Goal: Submit feedback/report problem: Provide input to the site owners about the experience or issues

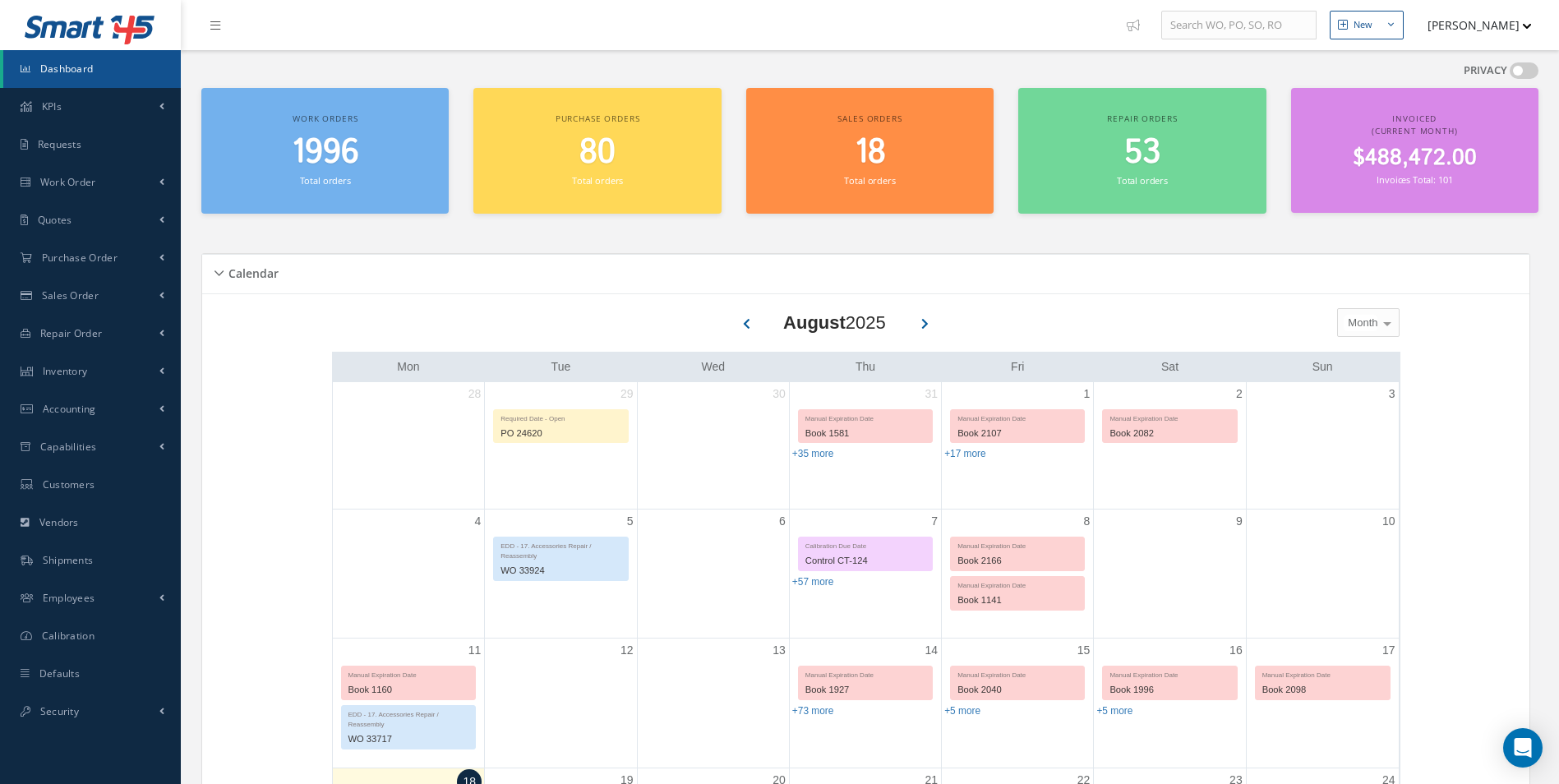
click at [1500, 26] on button "[PERSON_NAME]" at bounding box center [1471, 24] width 120 height 32
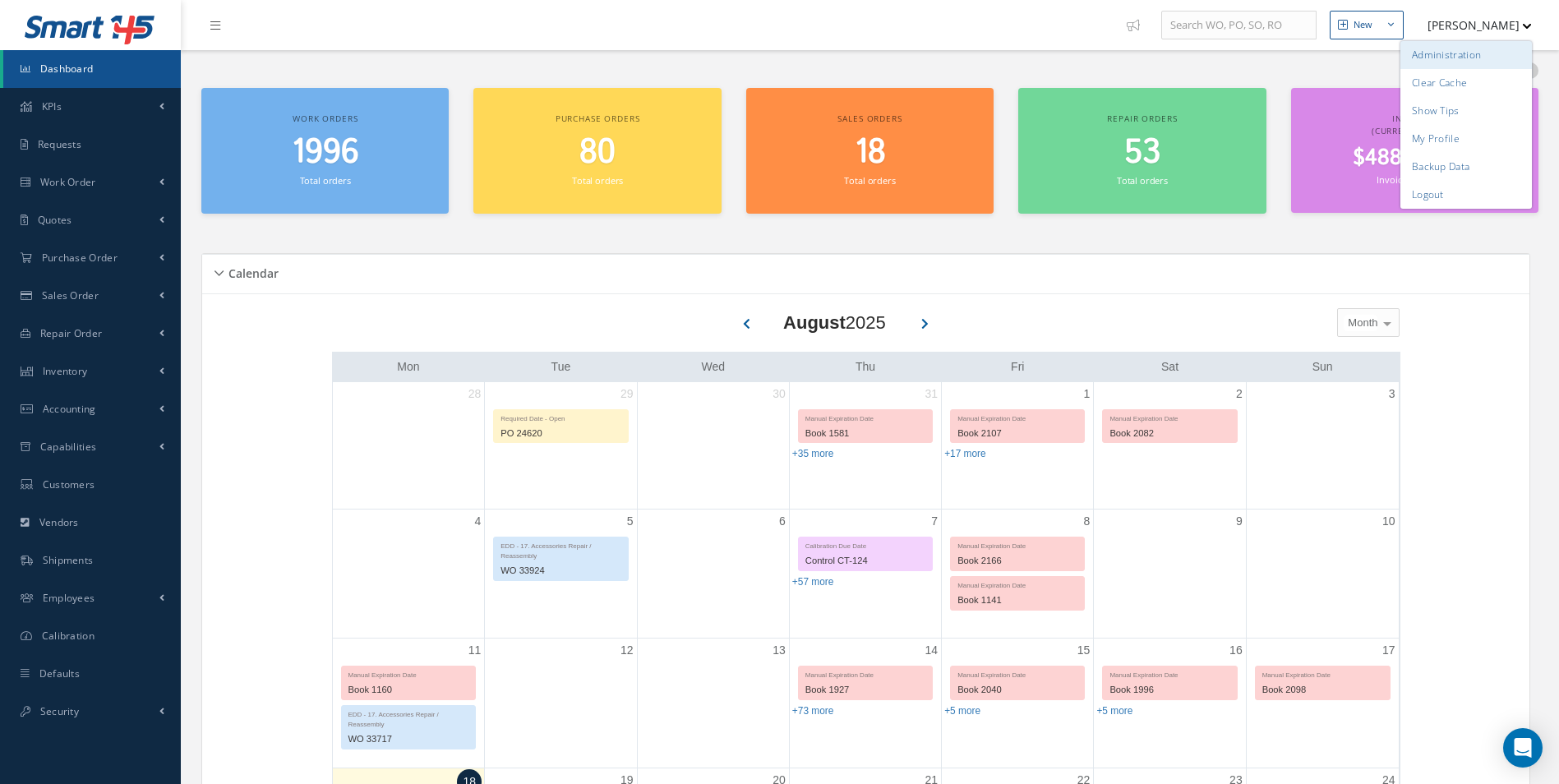
click at [1470, 65] on link "Administration" at bounding box center [1465, 55] width 131 height 28
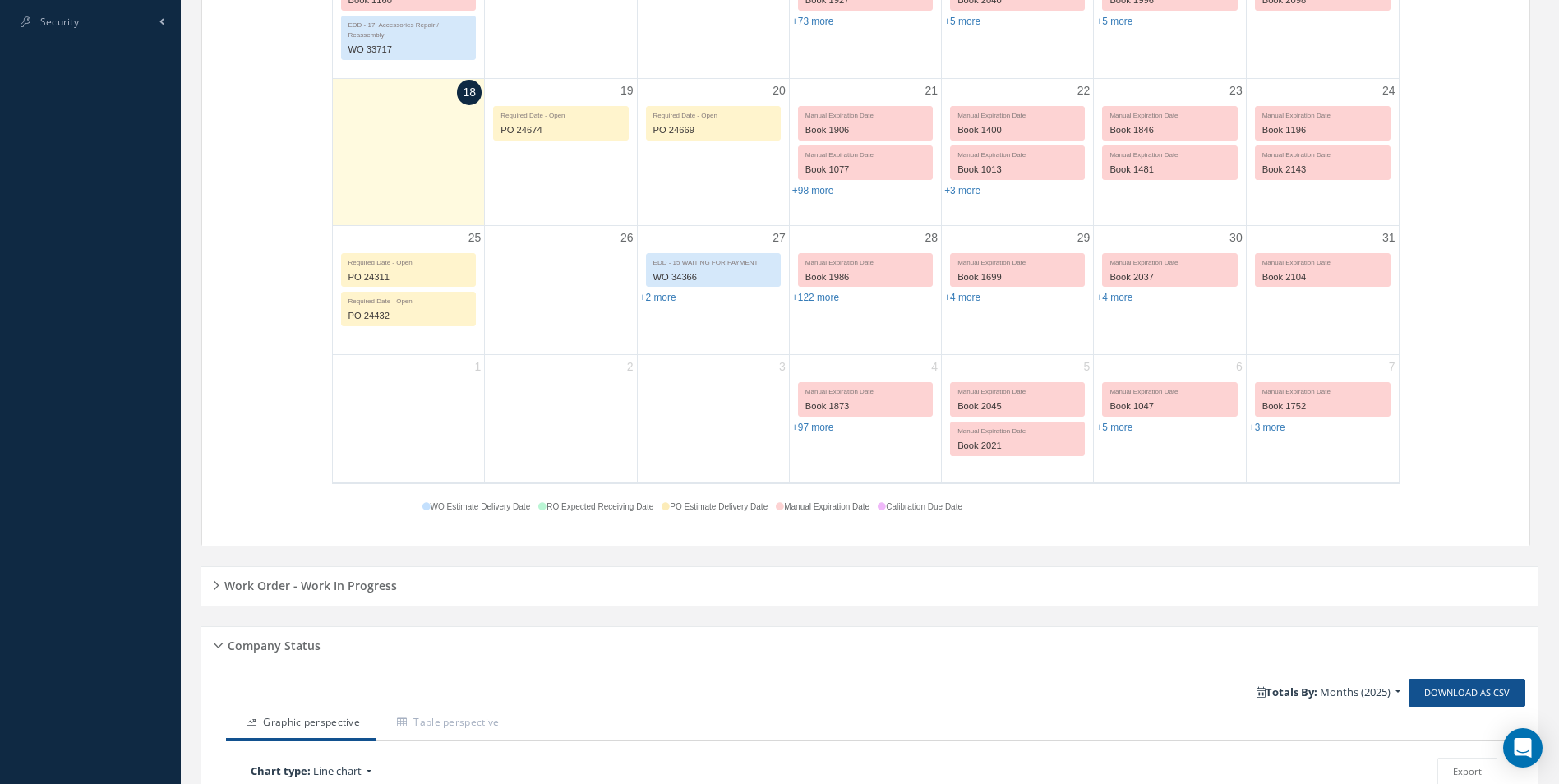
scroll to position [609, 0]
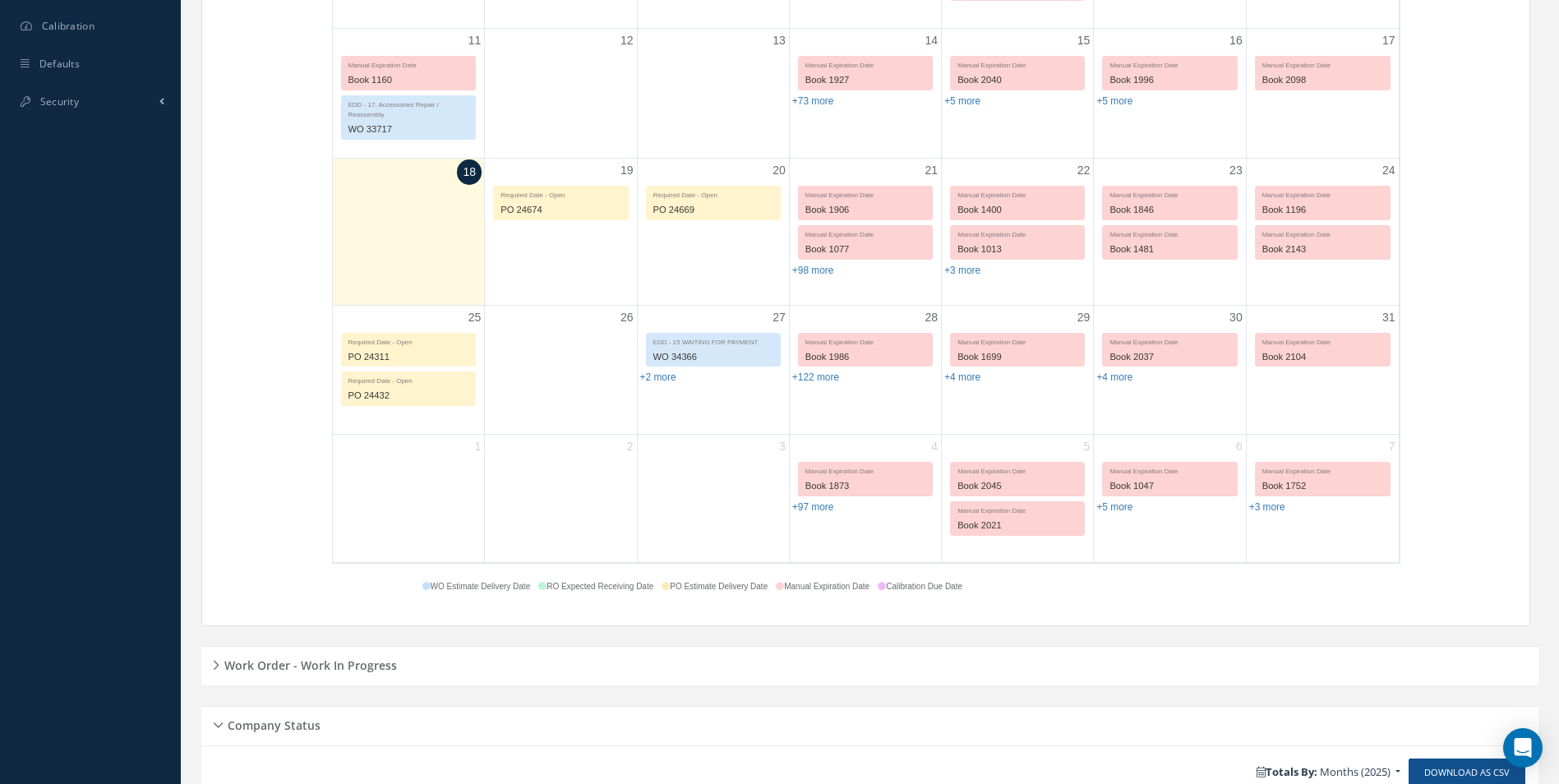
click at [424, 682] on div "Work Order - Work In Progress" at bounding box center [869, 665] width 1337 height 40
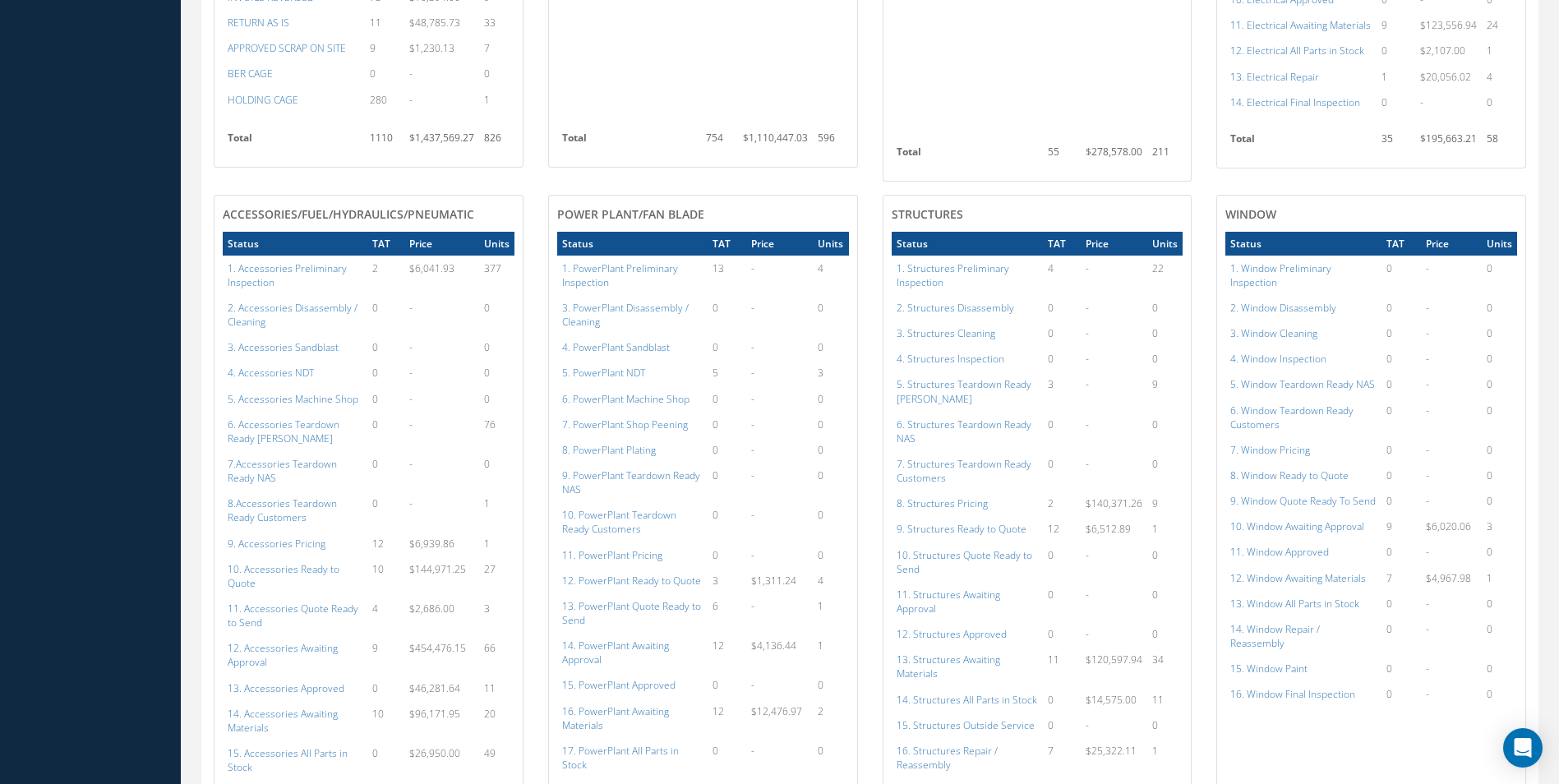
scroll to position [1642, 0]
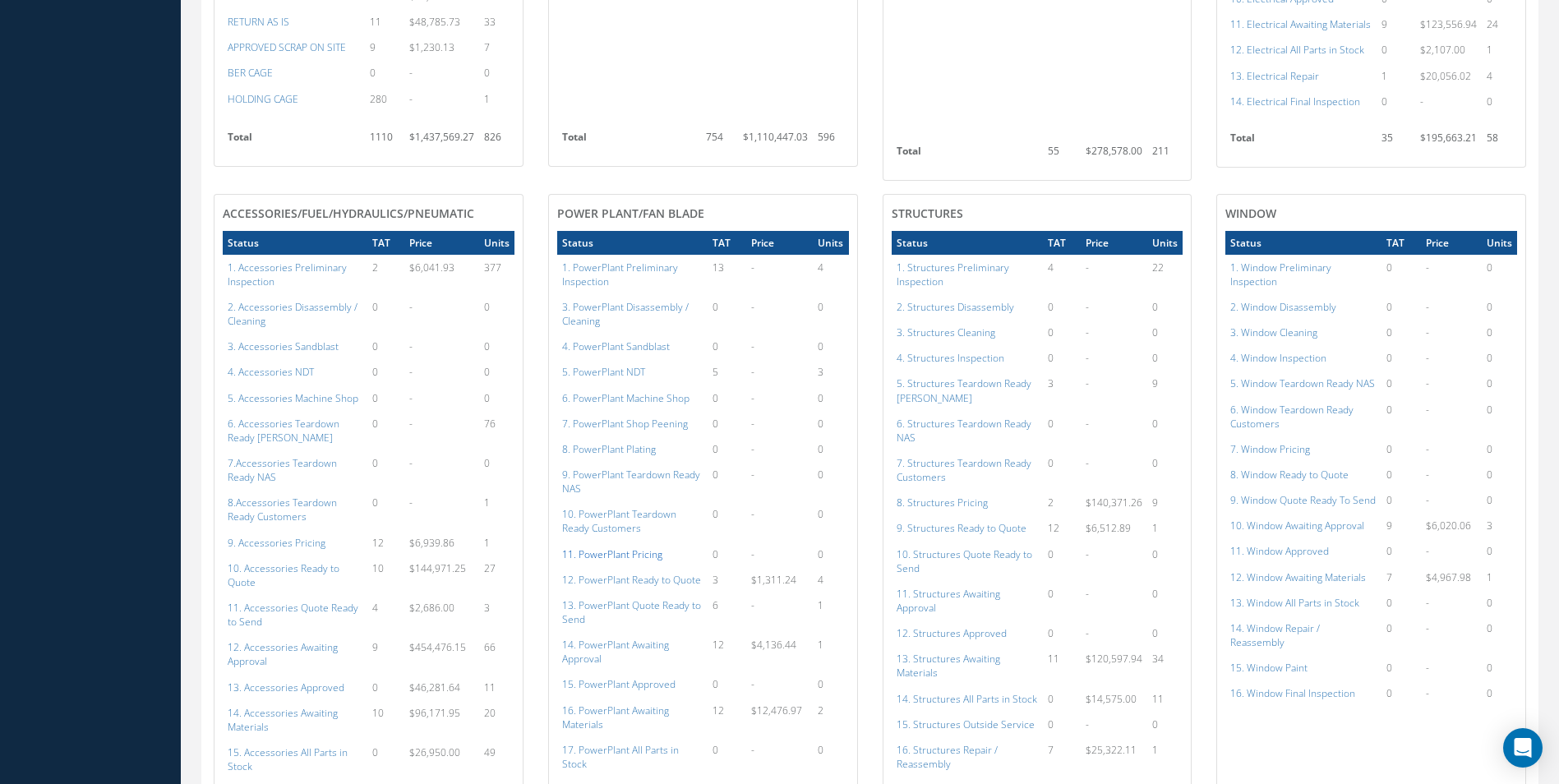
click at [590, 547] on a=130&excludeInternalCustomer=false&excludeInvoicedOrClosed=true&shop_id=21&filtersHidded"] "11. PowerPlant Pricing" at bounding box center [612, 554] width 100 height 14
click at [598, 261] on a=120&excludeInternalCustomer=false&excludeInvoicedOrClosed=true&shop_id=21&filtersHidded"] "1. PowerPlant Preliminary Inspection" at bounding box center [620, 274] width 116 height 28
click at [597, 261] on a=120&excludeInternalCustomer=false&excludeInvoicedOrClosed=true&shop_id=21&filtersHidded"] "1. PowerPlant Preliminary Inspection" at bounding box center [620, 274] width 116 height 28
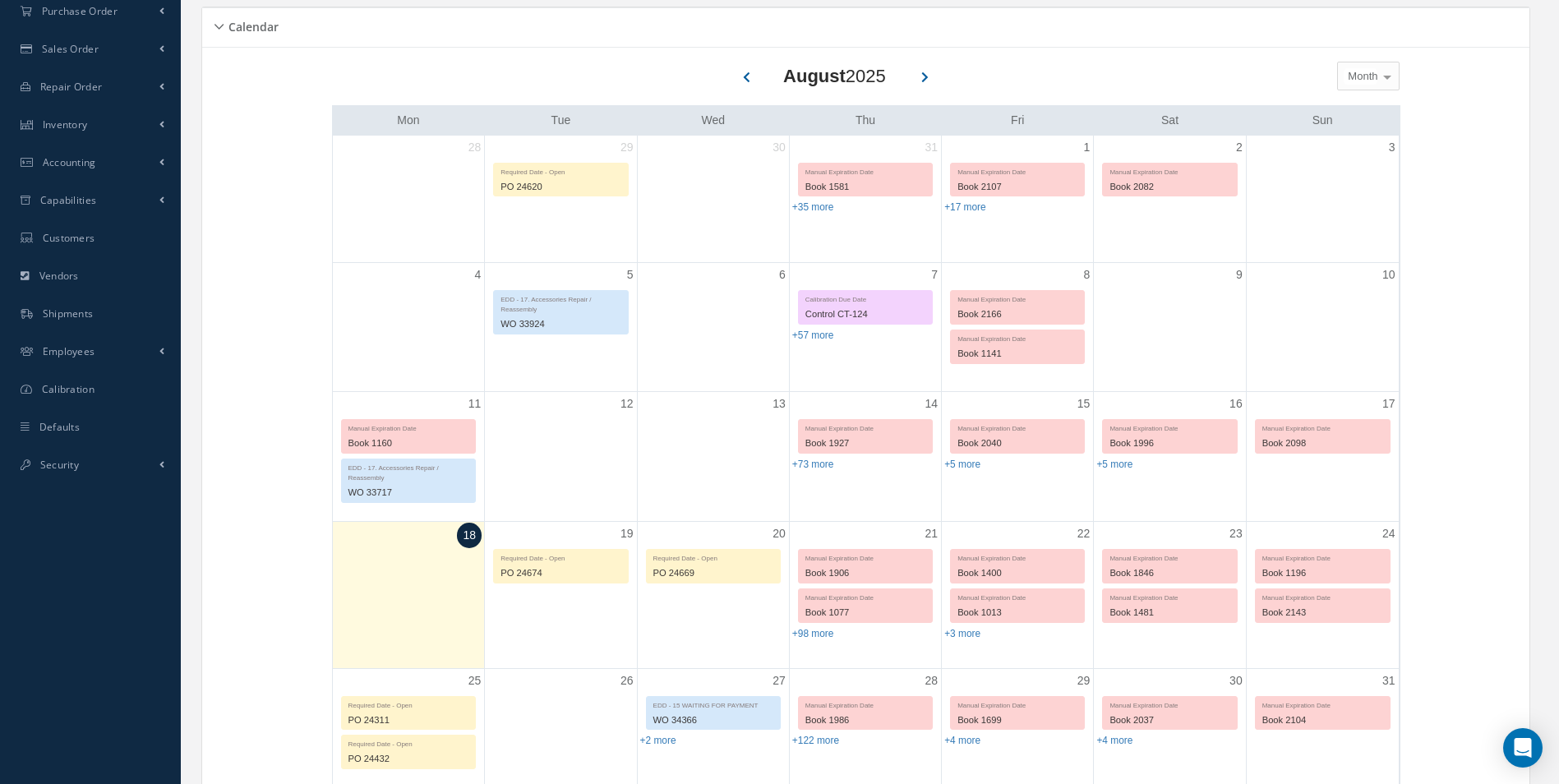
scroll to position [0, 0]
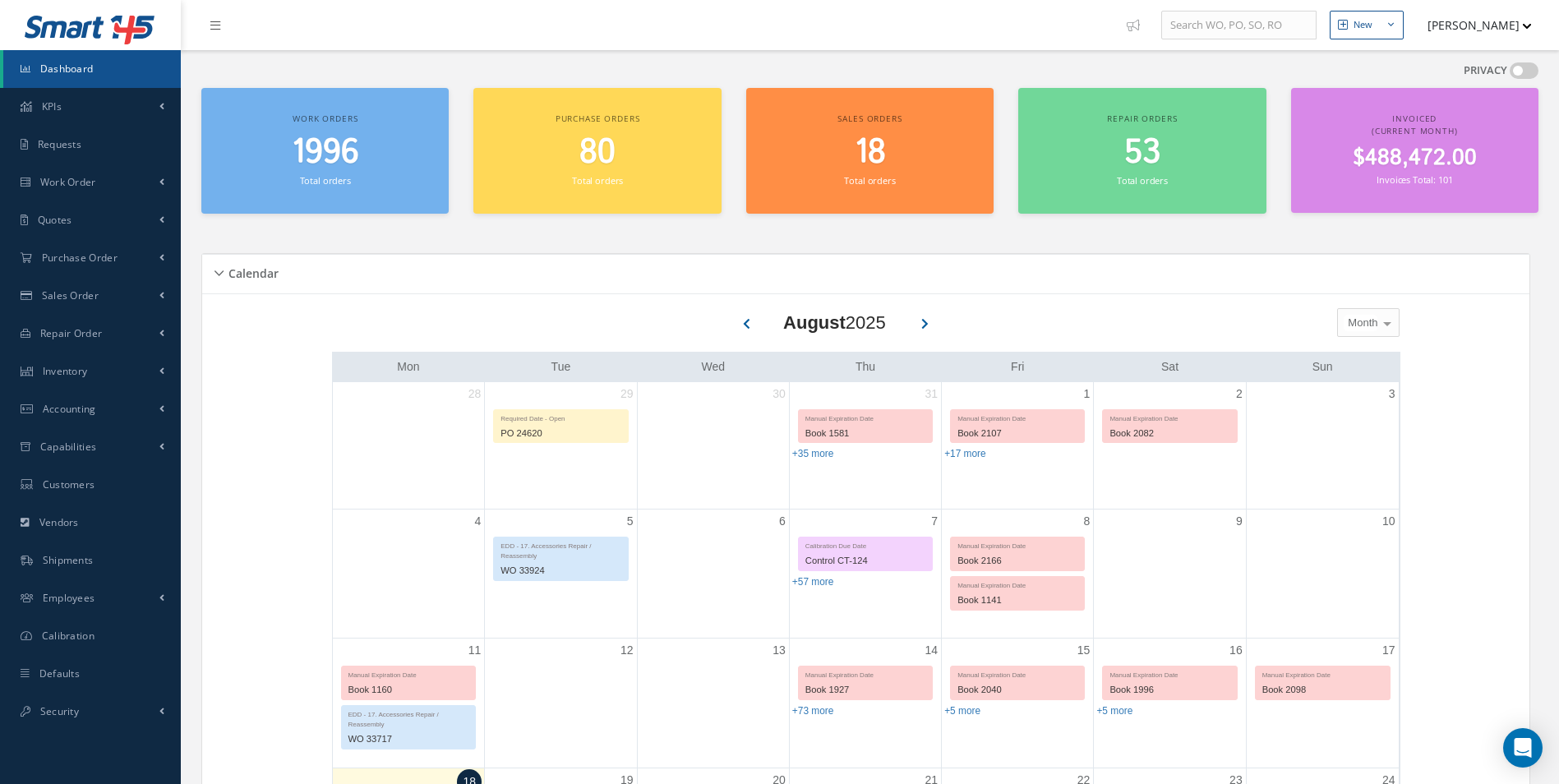
click at [1455, 35] on button "[PERSON_NAME]" at bounding box center [1471, 24] width 120 height 32
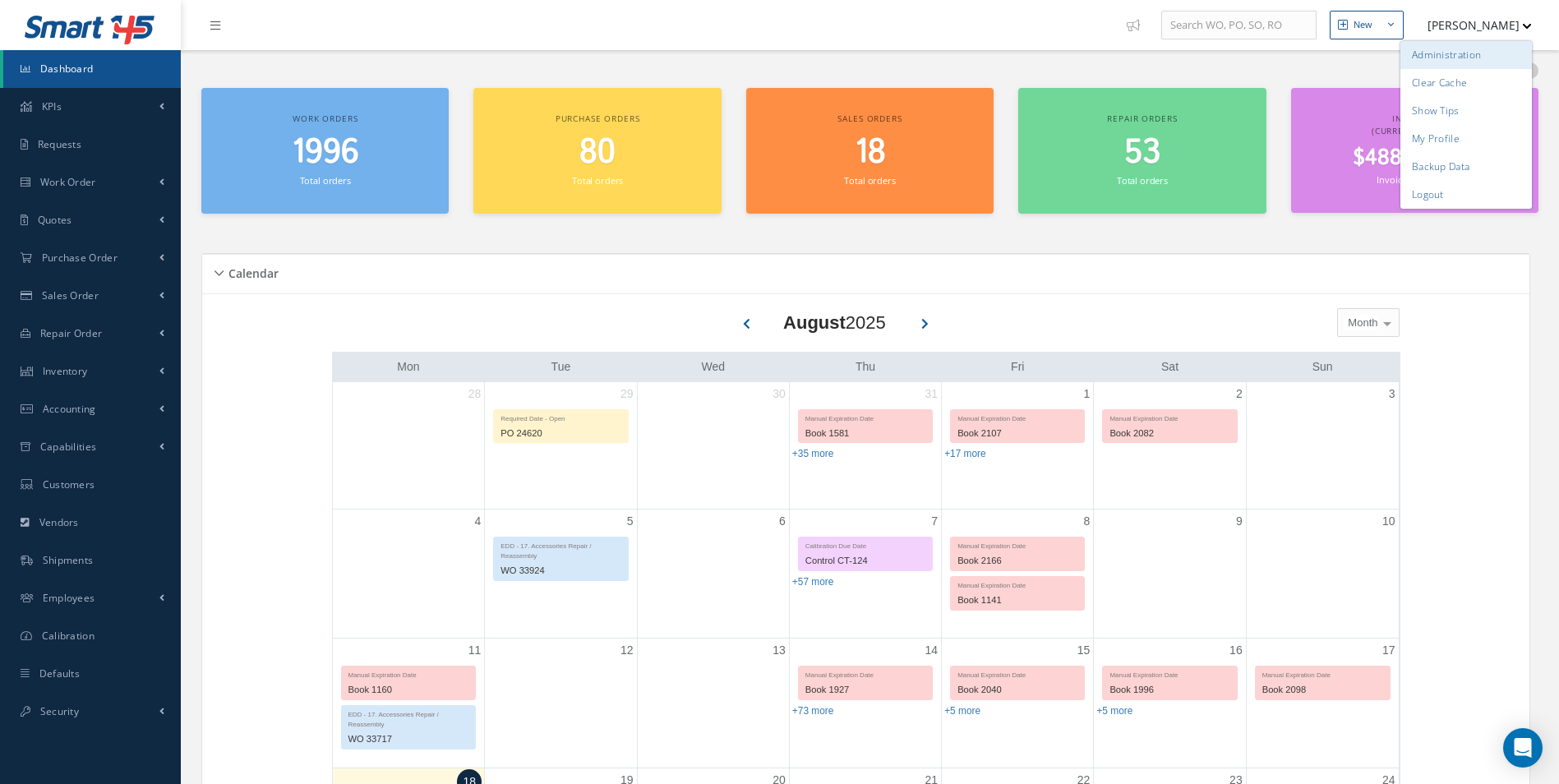
click at [1437, 53] on link "Administration" at bounding box center [1465, 55] width 131 height 28
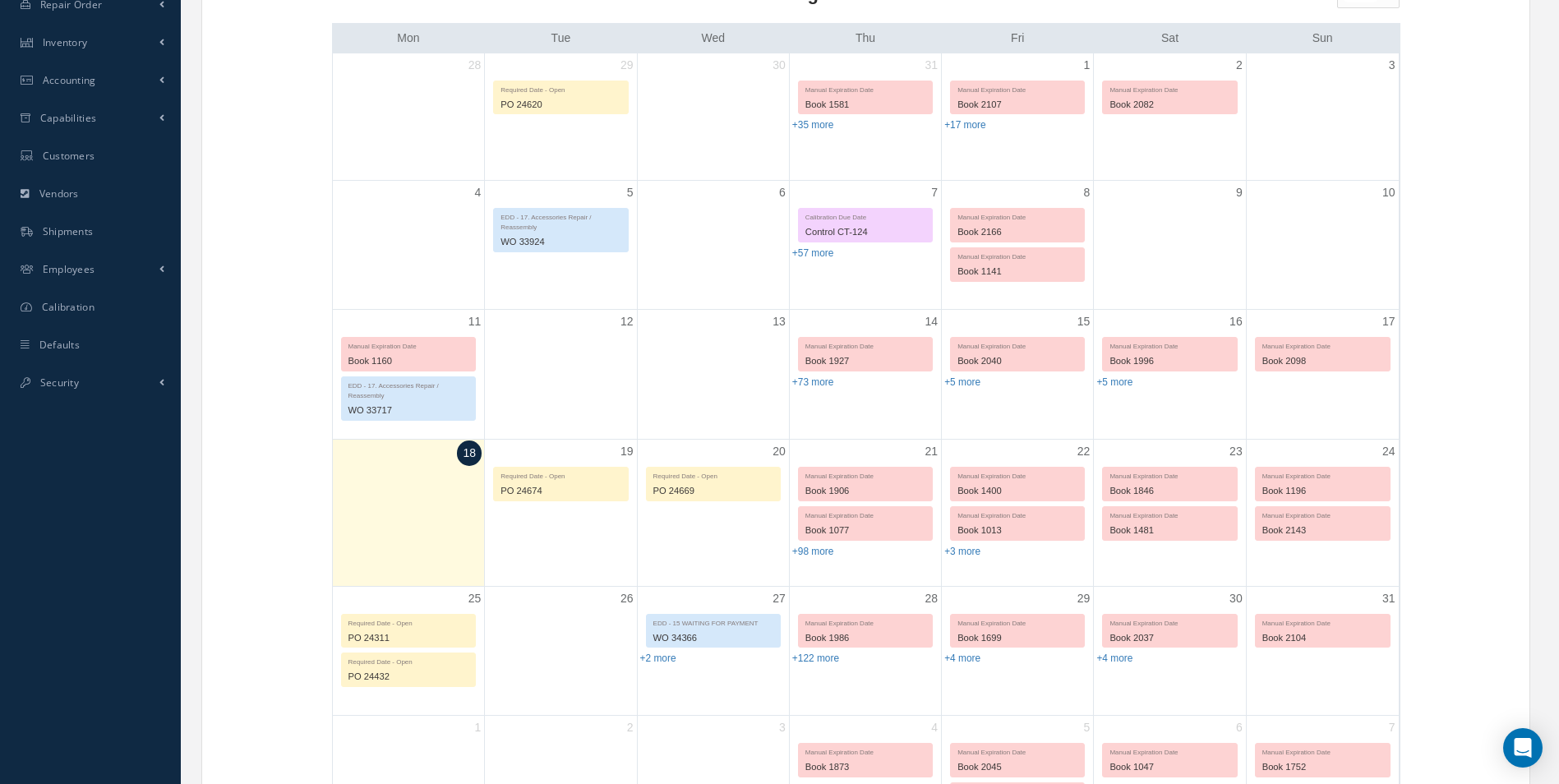
scroll to position [504, 0]
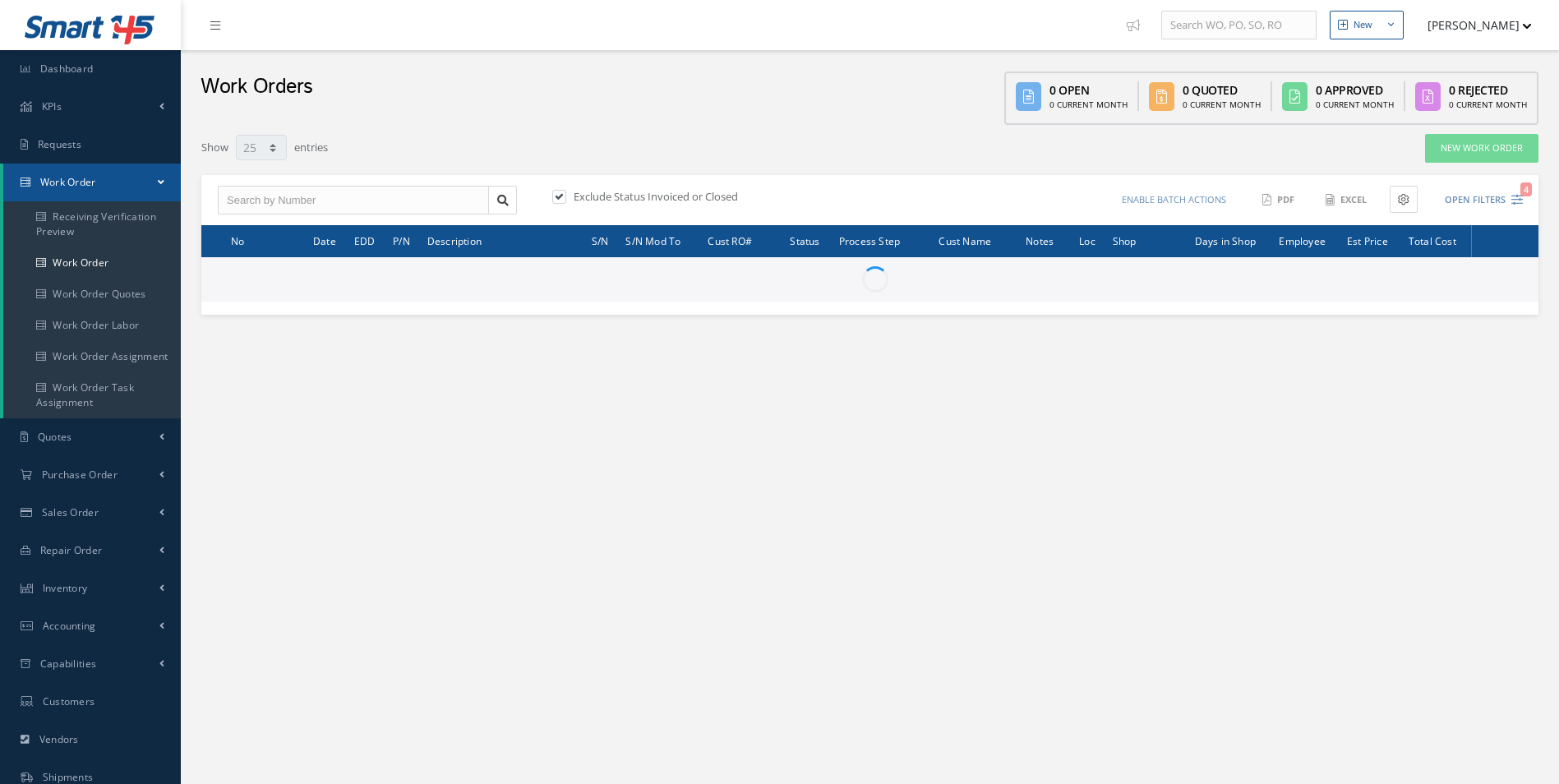
select select "25"
type input "All Work Request"
type input "All Work Performed"
type input "All Status"
type input "WO Part Status"
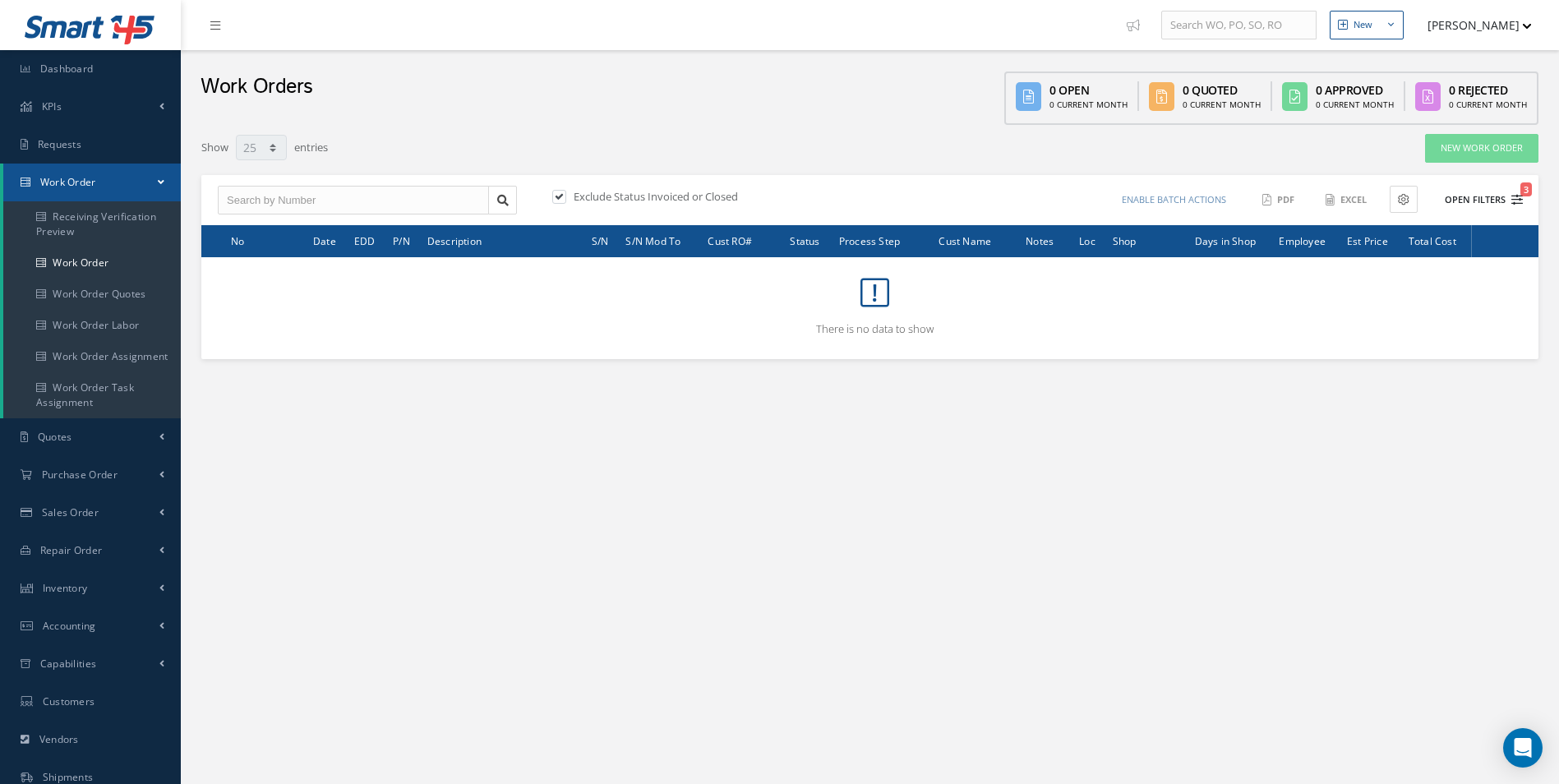
click at [1490, 201] on button "Open Filters 3" at bounding box center [1476, 200] width 93 height 27
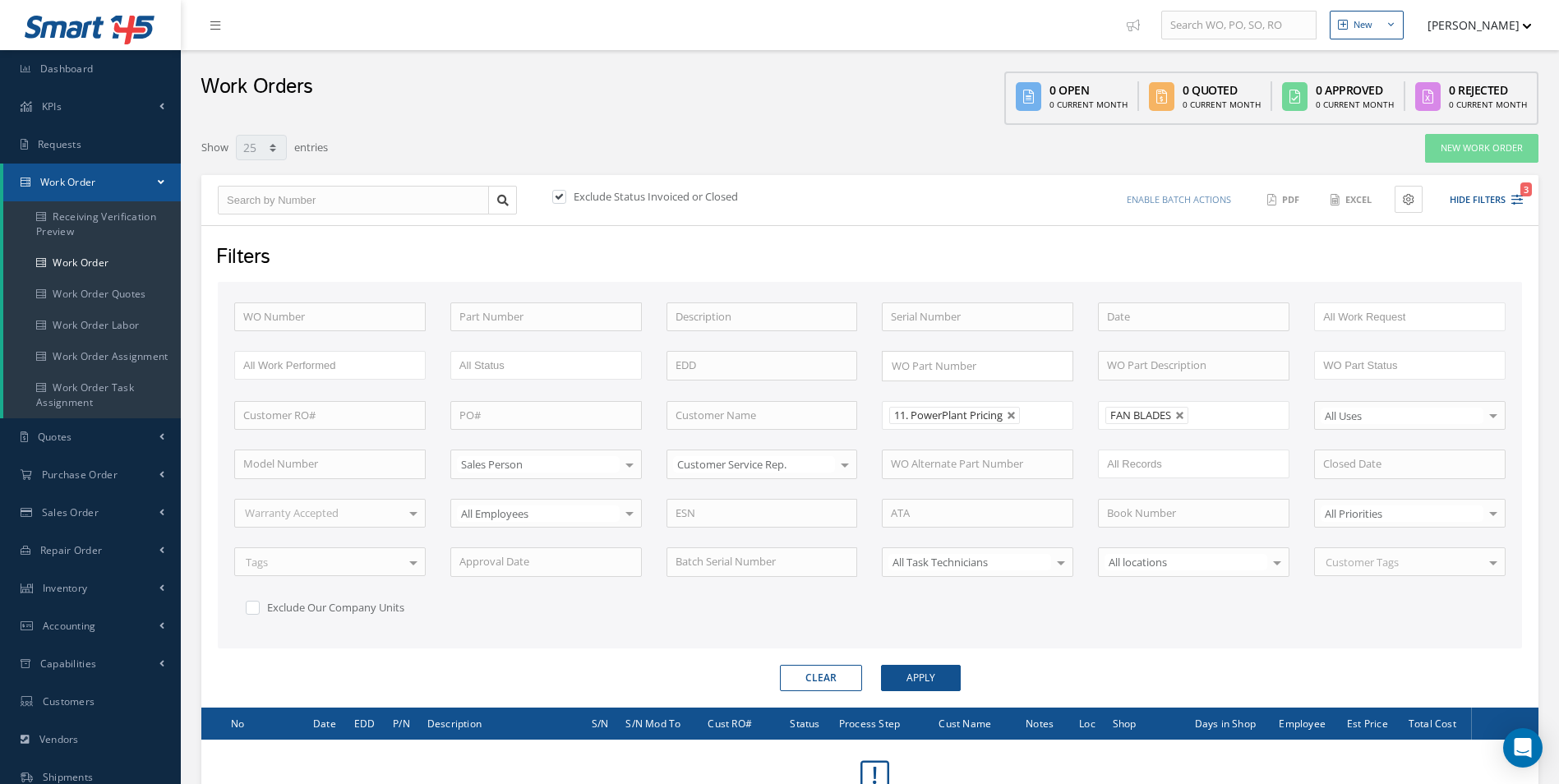
click at [1175, 409] on li "FAN BLADES" at bounding box center [1147, 415] width 83 height 17
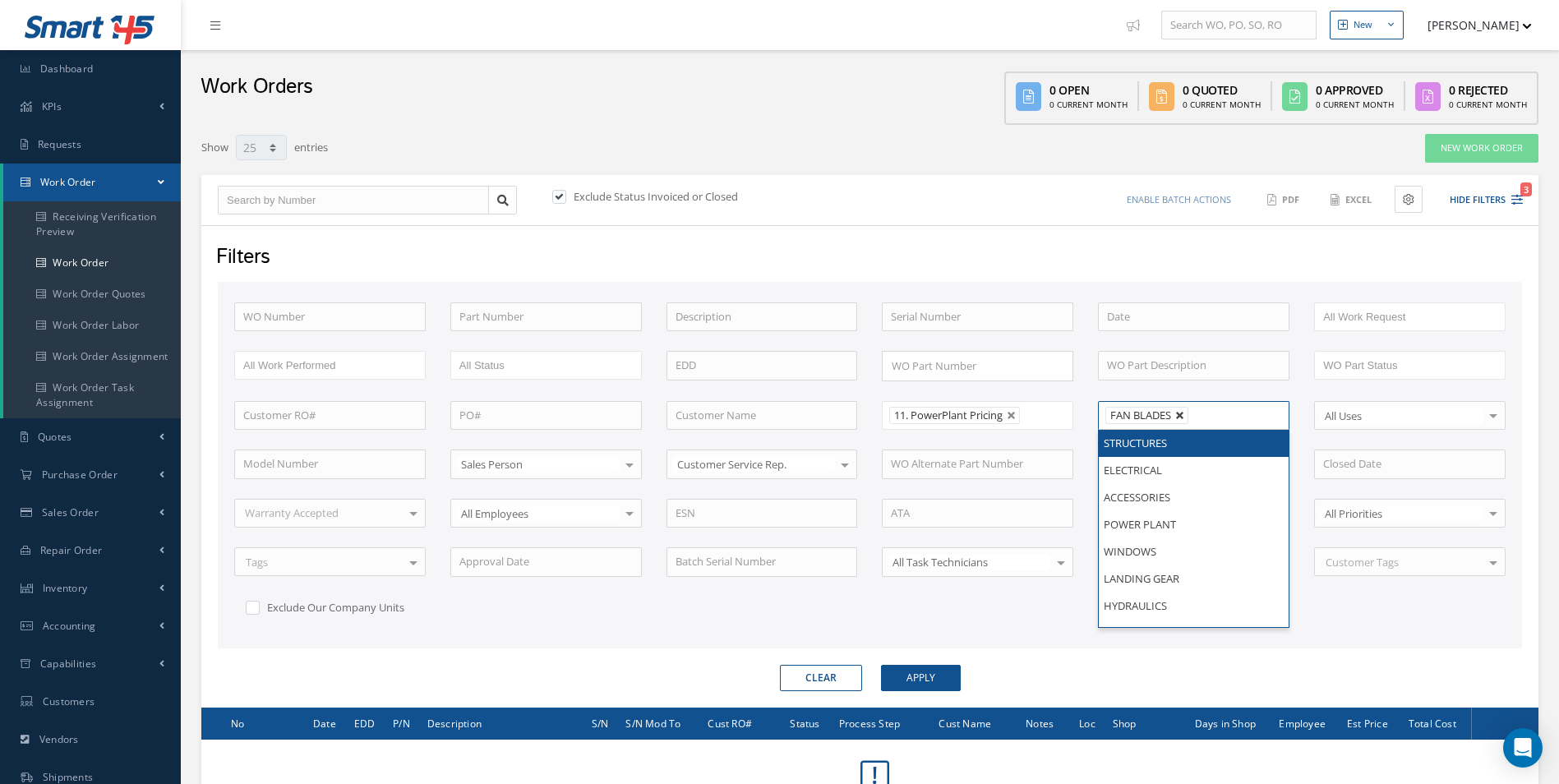
click at [1178, 415] on link at bounding box center [1179, 415] width 10 height 10
click at [923, 675] on button "Apply" at bounding box center [921, 677] width 80 height 26
type input "All Shops"
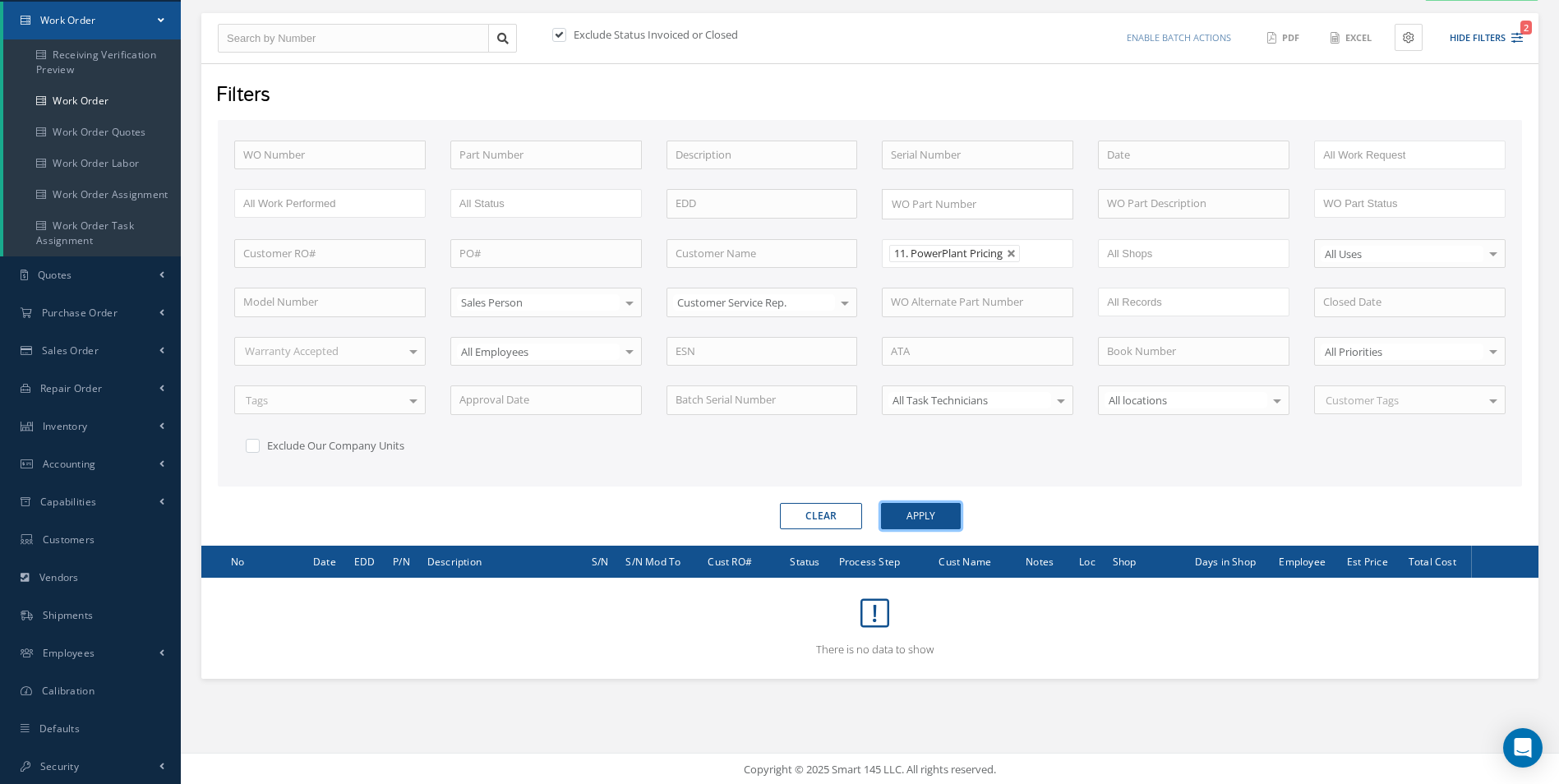
scroll to position [163, 0]
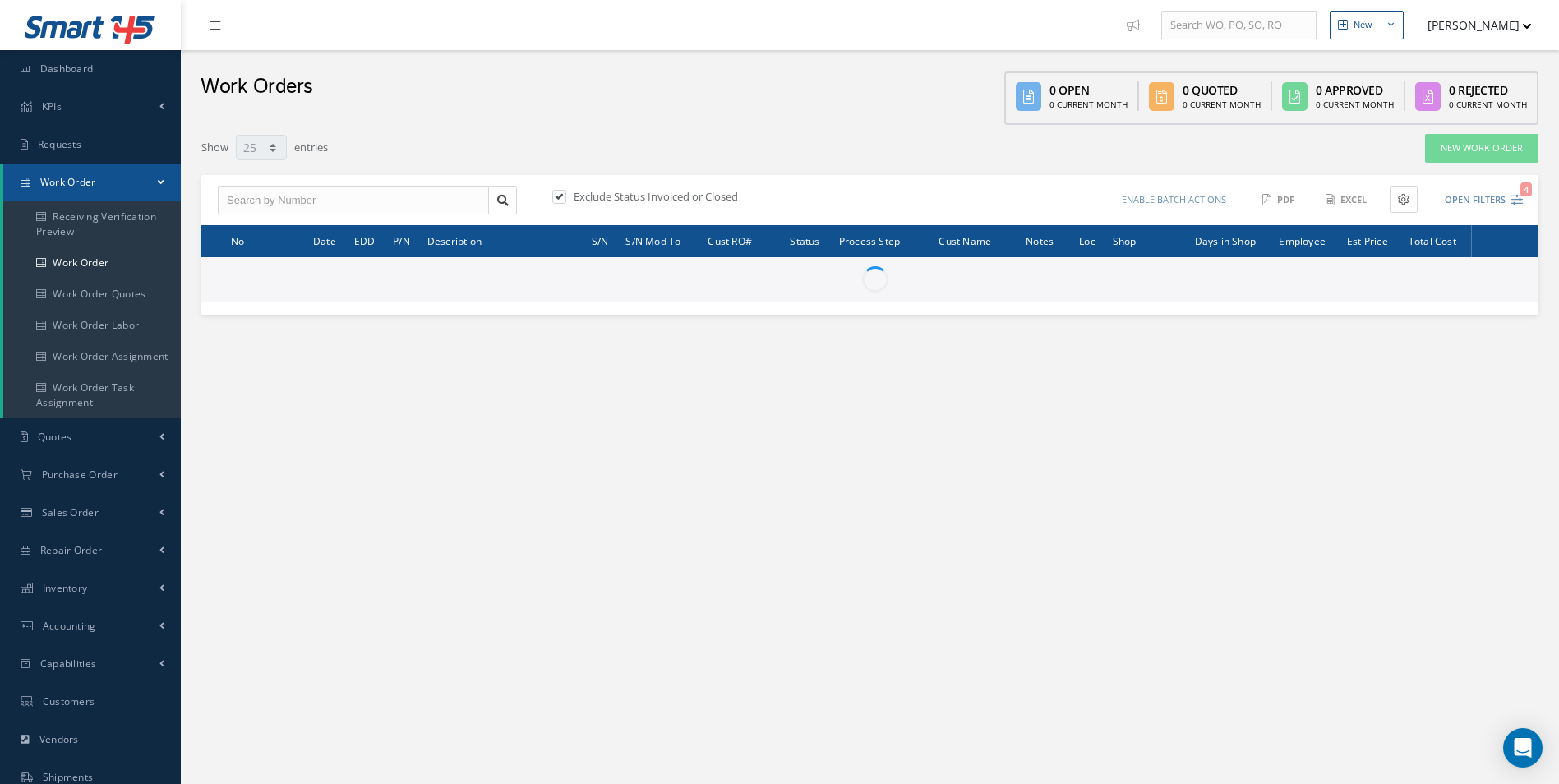
select select "25"
type input "All Work Request"
type input "All Work Performed"
type input "All Status"
type input "WO Part Status"
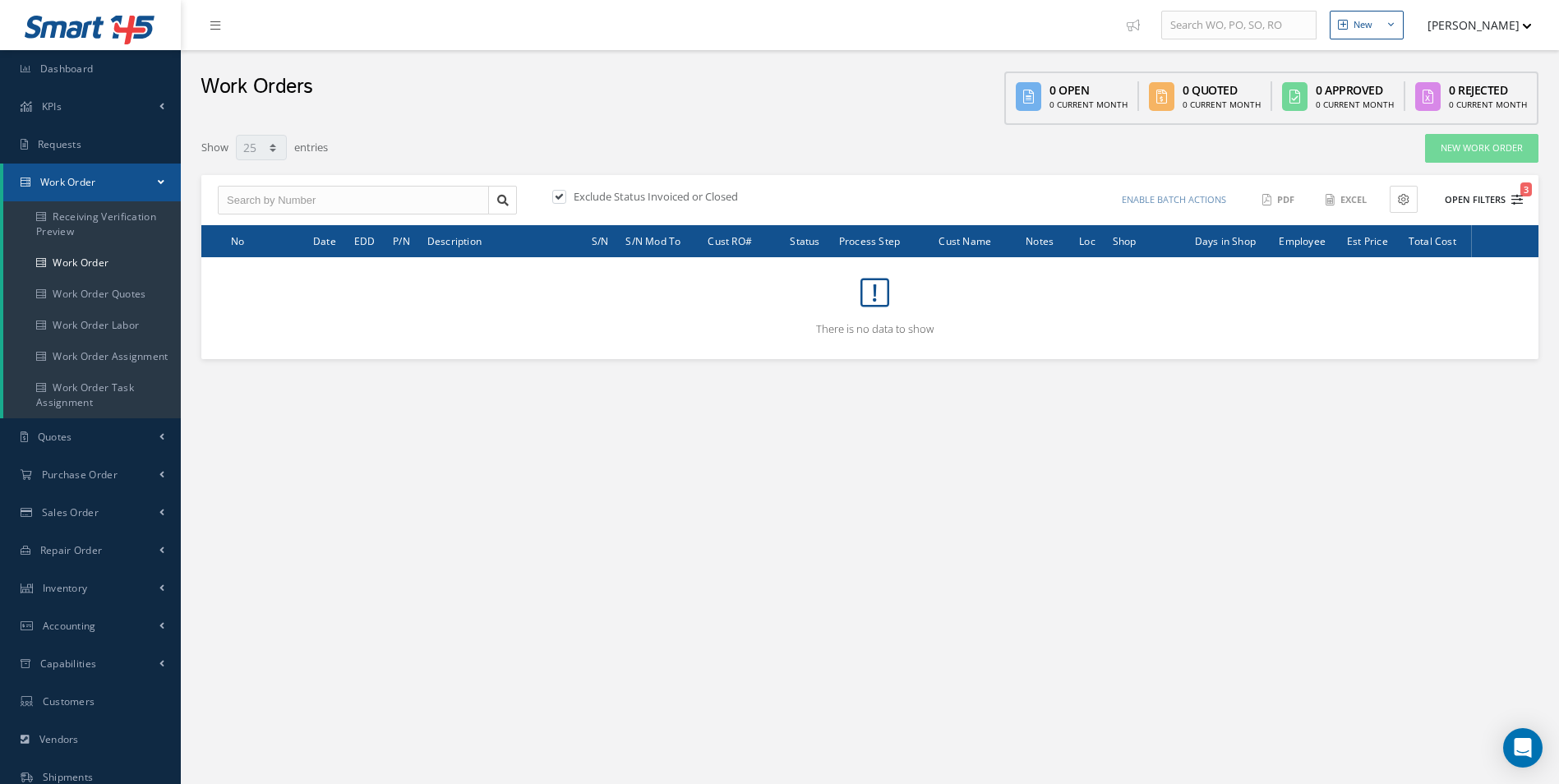
click at [1493, 208] on button "Open Filters 3" at bounding box center [1476, 200] width 93 height 27
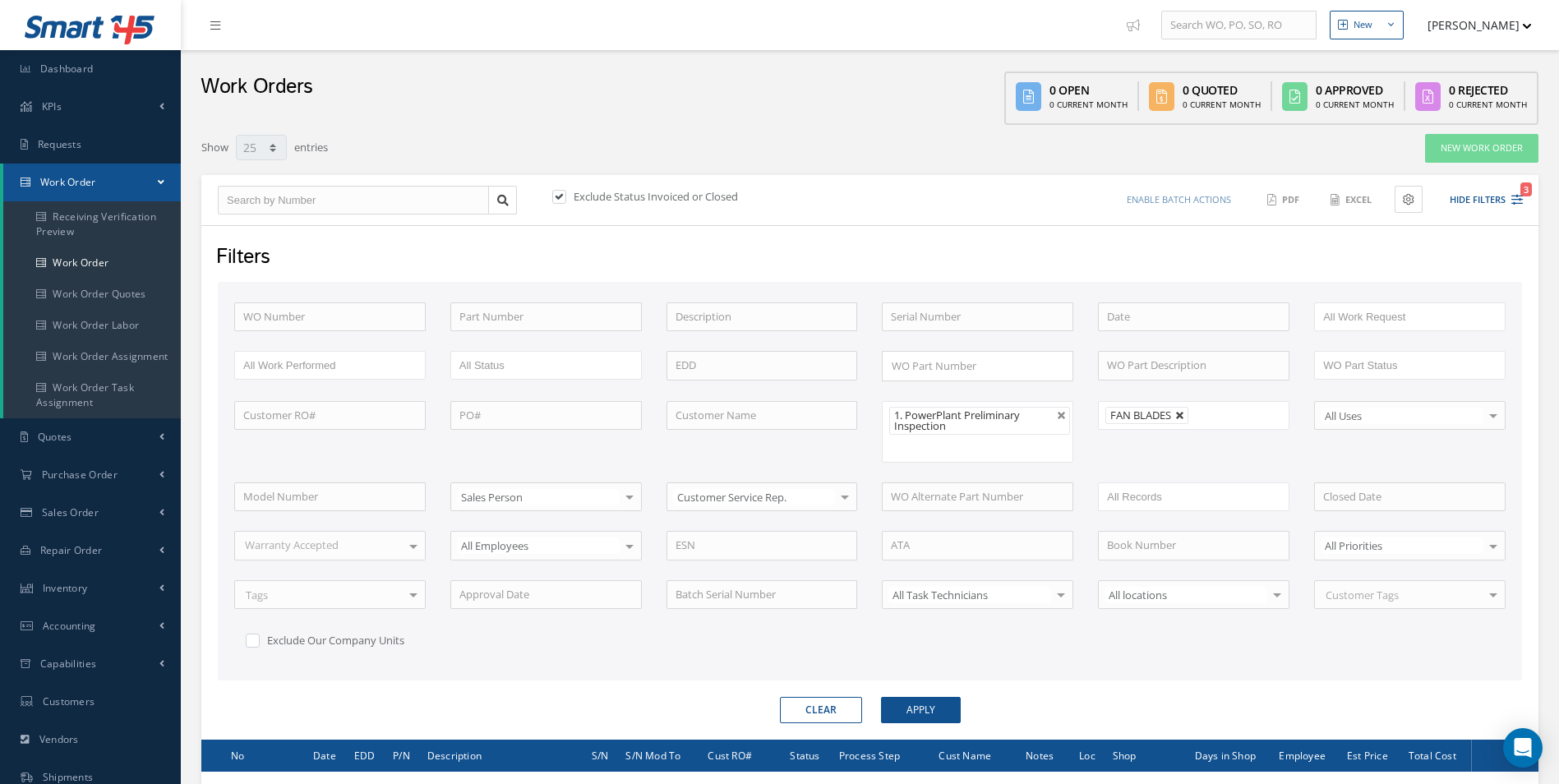
click at [1177, 415] on link at bounding box center [1179, 415] width 10 height 10
type input "All Shops"
click at [917, 723] on div "Filters WO Number Part Number Description Serial Number BENCH CHECK BER CADMIUM…" at bounding box center [869, 482] width 1337 height 515
click at [921, 710] on button "Apply" at bounding box center [921, 709] width 80 height 26
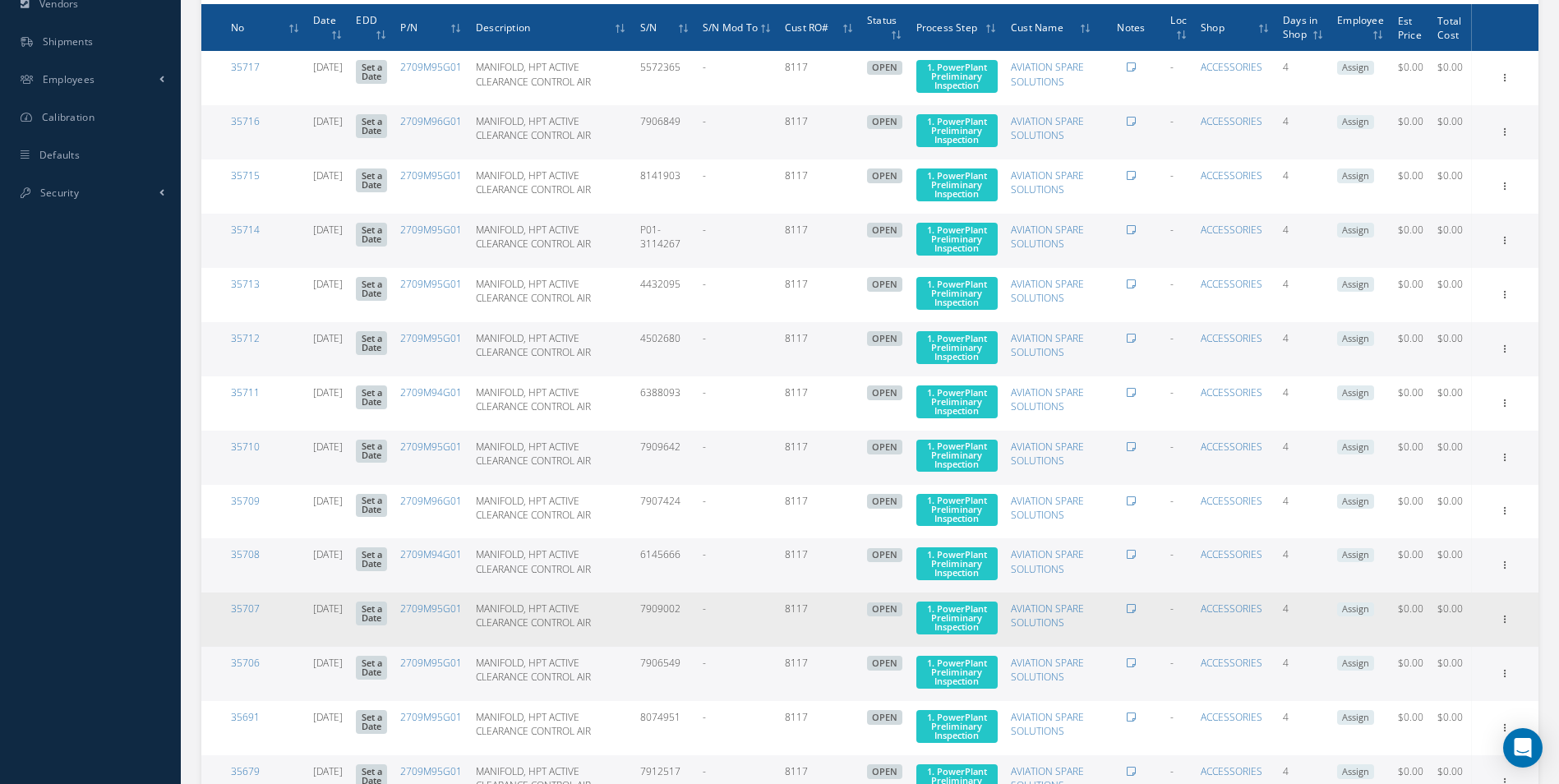
scroll to position [641, 0]
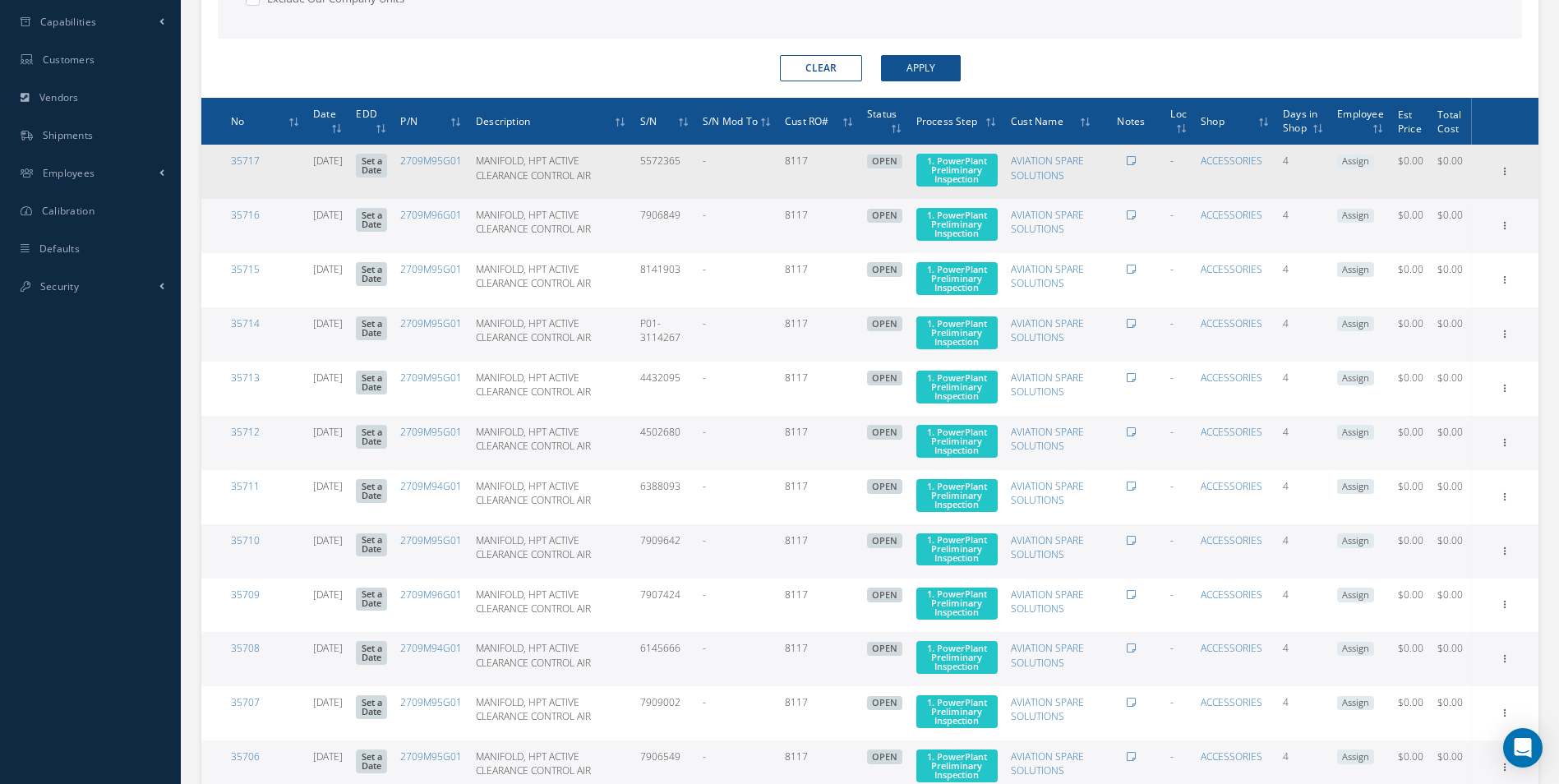
click at [1496, 182] on div "Show Edit Invoicing Close Send By Email Sub Work Orders Documents Print-Outs Ma…" at bounding box center [1505, 172] width 19 height 19
click at [1500, 177] on icon at bounding box center [1505, 170] width 16 height 14
click at [454, 163] on link "2709M95G01" at bounding box center [431, 160] width 62 height 14
click at [1507, 176] on icon at bounding box center [1505, 170] width 16 height 14
click at [1451, 204] on link "Edit" at bounding box center [1430, 204] width 129 height 21
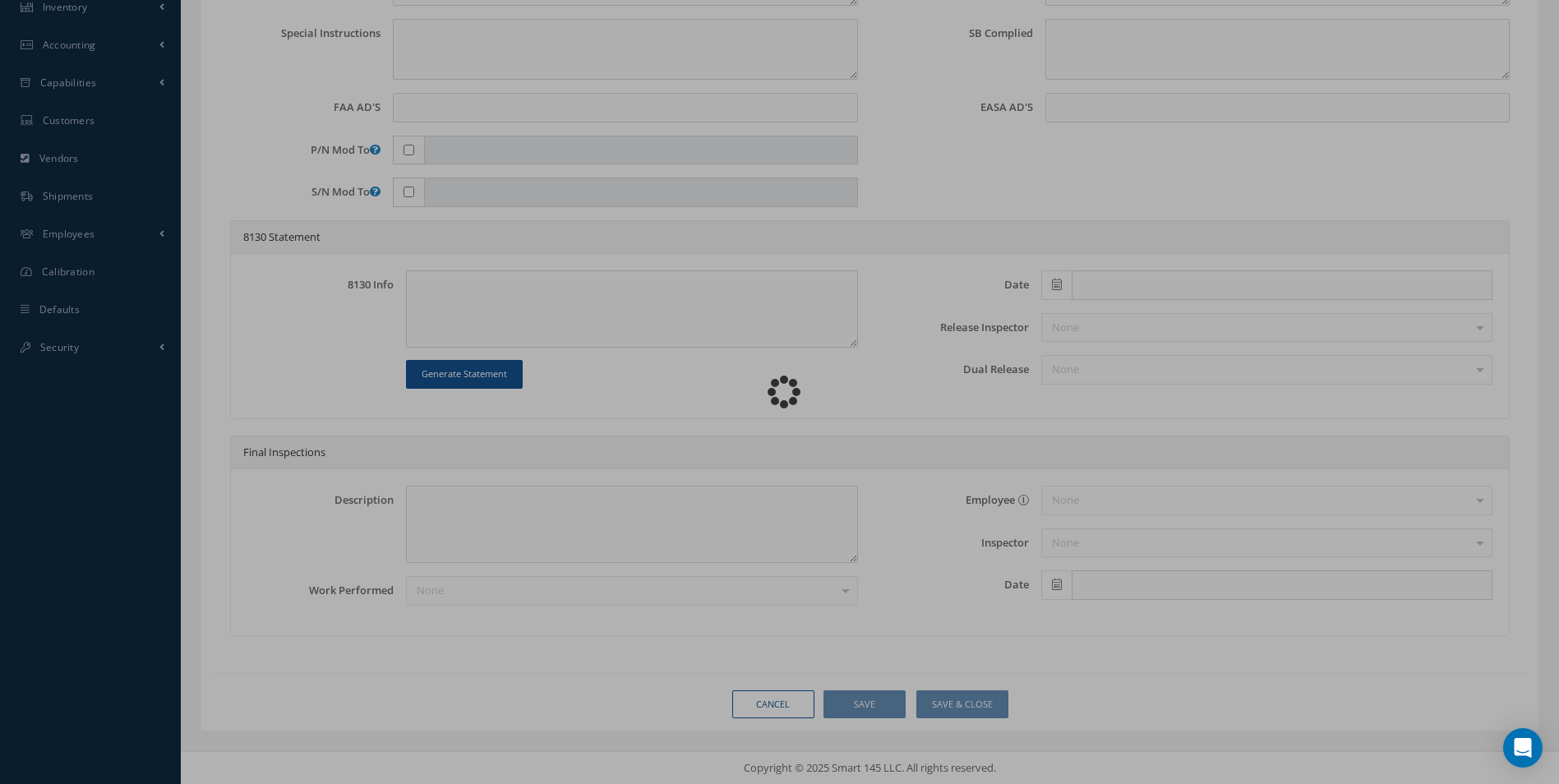
scroll to position [580, 0]
type input "2709M95G01"
type input "08/14/2025"
type input "MANIFOLD, HPT ACTIVE CLEARANCE CONTROL AIR"
type input "8117"
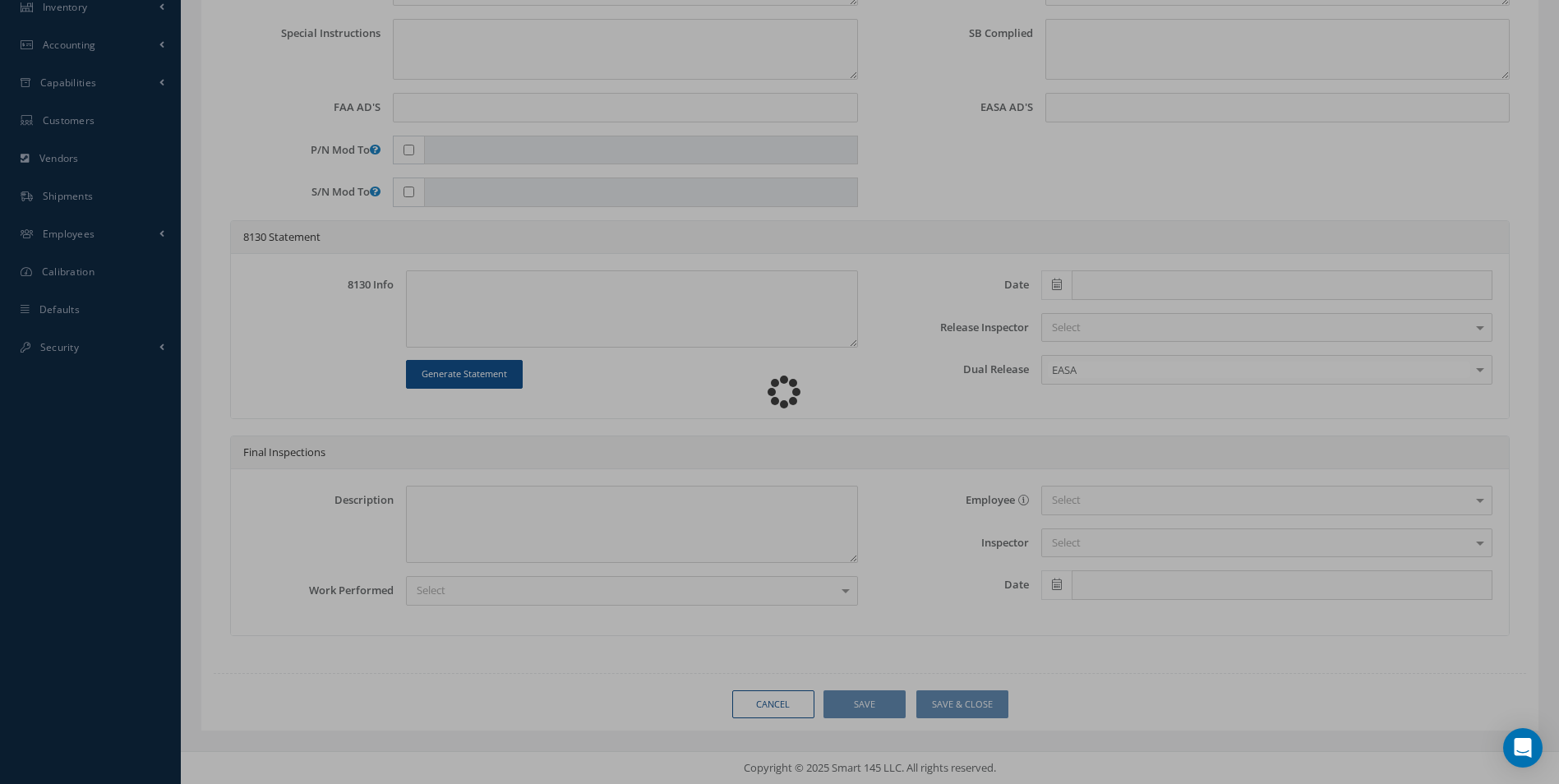
type input "5572365"
type input "599455"
type textarea "NONE"
type textarea "PLEASE SEE R.O. FOR DETAILS"
type input "LEAP-1A Engine"
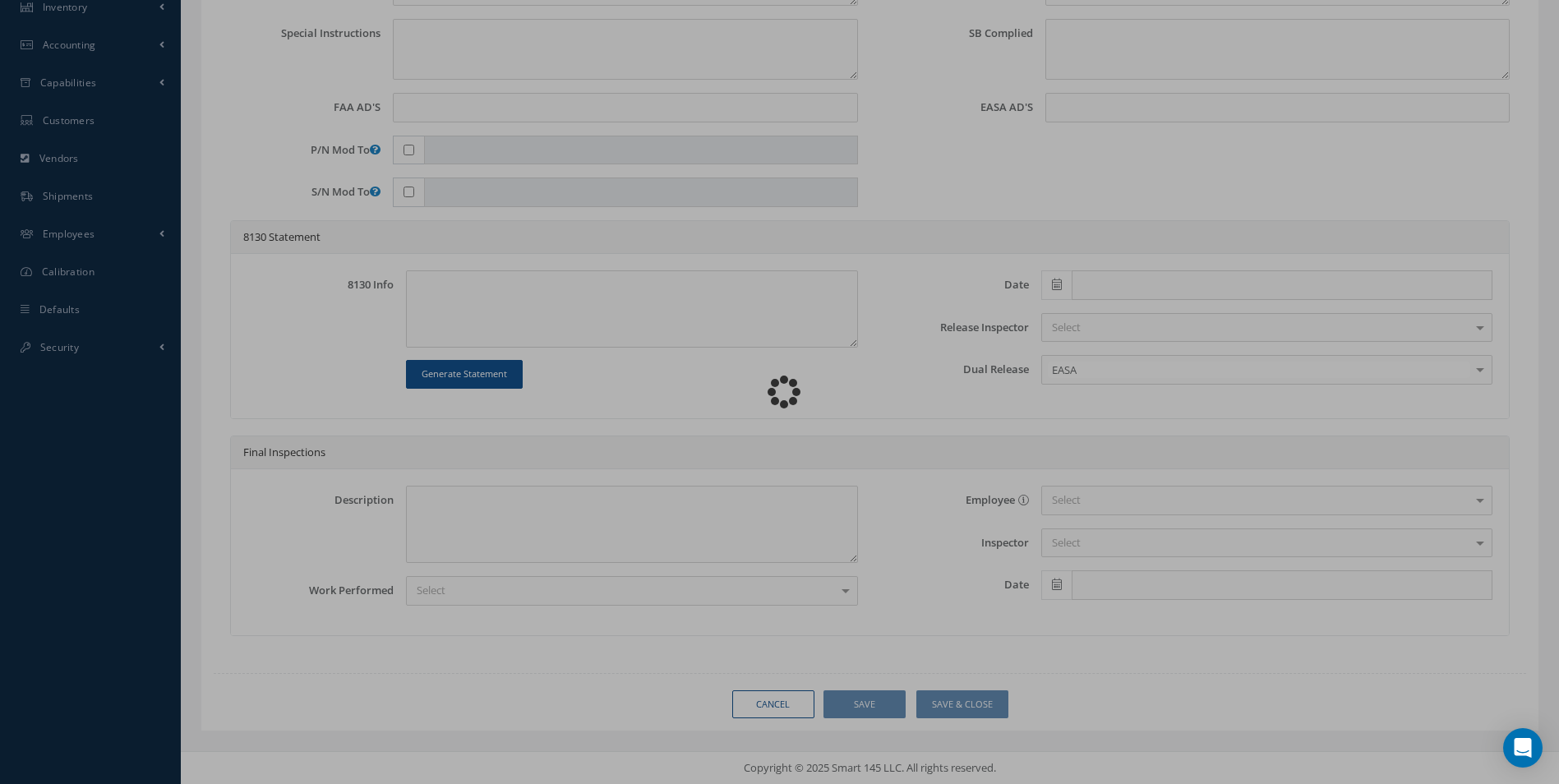
type textarea "NO VISUAL DAMAGE"
type textarea "None performed"
type textarea "Article has been approved to return to service."
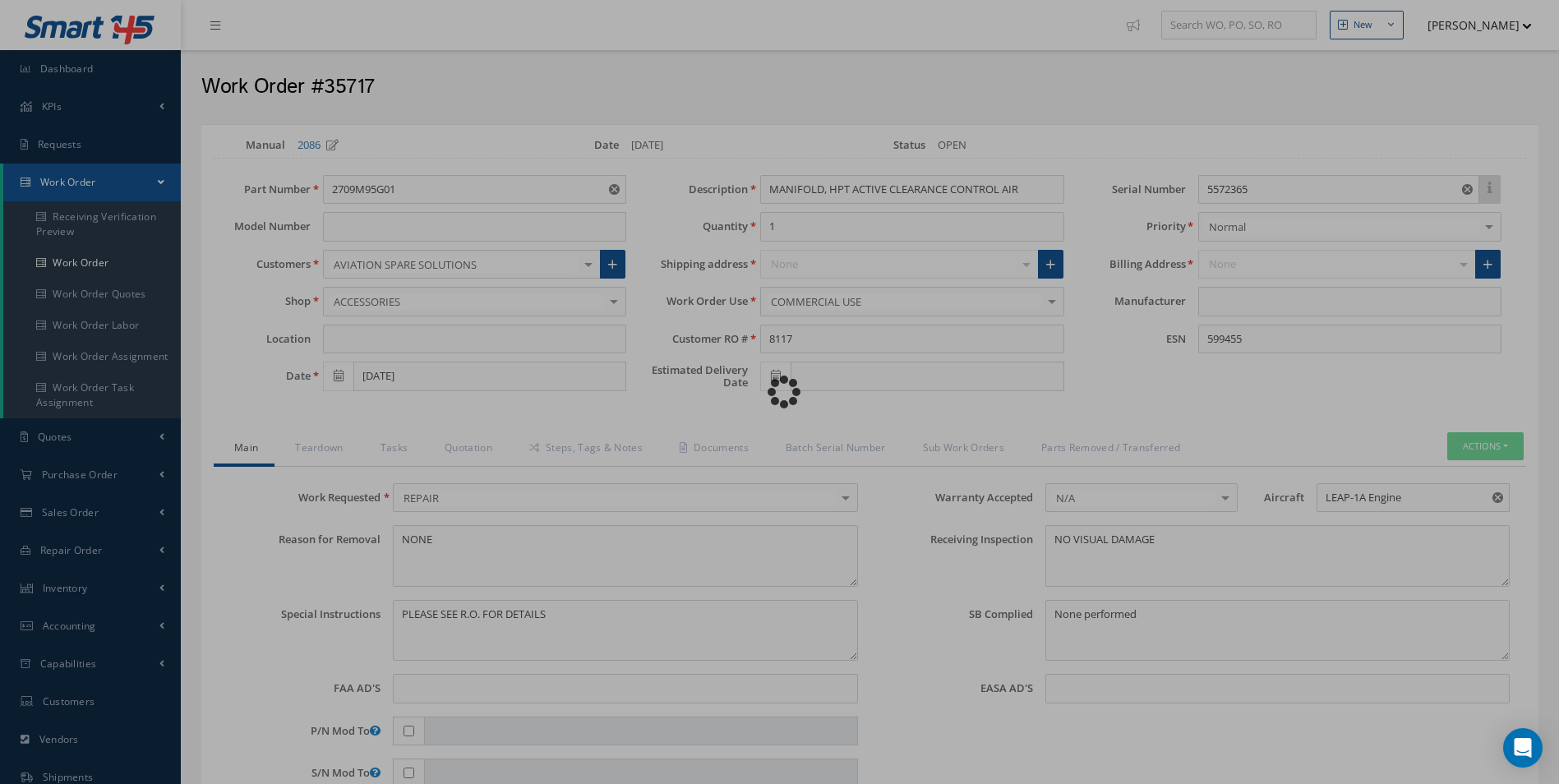
type input "CFM"
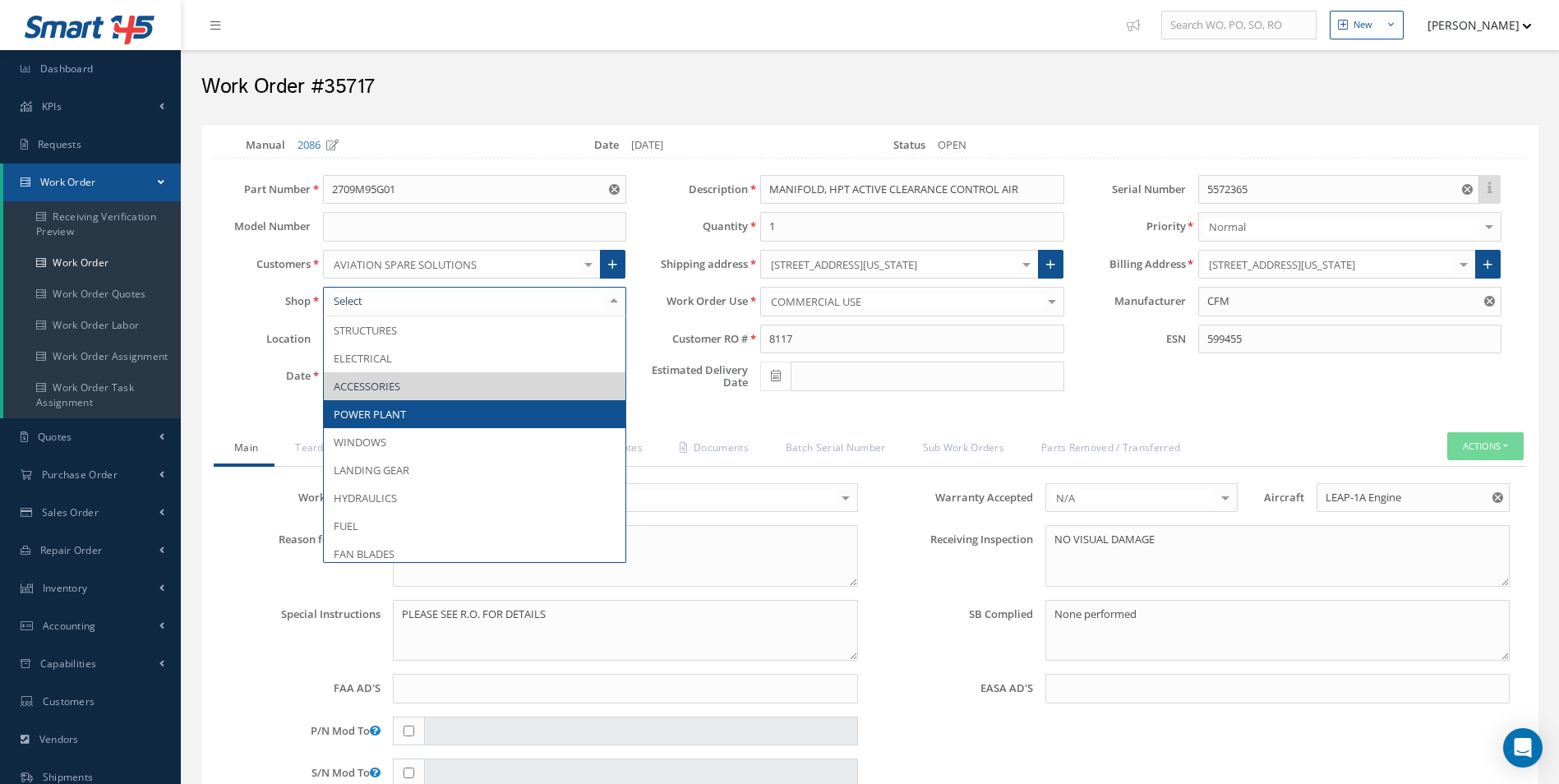
click at [511, 411] on span "POWER PLANT" at bounding box center [474, 413] width 301 height 28
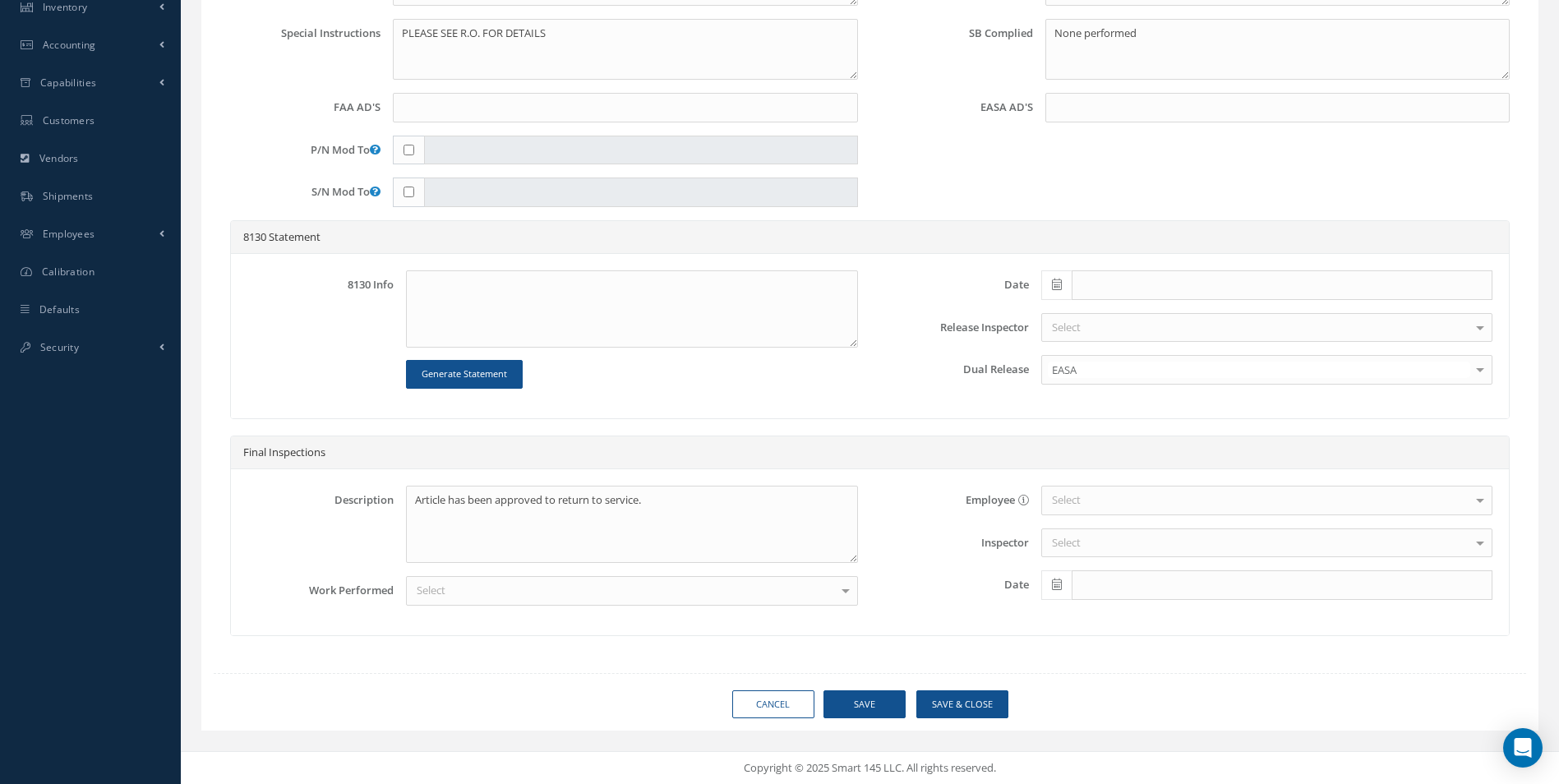
click at [991, 730] on div "Loading… Manual 2086 Date 08/14/2025 Status OPEN Part Number 2709M95G01 Model N…" at bounding box center [870, 147] width 1362 height 1207
click at [992, 708] on button "Save & Close" at bounding box center [961, 705] width 92 height 29
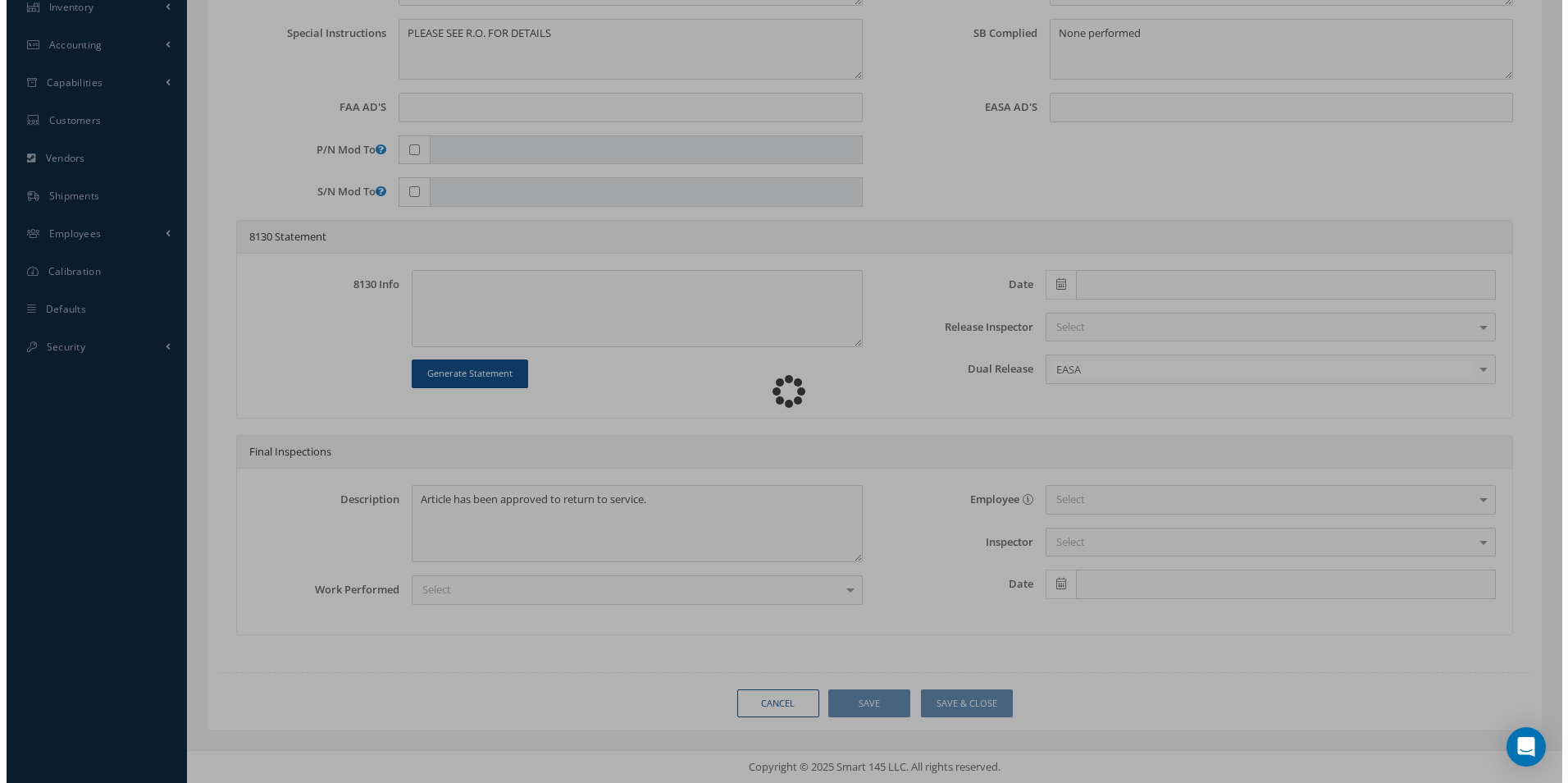
scroll to position [252, 0]
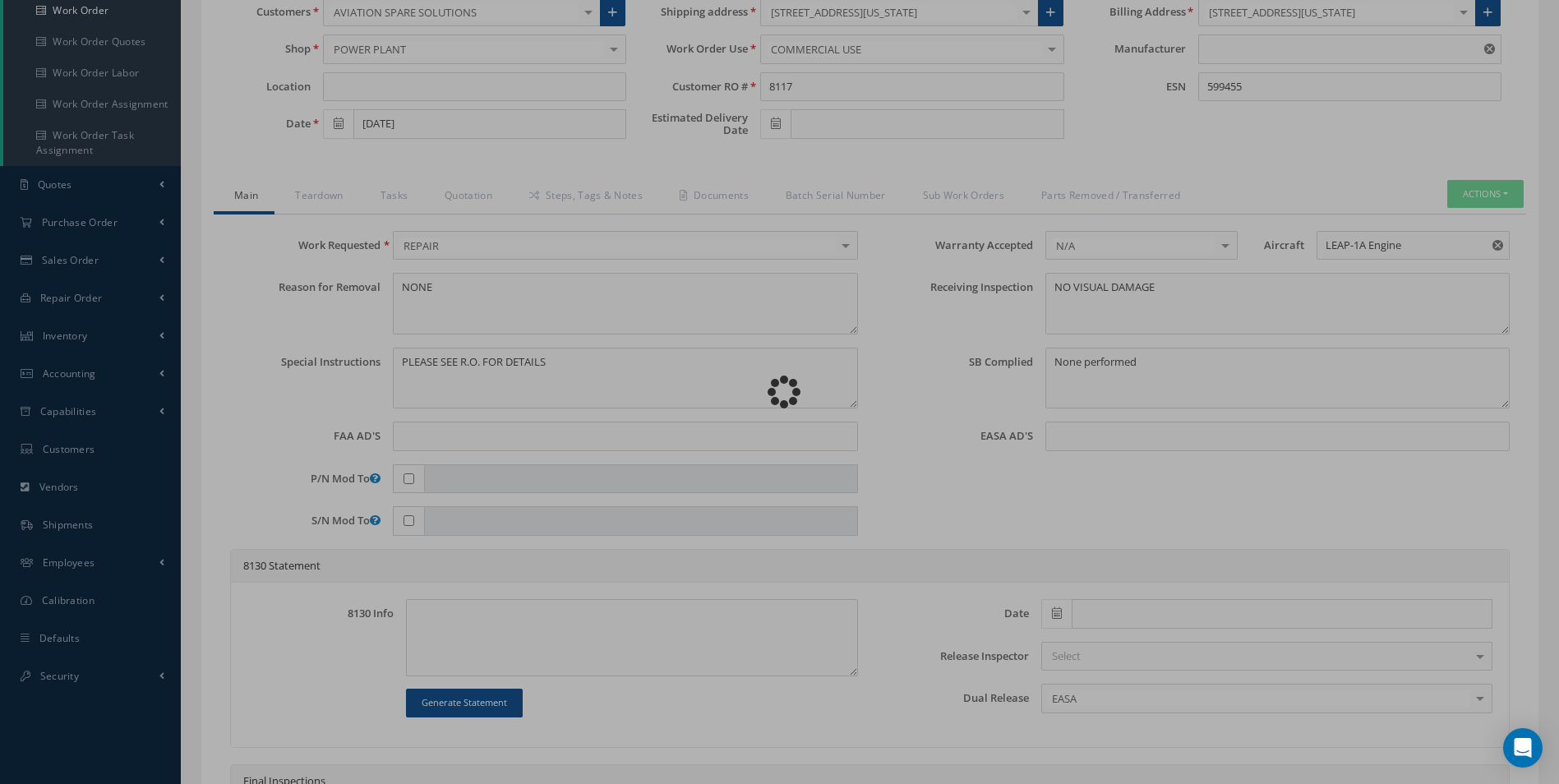
type input "CFM"
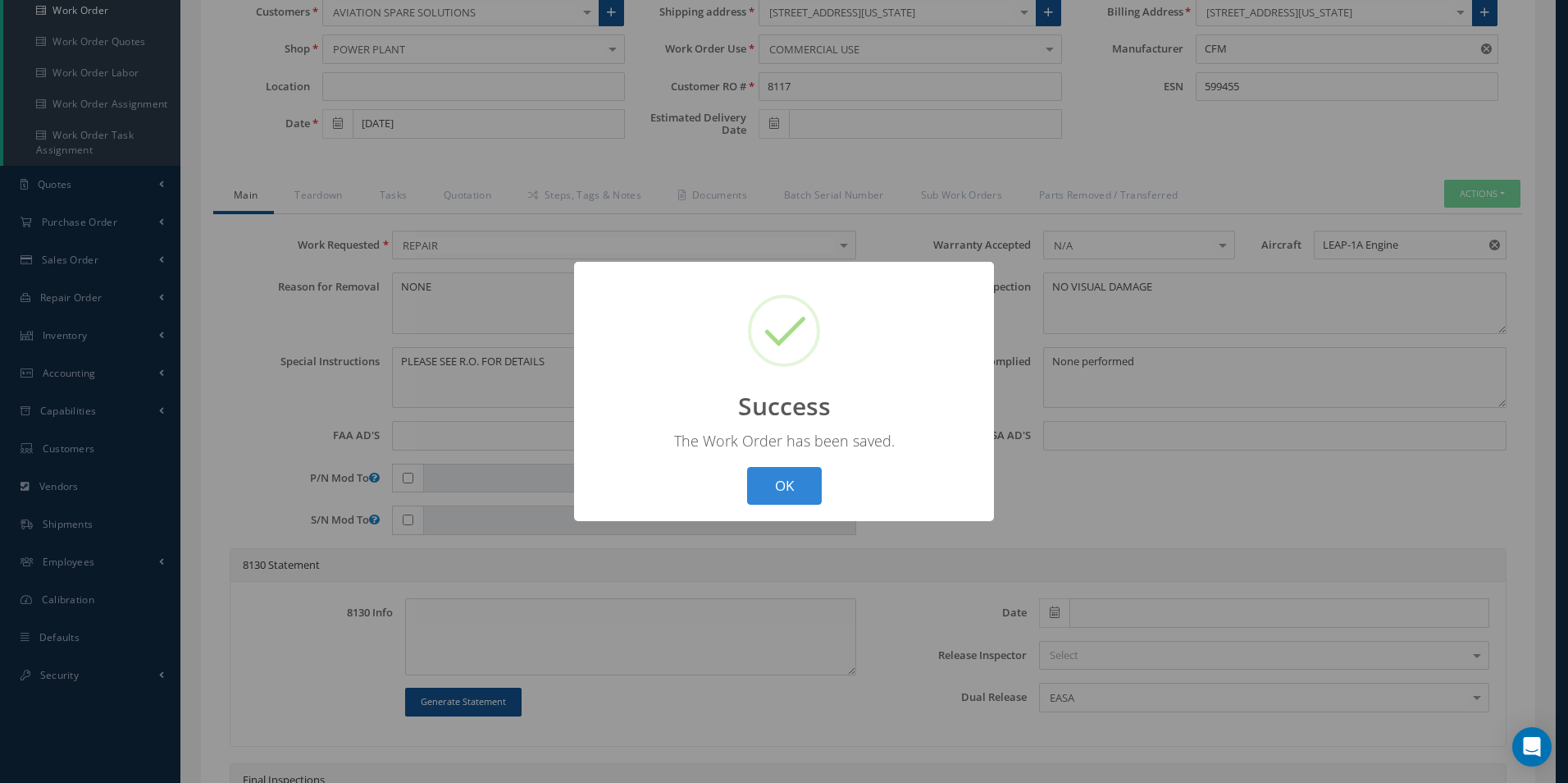
click at [794, 462] on div "? ! i Success × The Work Order has been saved. OK Cancel" at bounding box center [784, 392] width 420 height 260
drag, startPoint x: 794, startPoint y: 463, endPoint x: 792, endPoint y: 476, distance: 13.2
click at [792, 476] on button "OK" at bounding box center [784, 486] width 74 height 39
select select "25"
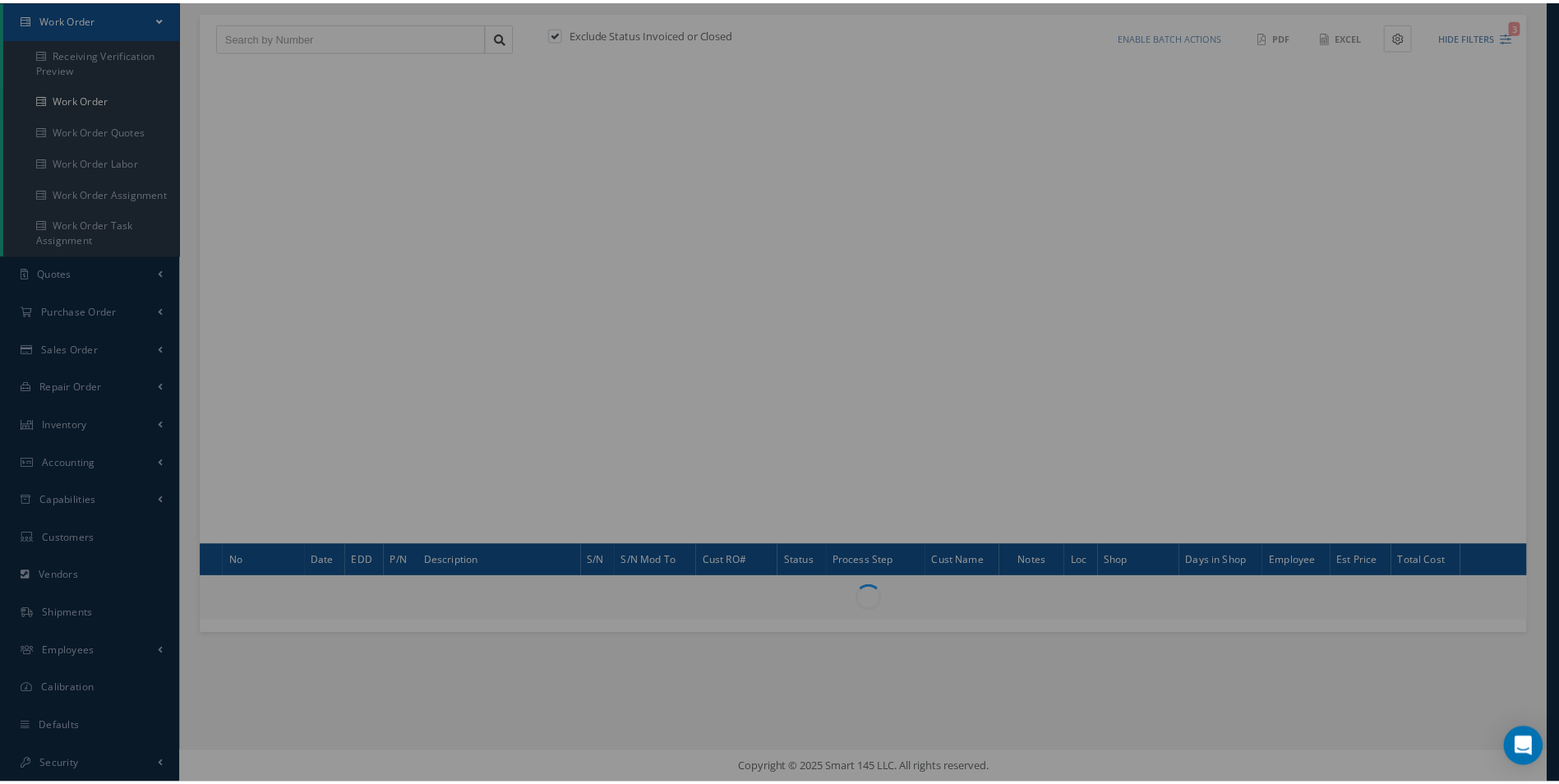
scroll to position [163, 0]
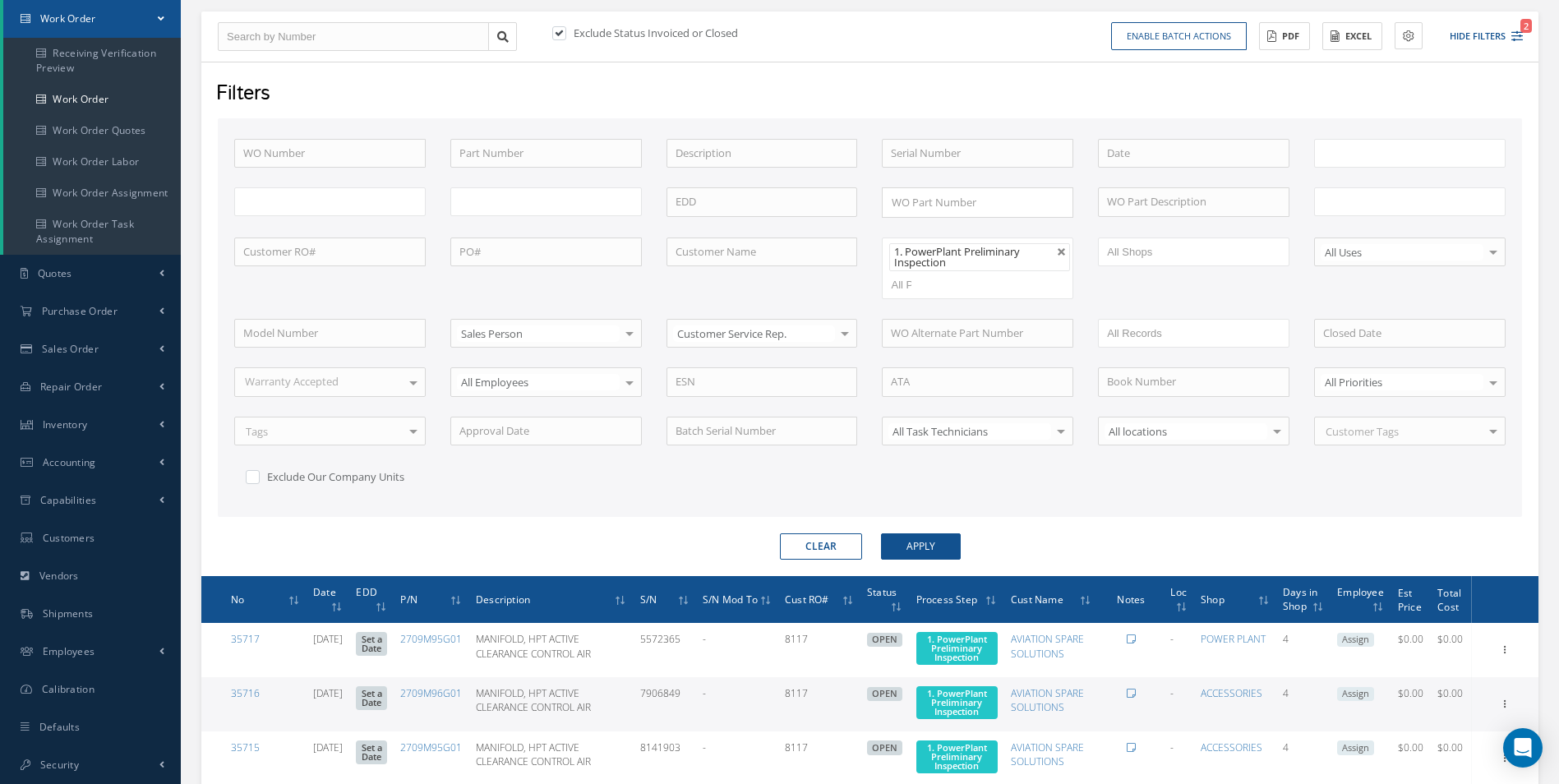
type input "All Work Request"
type input "All Work Performed"
type input "All Status"
type input "WO Part Status"
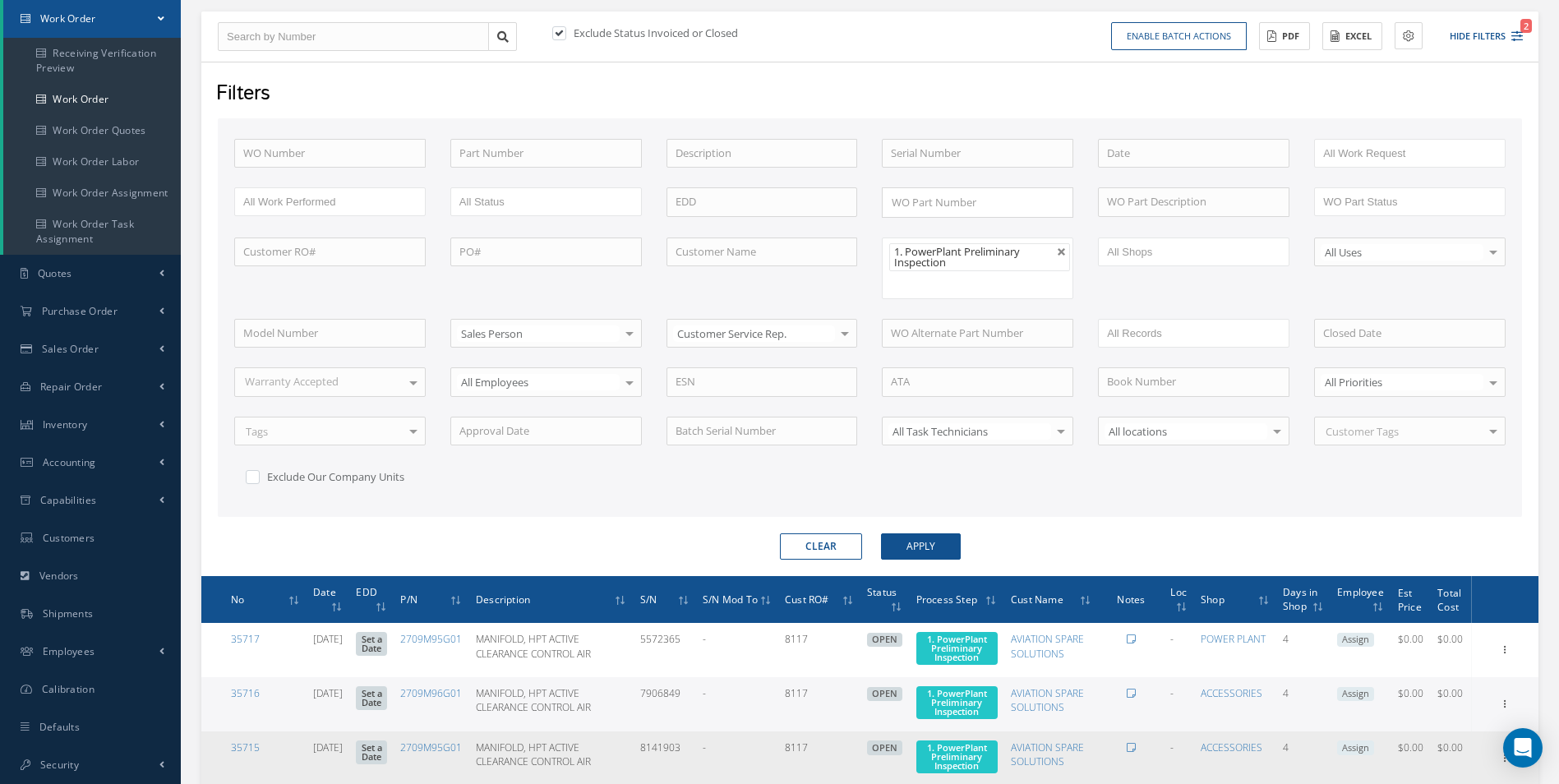
scroll to position [492, 0]
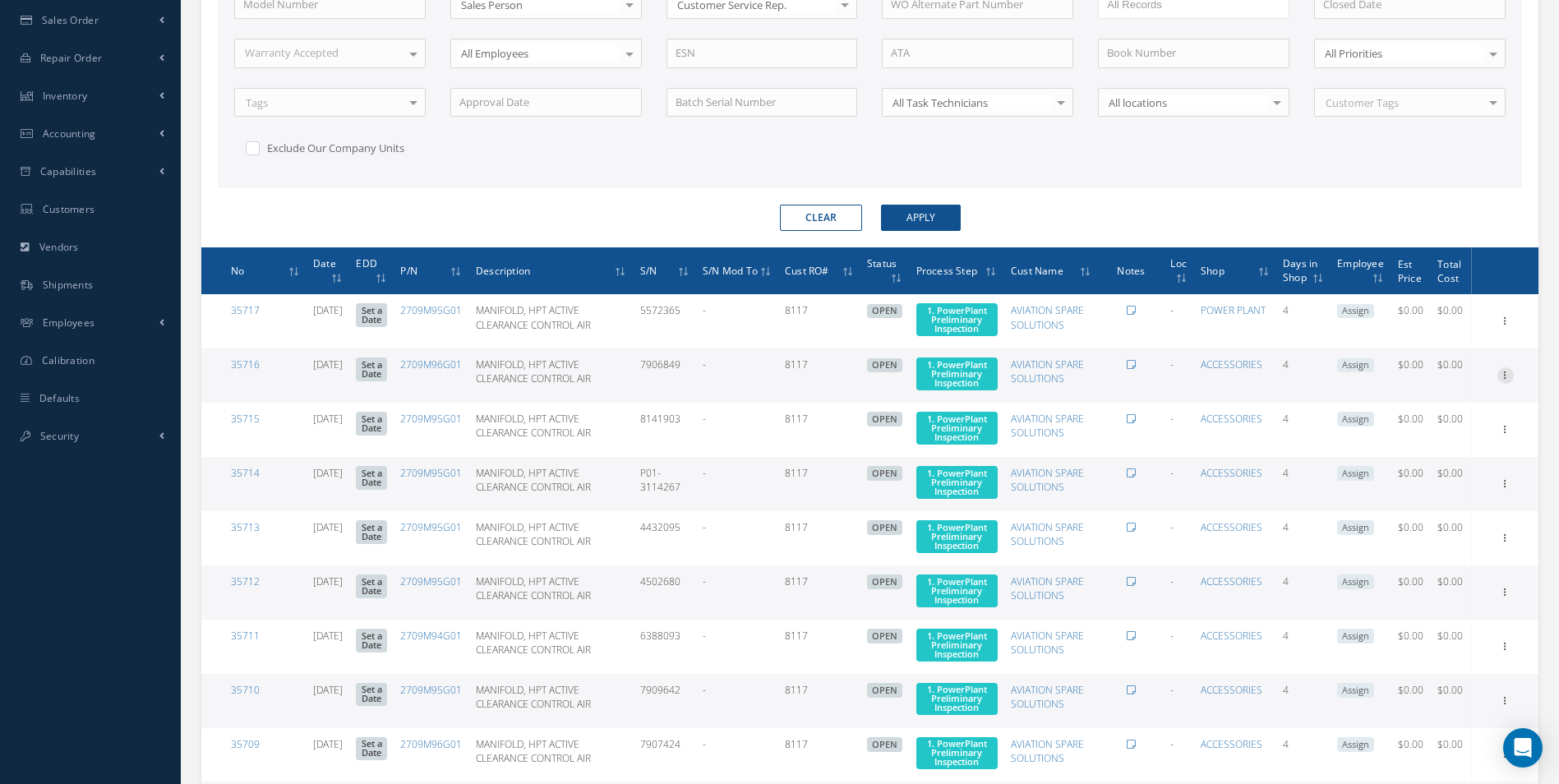
click at [1506, 326] on icon at bounding box center [1505, 320] width 16 height 14
click at [1477, 416] on link "Edit" at bounding box center [1430, 407] width 129 height 21
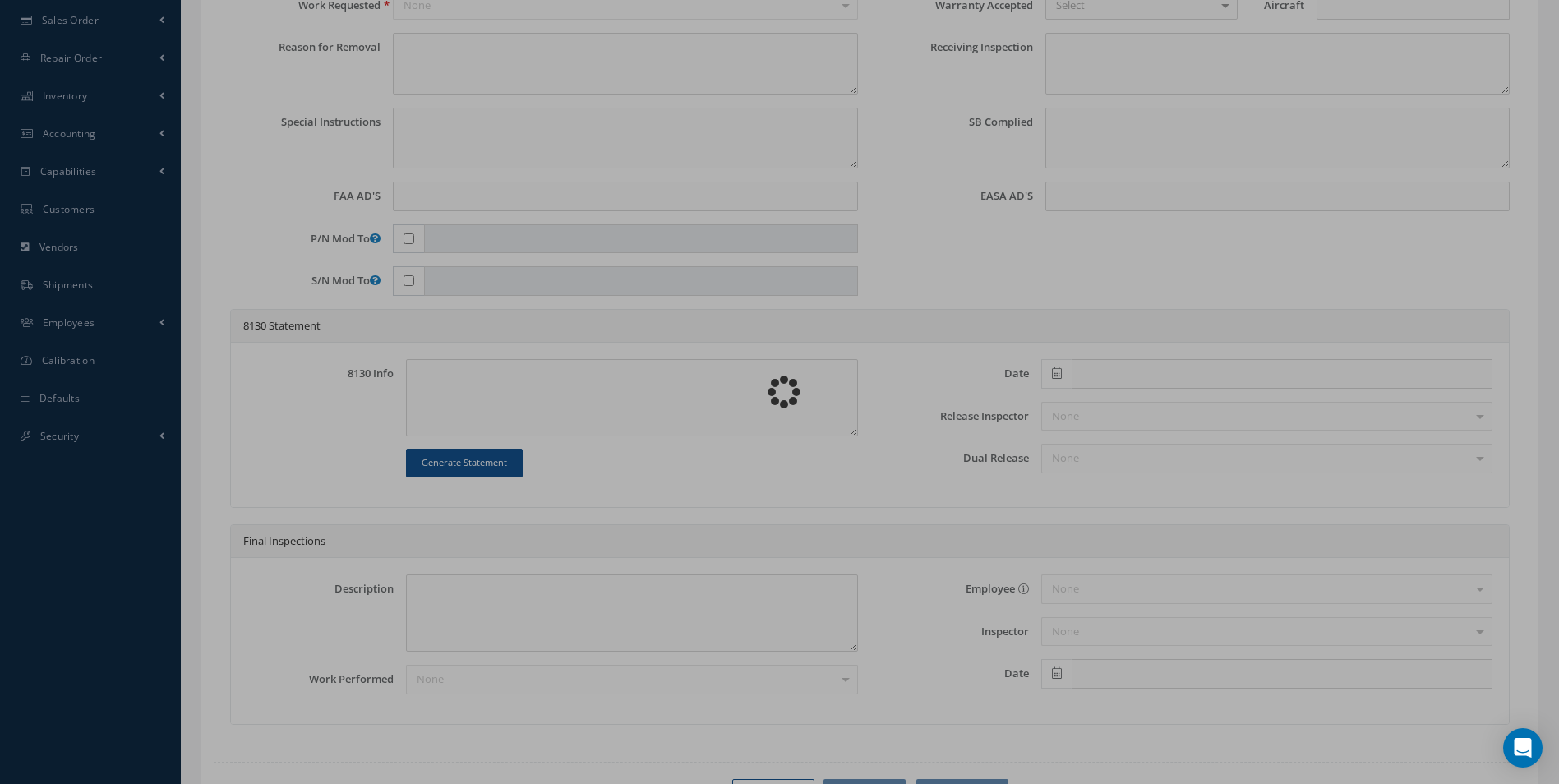
type input "2709M96G01"
type input "08/14/2025"
type input "MANIFOLD, HPT ACTIVE CLEARANCE CONTROL AIR"
type input "8117"
type input "7906849"
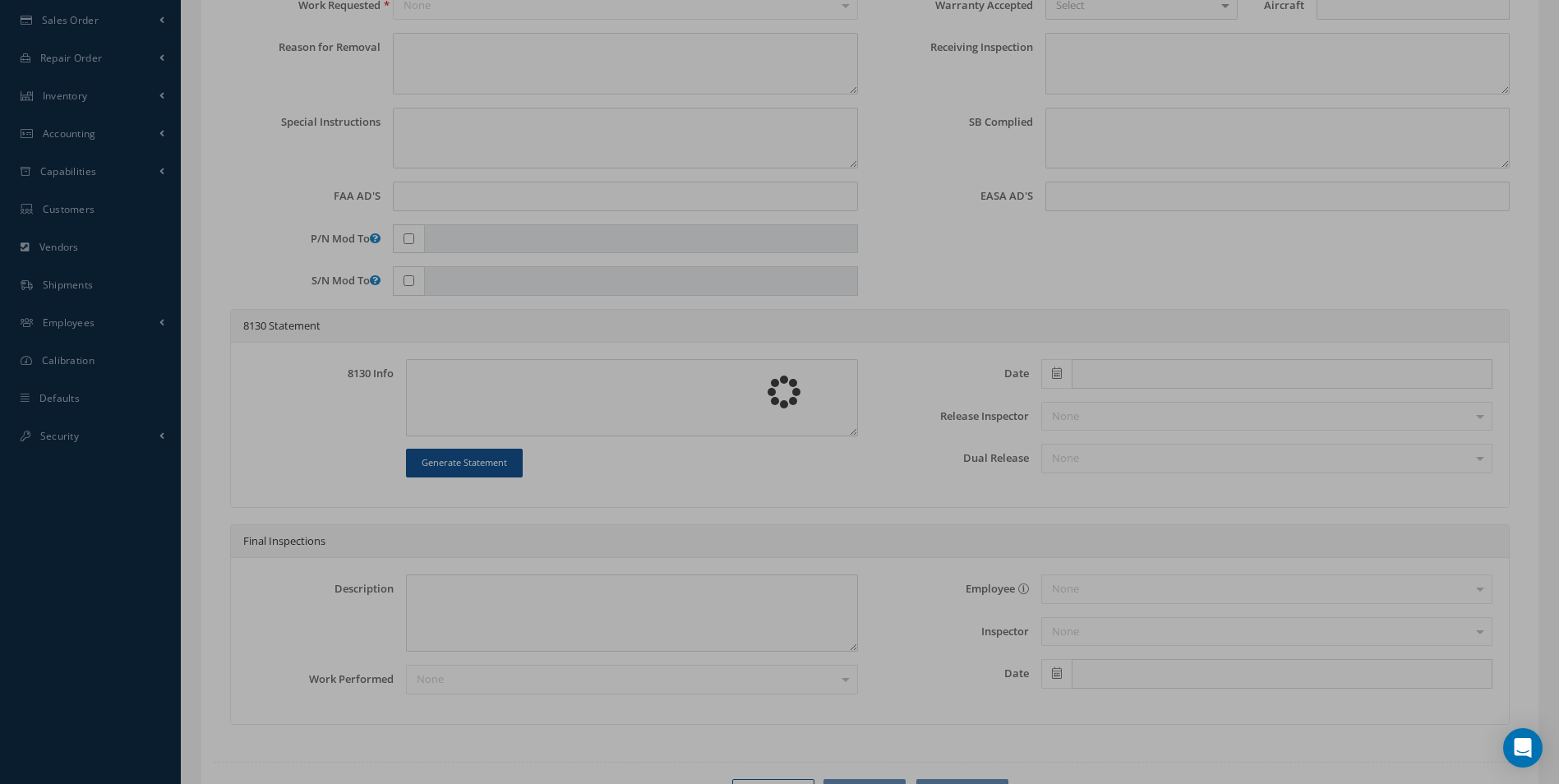
type input "599497"
type textarea "NONE"
type textarea "PLEASE SEE R.O. FOR DETAILS"
type input "LEAP-1A Engine"
type textarea "NO VISUAL DAMAGE"
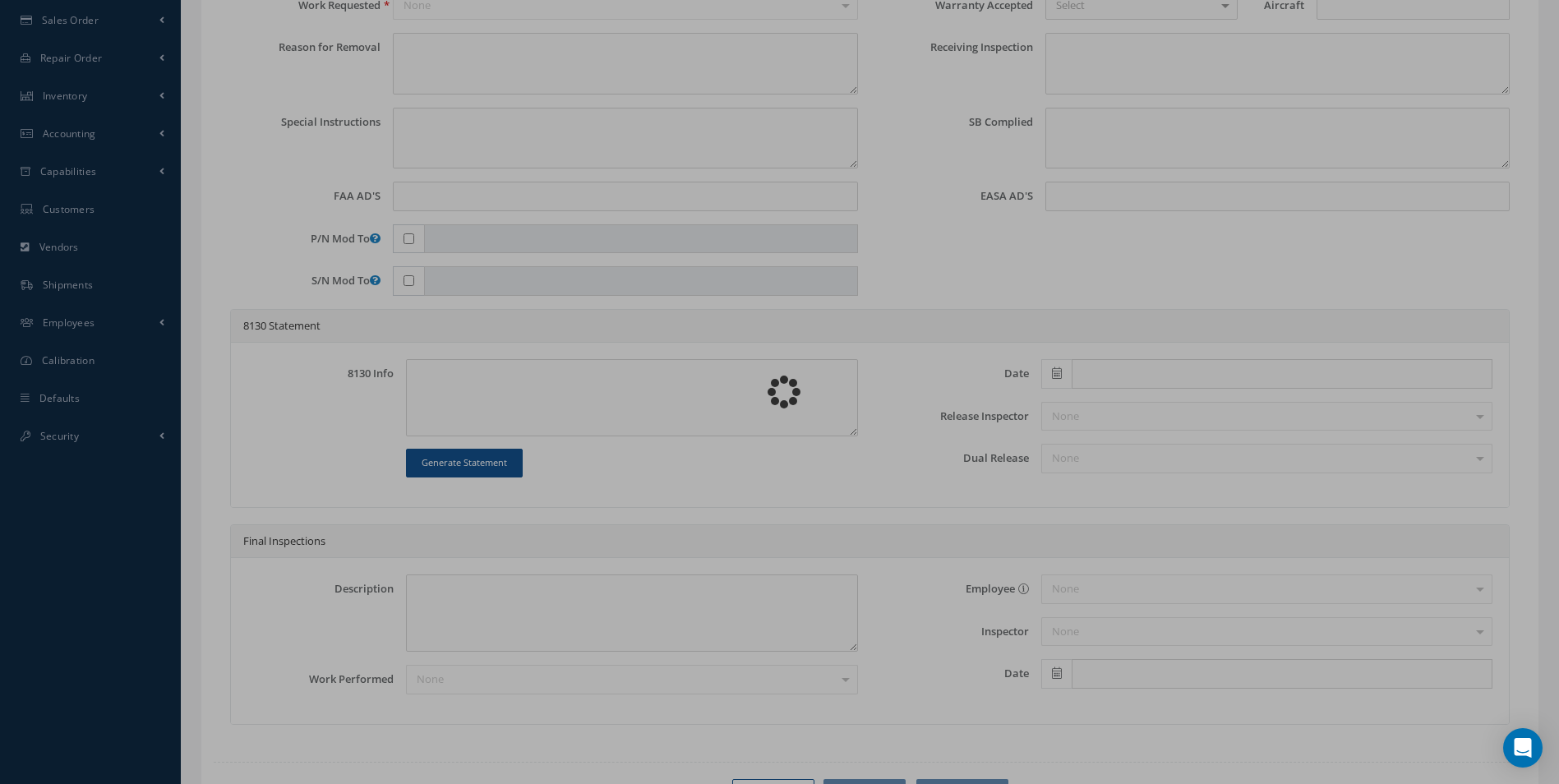
type textarea "None performed"
type textarea "Article has been approved to return to service."
type input "CFM"
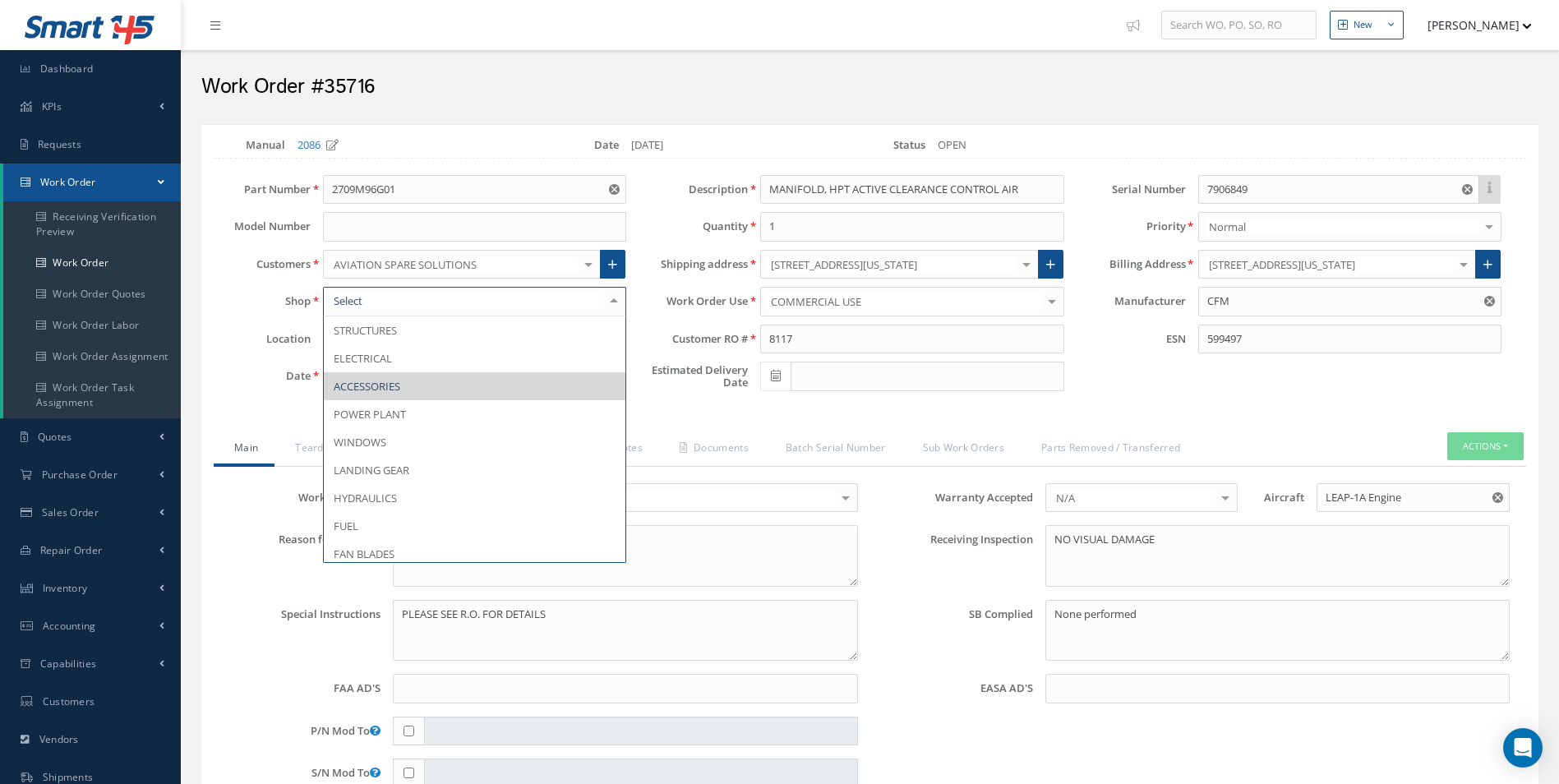
click at [524, 405] on ul "STRUCTURES ELECTRICAL ACCESSORIES POWER PLANT WINDOWS LANDING GEAR HYDRAULICS F…" at bounding box center [474, 567] width 301 height 503
click at [524, 406] on span "POWER PLANT" at bounding box center [474, 413] width 301 height 28
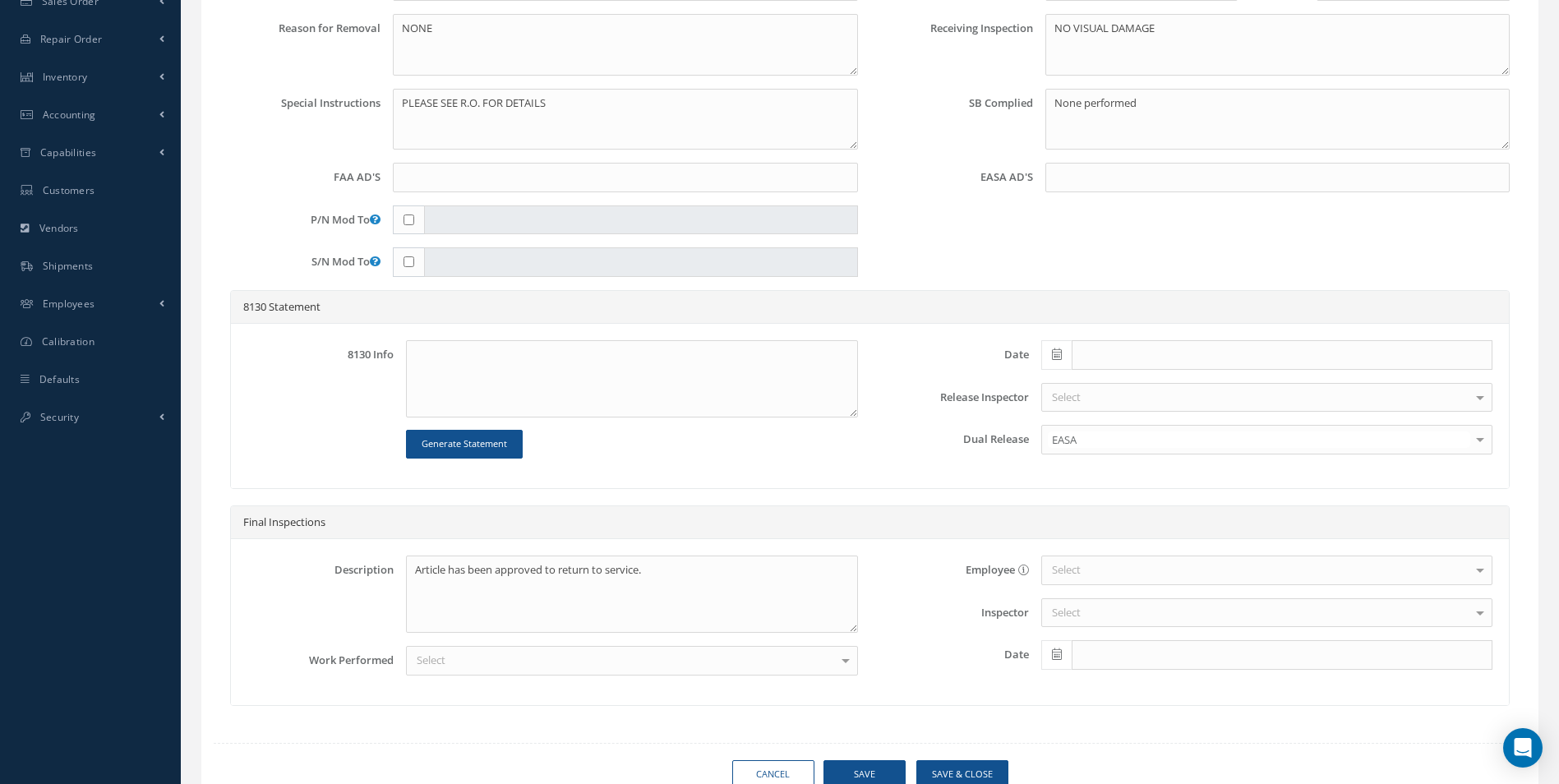
scroll to position [580, 0]
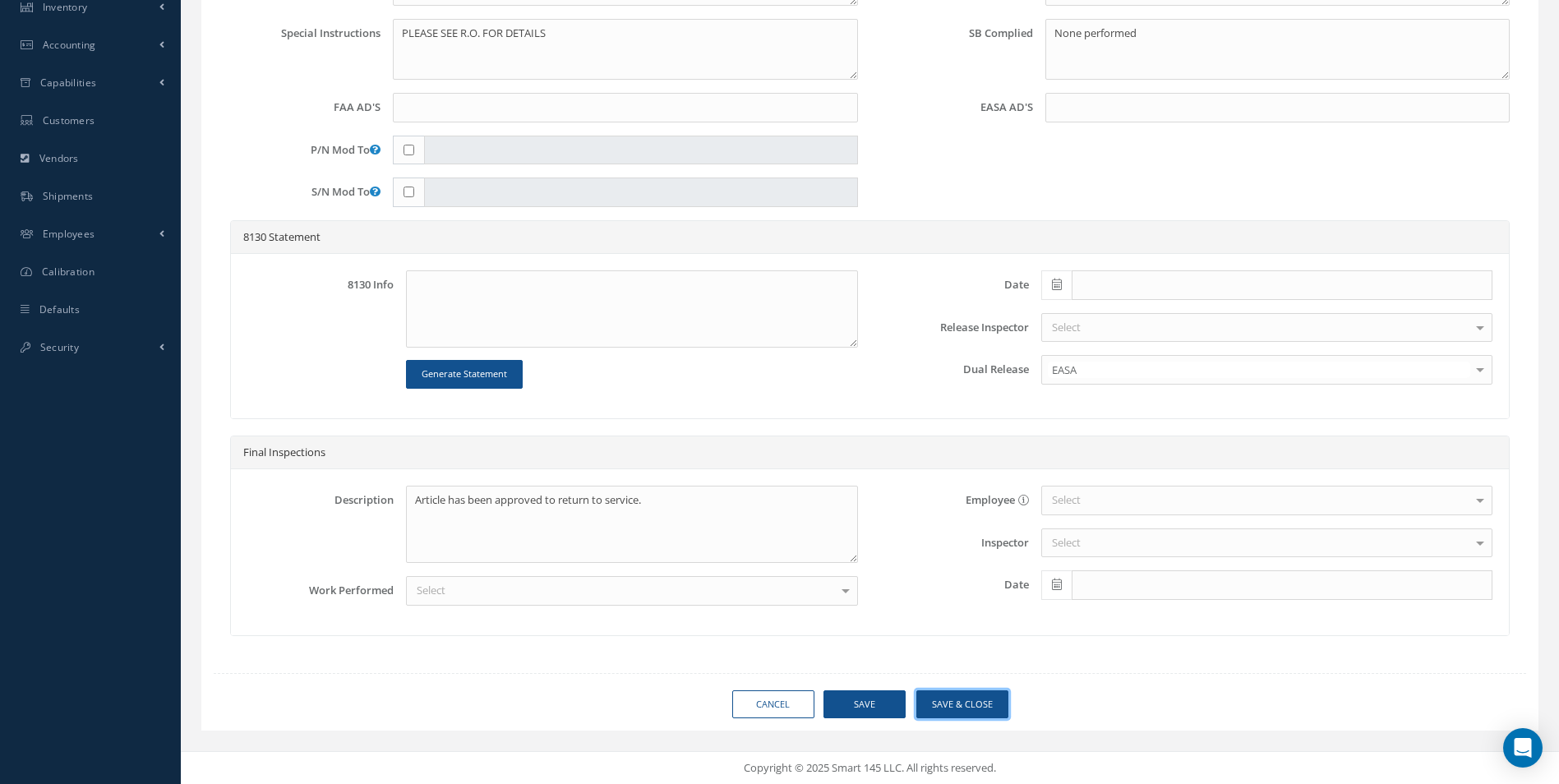
click at [993, 713] on button "Save & Close" at bounding box center [961, 705] width 92 height 29
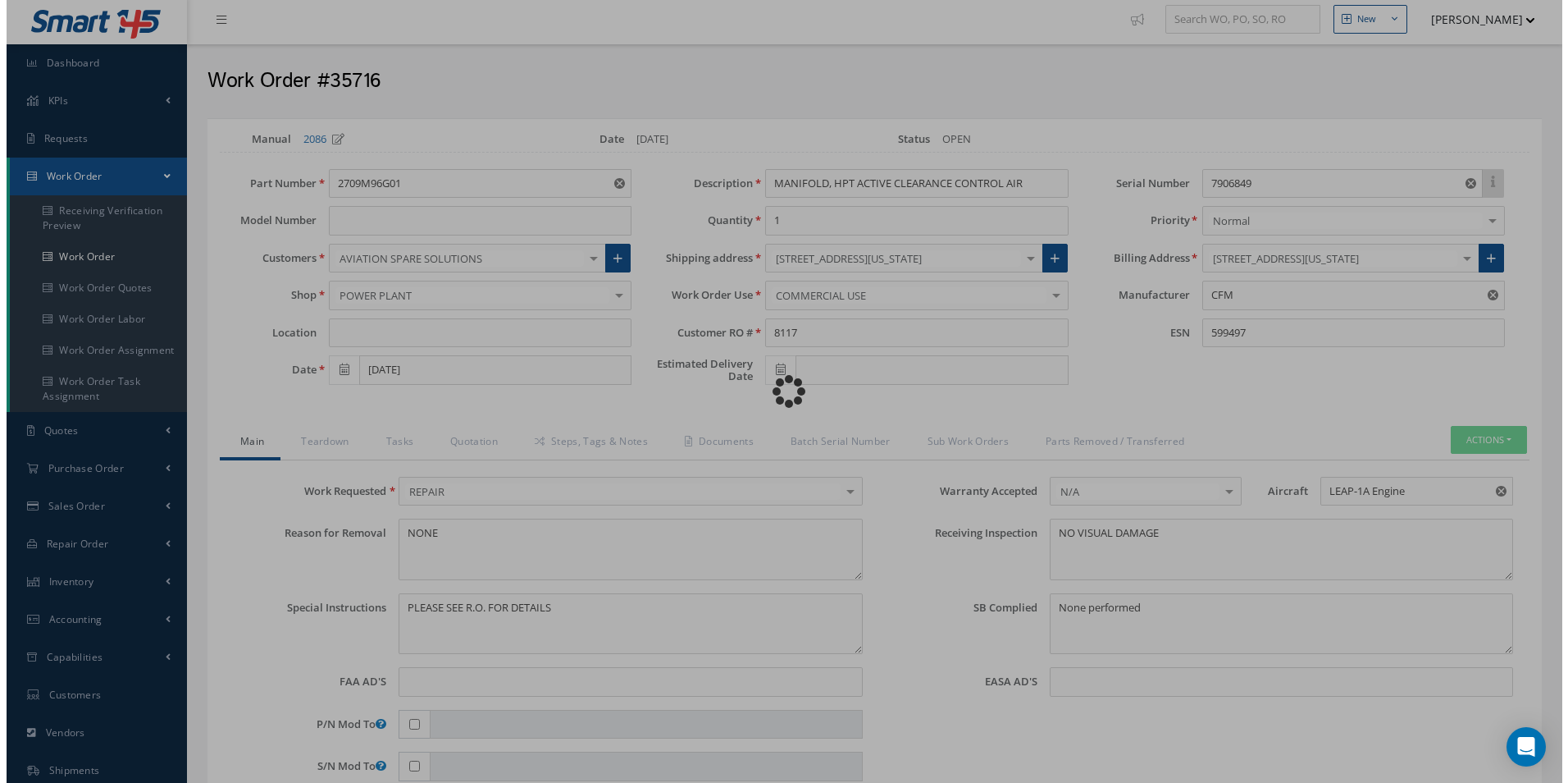
scroll to position [0, 0]
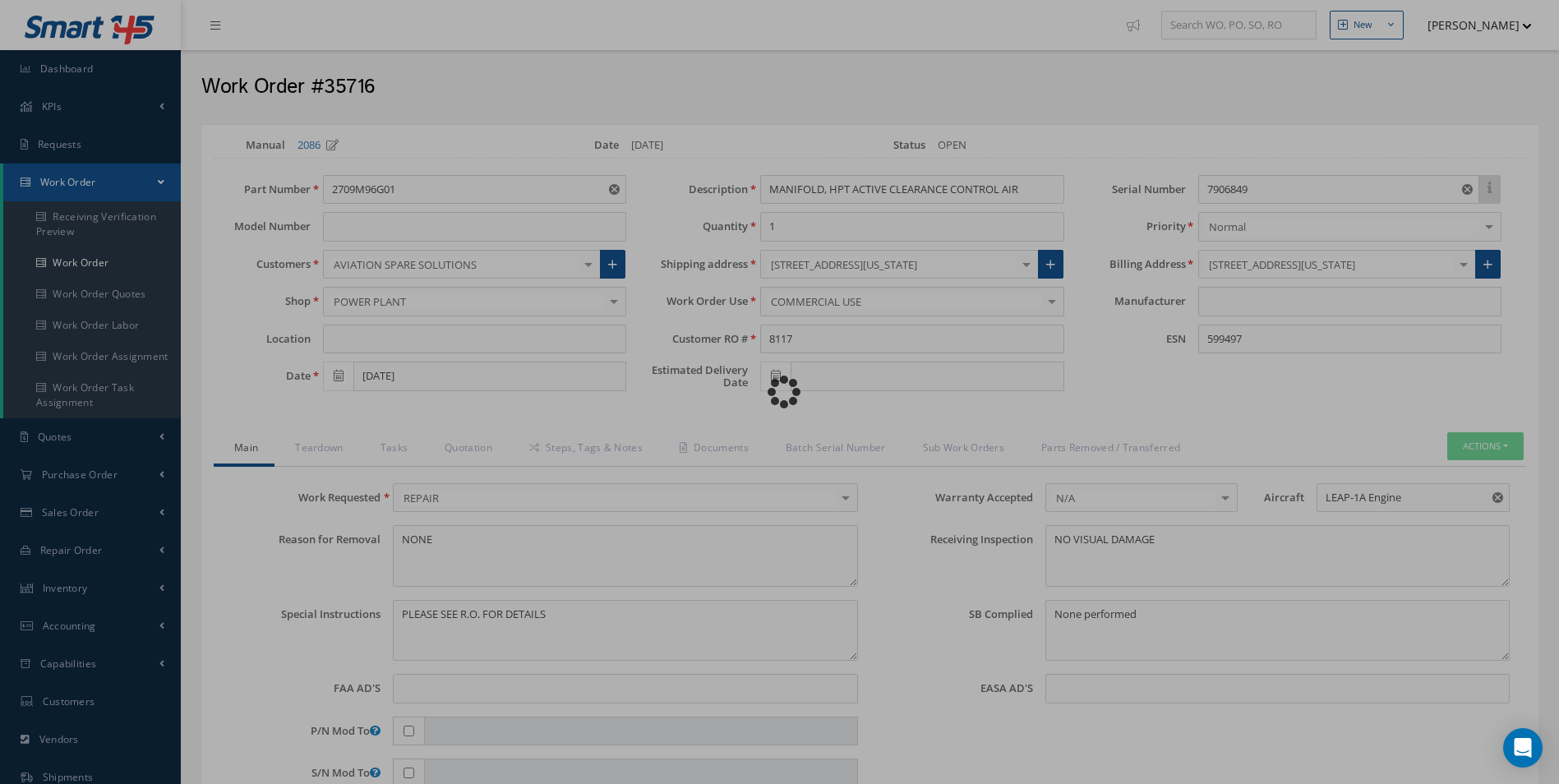
type input "CFM"
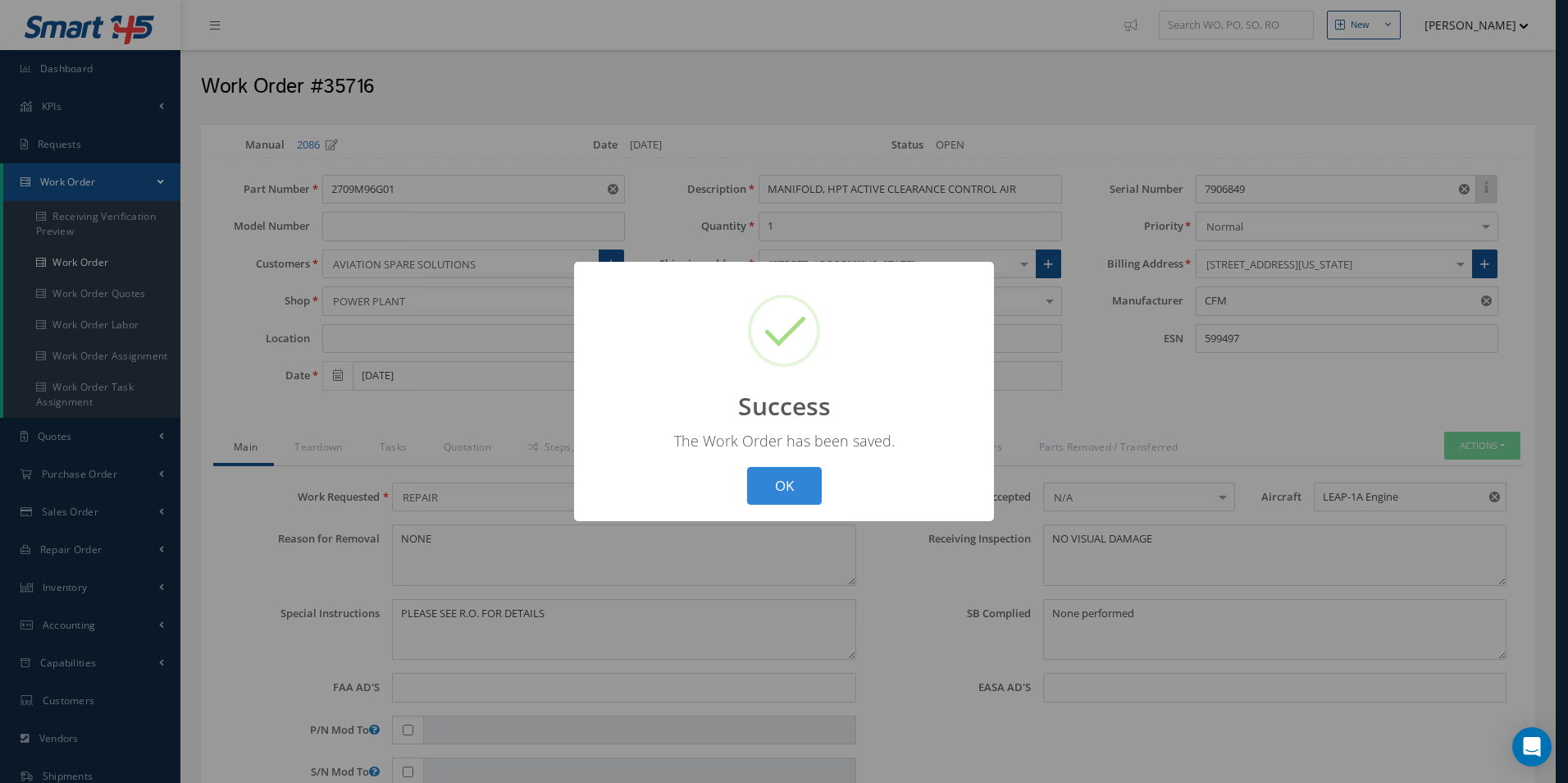
click at [798, 474] on button "OK" at bounding box center [784, 486] width 74 height 39
select select "25"
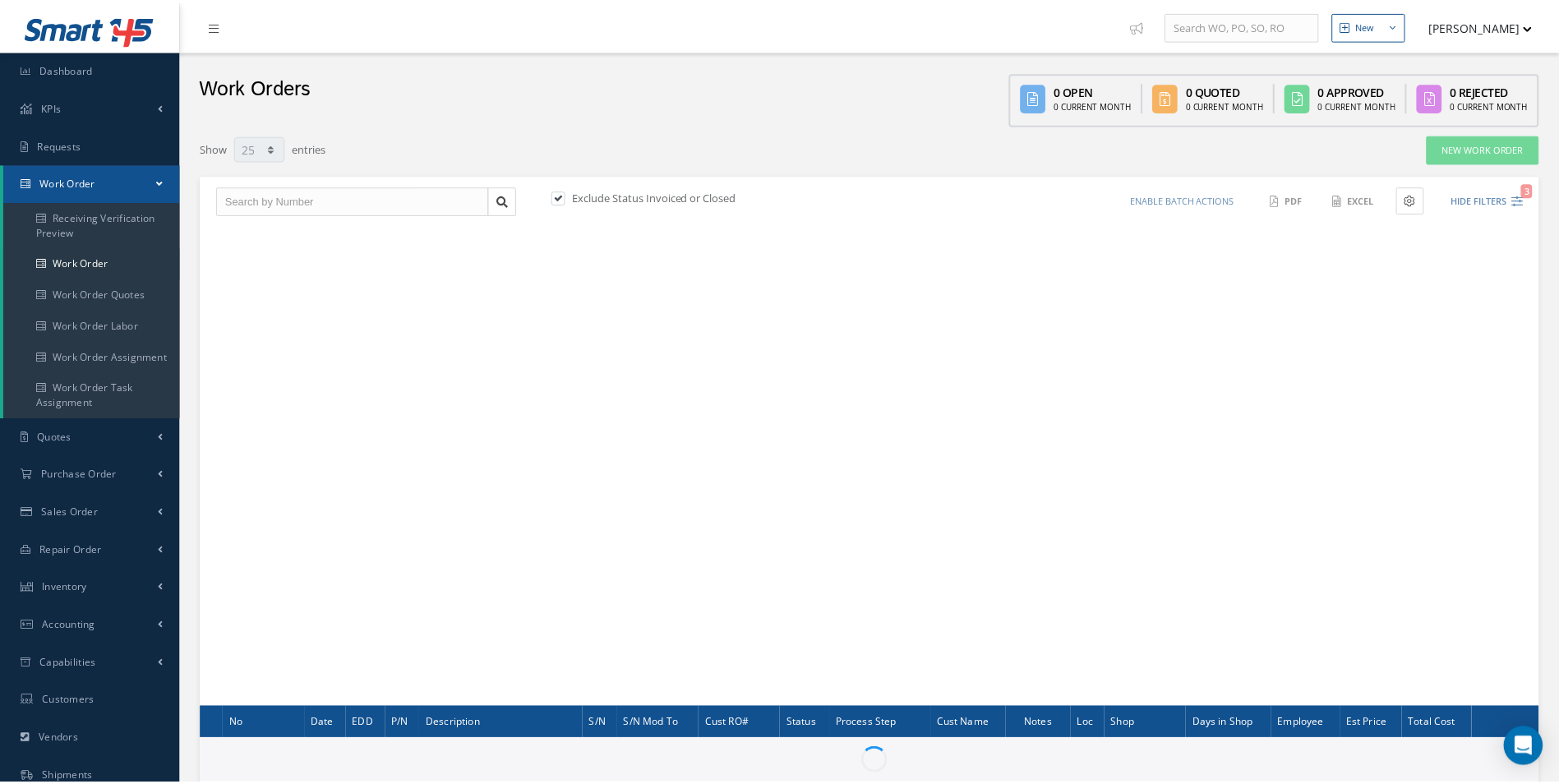
scroll to position [163, 0]
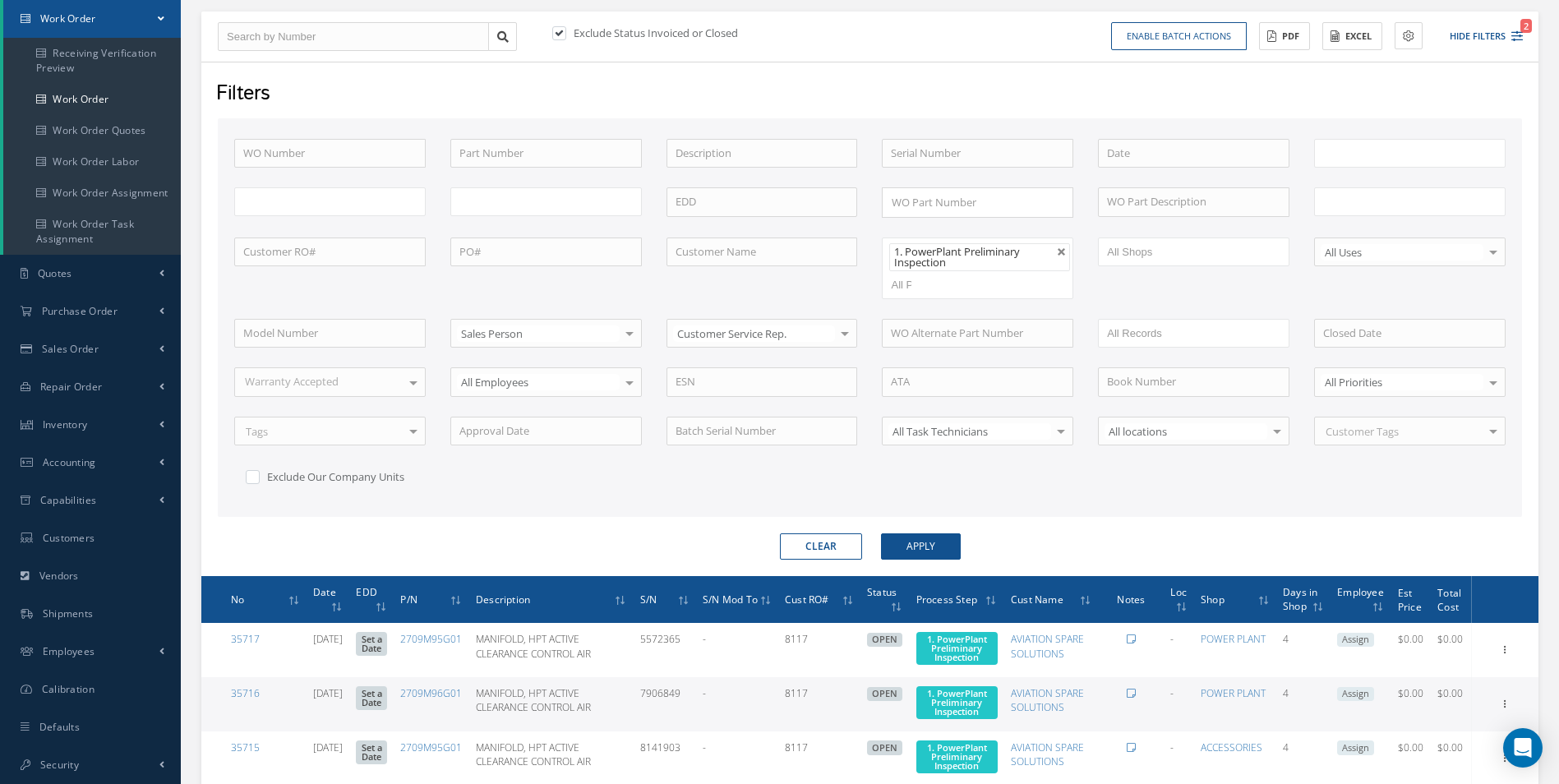
type input "All Work Request"
type input "All Work Performed"
type input "All Status"
type input "WO Part Status"
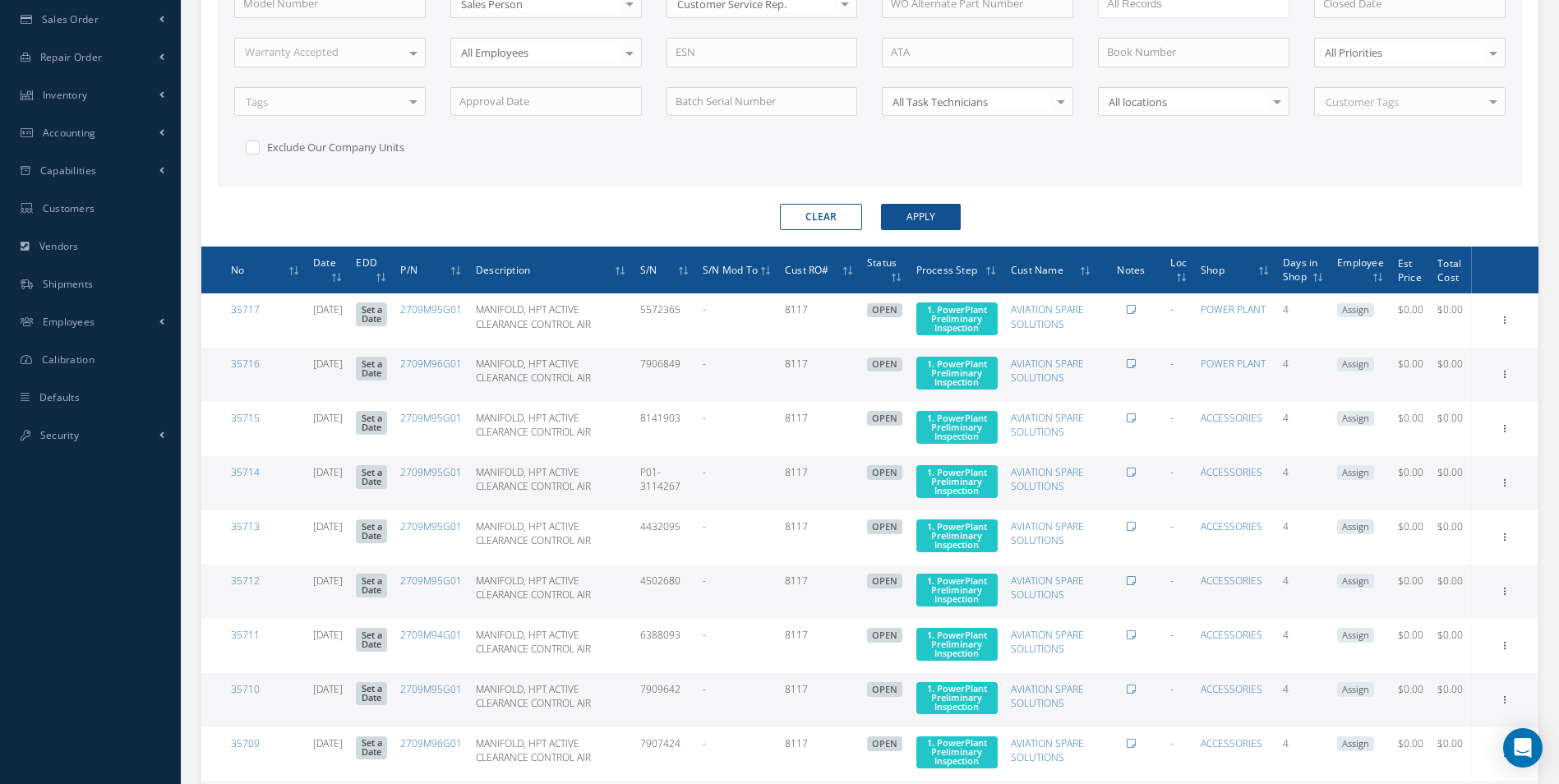
scroll to position [492, 0]
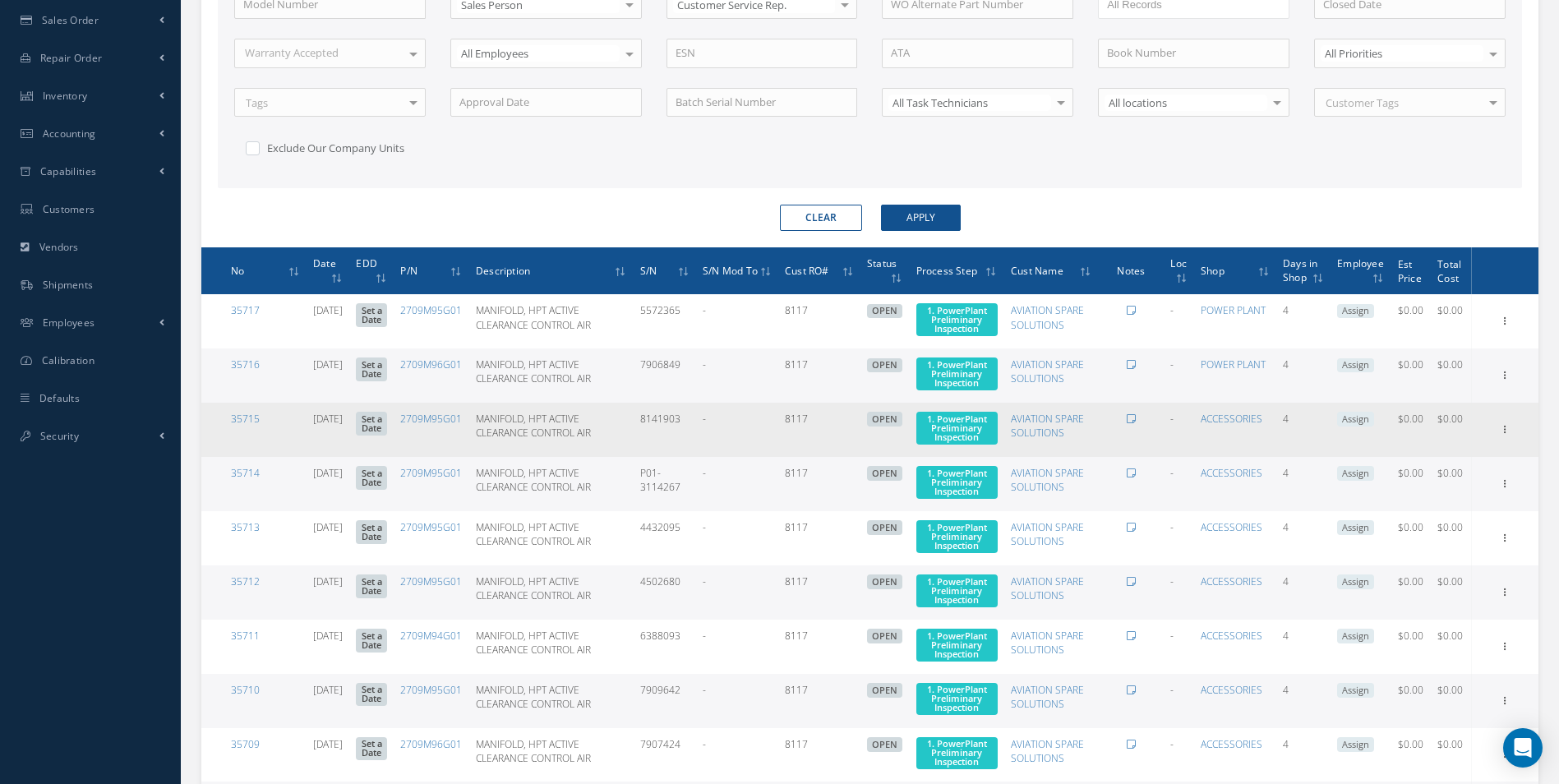
click at [1495, 331] on div "Show Edit Invoicing Close Send By Email Sub Work Orders Documents Print-Outs Ma…" at bounding box center [1505, 321] width 19 height 19
click at [1505, 326] on icon at bounding box center [1505, 320] width 16 height 14
click at [1475, 469] on link "Edit" at bounding box center [1430, 462] width 129 height 21
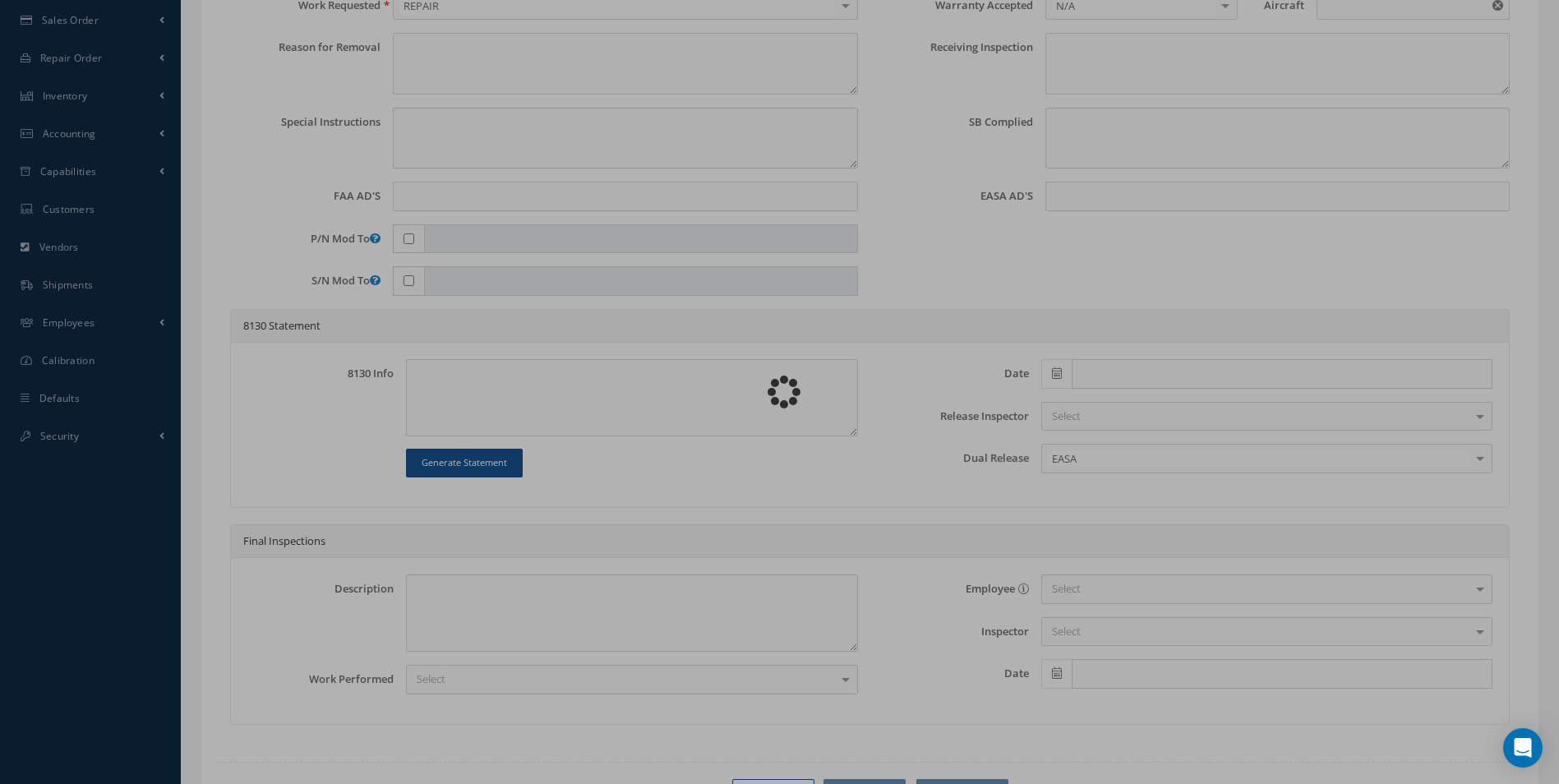
type input "2709M95G01"
type input "08/14/2025"
type input "MANIFOLD, HPT ACTIVE CLEARANCE CONTROL AIR"
type input "8117"
type input "8141903"
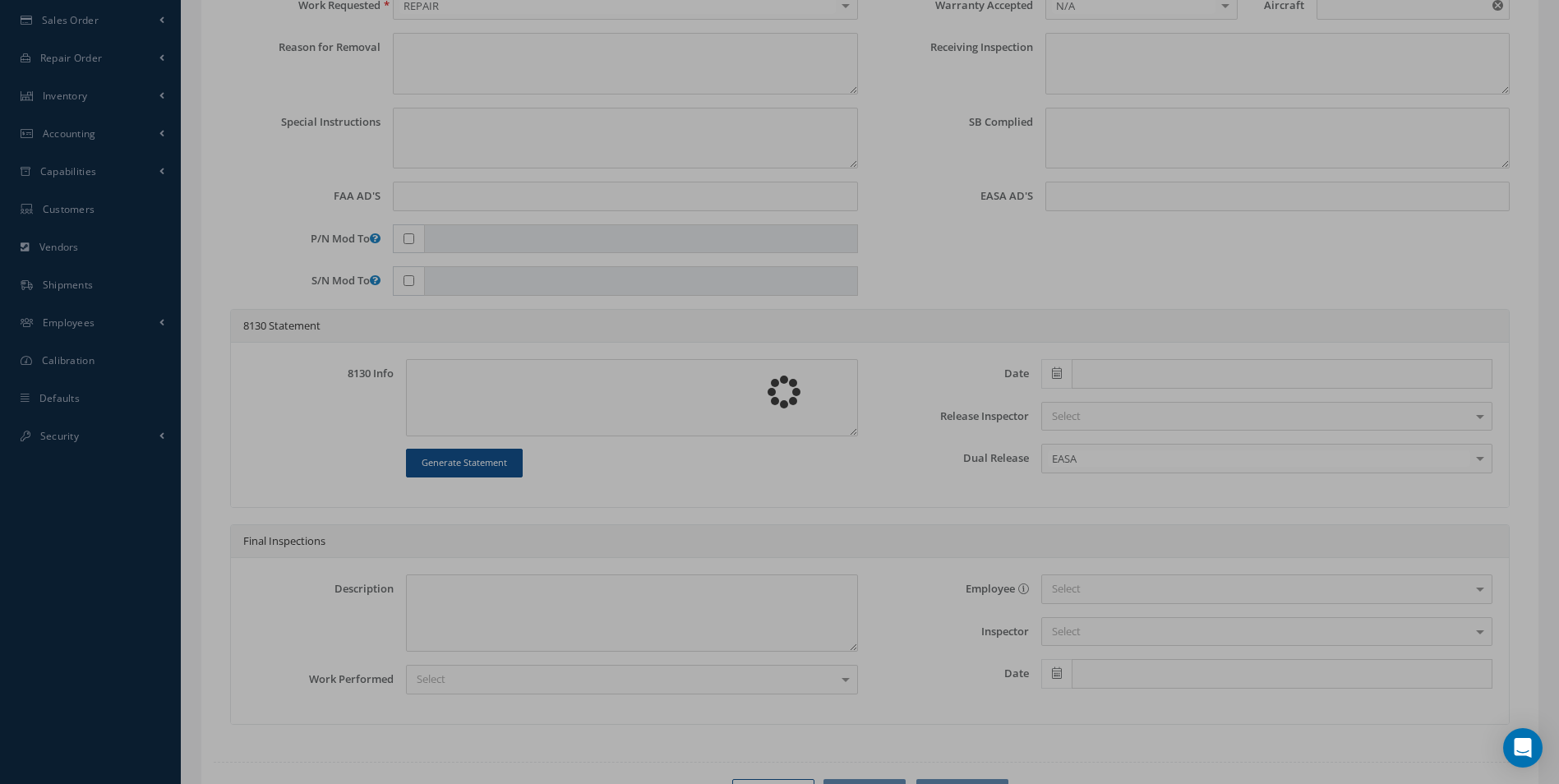
type input "59A304"
type textarea "NONE"
type textarea "PLEASE SEE R.O. FOR DETAILS"
type input "LEAP-1A Engine"
type textarea "NO VISUAL DAMAGE"
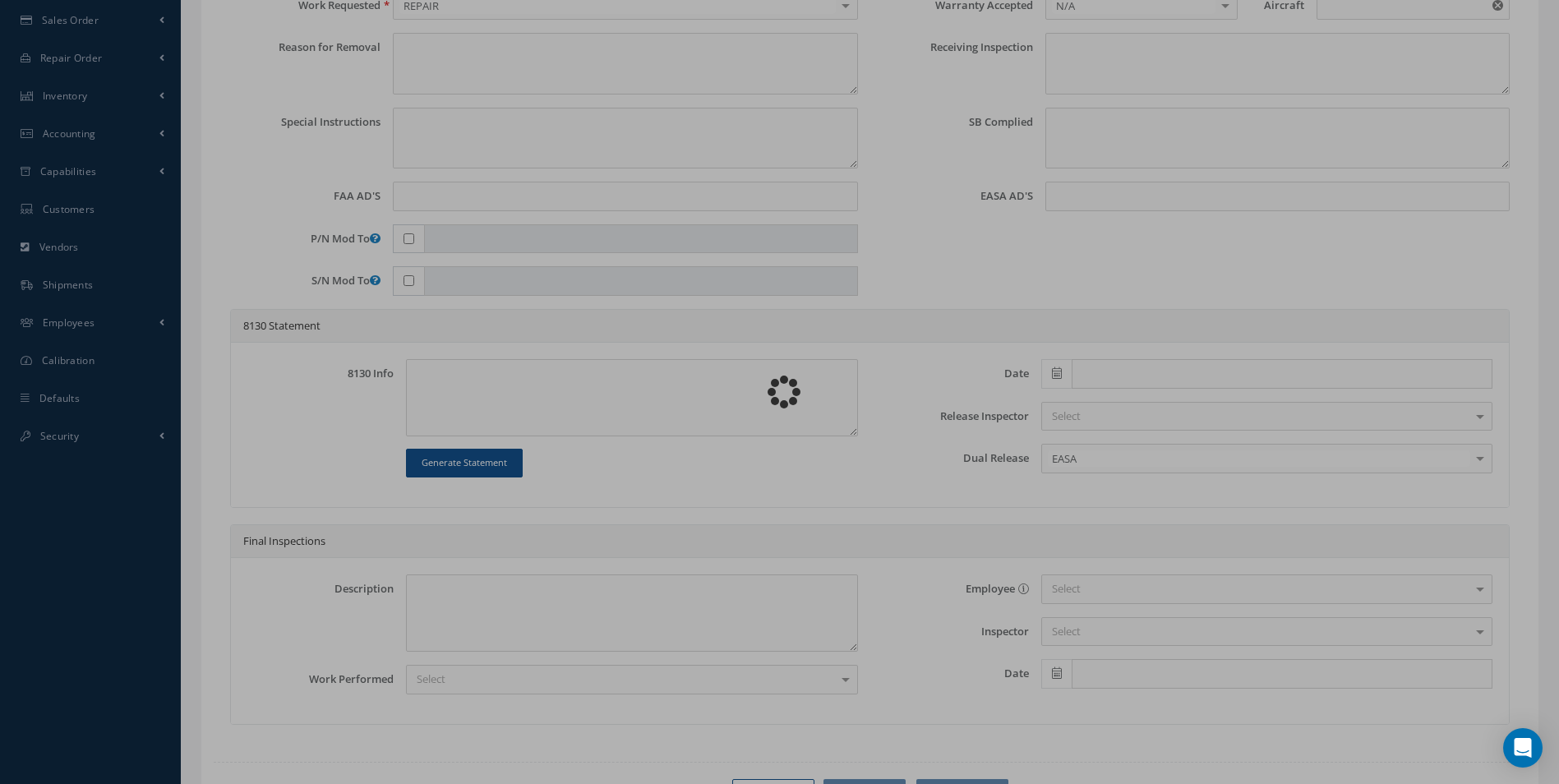
type textarea "None performed"
type textarea "Article has been approved to return to service."
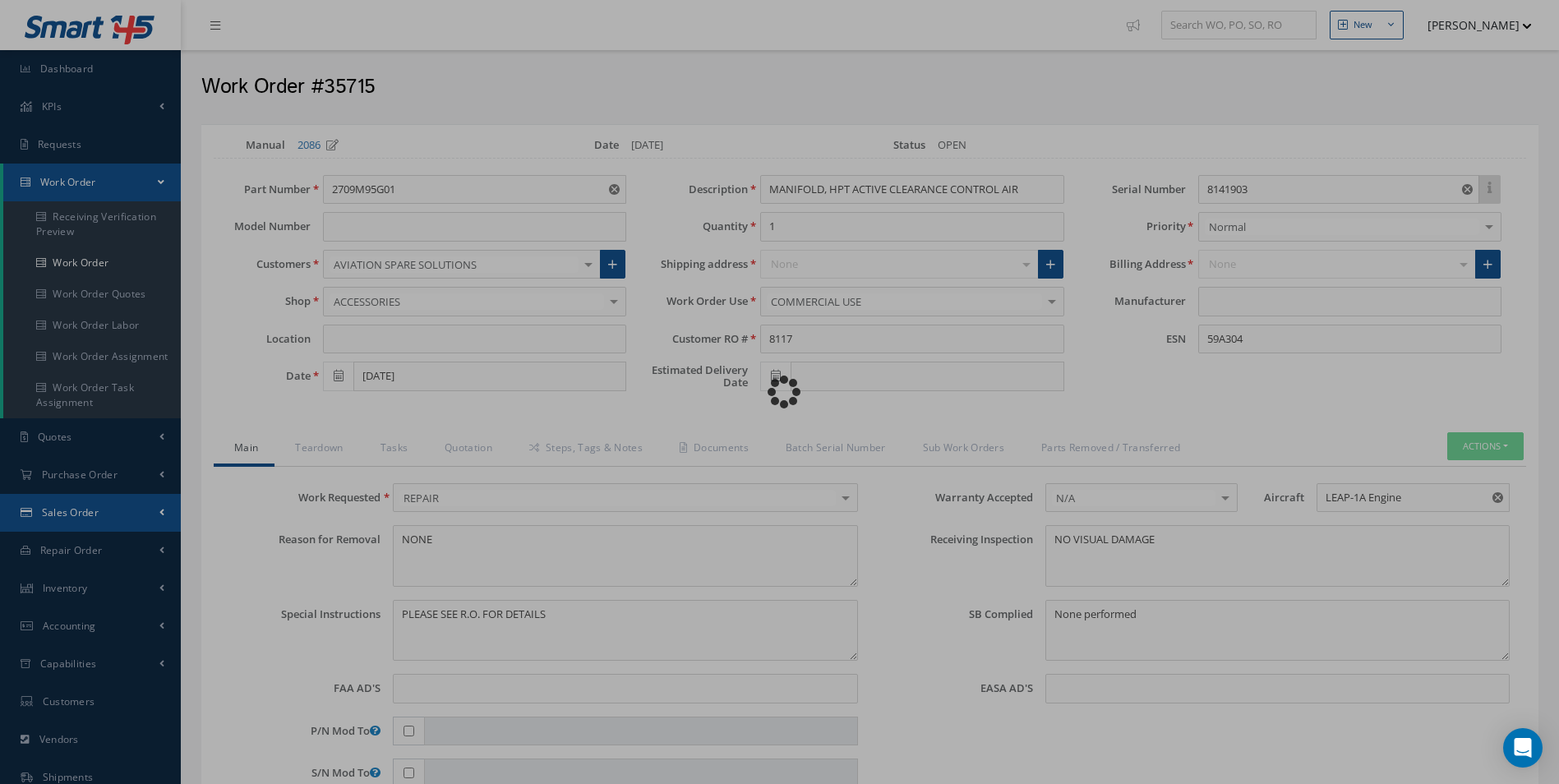
type input "CFM"
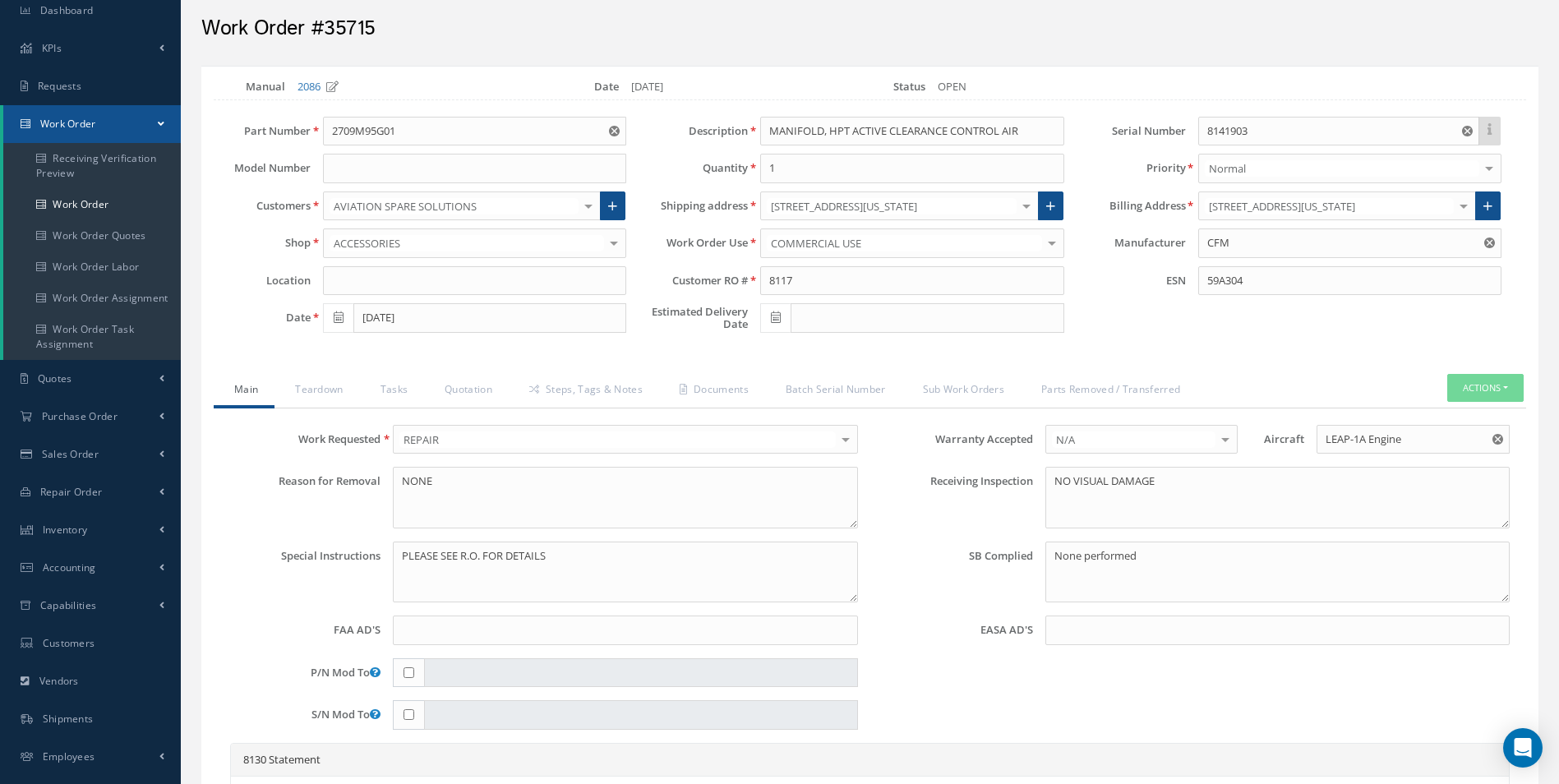
scroll to position [82, 0]
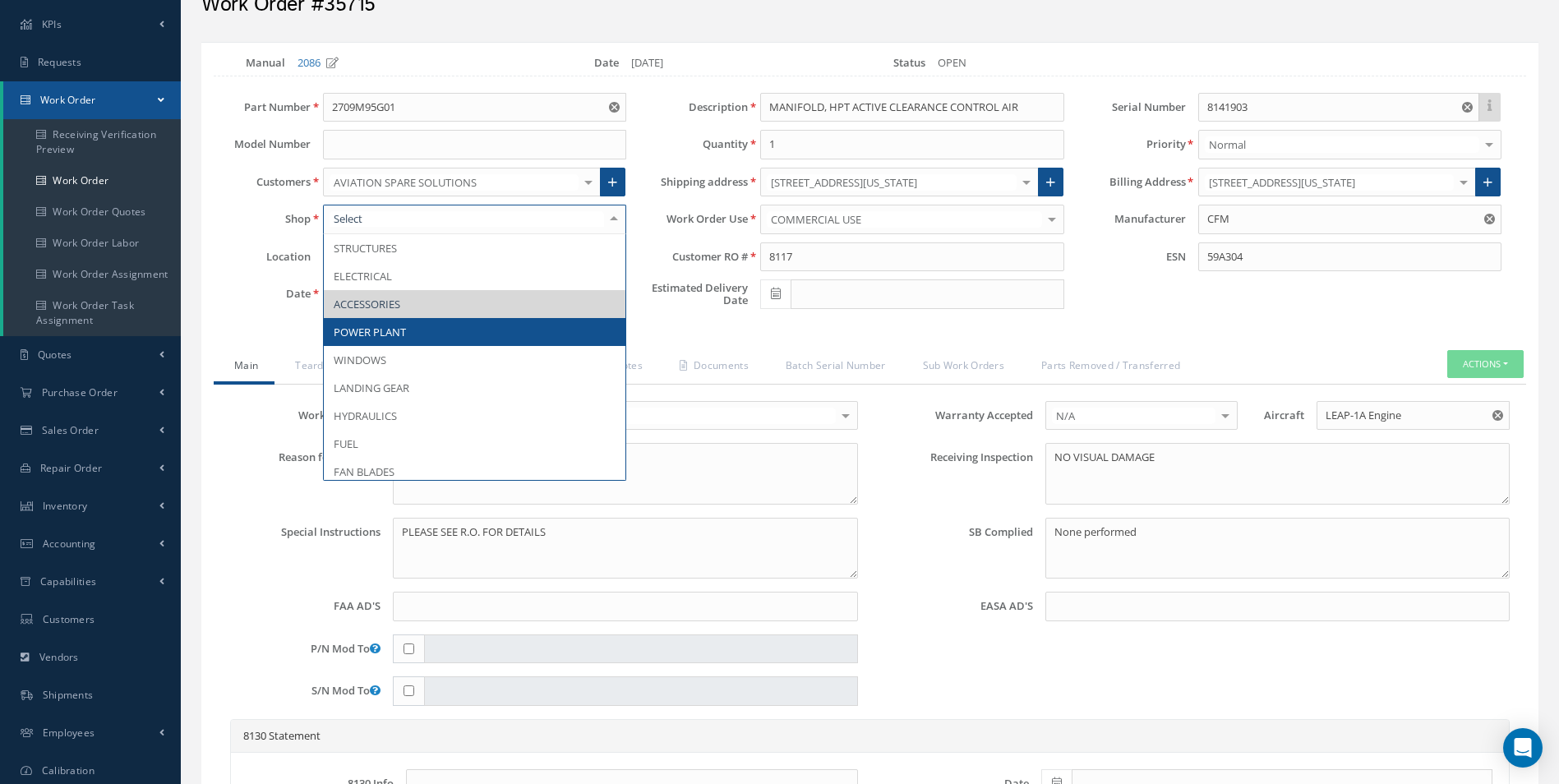
click at [436, 330] on span "POWER PLANT" at bounding box center [474, 331] width 301 height 28
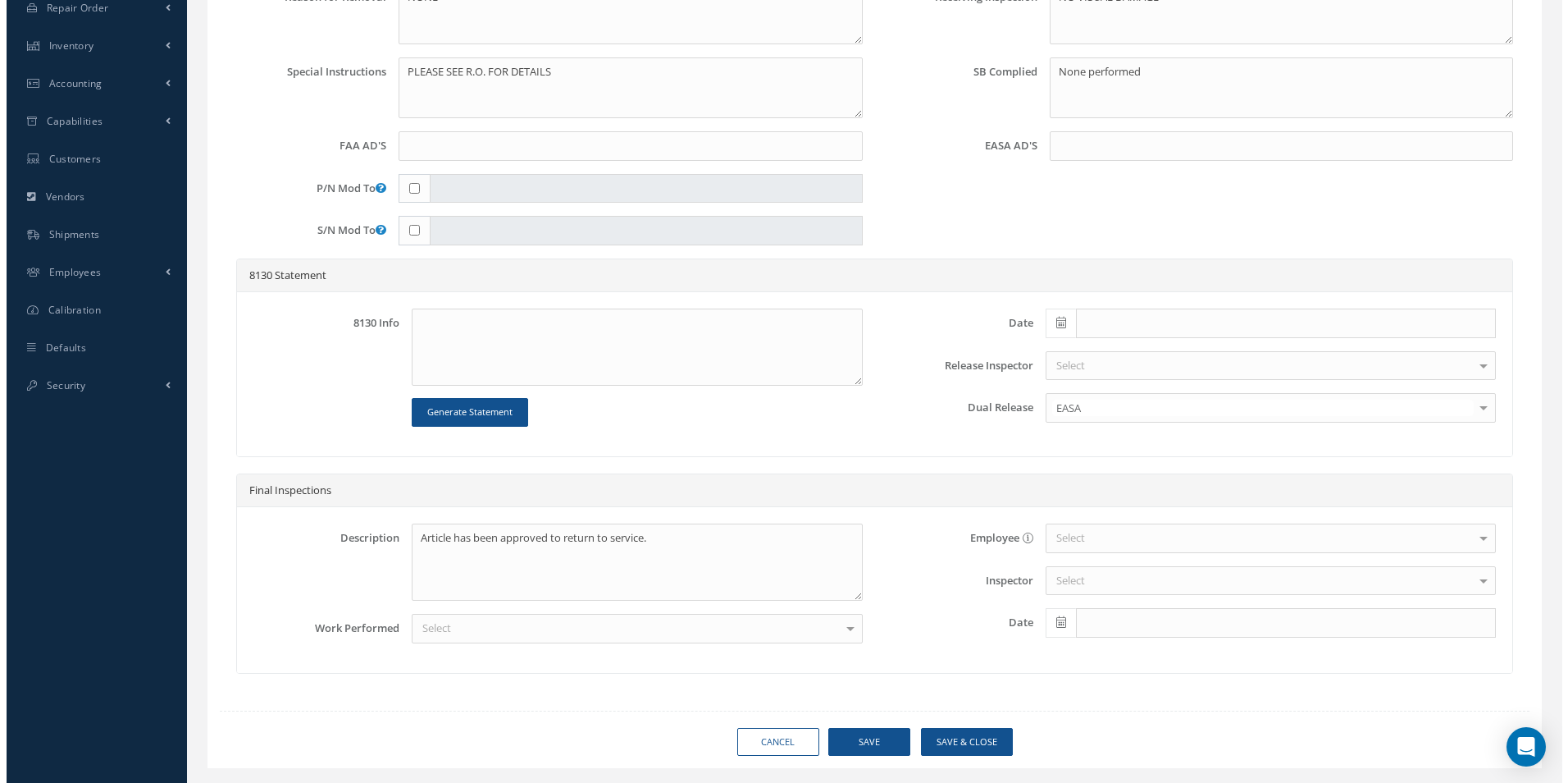
scroll to position [580, 0]
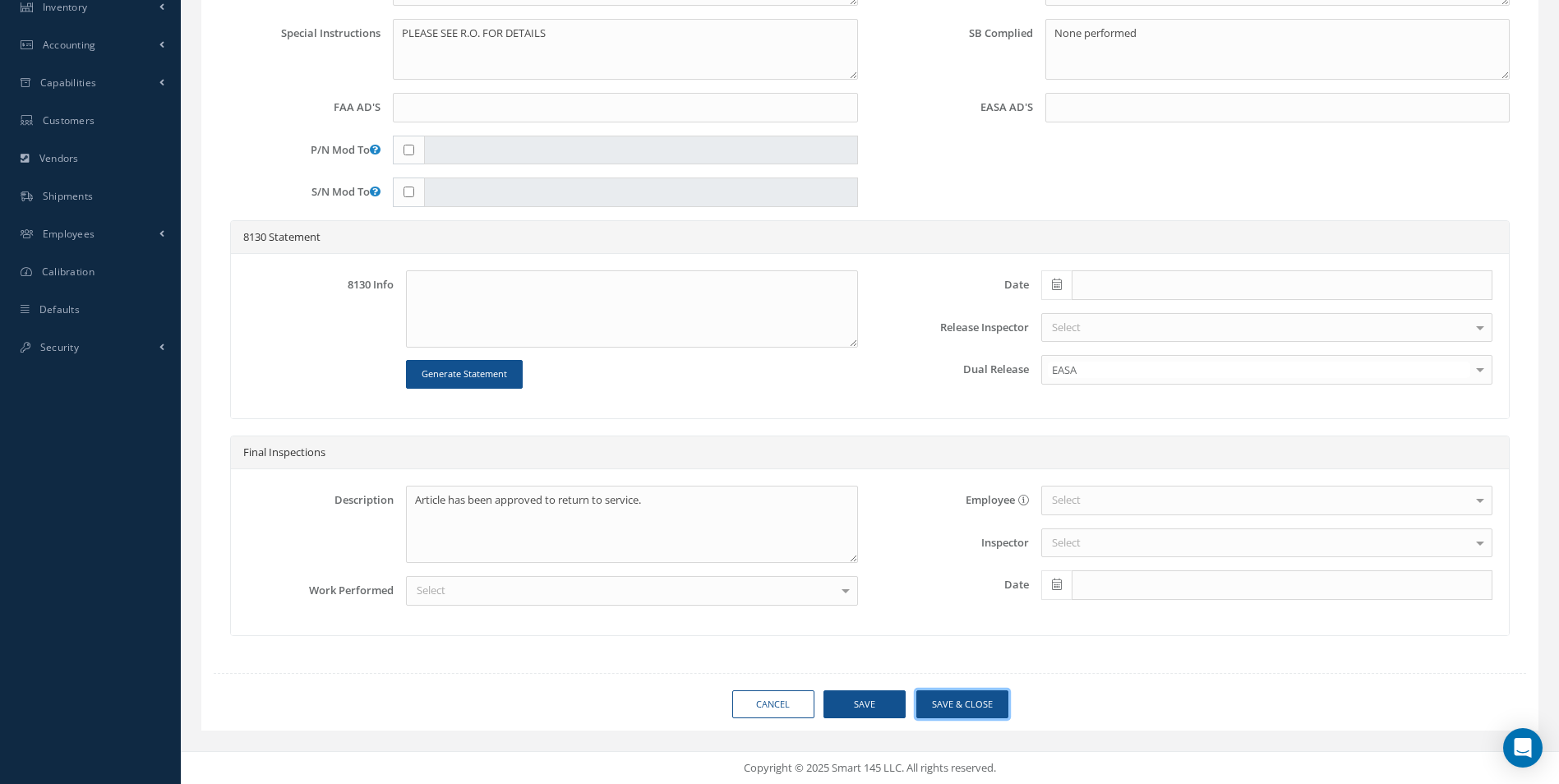
click at [950, 712] on button "Save & Close" at bounding box center [961, 705] width 92 height 29
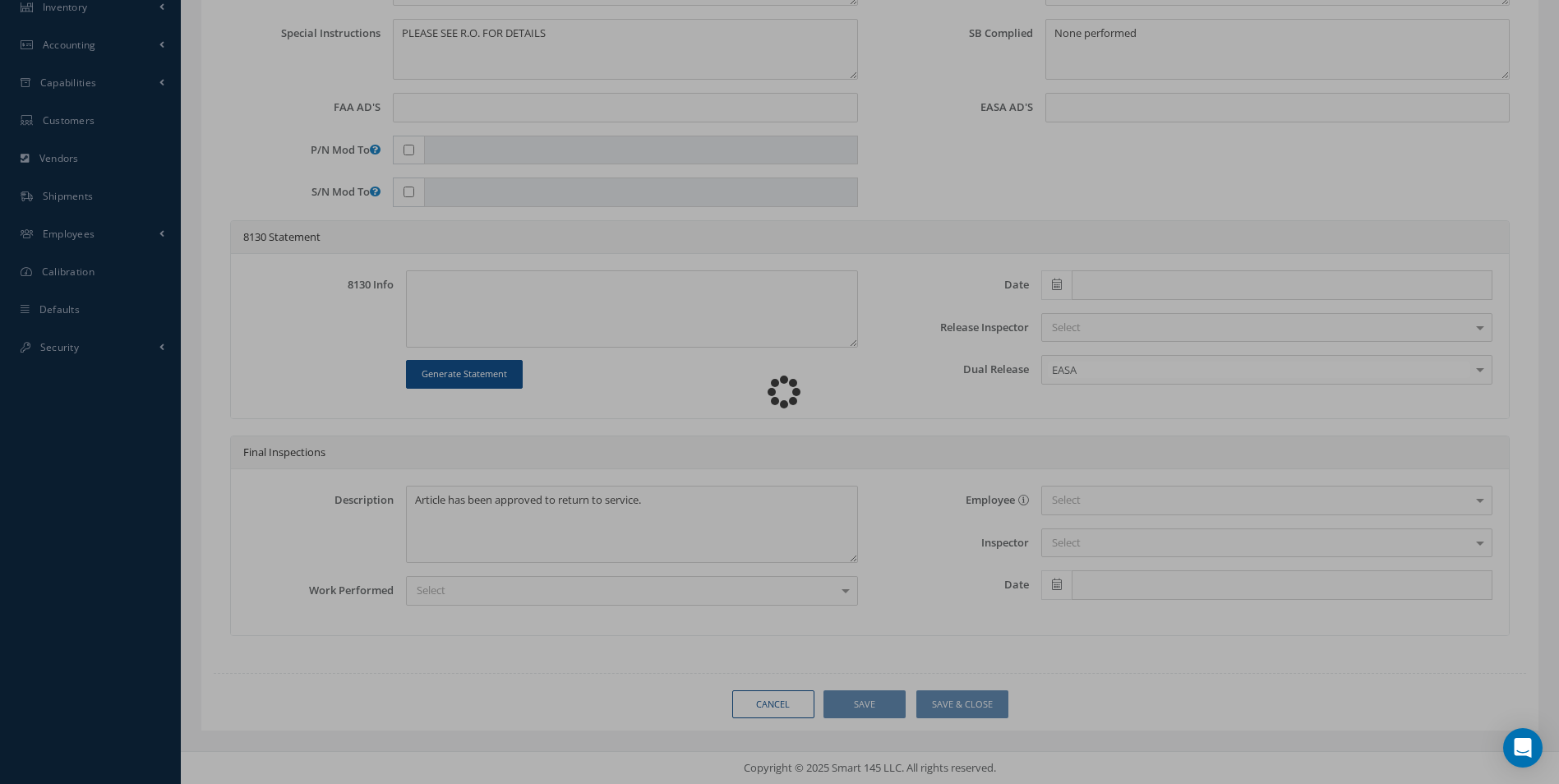
type input "CFM"
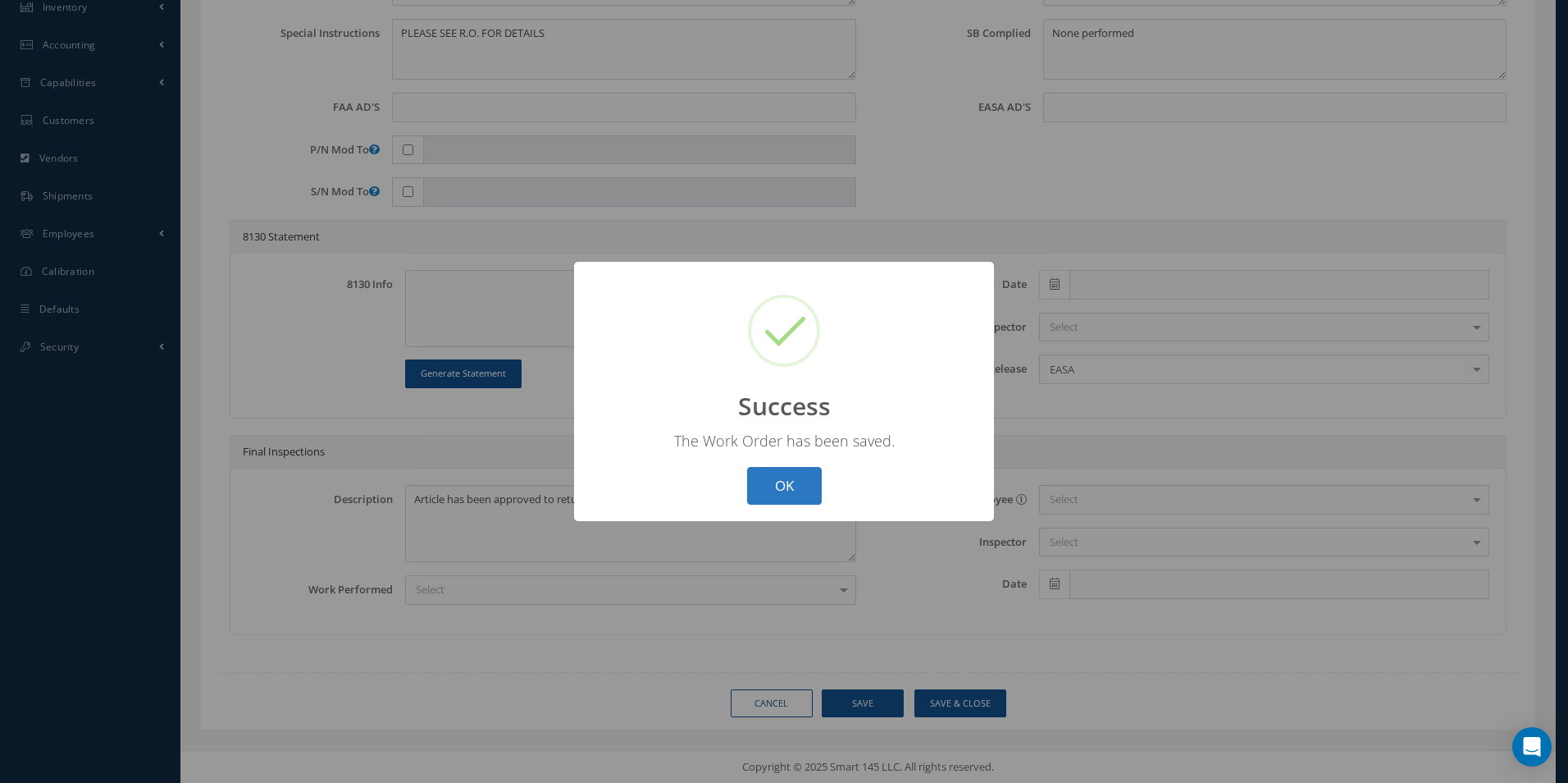
click at [780, 501] on button "OK" at bounding box center [784, 486] width 74 height 39
select select "25"
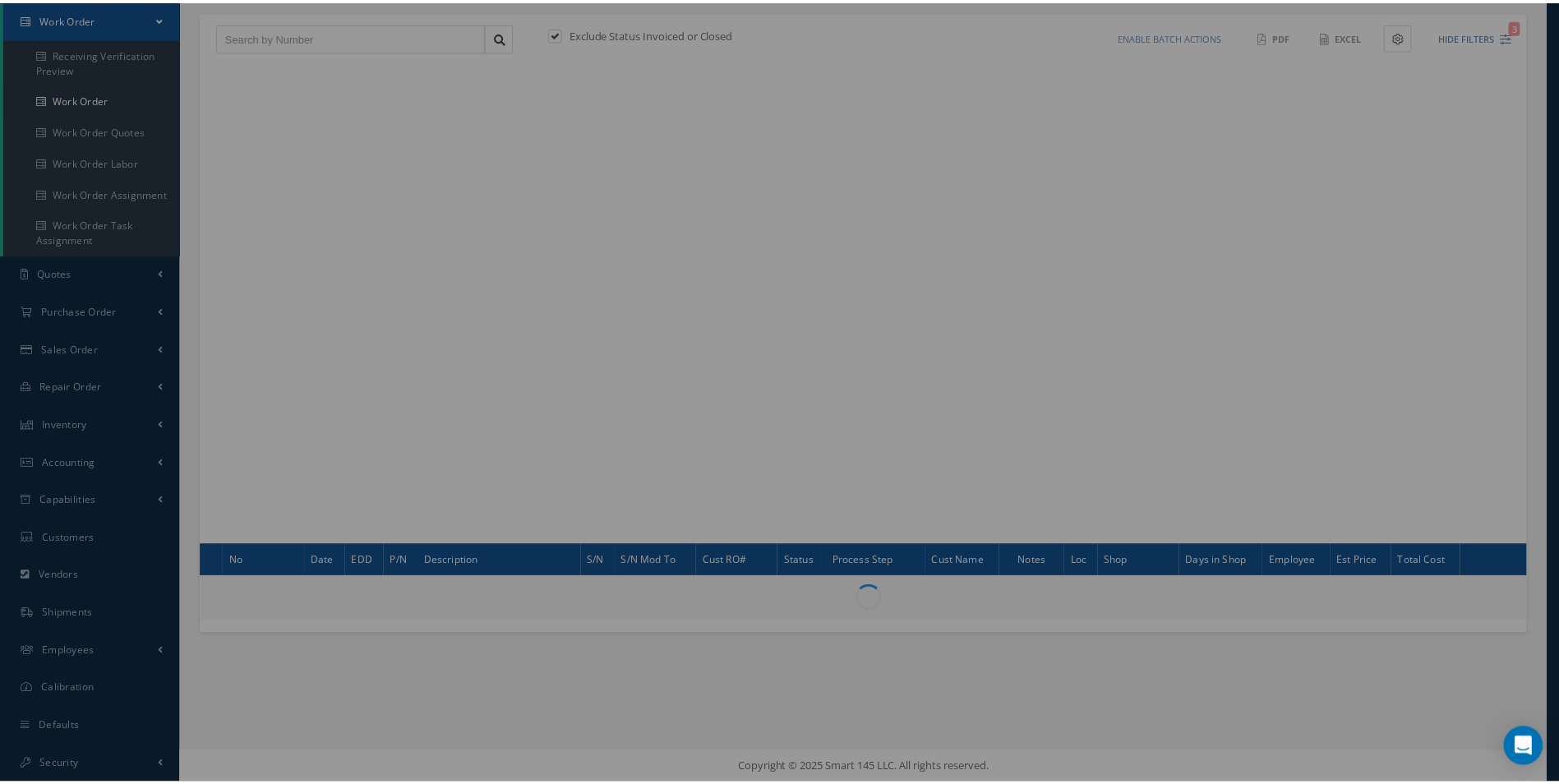
scroll to position [163, 0]
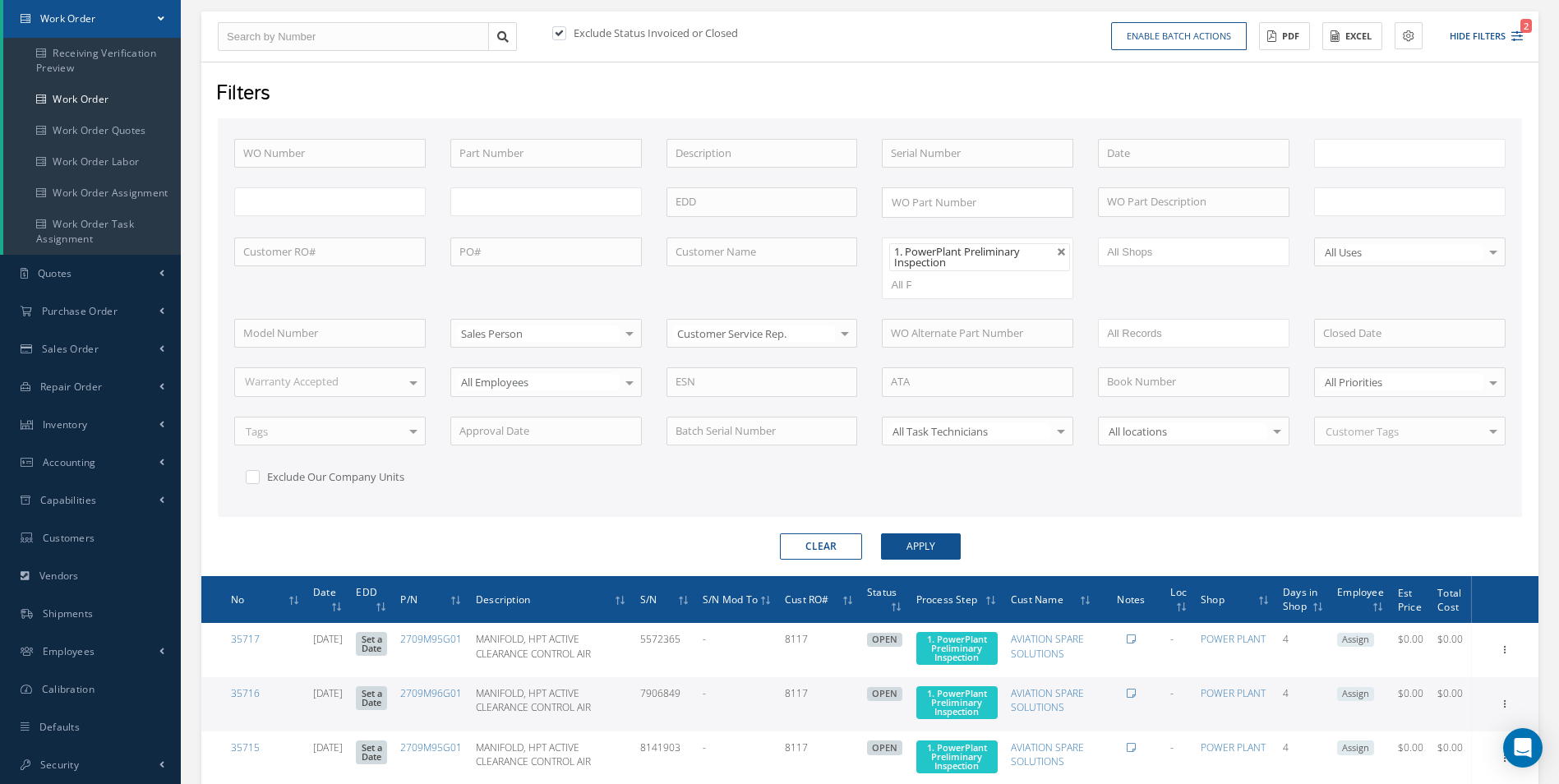
type input "All Work Request"
type input "All Work Performed"
type input "All Status"
type input "WO Part Status"
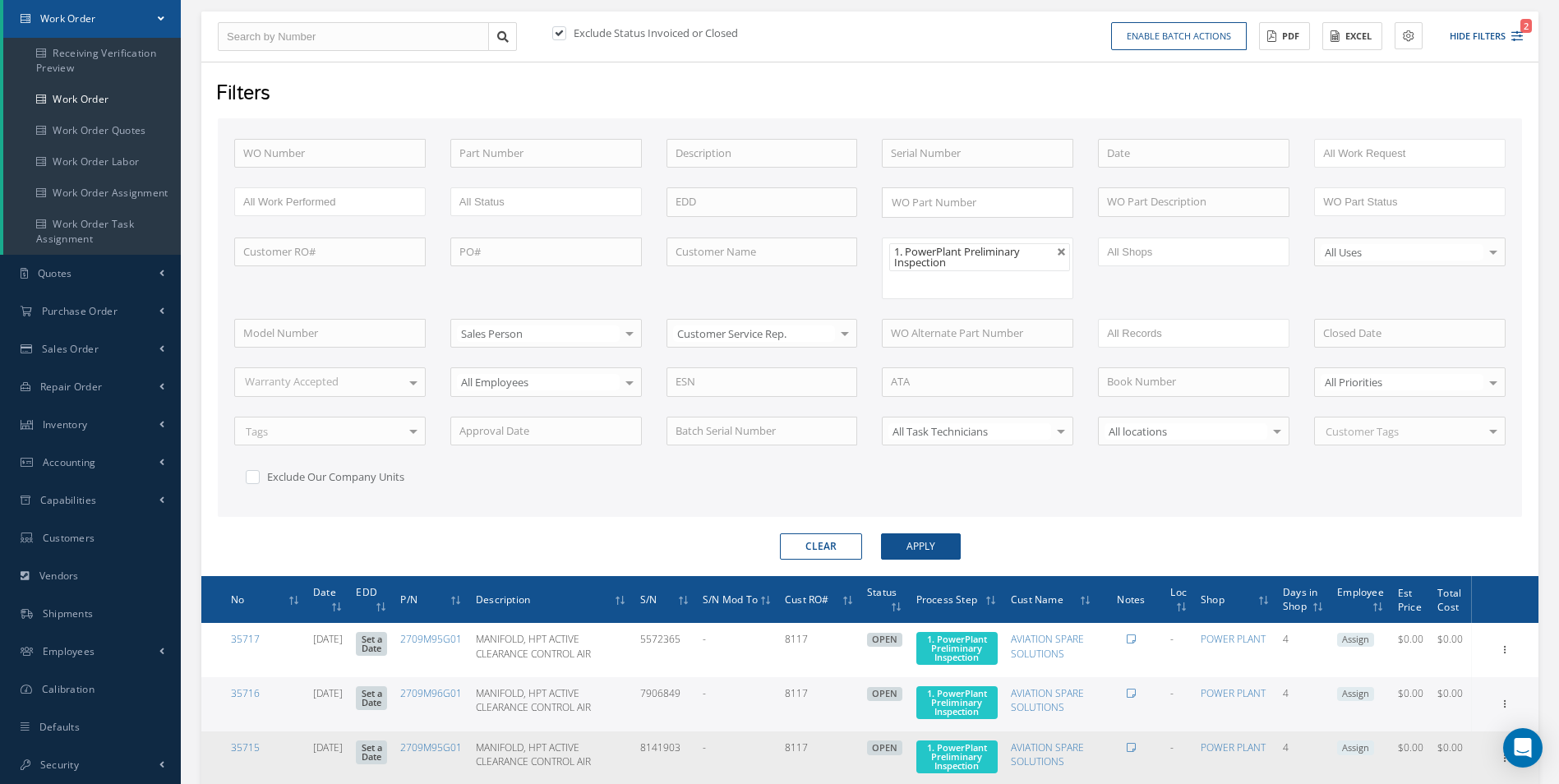
scroll to position [492, 0]
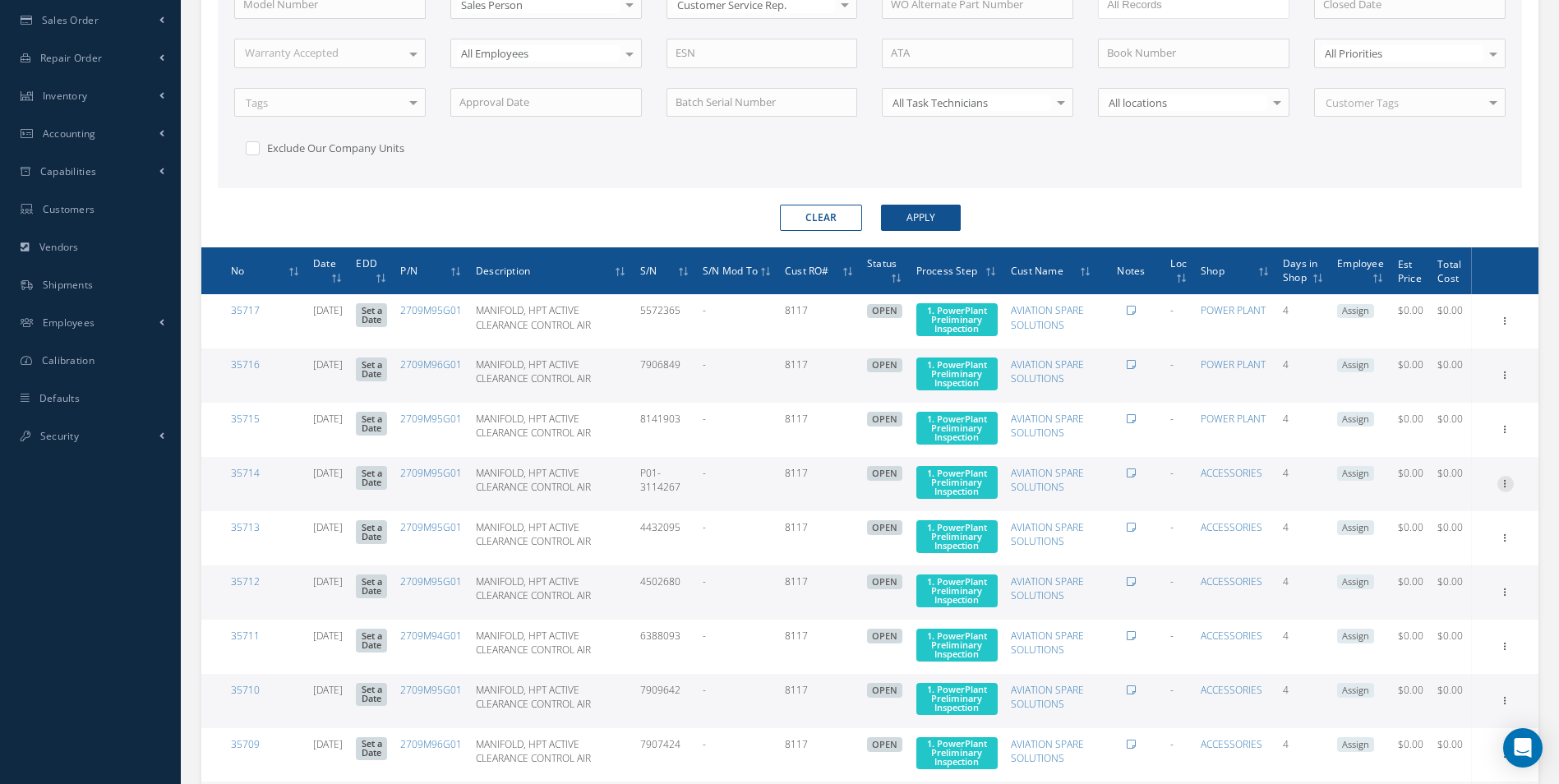
click at [1503, 326] on icon at bounding box center [1505, 320] width 16 height 14
click at [1478, 526] on link "Edit" at bounding box center [1430, 516] width 129 height 21
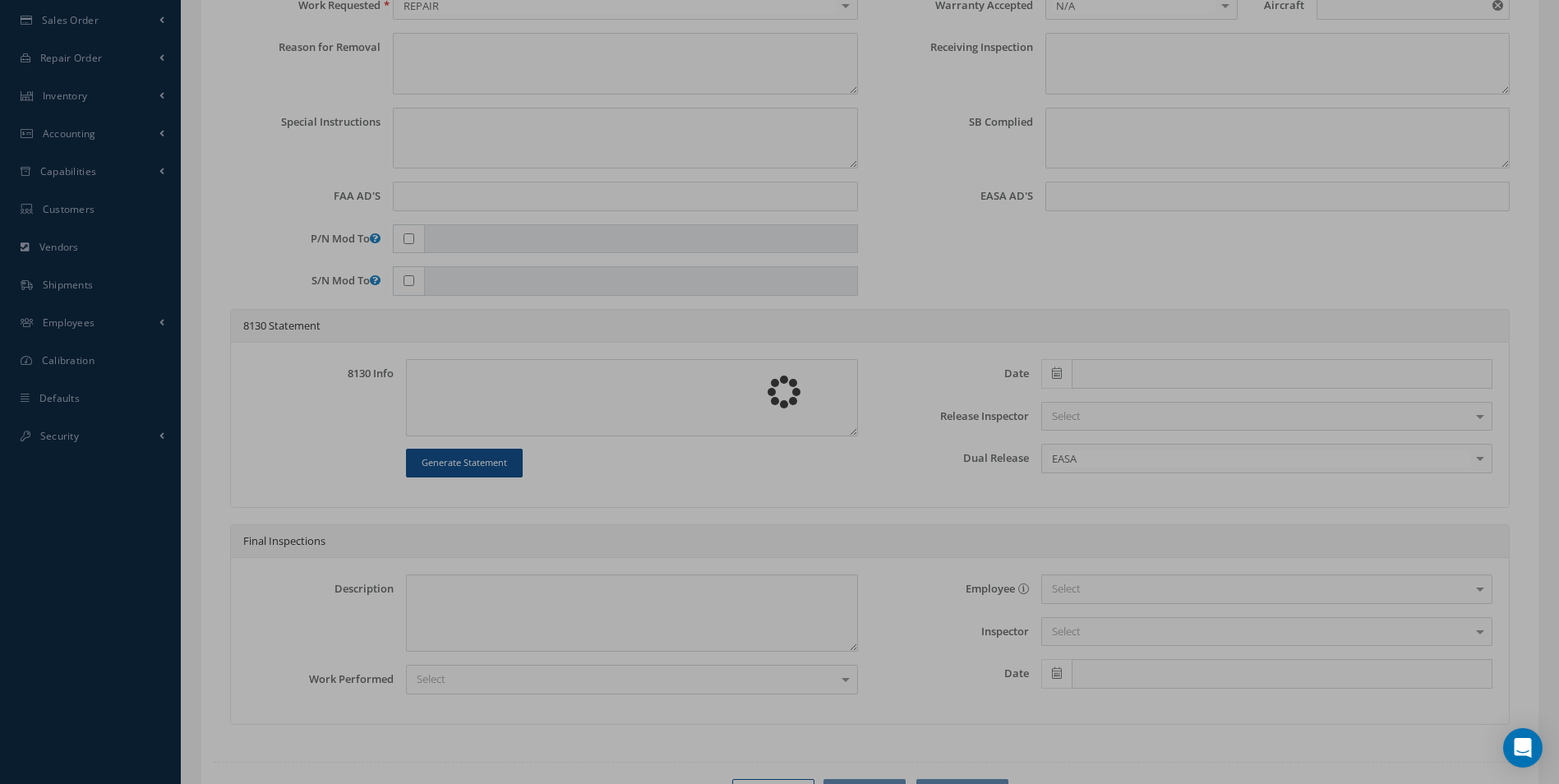
type input "2709M95G01"
type input "08/14/2025"
type input "MANIFOLD, HPT ACTIVE CLEARANCE CONTROL AIR"
type input "8117"
type input "P01-3114267"
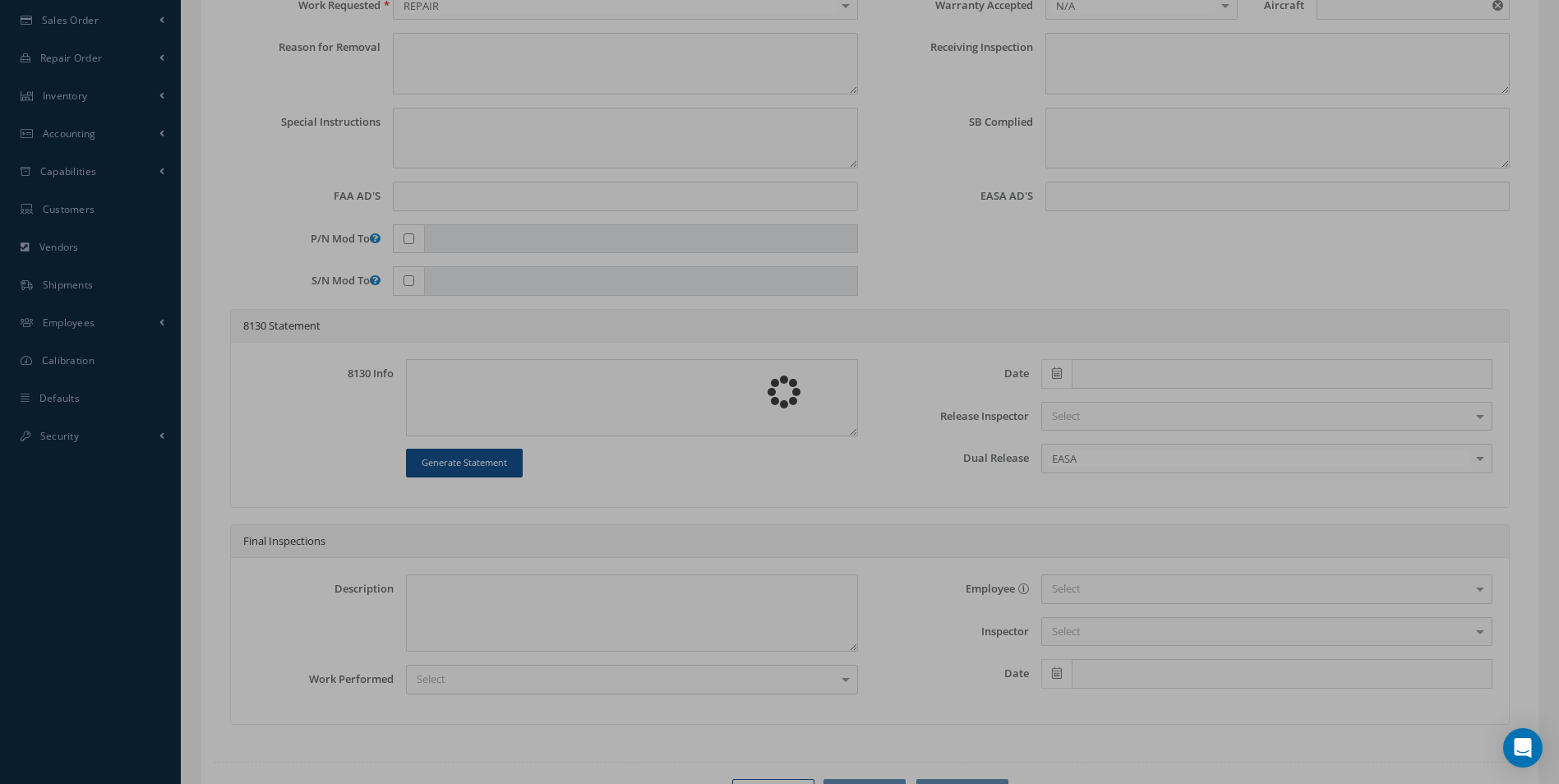
type input "59A079"
type textarea "NONE"
type textarea "PLEASE SEE R.O. FOR DETAILS"
type input "LEAP-1A Engine"
type textarea "NO VISUAL DAMAGE"
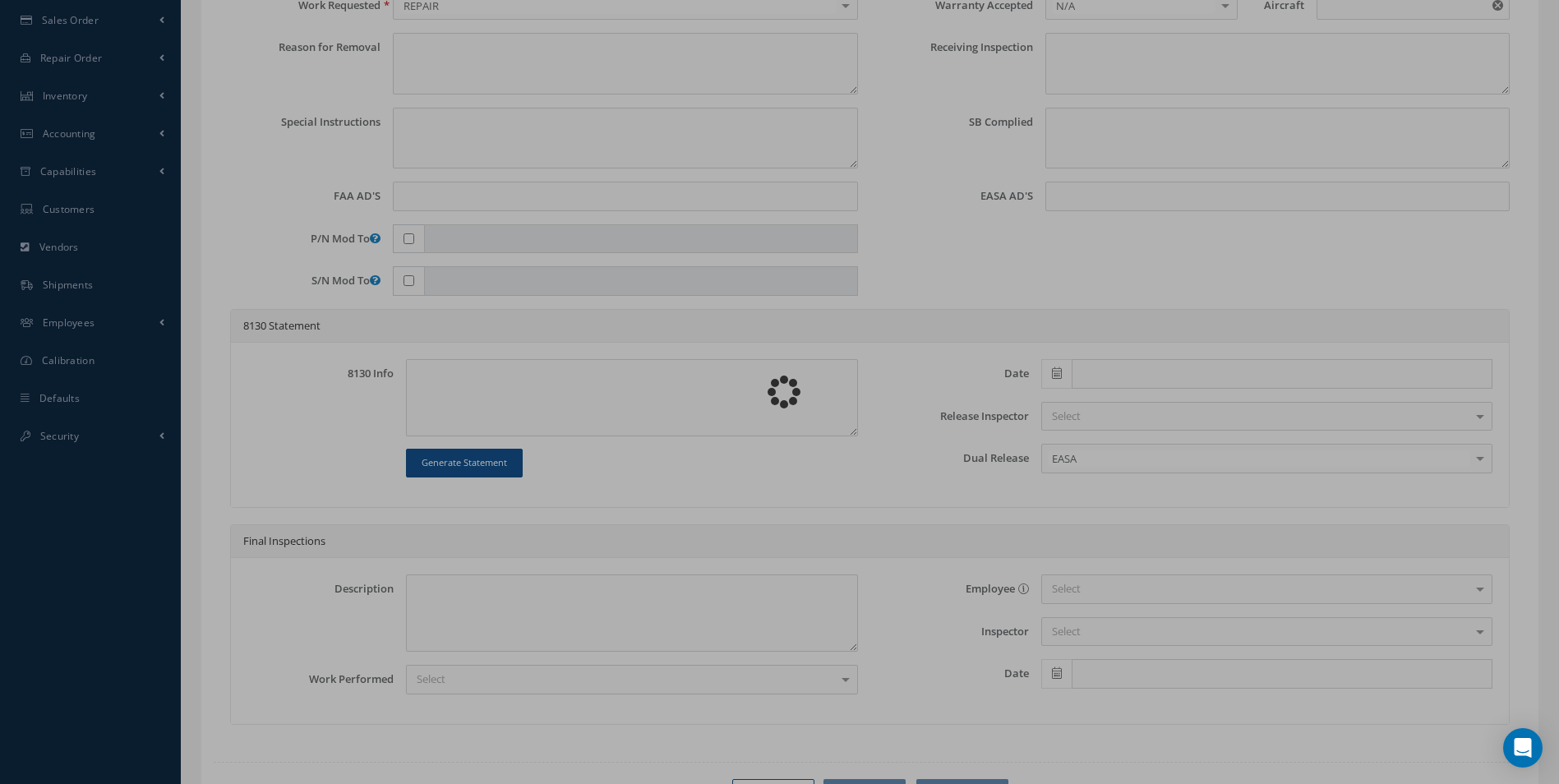
type textarea "None performed"
type textarea "Article has been approved to return to service."
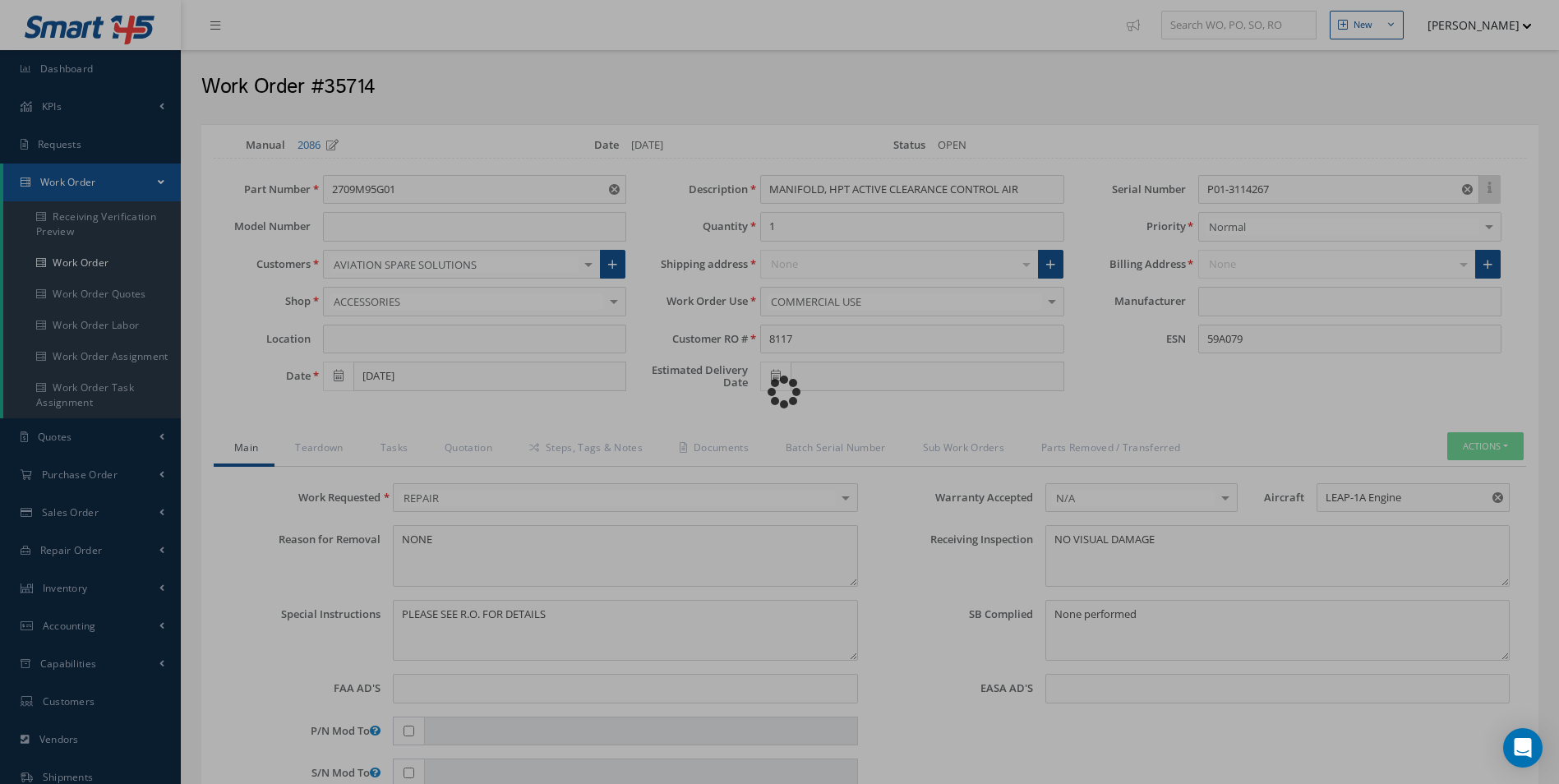
type input "CFM"
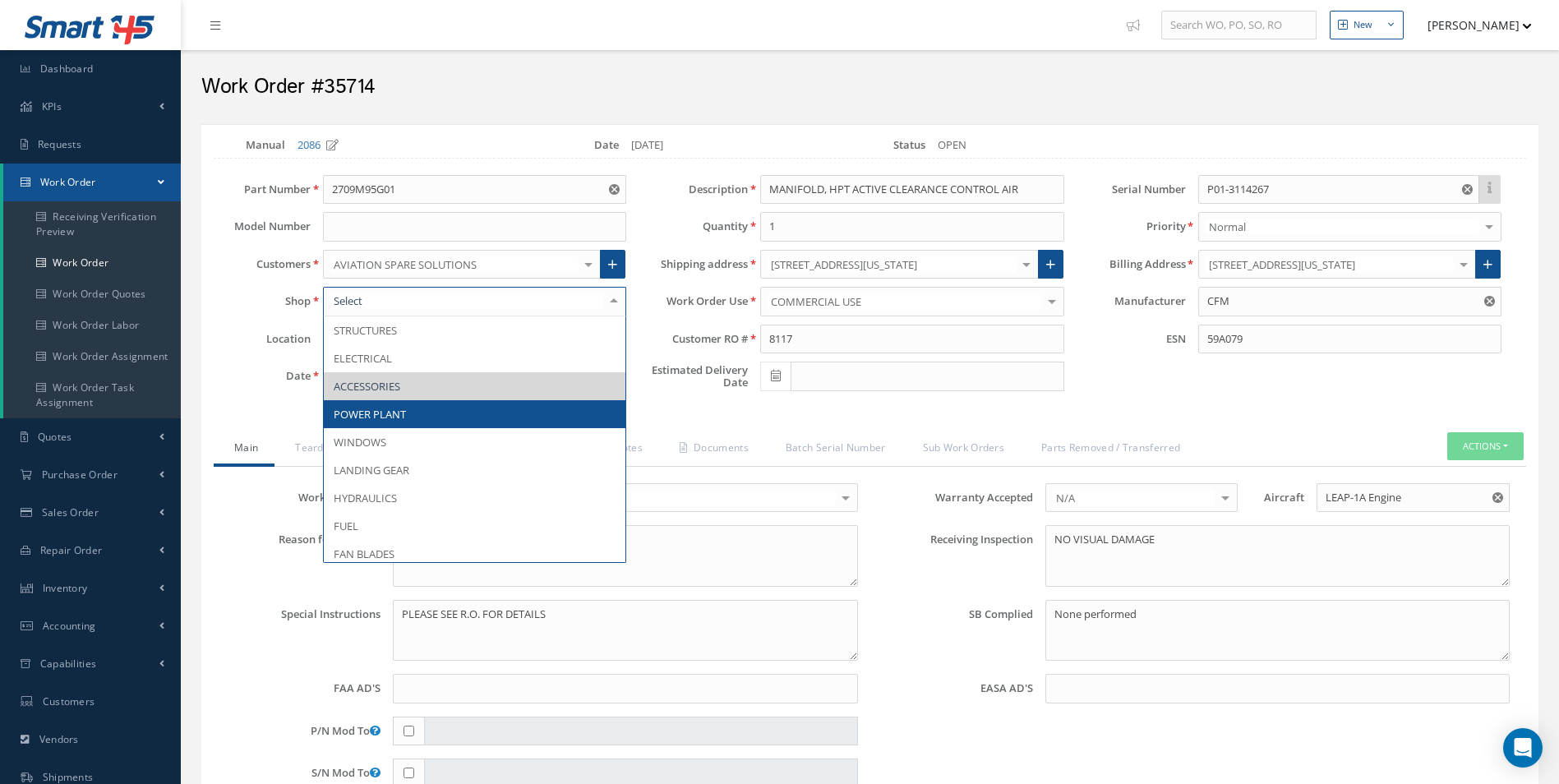
click at [415, 407] on span "POWER PLANT" at bounding box center [474, 413] width 301 height 28
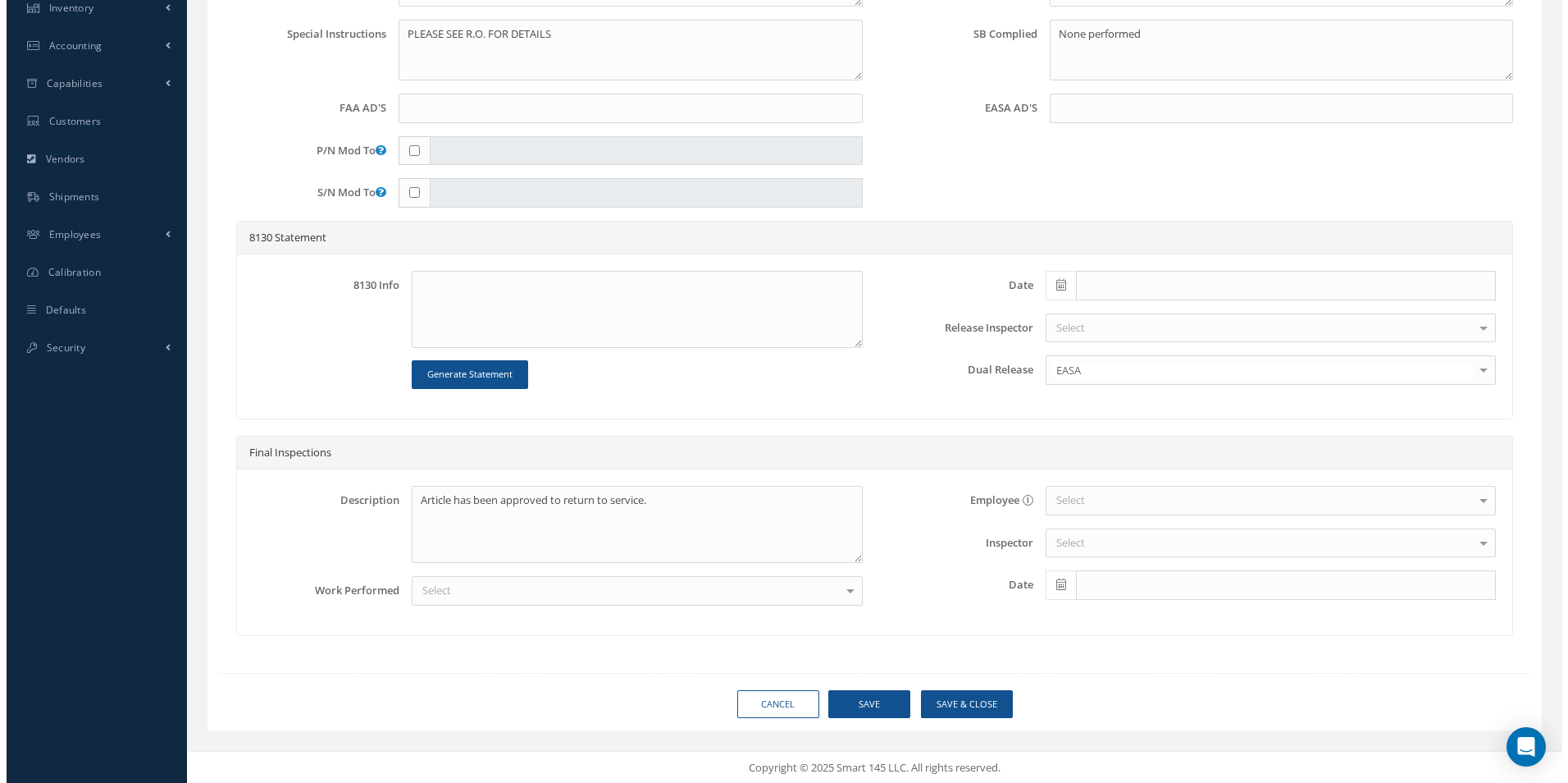
scroll to position [580, 0]
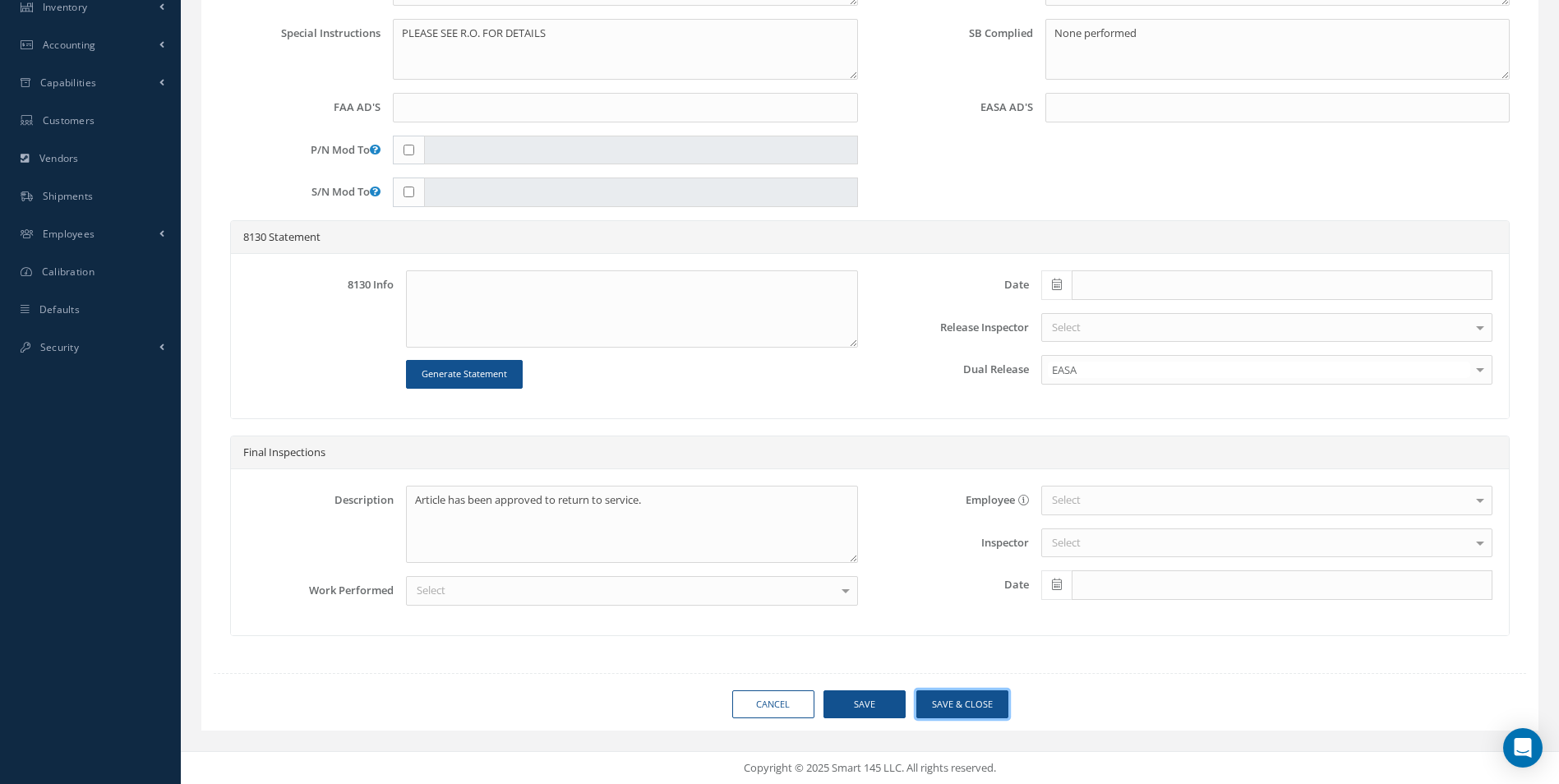
drag, startPoint x: 993, startPoint y: 716, endPoint x: 986, endPoint y: 706, distance: 12.2
click at [990, 715] on button "Save & Close" at bounding box center [961, 705] width 92 height 29
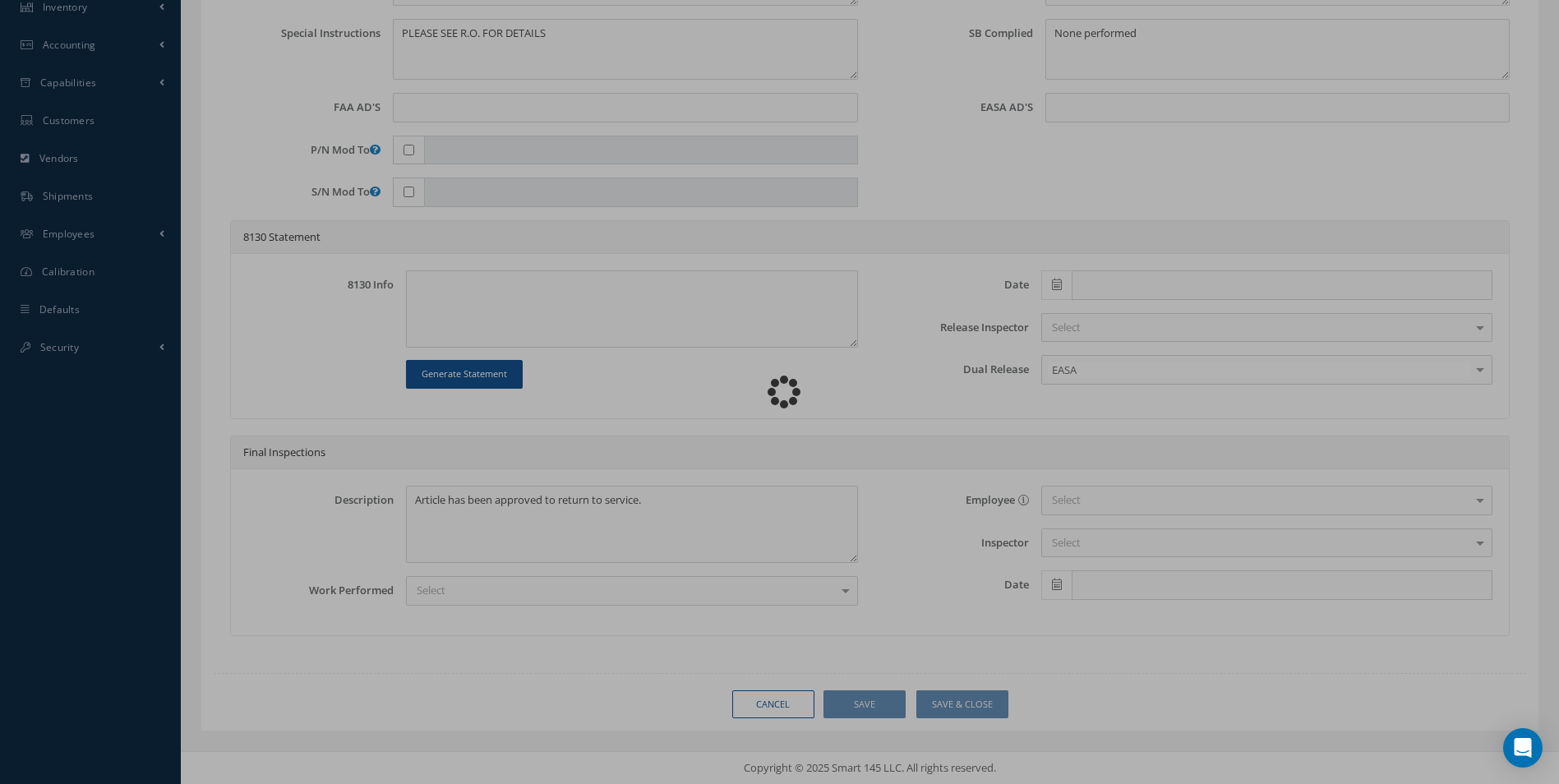
type input "CFM"
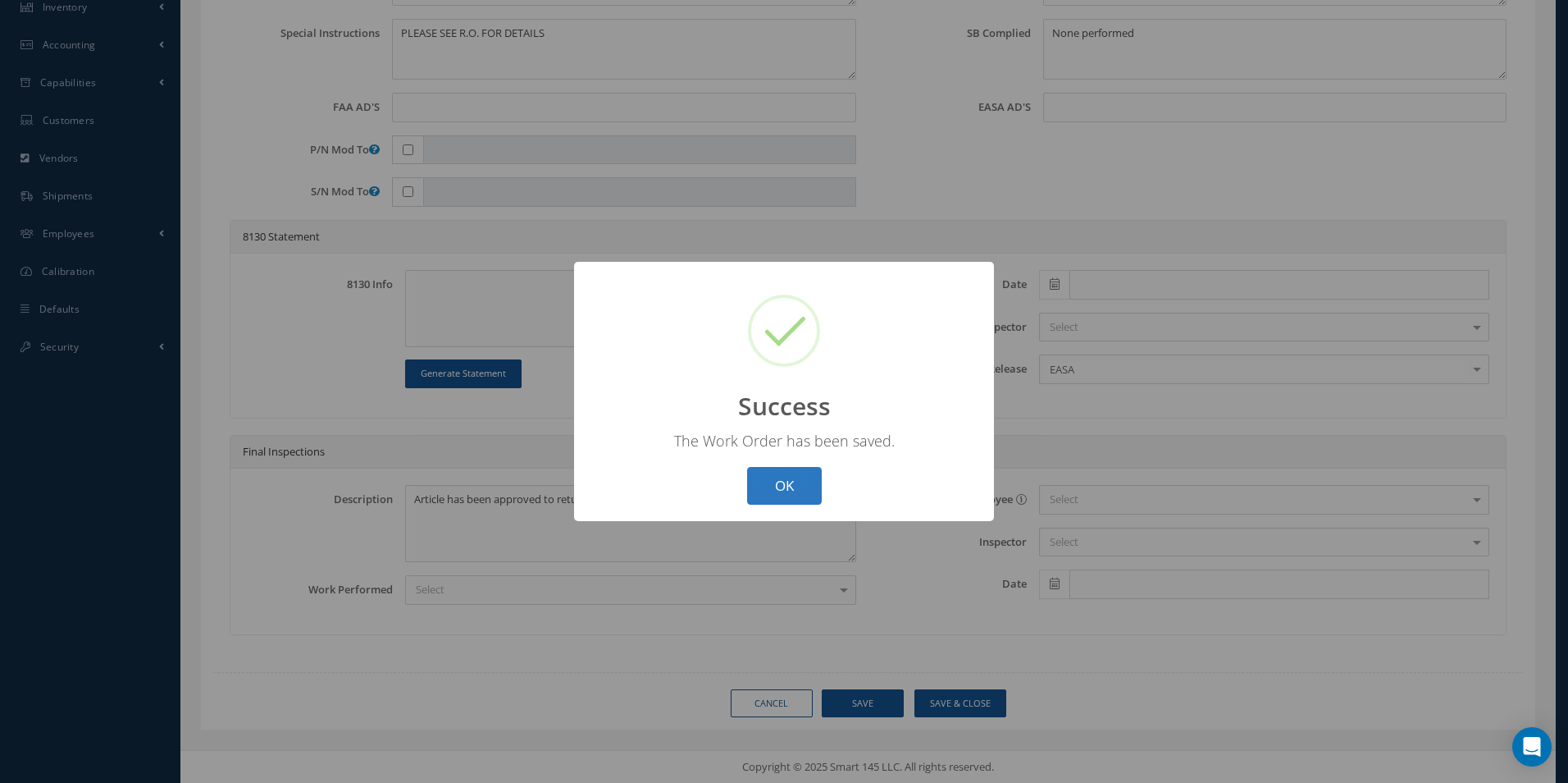
click at [782, 486] on button "OK" at bounding box center [784, 486] width 74 height 39
select select "25"
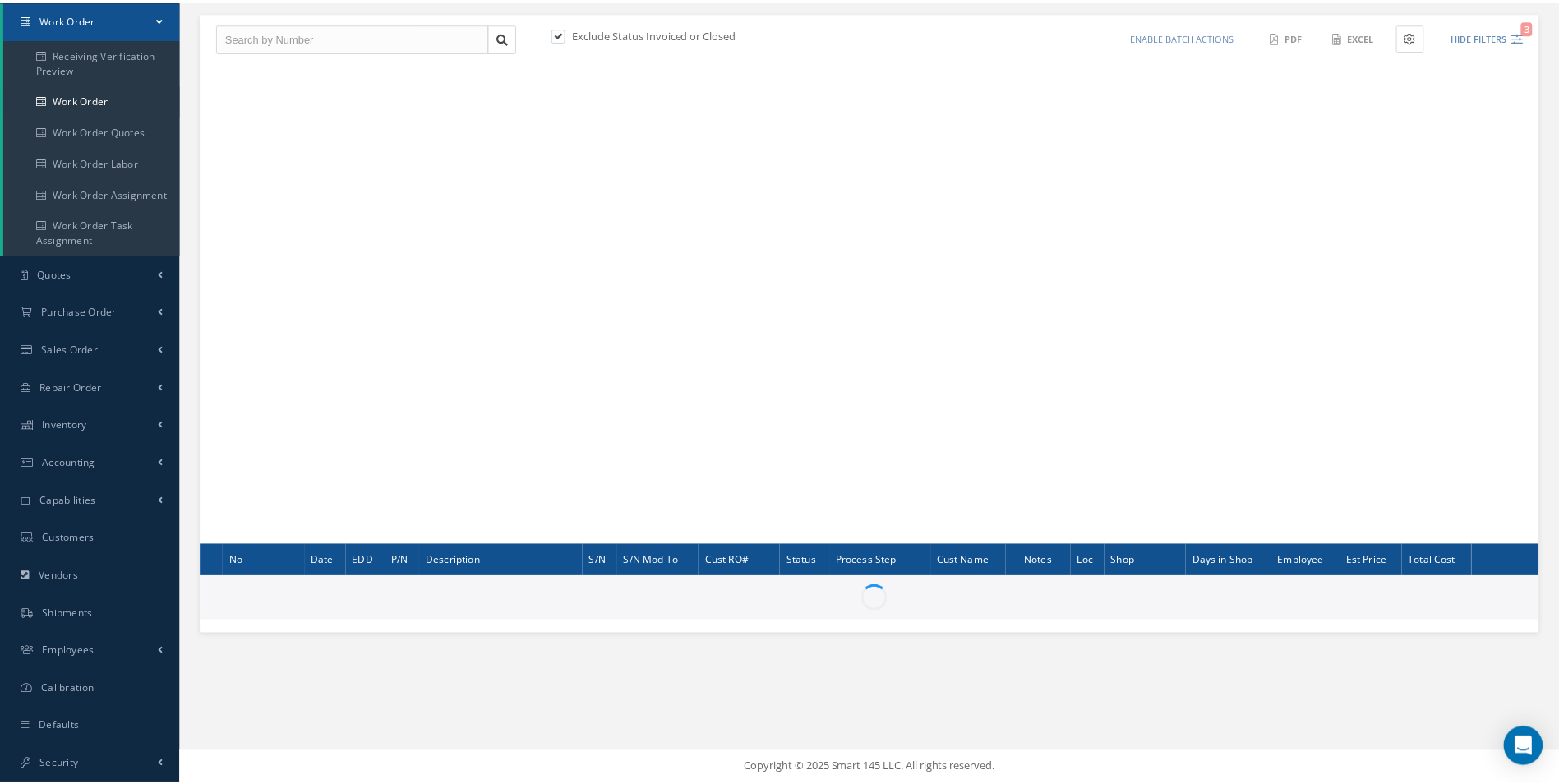
scroll to position [163, 0]
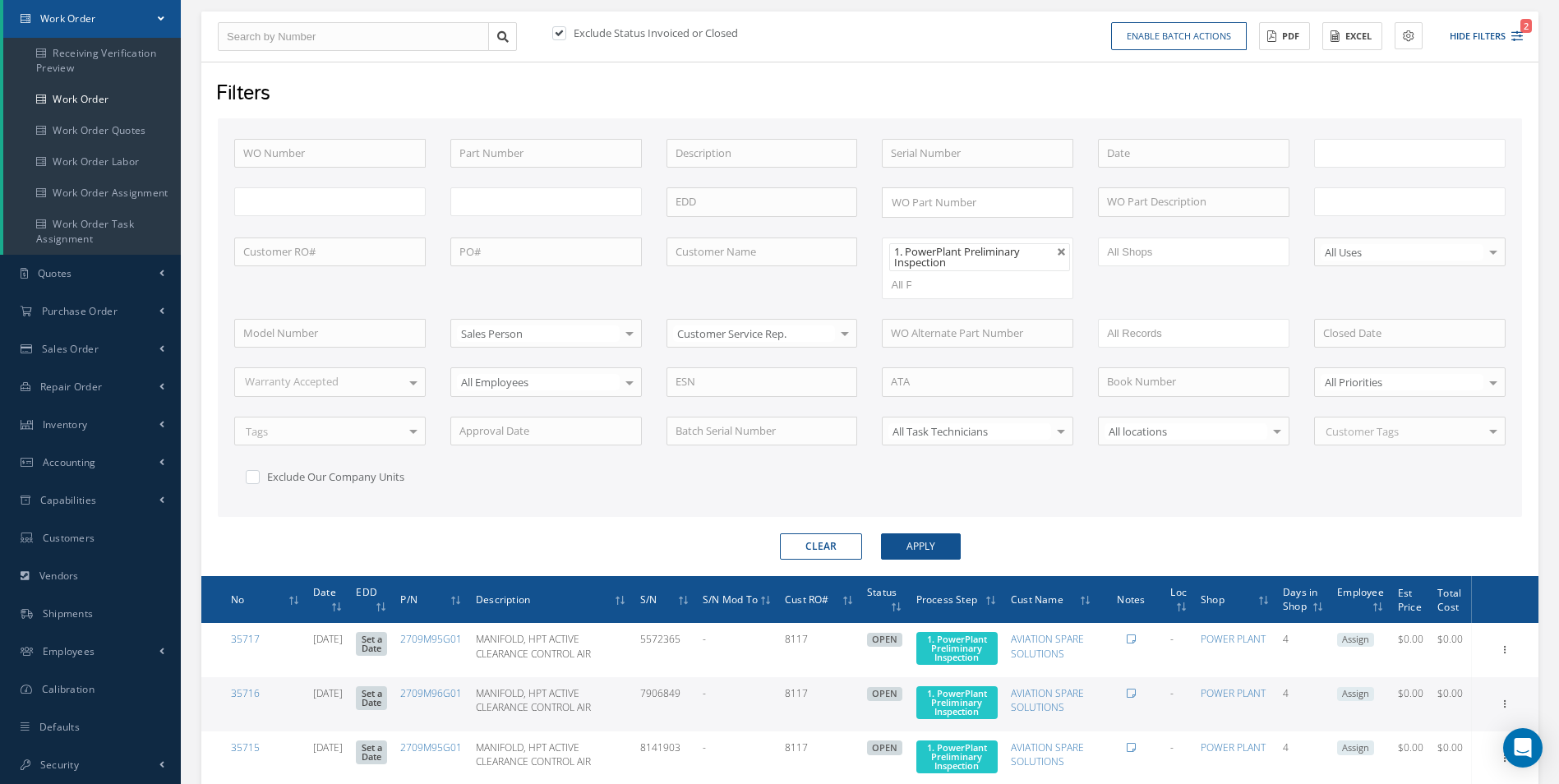
type input "All Work Request"
type input "All Work Performed"
type input "All Status"
type input "WO Part Status"
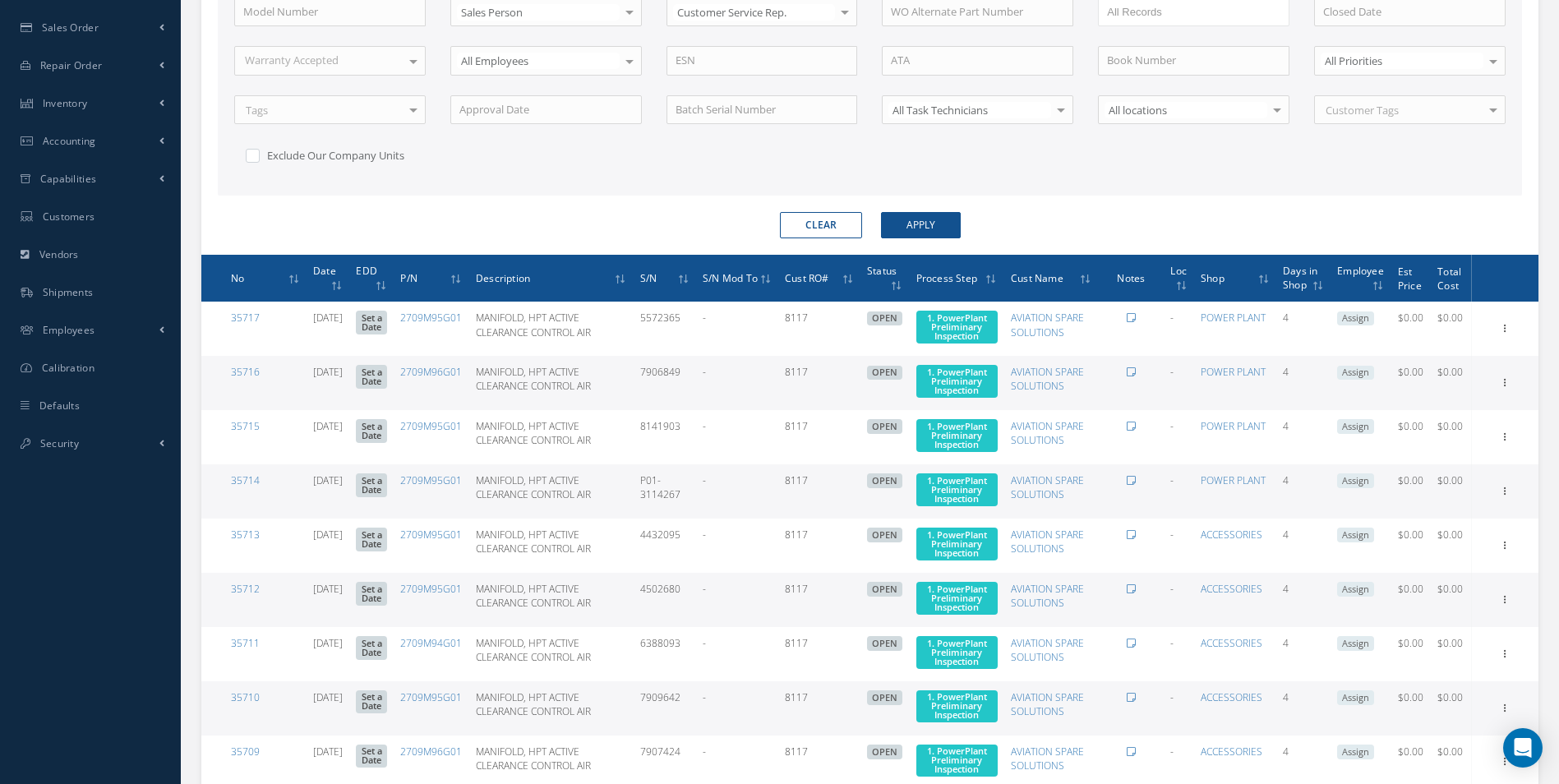
scroll to position [492, 0]
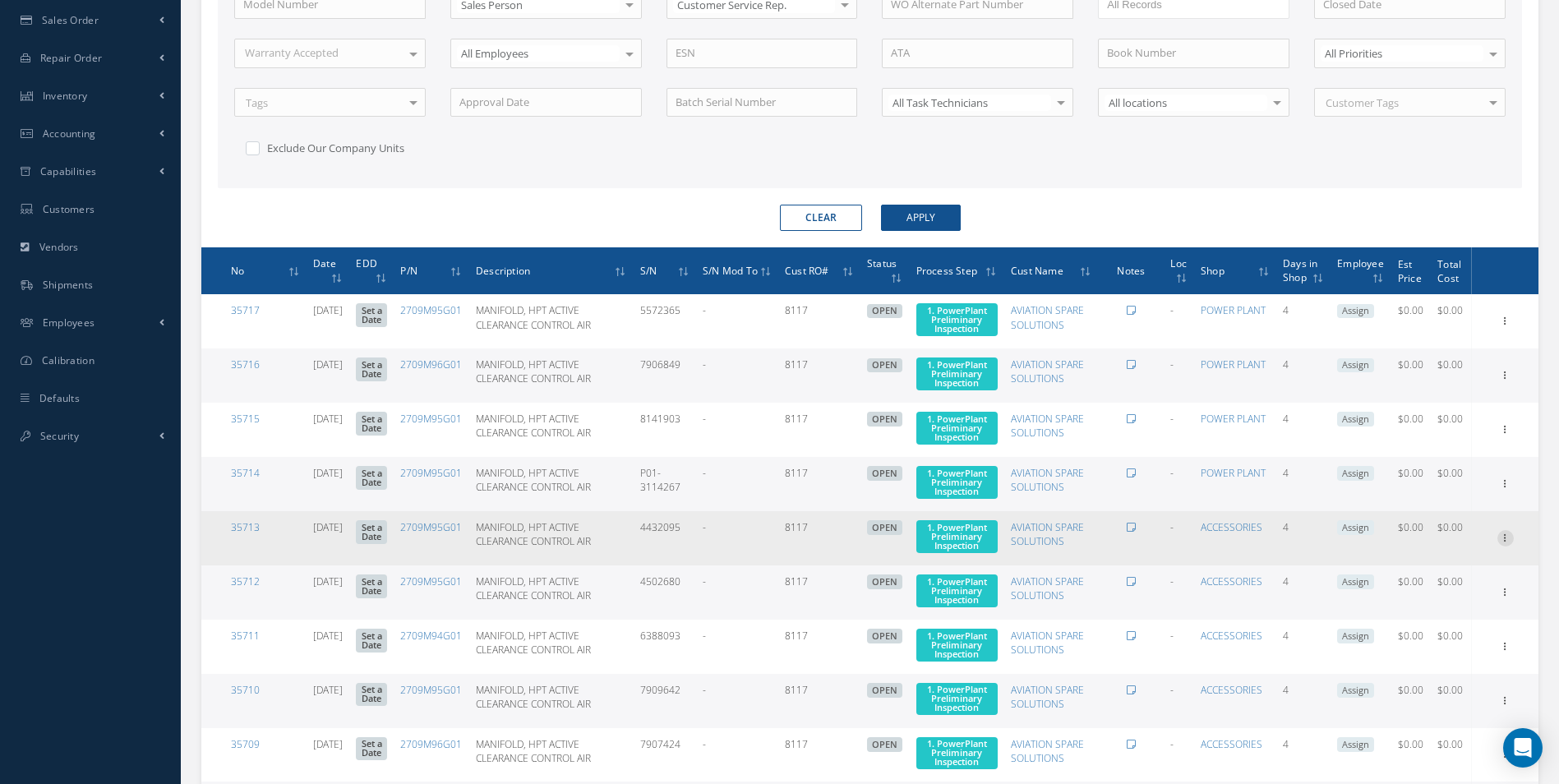
click at [1503, 326] on icon at bounding box center [1505, 320] width 16 height 14
click at [1461, 580] on link "Edit" at bounding box center [1430, 570] width 129 height 21
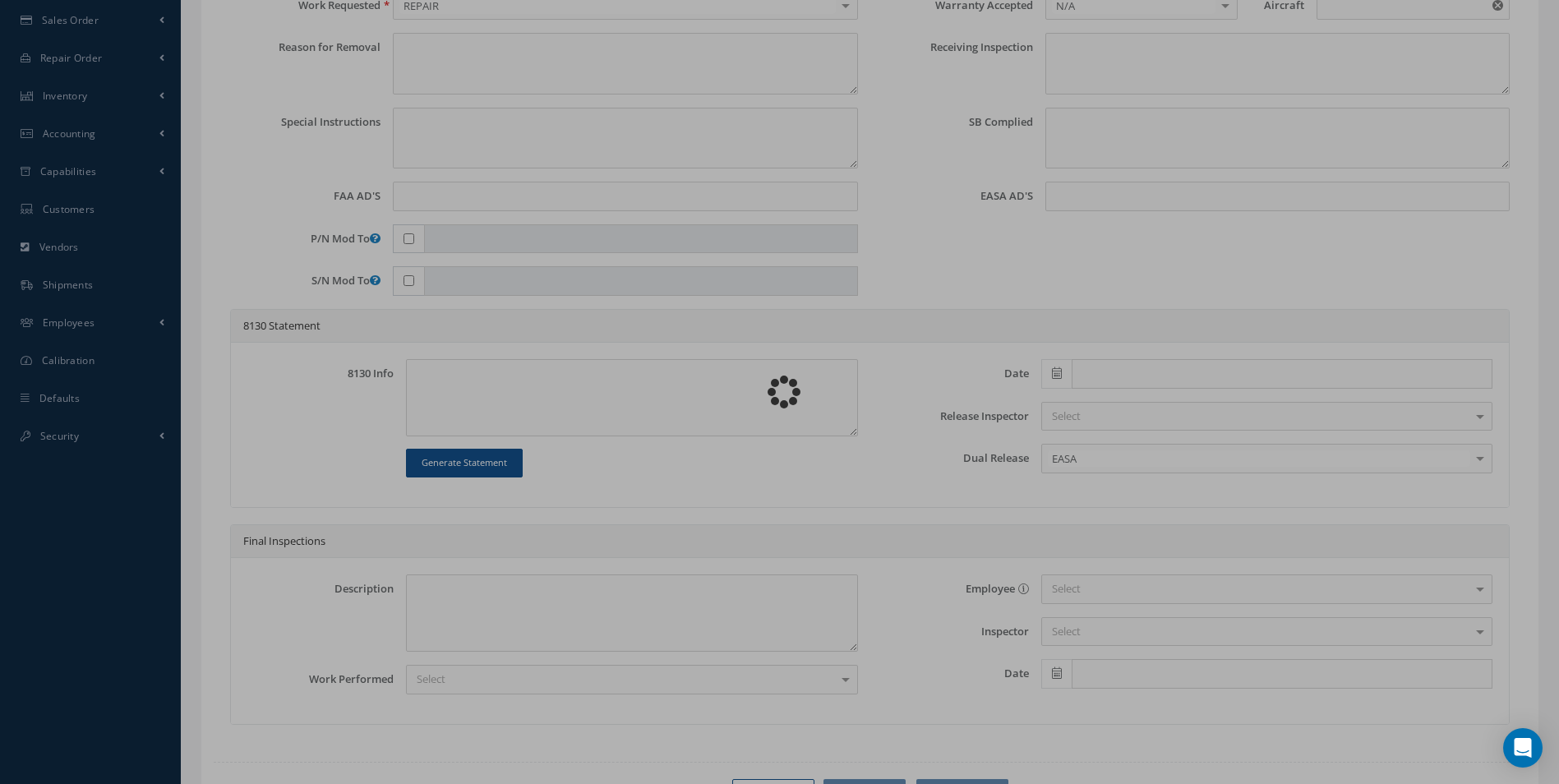
type input "2709M95G01"
type input "08/14/2025"
type input "MANIFOLD, HPT ACTIVE CLEARANCE CONTROL AIR"
type input "8117"
type input "4432095"
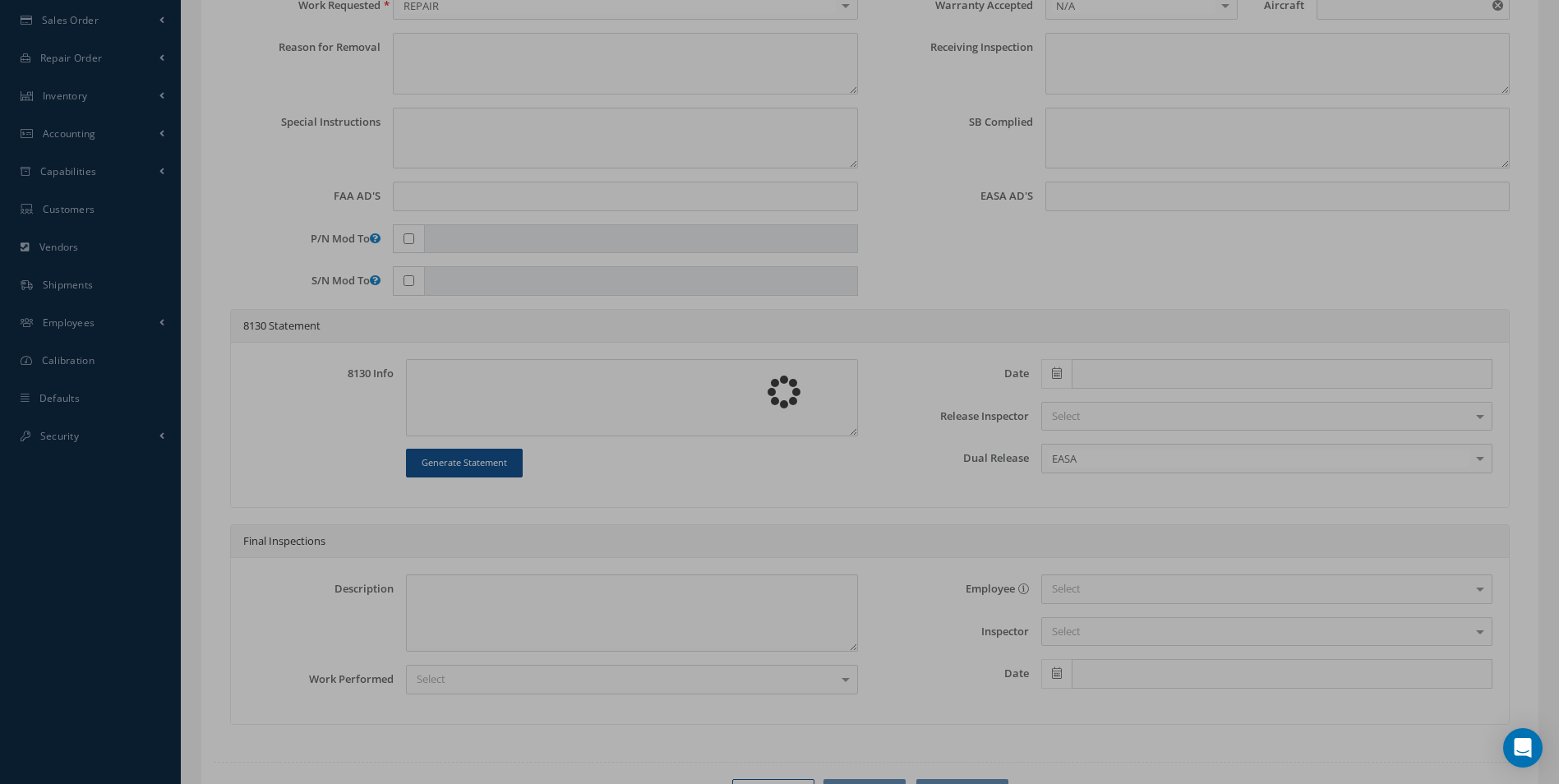
type input "599668"
type textarea "NONE"
type textarea "PLEASE SEE R.O. FOR DETAILS"
type input "LEAP-1A Engine"
type textarea "NO VISUAL DAMAGE"
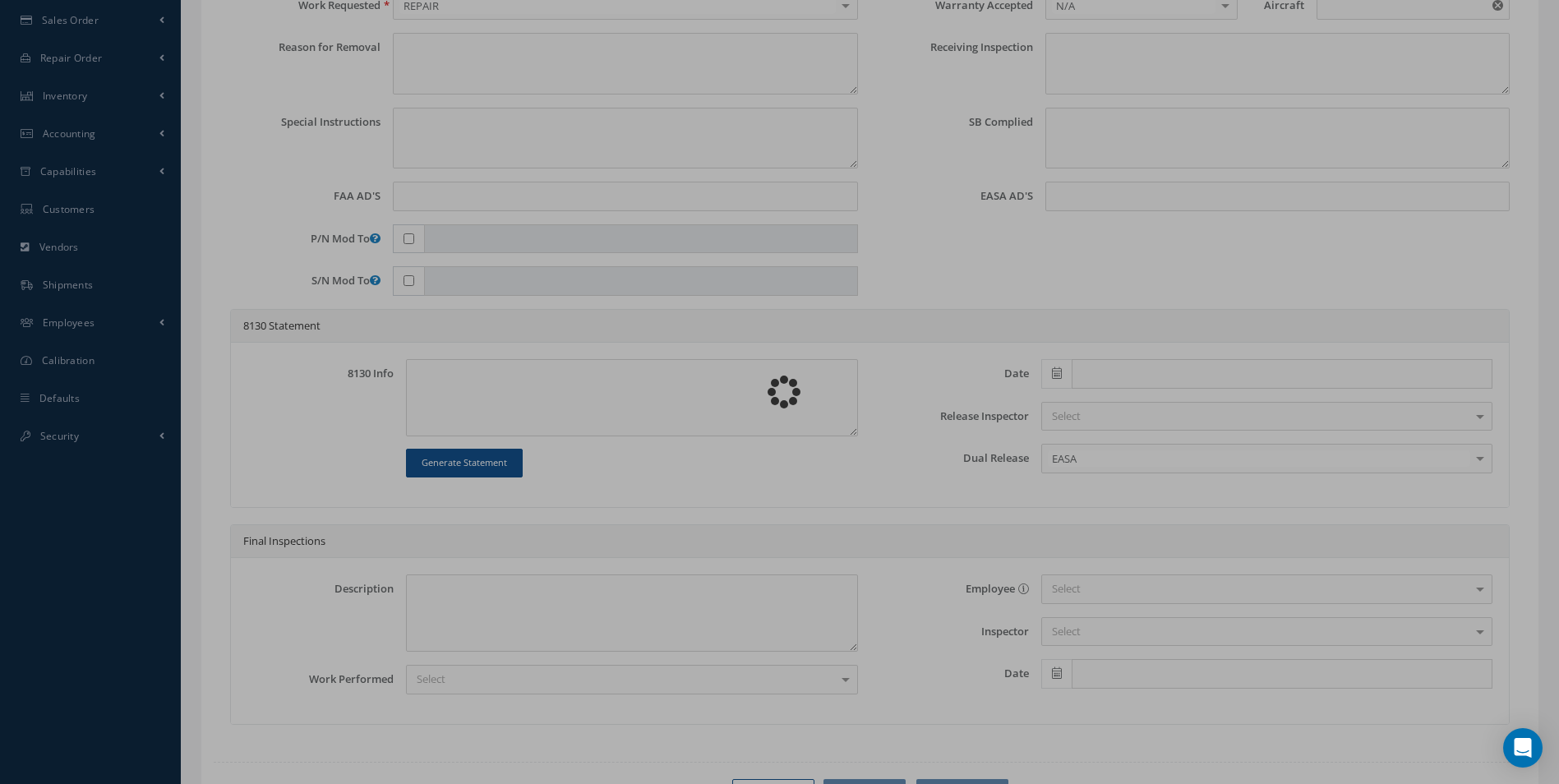
type textarea "None performed"
type textarea "Article has been approved to return to service."
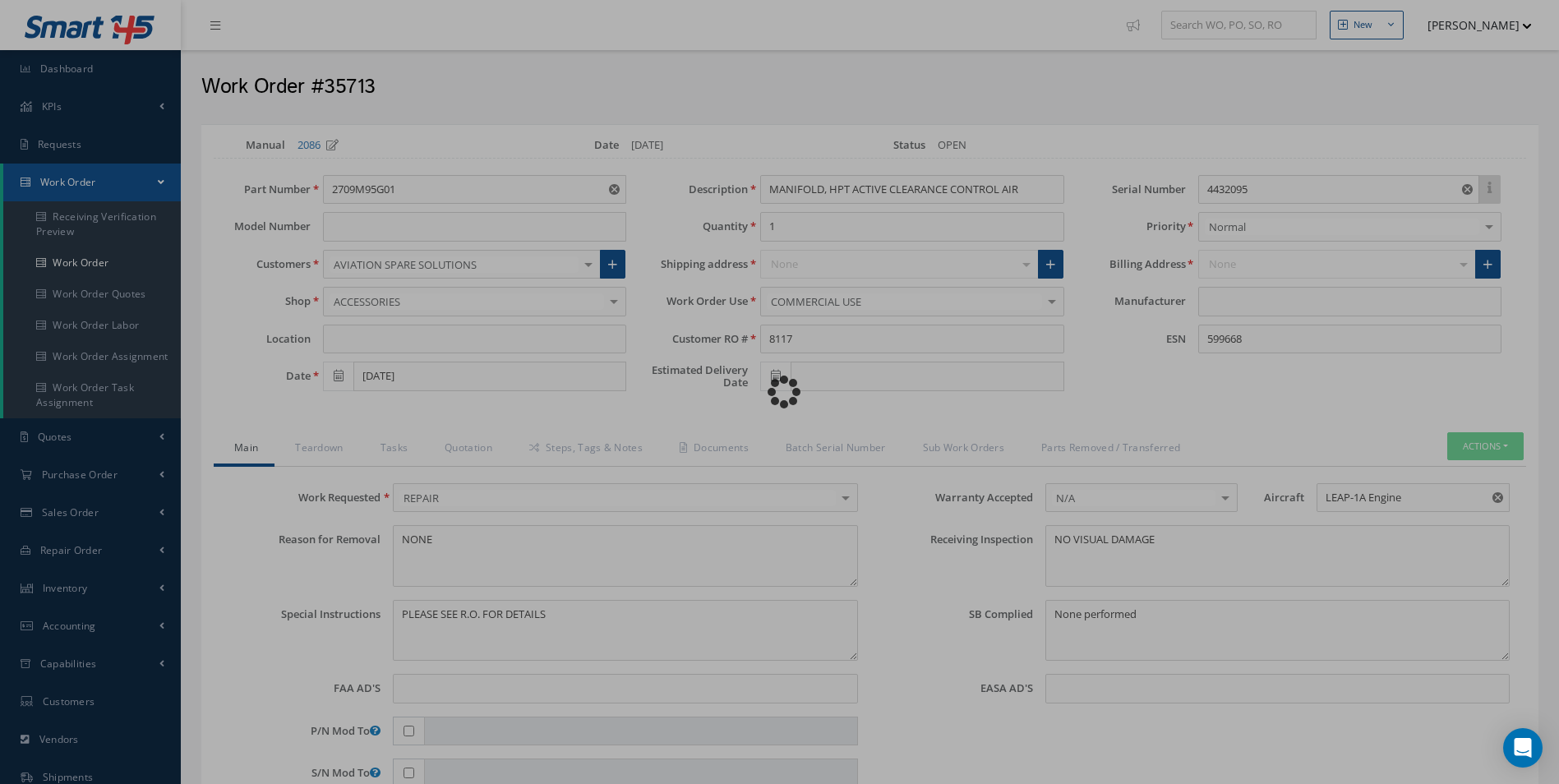
type input "CFM"
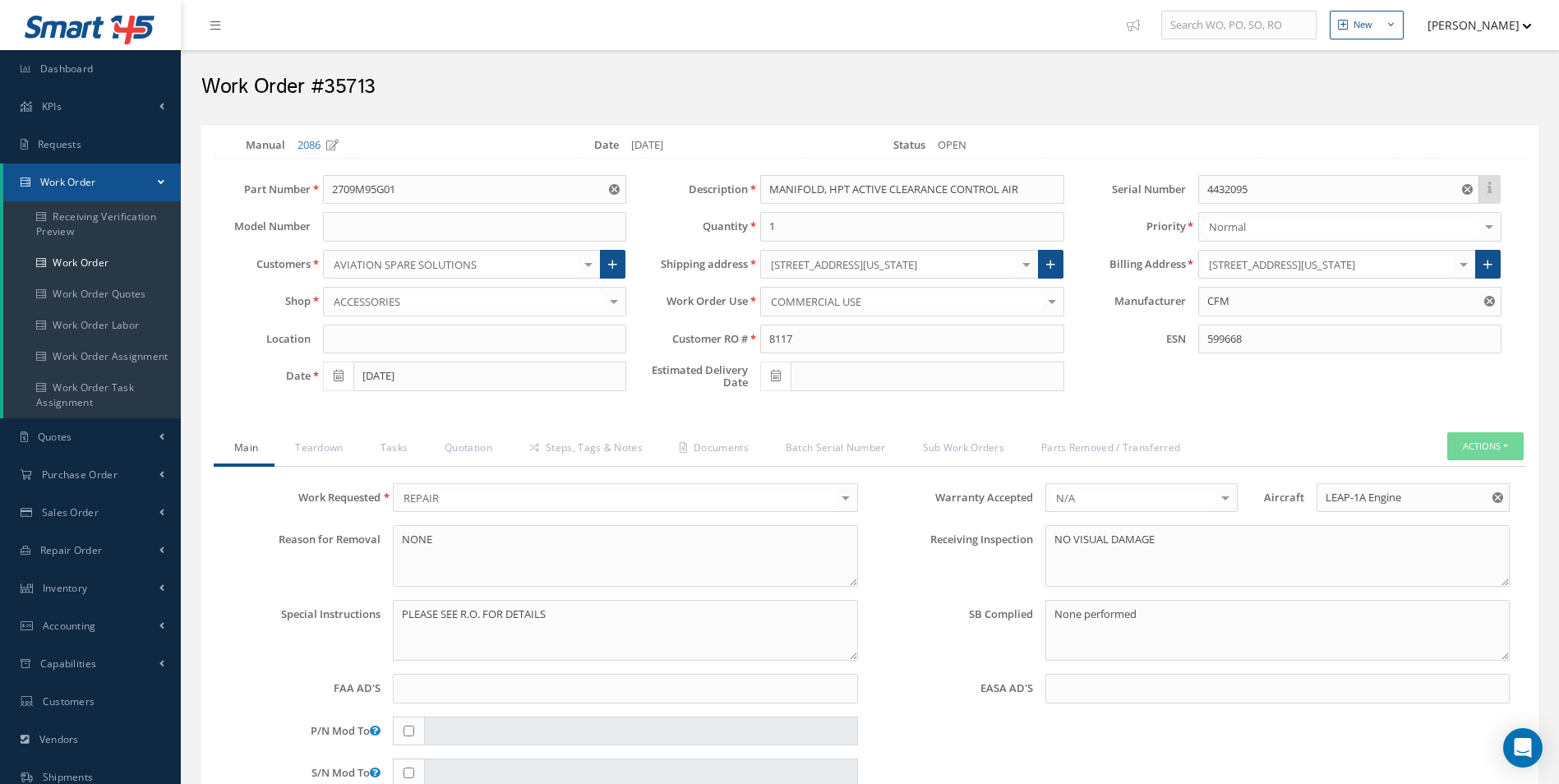
click at [517, 314] on div "ACCESSORIES" at bounding box center [474, 301] width 303 height 30
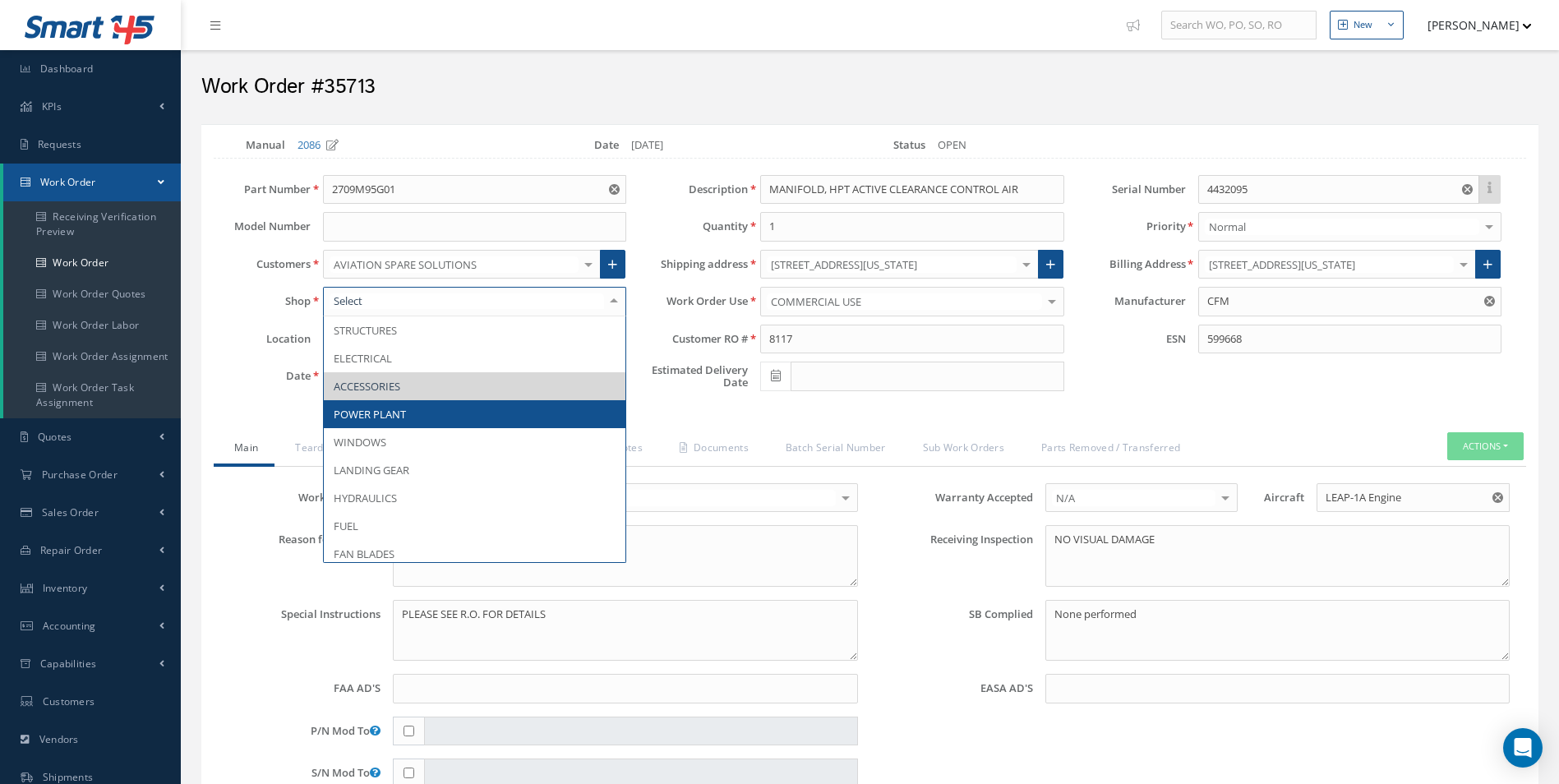
click at [443, 409] on span "POWER PLANT" at bounding box center [474, 413] width 301 height 28
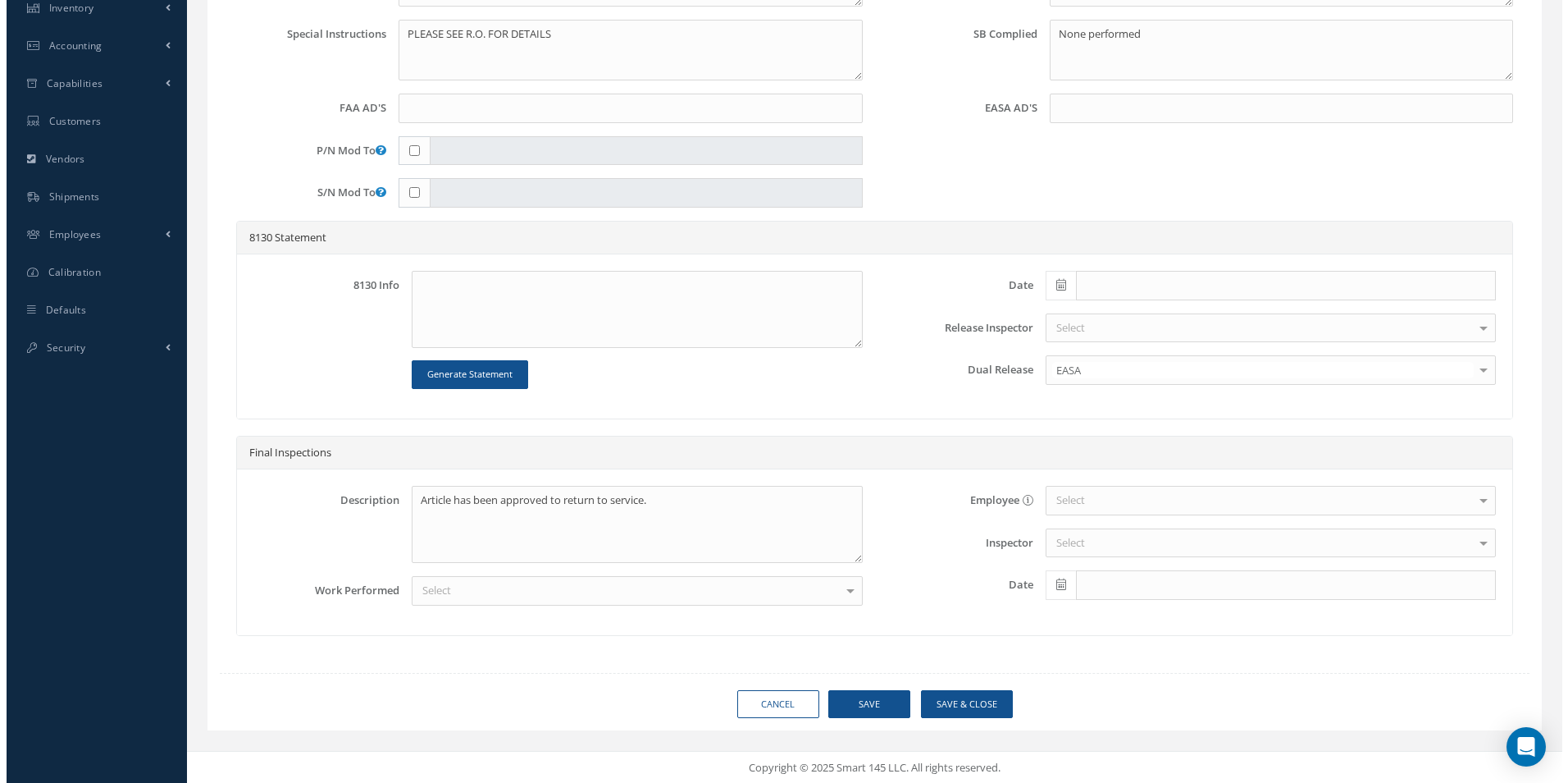
scroll to position [580, 0]
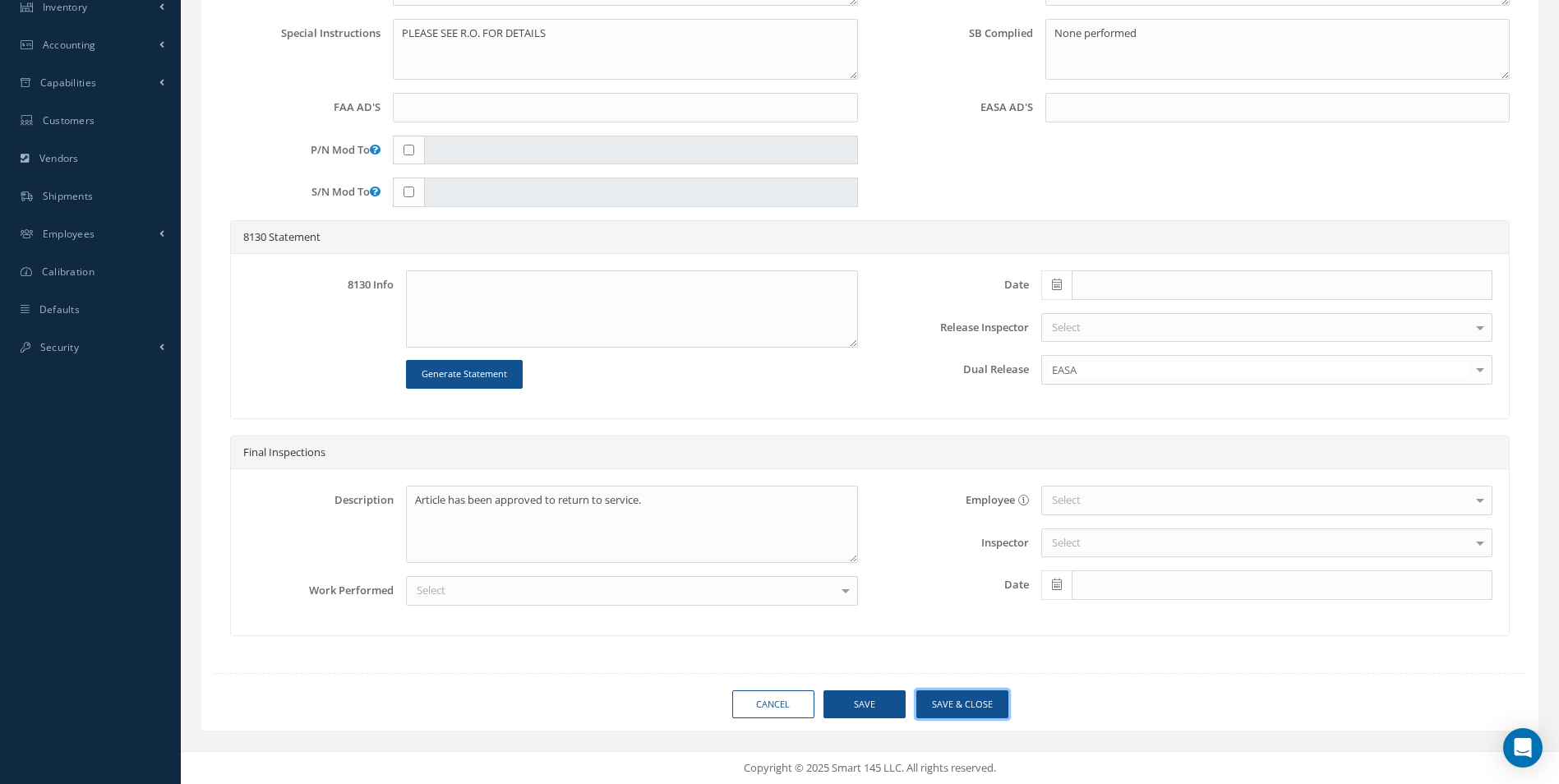
click at [964, 709] on button "Save & Close" at bounding box center [961, 705] width 92 height 29
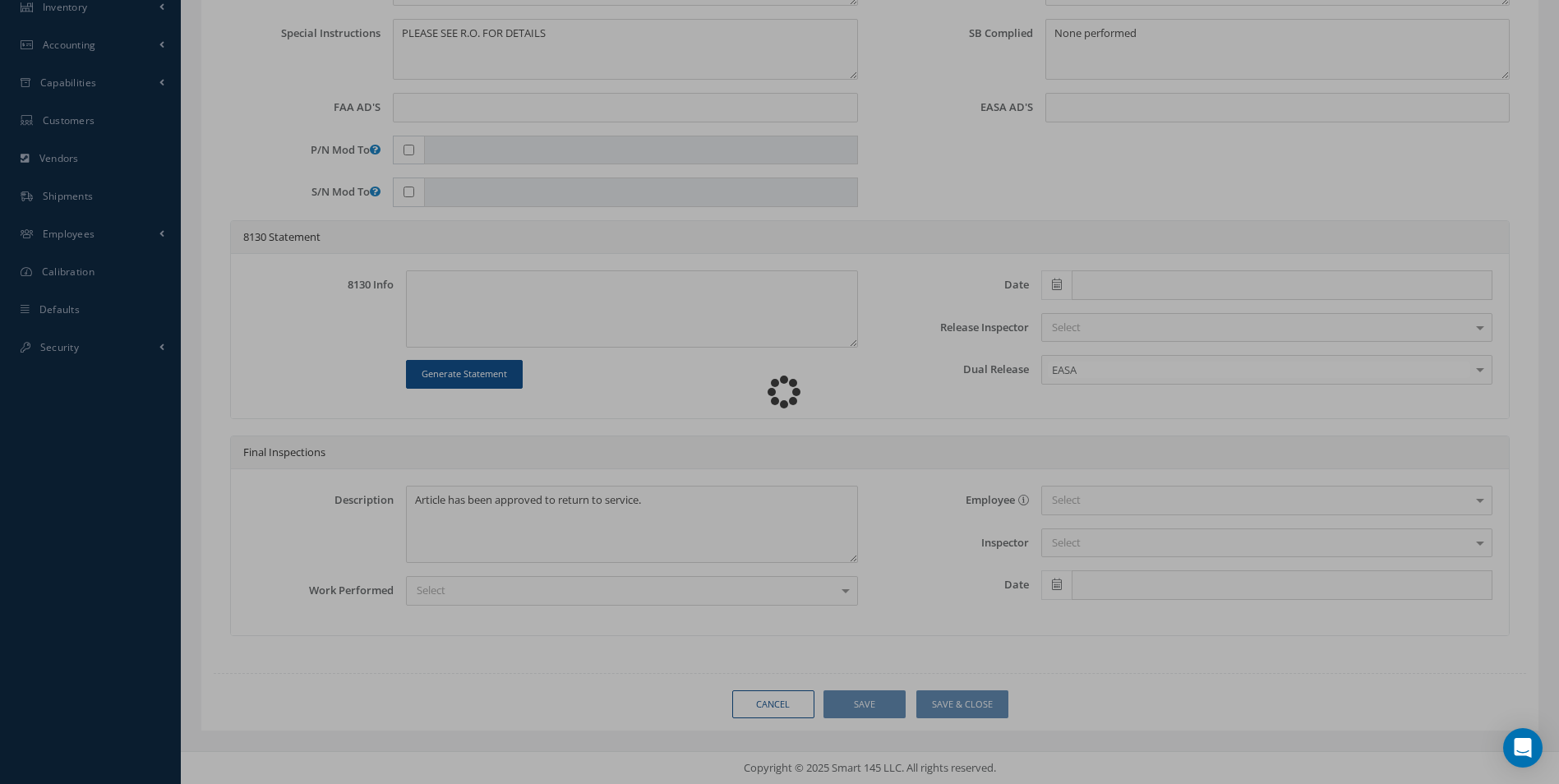
type input "CFM"
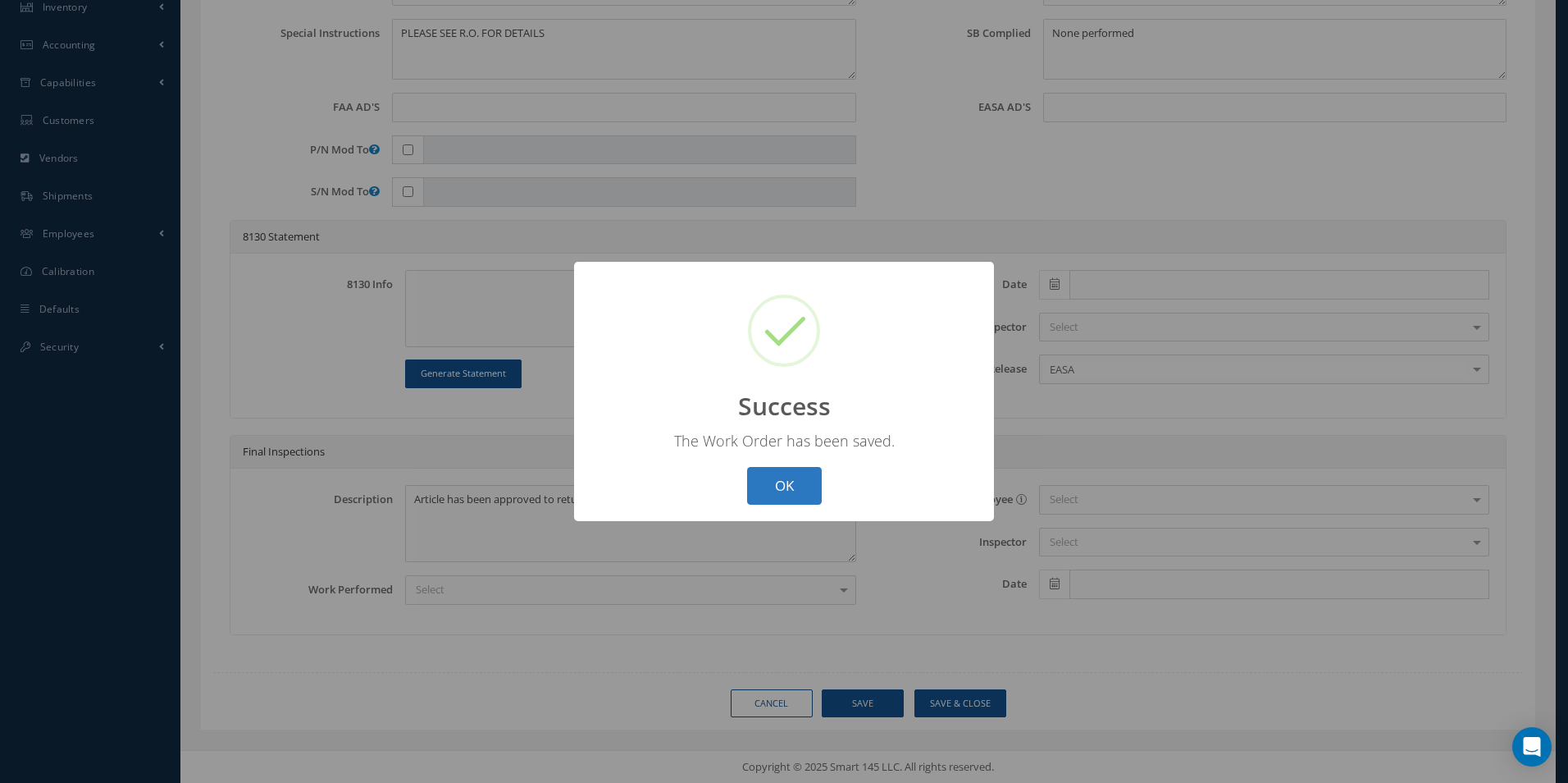
click at [794, 496] on button "OK" at bounding box center [784, 486] width 74 height 39
select select "25"
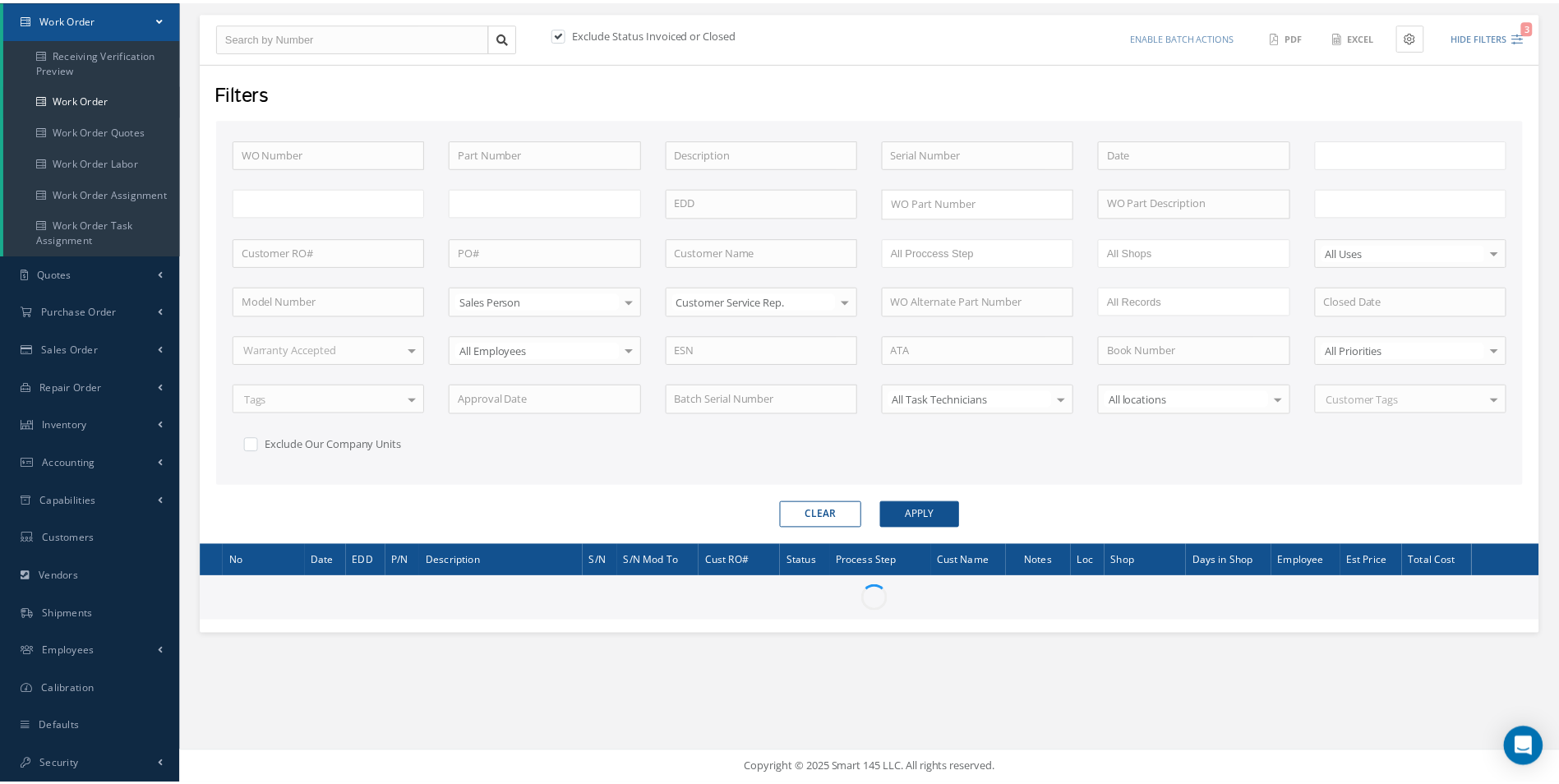
scroll to position [163, 0]
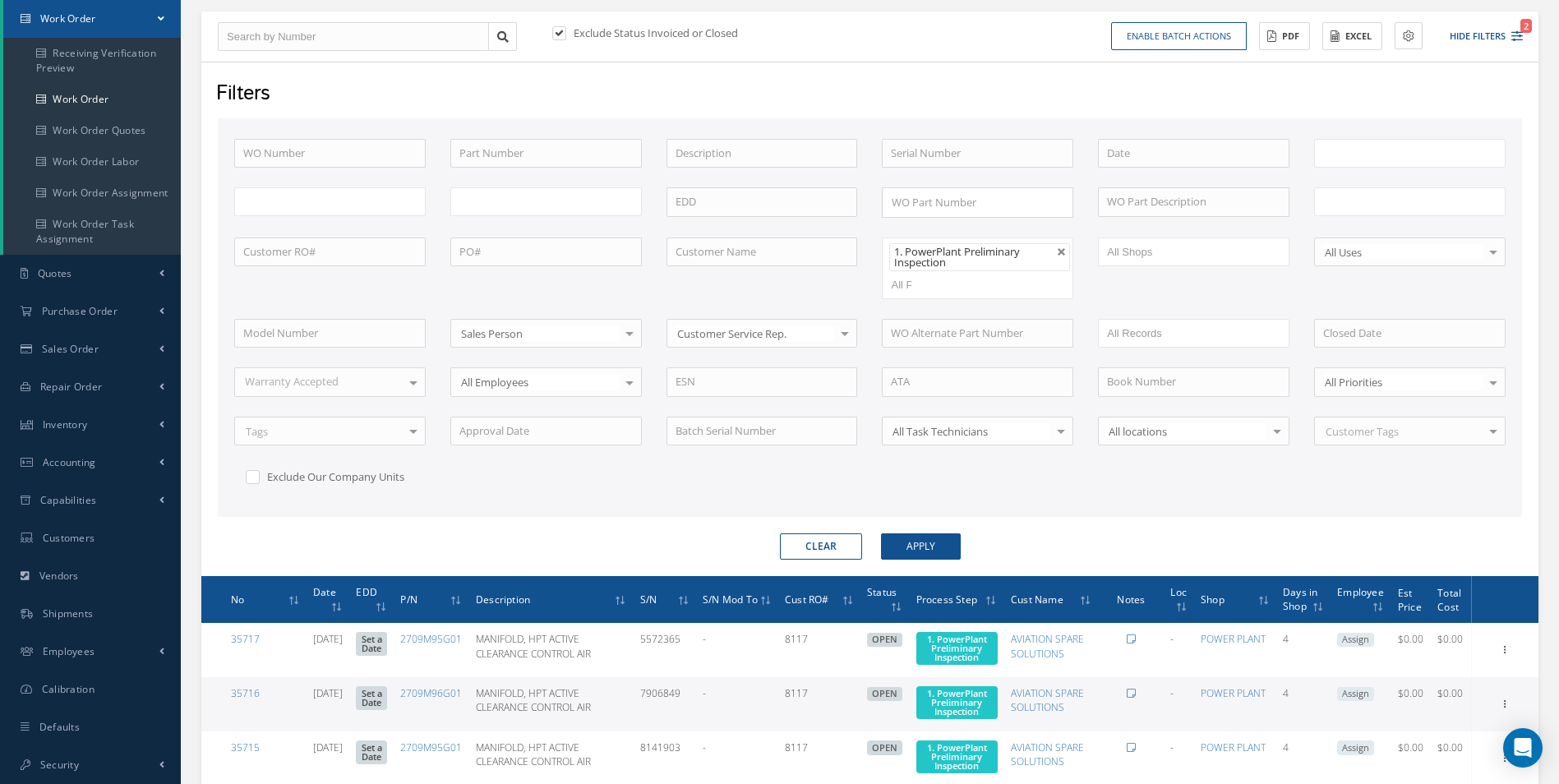
type input "All Work Request"
type input "All Work Performed"
type input "All Status"
type input "WO Part Status"
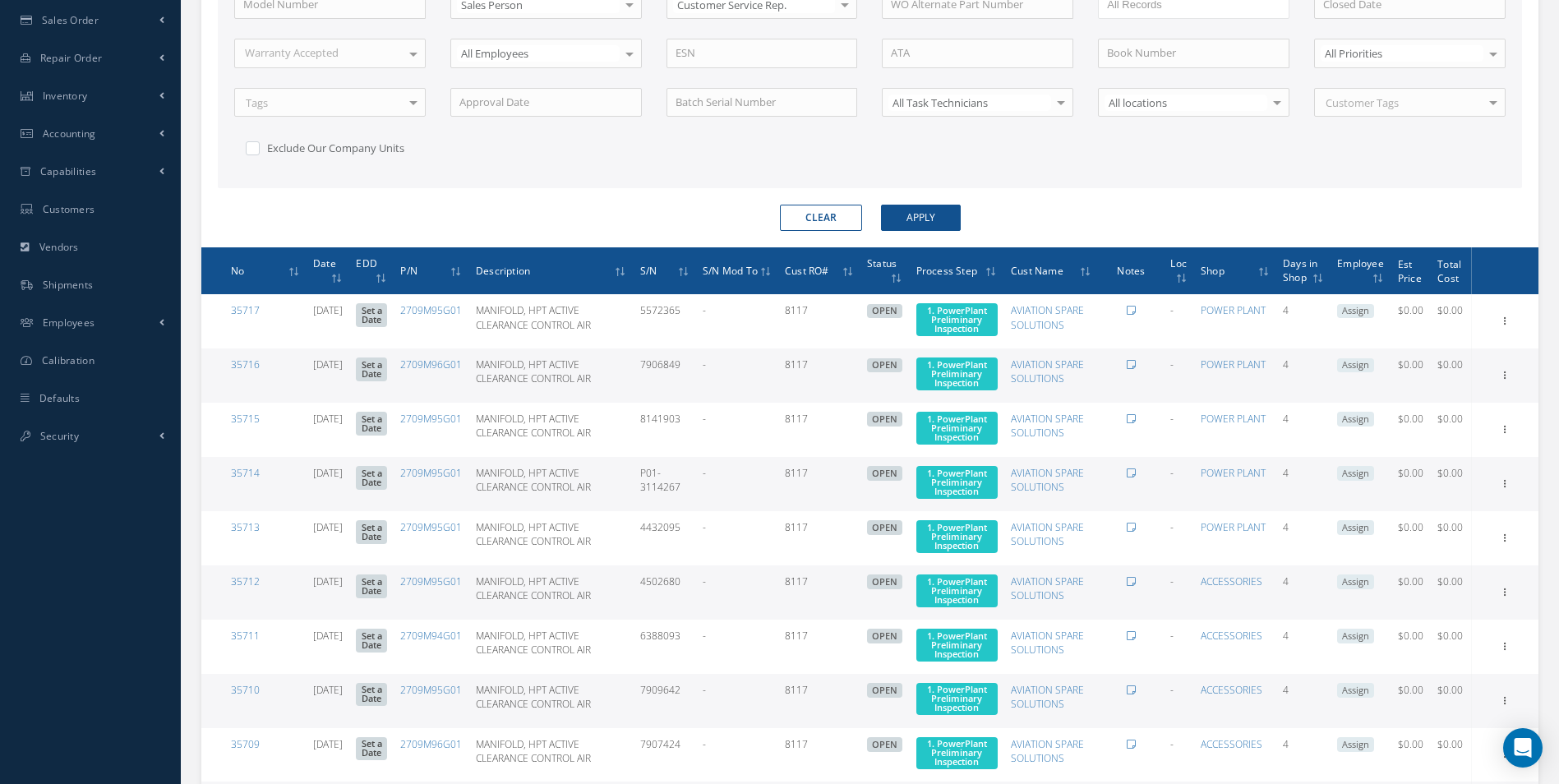
scroll to position [739, 0]
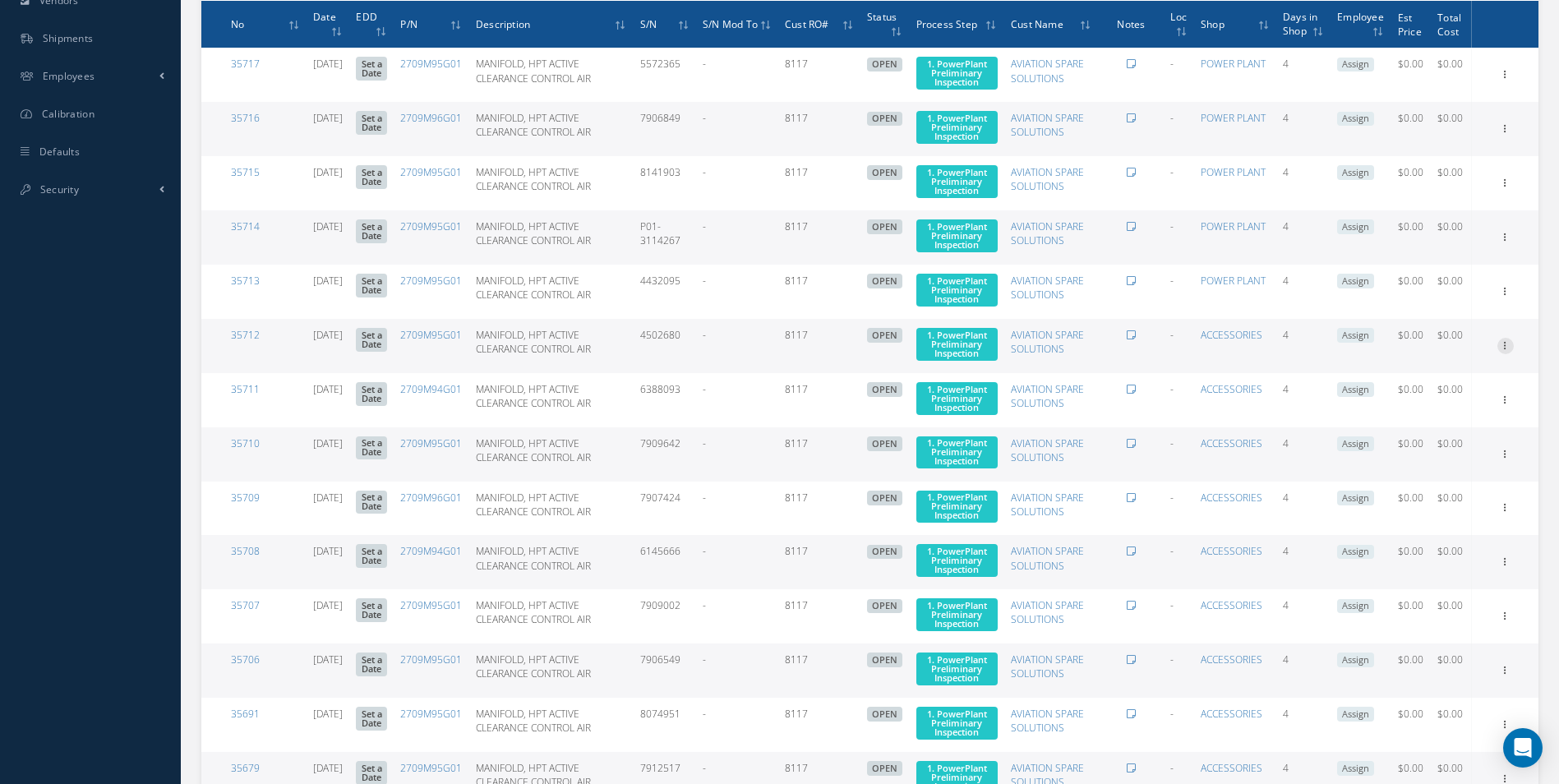
click at [1499, 80] on icon at bounding box center [1505, 73] width 16 height 14
click at [1462, 388] on link "Edit" at bounding box center [1430, 378] width 129 height 21
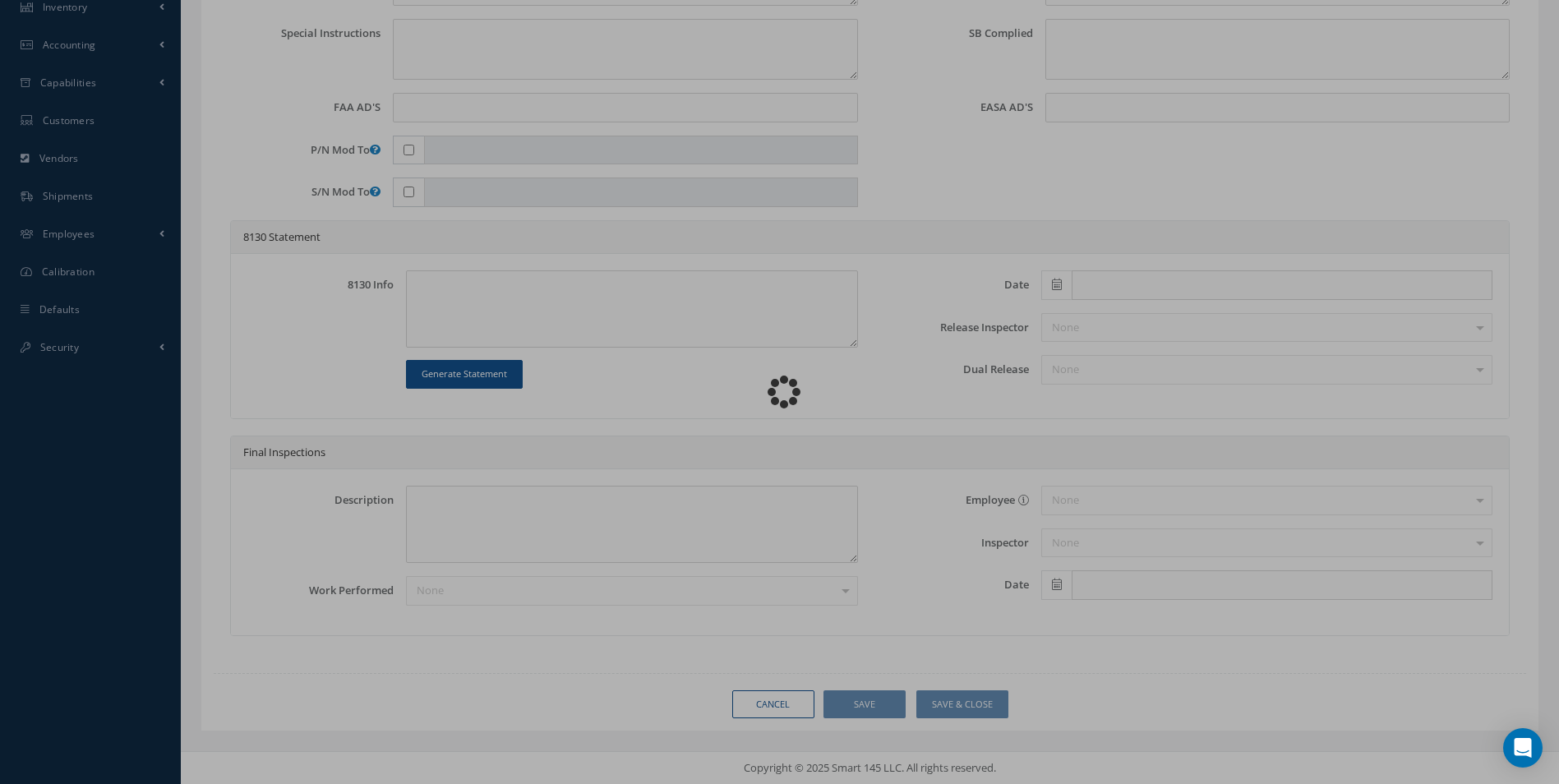
scroll to position [580, 0]
type input "2709M95G01"
type input "08/14/2025"
type input "MANIFOLD, HPT ACTIVE CLEARANCE CONTROL AIR"
type input "8117"
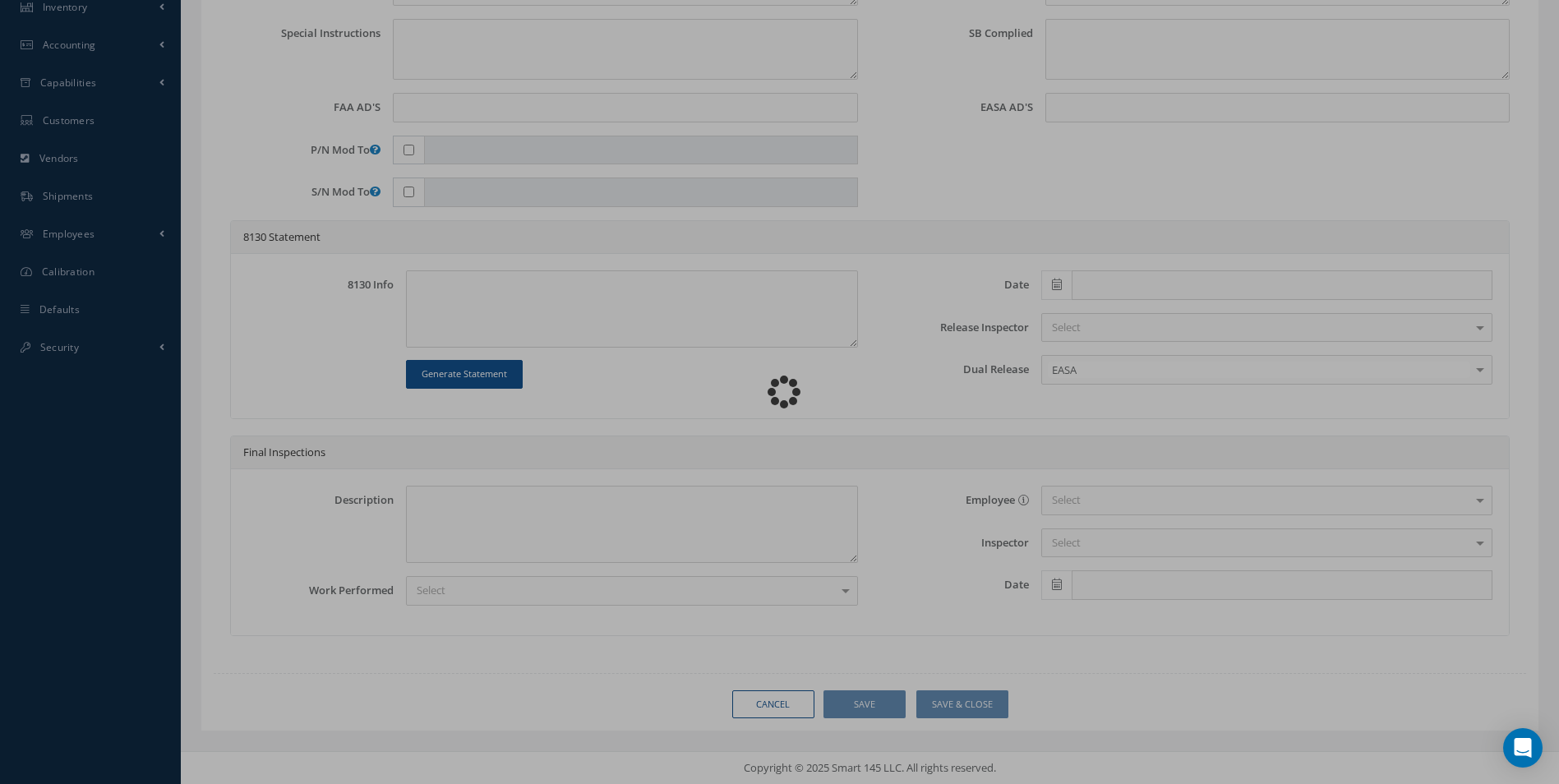
type input "4502680"
type input "599534"
type textarea "NONE"
type textarea "PLEASE SEE R.O. FOR DETAILS"
type input "LEAP-1A Engine"
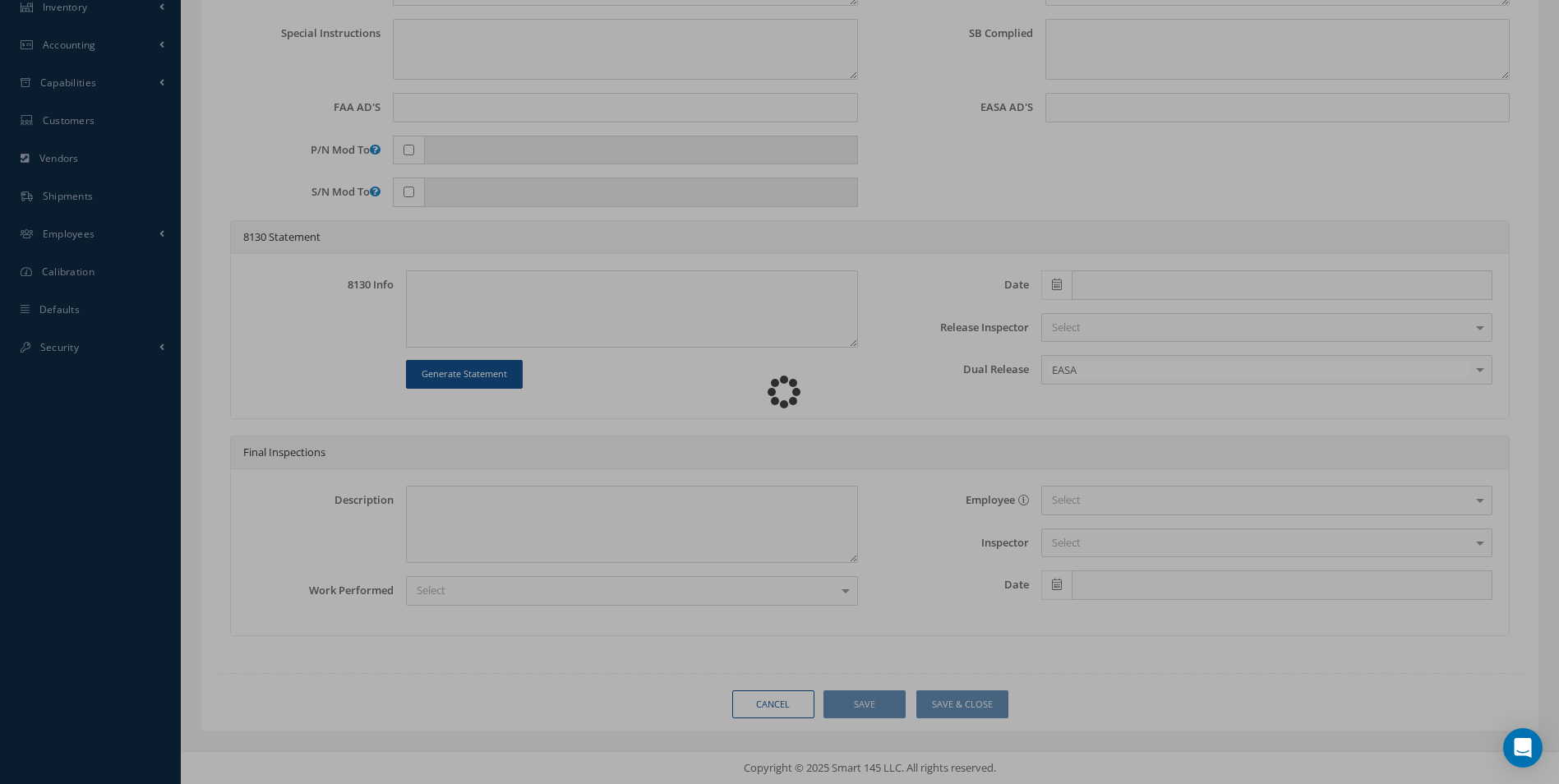
type textarea "NO VISUAL DAMAGE"
type textarea "None performed"
type textarea "Article has been approved to return to service."
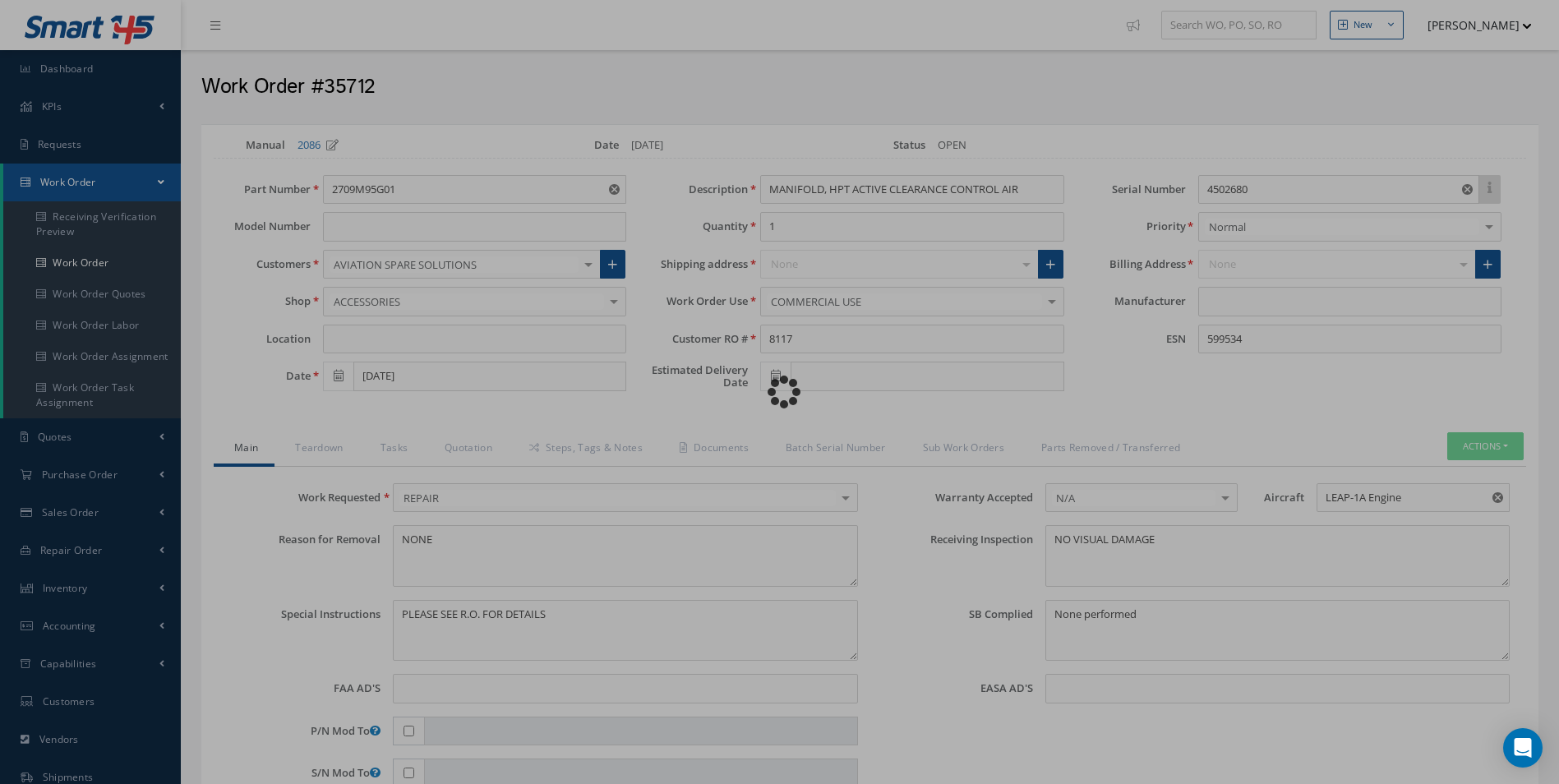
type input "CFM"
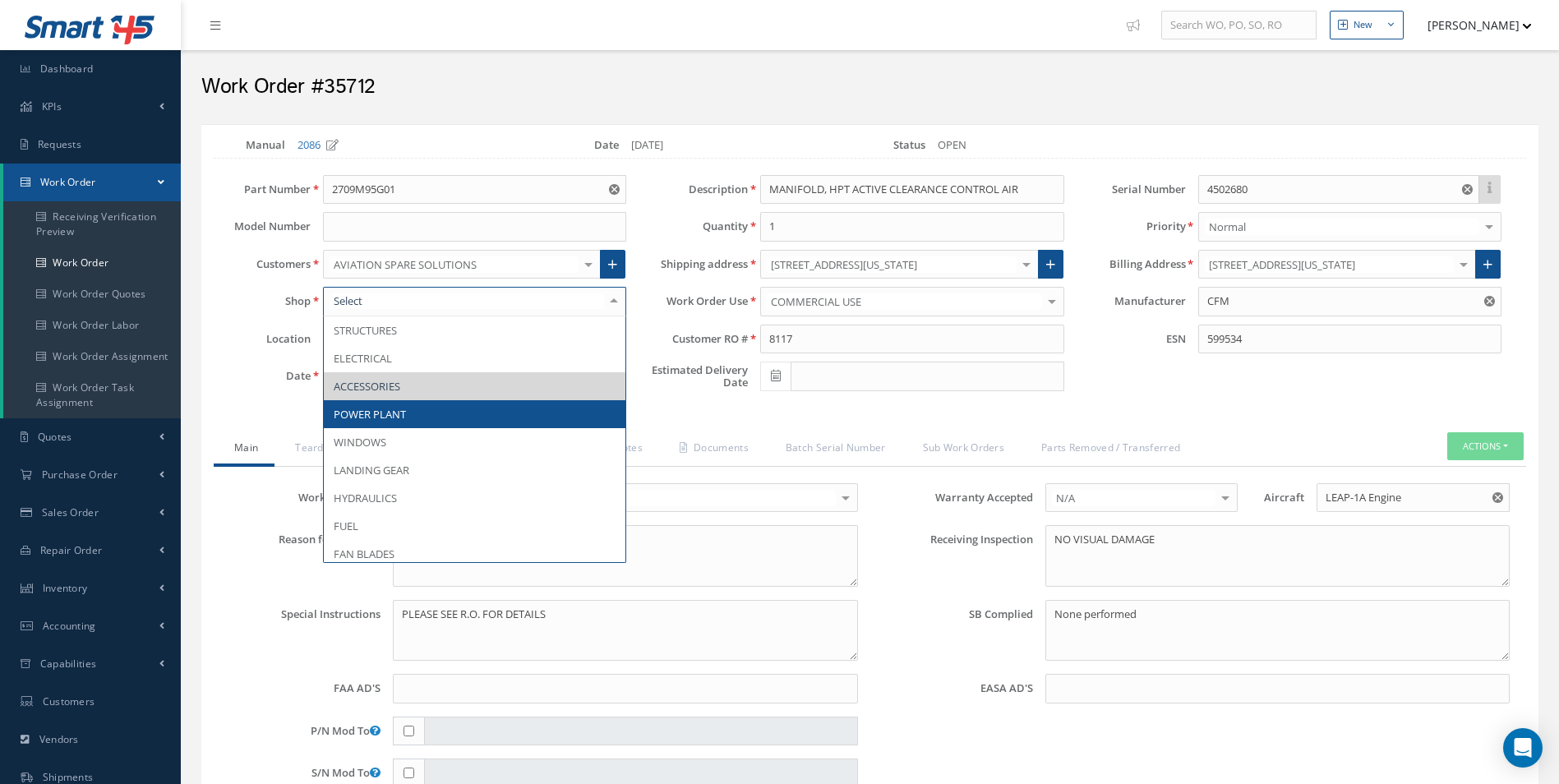
click at [448, 406] on span "POWER PLANT" at bounding box center [474, 413] width 301 height 28
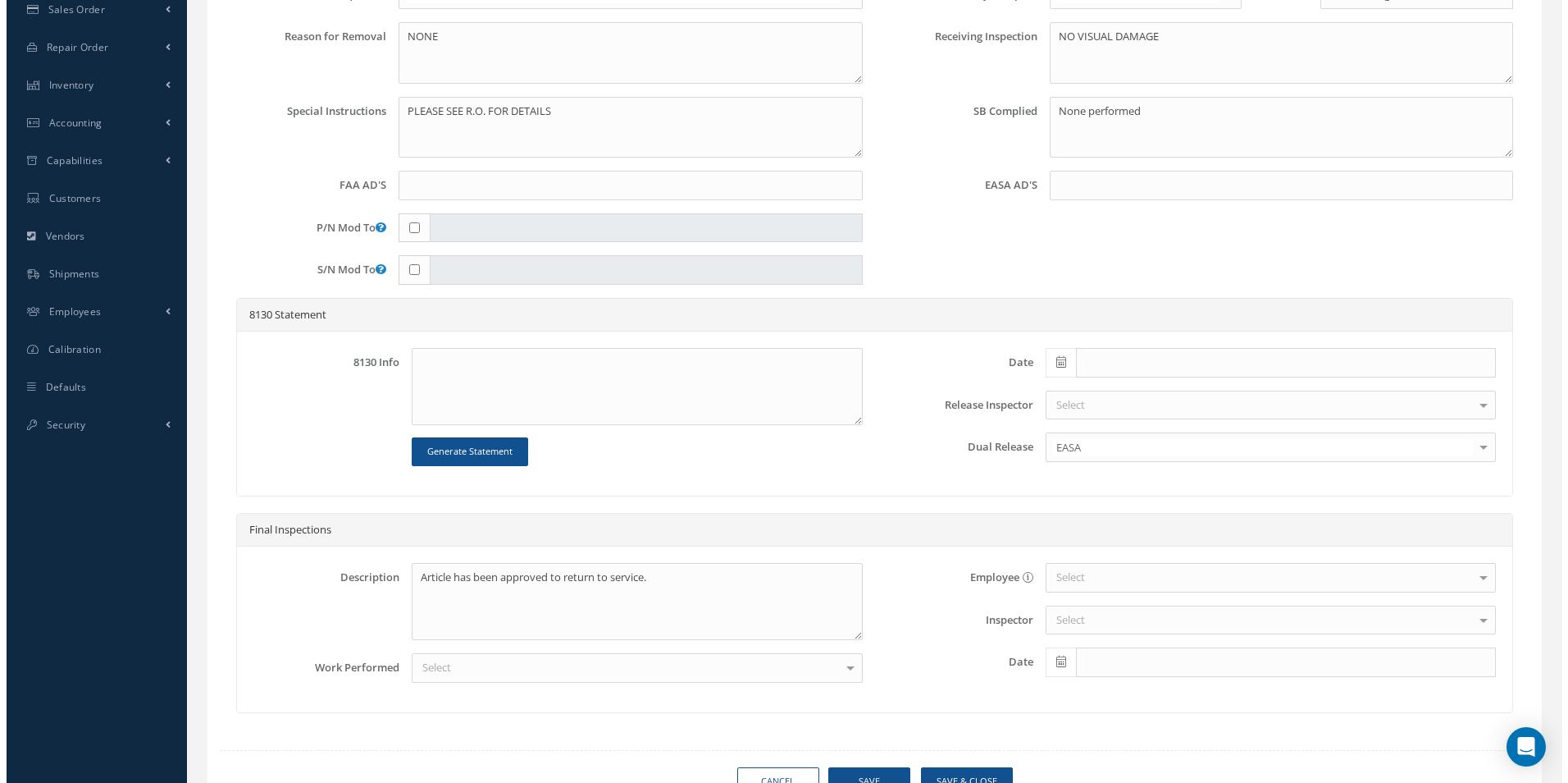
scroll to position [580, 0]
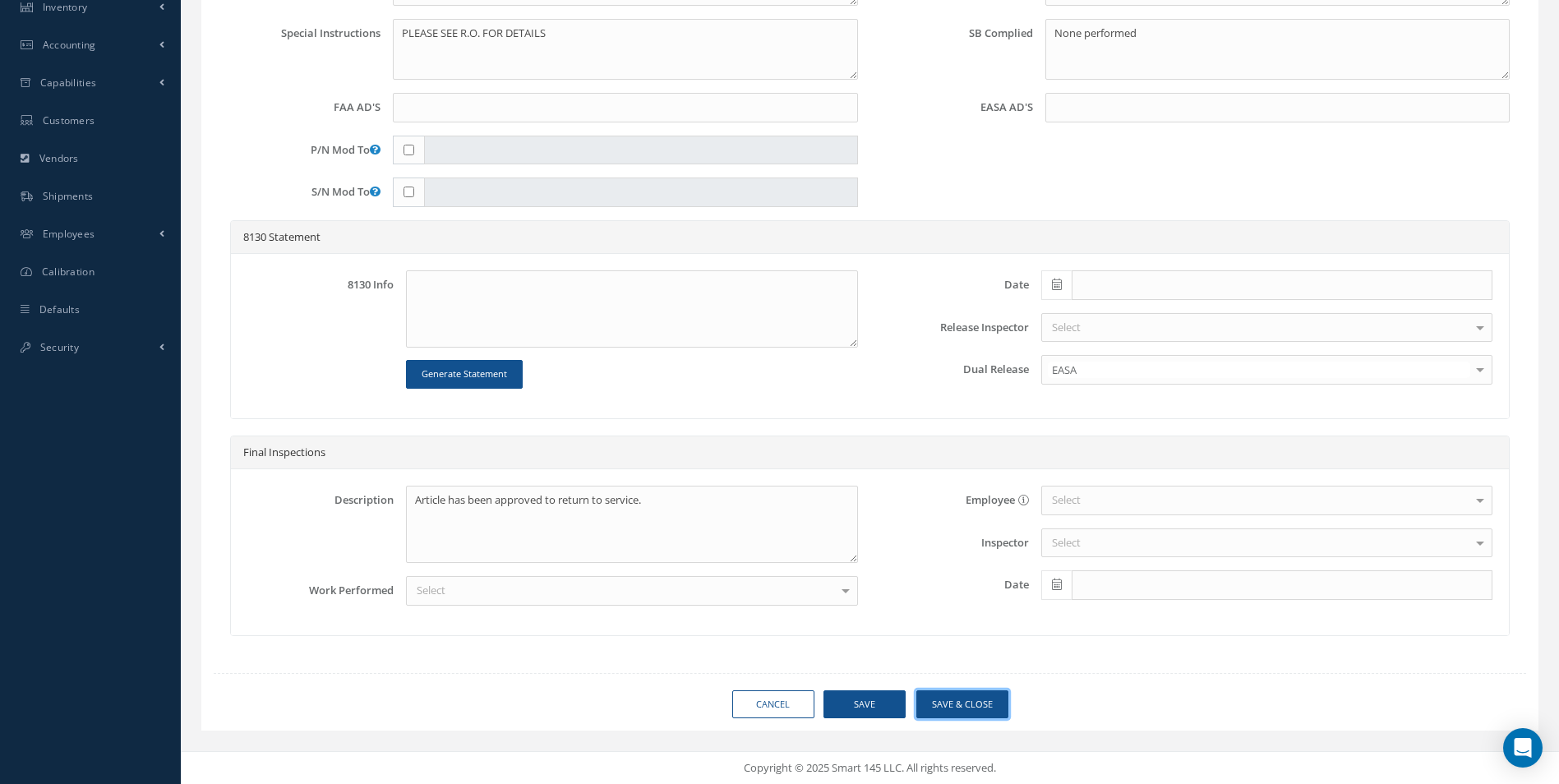
click at [975, 702] on button "Save & Close" at bounding box center [961, 705] width 92 height 29
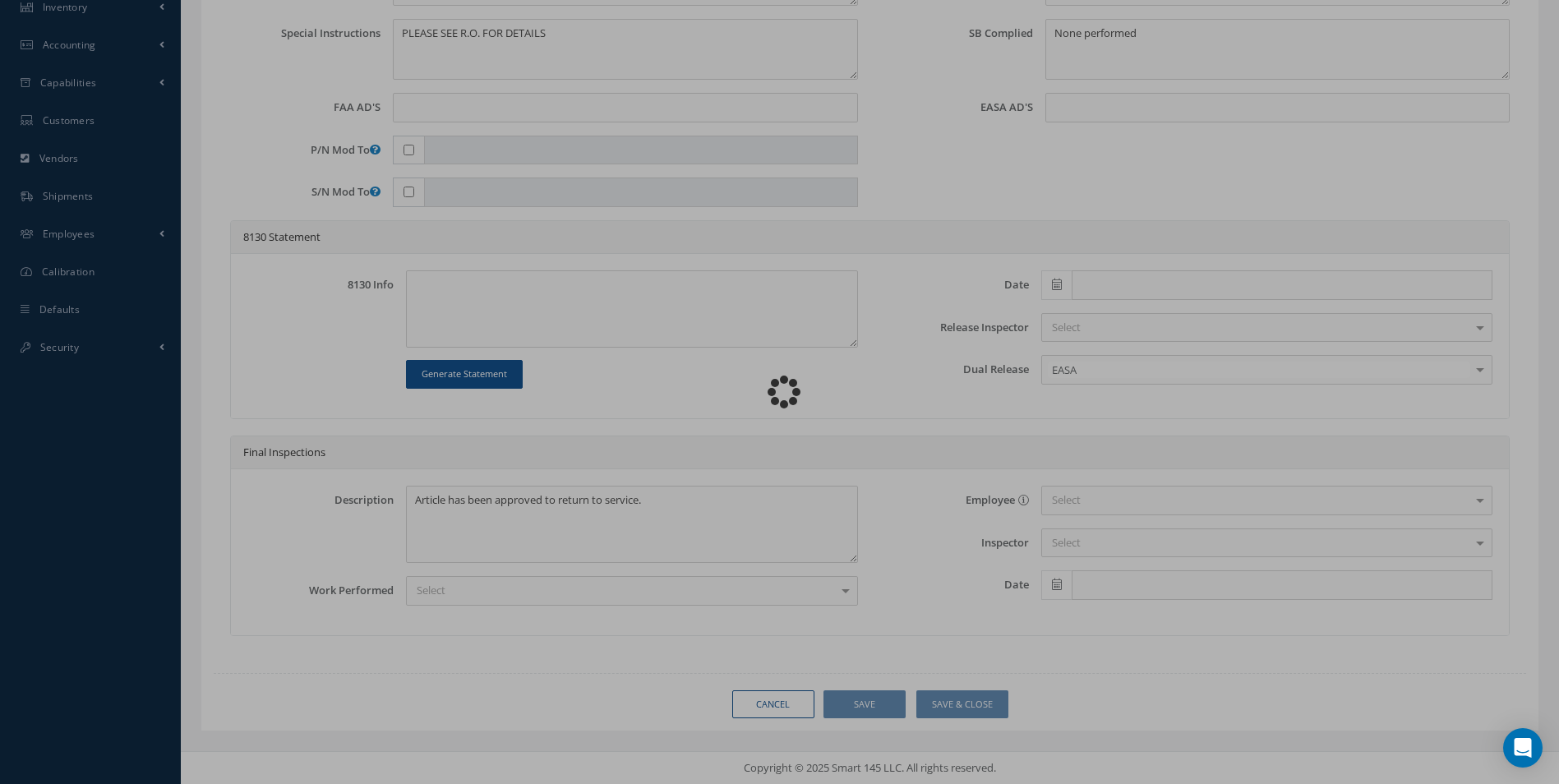
type input "CFM"
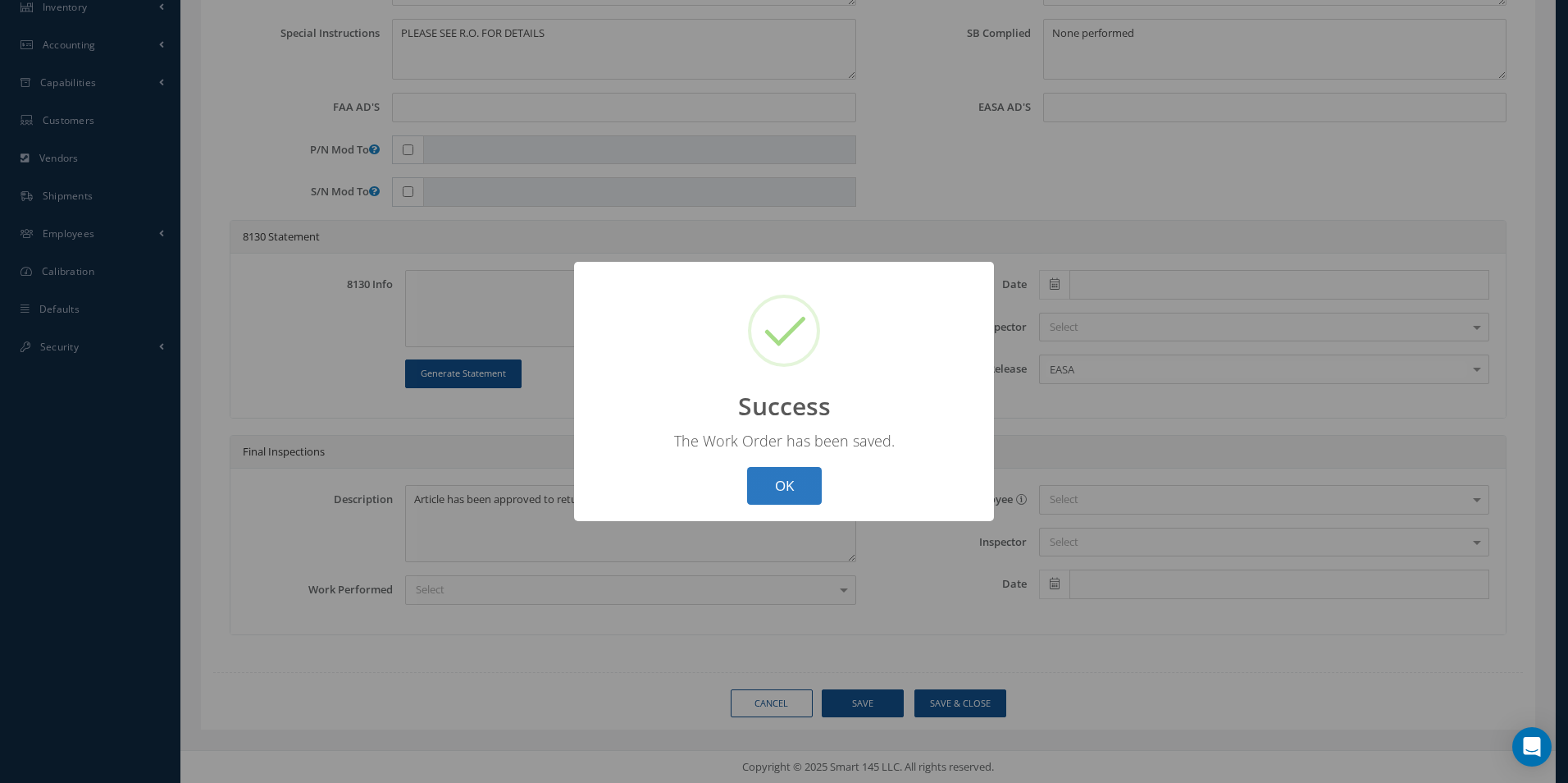
click at [794, 497] on button "OK" at bounding box center [784, 486] width 74 height 39
select select "25"
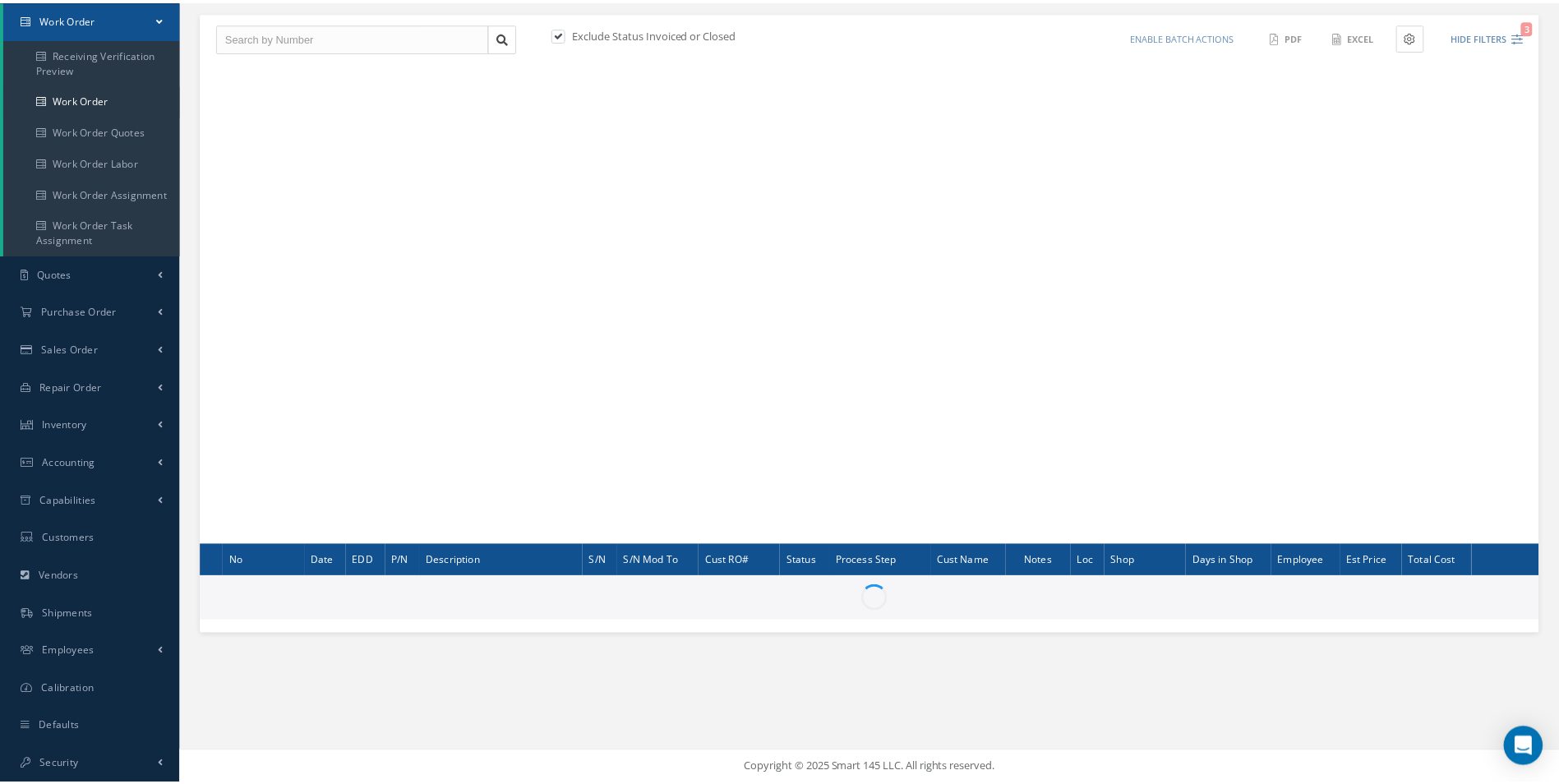
scroll to position [163, 0]
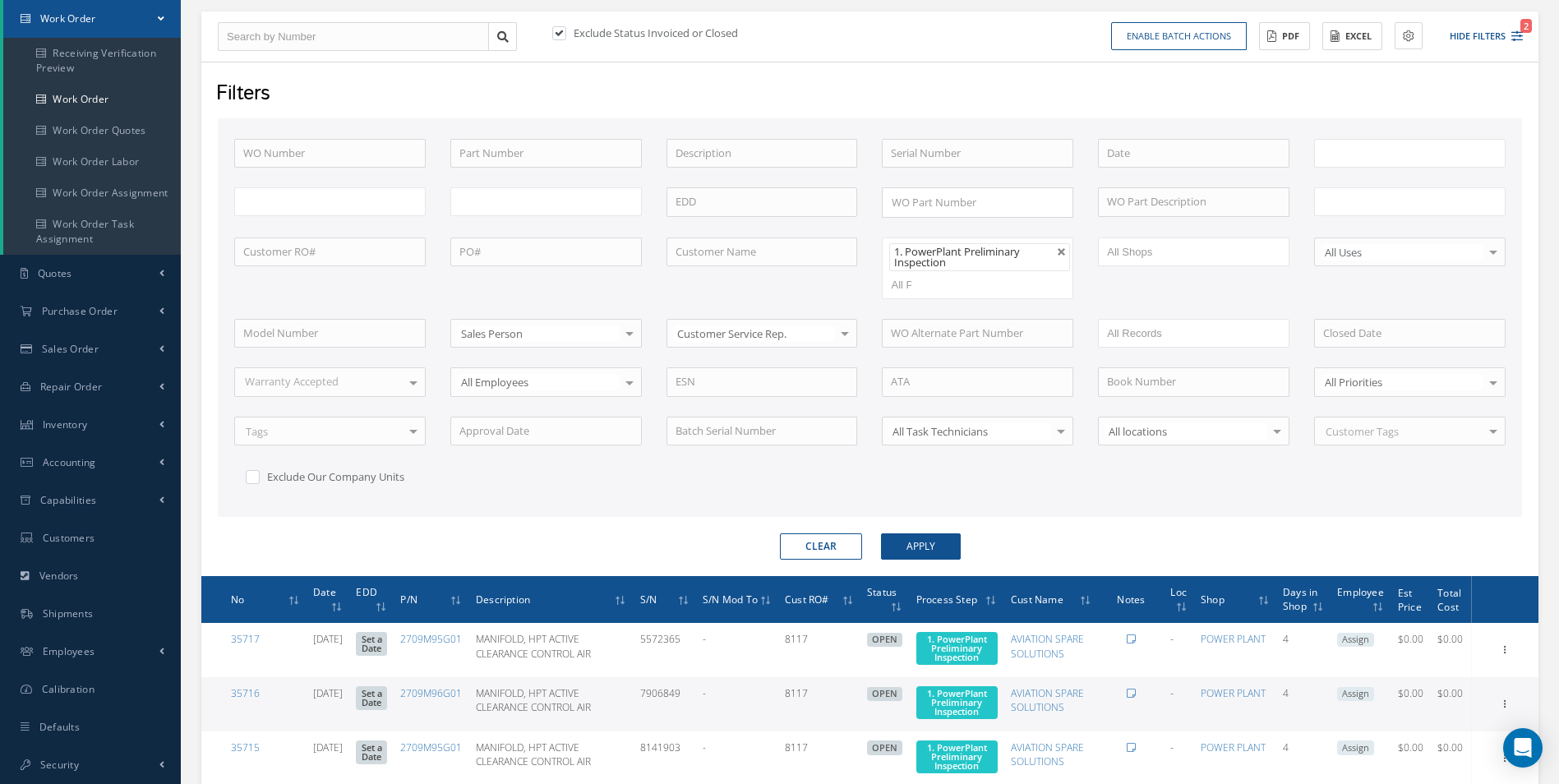
type input "All Work Request"
type input "All Work Performed"
type input "All Status"
type input "WO Part Status"
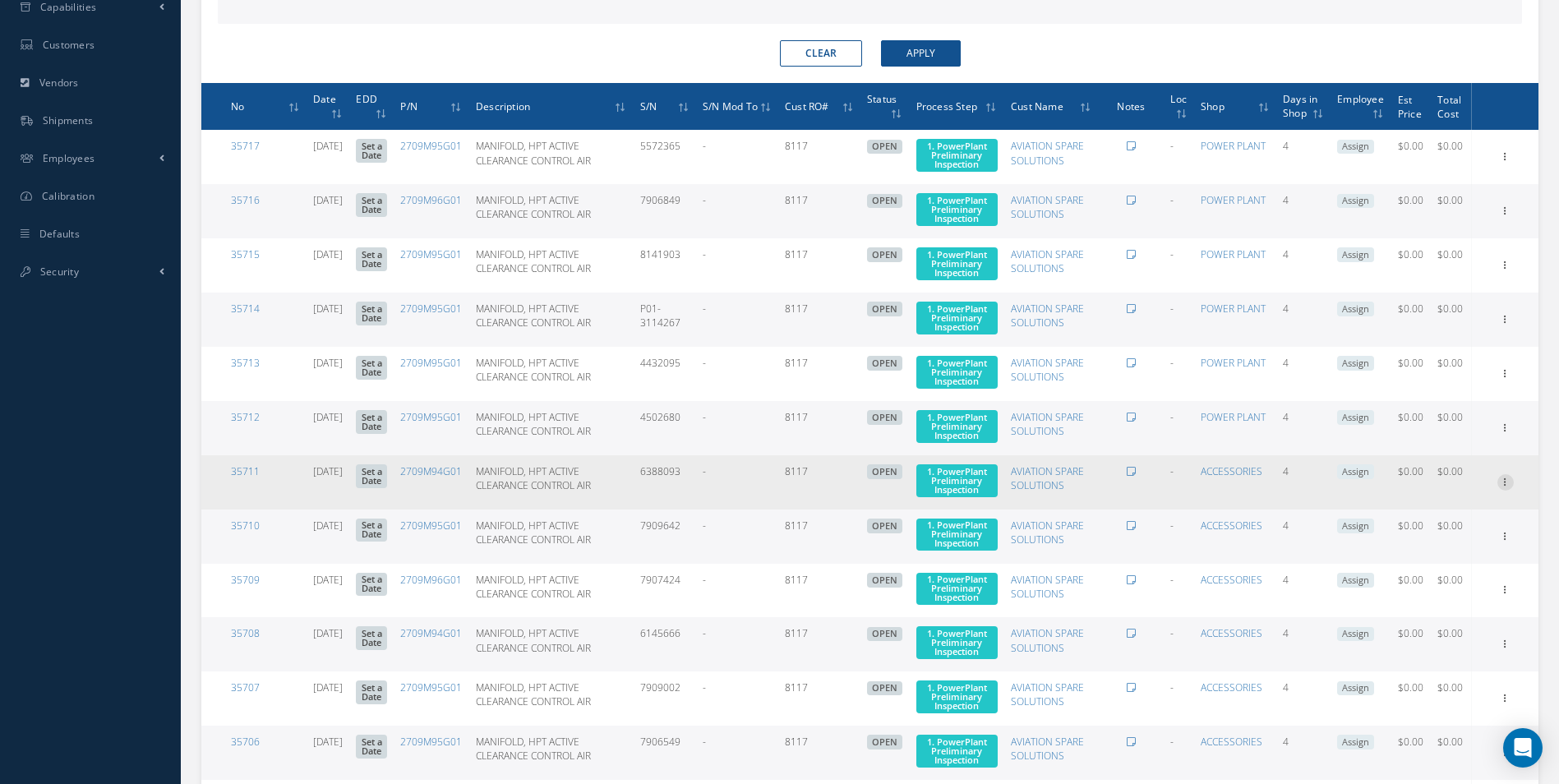
click at [1507, 162] on icon at bounding box center [1505, 155] width 16 height 14
click at [1471, 524] on link "Edit" at bounding box center [1430, 514] width 129 height 21
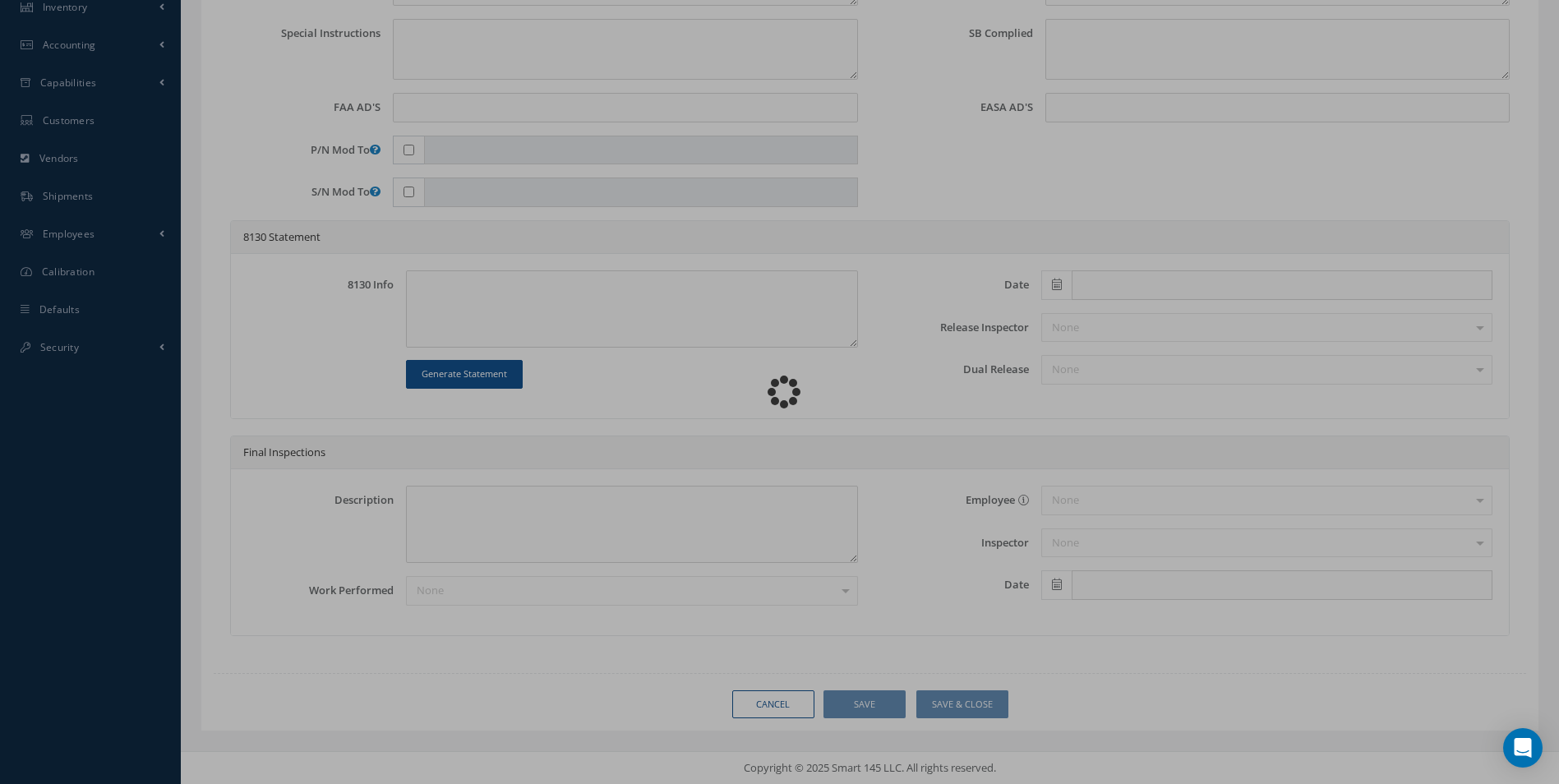
scroll to position [580, 0]
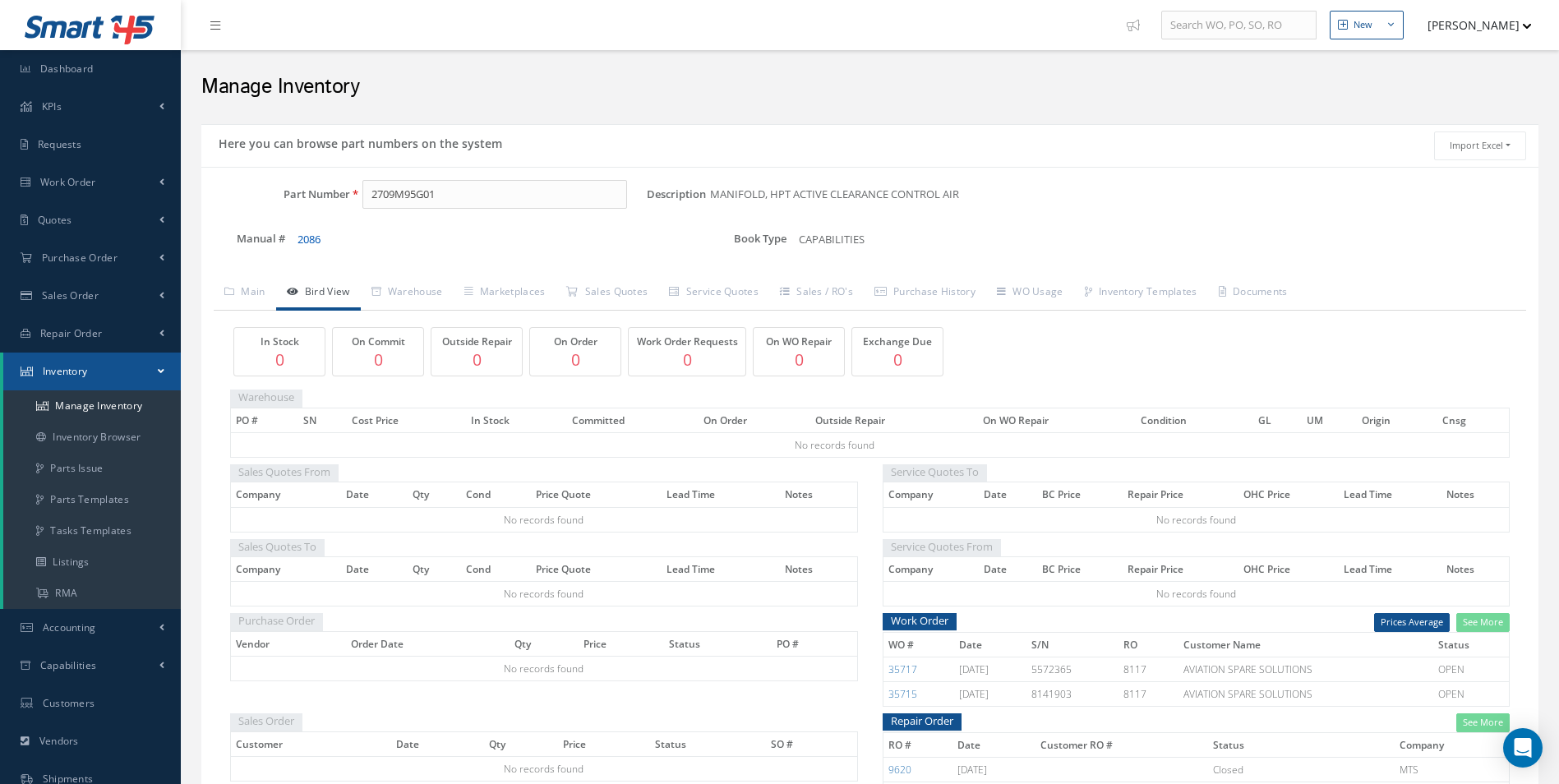
click at [306, 233] on div "2086" at bounding box center [494, 238] width 393 height 19
click at [310, 236] on link "2086" at bounding box center [309, 238] width 23 height 14
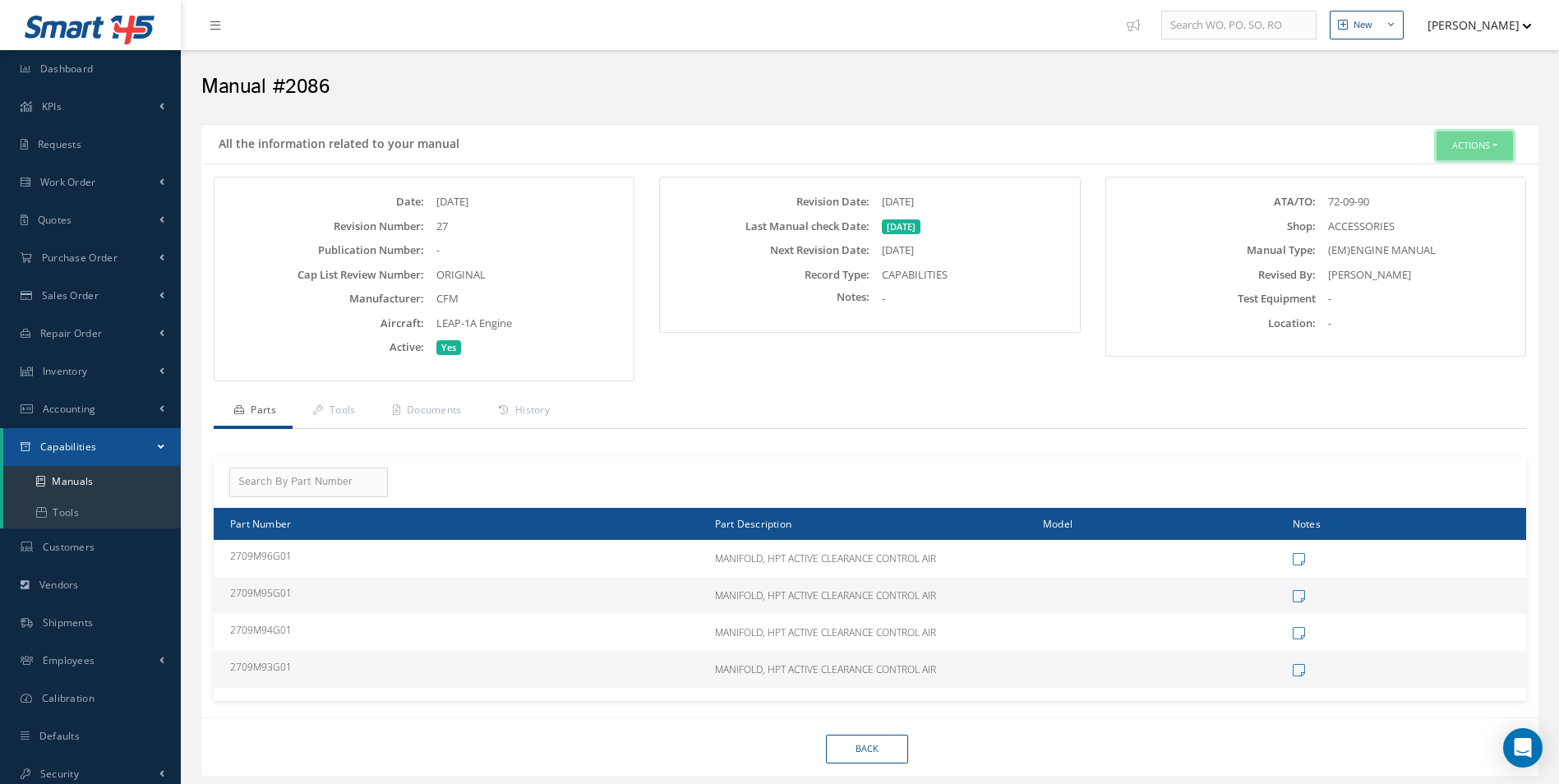
click at [1454, 137] on button "Actions" at bounding box center [1474, 146] width 76 height 29
click at [1419, 183] on link "Edit" at bounding box center [1449, 177] width 131 height 22
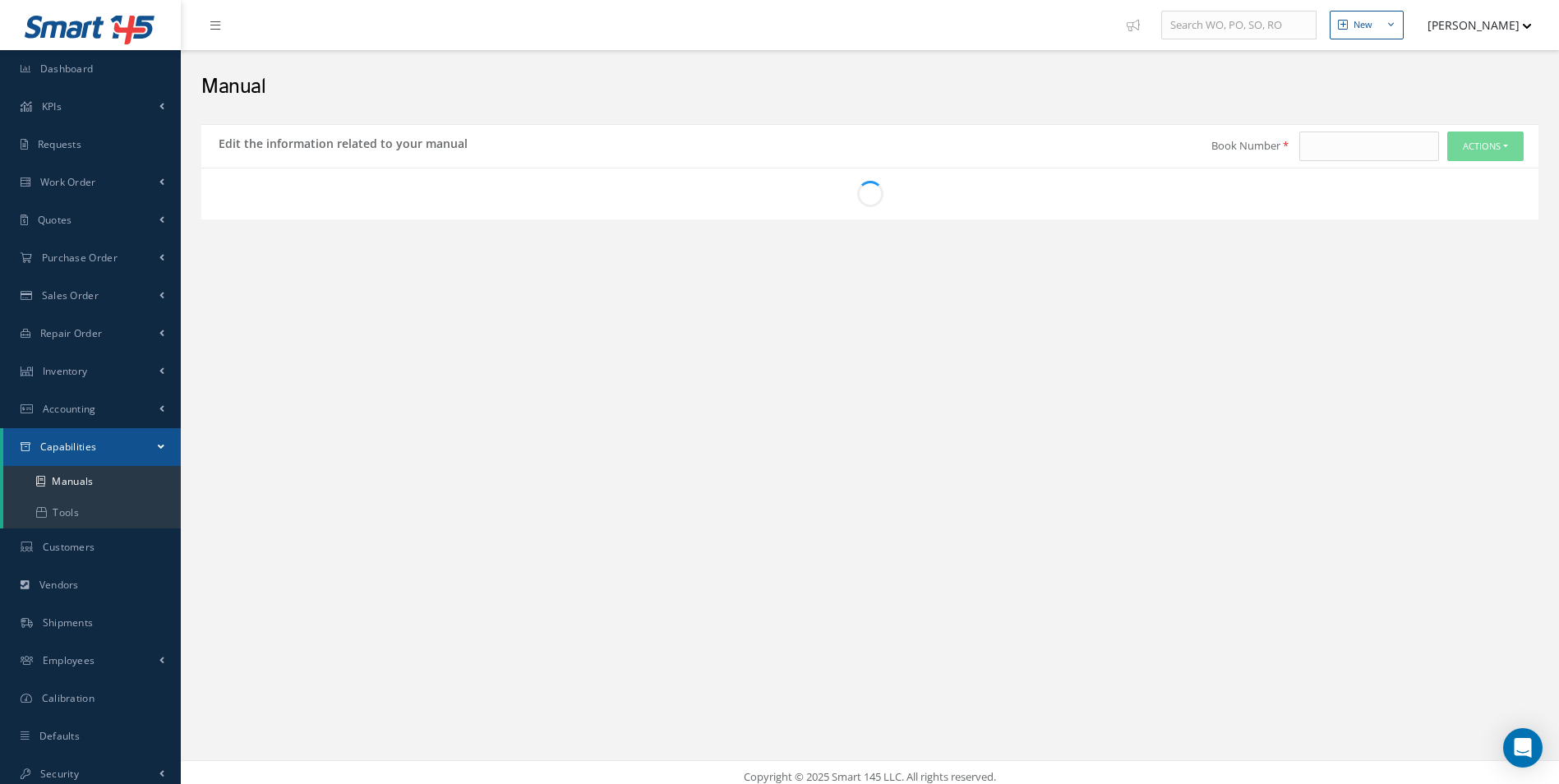
type input "2086"
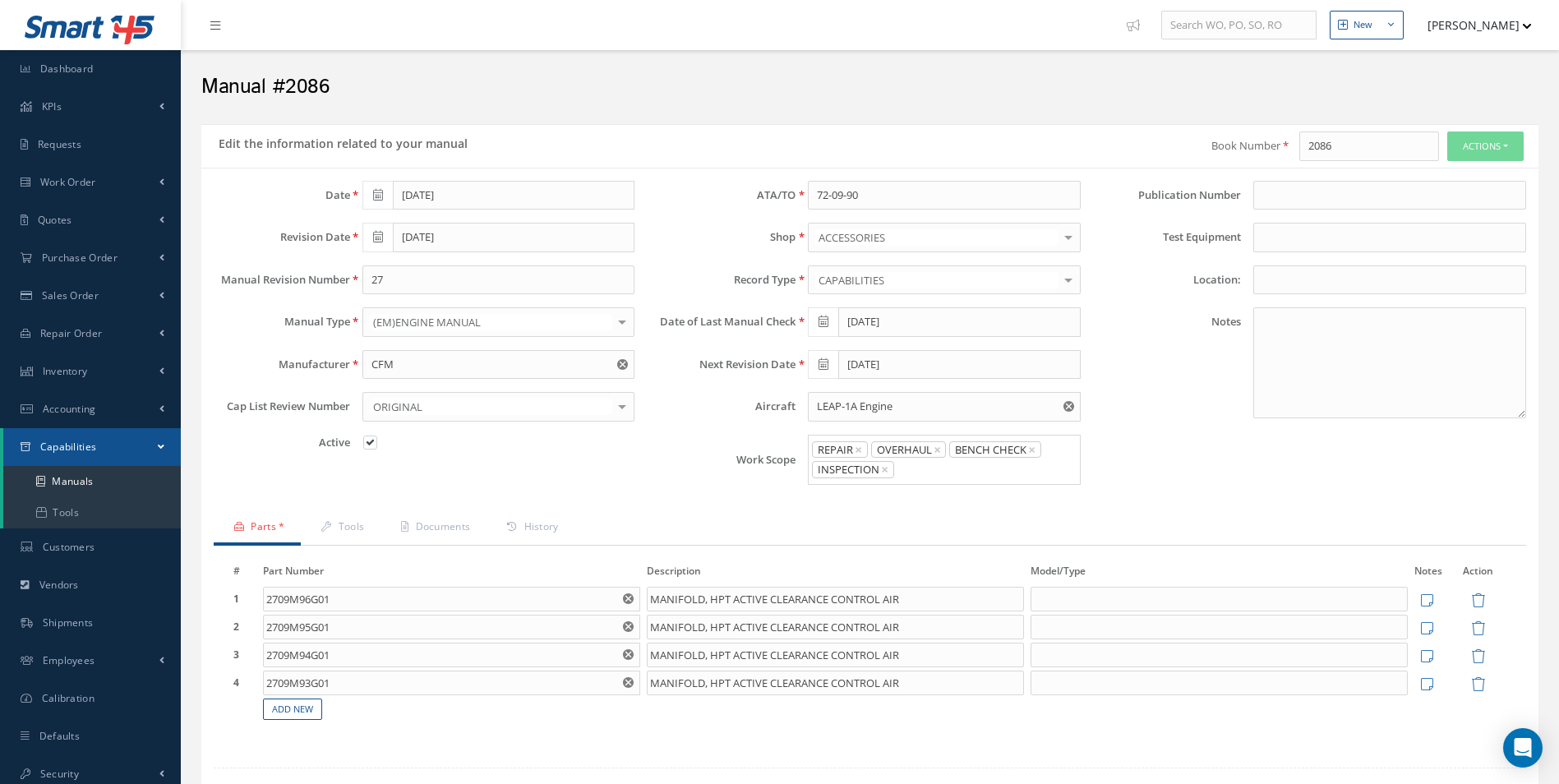
click at [928, 229] on div "ACCESSORIES" at bounding box center [944, 238] width 272 height 30
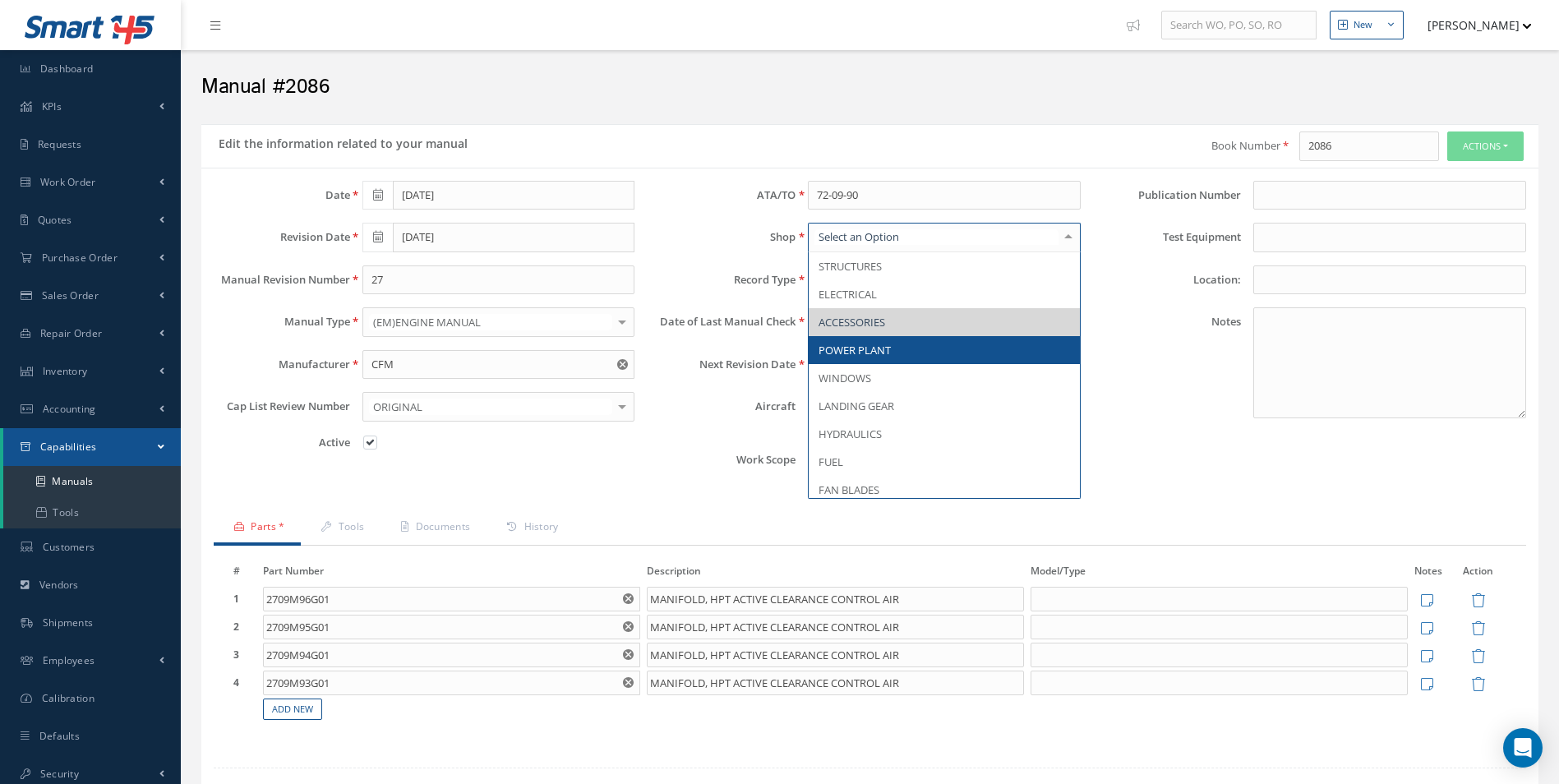
click at [897, 344] on span "POWER PLANT" at bounding box center [944, 350] width 271 height 28
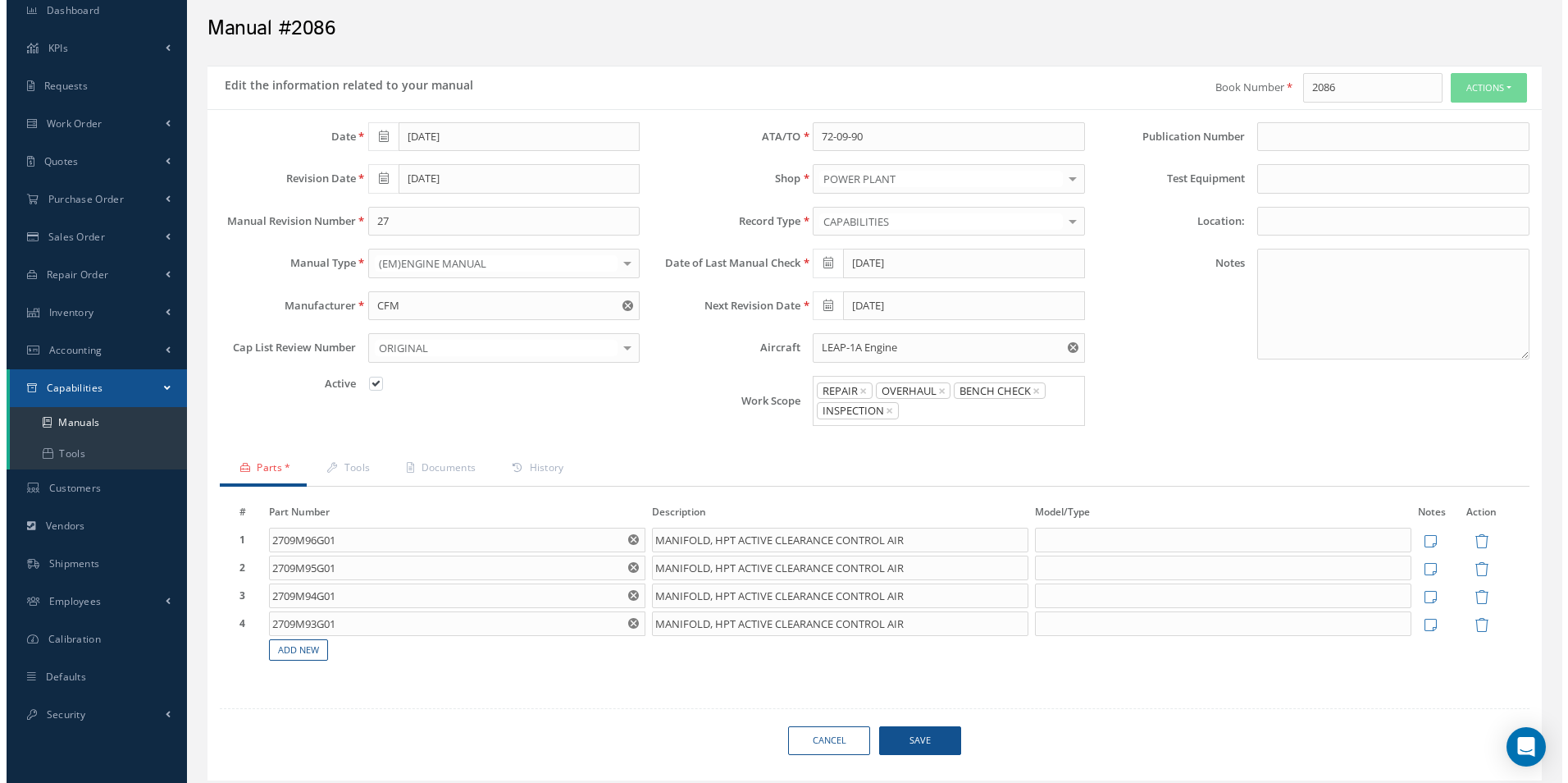
scroll to position [109, 0]
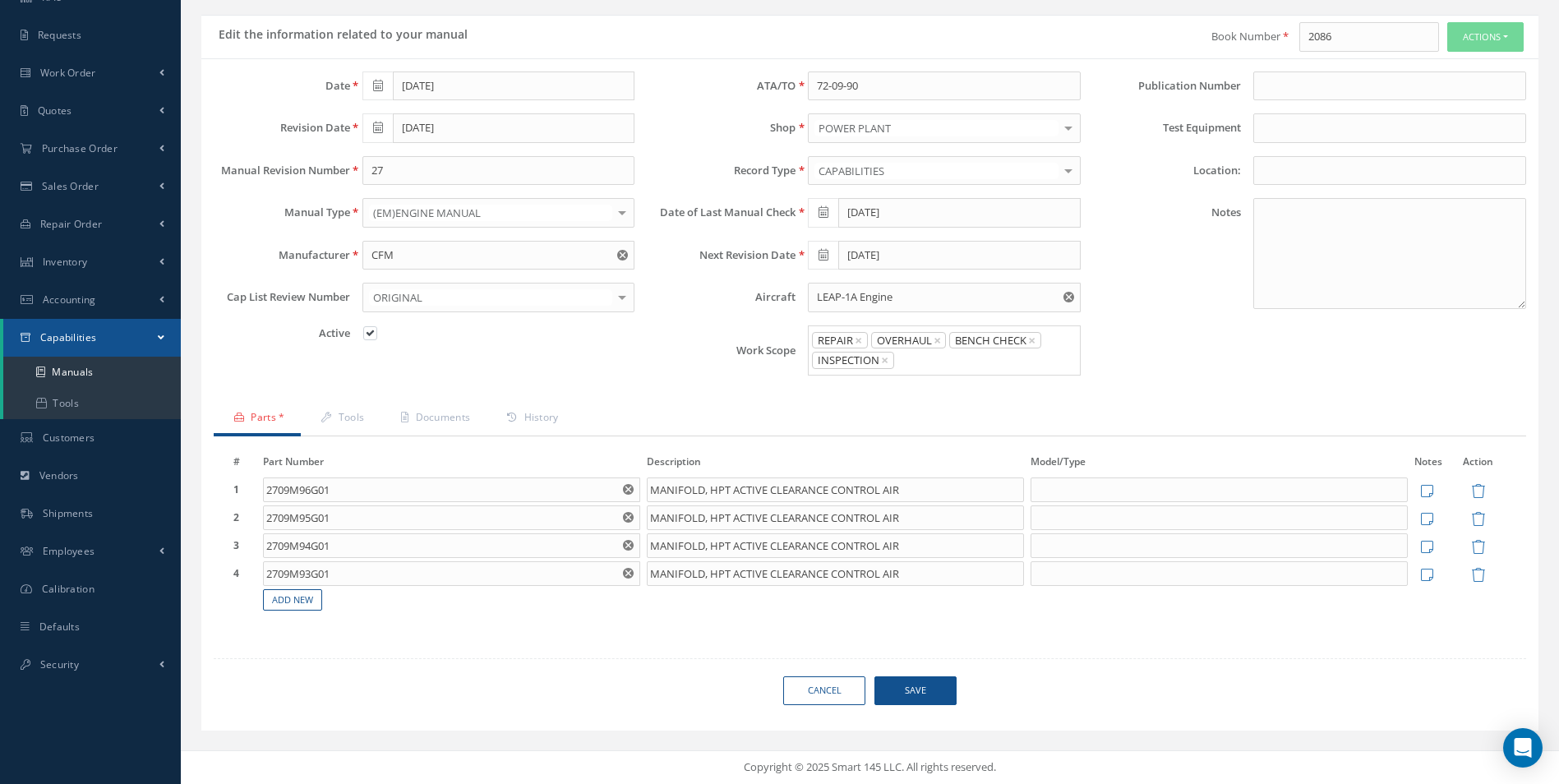
drag, startPoint x: 919, startPoint y: 689, endPoint x: 922, endPoint y: 681, distance: 8.5
click at [920, 689] on span "Save" at bounding box center [915, 690] width 82 height 29
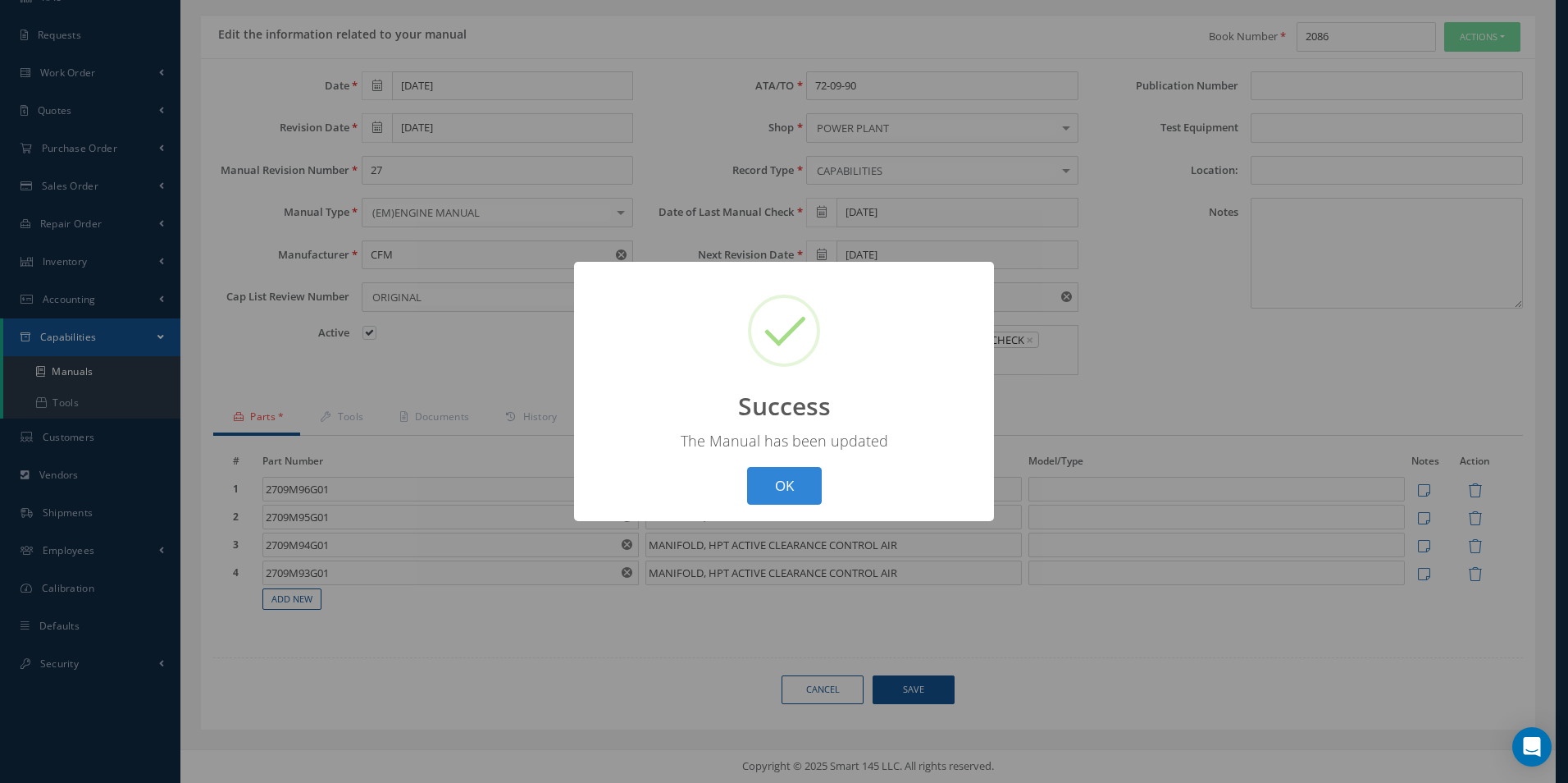
click at [781, 484] on button "OK" at bounding box center [784, 486] width 74 height 39
select select "25"
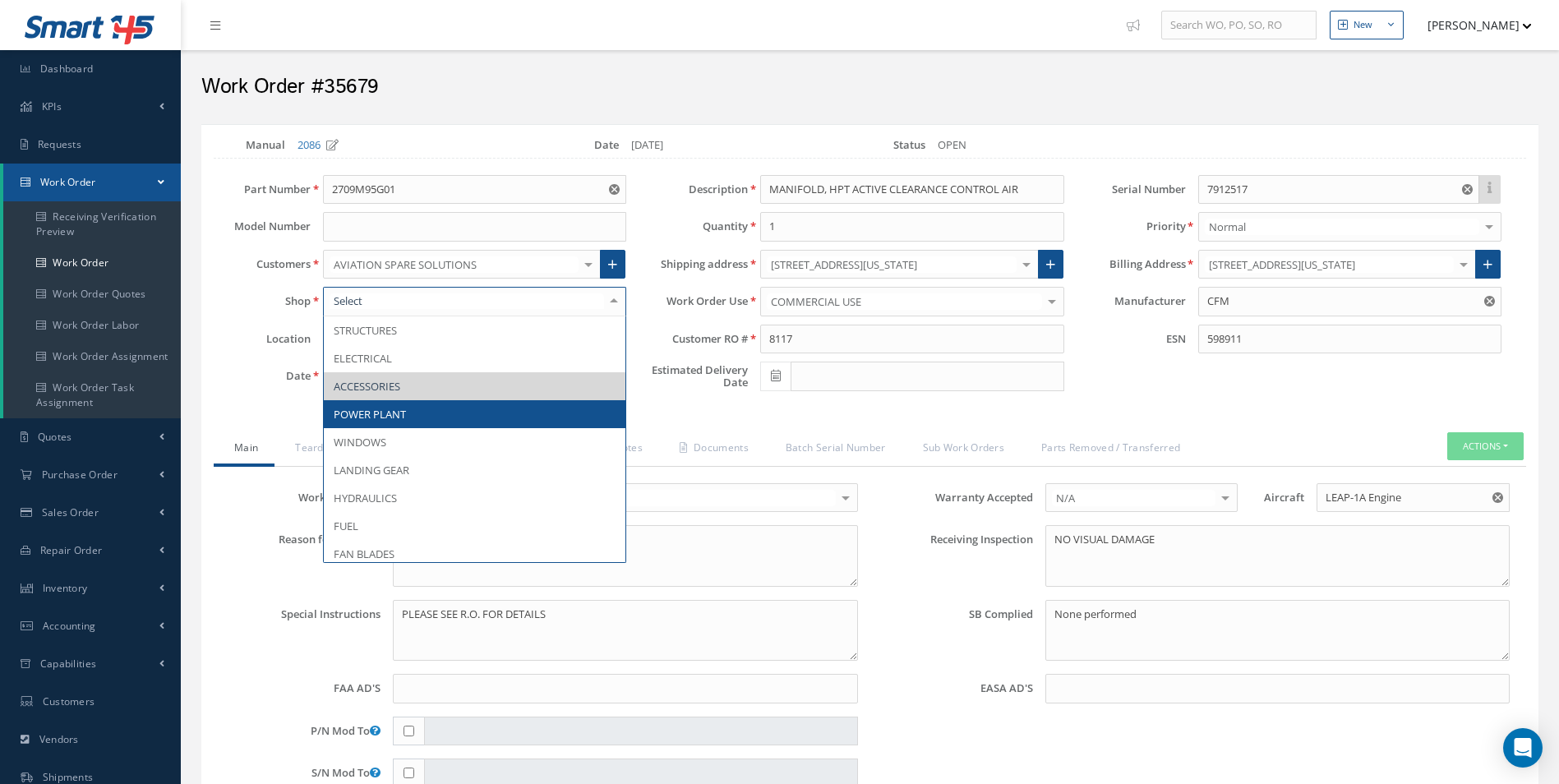
click at [516, 422] on span "POWER PLANT" at bounding box center [474, 413] width 301 height 28
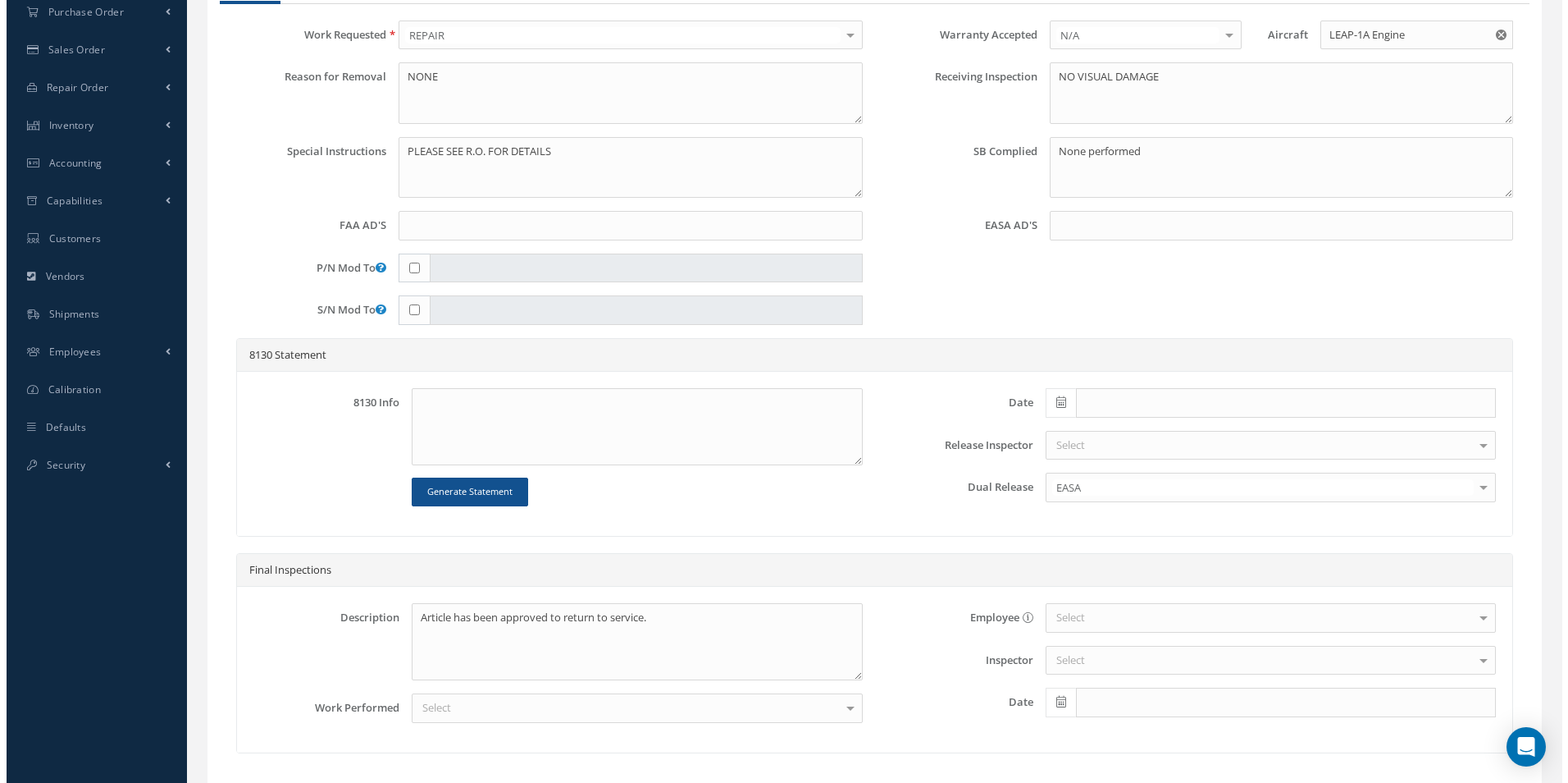
scroll to position [580, 0]
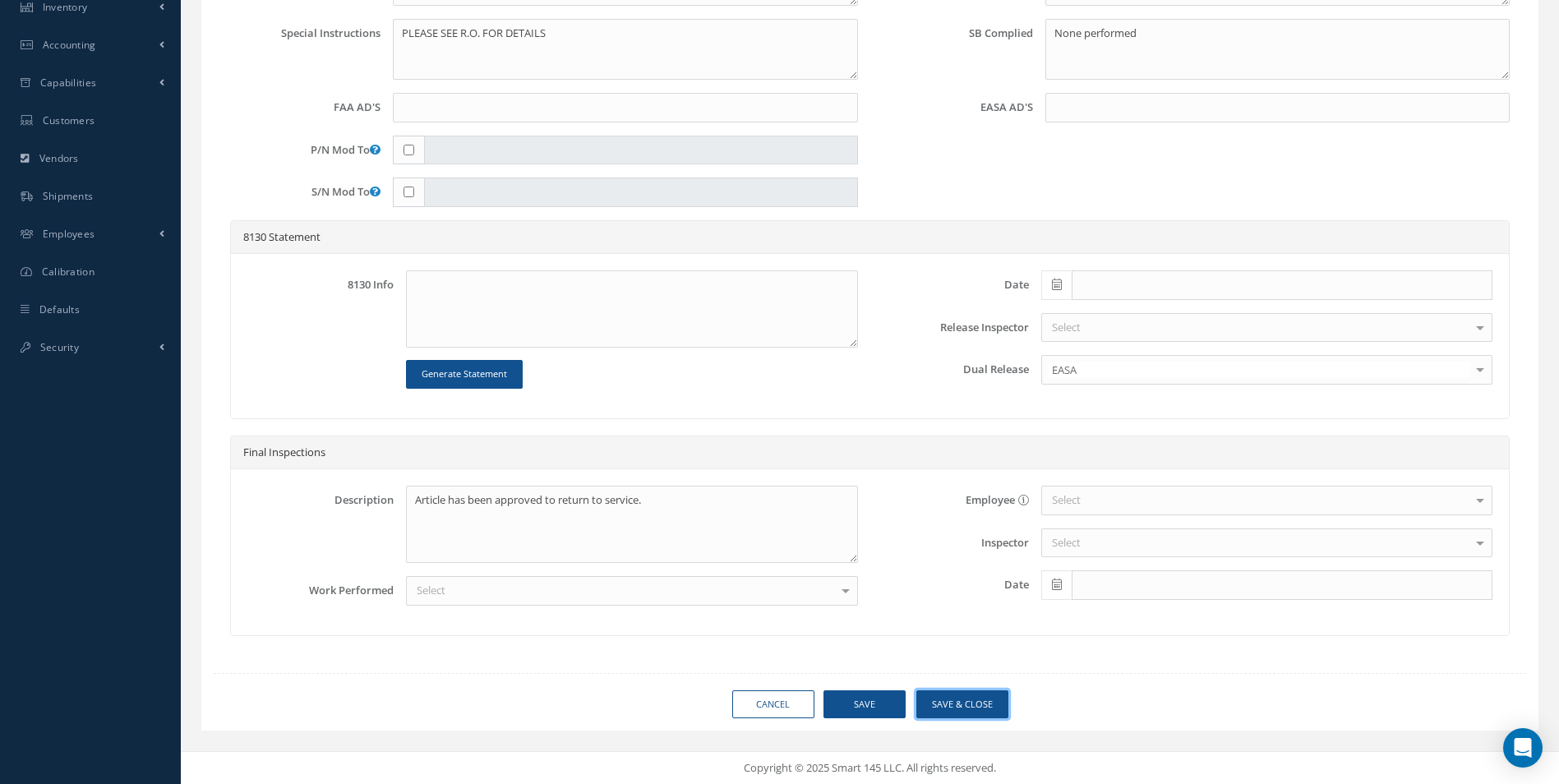
click at [974, 711] on button "Save & Close" at bounding box center [961, 705] width 92 height 29
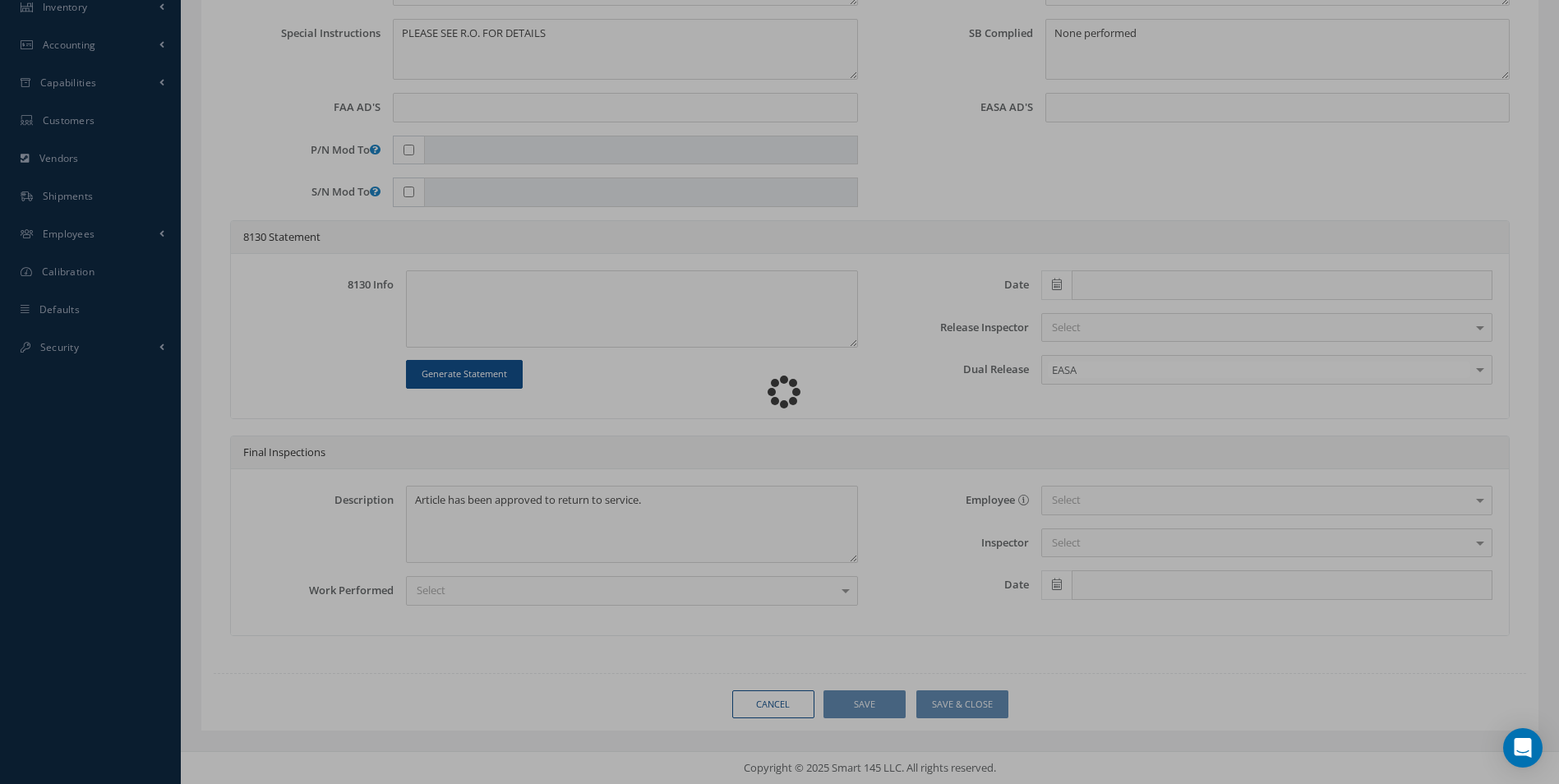
type input "CFM"
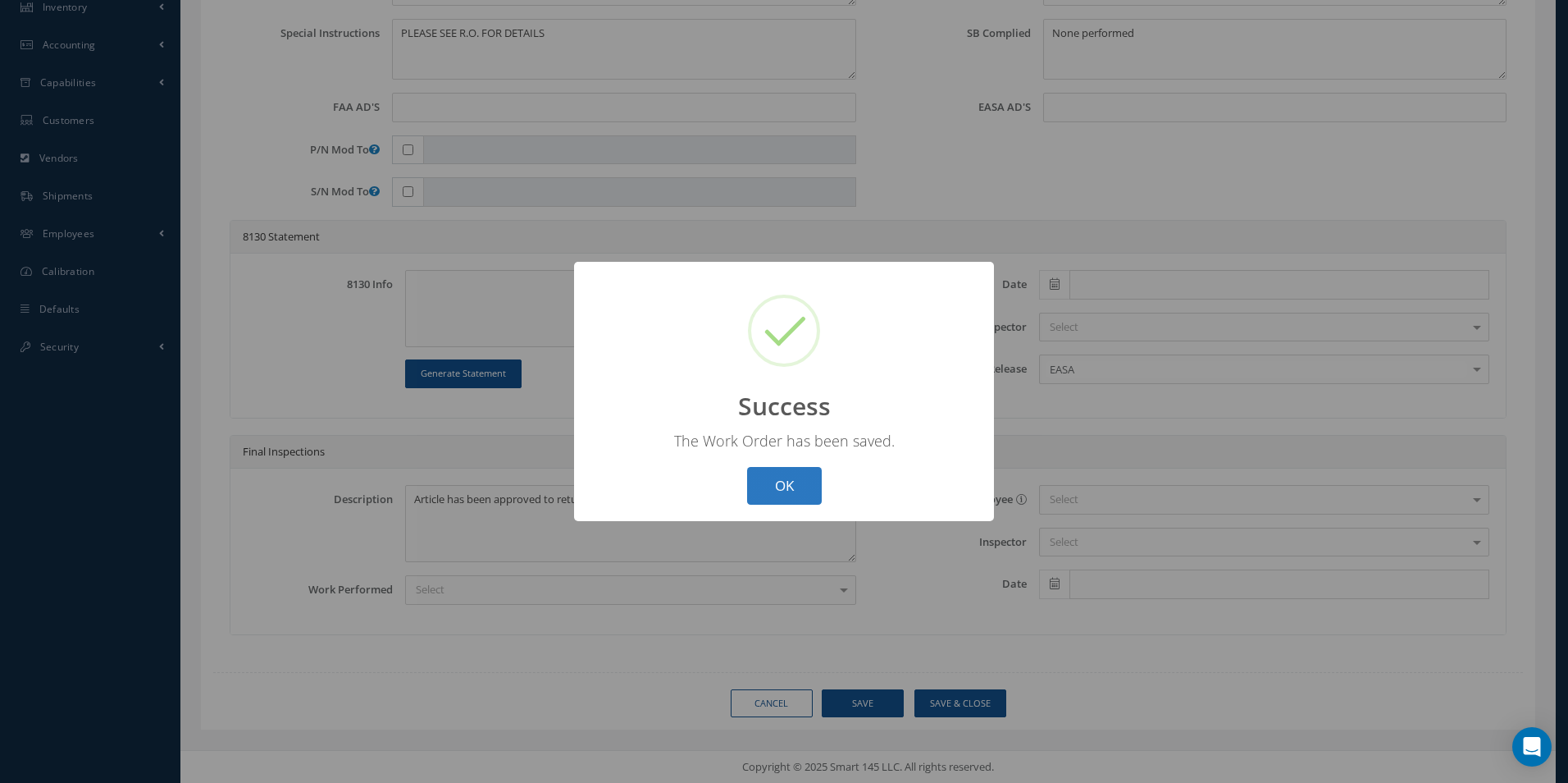
click at [776, 492] on button "OK" at bounding box center [784, 486] width 74 height 39
select select "25"
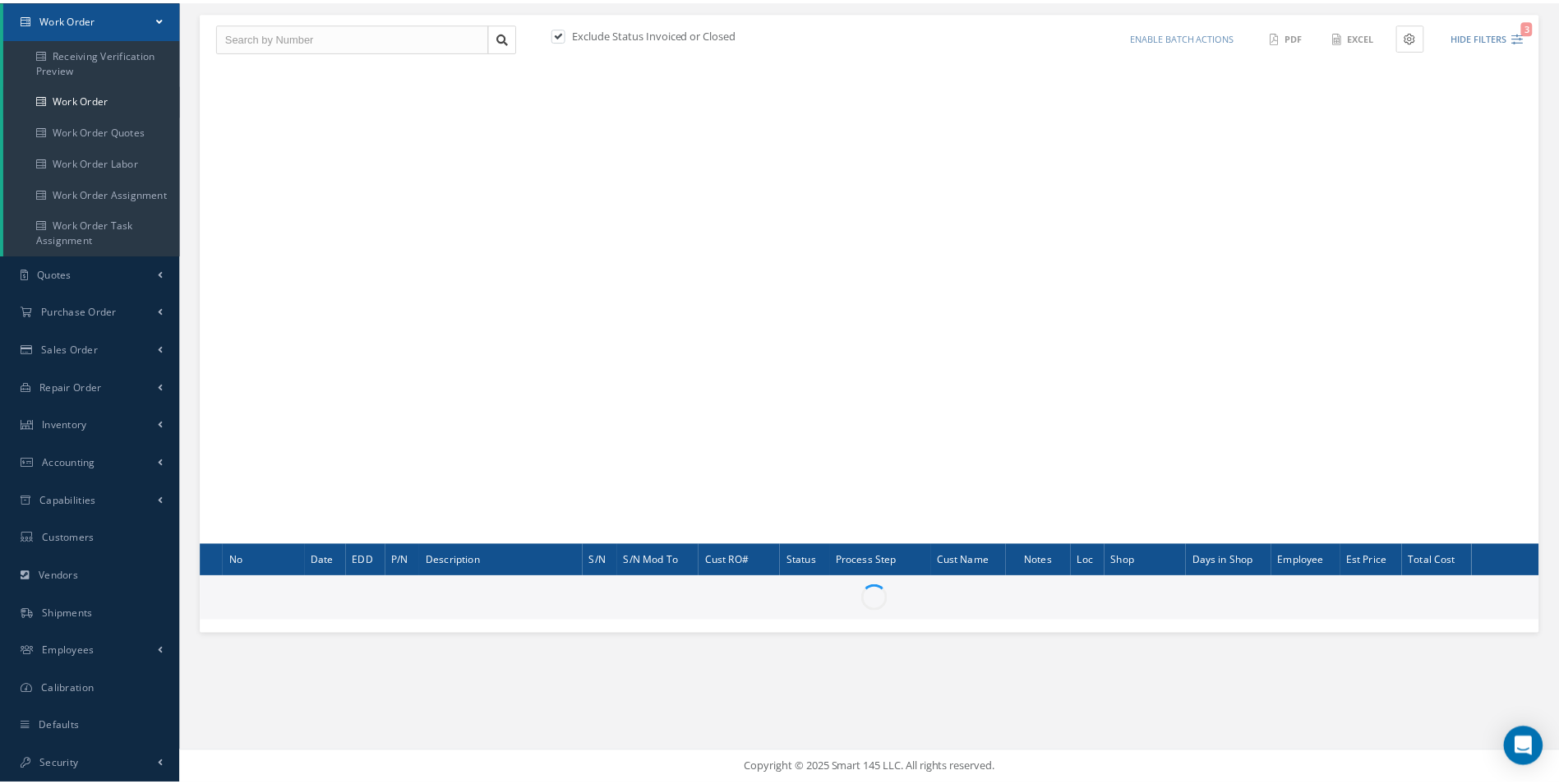
scroll to position [163, 0]
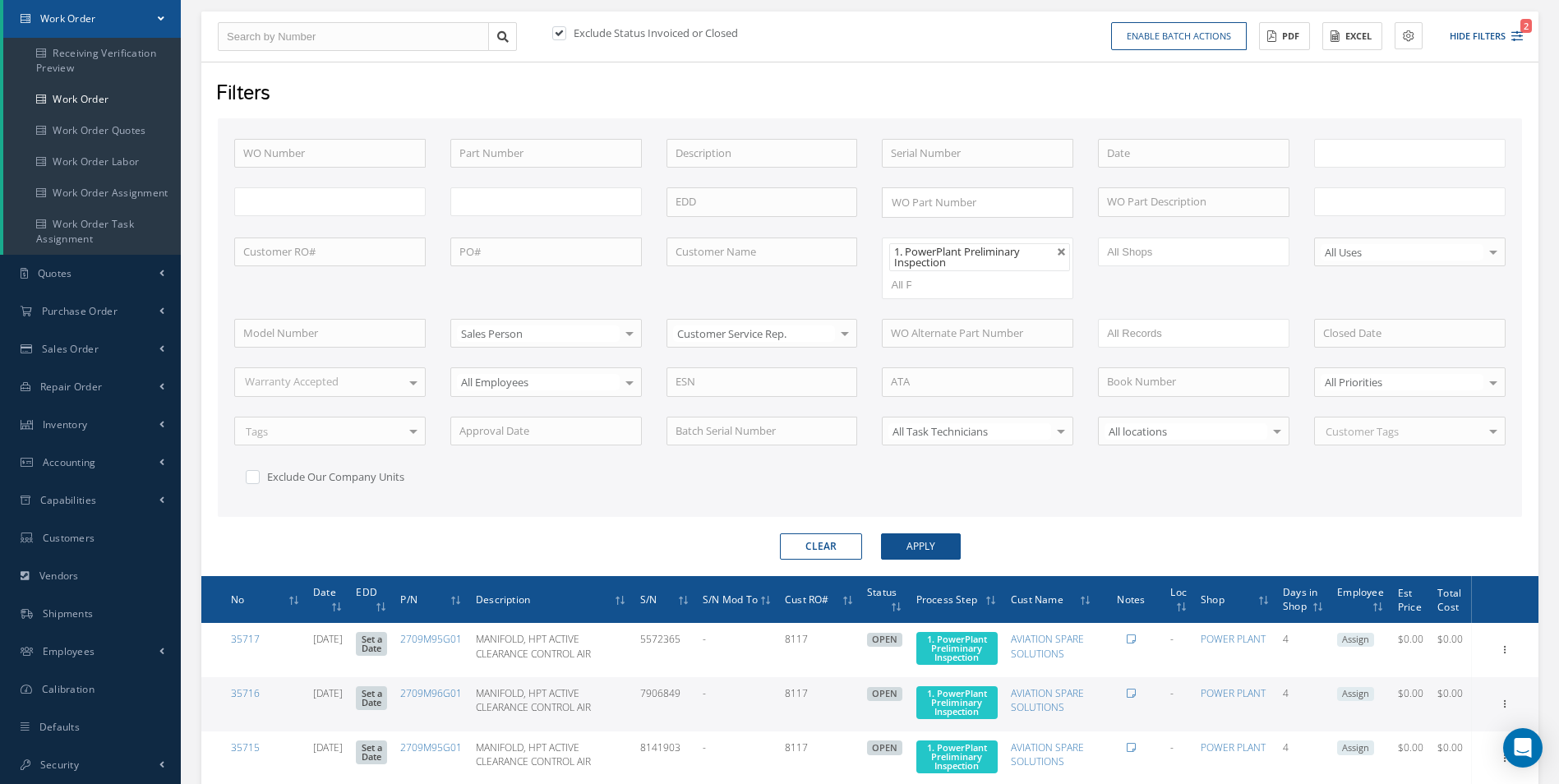
type input "All Work Request"
type input "All Work Performed"
type input "All Status"
type input "WO Part Status"
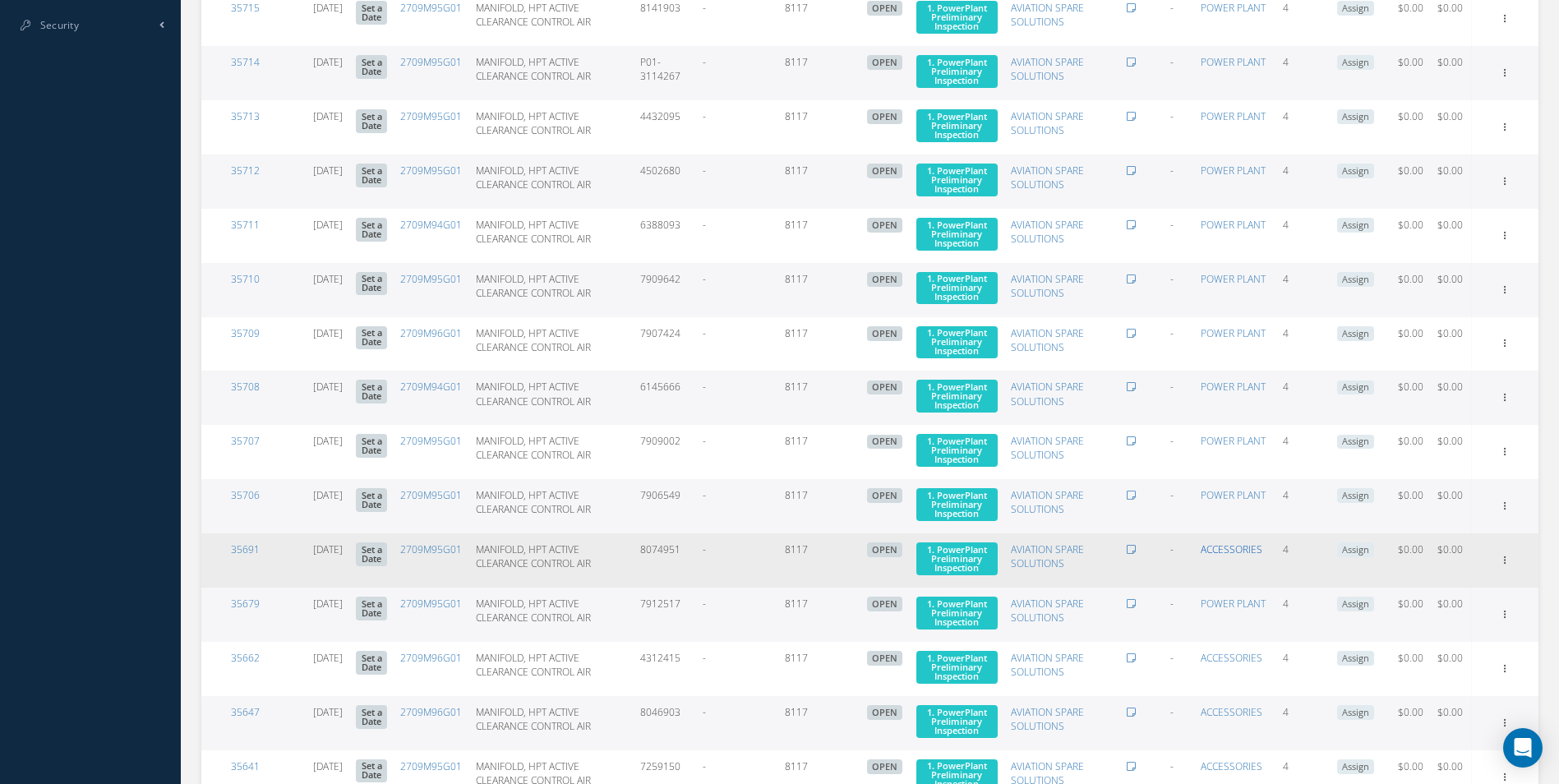
scroll to position [1149, 0]
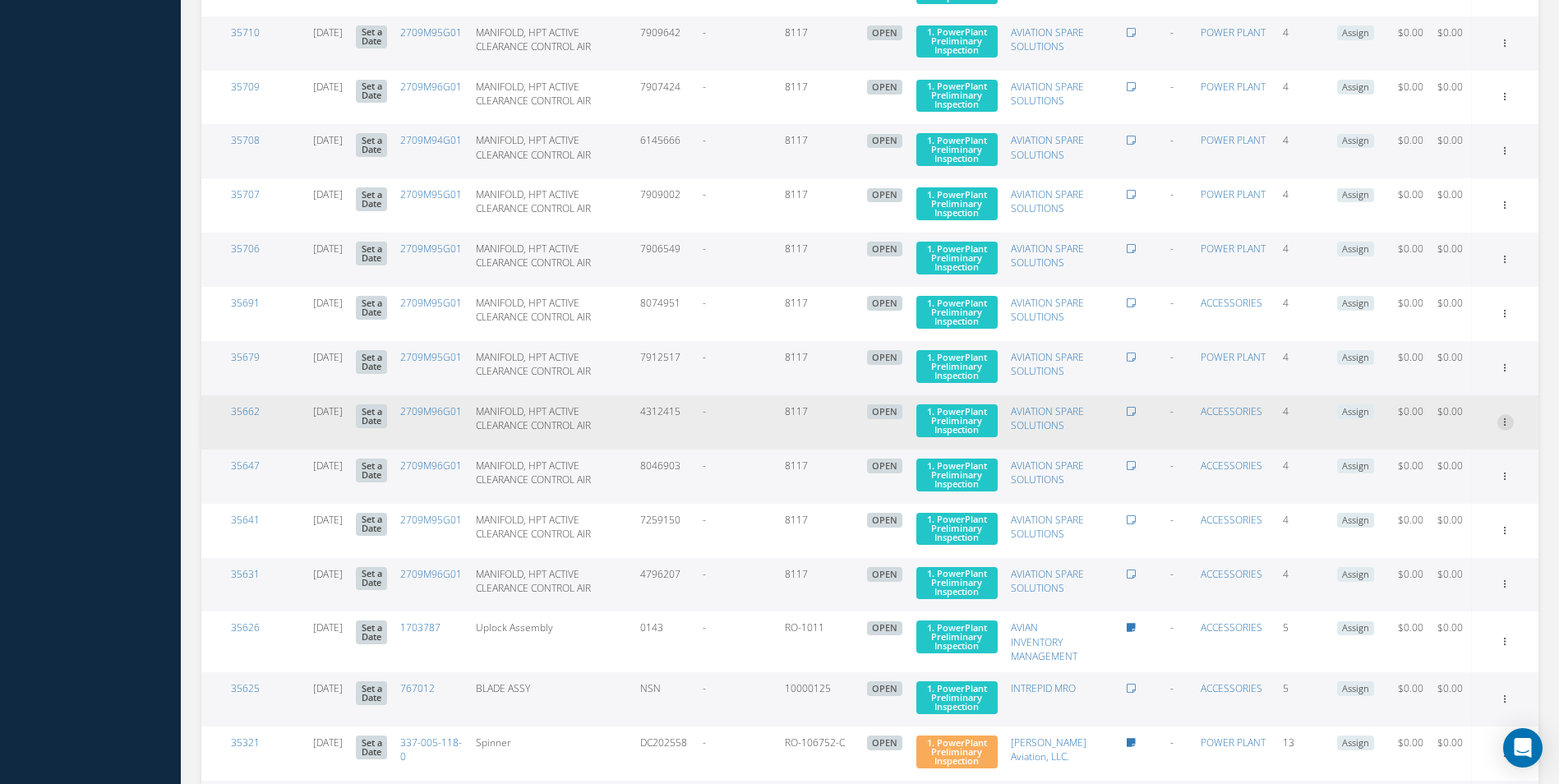
click at [1466, 464] on link "Edit" at bounding box center [1430, 454] width 129 height 21
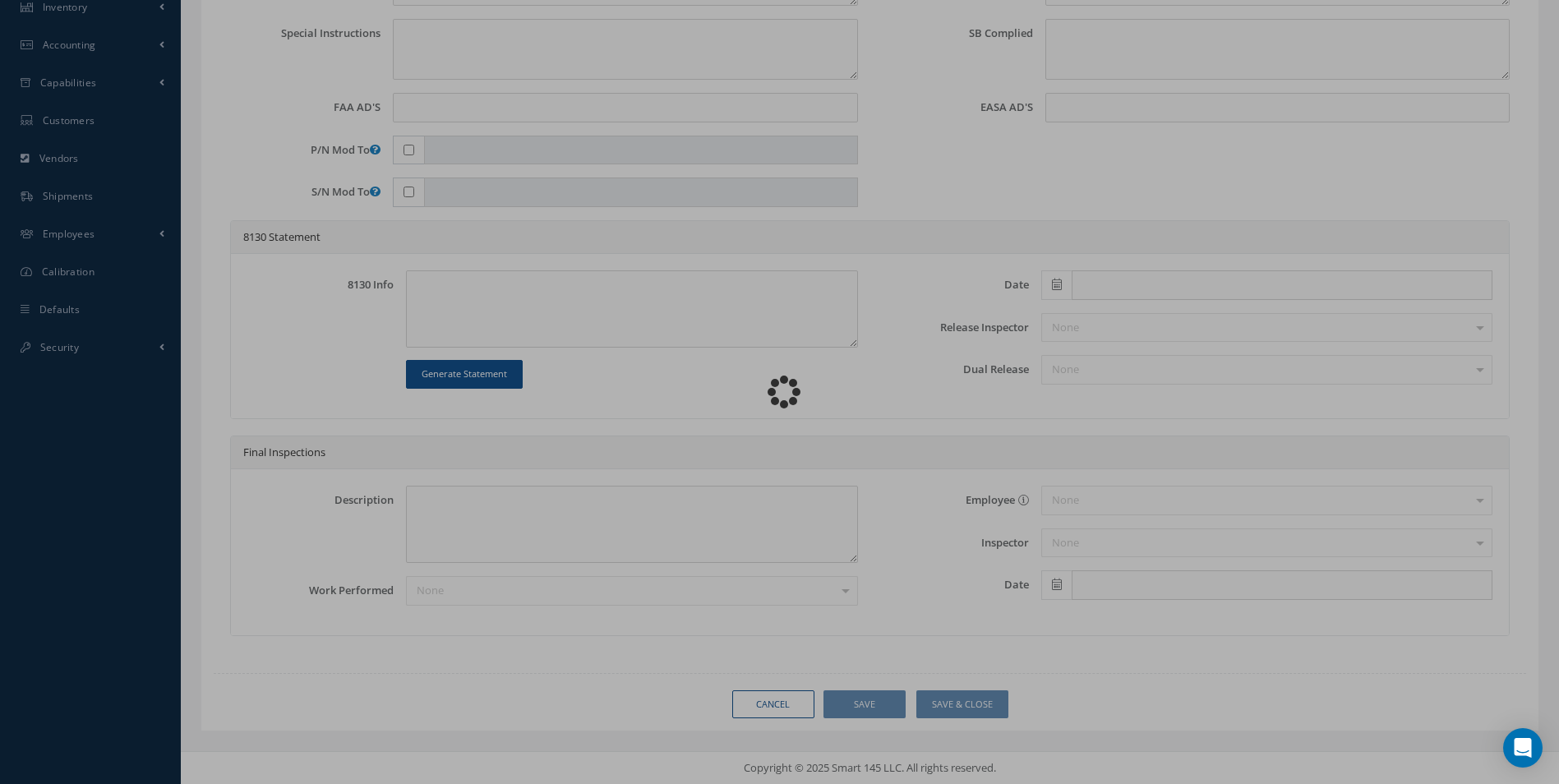
scroll to position [580, 0]
type input "2709M96G01"
type input "08/14/2025"
type input "MANIFOLD, HPT ACTIVE CLEARANCE CONTROL AIR"
type input "8117"
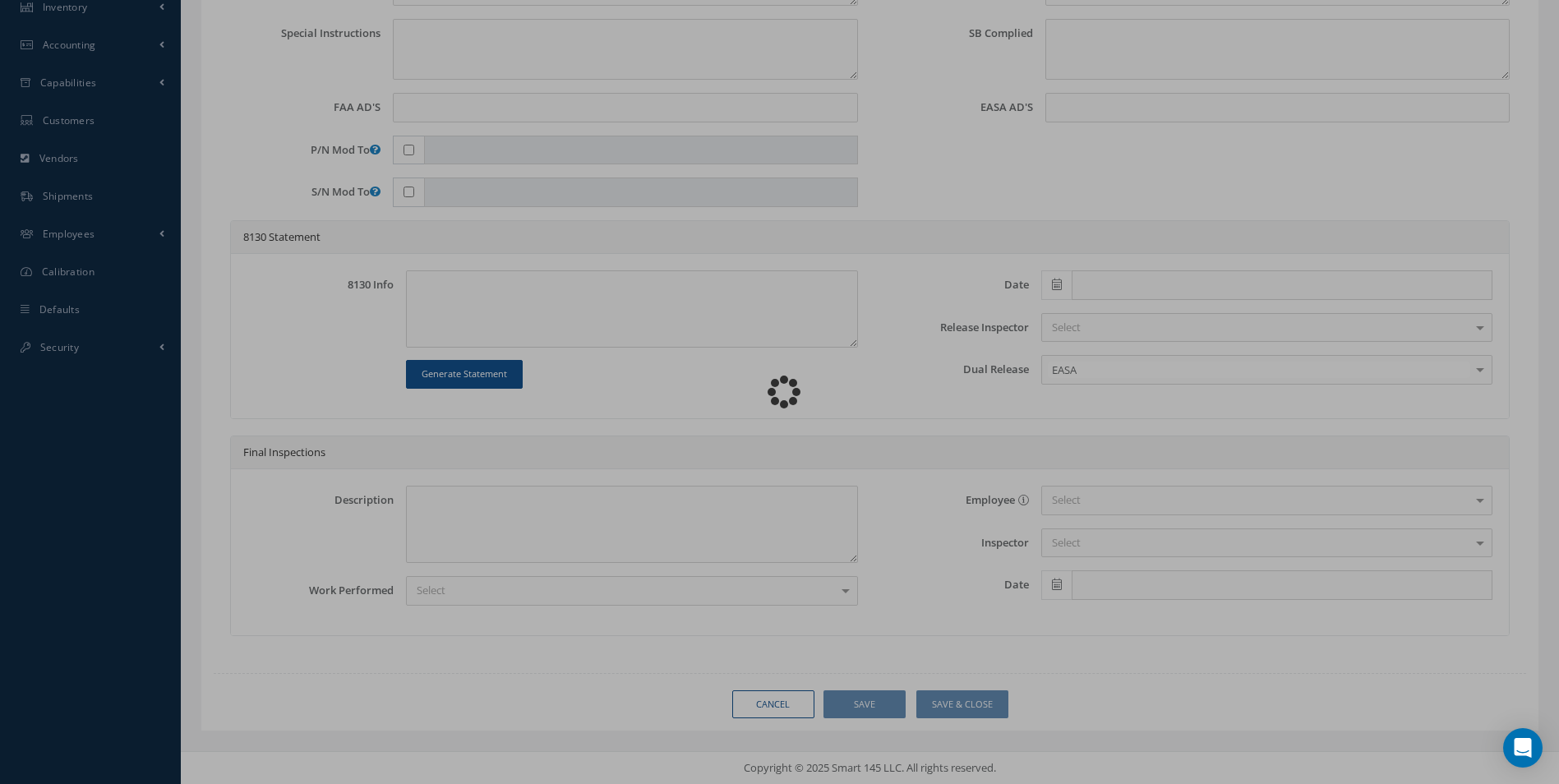
type input "4312415"
type input "599668"
type textarea "NONE"
type textarea "PLEASE SEE R.O. FOR DETAILS"
type input "LEAP-1A Engine"
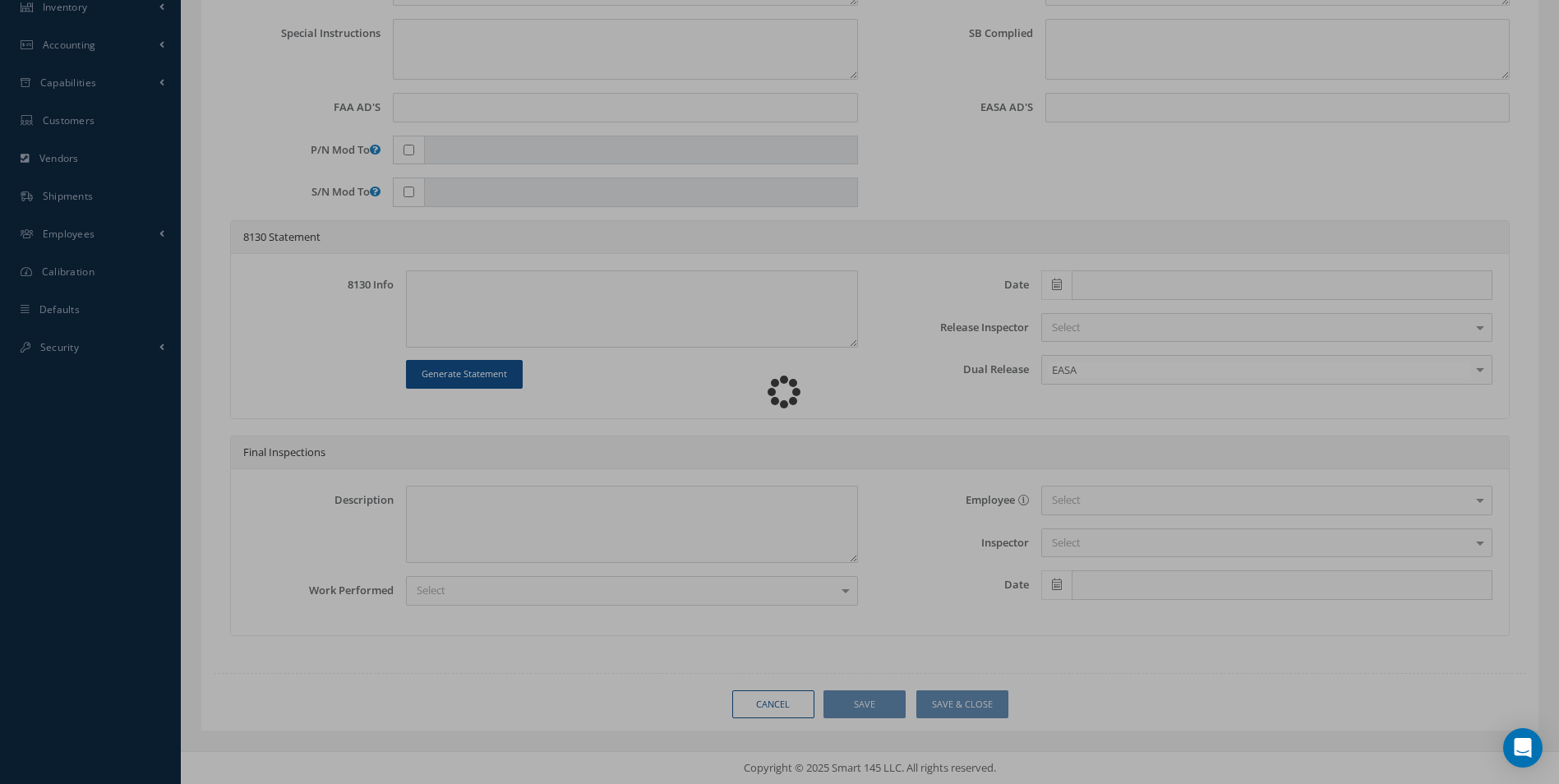
type textarea "NO VISUAL DAMAGE"
type textarea "None performed"
type textarea "Article has been approved to return to service."
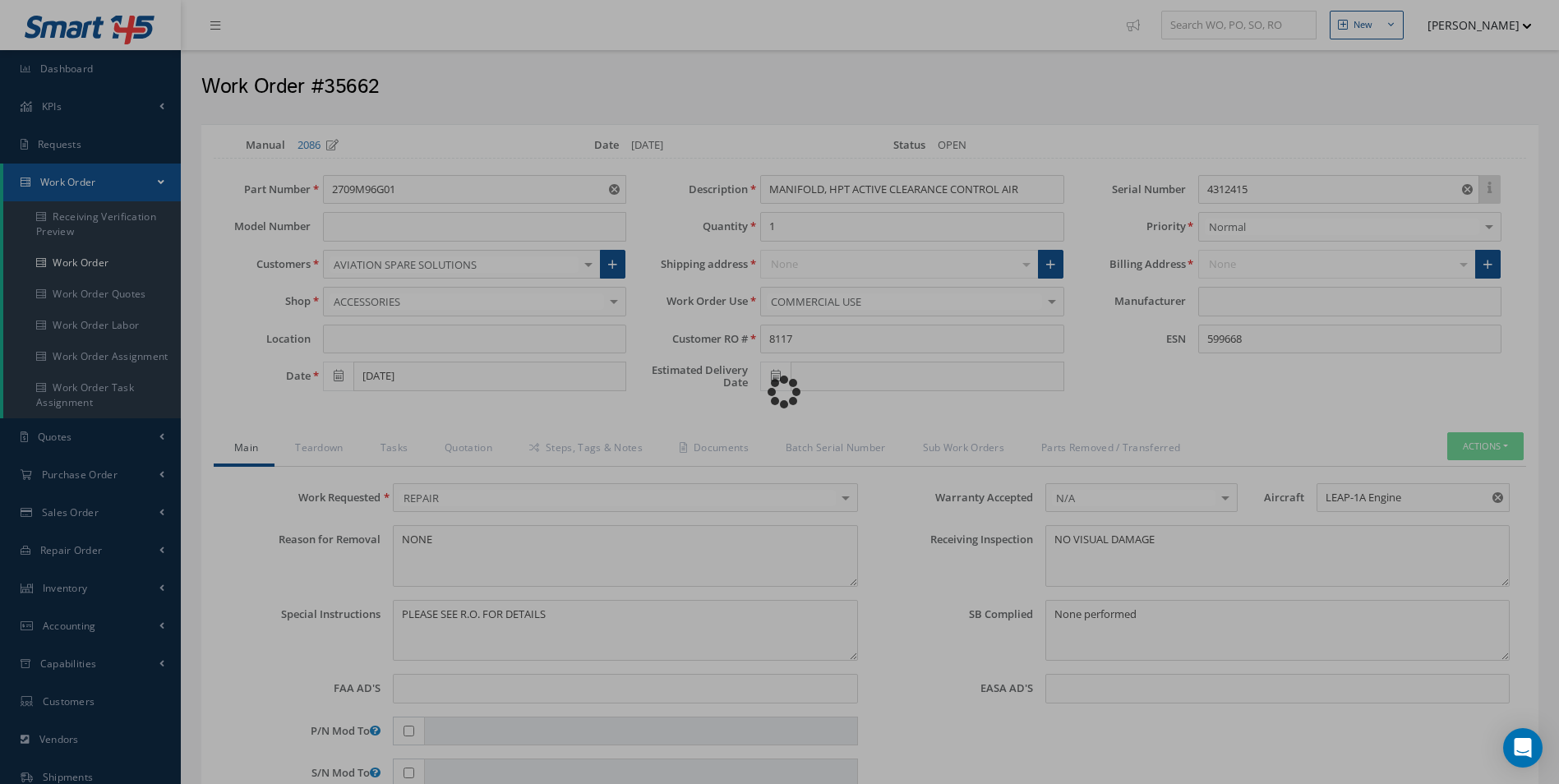
type input "CFM"
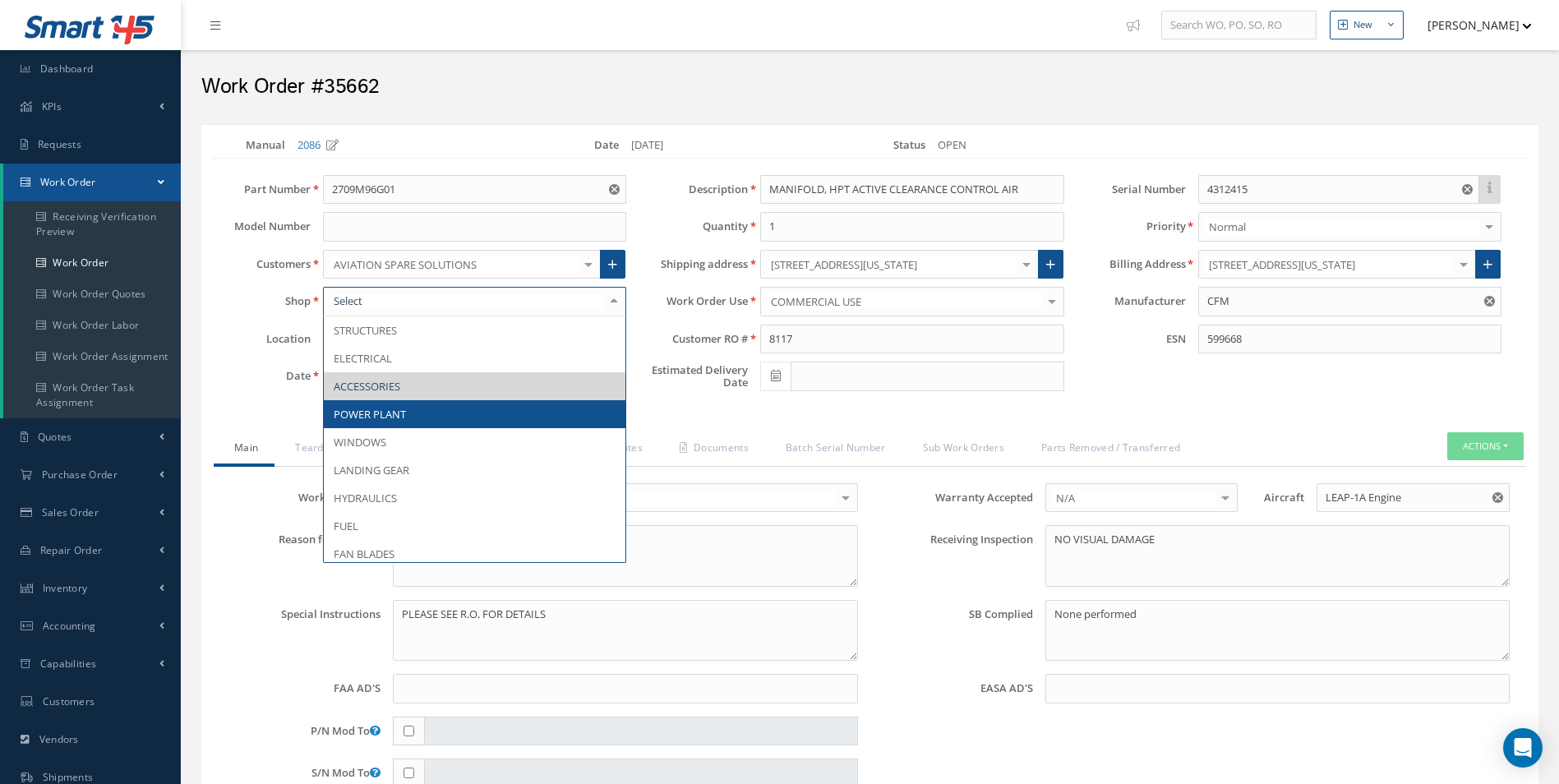
click at [453, 410] on span "POWER PLANT" at bounding box center [474, 413] width 301 height 28
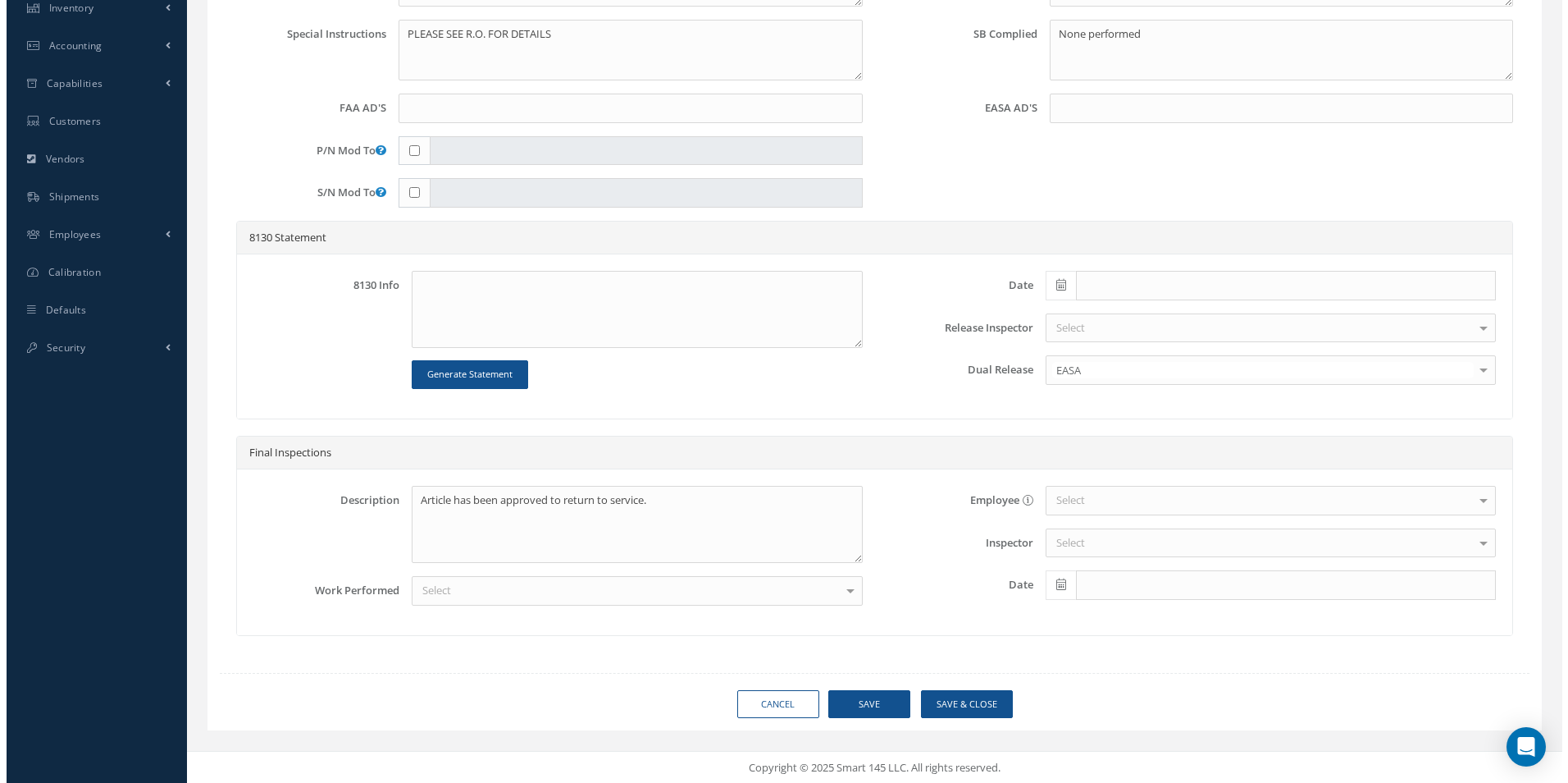
scroll to position [580, 0]
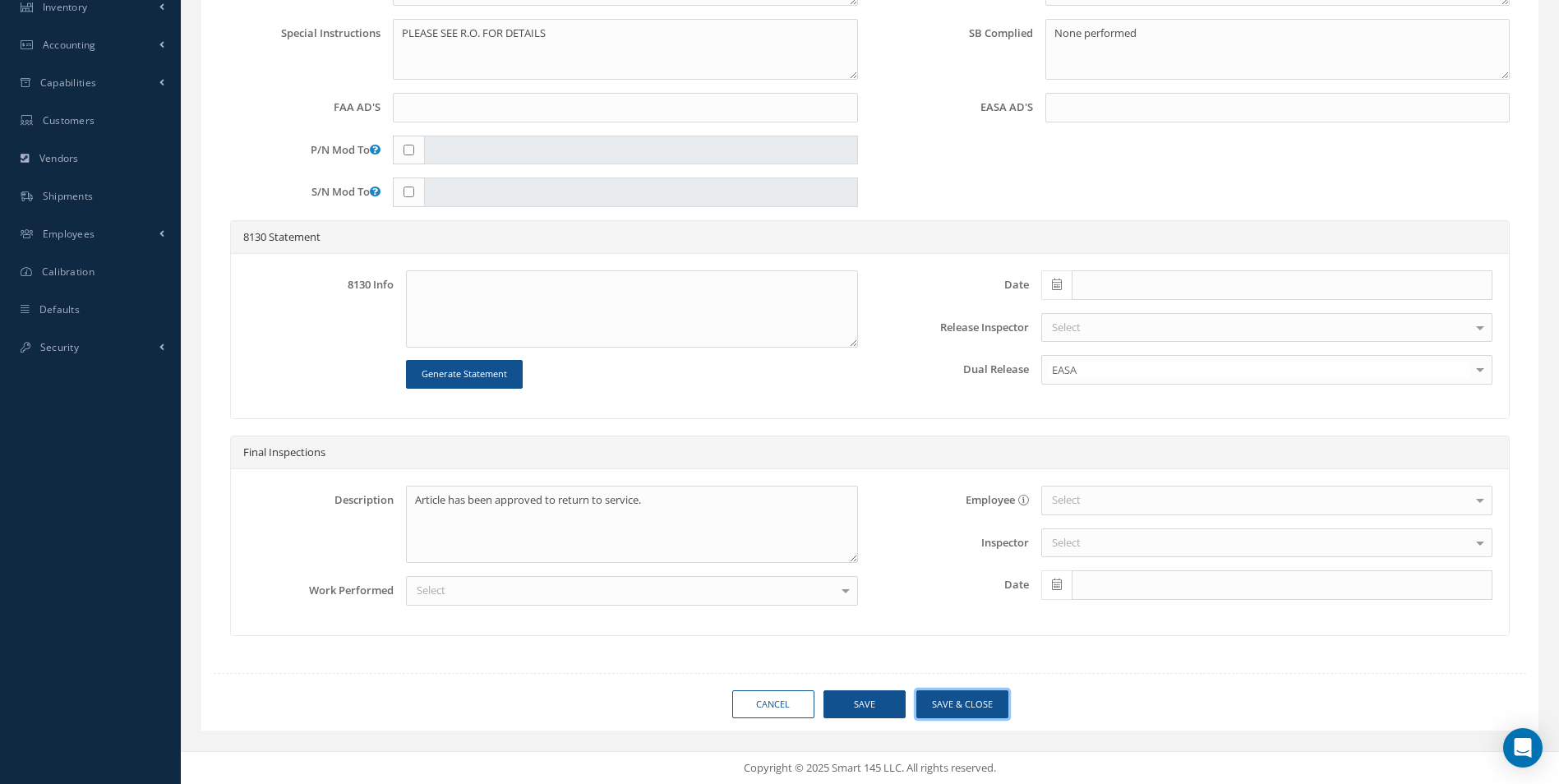
click at [1000, 695] on button "Save & Close" at bounding box center [961, 705] width 92 height 29
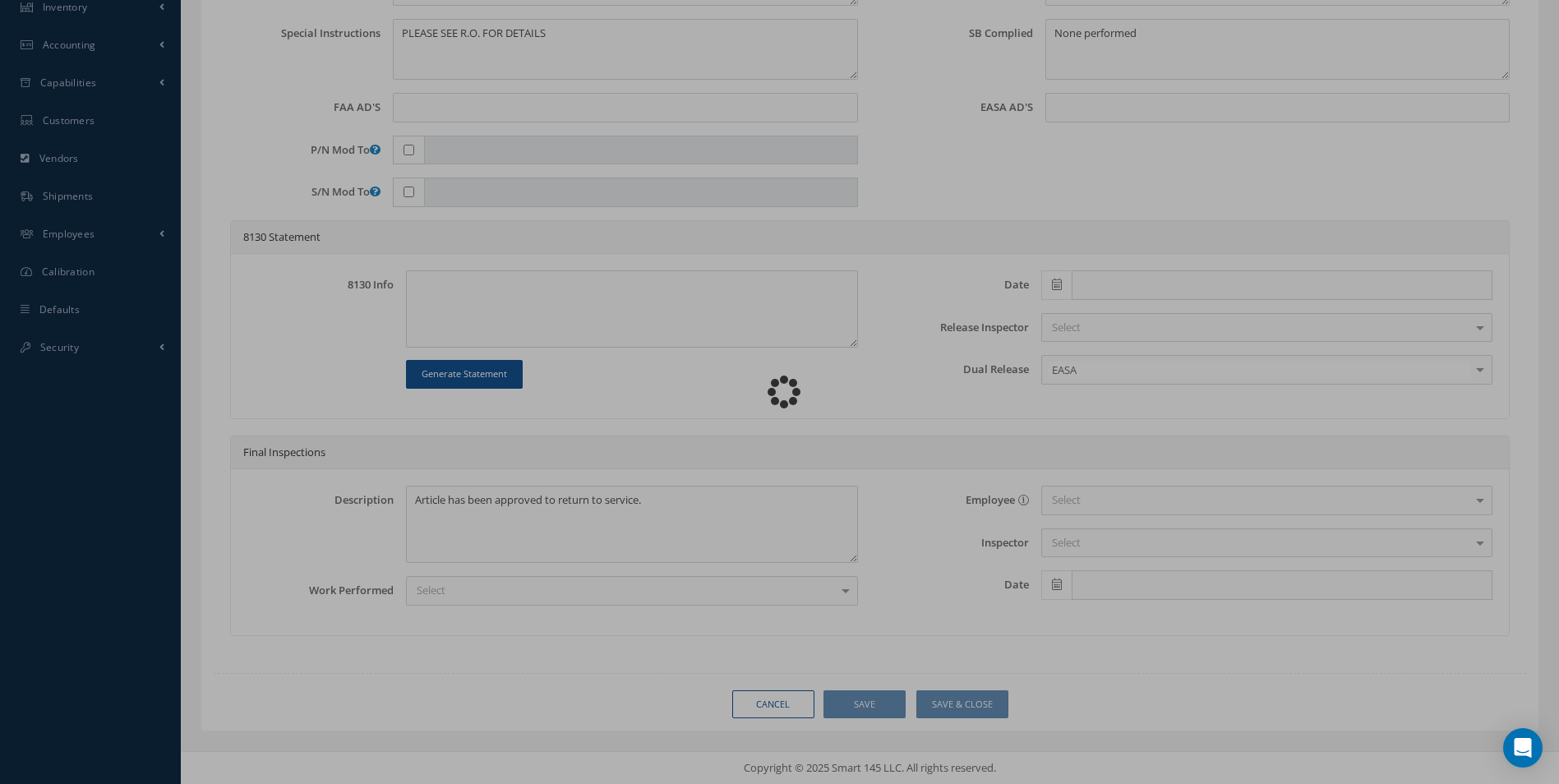
type input "CFM"
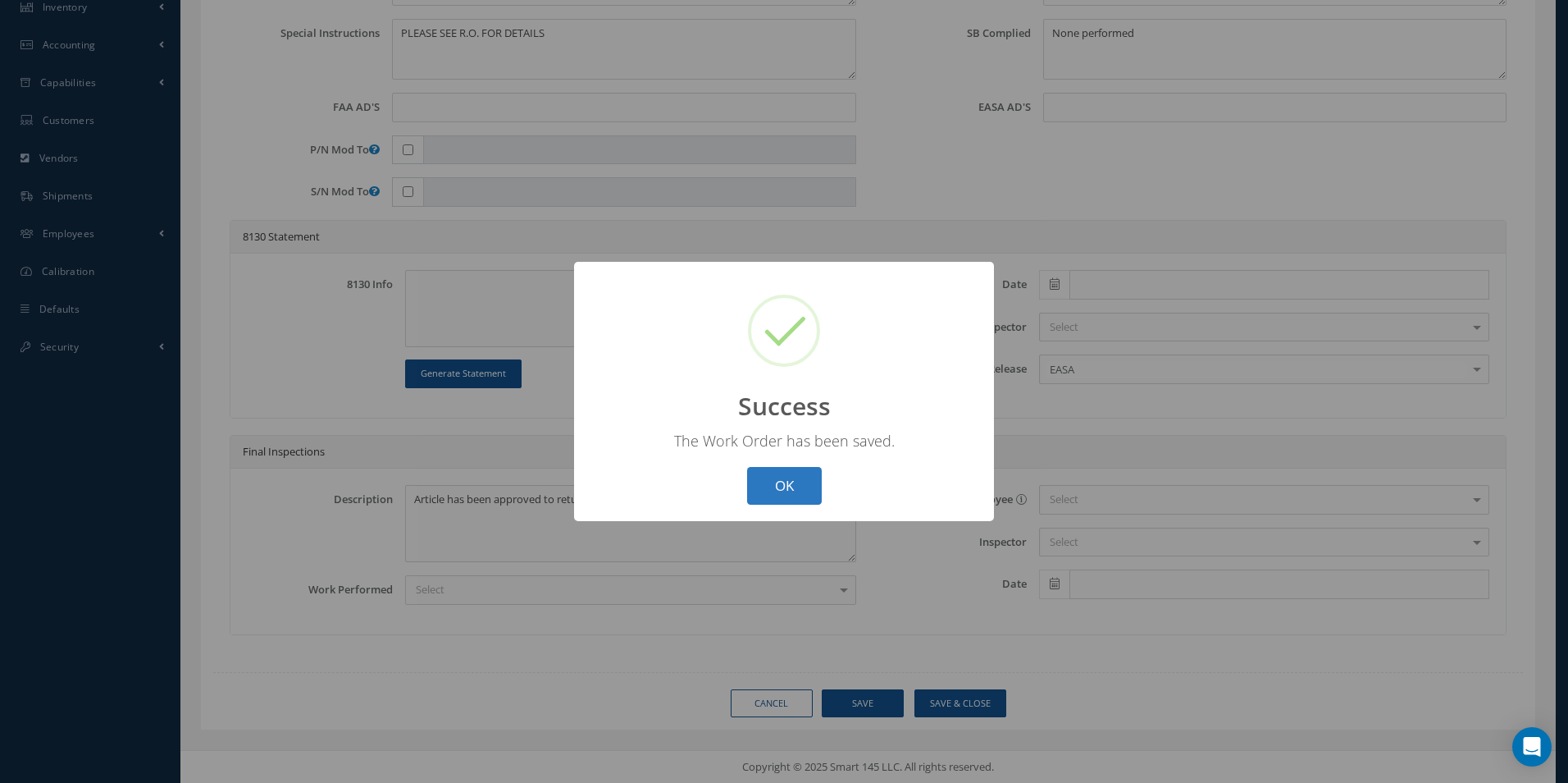
click at [793, 487] on button "OK" at bounding box center [784, 486] width 74 height 39
select select "25"
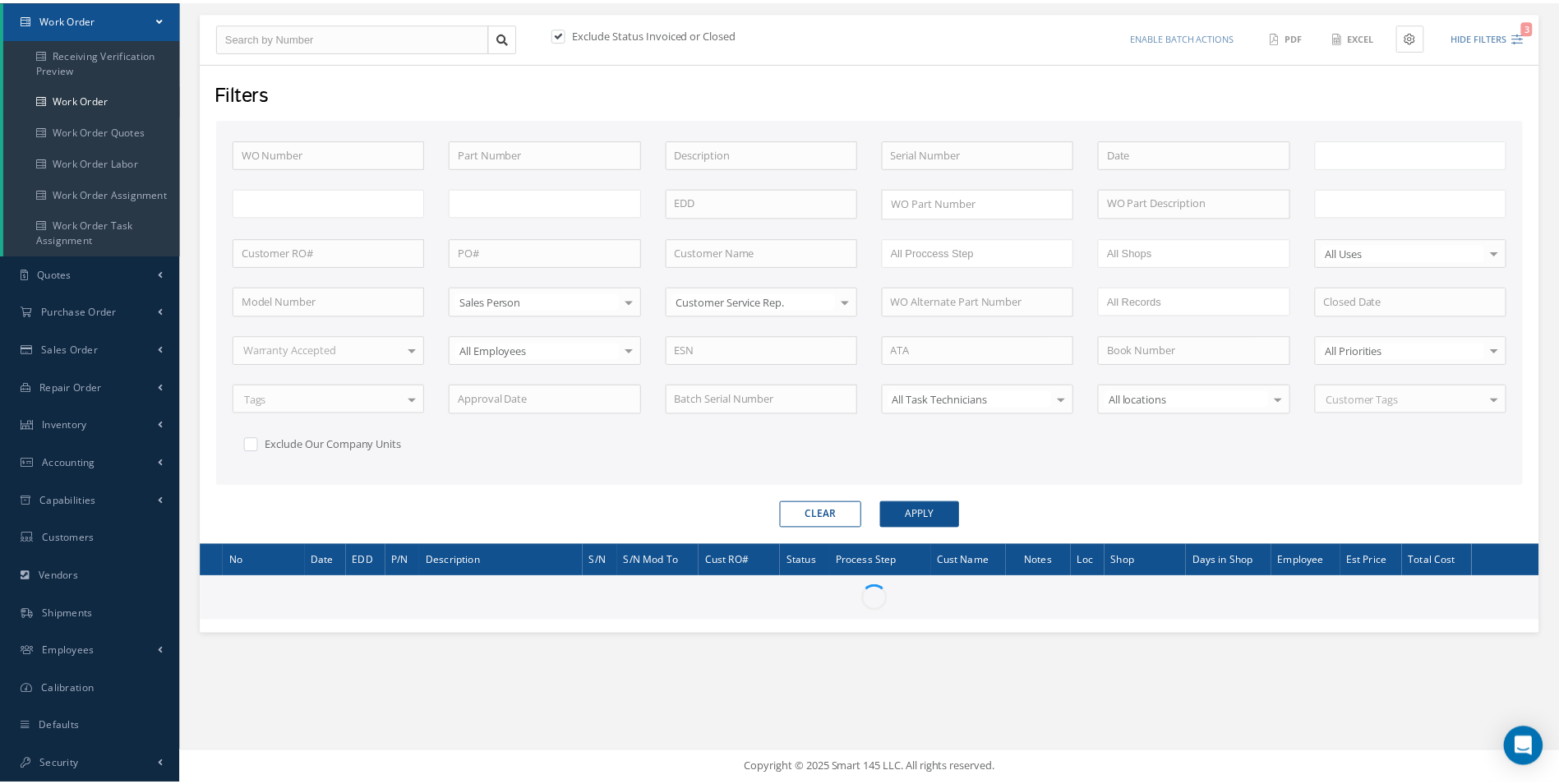
scroll to position [163, 0]
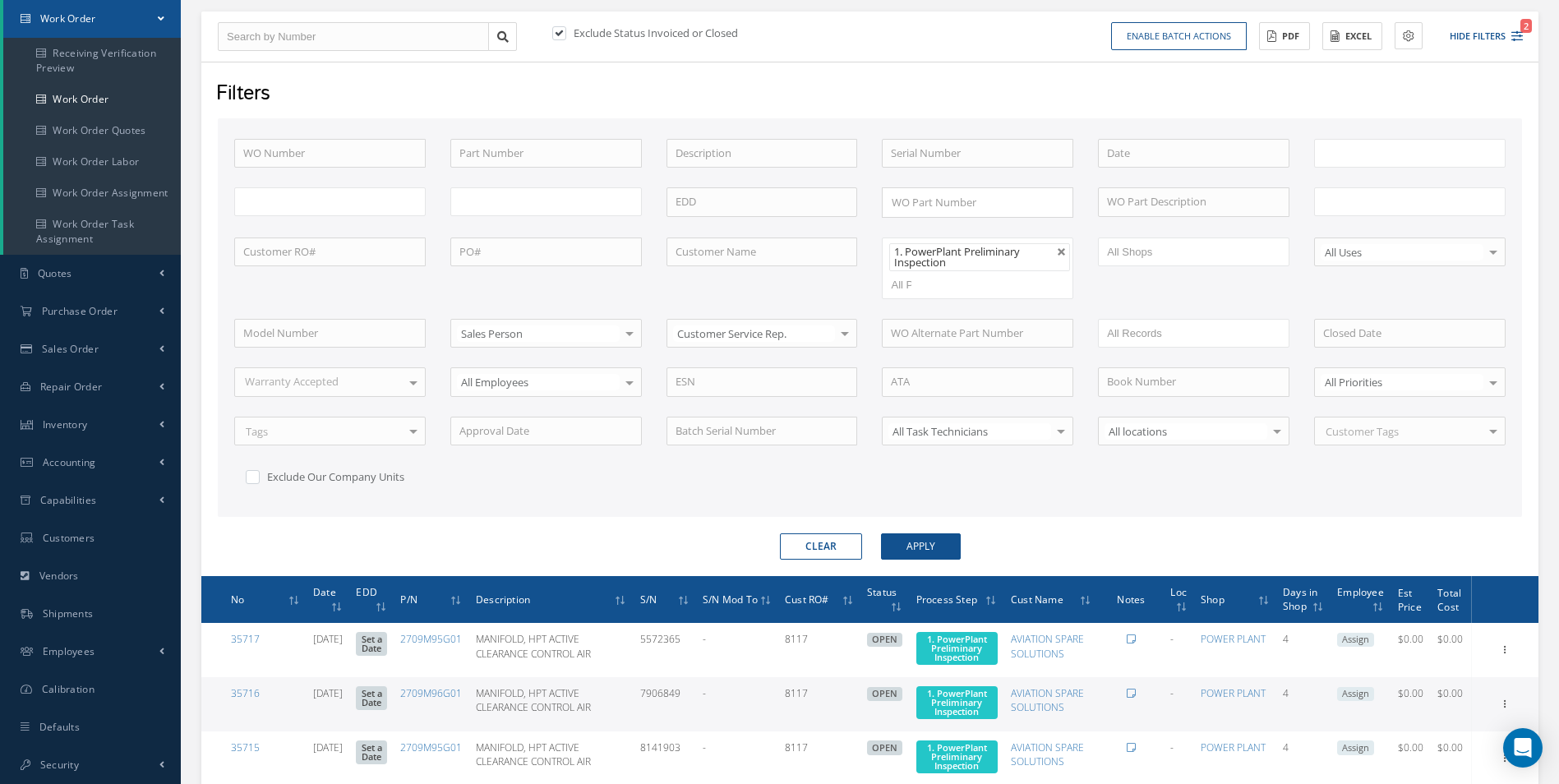
type input "All Work Request"
type input "All Work Performed"
type input "All Status"
type input "WO Part Status"
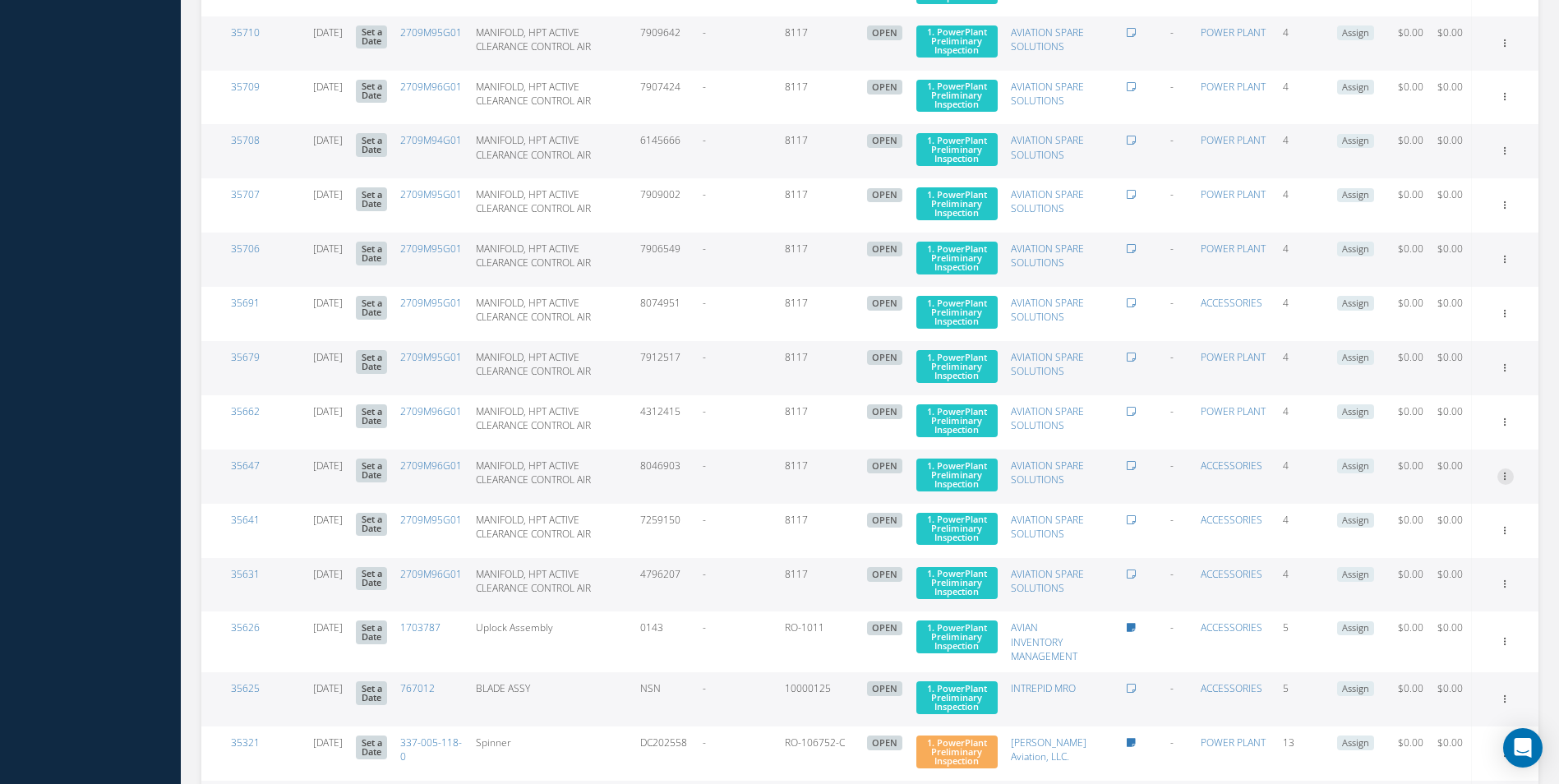
click at [1473, 518] on link "Edit" at bounding box center [1430, 508] width 129 height 21
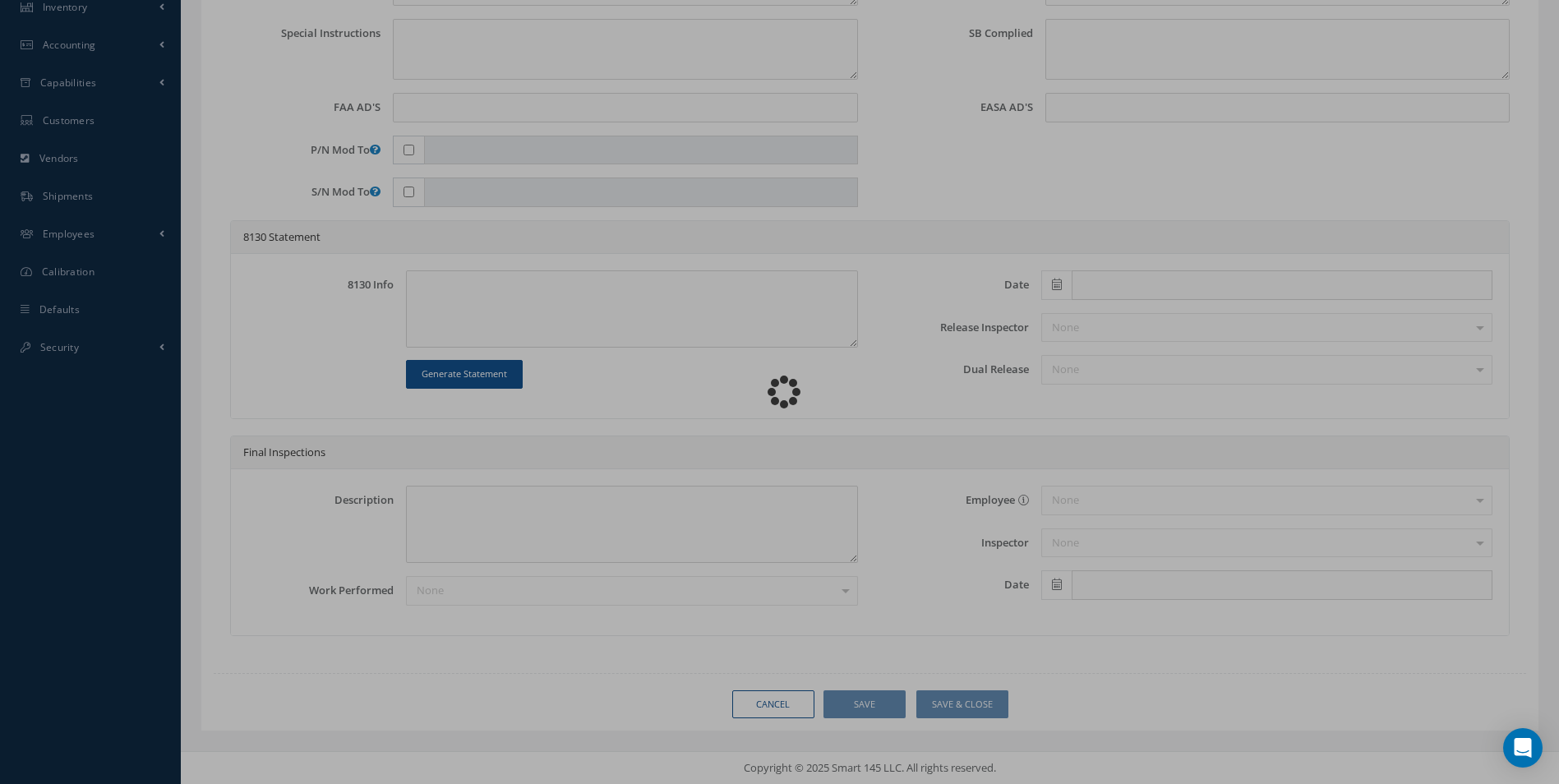
scroll to position [580, 0]
type input "2709M96G01"
type input "08/14/2025"
type input "MANIFOLD, HPT ACTIVE CLEARANCE CONTROL AIR"
type input "8117"
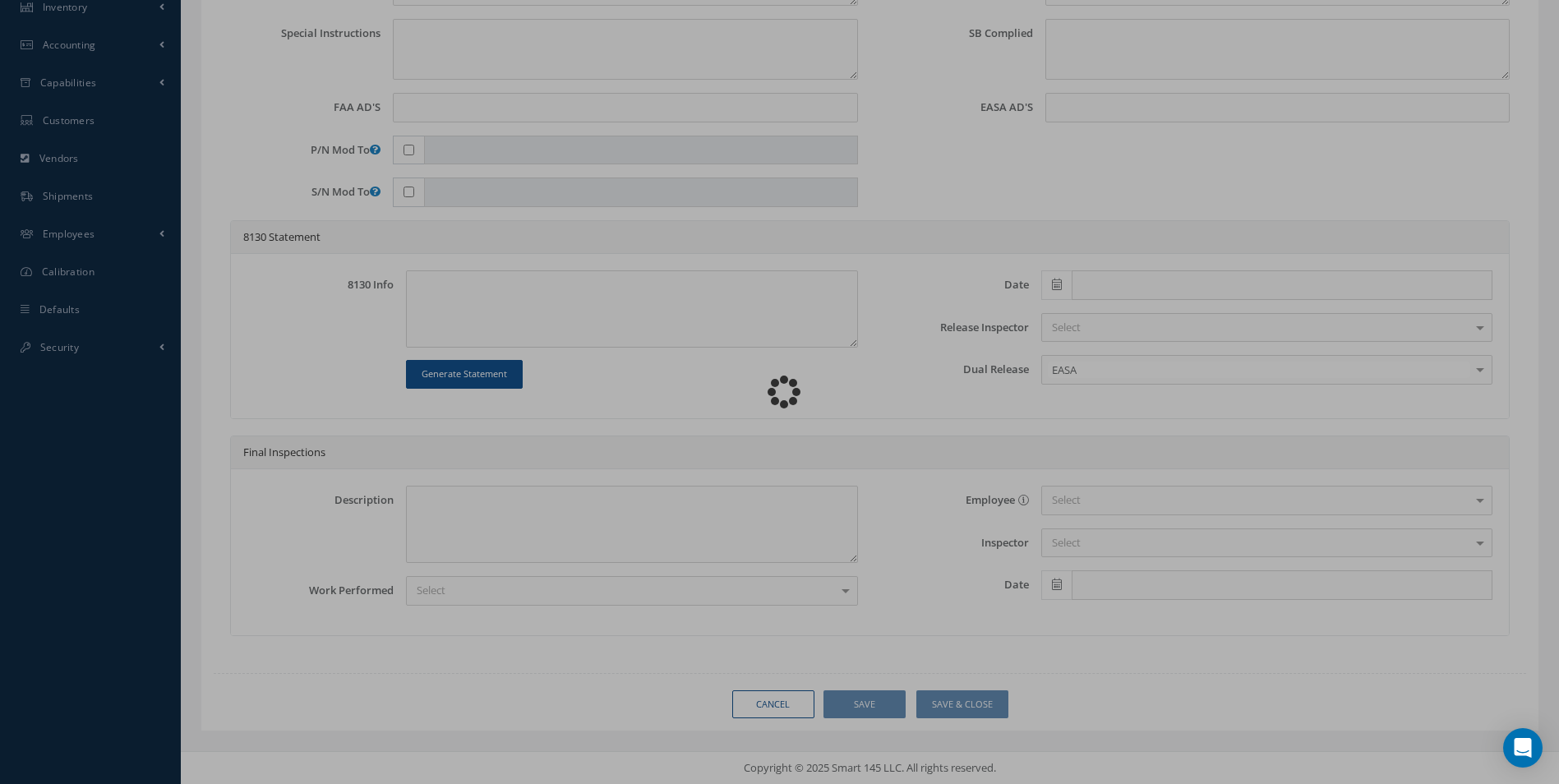
type input "8046903"
type input "59A079"
type textarea "NONE"
type textarea "PLEASE SEE R.O. FOR DETAILS"
type input "LEAP-1A Engine"
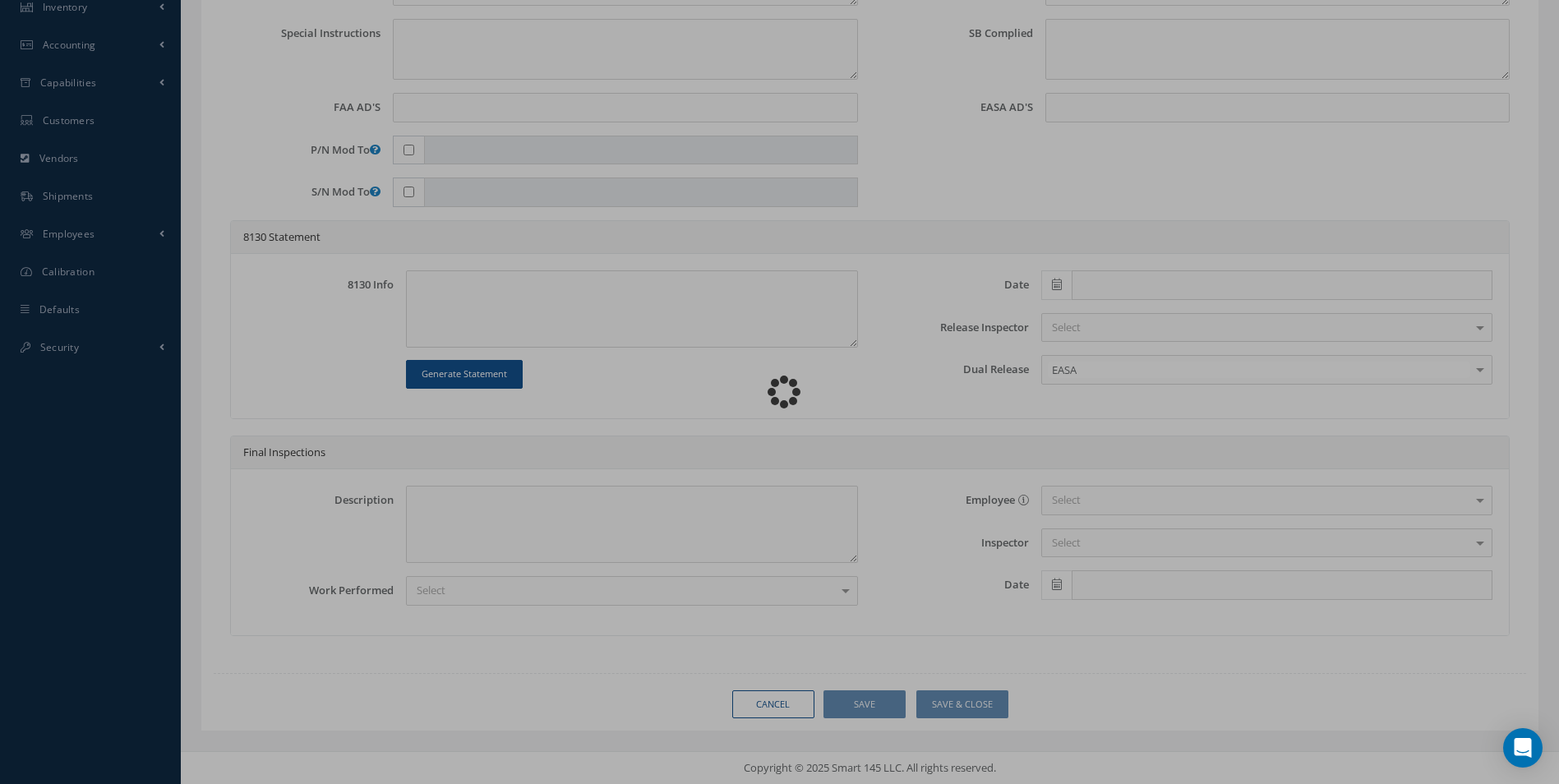
type textarea "NO VISUAL DAMAGE"
type textarea "None performed"
type textarea "Article has been approved to return to service."
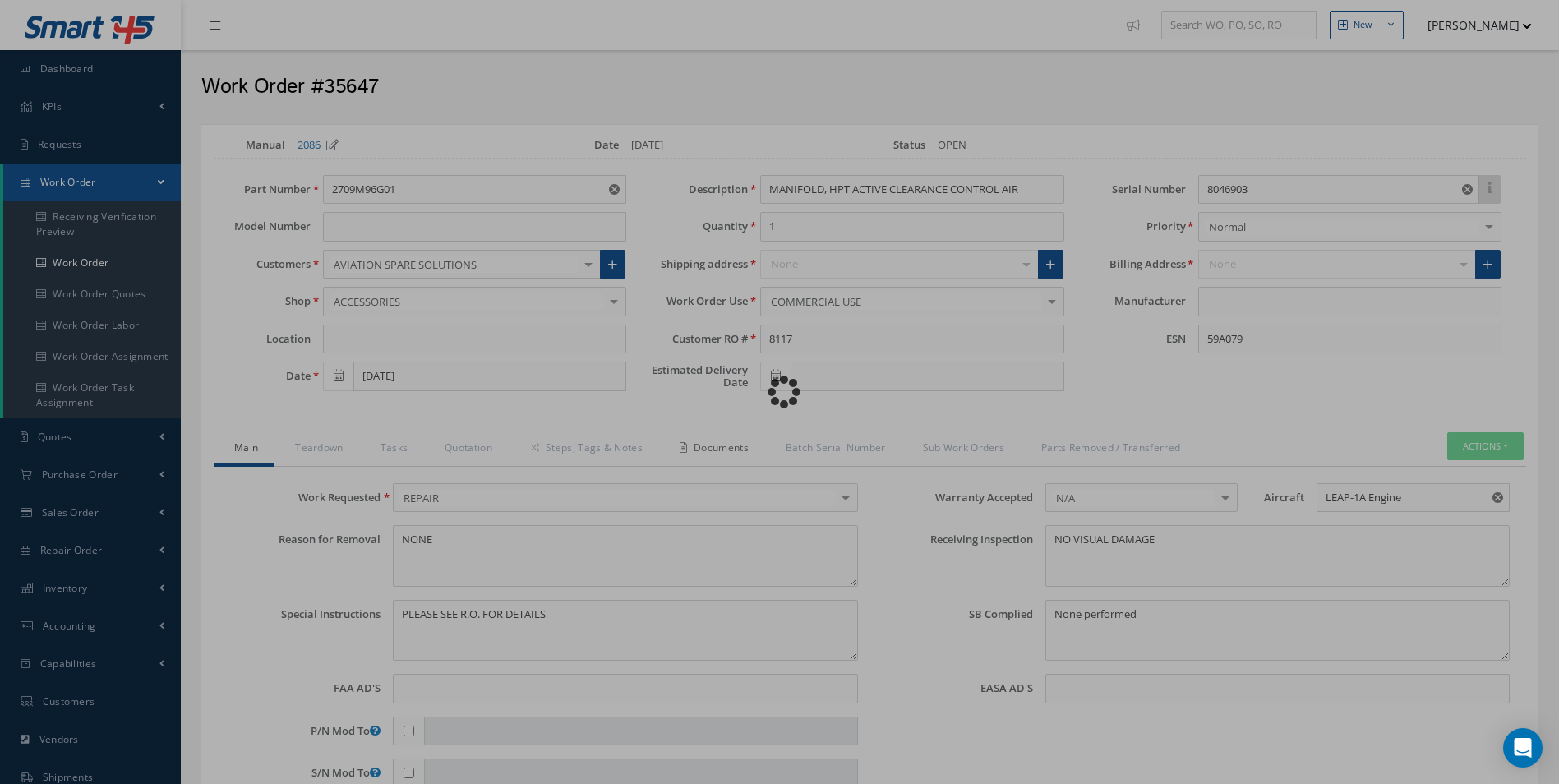
type input "CFM"
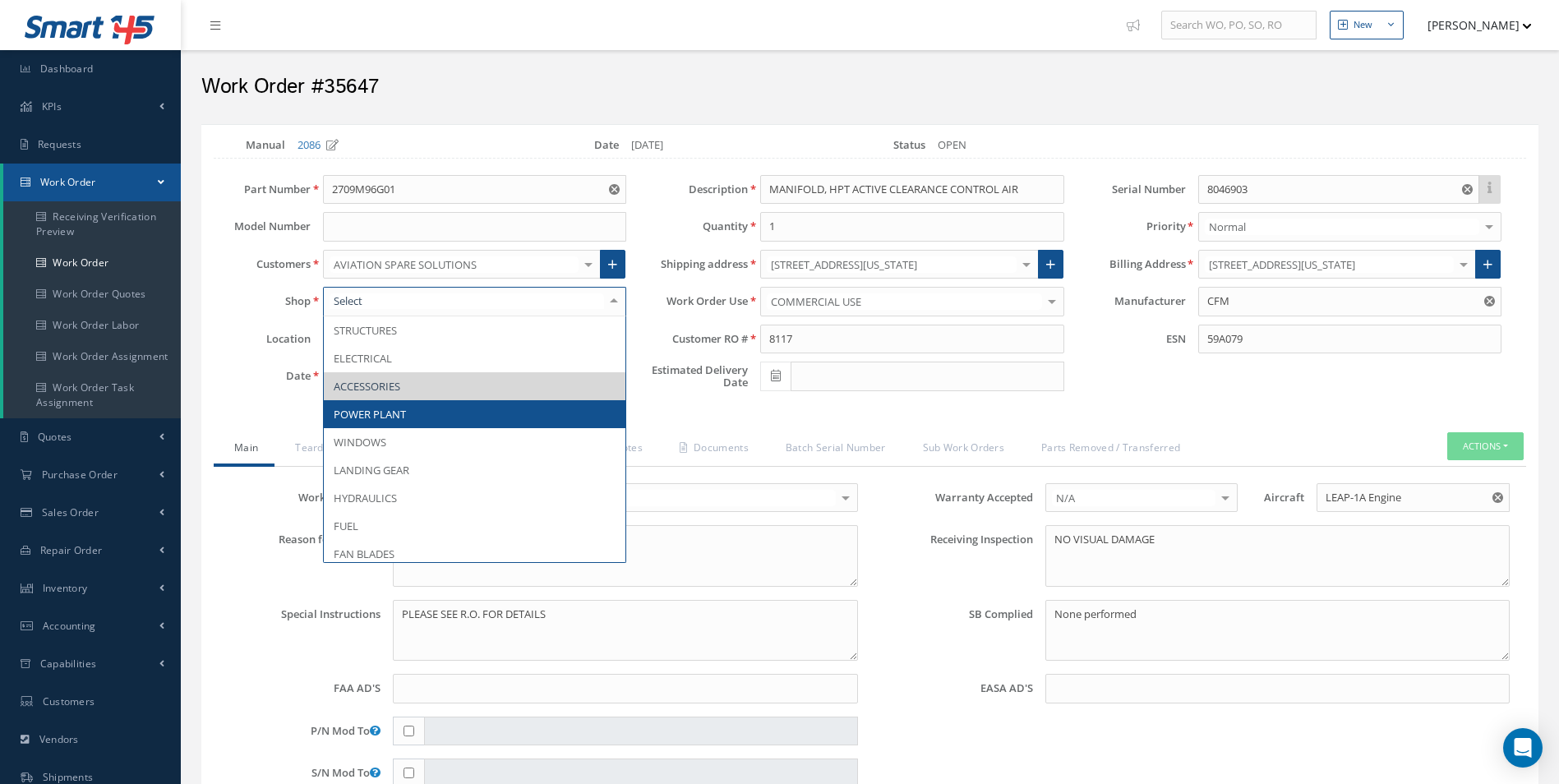
click at [493, 419] on span "POWER PLANT" at bounding box center [474, 413] width 301 height 28
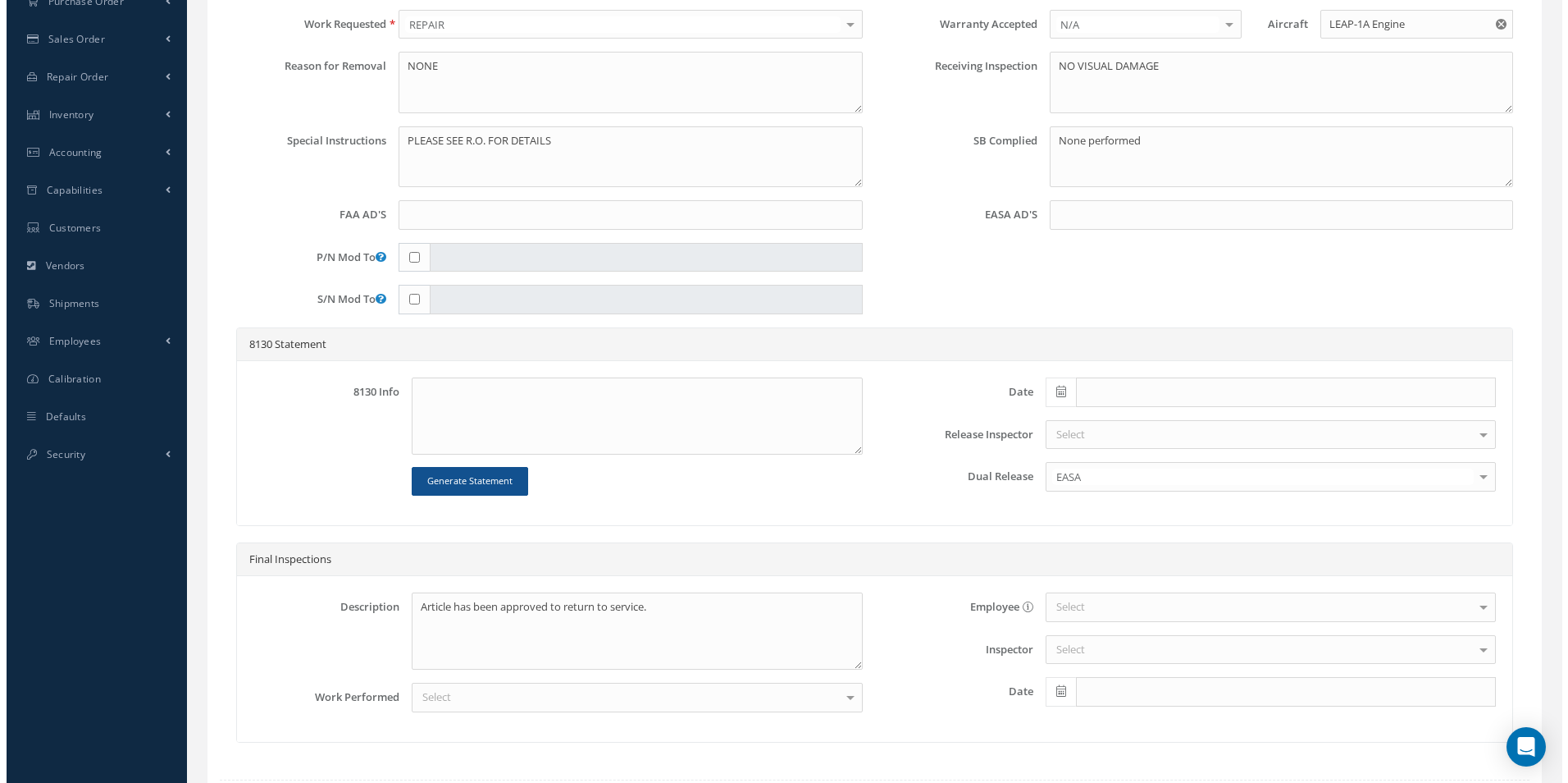
scroll to position [580, 0]
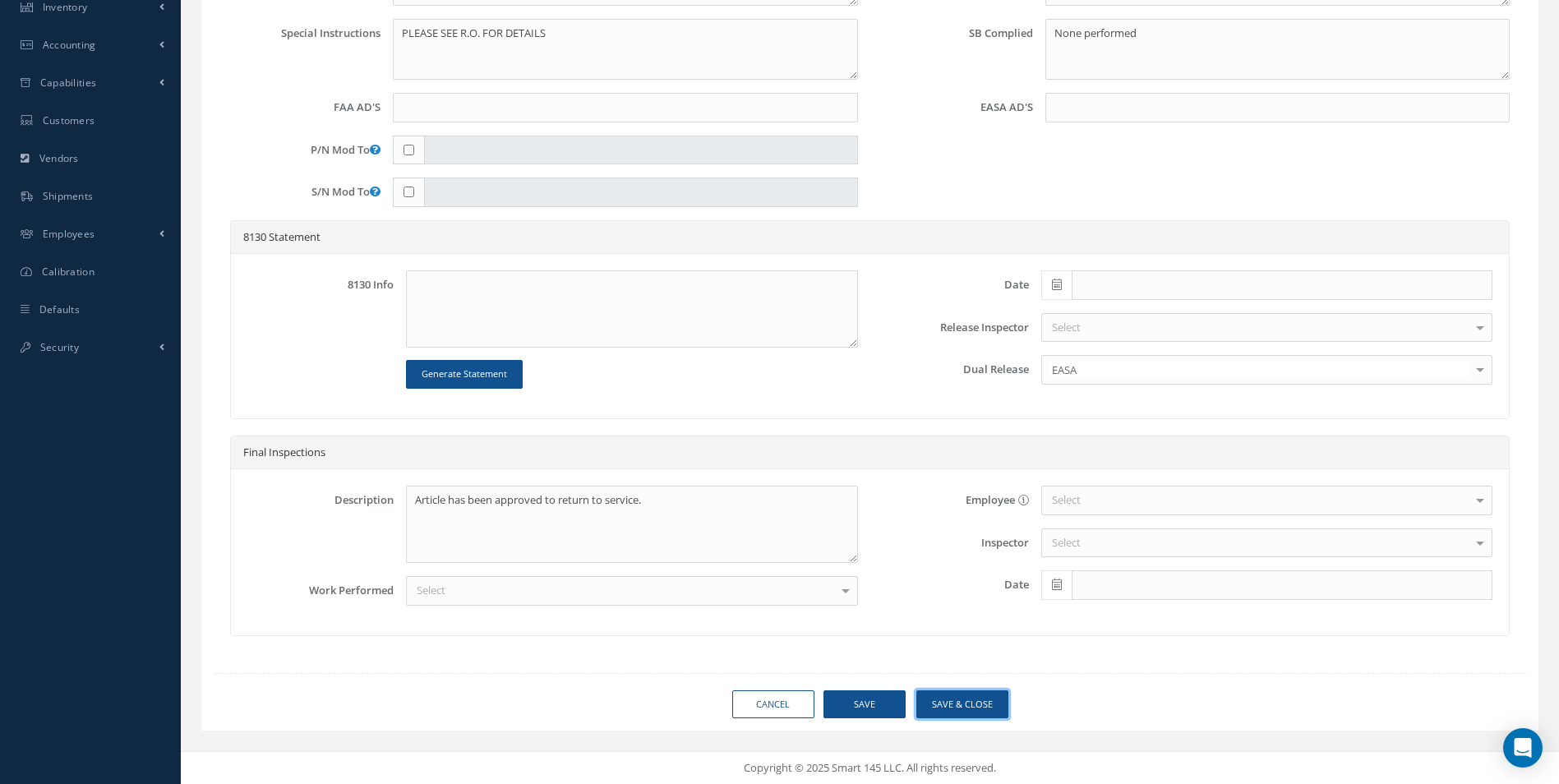
click at [976, 716] on button "Save & Close" at bounding box center [961, 705] width 92 height 29
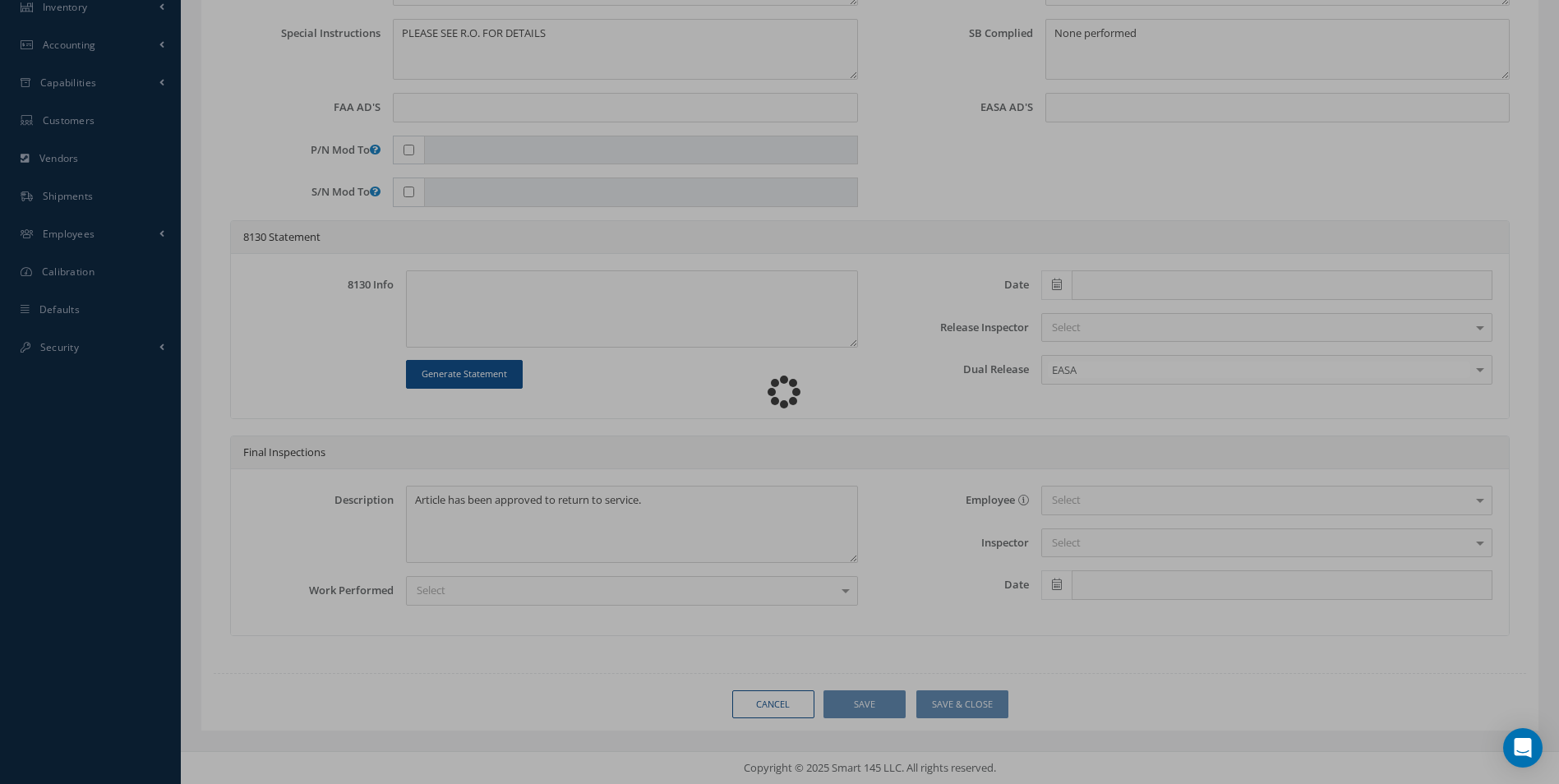
type input "CFM"
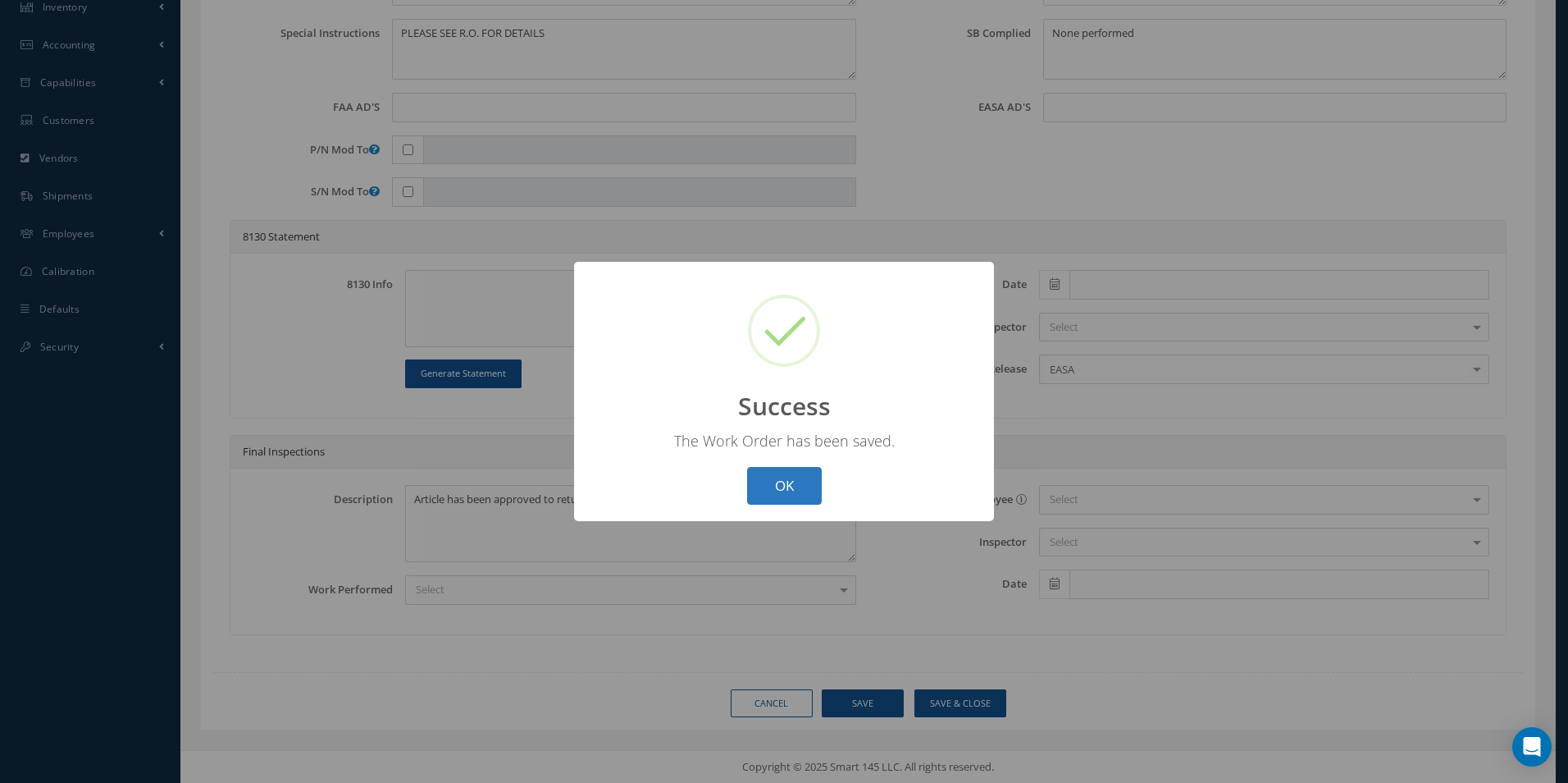
click at [799, 481] on button "OK" at bounding box center [784, 486] width 74 height 39
select select "25"
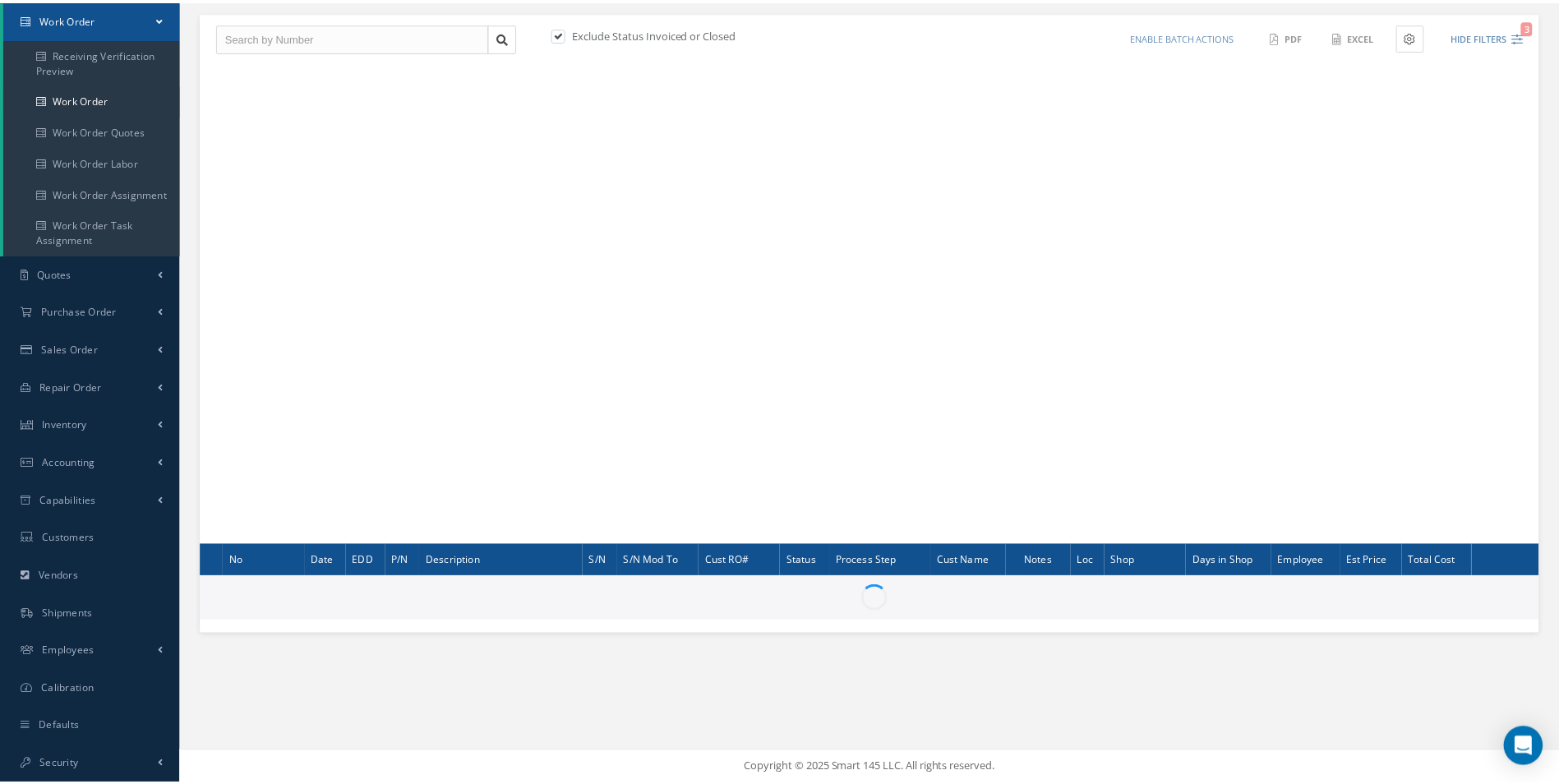
scroll to position [163, 0]
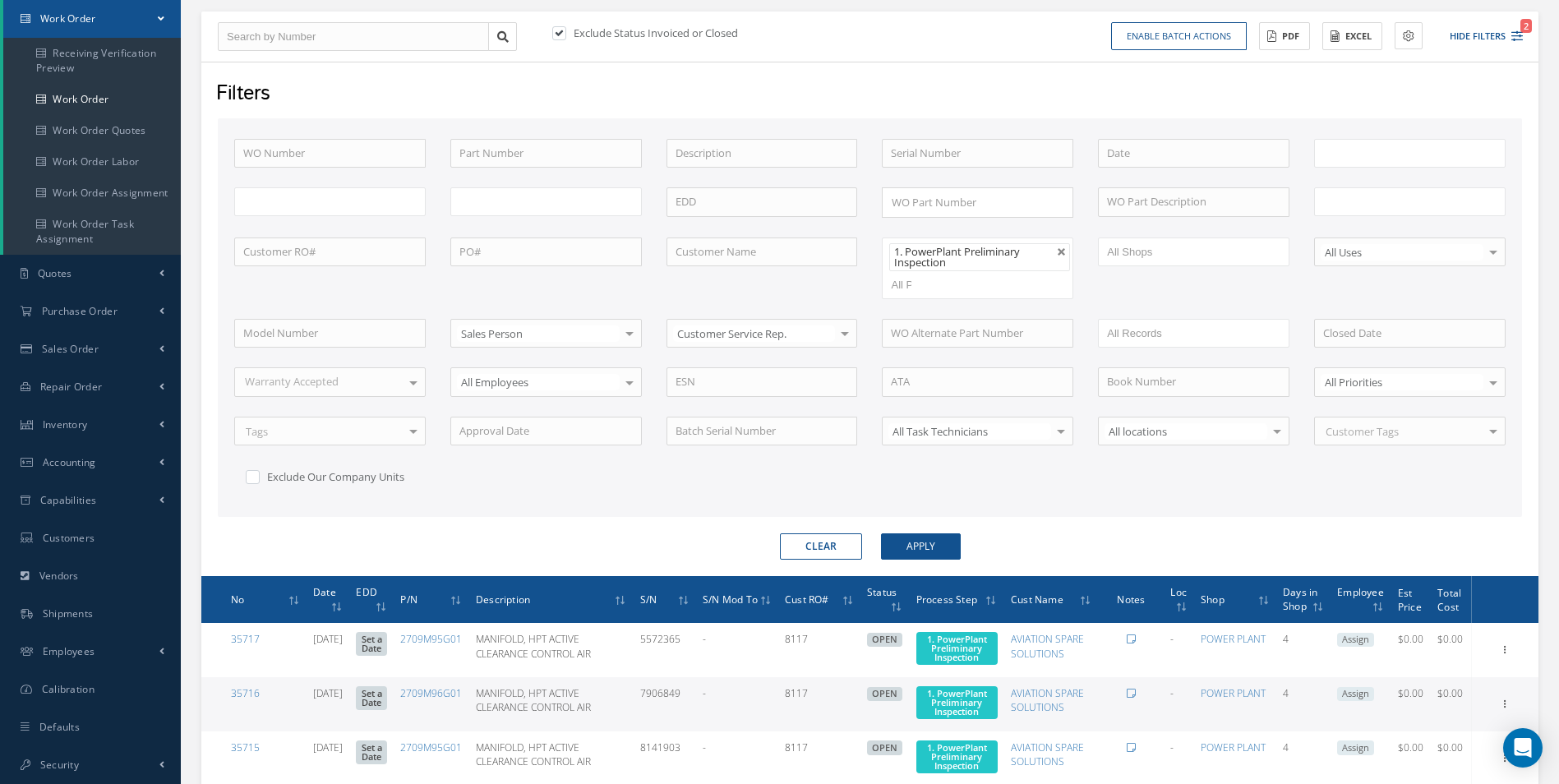
type input "All Work Request"
type input "All Work Performed"
type input "All Status"
type input "WO Part Status"
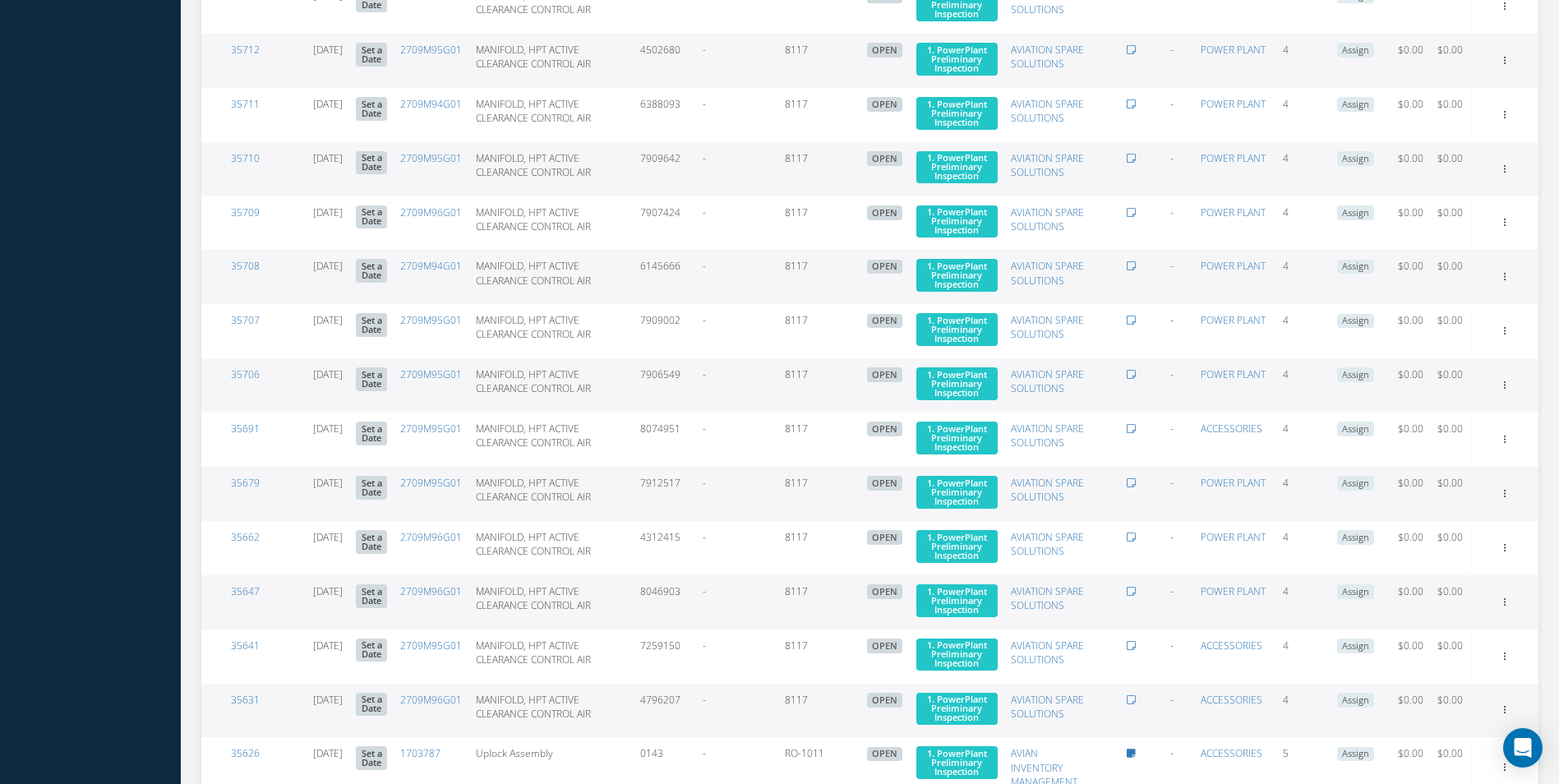
scroll to position [1231, 0]
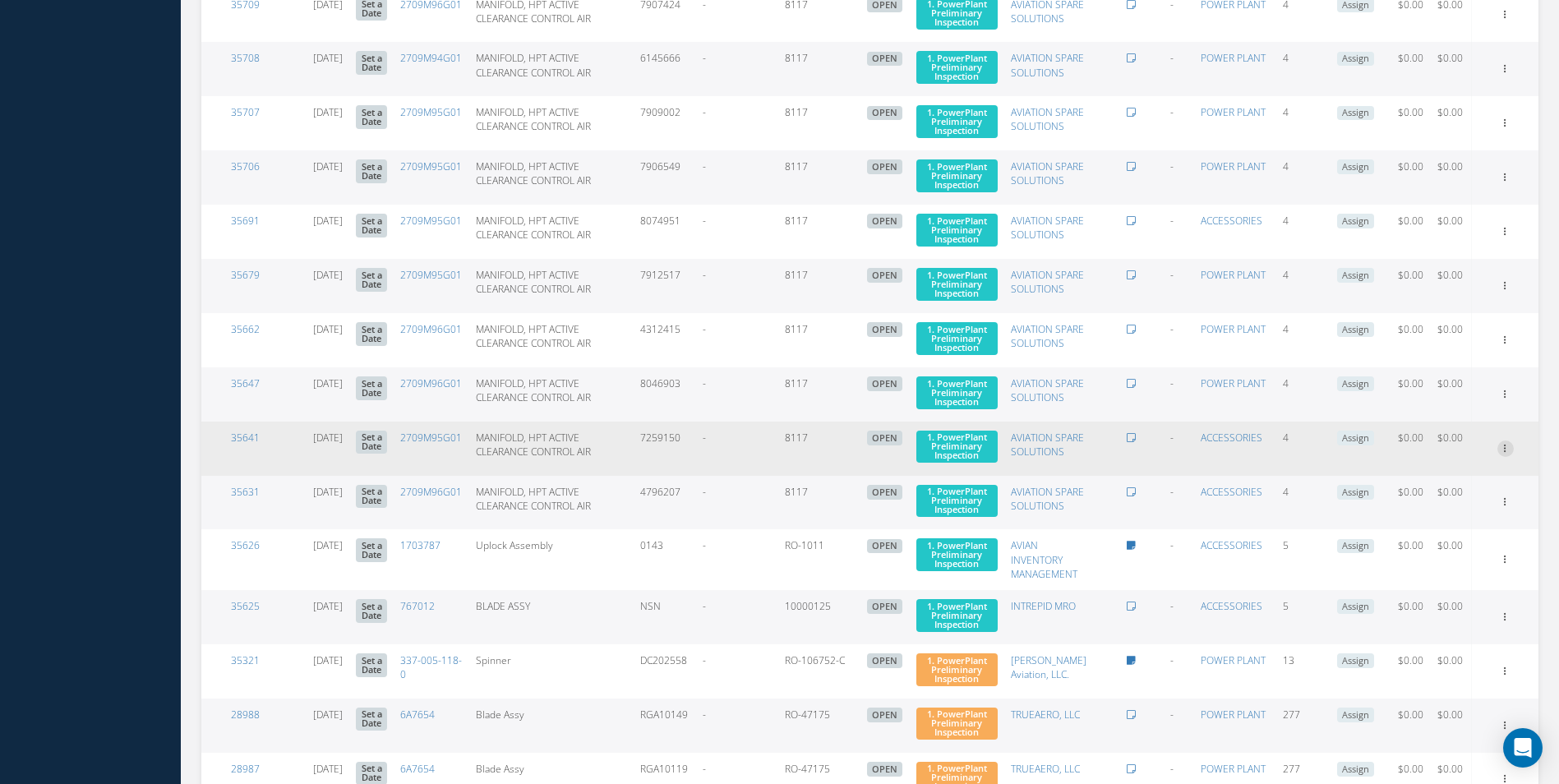
click at [1477, 490] on link "Edit" at bounding box center [1430, 480] width 129 height 21
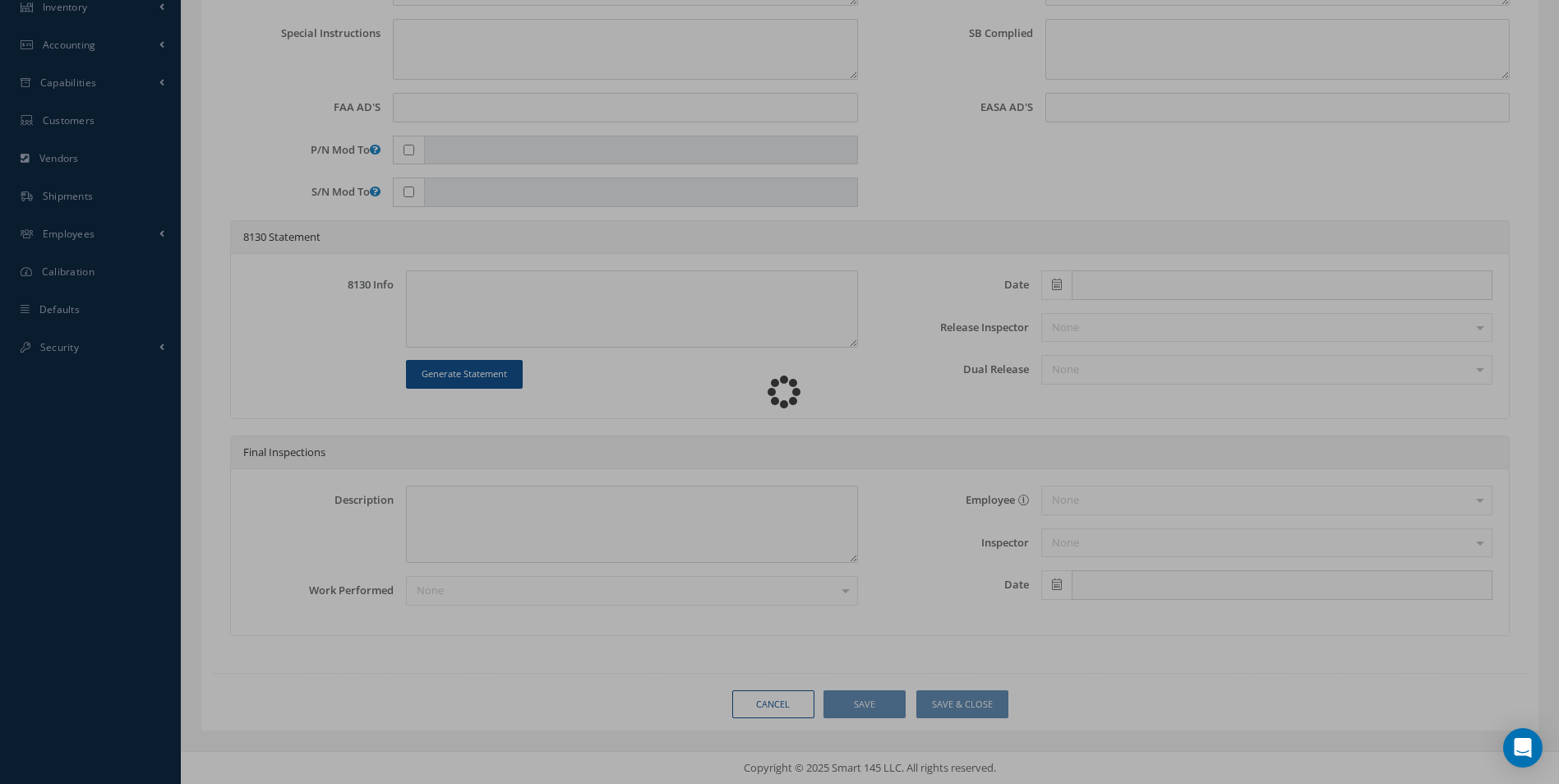
scroll to position [580, 0]
type input "2709M95G01"
type input "08/14/2025"
type input "MANIFOLD, HPT ACTIVE CLEARANCE CONTROL AIR"
type input "8117"
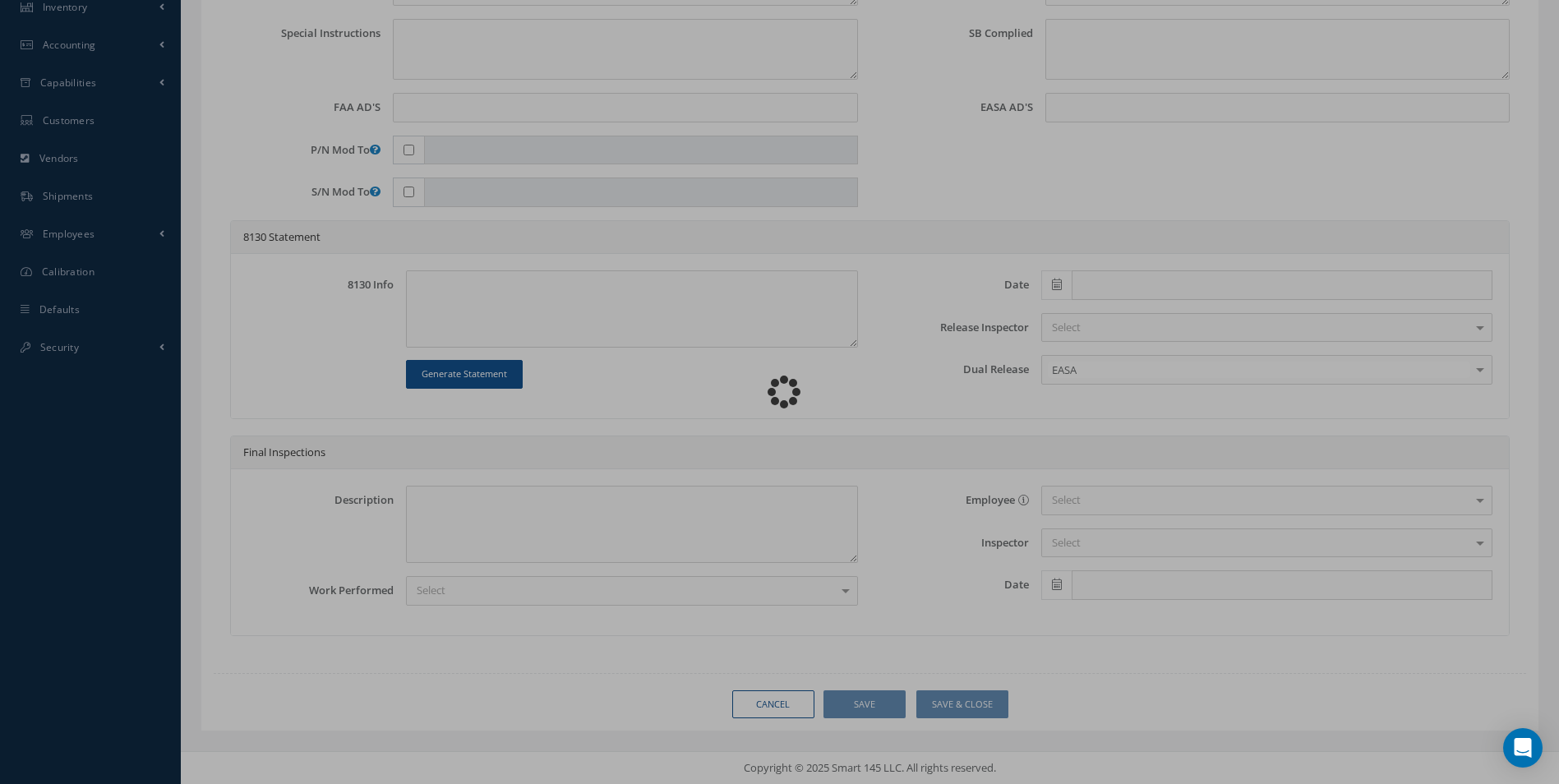
type input "7259150"
type input "599370"
type textarea "NONE"
type textarea "PLEASE SEE R.O. FOR DETAILS"
type input "LEAP-1A Engine"
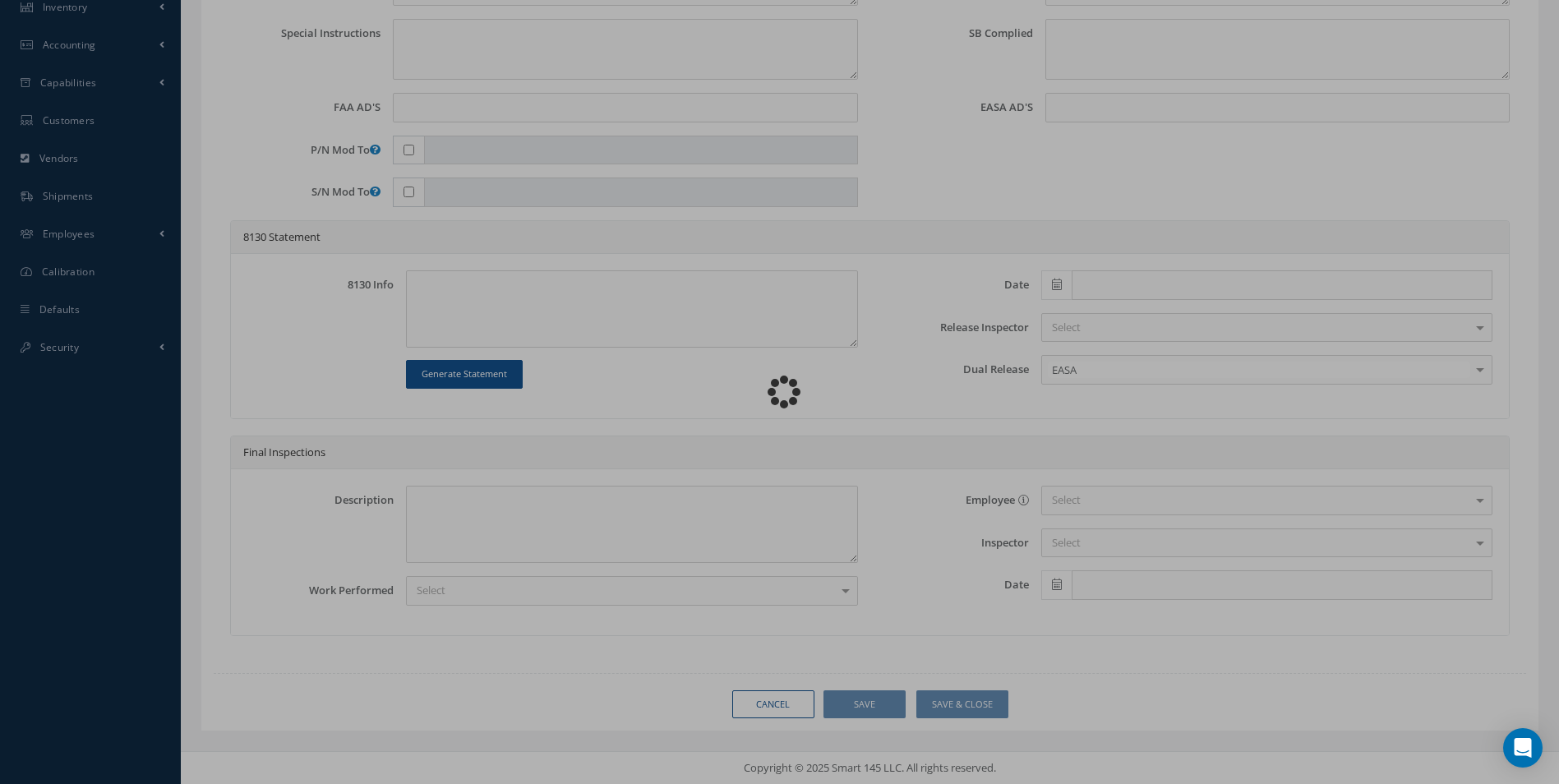
type textarea "NO VISUAL DAMAGE"
type textarea "None performed"
type textarea "Article has been approved to return to service."
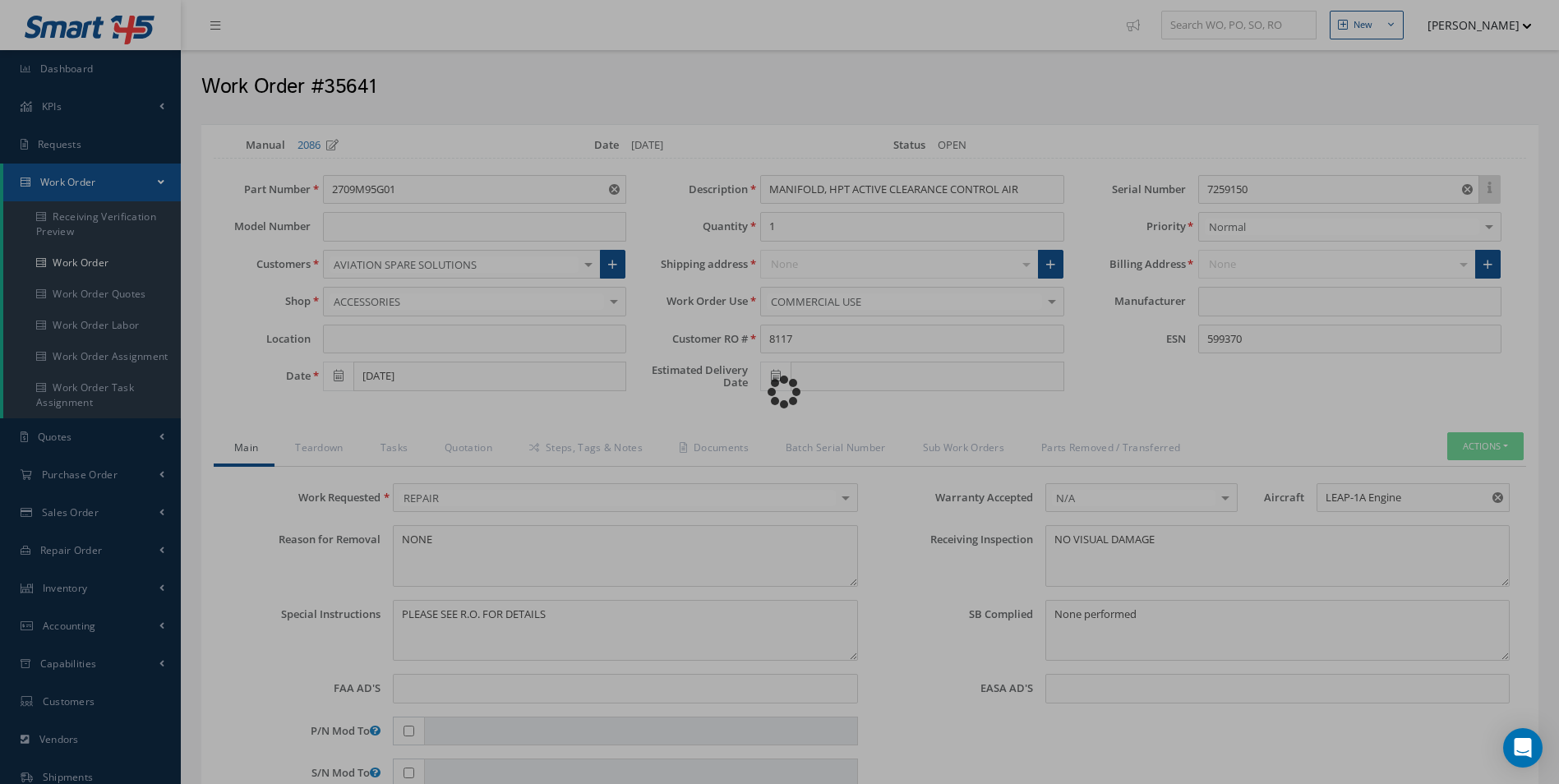
type input "CFM"
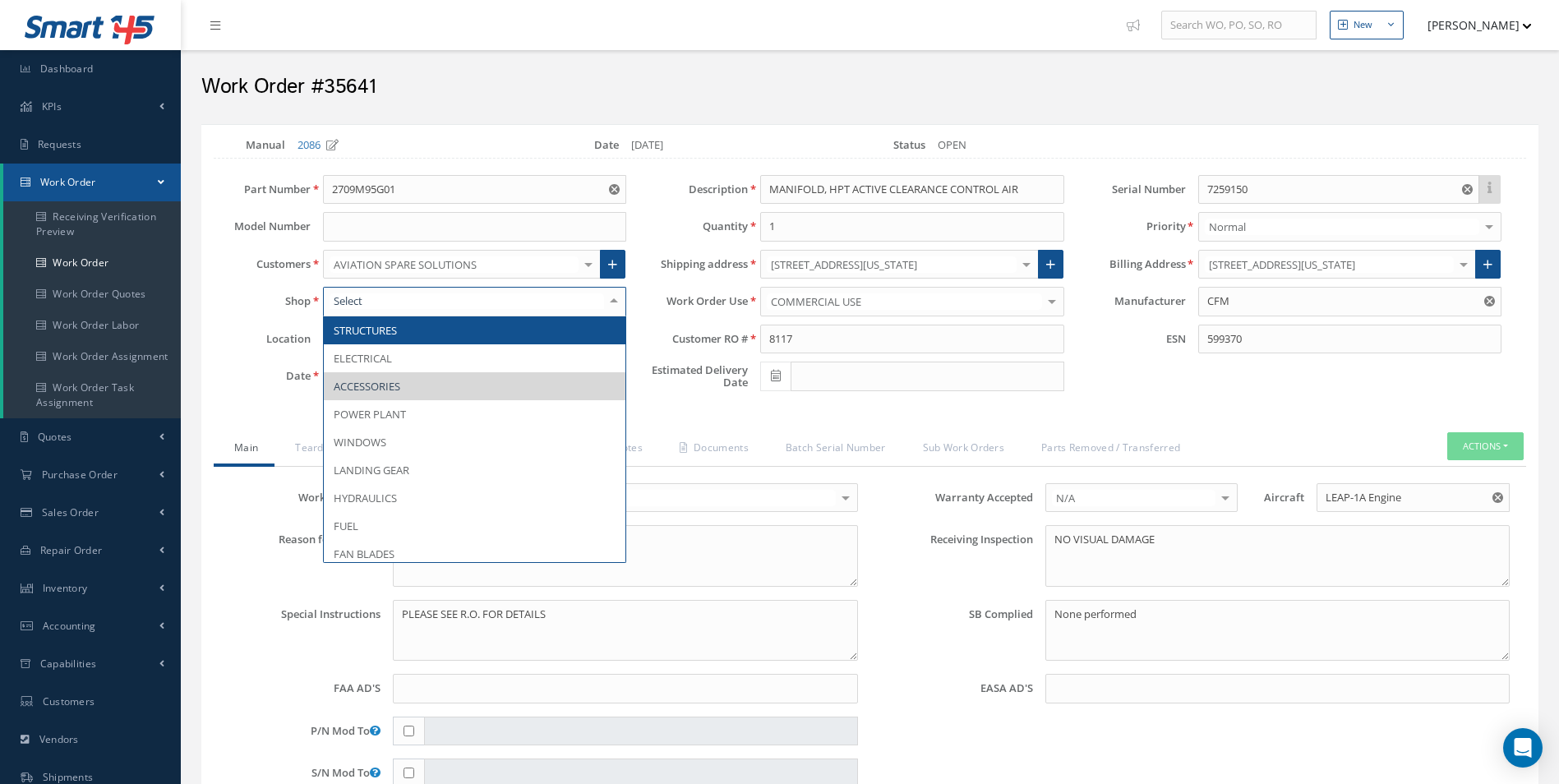
drag, startPoint x: 515, startPoint y: 313, endPoint x: 481, endPoint y: 370, distance: 66.4
click at [515, 314] on div at bounding box center [474, 301] width 303 height 30
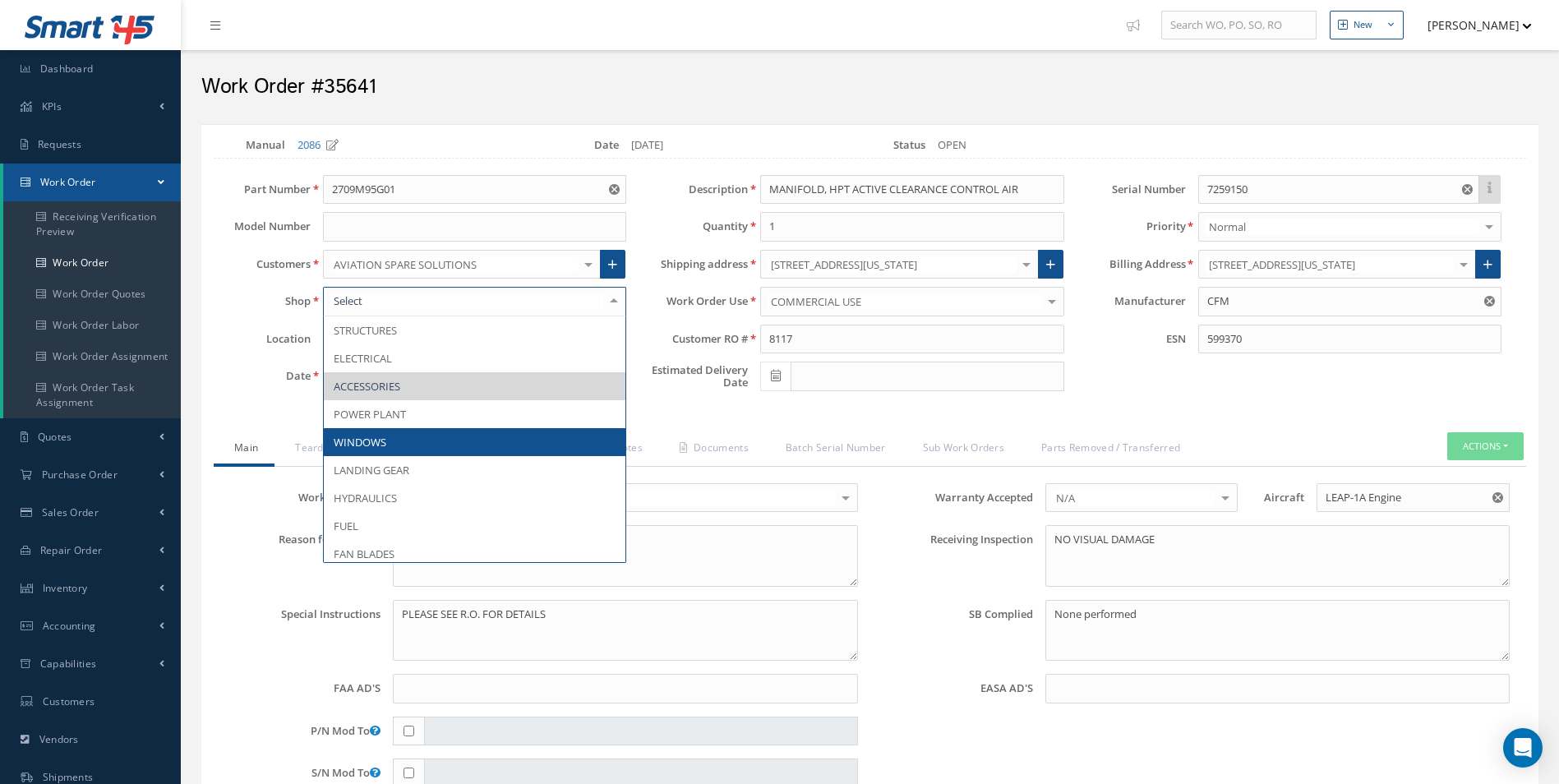
click at [462, 428] on span "WINDOWS" at bounding box center [474, 441] width 301 height 28
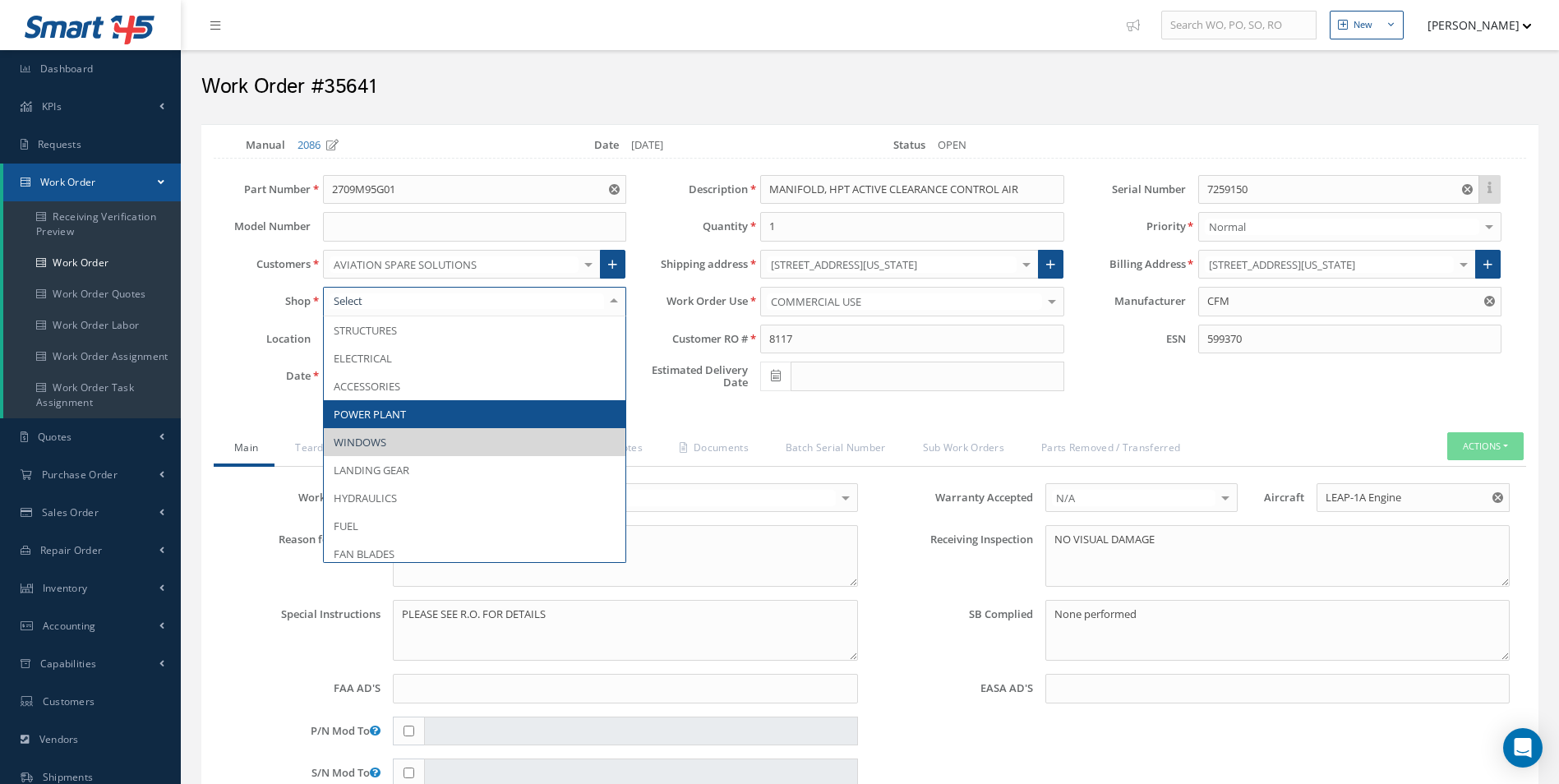
click at [507, 313] on div at bounding box center [474, 301] width 303 height 30
click at [503, 408] on span "POWER PLANT" at bounding box center [474, 413] width 301 height 28
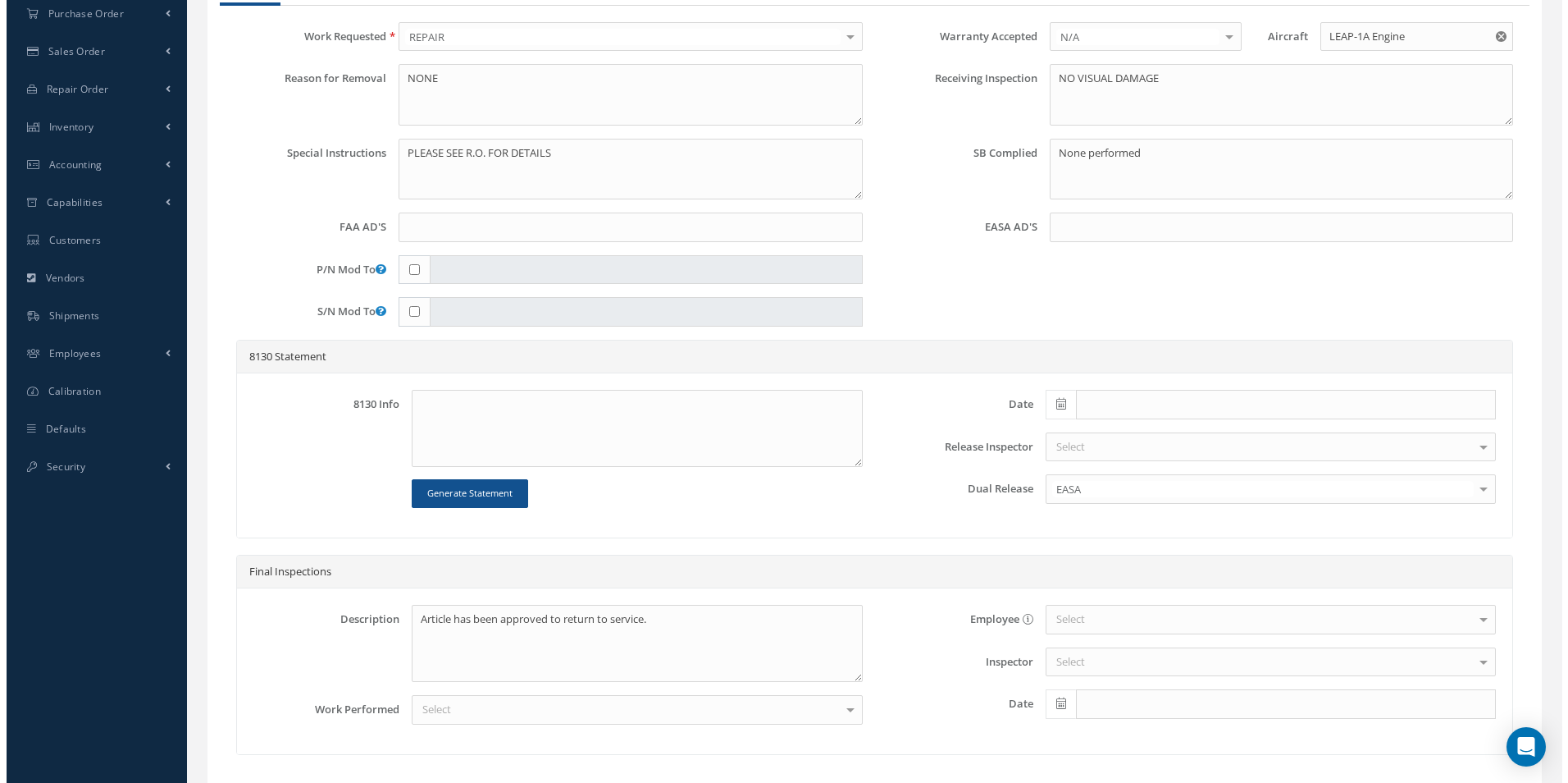
scroll to position [580, 0]
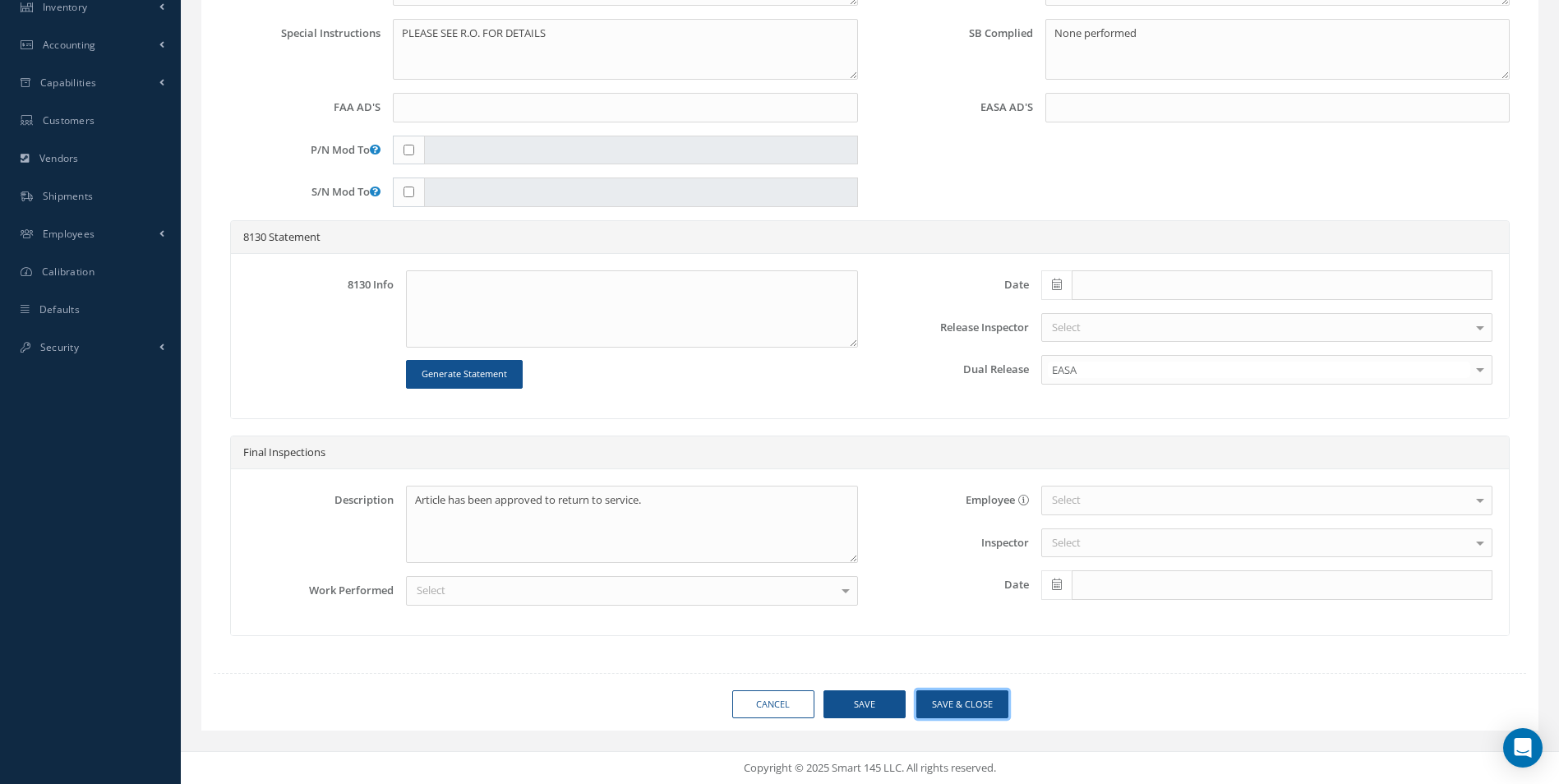
click at [999, 712] on button "Save & Close" at bounding box center [961, 705] width 92 height 29
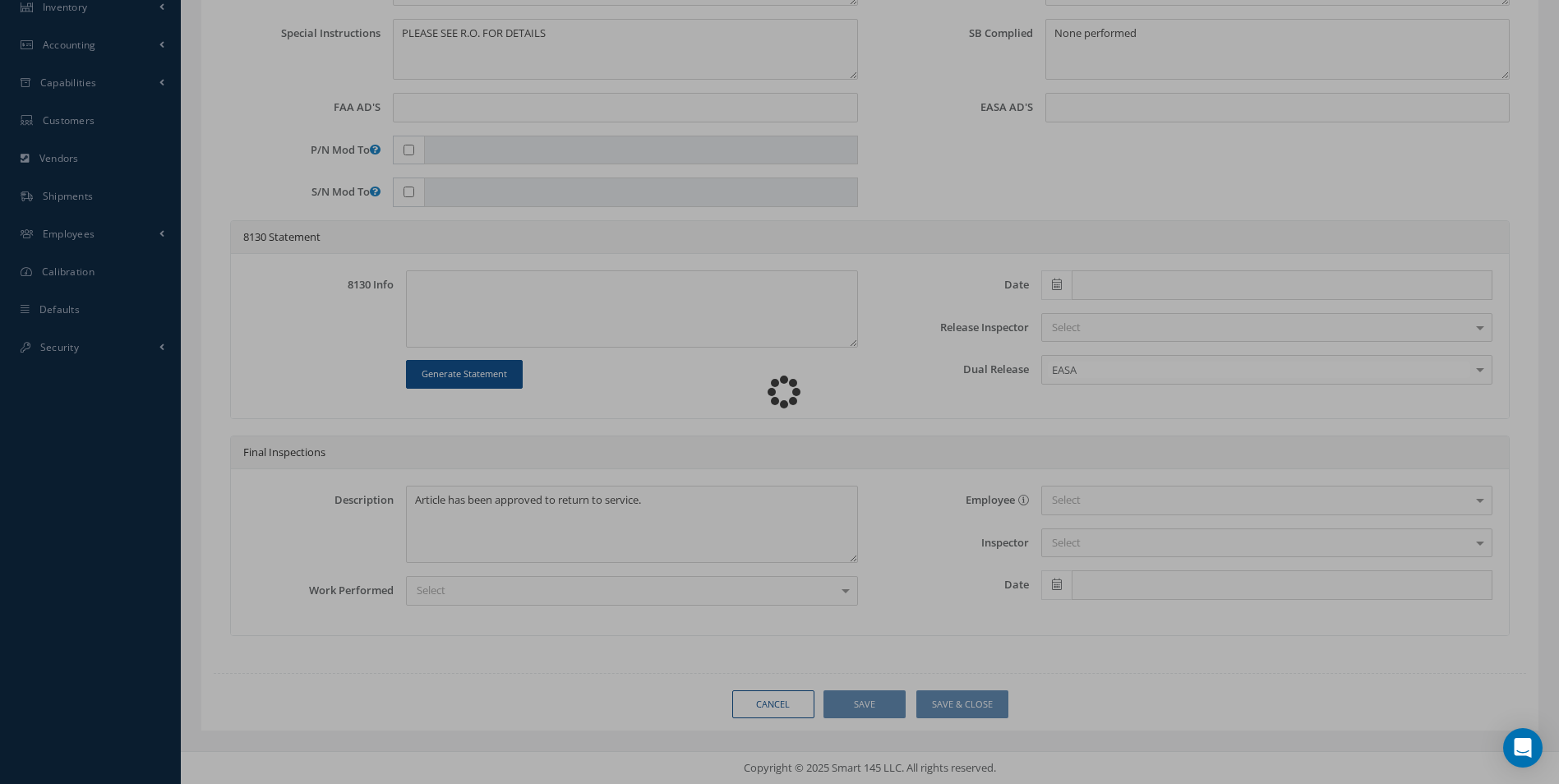
type input "CFM"
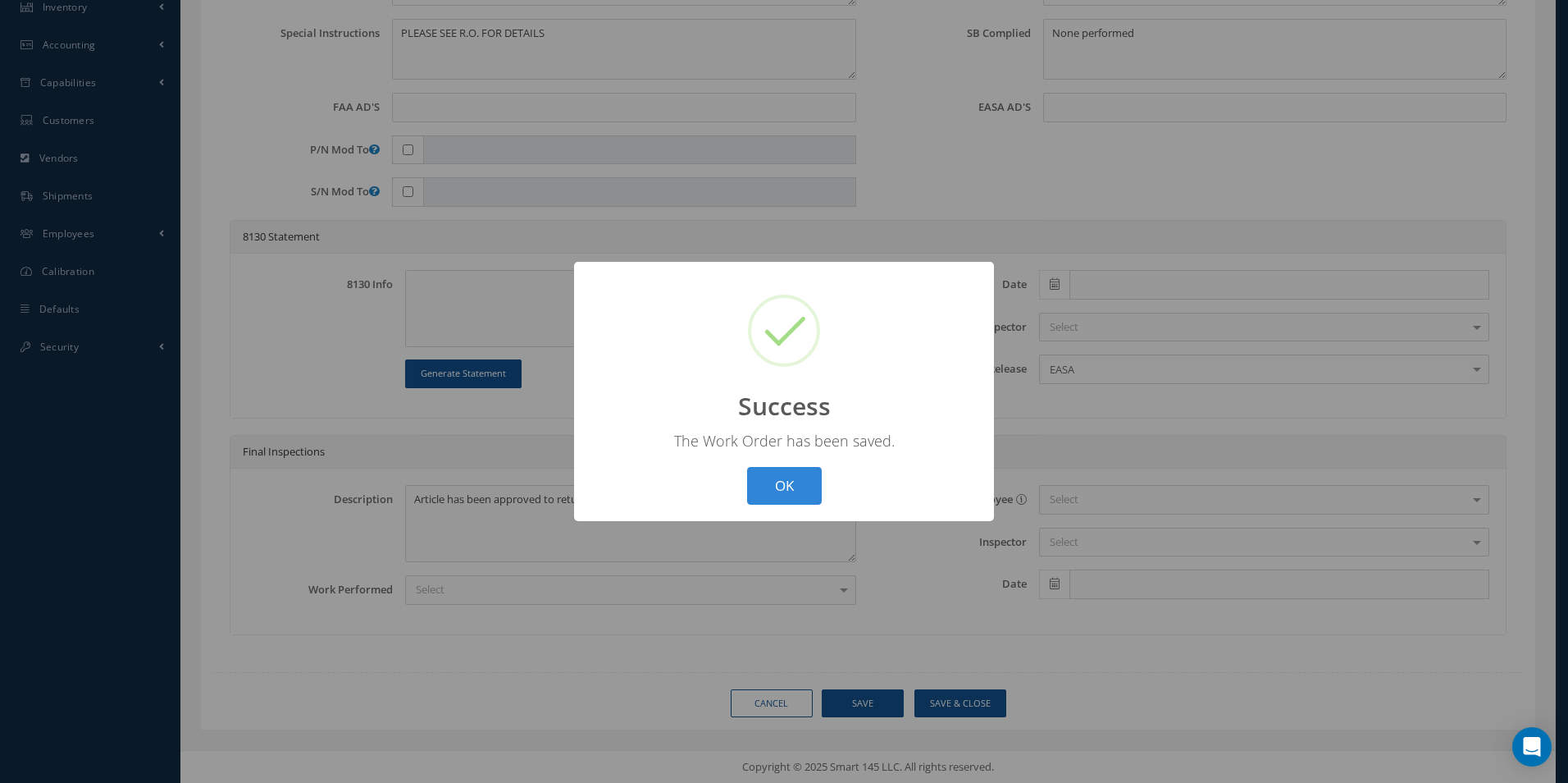
click at [759, 488] on button "OK" at bounding box center [784, 486] width 74 height 39
select select "25"
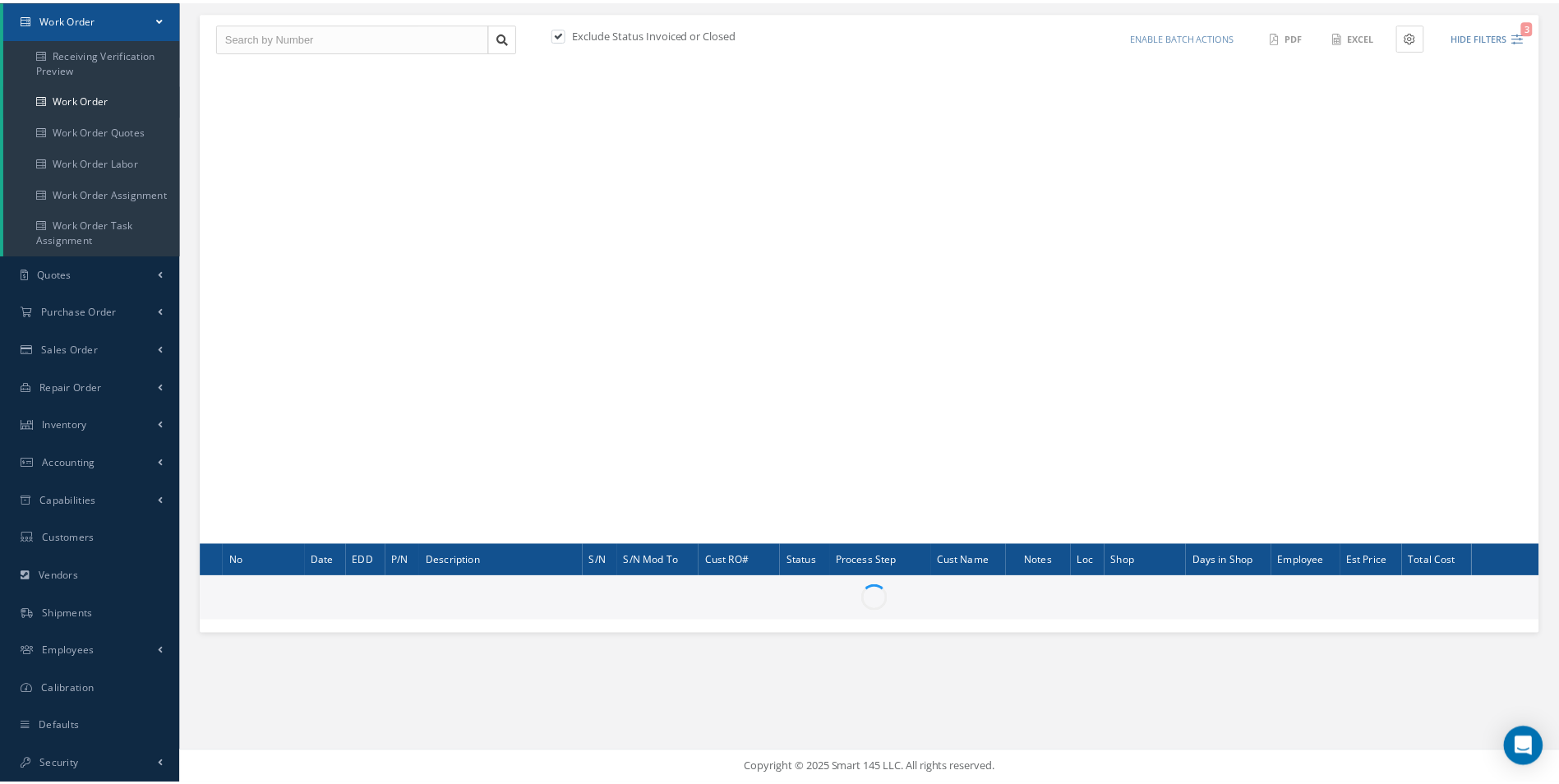
scroll to position [163, 0]
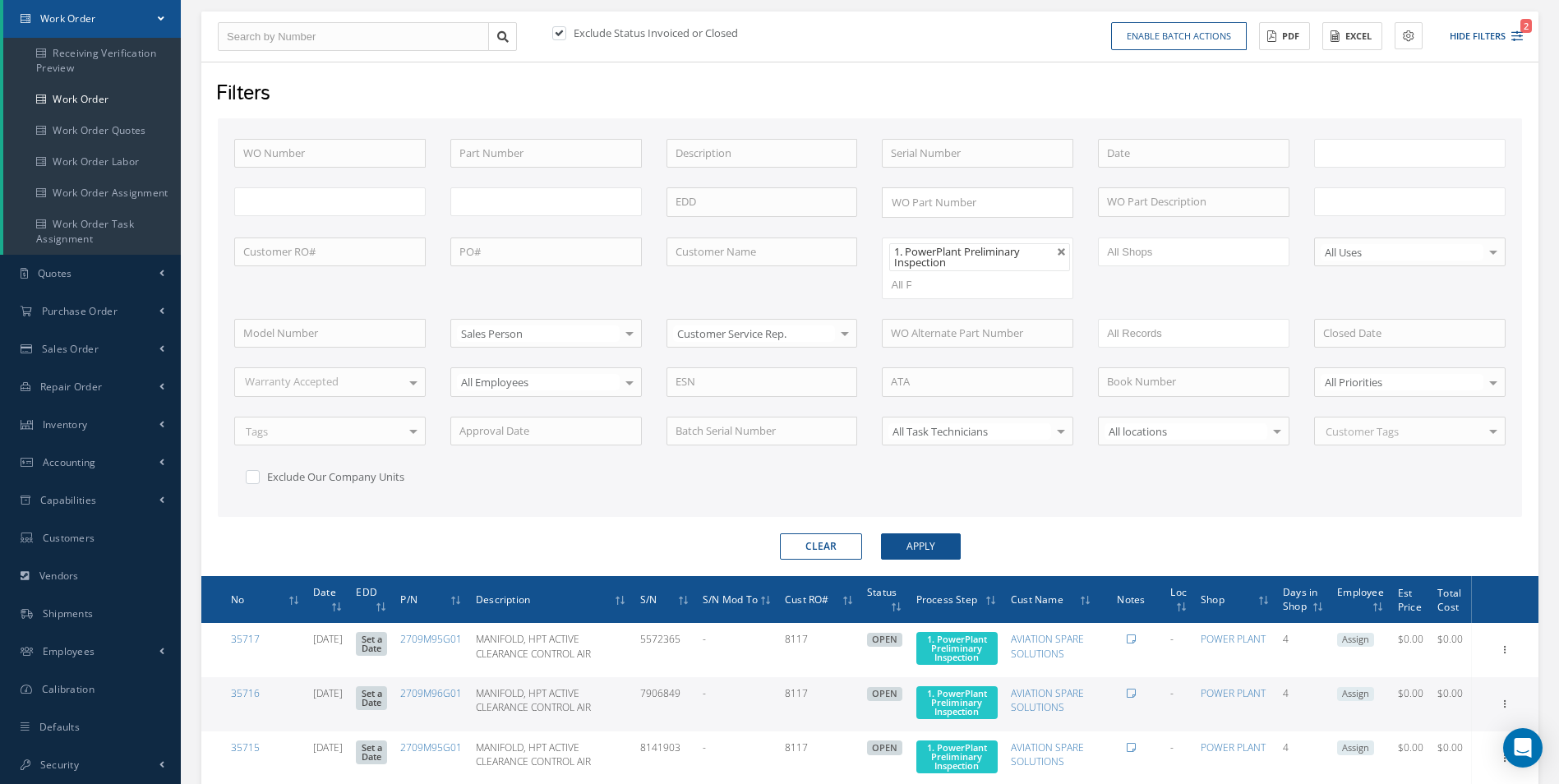
type input "All Work Request"
type input "All Work Performed"
type input "All Status"
type input "WO Part Status"
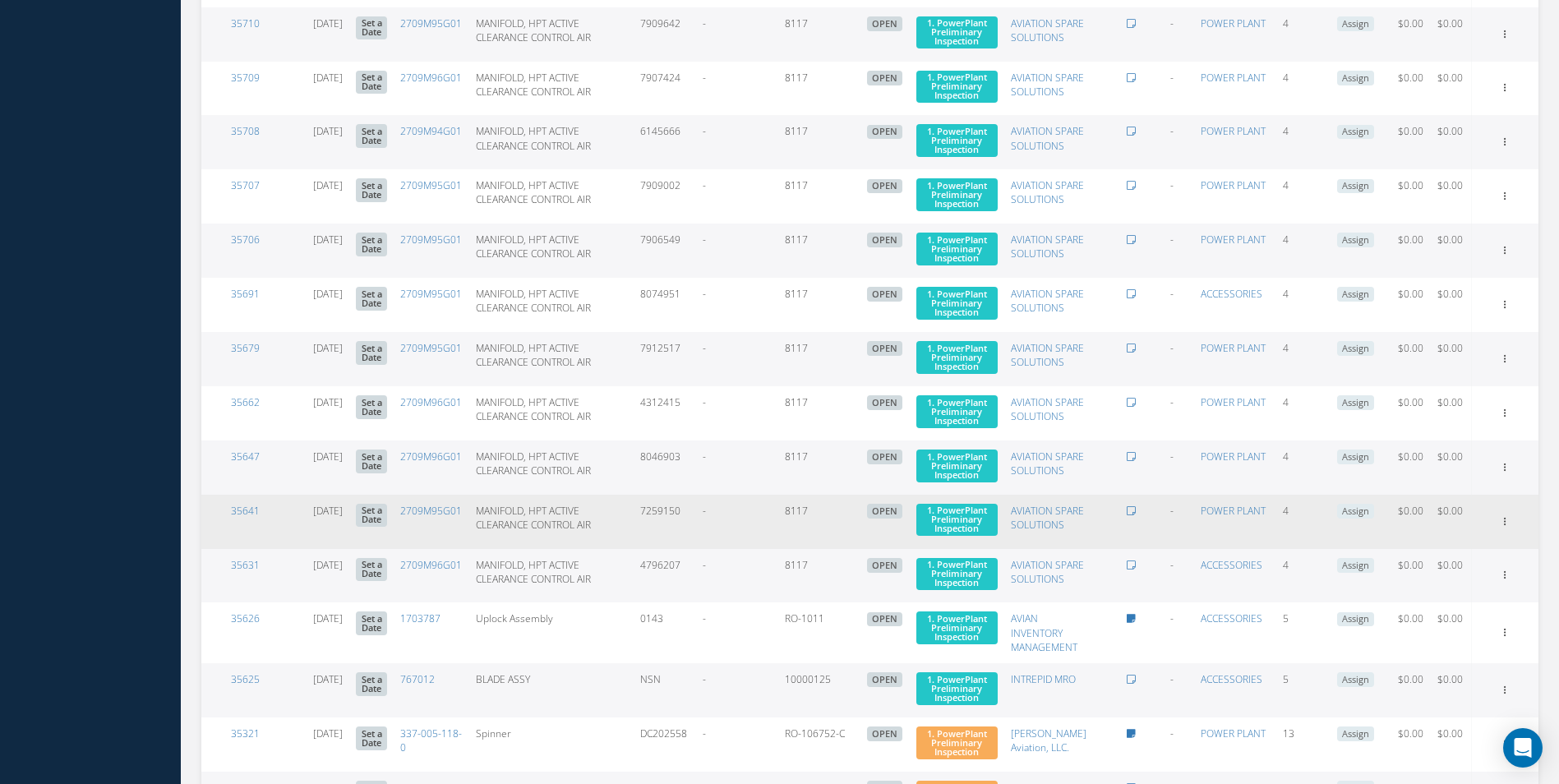
scroll to position [1231, 0]
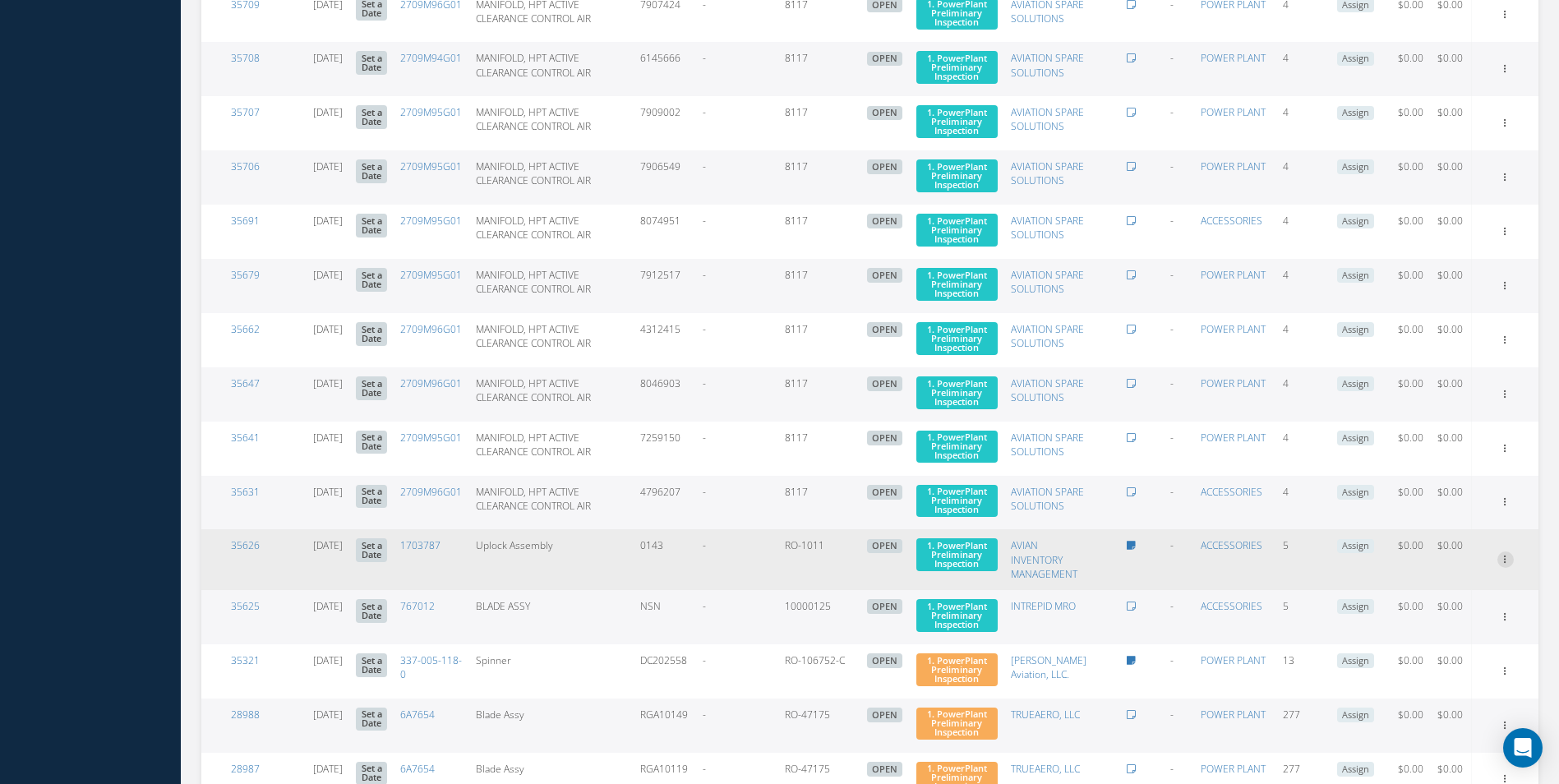
click at [1469, 602] on link "Edit" at bounding box center [1430, 591] width 129 height 21
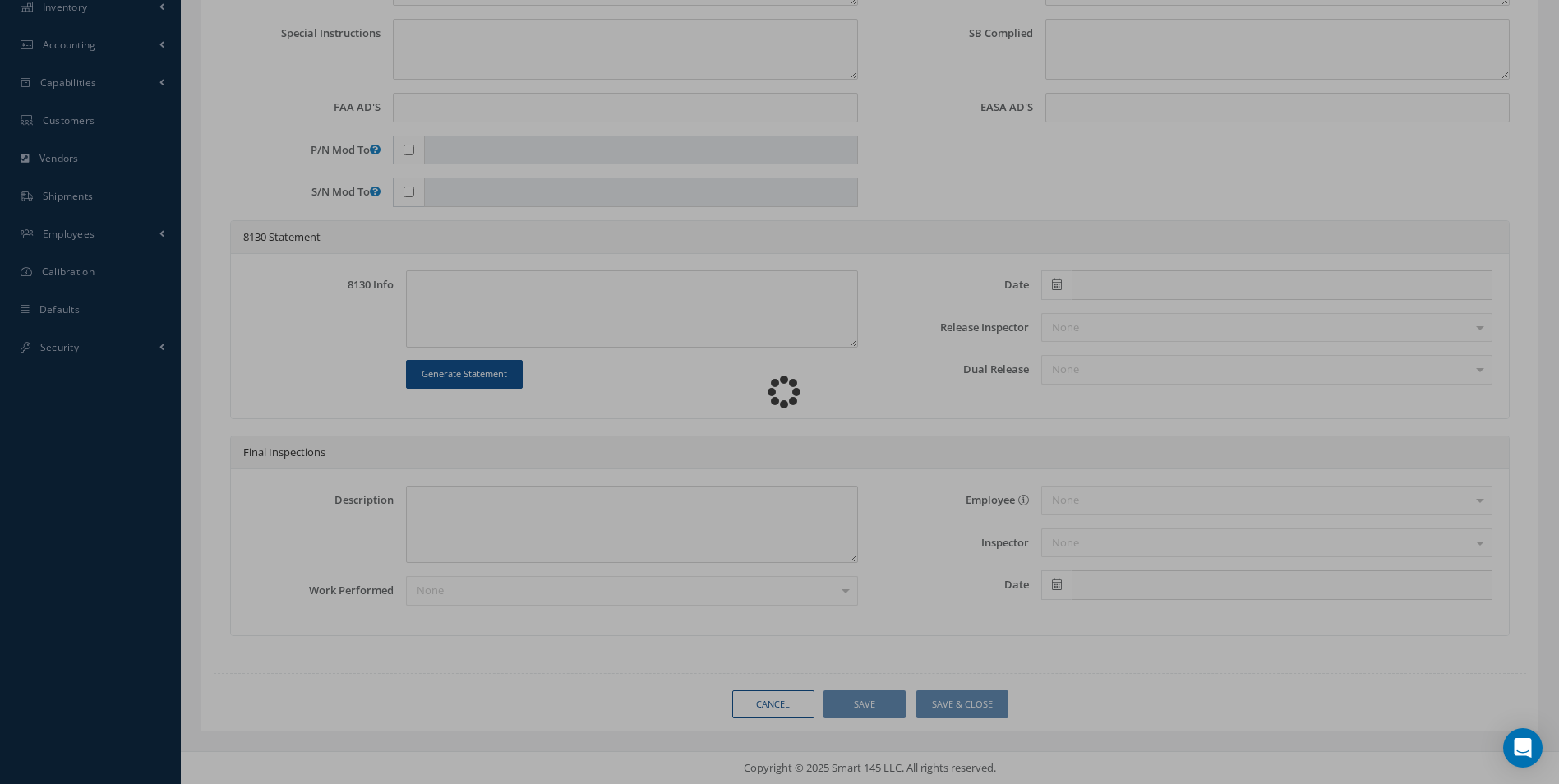
scroll to position [580, 0]
type input "1703787"
type input "08/13/2025"
type input "Uplock Assembly"
type input "RO-1011"
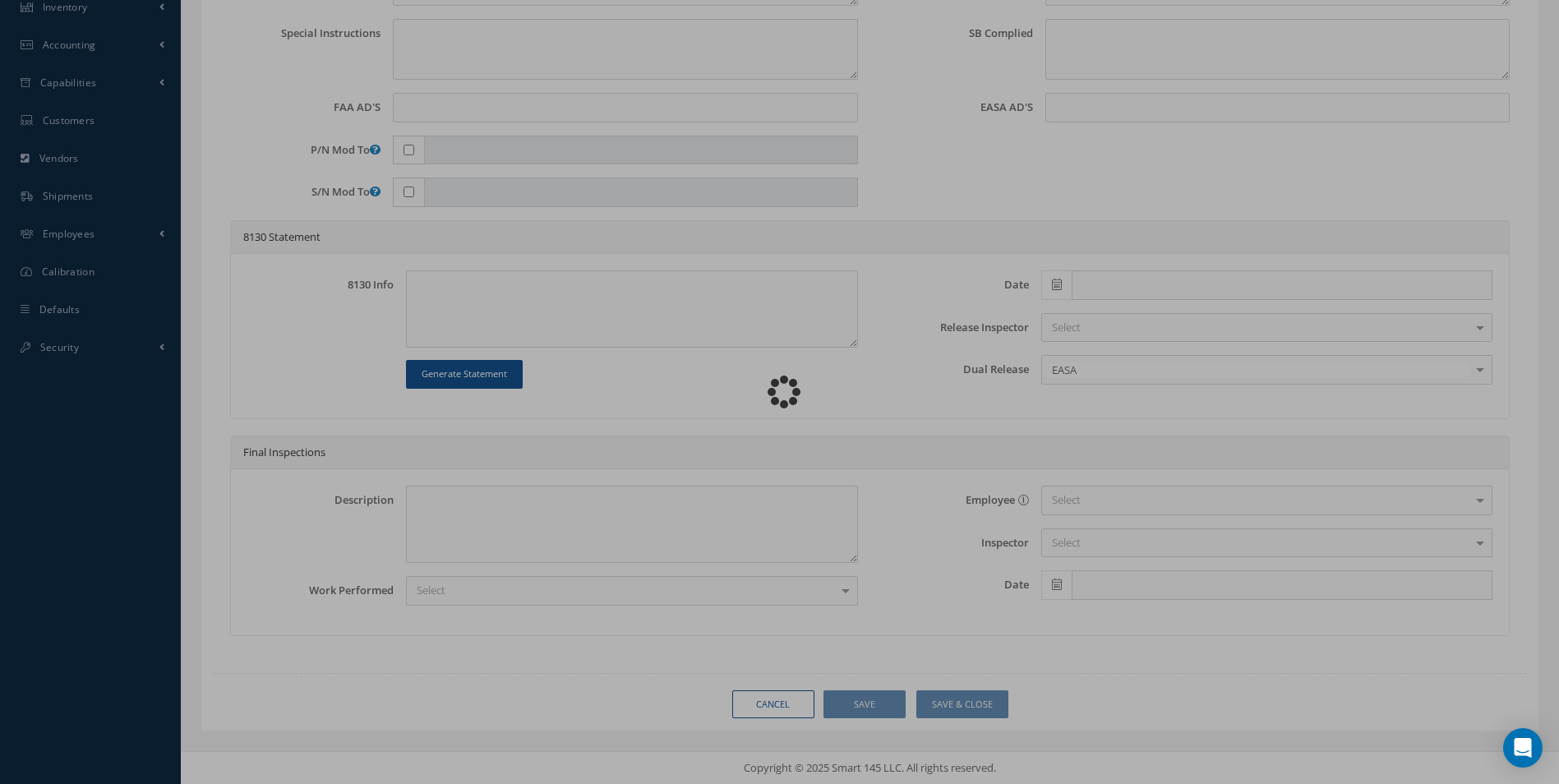
type input "0143"
type textarea "NONE"
type textarea "PLEASE SEE R.O. FOR DETAILS"
type textarea "NO VISUAL DAMAGE"
type textarea "None performed"
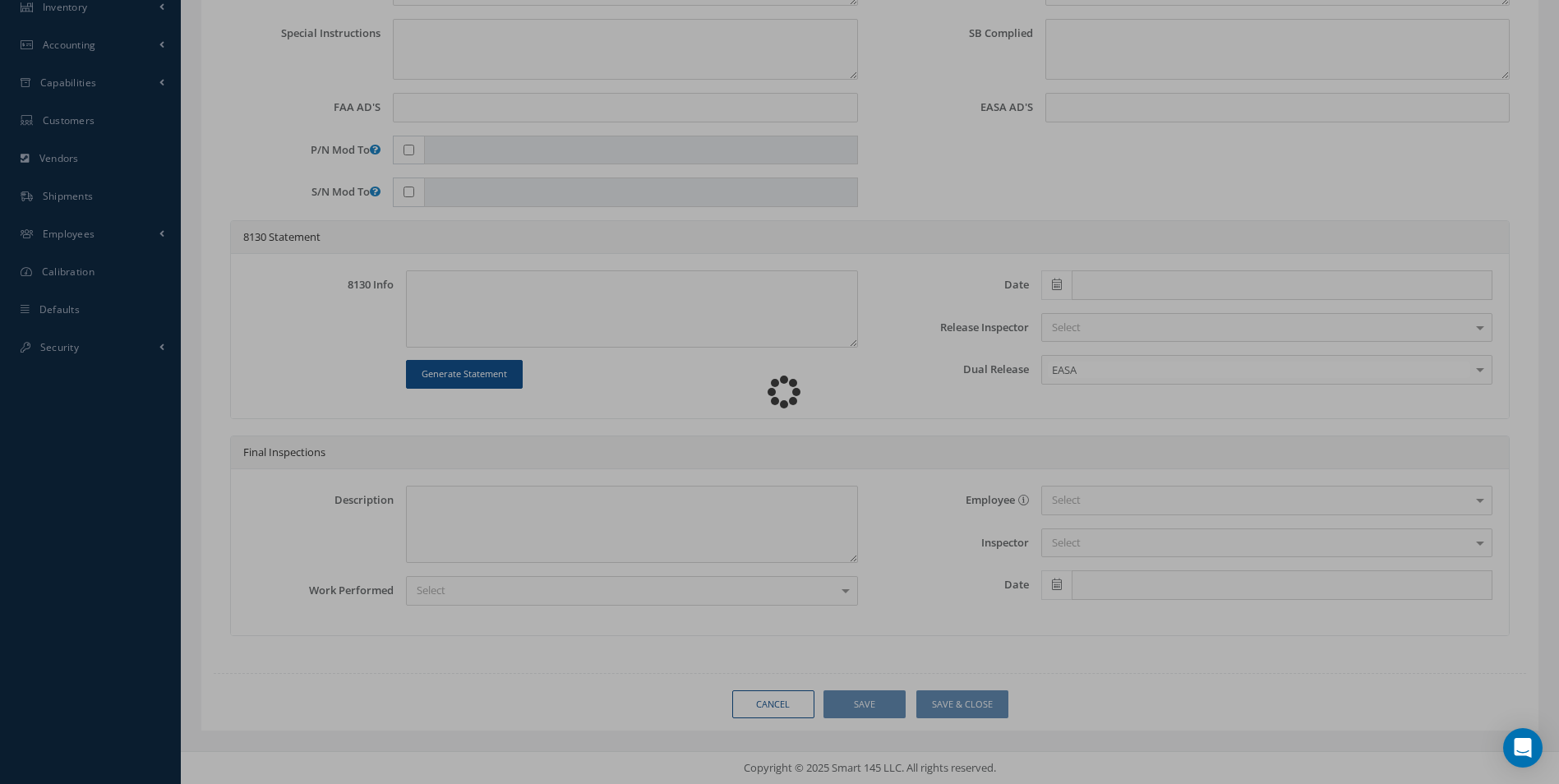
type textarea "Article has been approved to return to service."
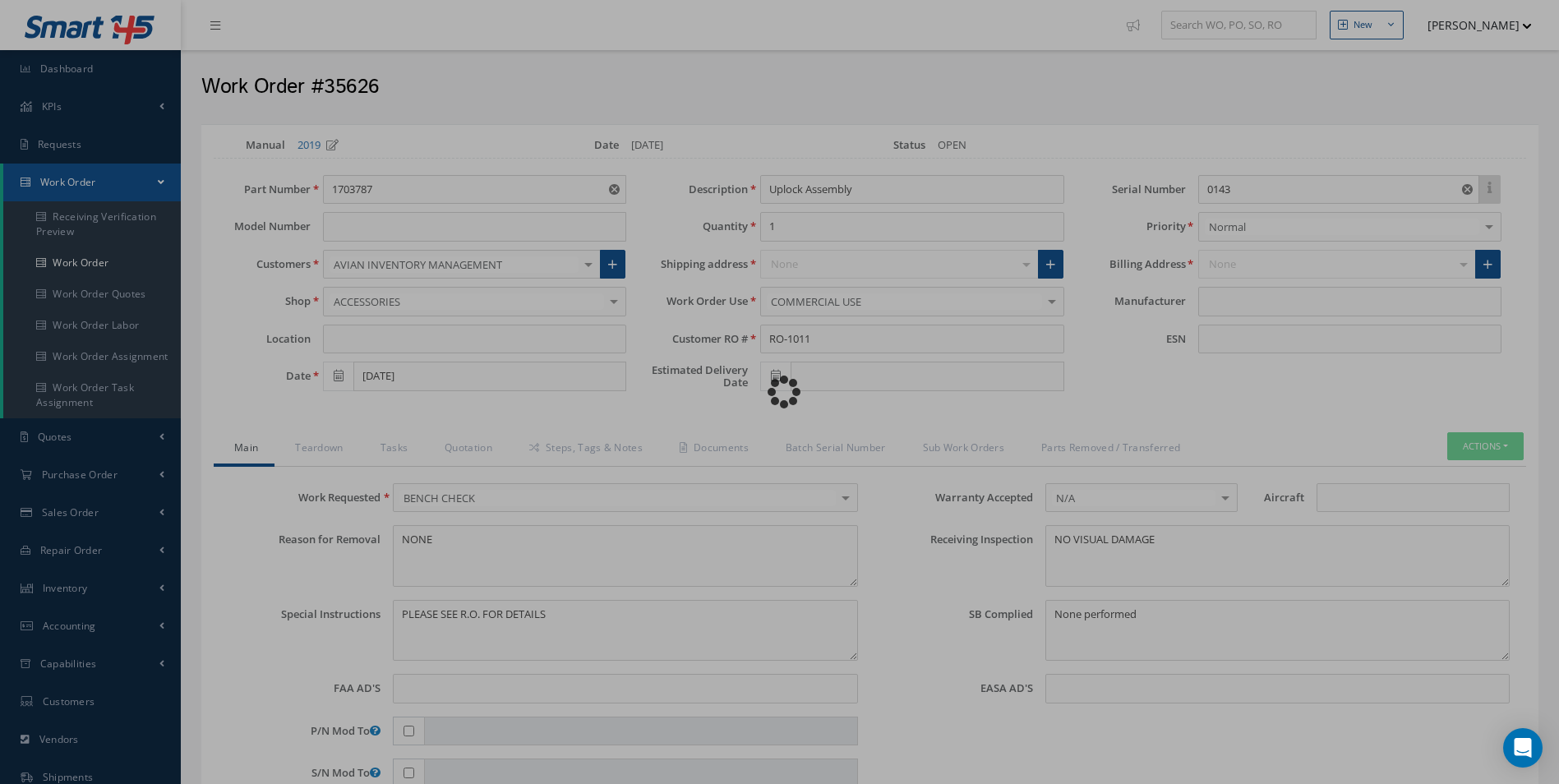
type input "HAMILTON SUNDSTRAND"
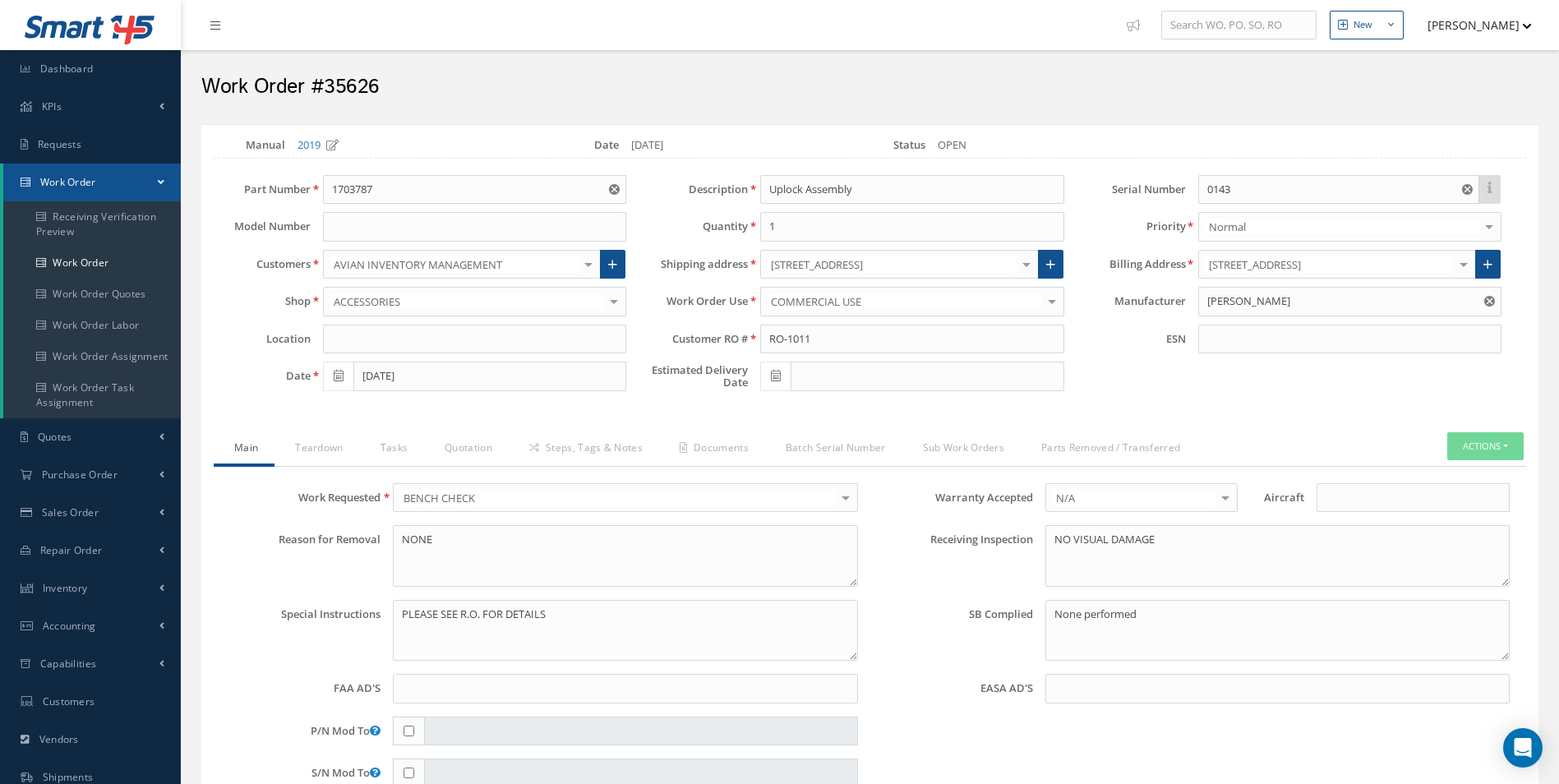
click at [553, 293] on div "ACCESSORIES" at bounding box center [474, 301] width 303 height 30
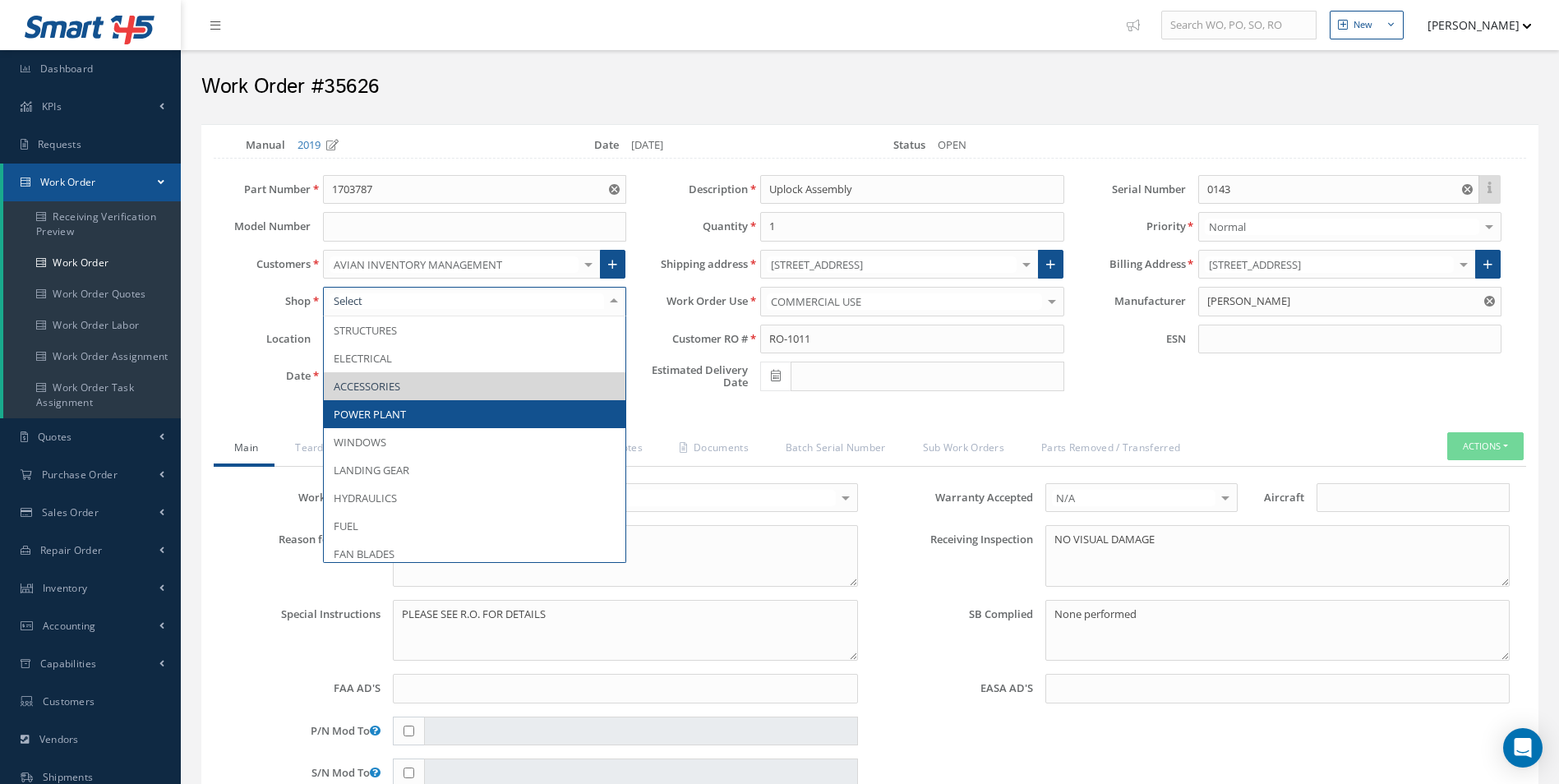
click at [522, 407] on span "POWER PLANT" at bounding box center [474, 413] width 301 height 28
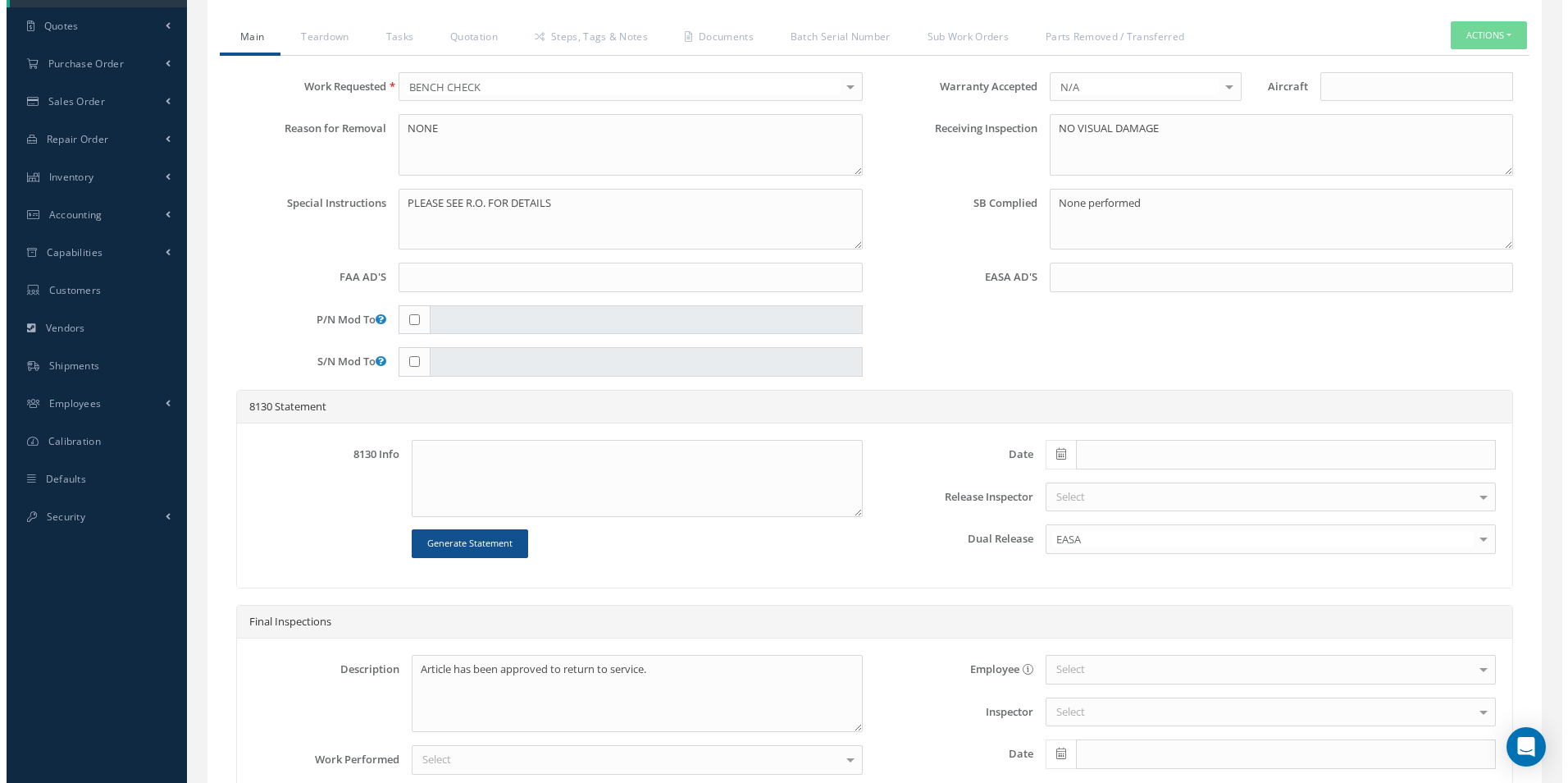
scroll to position [580, 0]
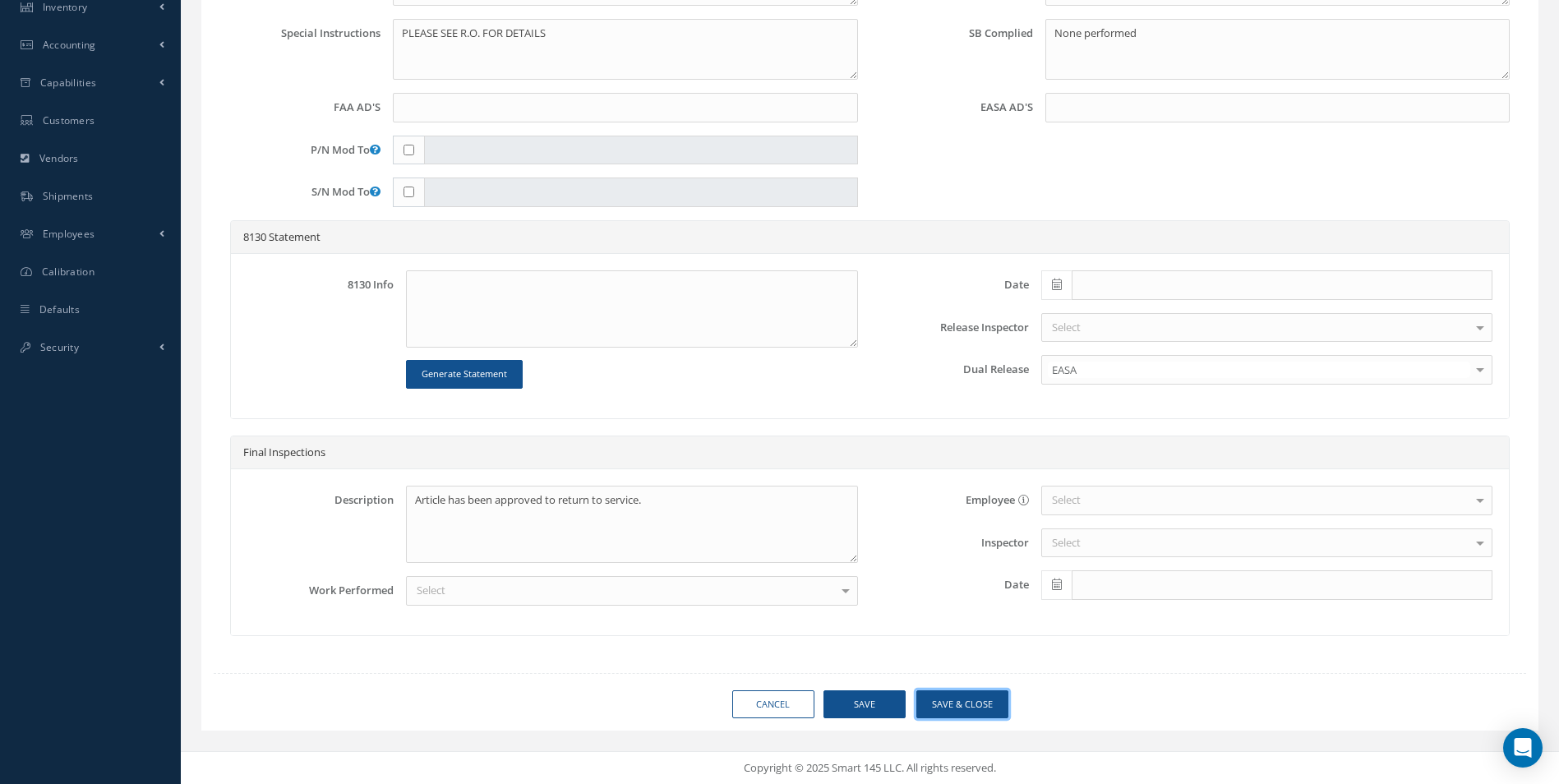
click at [999, 693] on button "Save & Close" at bounding box center [961, 705] width 92 height 29
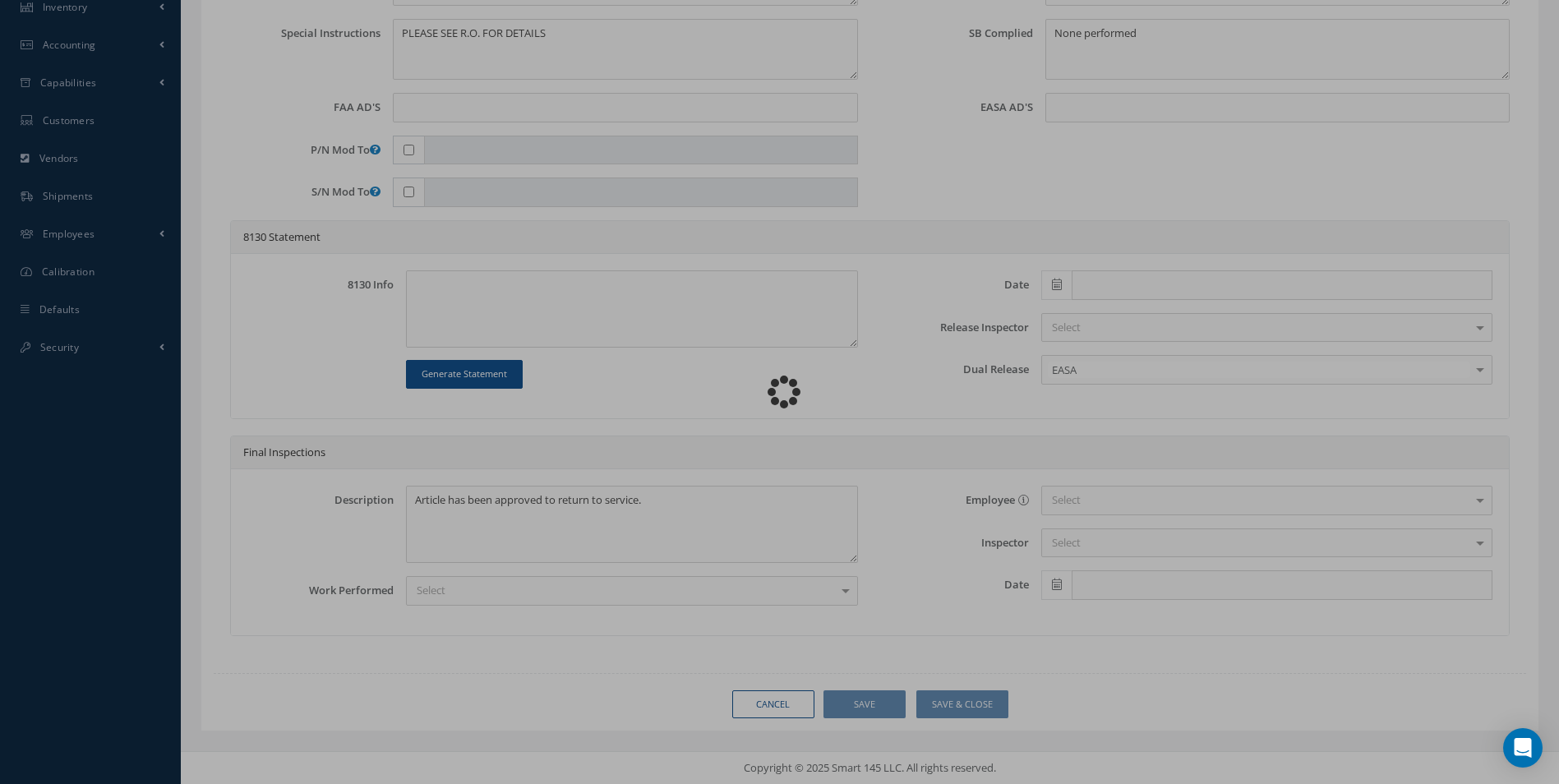
type input "HAMILTON SUNDSTRAND"
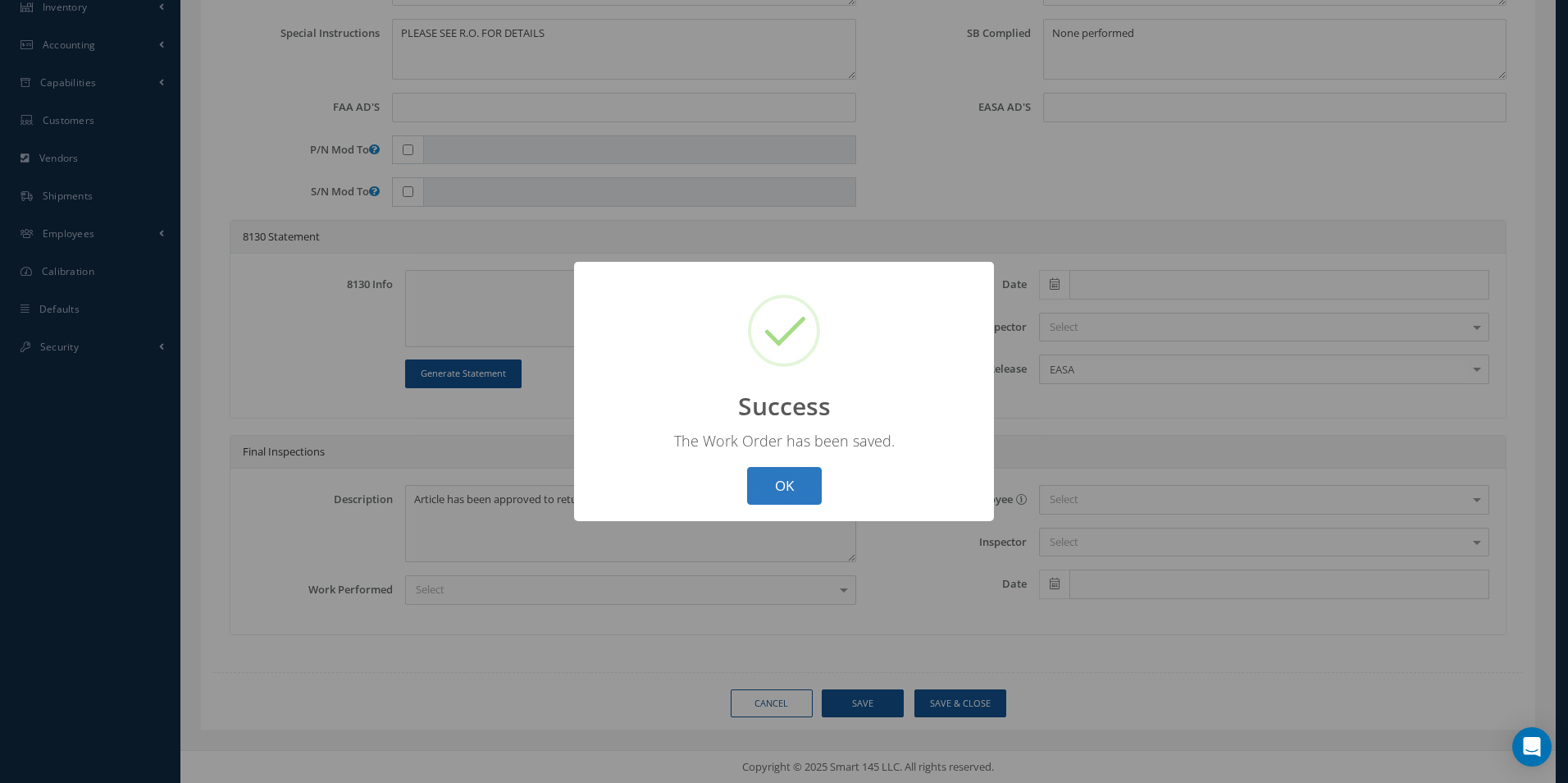
click at [772, 497] on button "OK" at bounding box center [784, 486] width 74 height 39
select select "25"
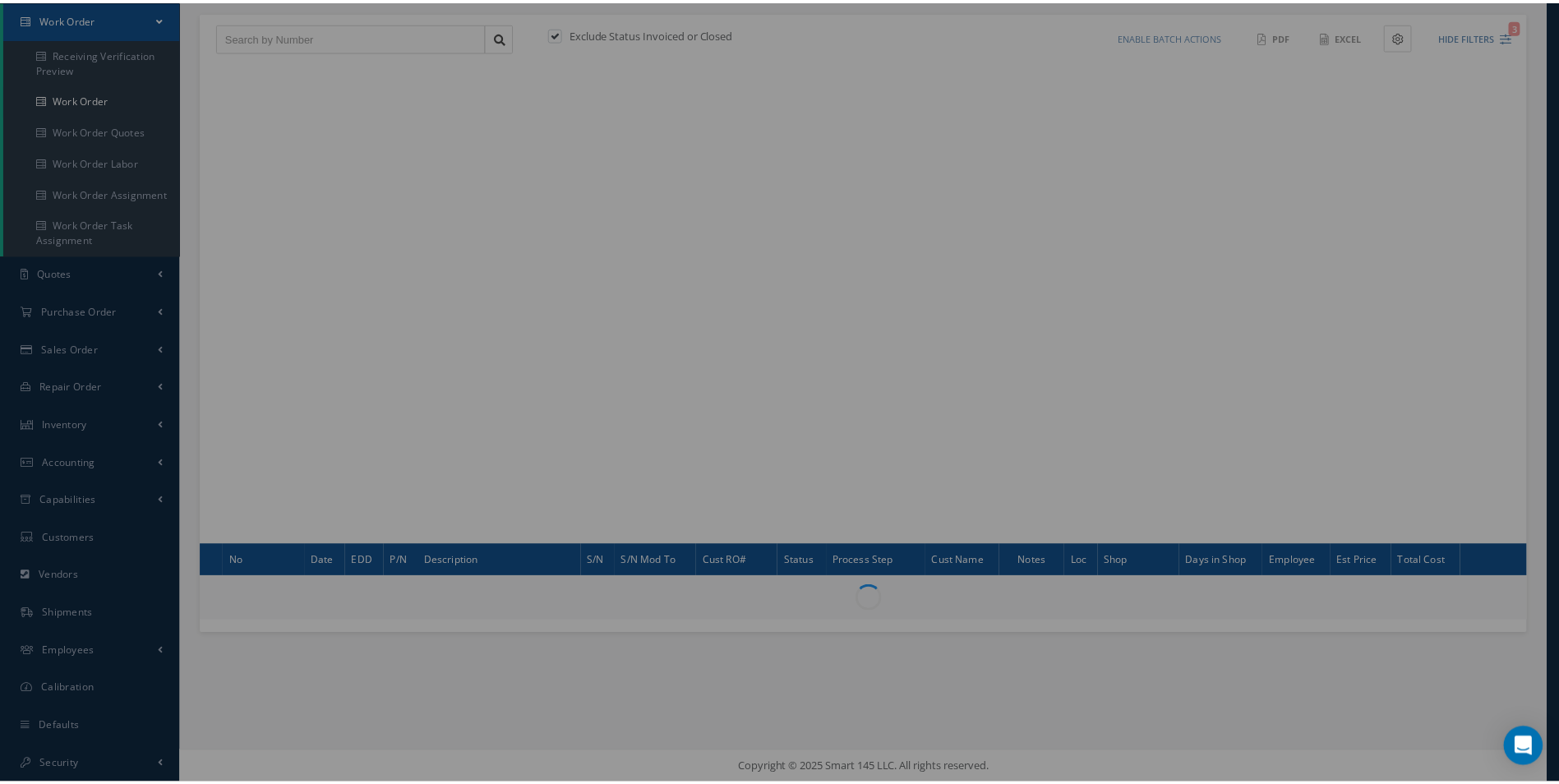
scroll to position [163, 0]
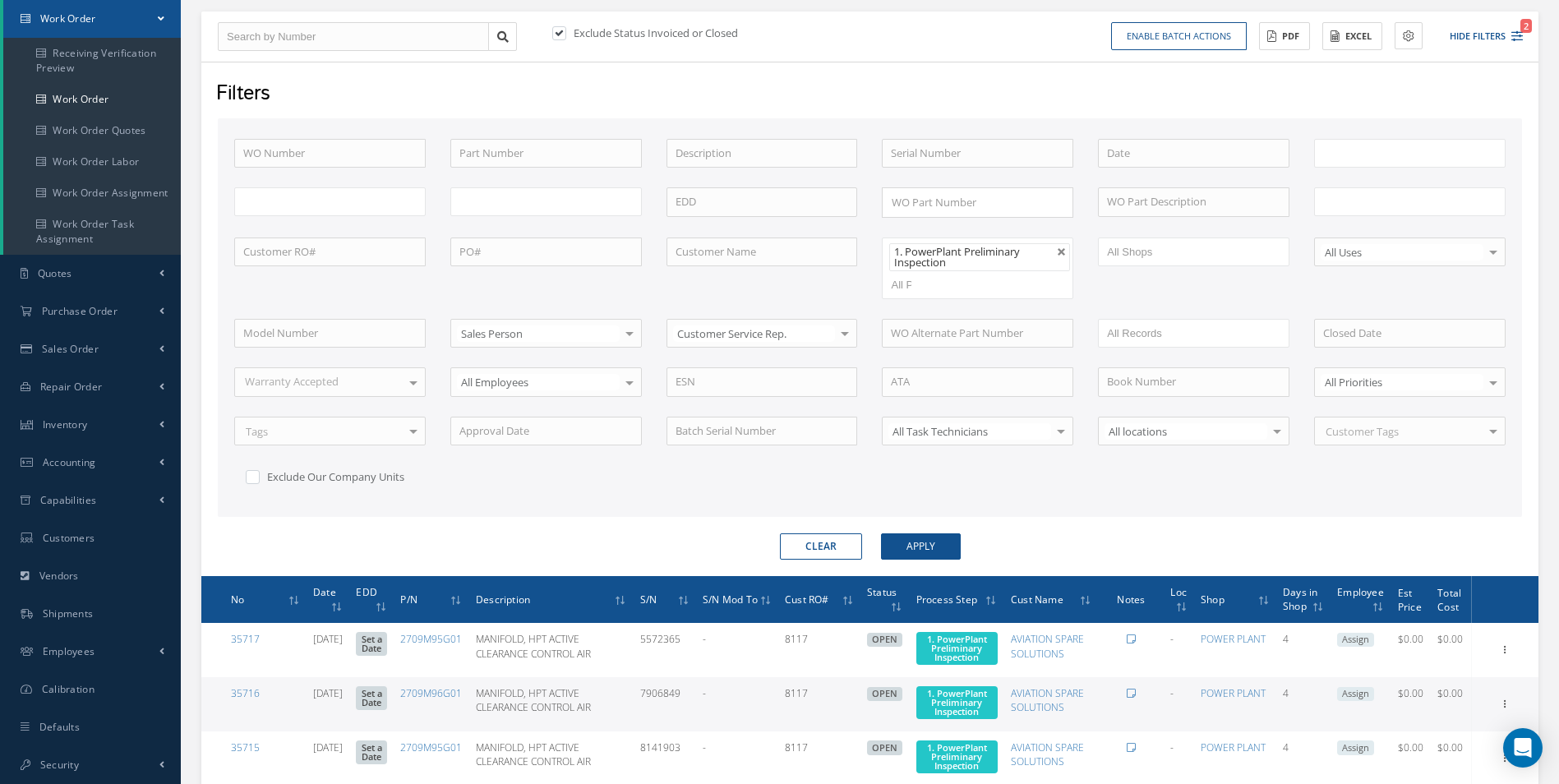
type input "All Work Request"
type input "All Work Performed"
type input "All Status"
type input "WO Part Status"
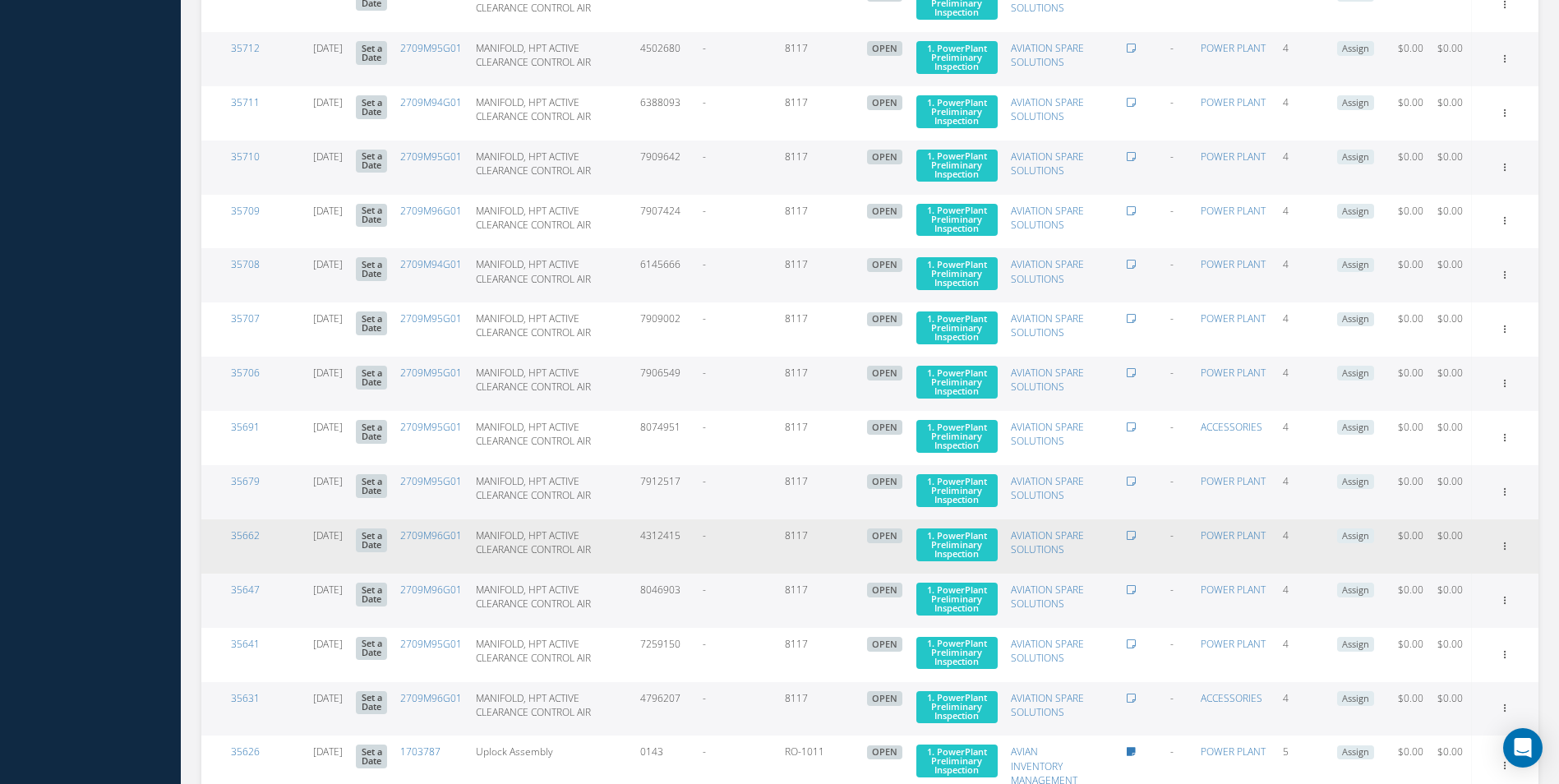
scroll to position [1149, 0]
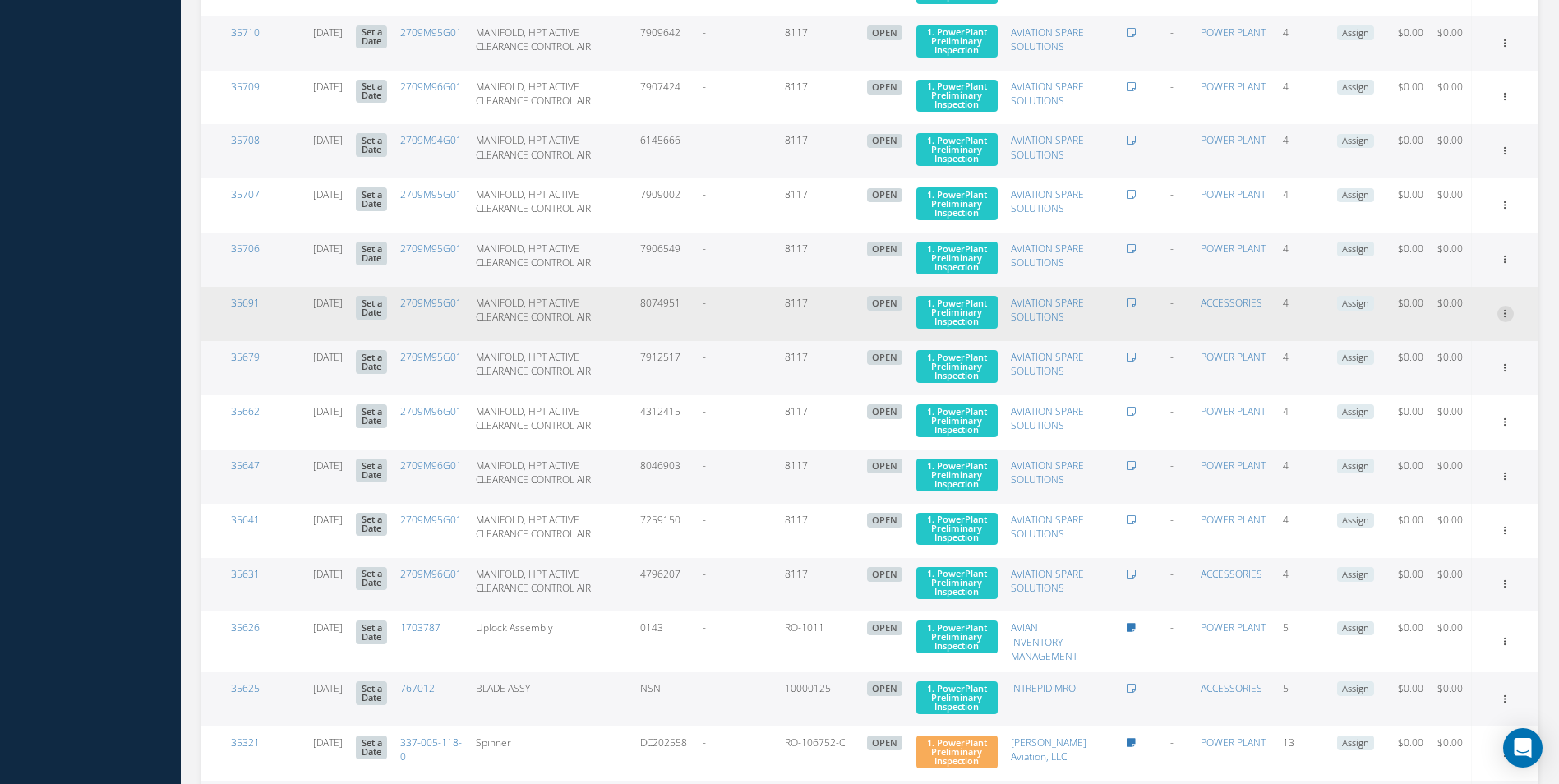
click at [1460, 356] on link "Edit" at bounding box center [1430, 346] width 129 height 21
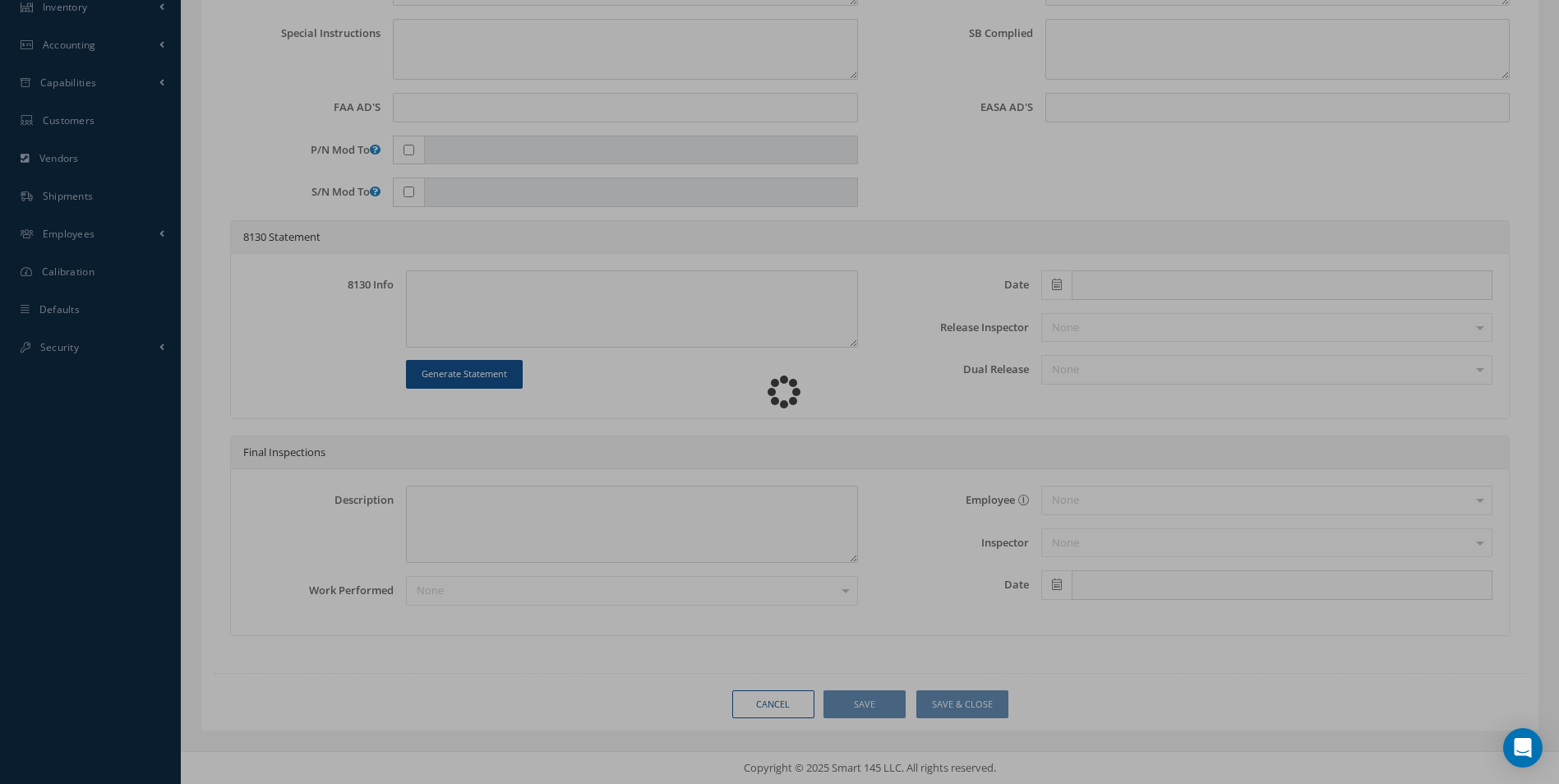
scroll to position [580, 0]
type input "2709M95G01"
type input "08/14/2025"
type input "MANIFOLD, HPT ACTIVE CLEARANCE CONTROL AIR"
type input "8117"
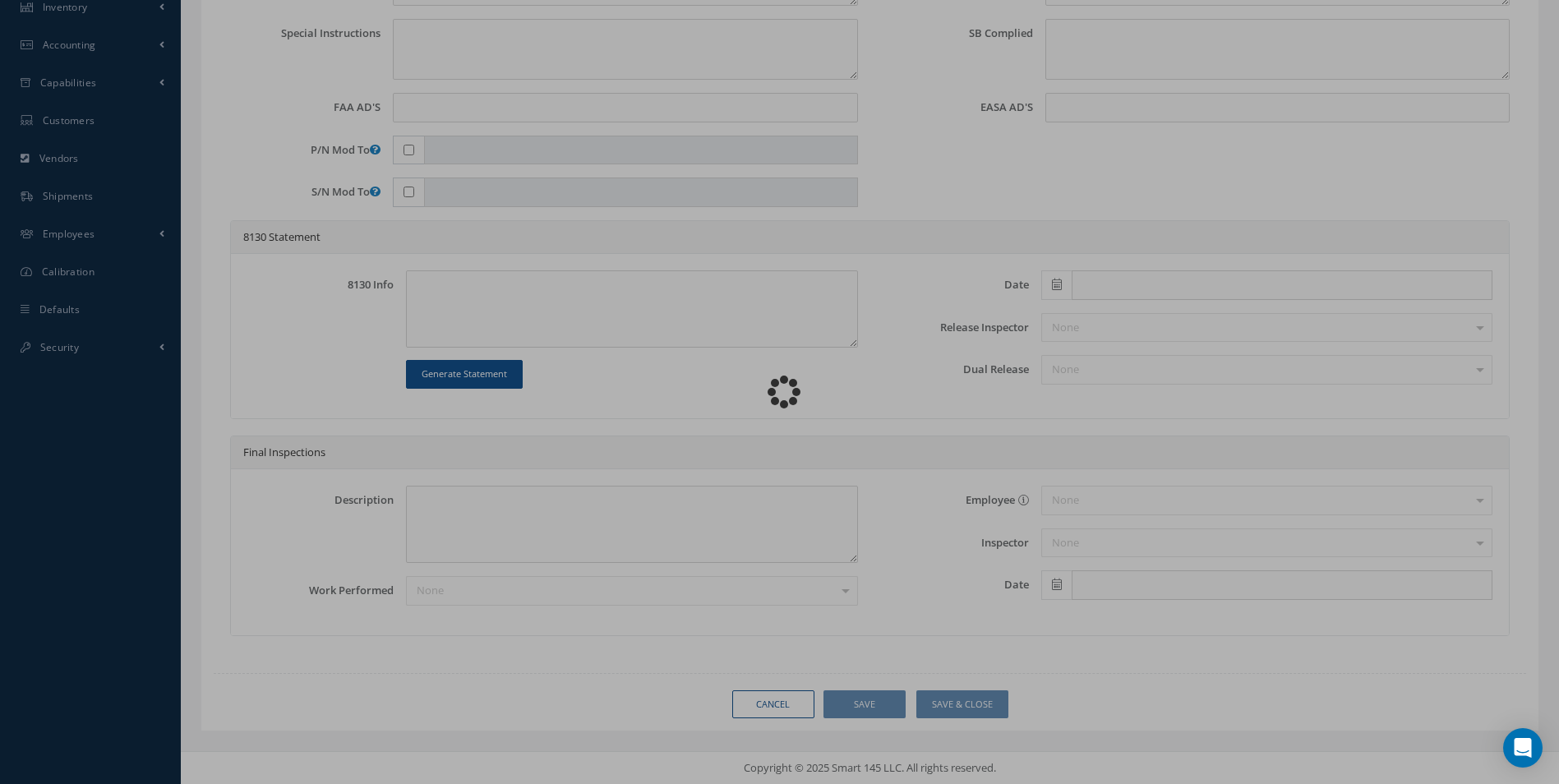
type input "8074951"
type input "59A315"
type textarea "NONE"
type textarea "PLEASE SEE R.O. FOR DETAILS"
type input "LEAP-1A Engine"
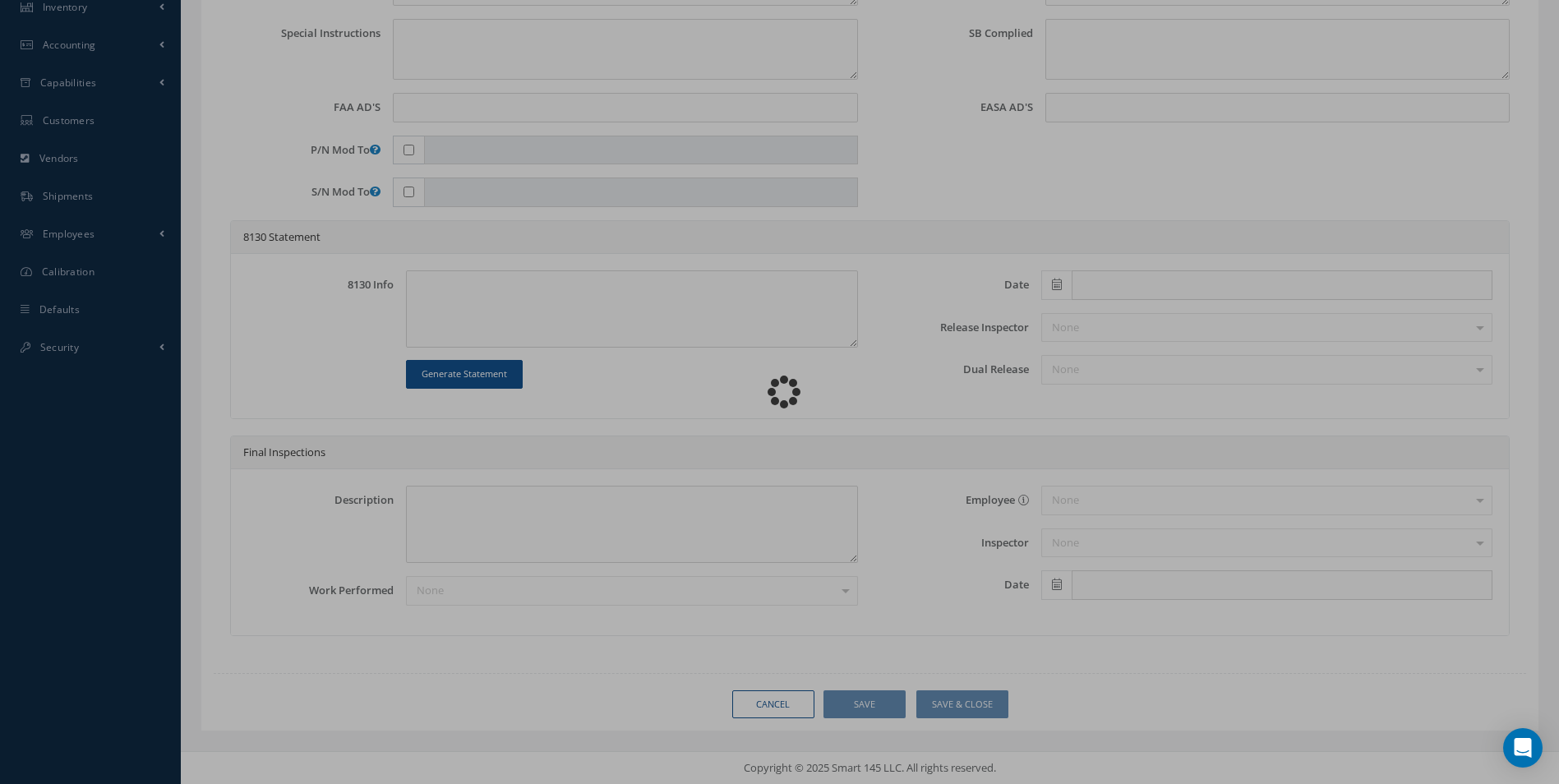
type textarea "NO VISUAL DAMAGE"
type textarea "None performed"
type textarea "Article has been approved to return to service."
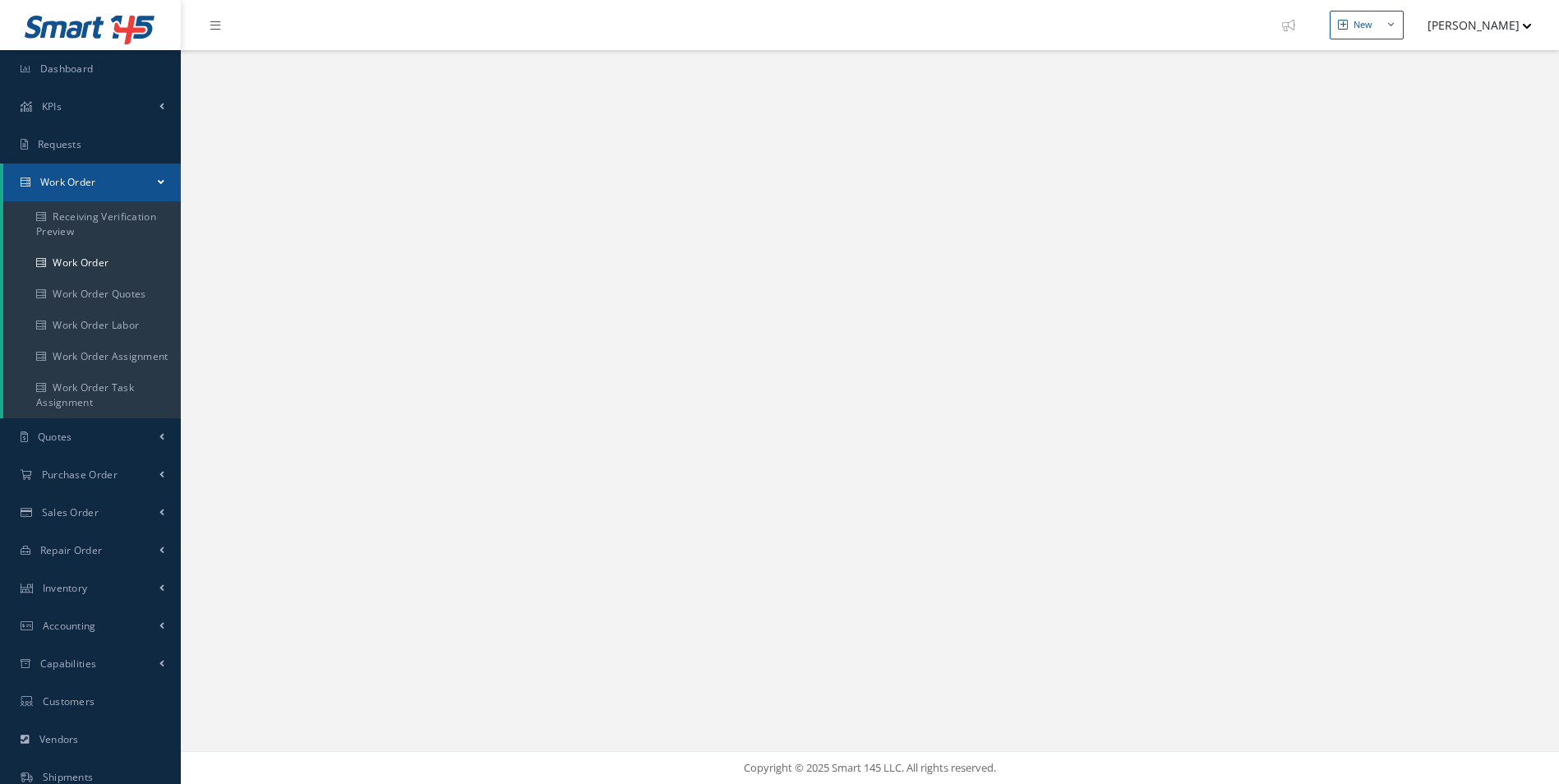
select select "25"
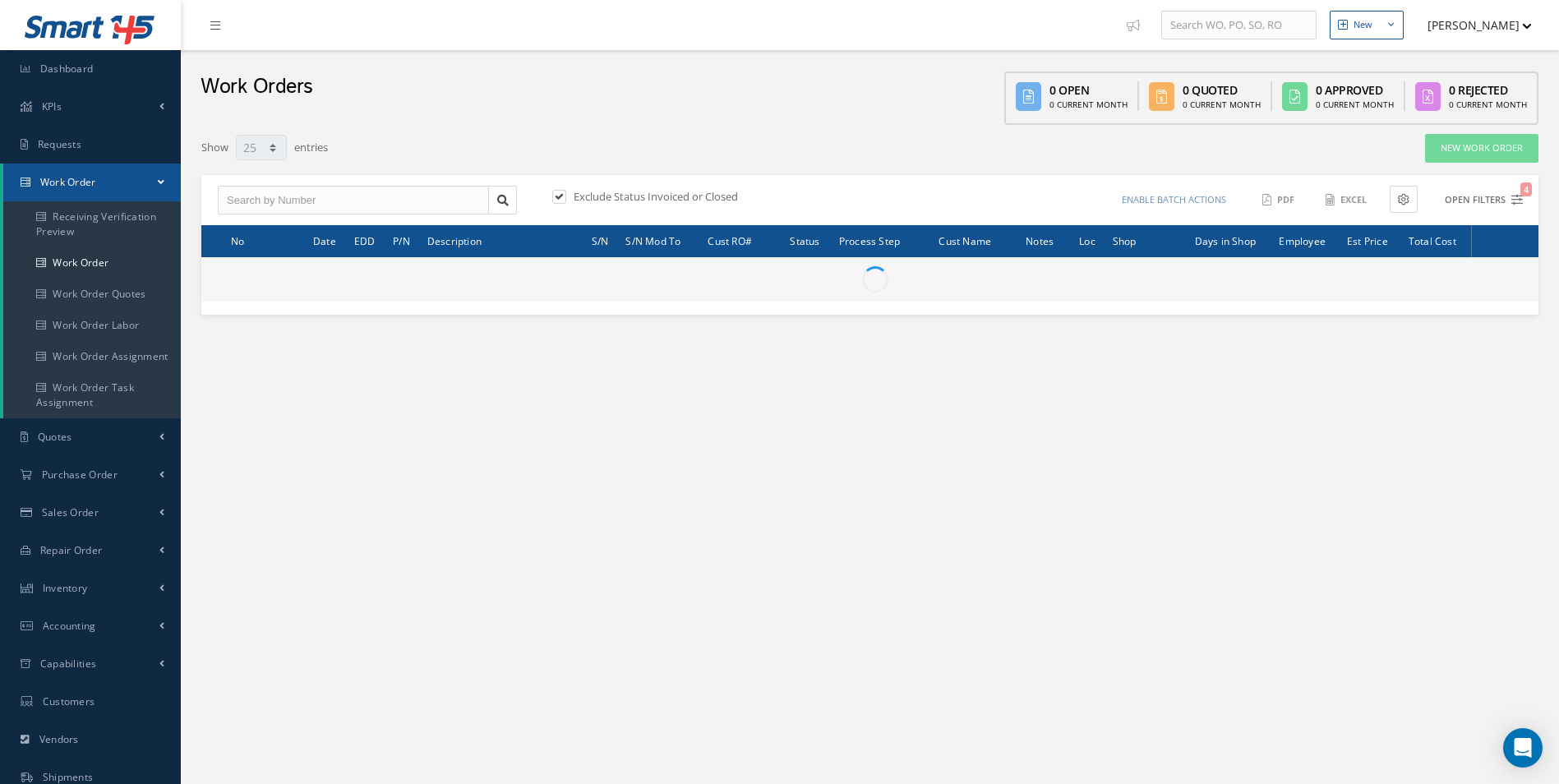
type input "All Work Request"
type input "All Work Performed"
type input "All Status"
type input "WO Part Status"
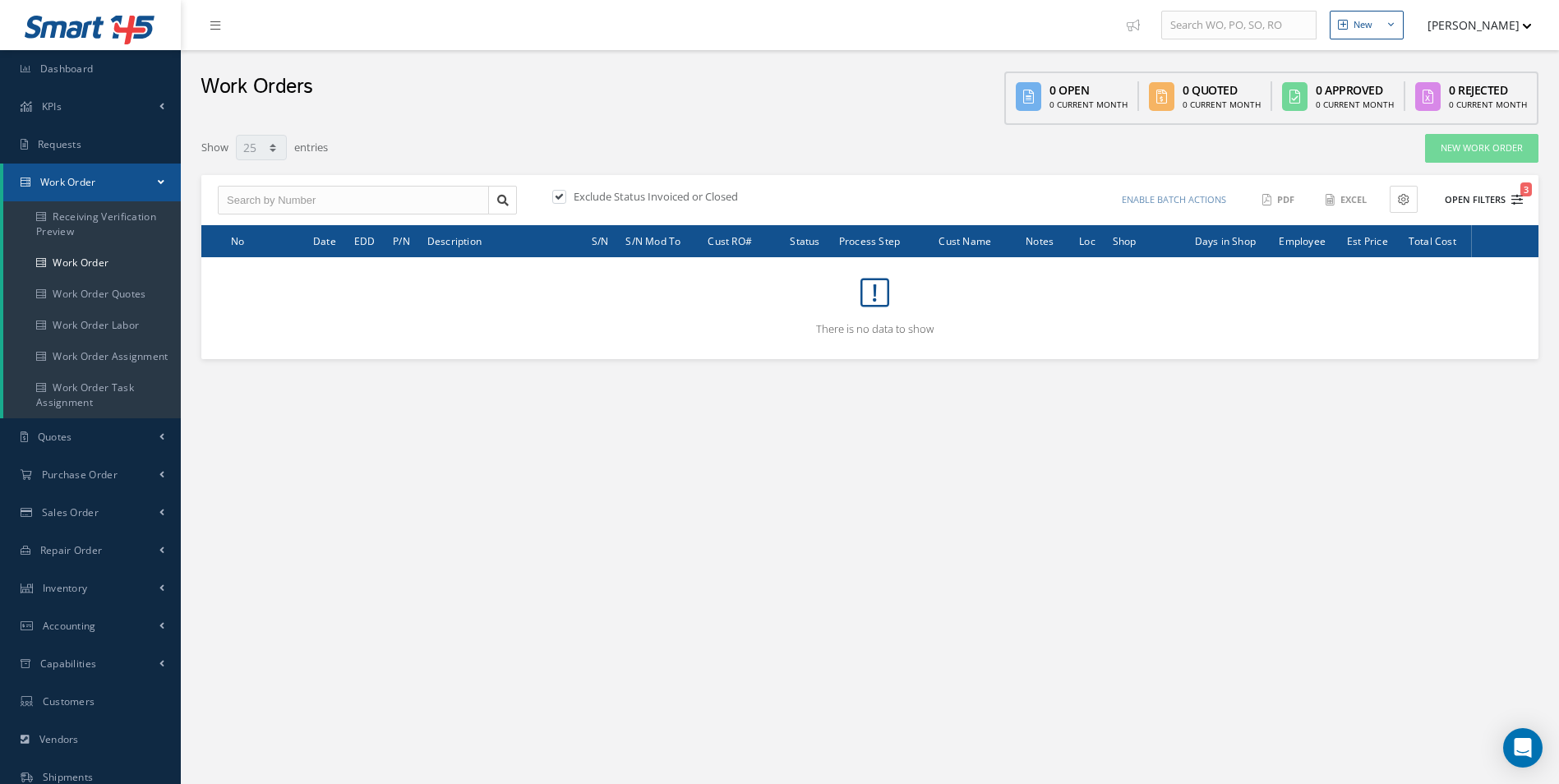
click at [1498, 200] on button "Open Filters 3" at bounding box center [1476, 200] width 93 height 27
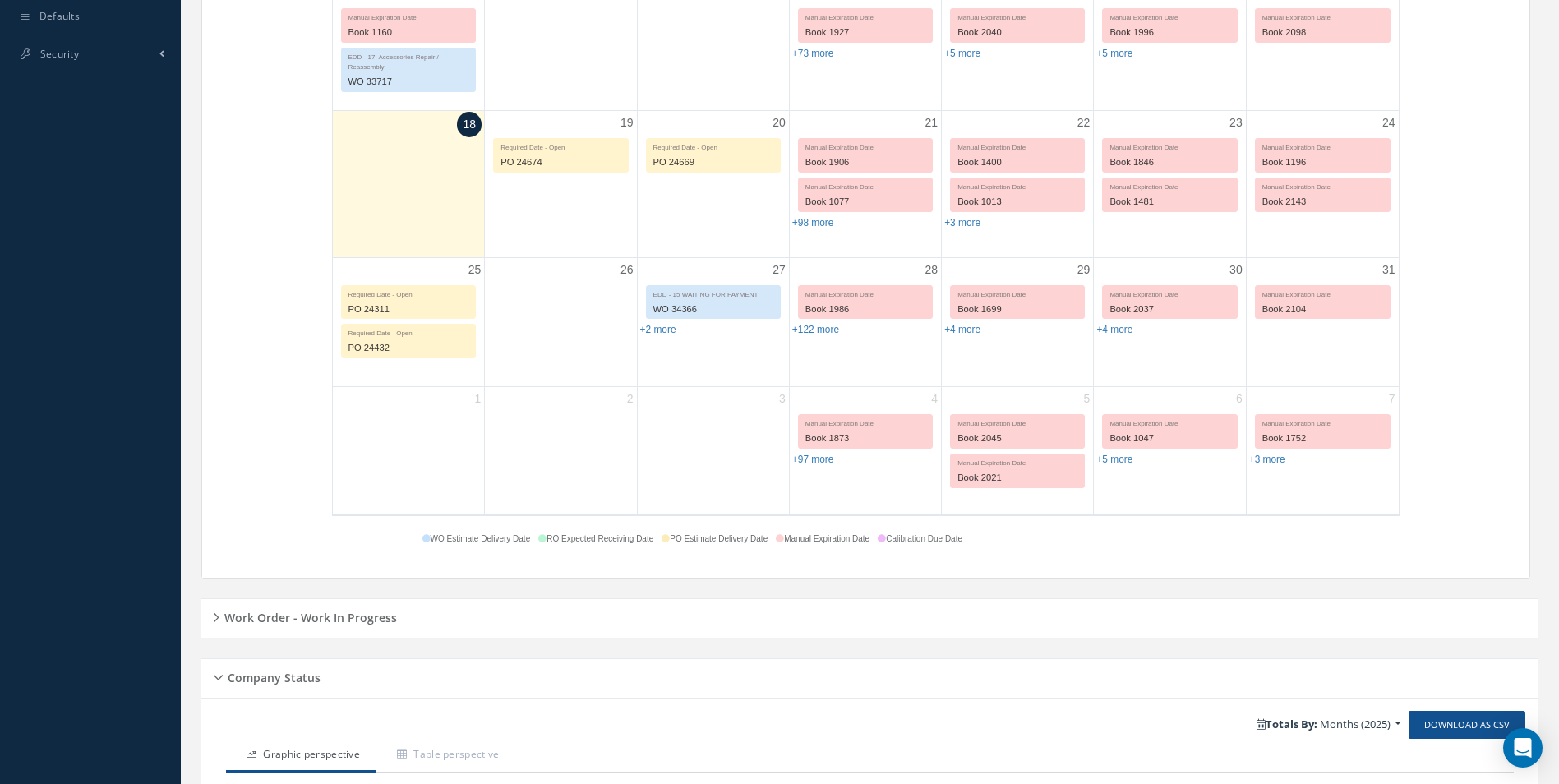
click at [604, 593] on div "Calendar Loading… [DATE] Month Month Week Day [DATE] No elements found. List is…" at bounding box center [869, 87] width 1337 height 1022
click at [608, 605] on div "Work Order - Work In Progress" at bounding box center [869, 618] width 1337 height 25
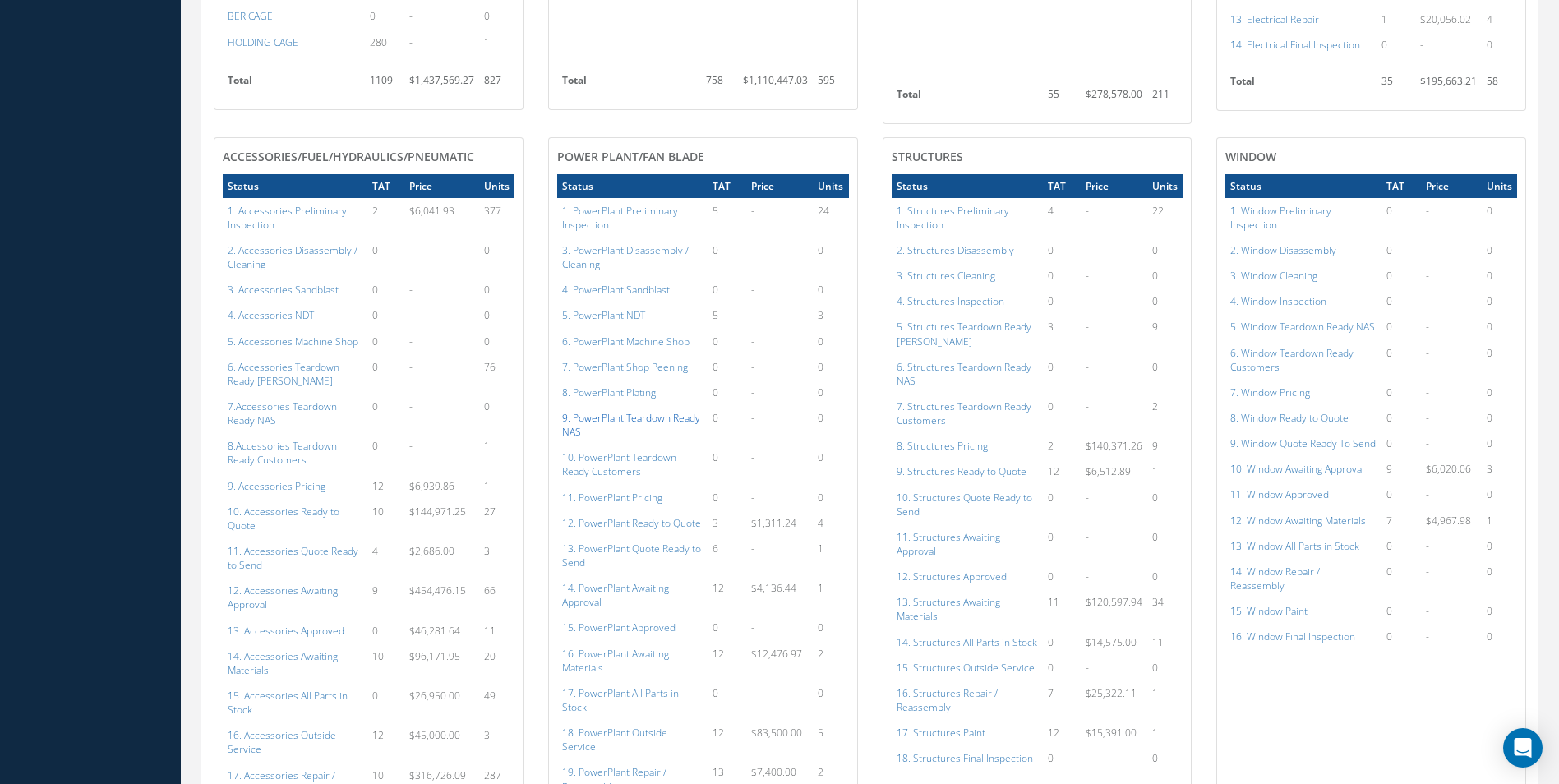
scroll to position [1724, 0]
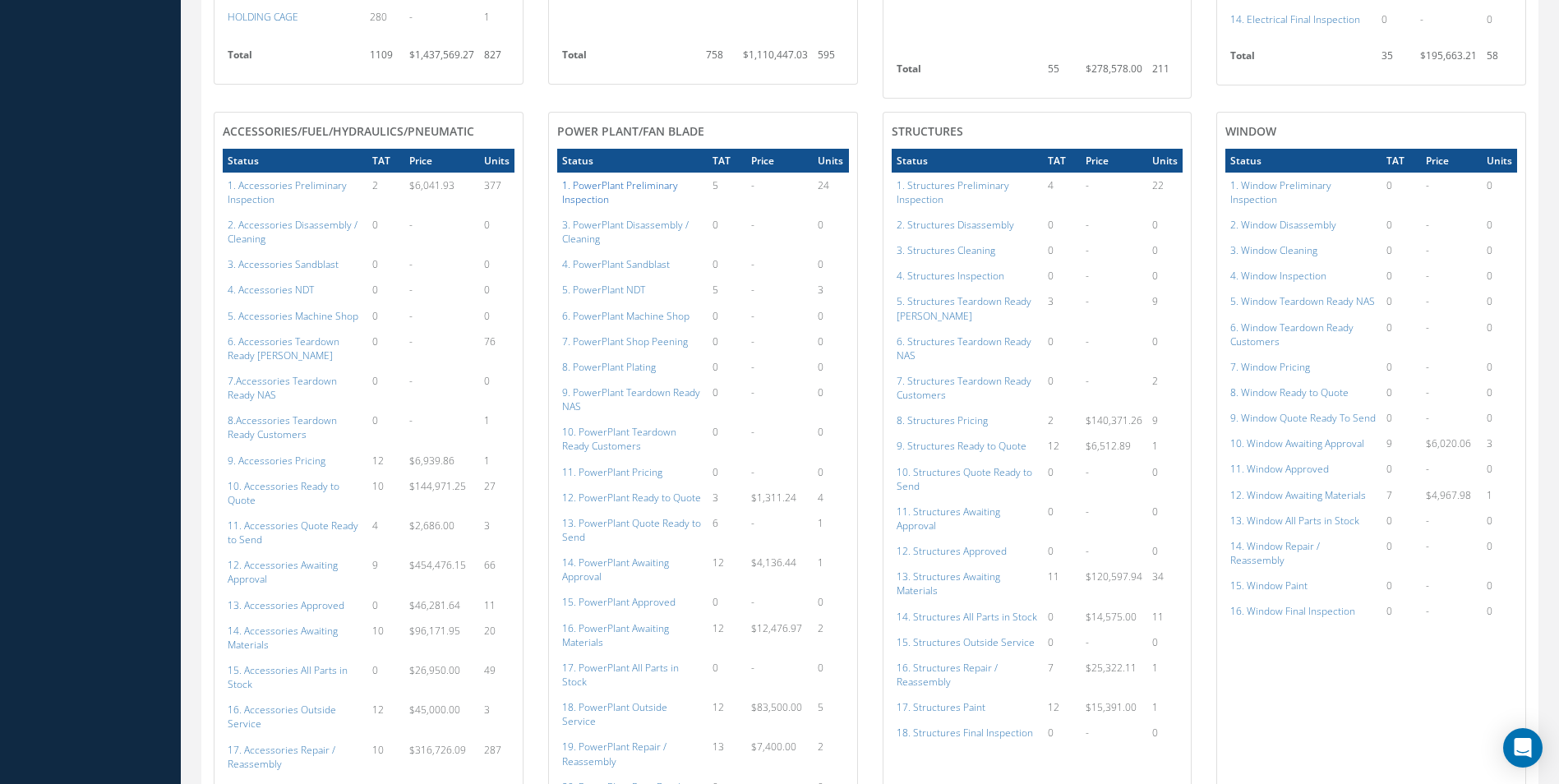
click at [600, 183] on a=120&excludeInternalCustomer=false&excludeInvoicedOrClosed=true&shop_id=21&filtersHidded"] "1. PowerPlant Preliminary Inspection" at bounding box center [620, 192] width 116 height 28
click at [628, 283] on a=124&excludeInternalCustomer=false&excludeInvoicedOrClosed=true&shop_id=21&filtersHidded"] "5. PowerPlant NDT" at bounding box center [604, 290] width 83 height 14
click at [638, 490] on a=131&excludeInternalCustomer=false&excludeInvoicedOrClosed=true&shop_id=21&filtersHidded"] "12. PowerPlant Ready to Quote" at bounding box center [632, 497] width 139 height 14
click at [671, 516] on a=132&excludeInternalCustomer=false&excludeInvoicedOrClosed=true&shop_id=21&filtersHidded"] "13. PowerPlant Quote Ready to Send" at bounding box center [632, 529] width 139 height 28
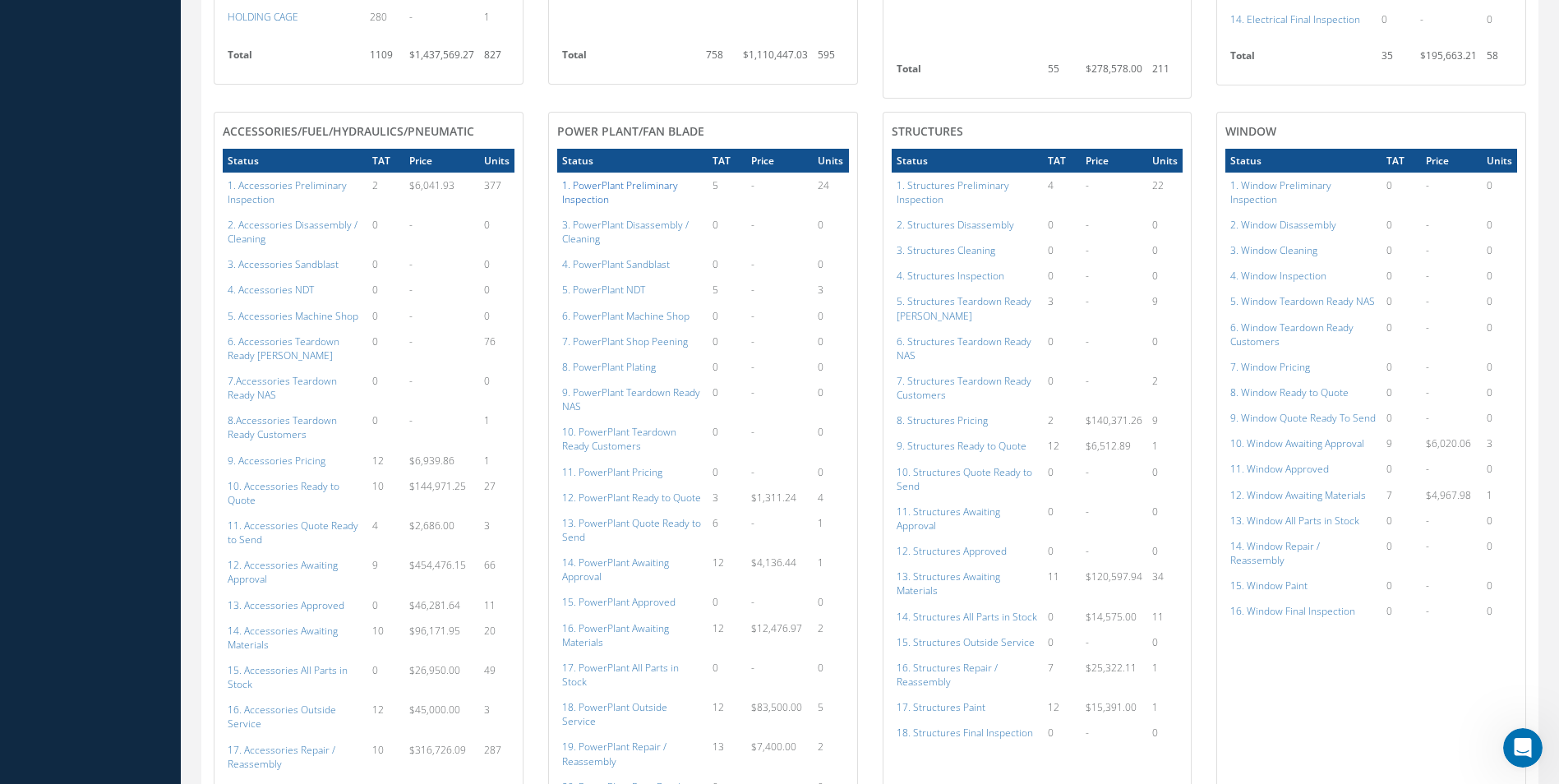
click at [613, 179] on a=120&excludeInternalCustomer=false&excludeInvoicedOrClosed=true&shop_id=21&filtersHidded"] "1. PowerPlant Preliminary Inspection" at bounding box center [620, 192] width 116 height 28
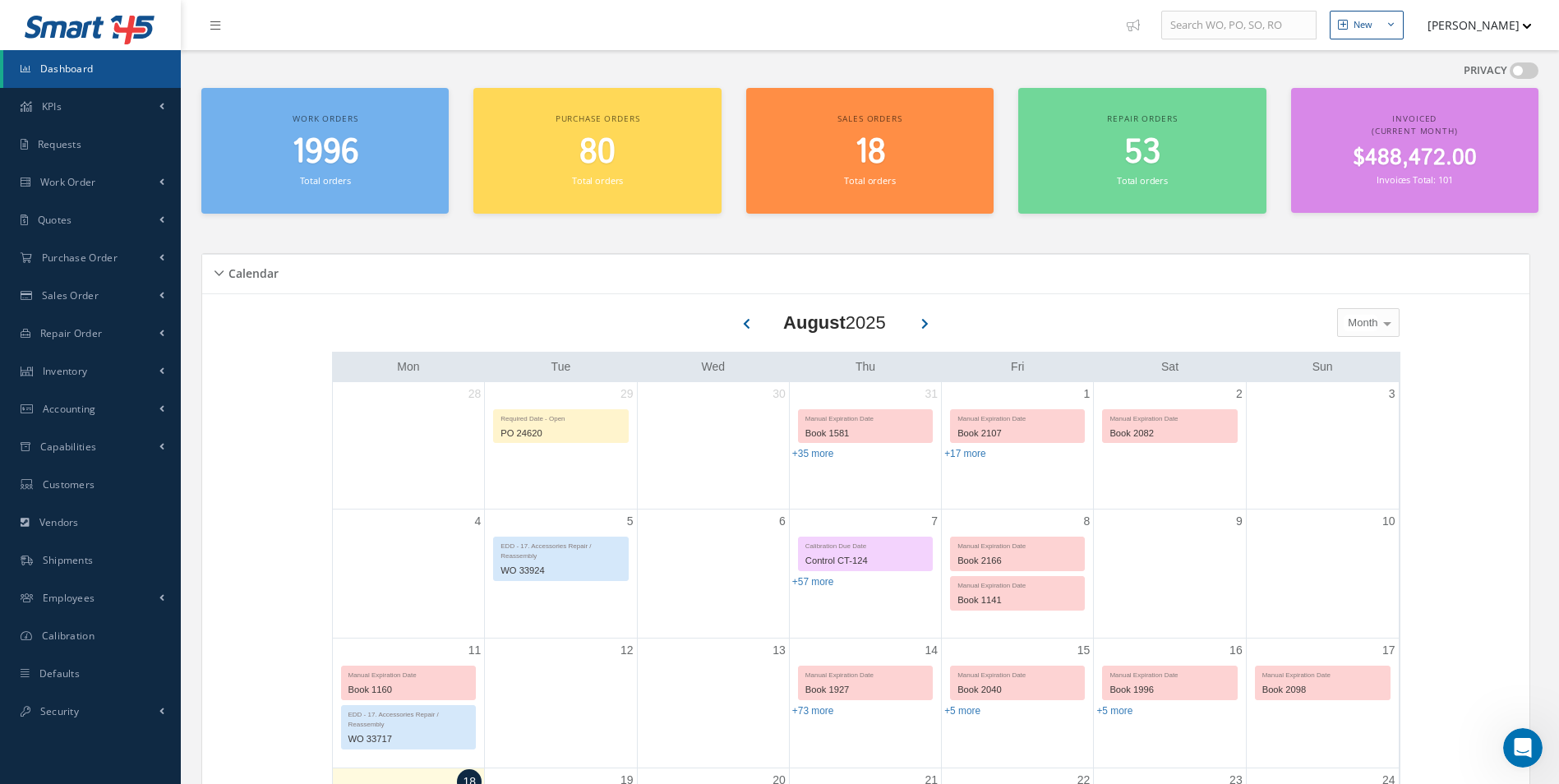
click at [1499, 27] on button "[PERSON_NAME]" at bounding box center [1471, 24] width 120 height 32
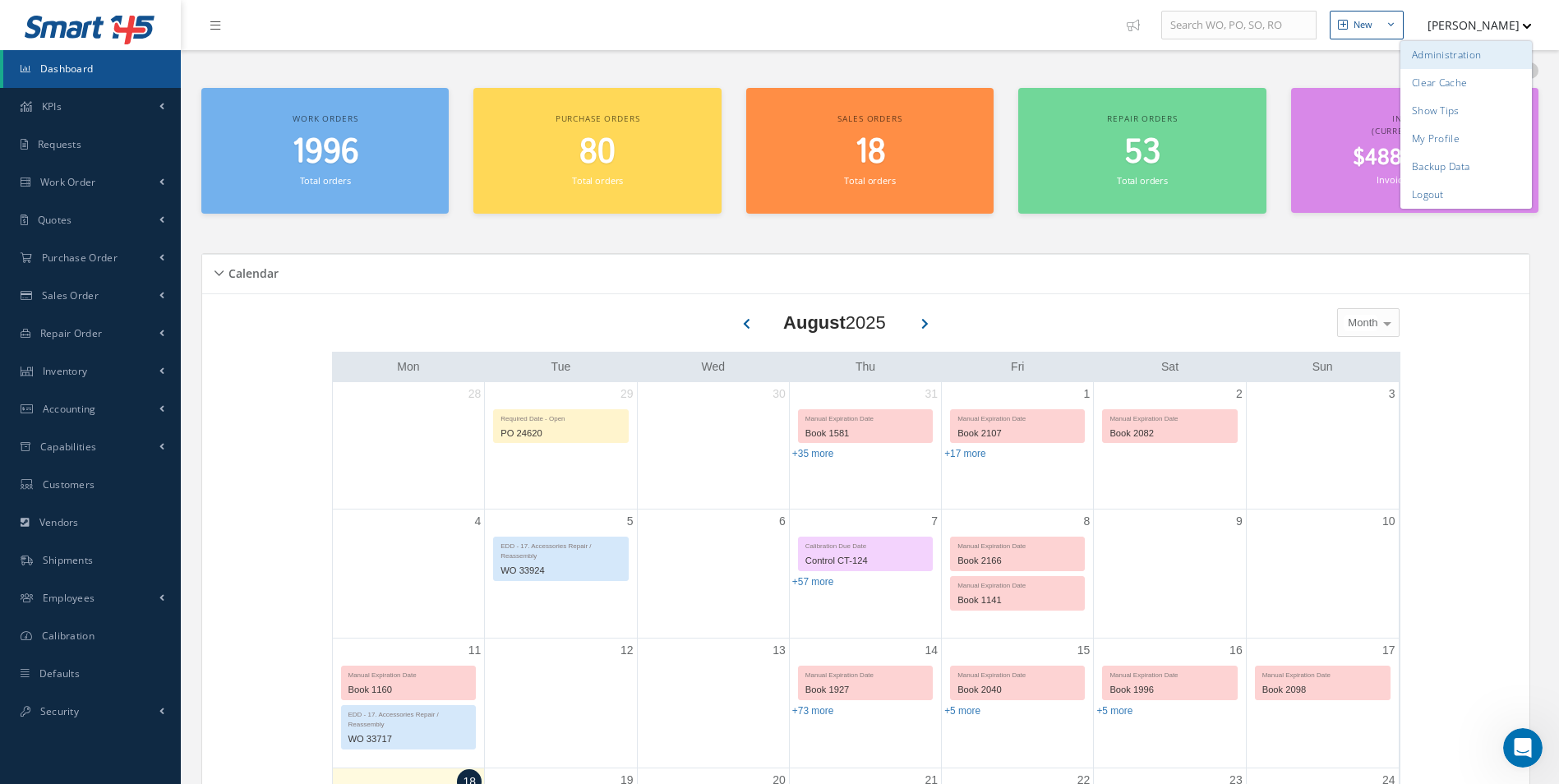
click at [1493, 52] on link "Administration" at bounding box center [1465, 55] width 131 height 28
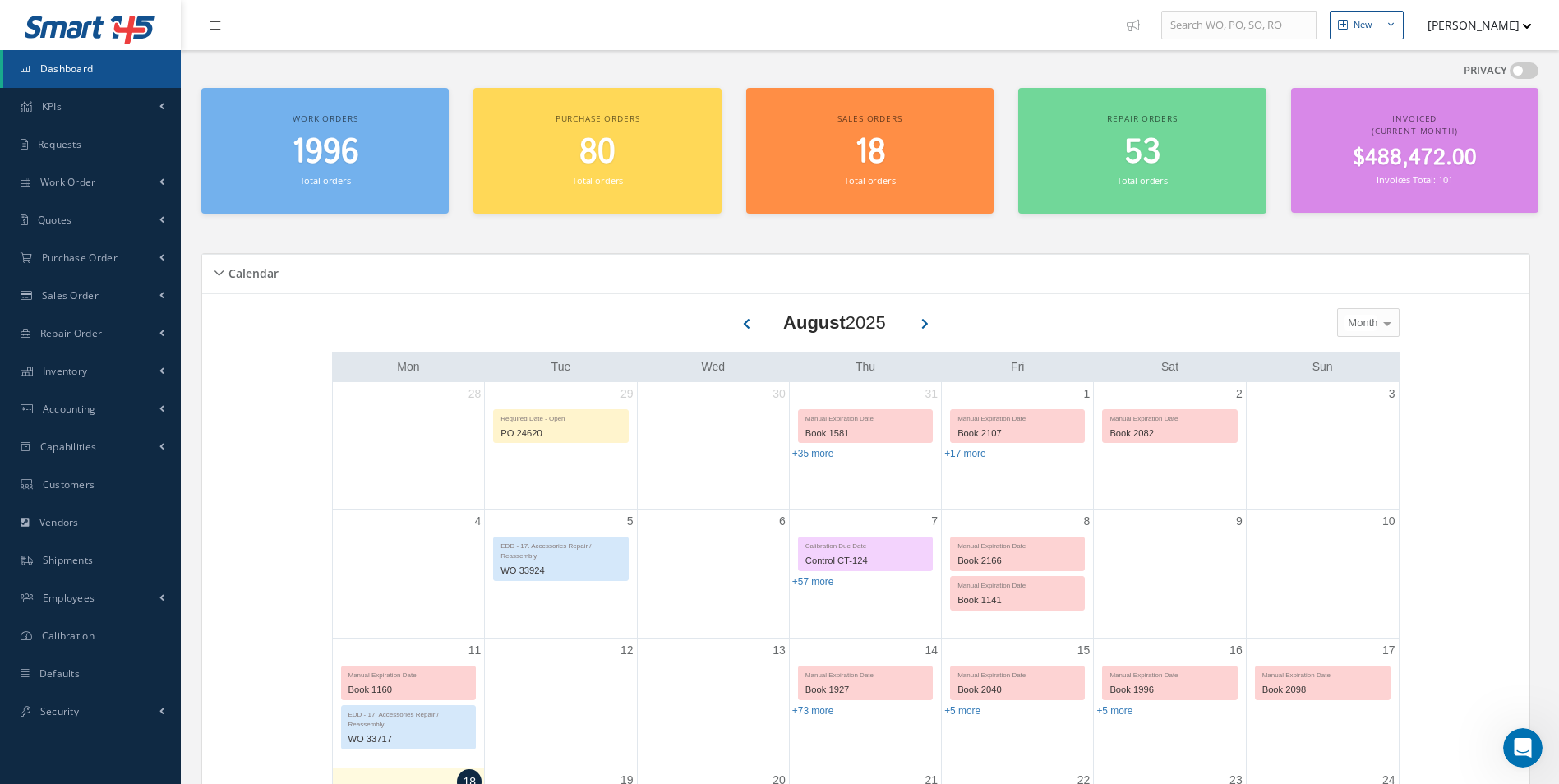
click at [1444, 38] on button "[PERSON_NAME]" at bounding box center [1471, 24] width 120 height 32
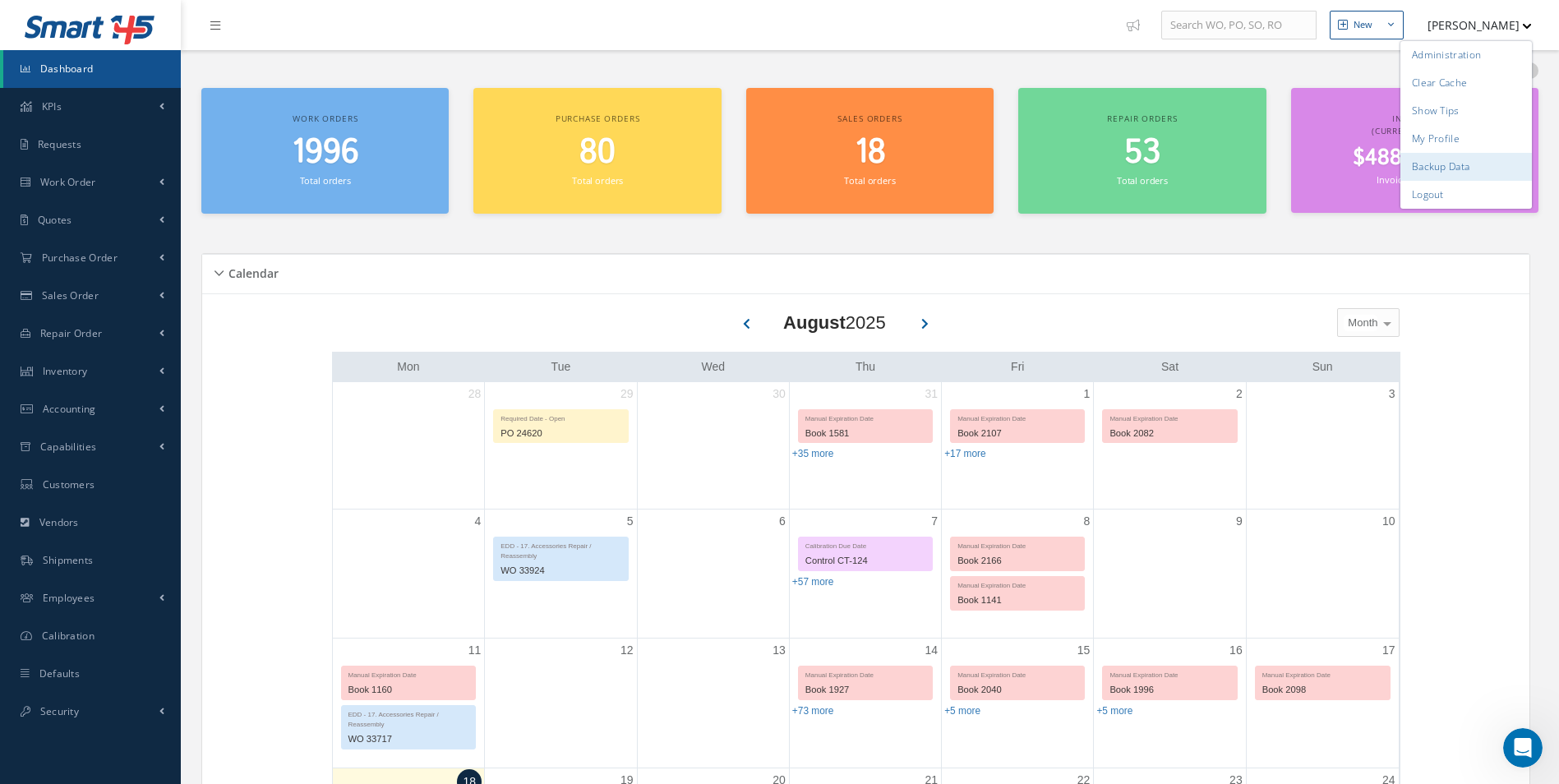
click at [1433, 178] on link "Backup Data" at bounding box center [1465, 166] width 131 height 28
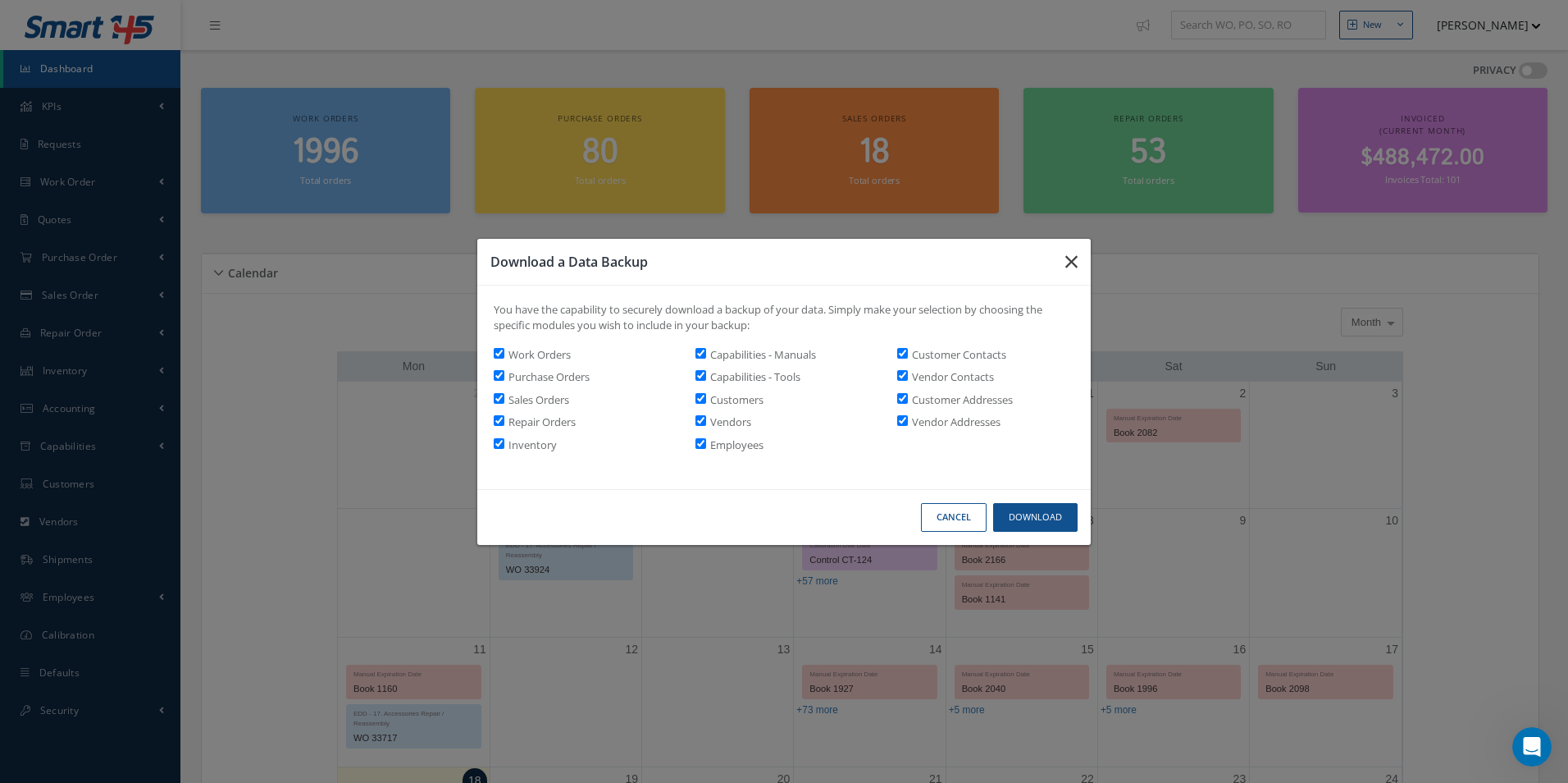
click at [1068, 262] on icon "button" at bounding box center [1071, 261] width 13 height 19
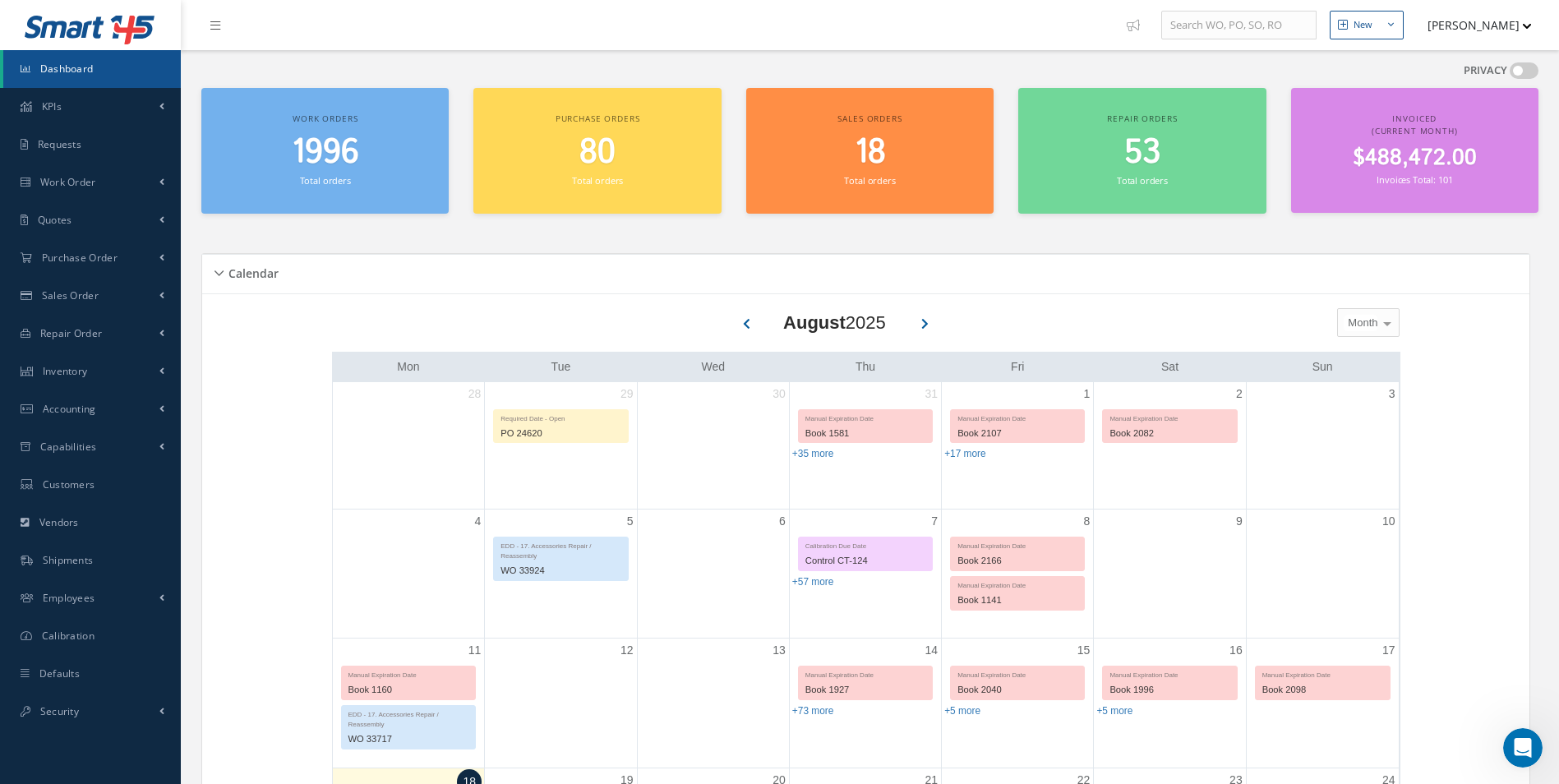
click at [1516, 20] on button "[PERSON_NAME]" at bounding box center [1471, 24] width 120 height 32
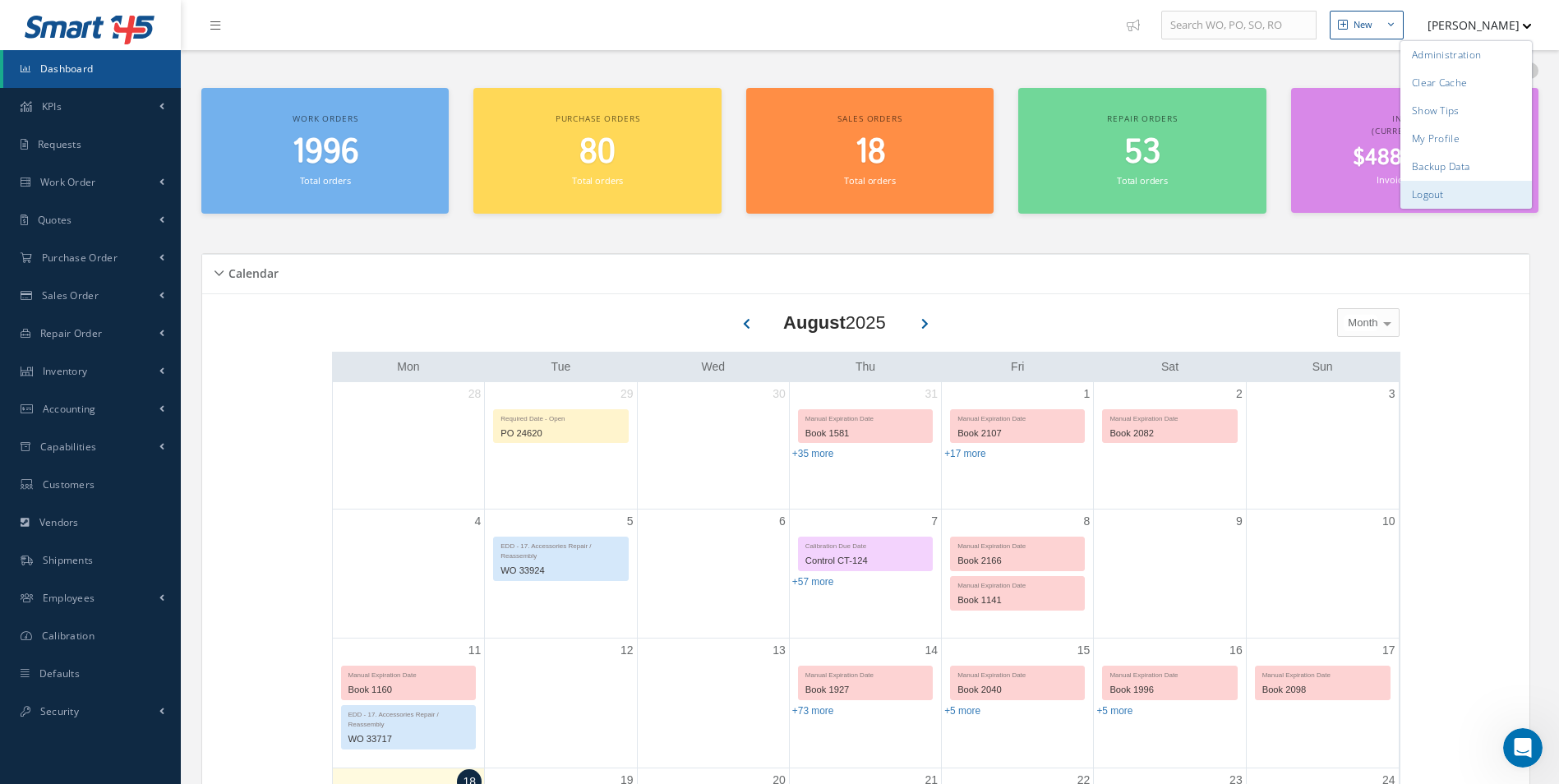
click at [1423, 192] on link "Logout" at bounding box center [1465, 194] width 131 height 28
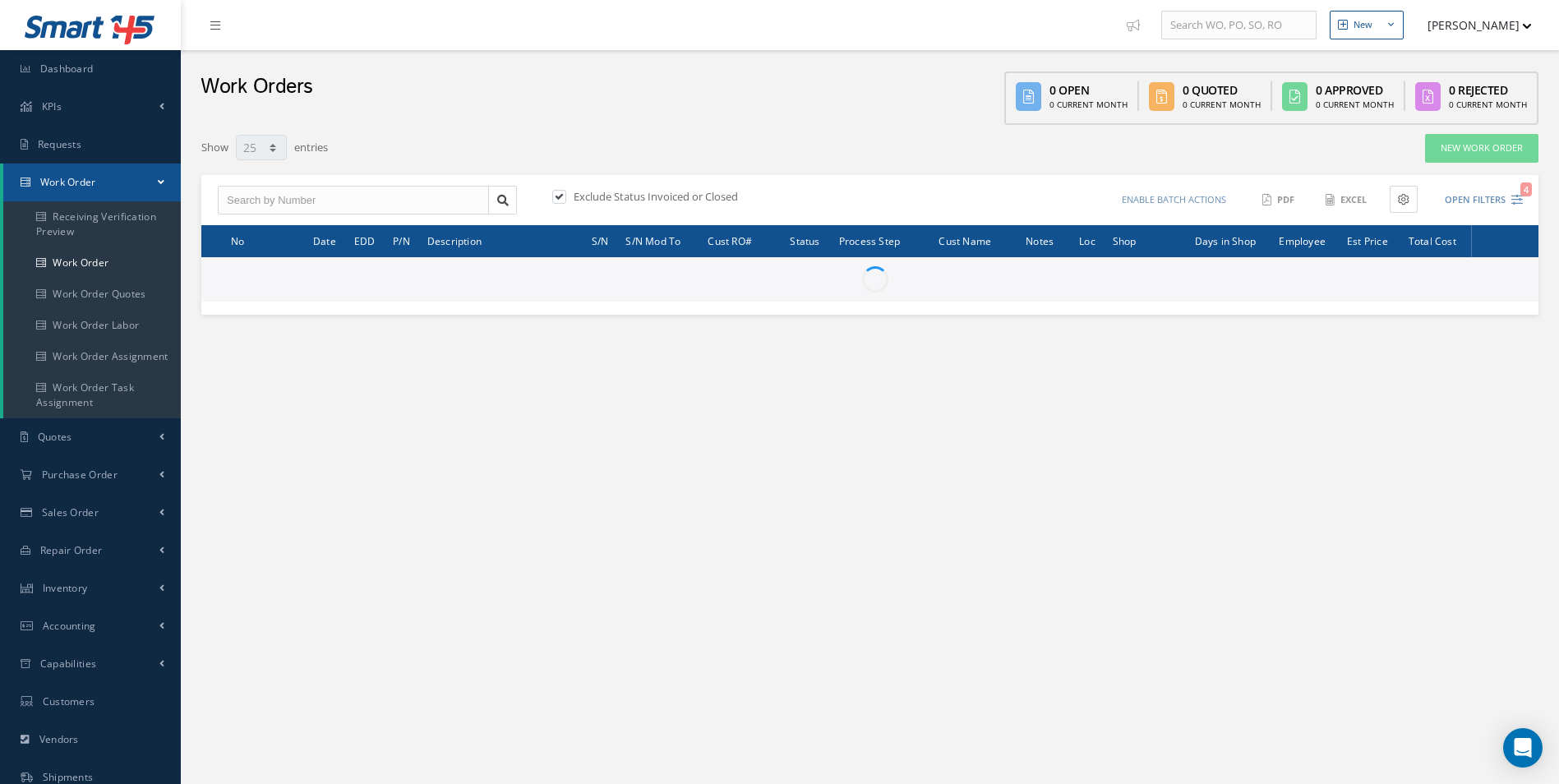
select select "25"
type input "All Work Request"
type input "All Work Performed"
type input "All Status"
type input "WO Part Status"
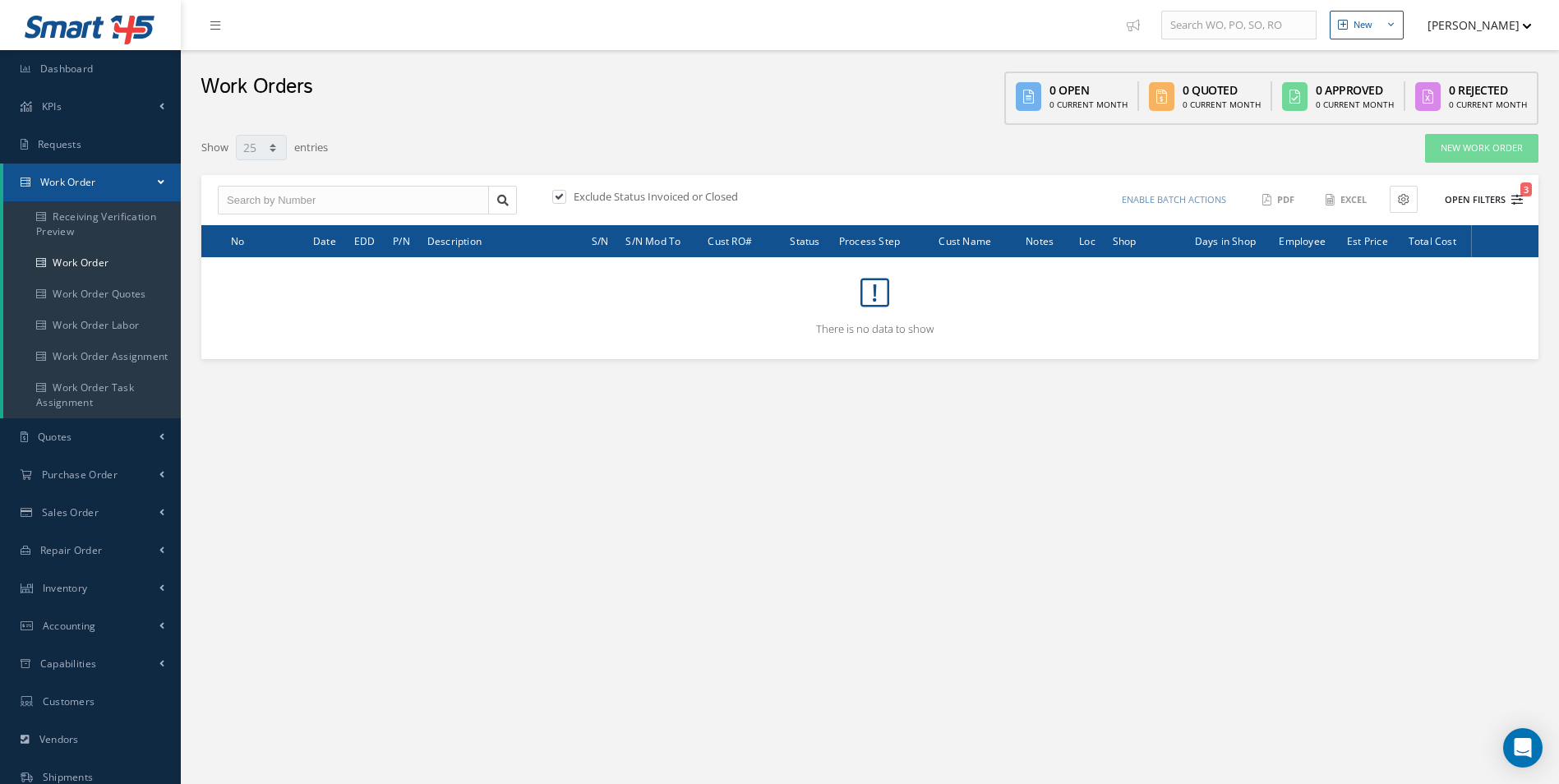
click at [1490, 206] on button "Open Filters 3" at bounding box center [1476, 200] width 93 height 27
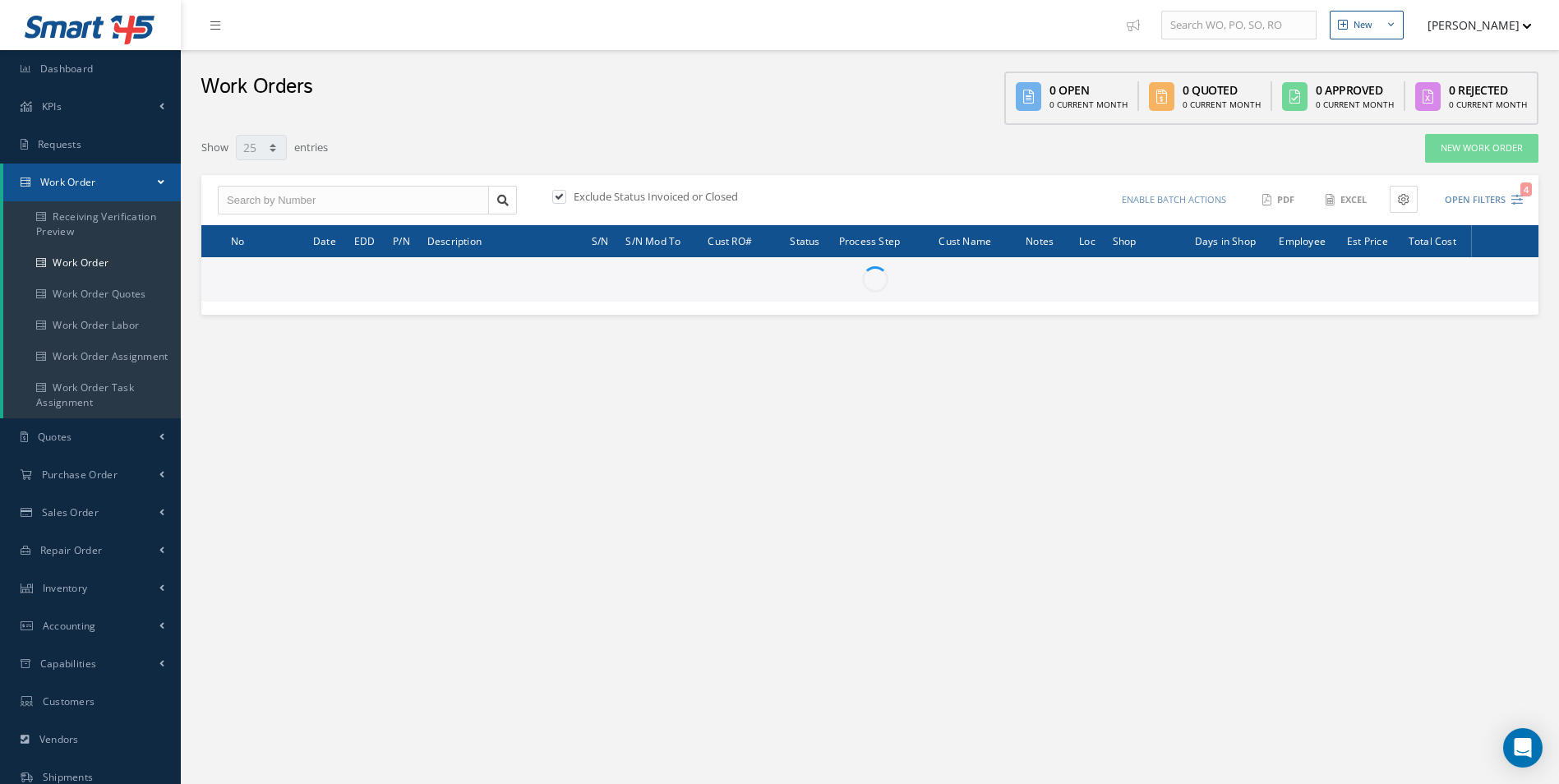
select select "25"
type input "All Work Request"
type input "All Work Performed"
type input "All Status"
type input "WO Part Status"
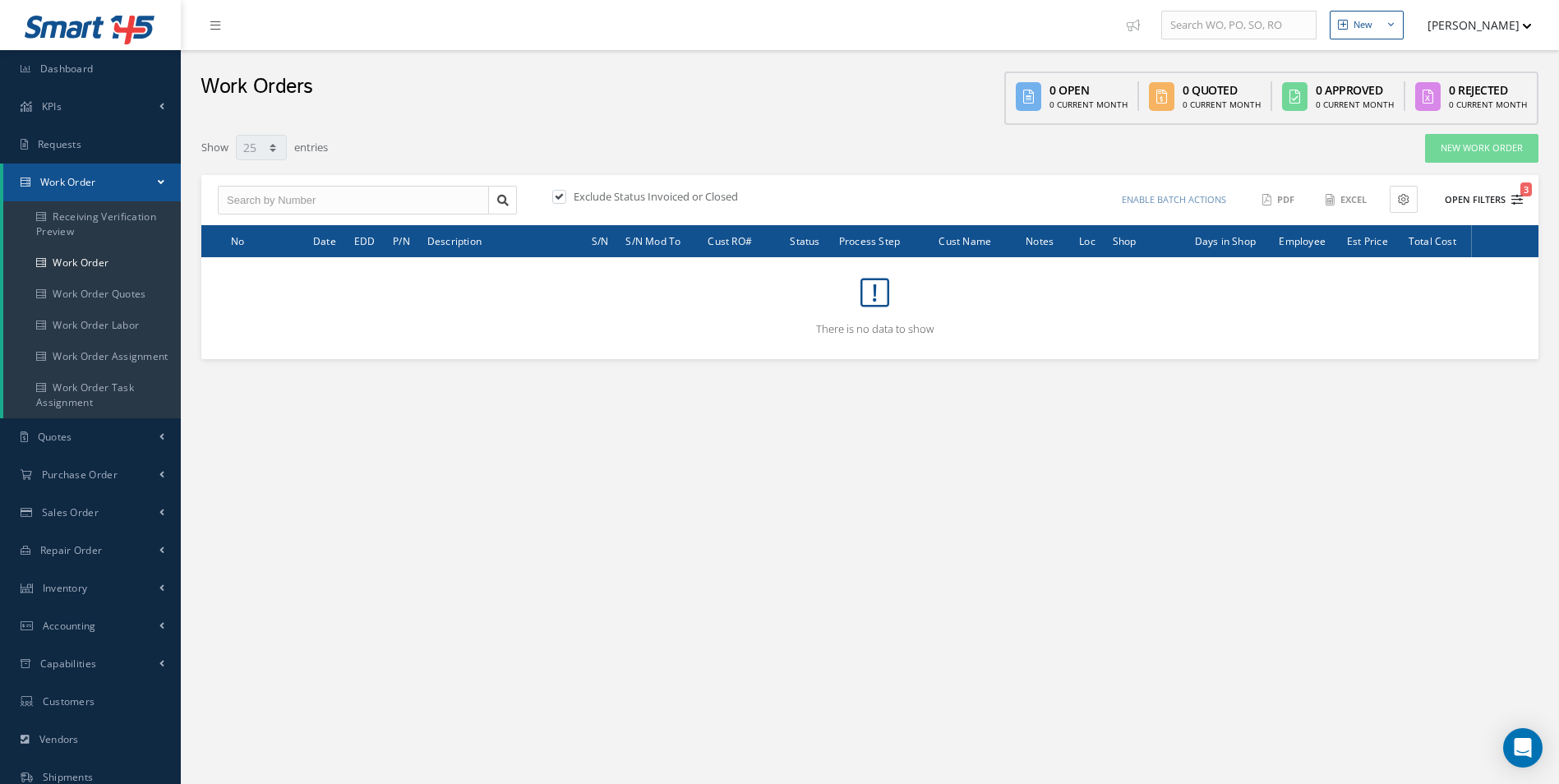
click at [1493, 201] on button "Open Filters 3" at bounding box center [1476, 200] width 93 height 27
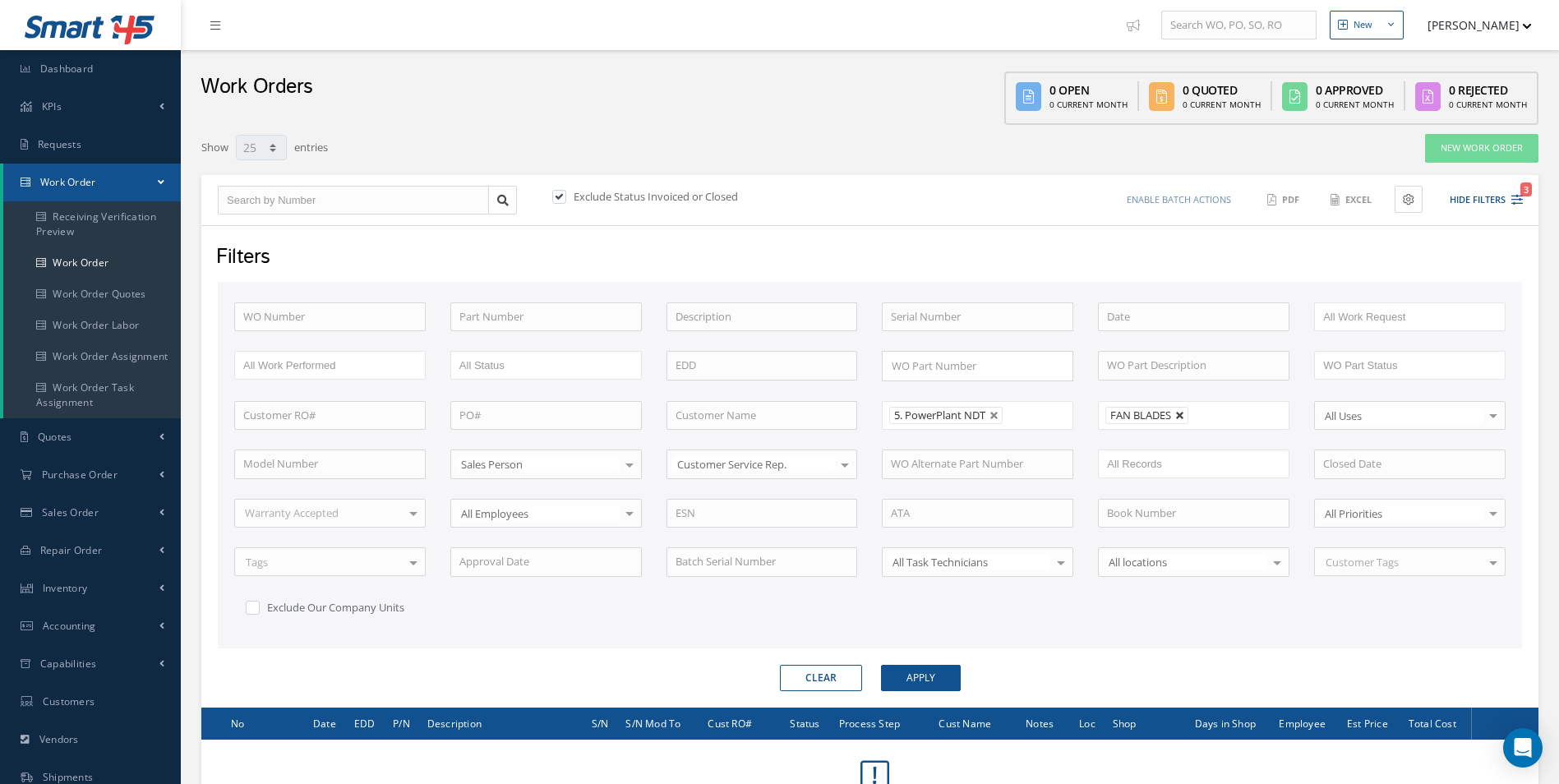
click at [1182, 419] on link at bounding box center [1179, 415] width 10 height 10
type input "All Shops"
click at [943, 675] on button "Apply" at bounding box center [921, 677] width 80 height 26
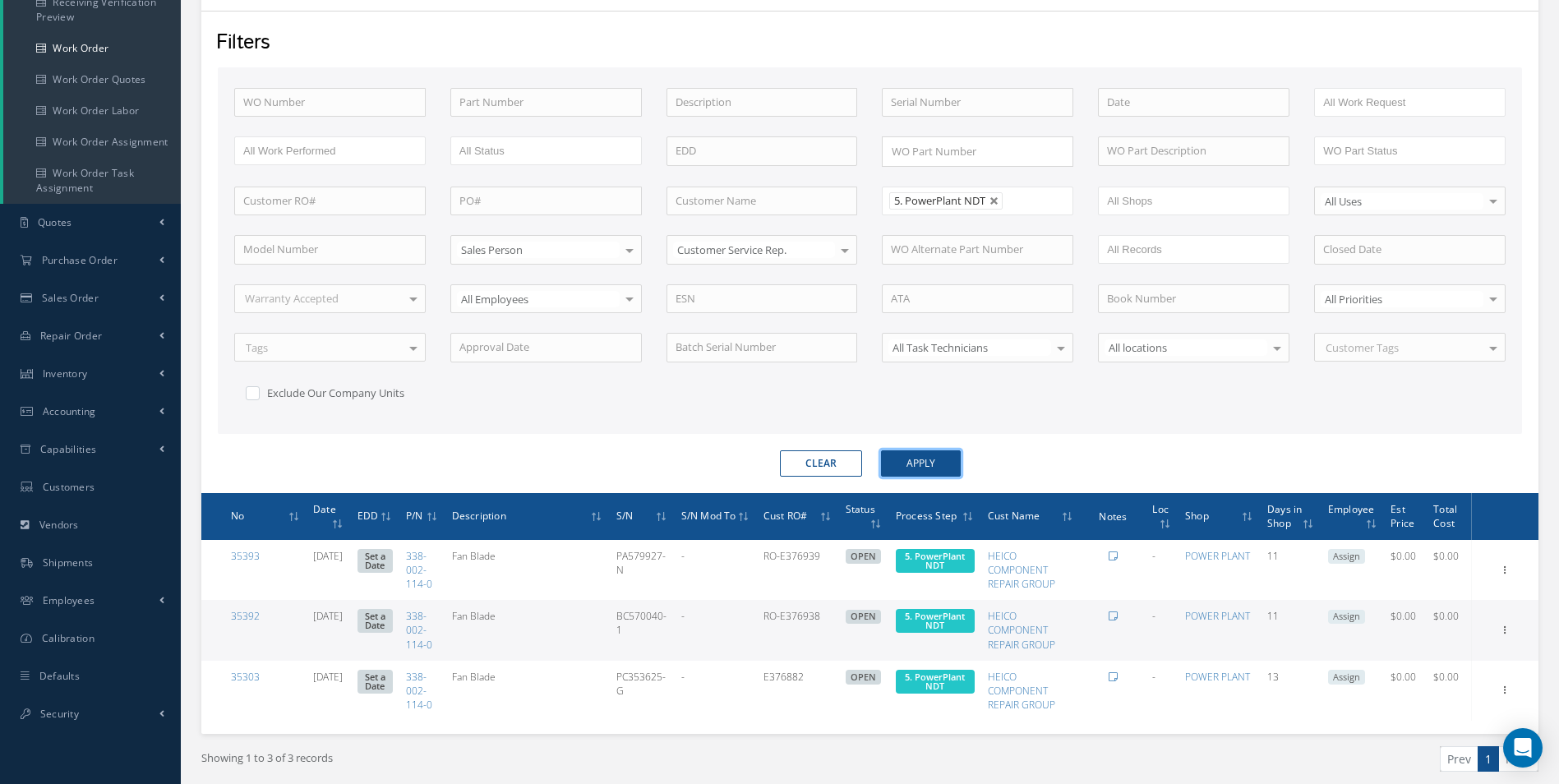
scroll to position [277, 0]
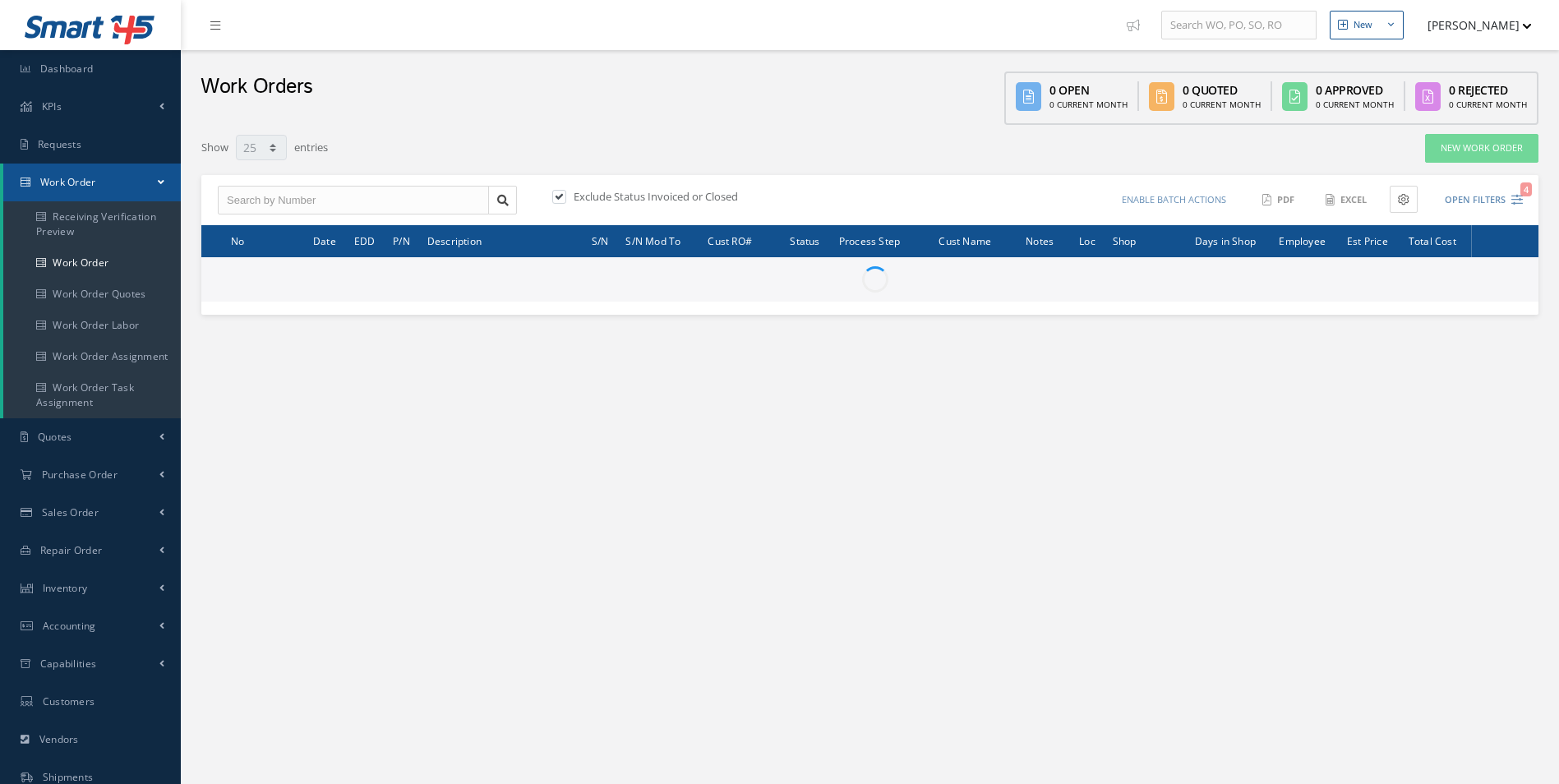
select select "25"
type input "All Work Request"
type input "All Work Performed"
type input "All Status"
type input "WO Part Status"
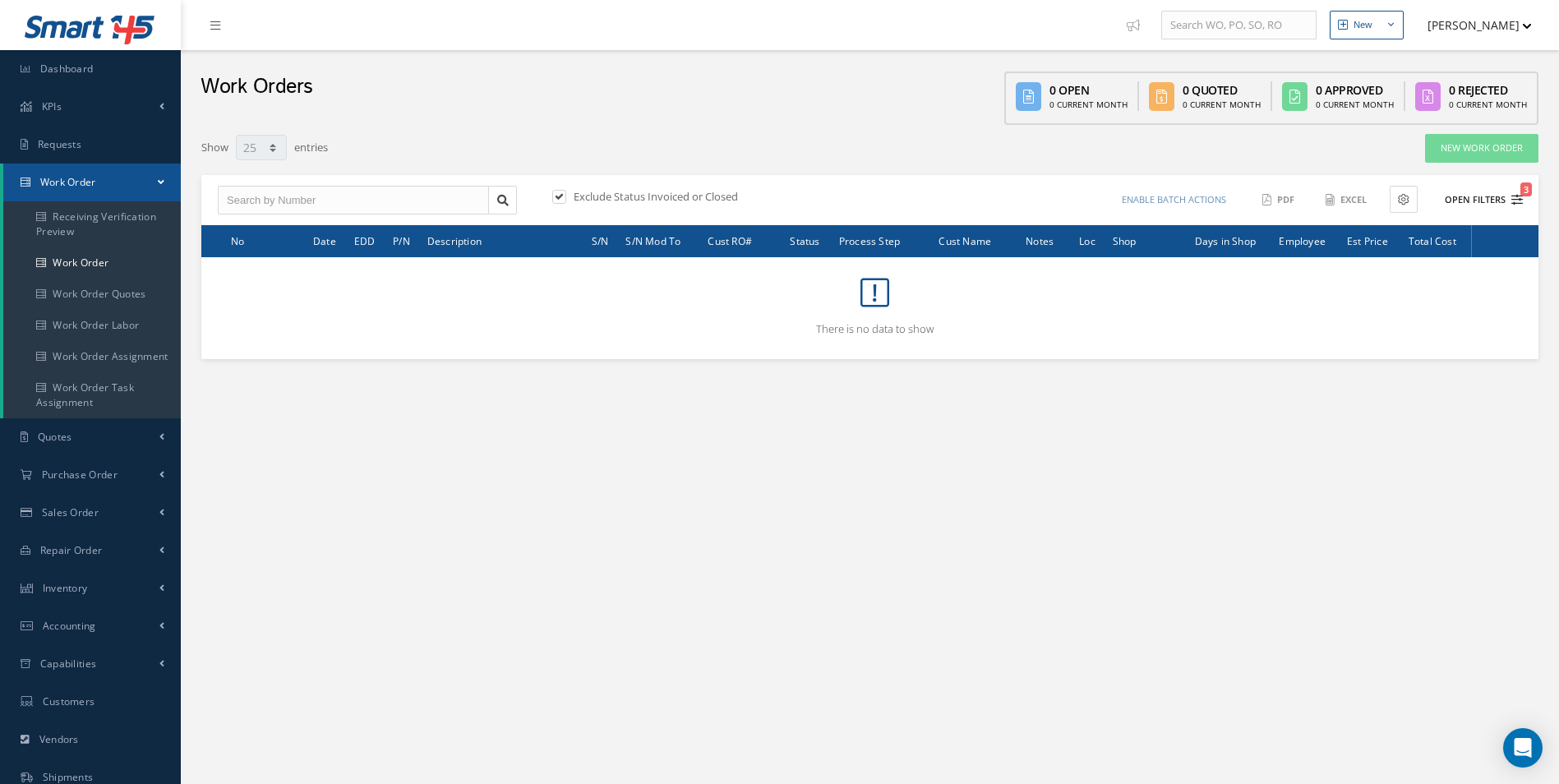
click at [1444, 189] on button "Open Filters 3" at bounding box center [1476, 200] width 93 height 27
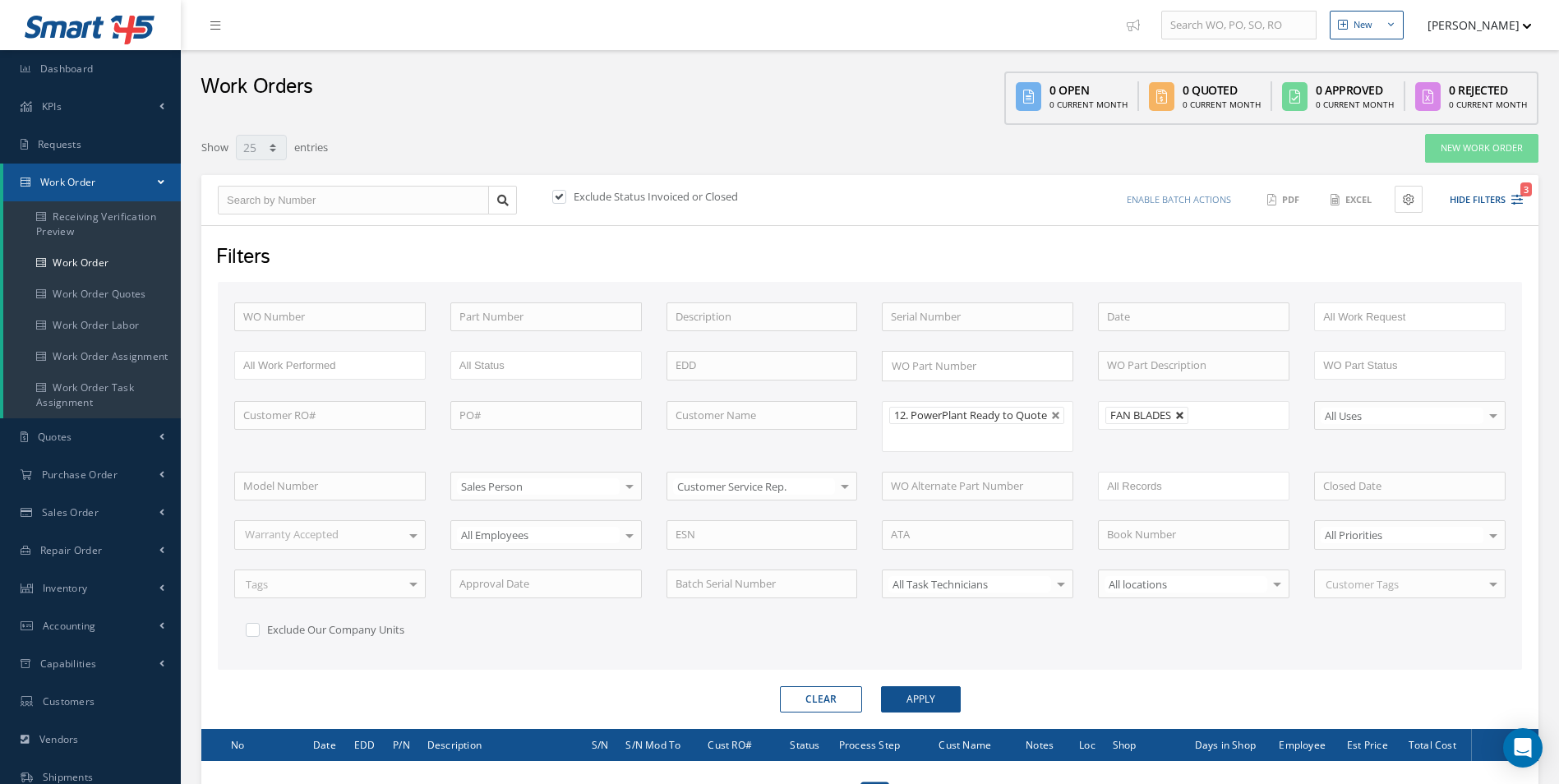
click at [1180, 410] on link at bounding box center [1179, 415] width 10 height 10
type input "All Shops"
click at [908, 707] on button "Apply" at bounding box center [921, 698] width 80 height 26
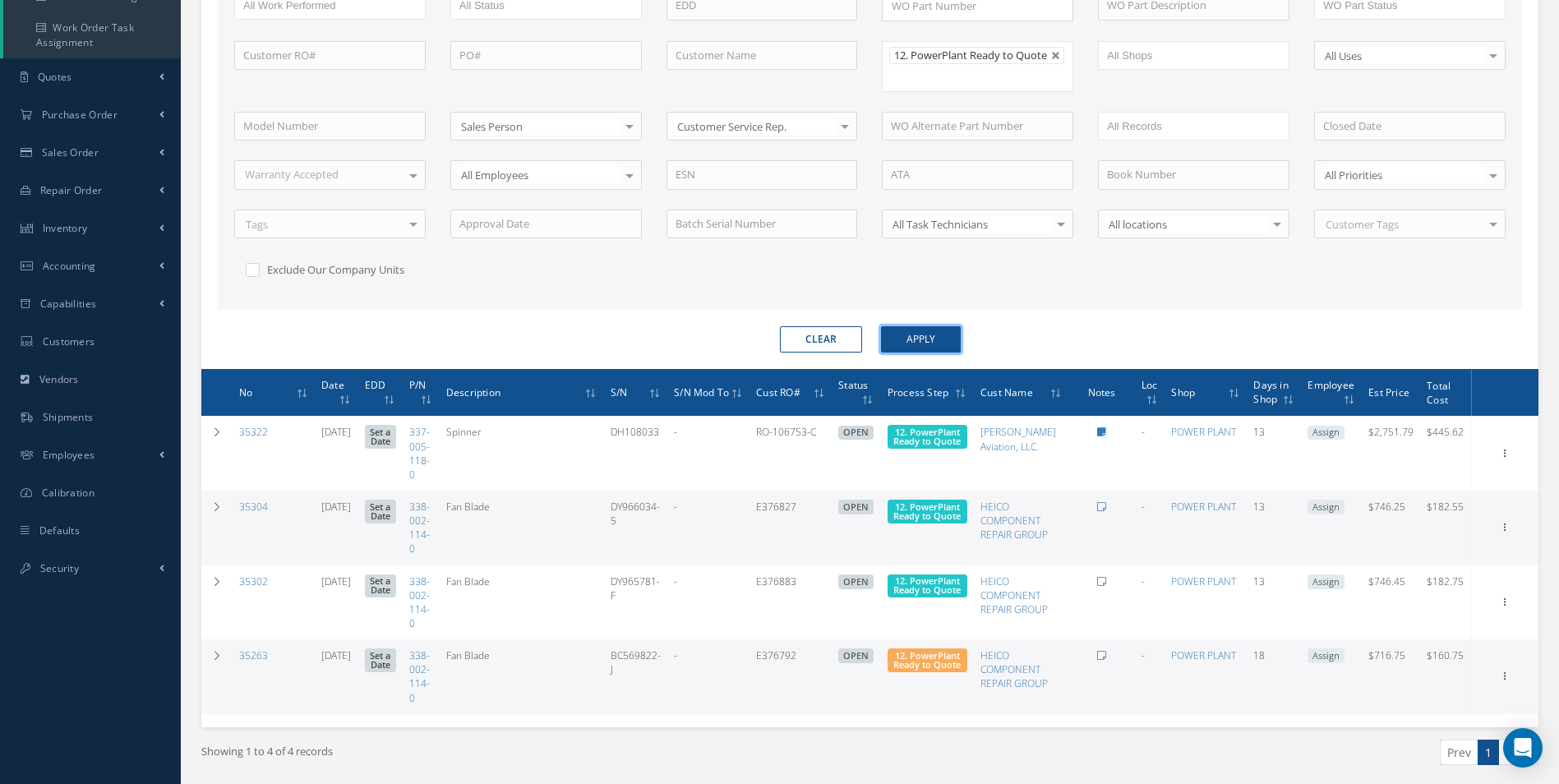
scroll to position [409, 0]
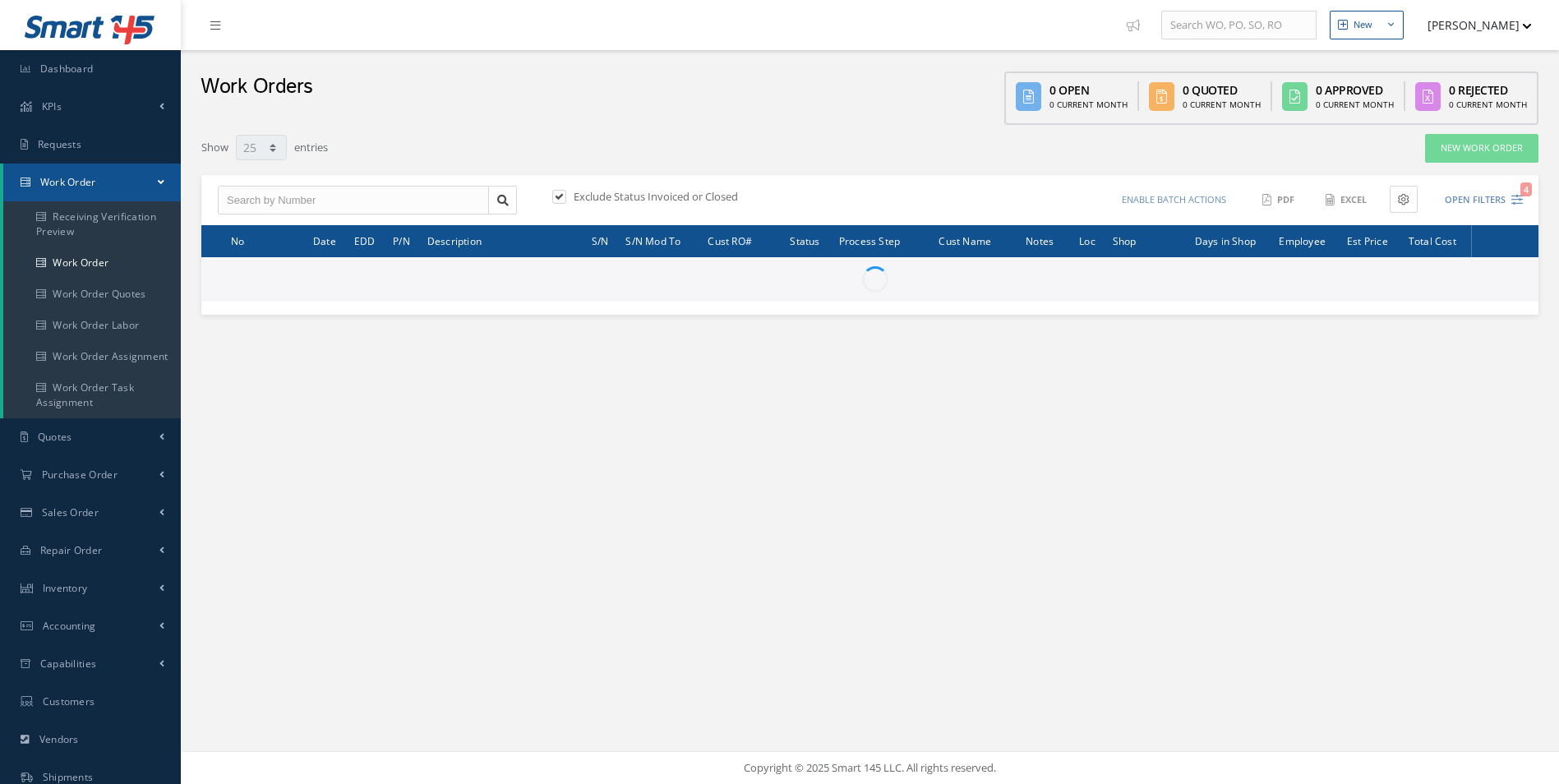
select select "25"
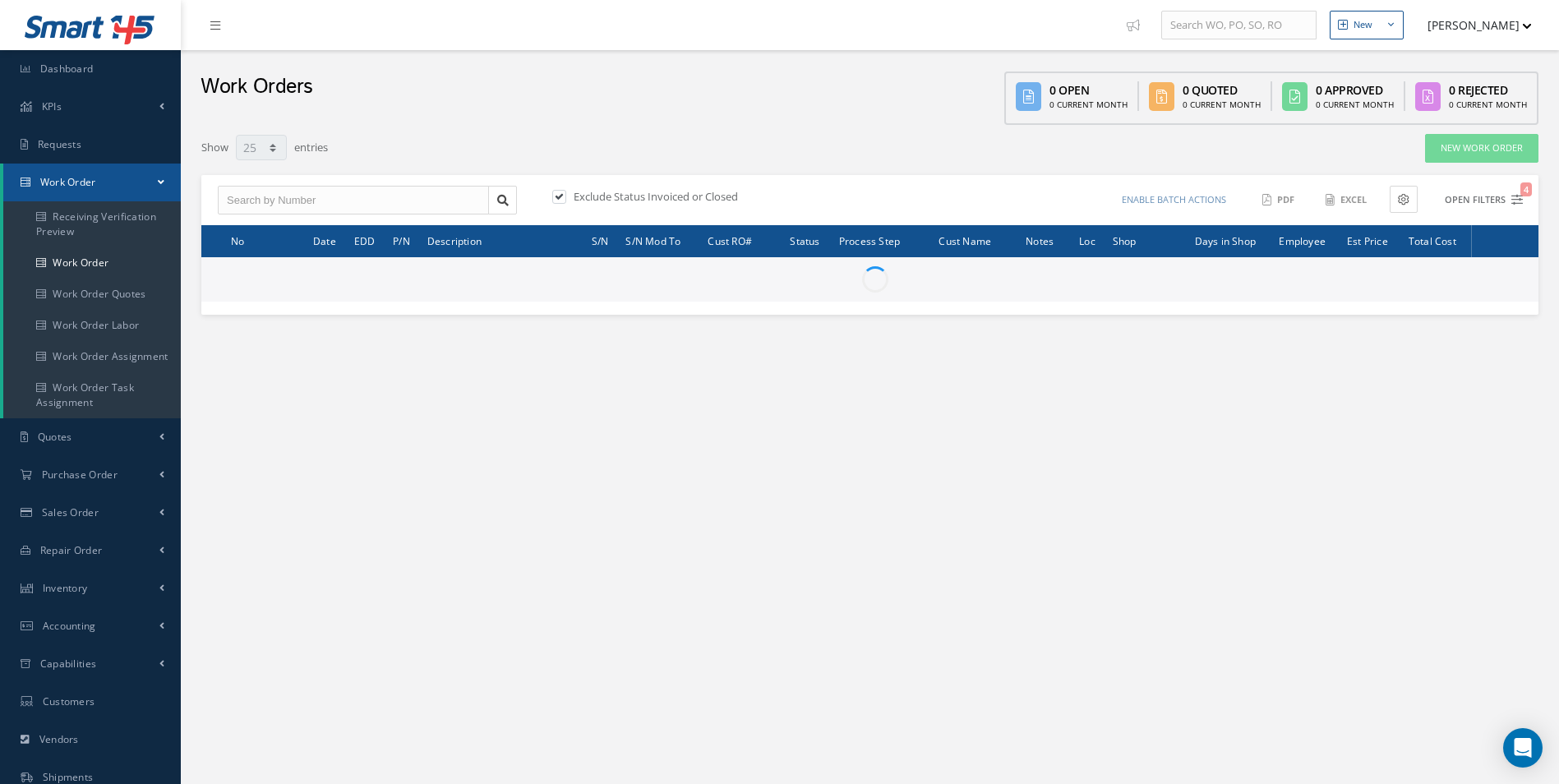
type input "All Work Request"
type input "All Work Performed"
type input "All Status"
type input "WO Part Status"
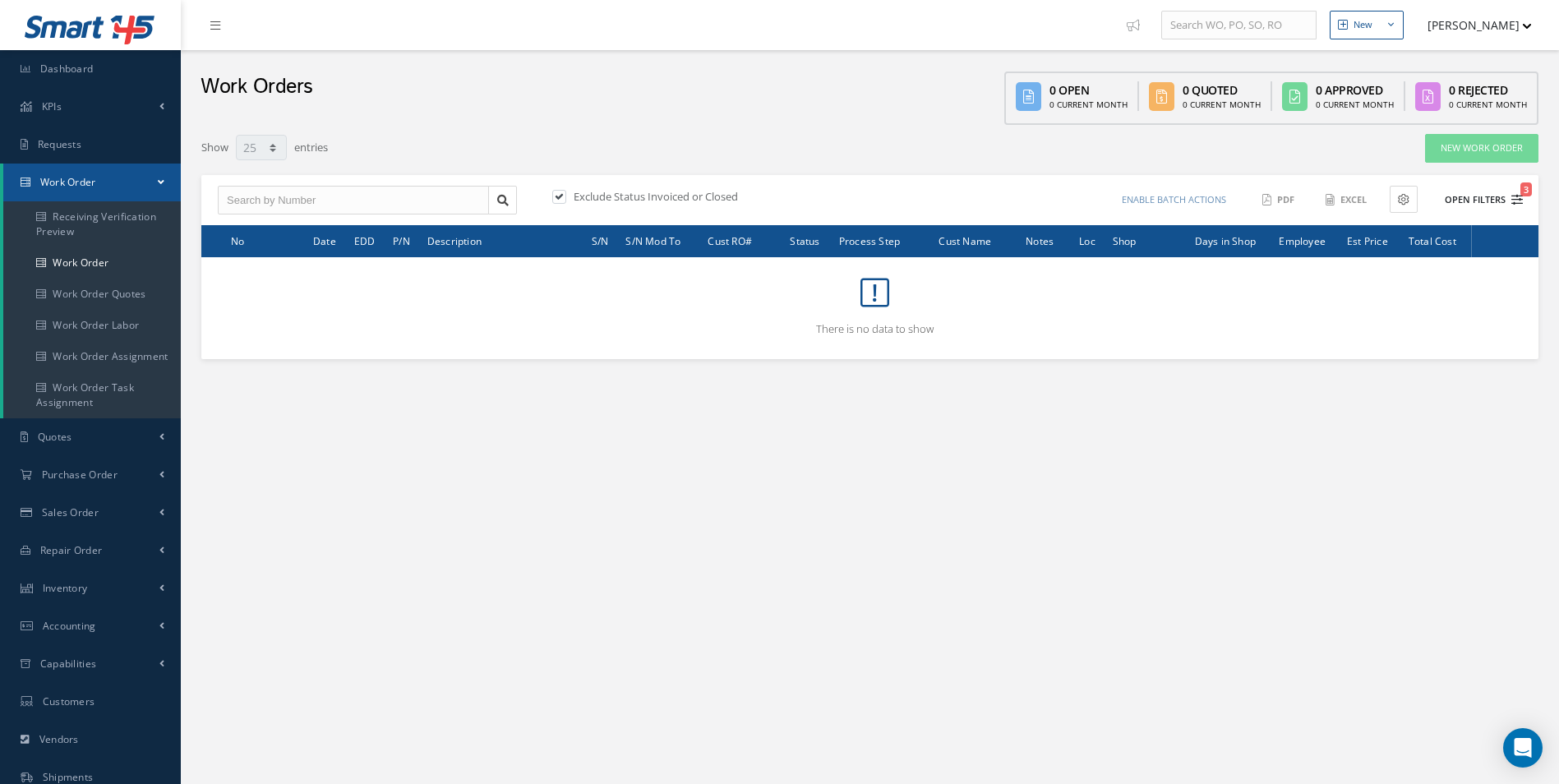
click at [1500, 201] on button "Open Filters 3" at bounding box center [1476, 200] width 93 height 27
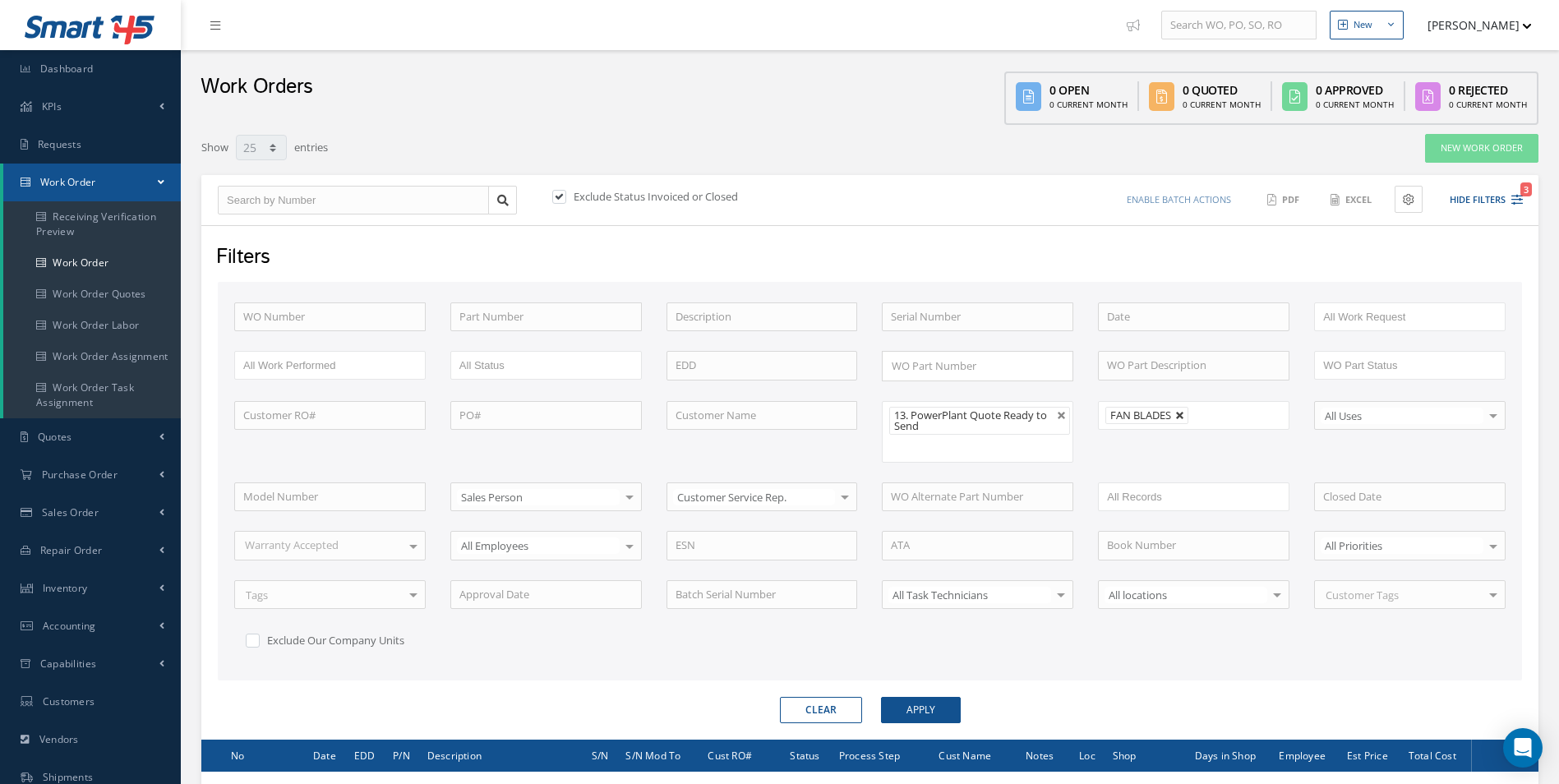
click at [1177, 415] on link at bounding box center [1179, 415] width 10 height 10
type input "All Shops"
click at [911, 701] on button "Apply" at bounding box center [921, 709] width 80 height 26
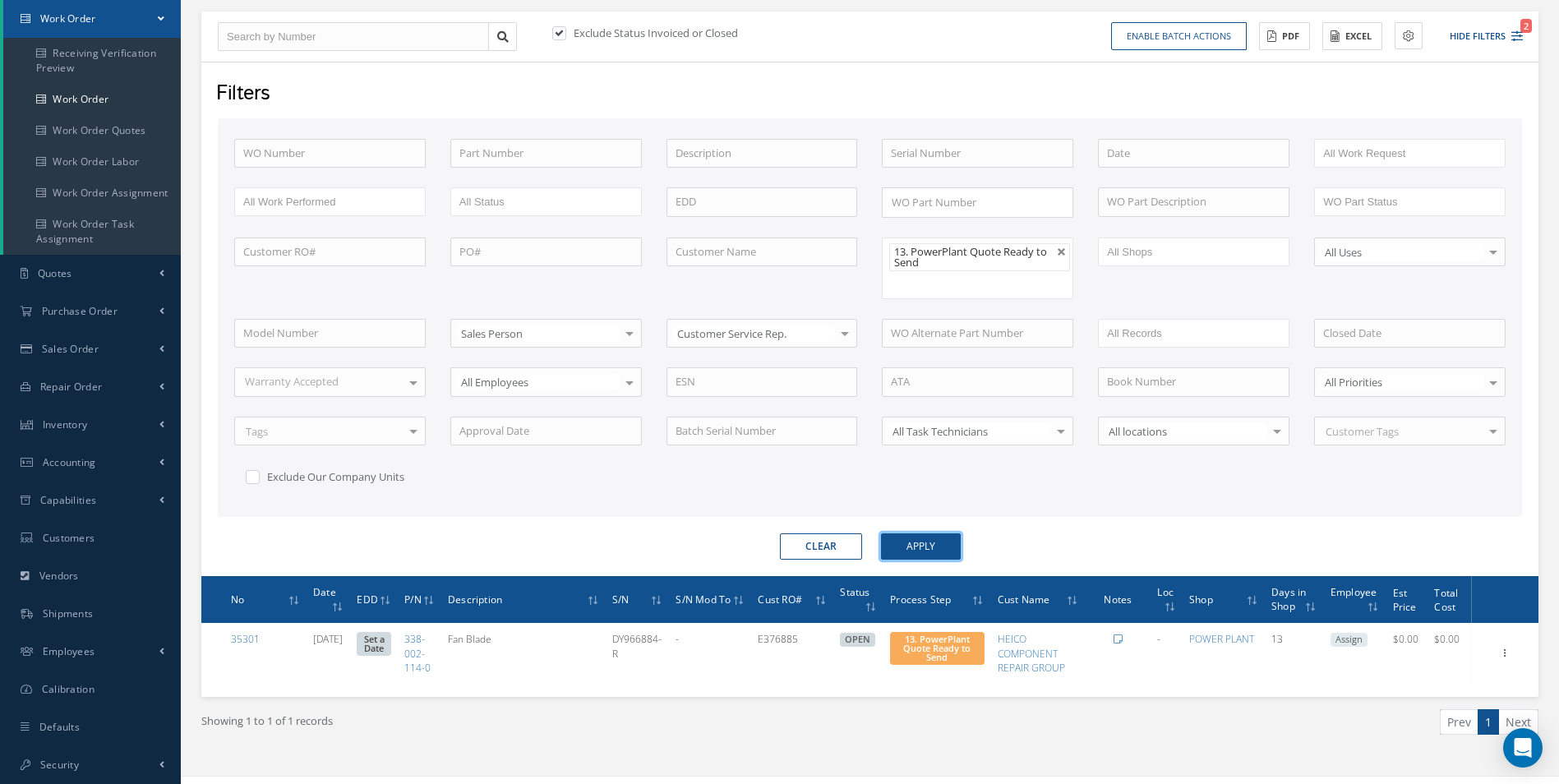
scroll to position [189, 0]
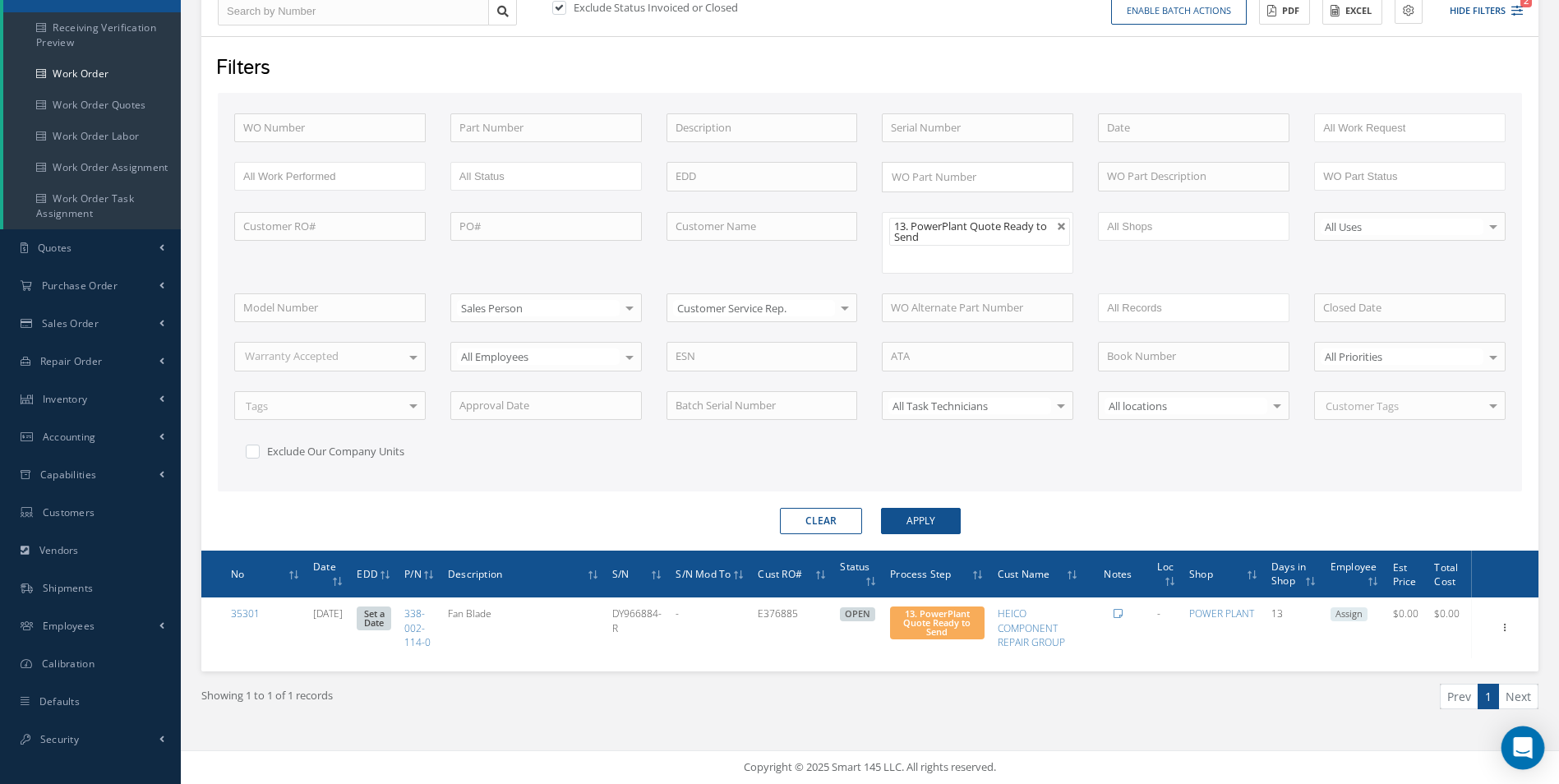
click at [1509, 753] on div "Open Intercom Messenger" at bounding box center [1522, 747] width 43 height 43
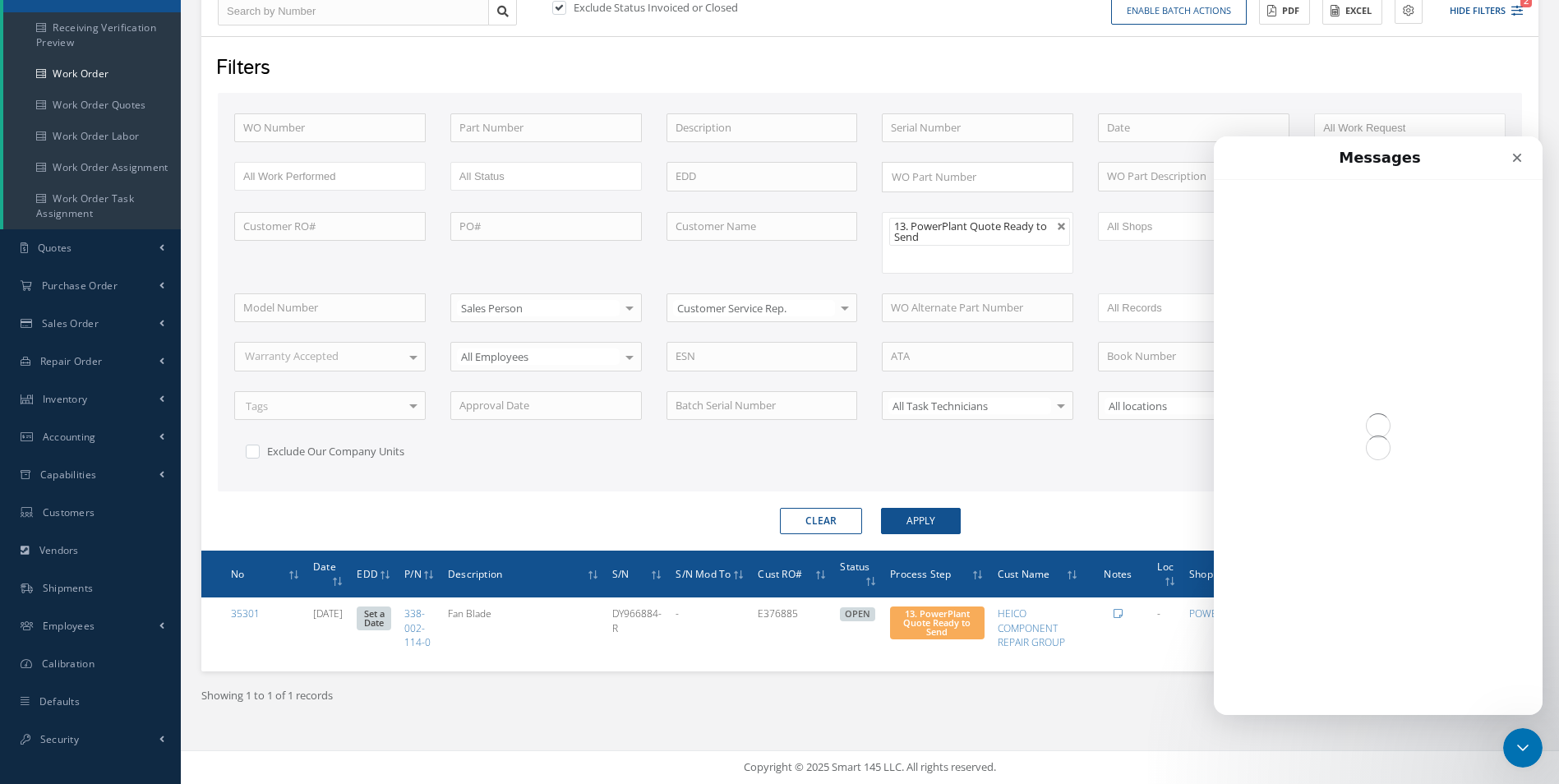
scroll to position [0, 0]
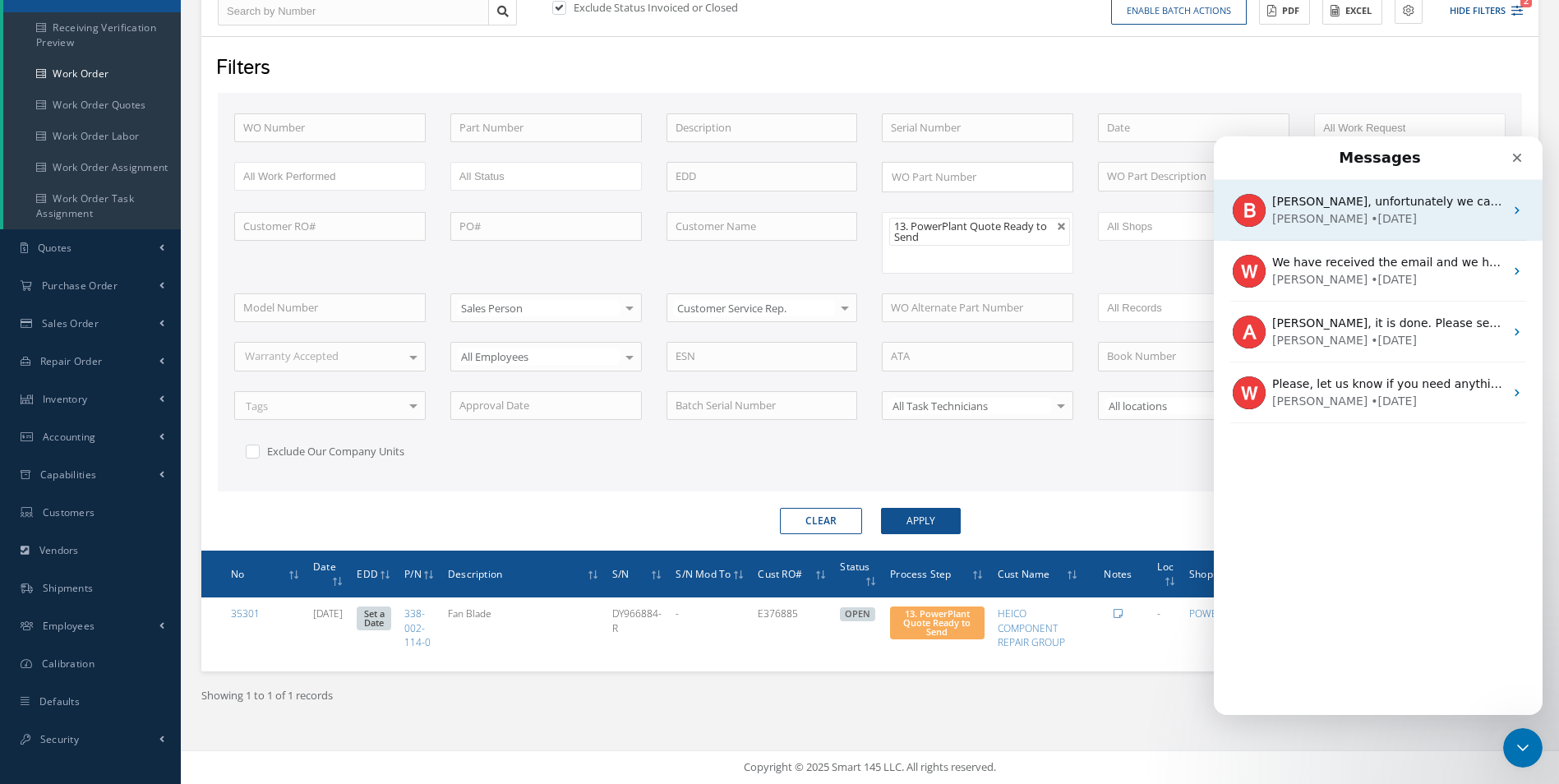
click at [1385, 213] on div "[PERSON_NAME] • [DATE]" at bounding box center [1388, 219] width 232 height 17
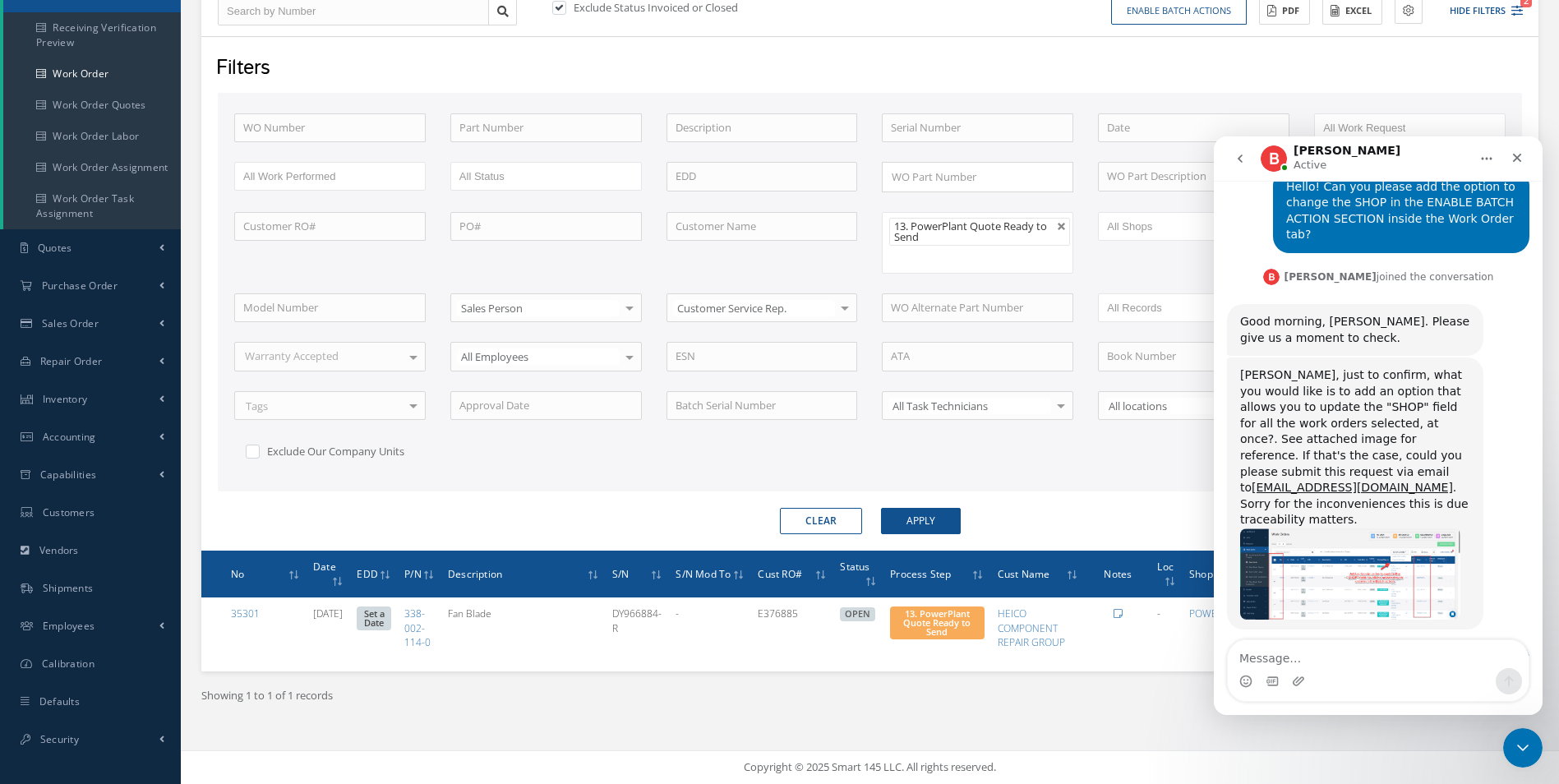
scroll to position [3093, 0]
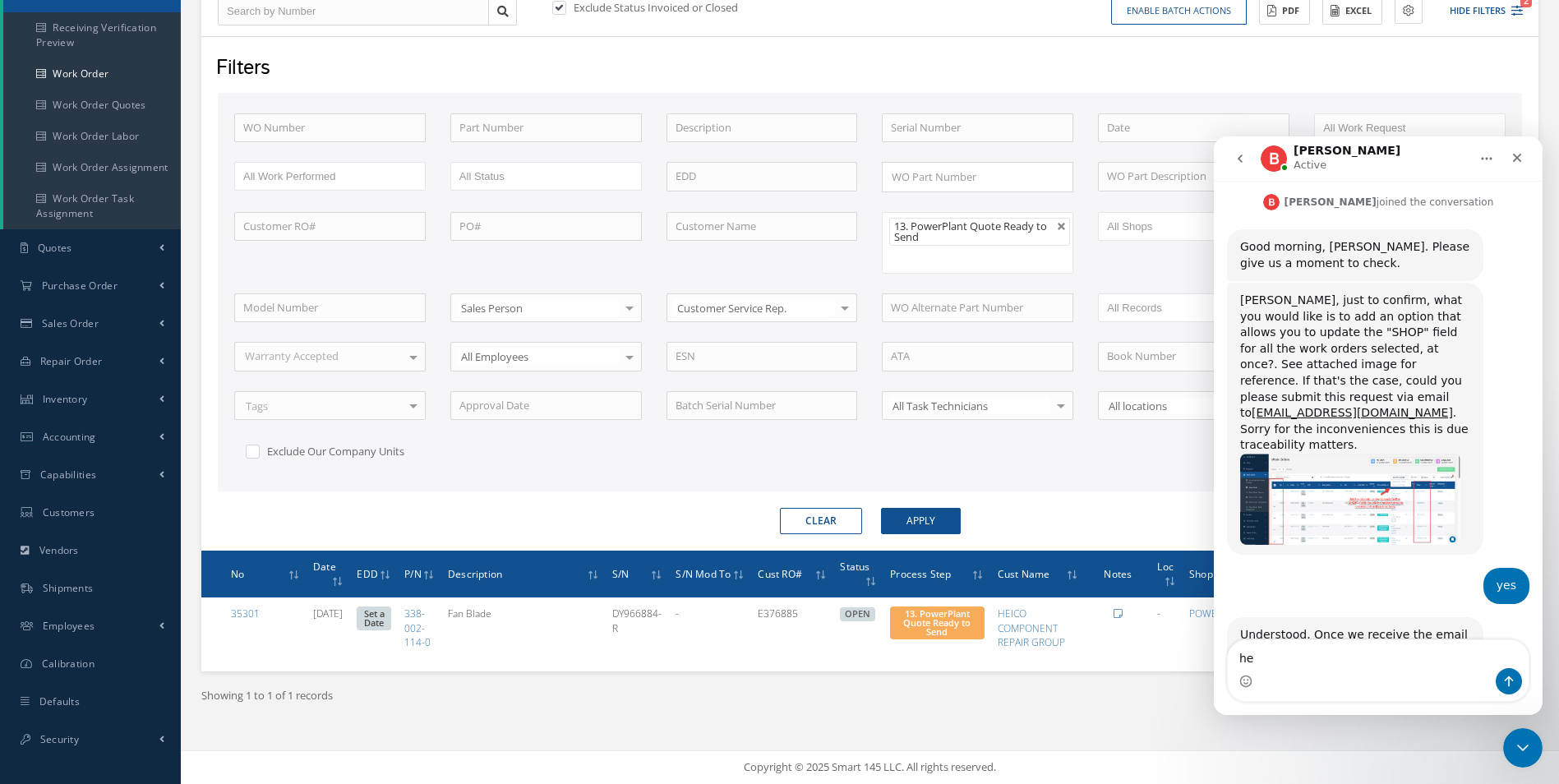
type textarea "h"
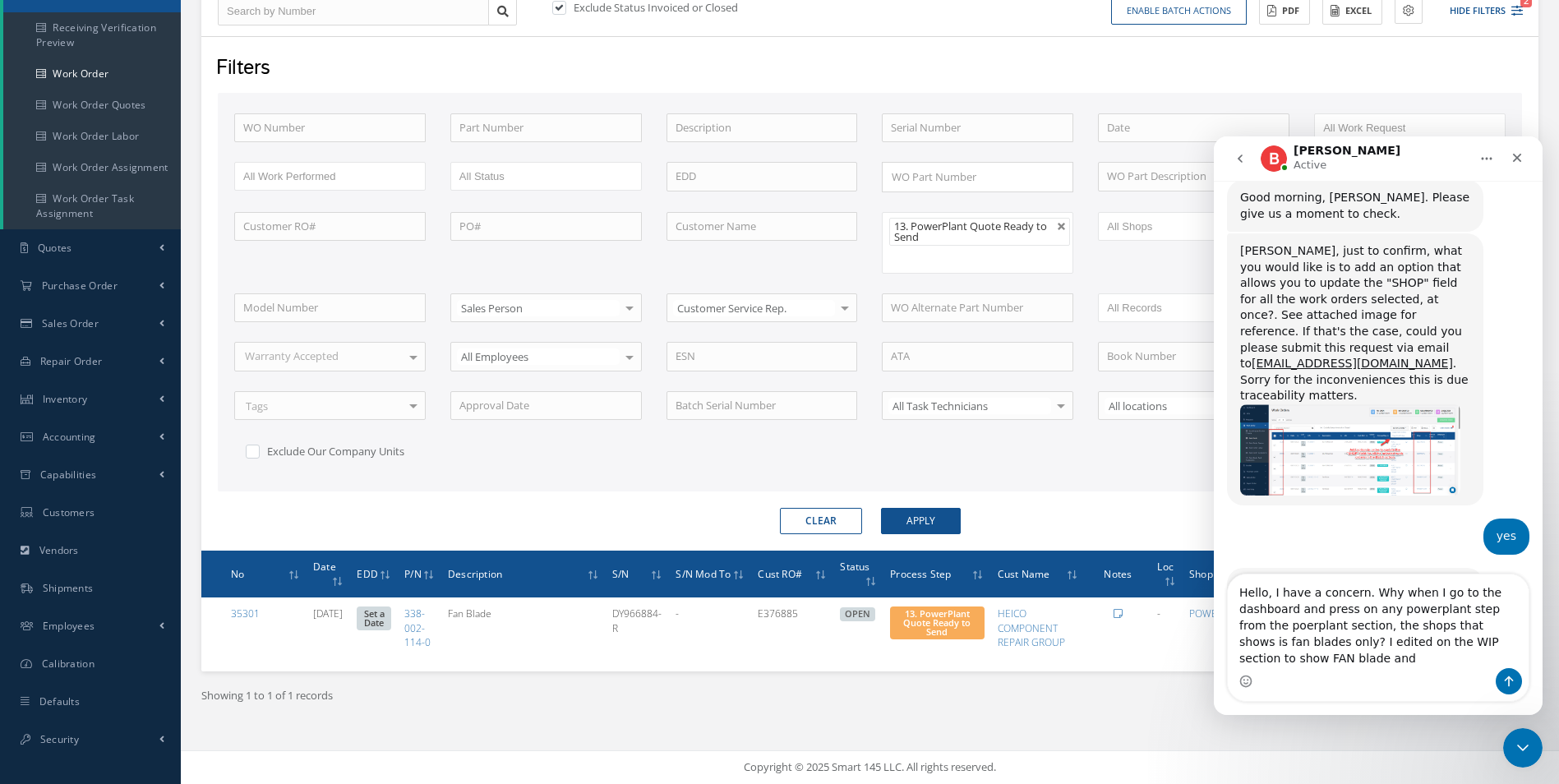
scroll to position [3158, 0]
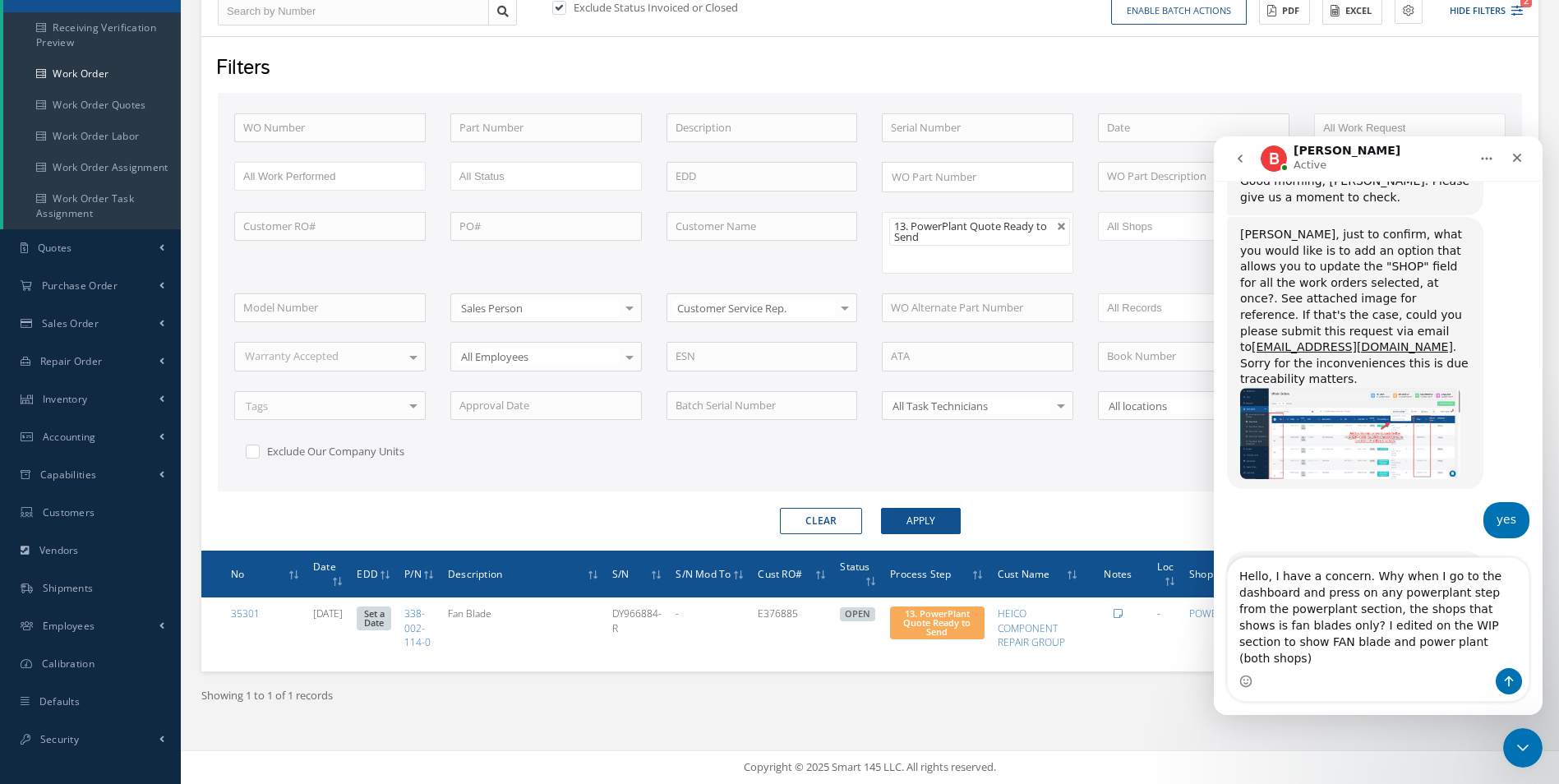
type textarea "Hello, I have a concern. Why when I go to the dashboard and press on any powerp…"
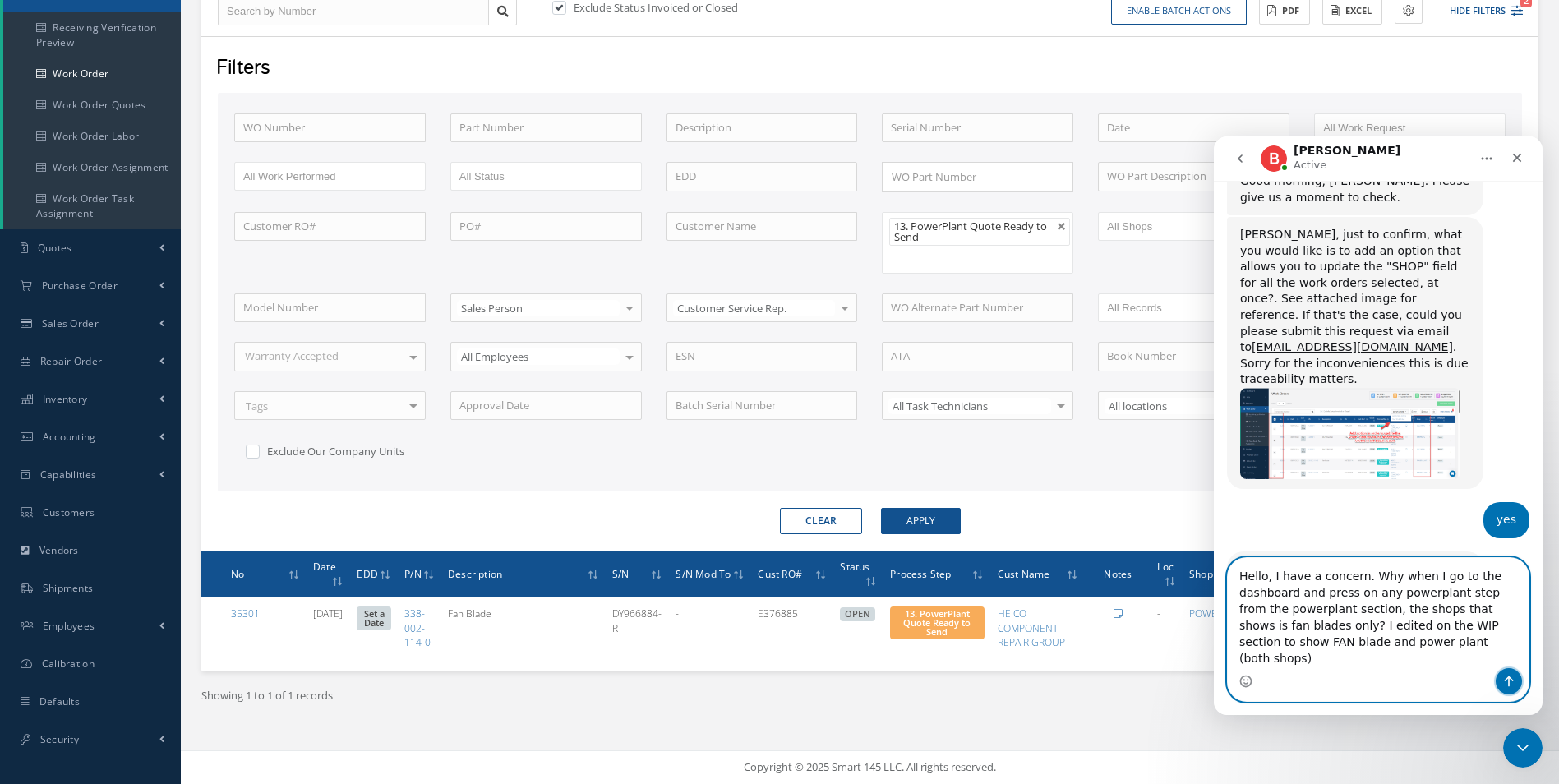
click at [1510, 679] on icon "Send a message…" at bounding box center [1509, 681] width 9 height 11
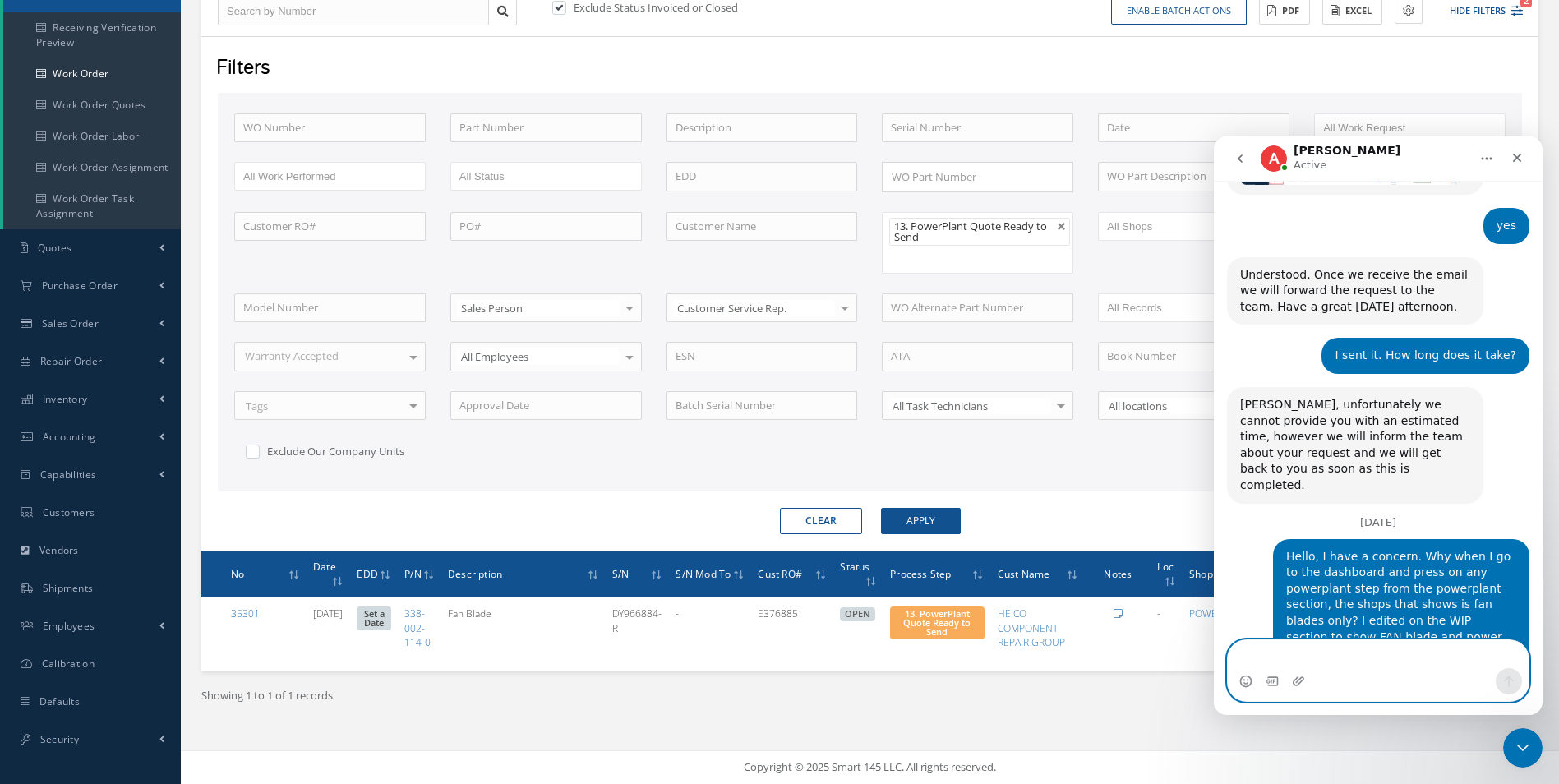
scroll to position [3523, 0]
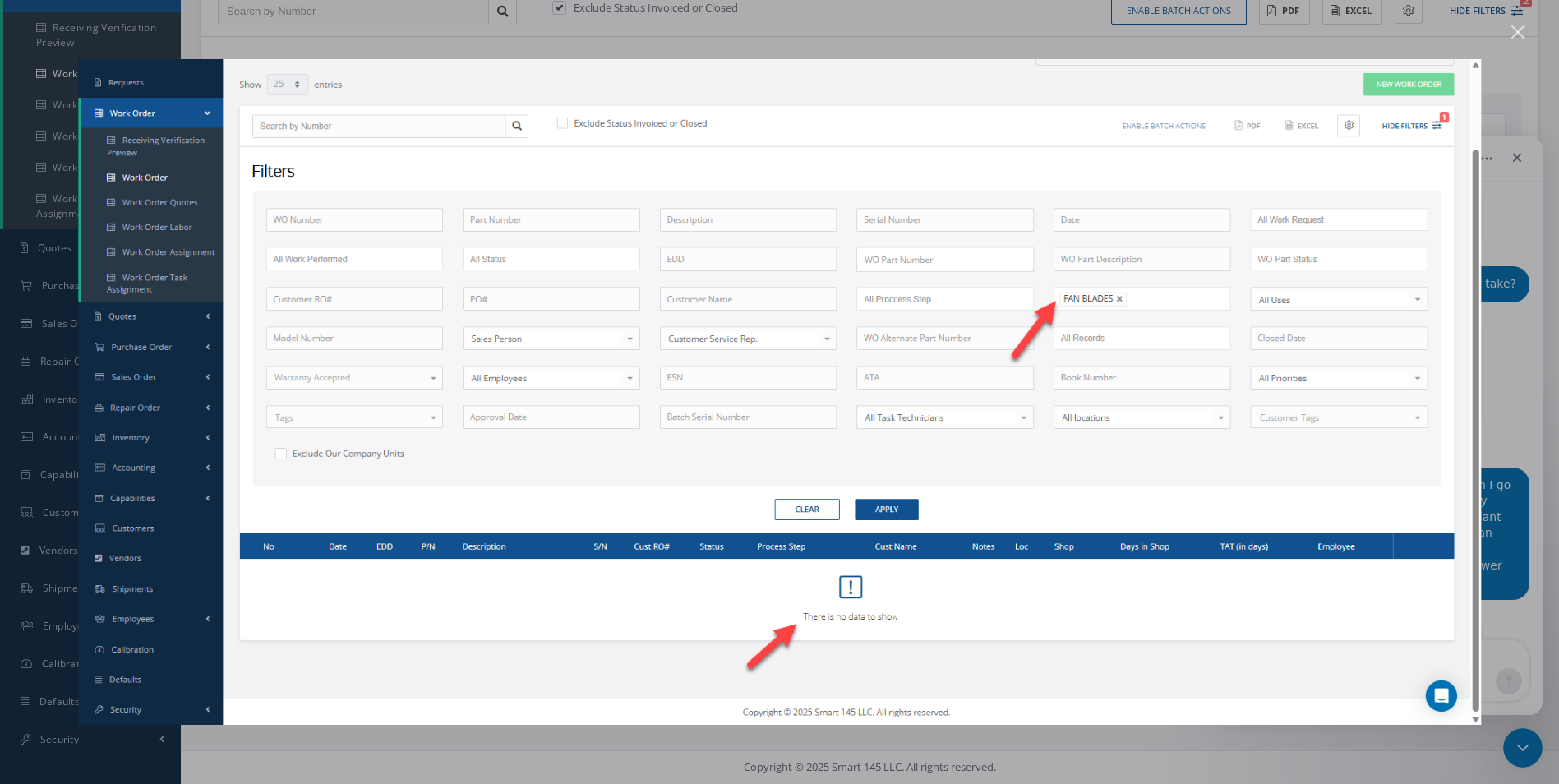
scroll to position [0, 0]
click at [1521, 36] on div "Close" at bounding box center [1517, 33] width 15 height 15
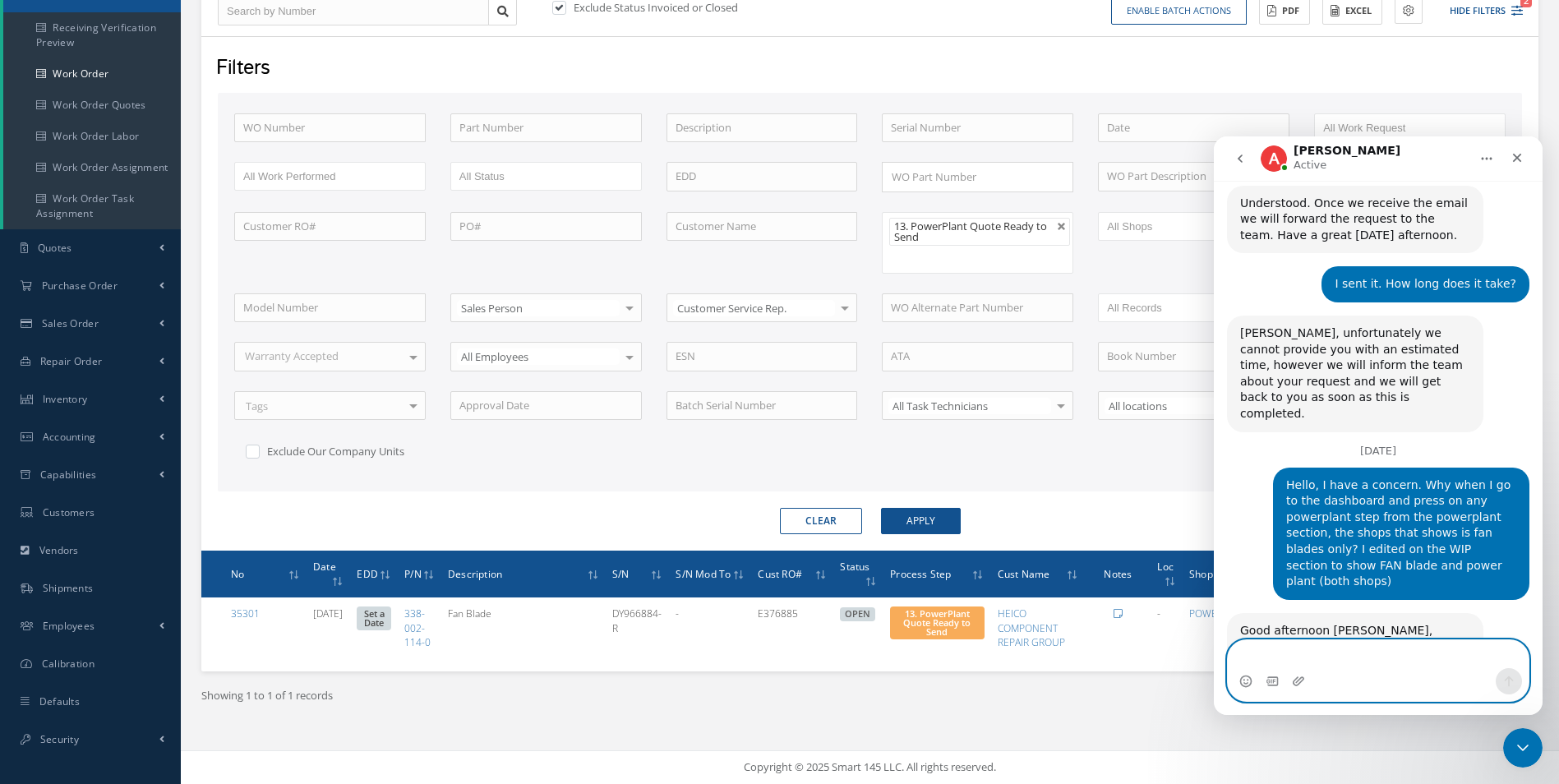
click at [1323, 650] on textarea "Message…" at bounding box center [1377, 654] width 300 height 28
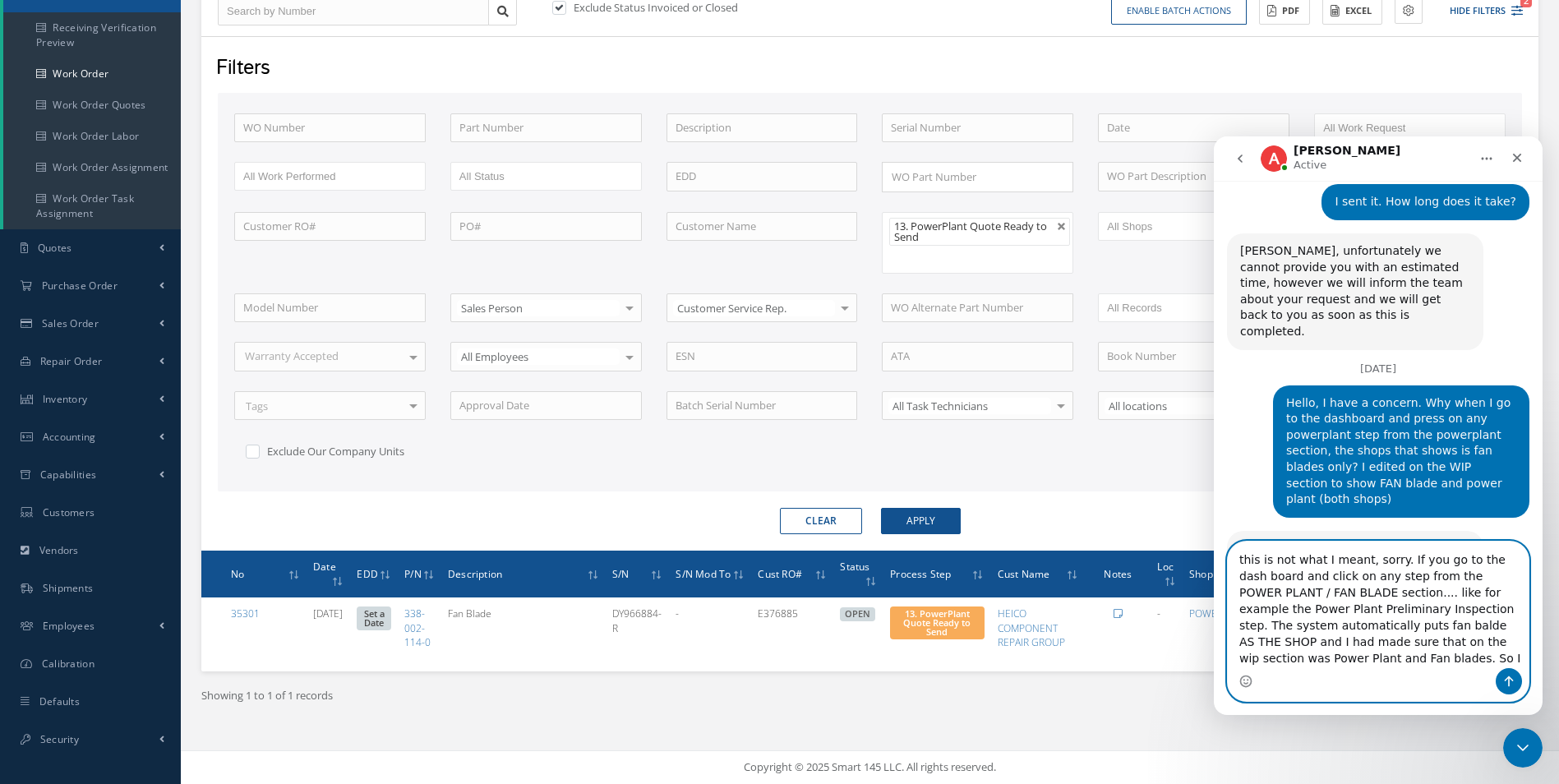
scroll to position [3622, 0]
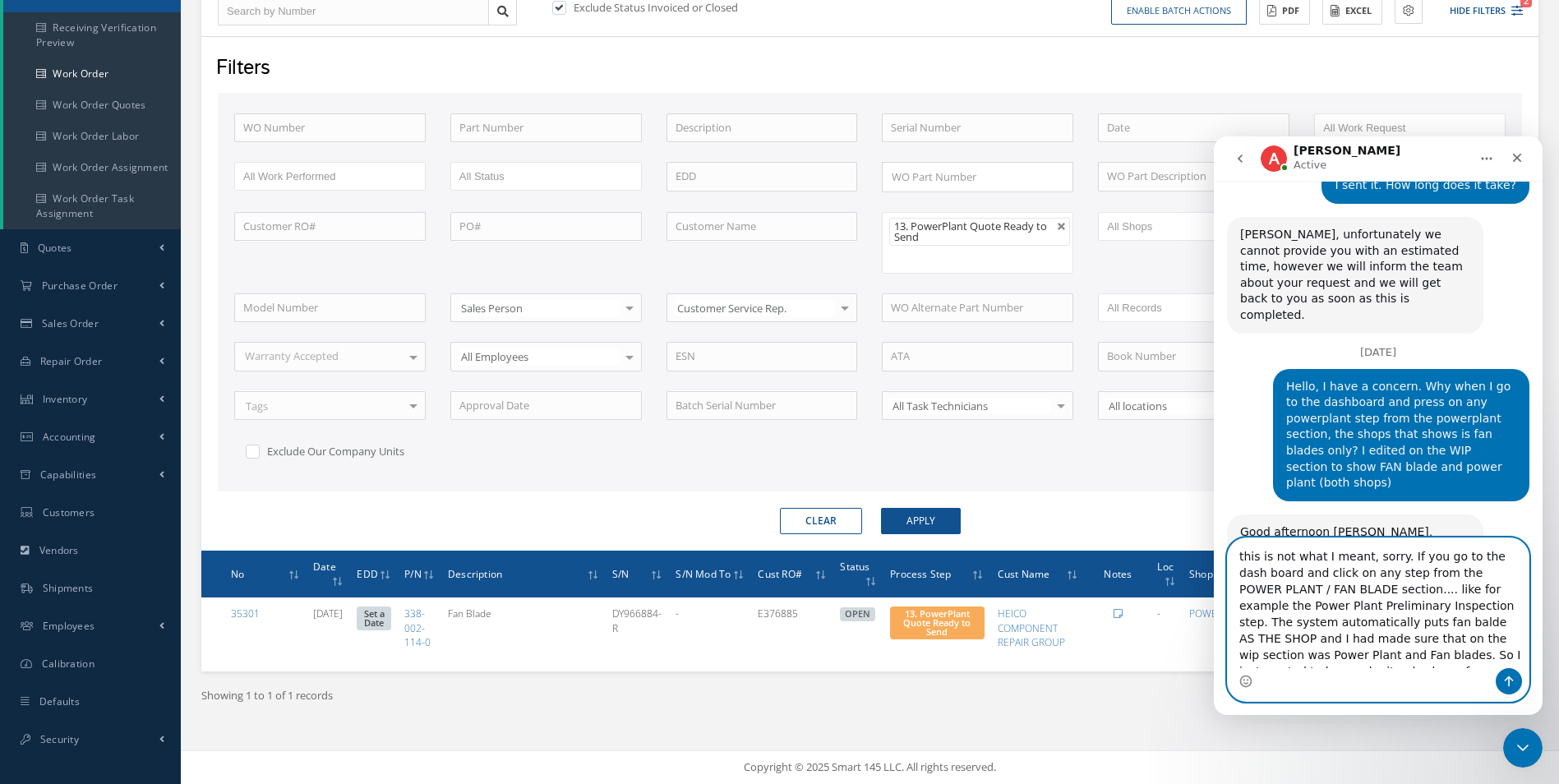
click at [1352, 614] on textarea "this is not what I meant, sorry. If you go to the dash board and click on any s…" at bounding box center [1377, 602] width 300 height 129
click at [1295, 635] on textarea "this is not what I meant, sorry. If you go to the dash board and click on any s…" at bounding box center [1377, 602] width 300 height 129
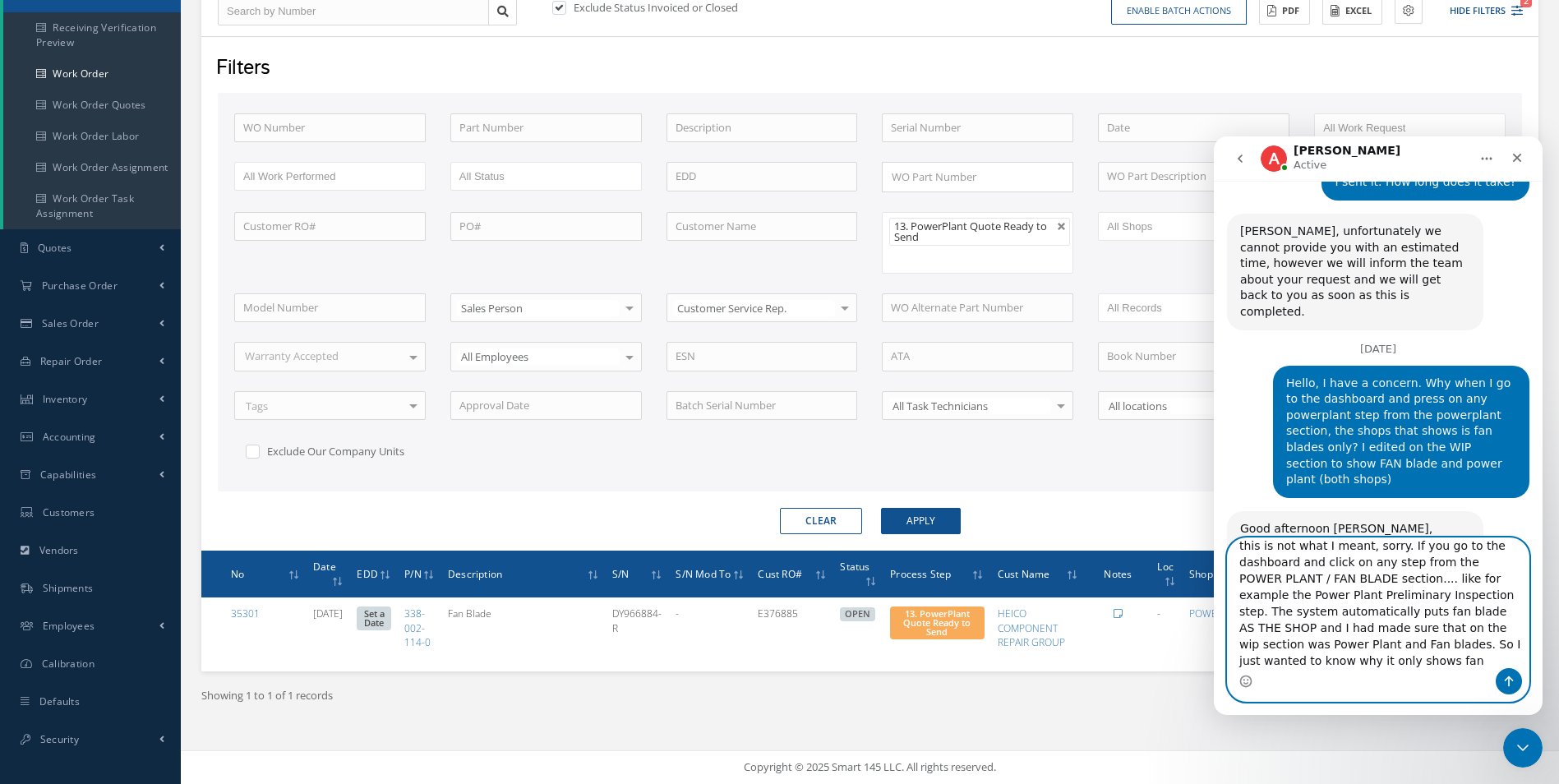
scroll to position [14, 0]
type textarea "this is not what I meant, sorry. If you go to the dashboard and click on any st…"
click at [1499, 678] on button "Send a message…" at bounding box center [1508, 681] width 26 height 26
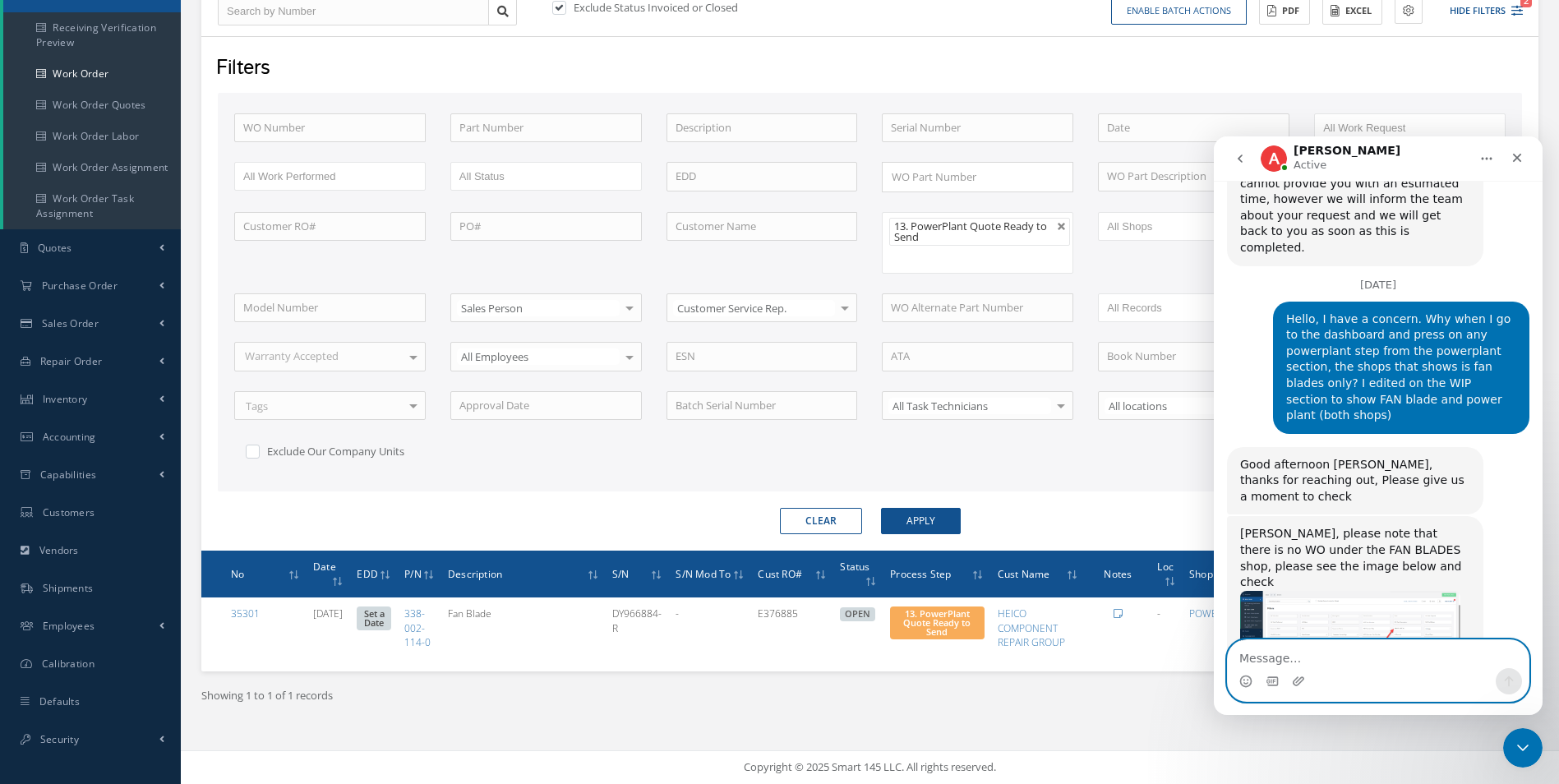
scroll to position [3701, 0]
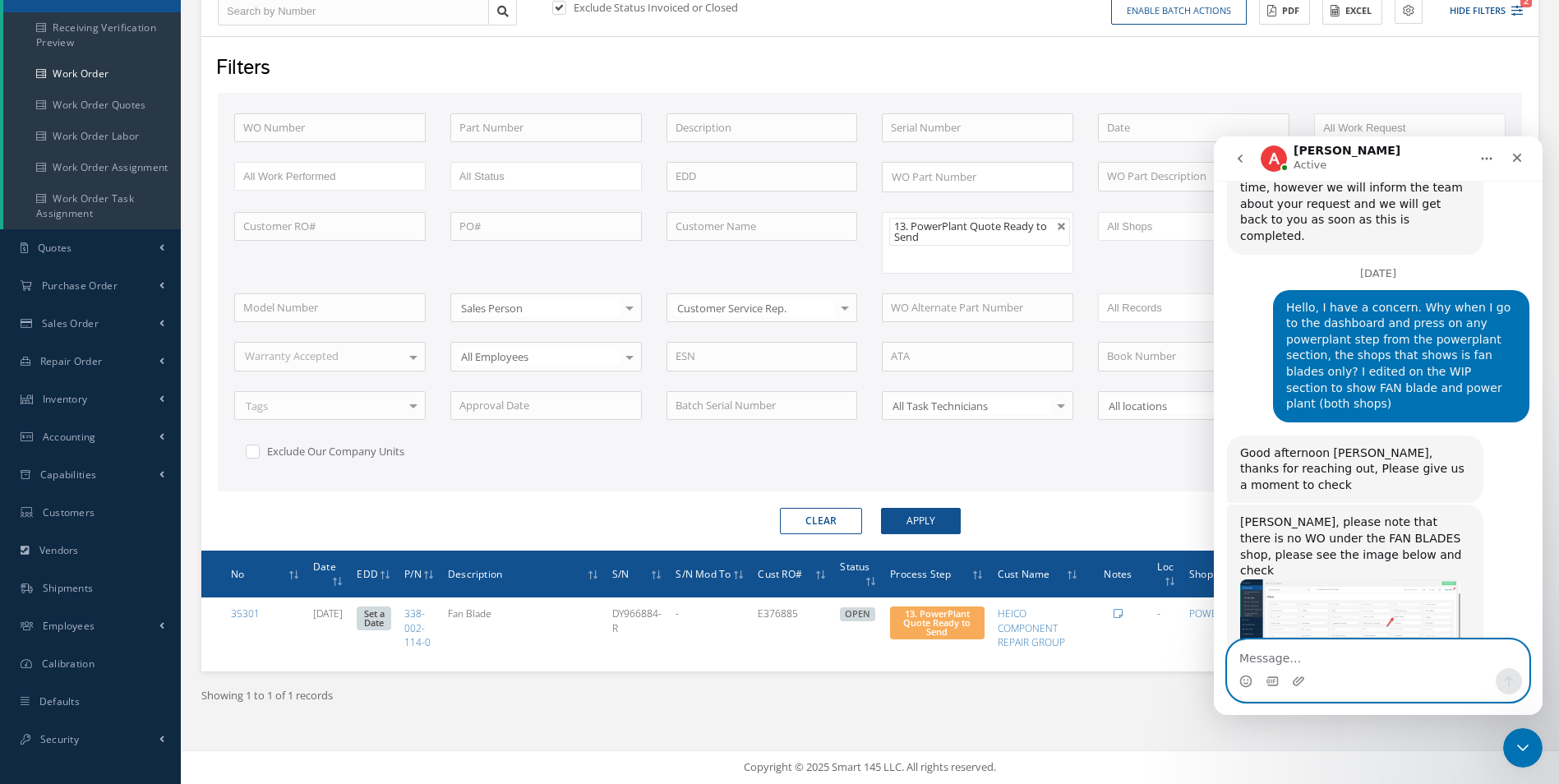
click at [1347, 656] on textarea "Message…" at bounding box center [1377, 654] width 300 height 28
type textarea "o"
type textarea "n"
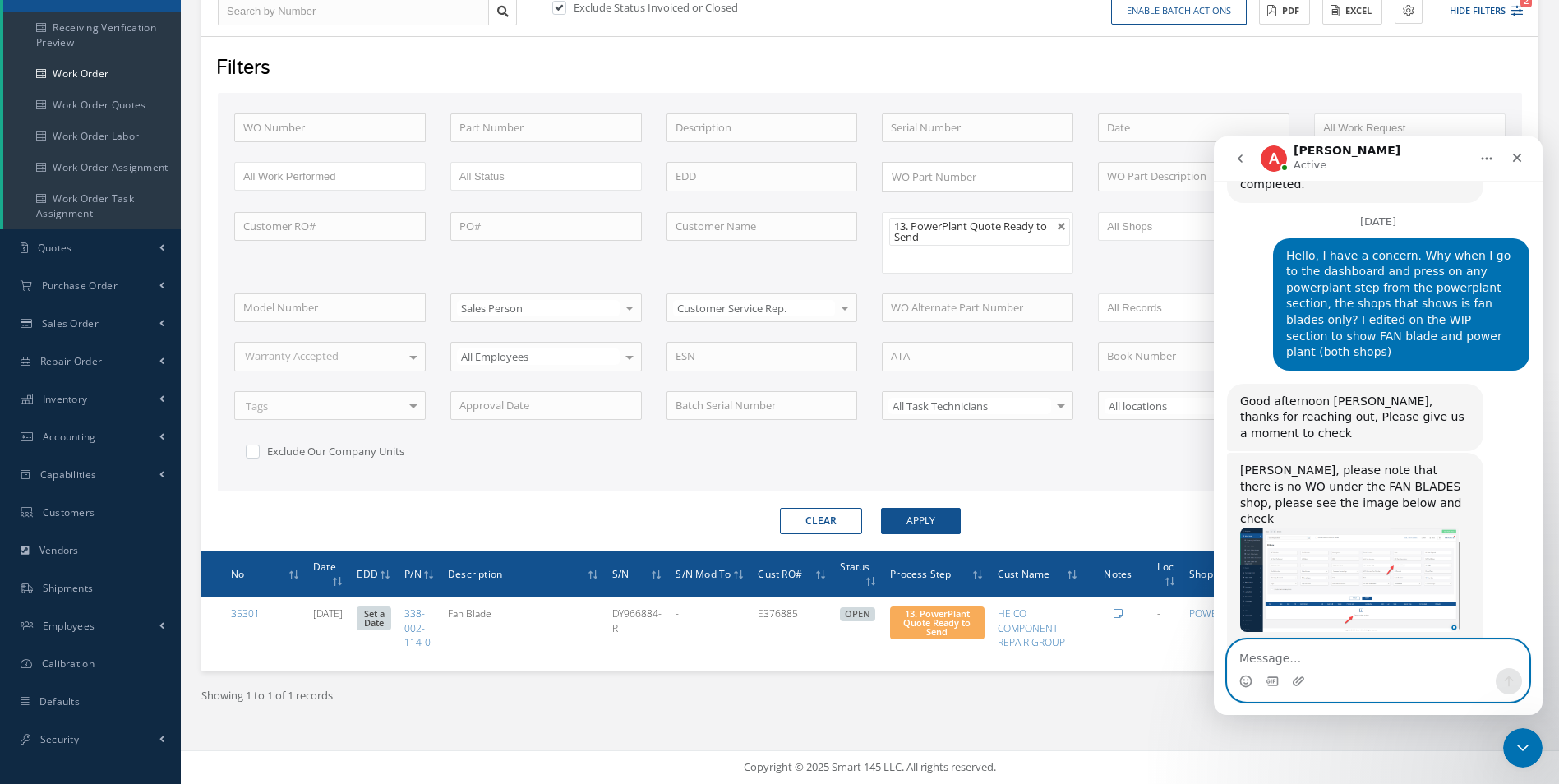
scroll to position [3750, 0]
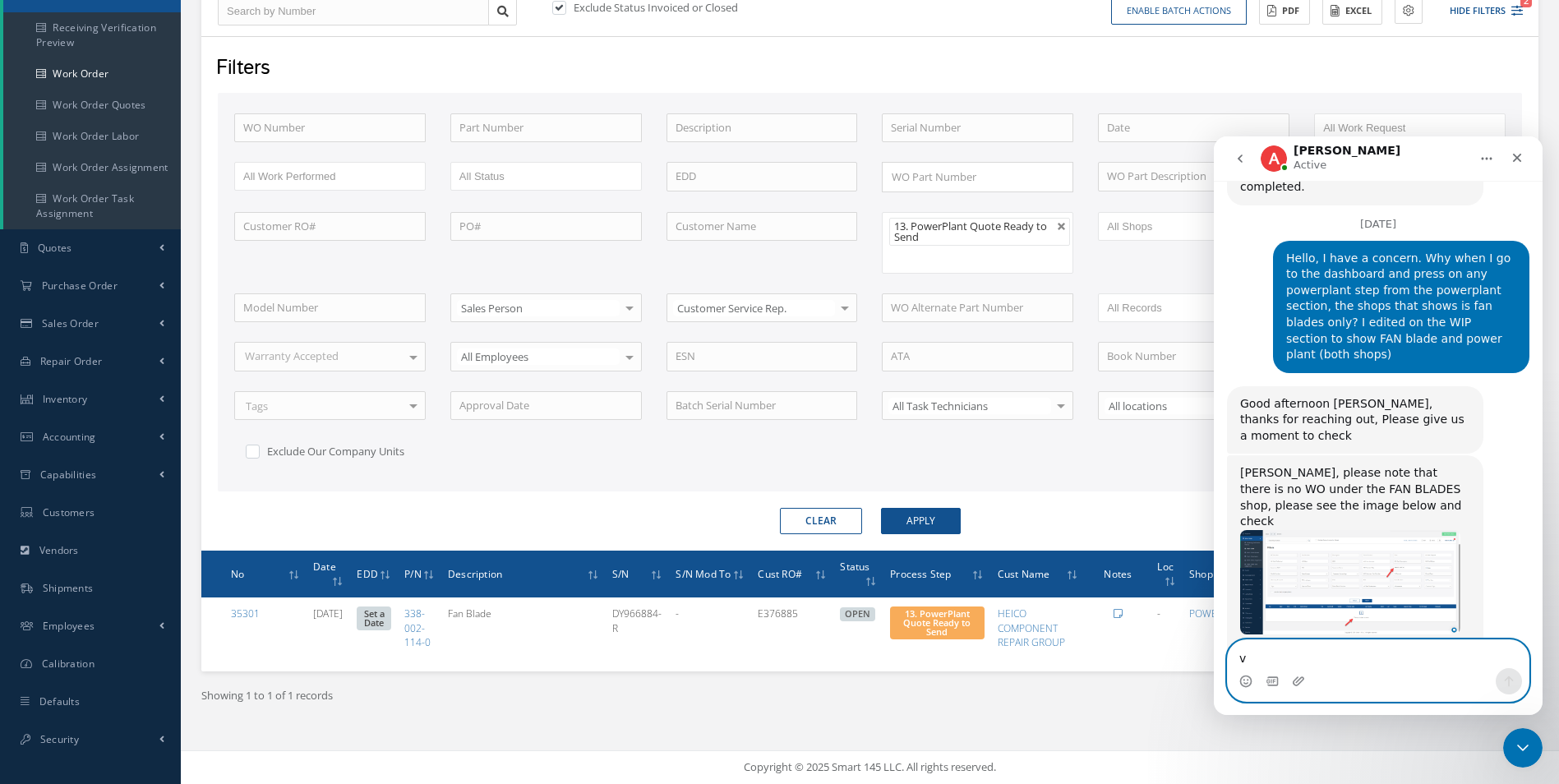
type textarea "v"
drag, startPoint x: 1264, startPoint y: 657, endPoint x: 1021, endPoint y: 682, distance: 244.3
click html "Alison Active Ask us anything, or share your feedback. August 1 Hello, is there…"
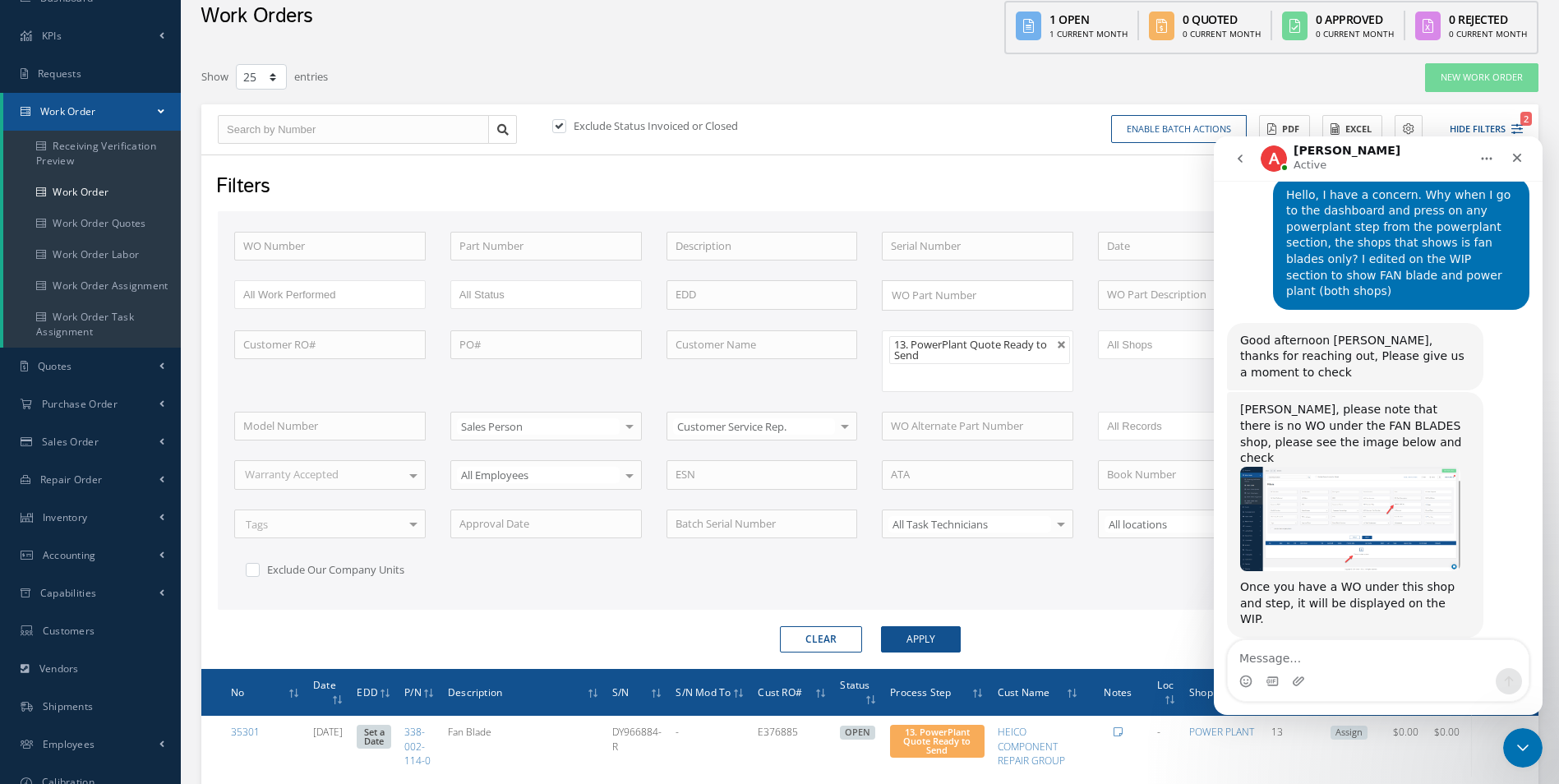
scroll to position [0, 0]
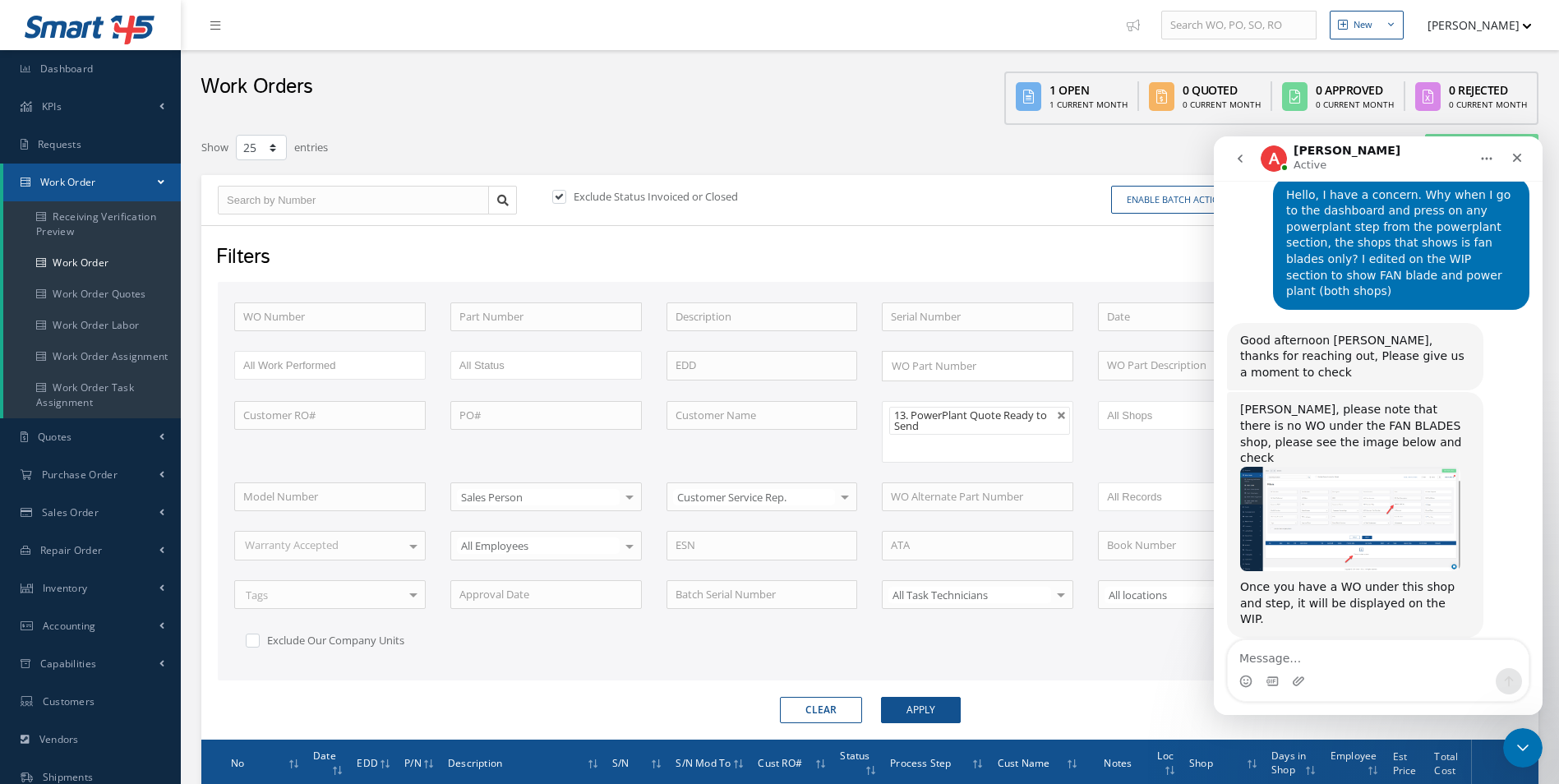
click at [1070, 409] on li "13. PowerPlant Quote Ready to Send" at bounding box center [978, 420] width 181 height 28
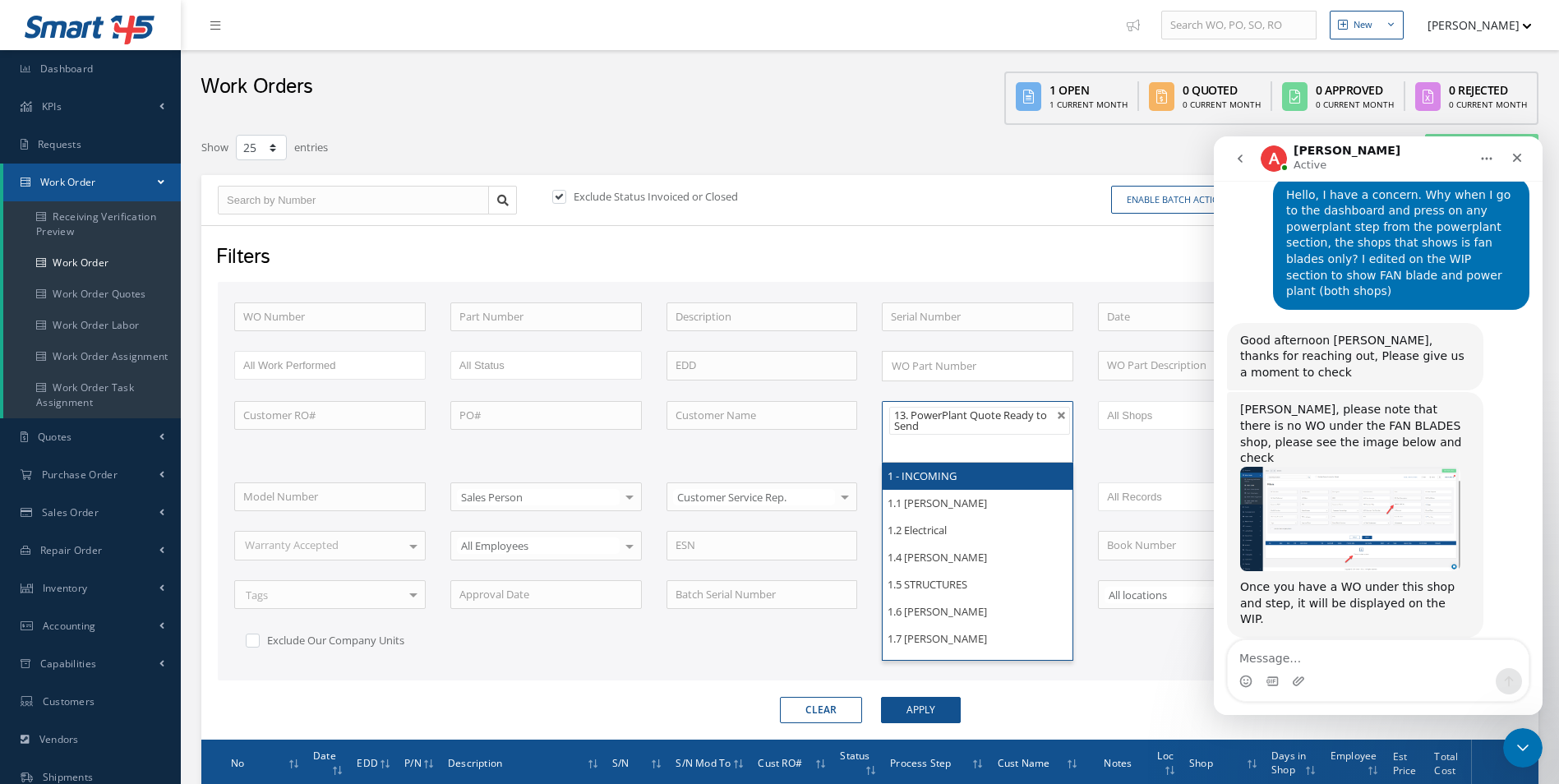
click at [1065, 410] on link at bounding box center [1062, 415] width 10 height 10
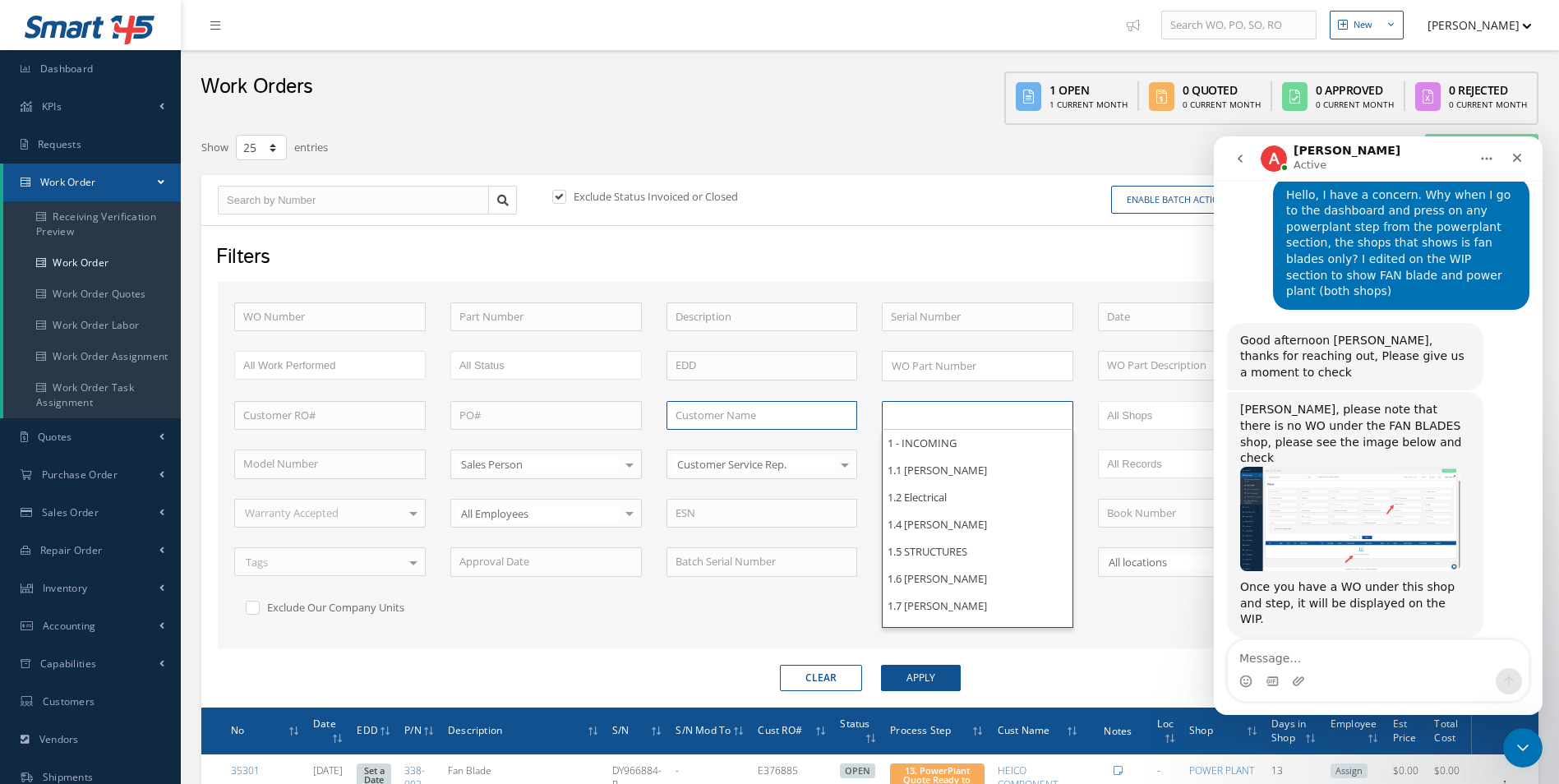
click at [769, 420] on input "text" at bounding box center [762, 415] width 191 height 30
type input "All Proccess Step"
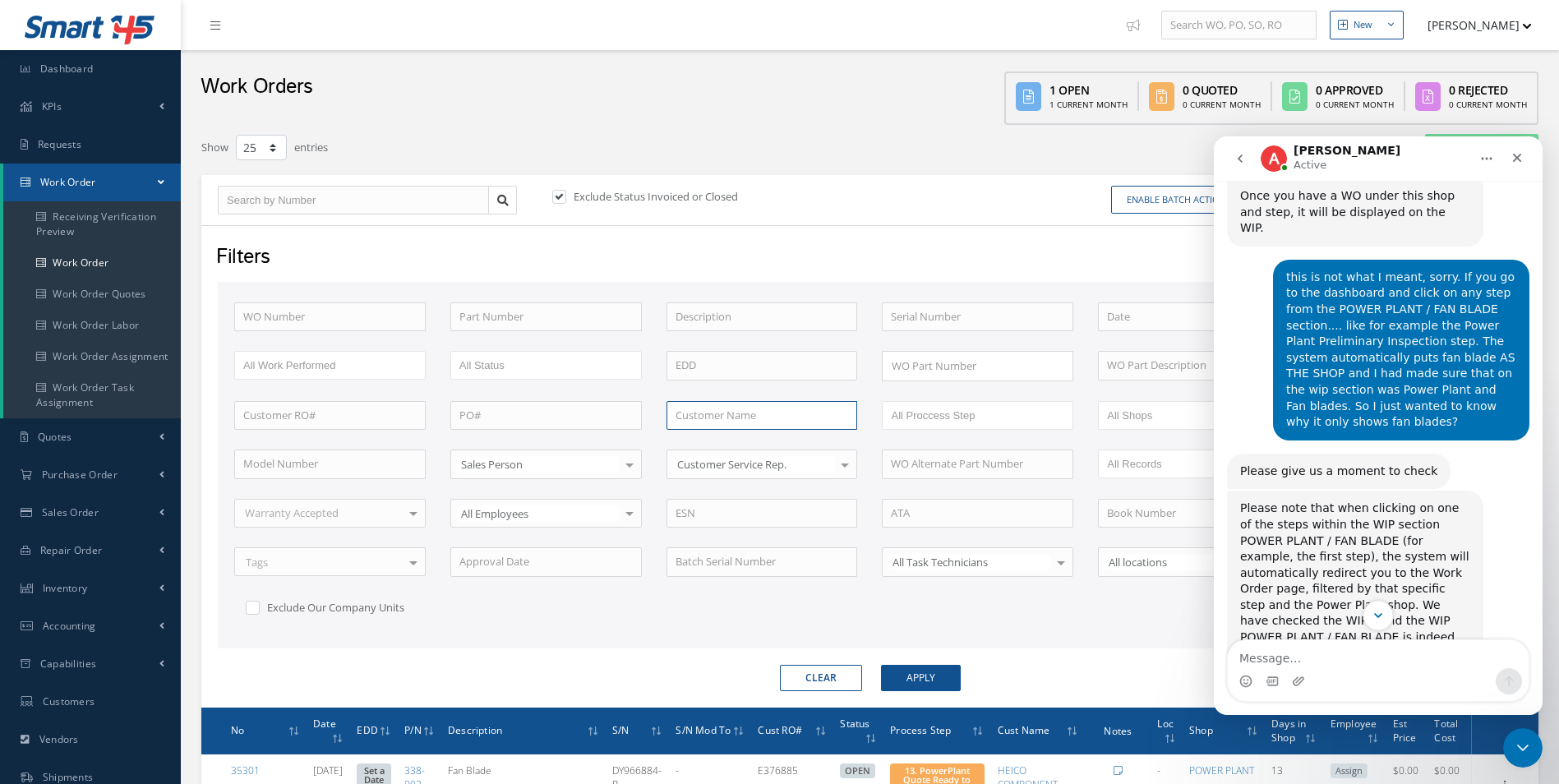
scroll to position [4246, 0]
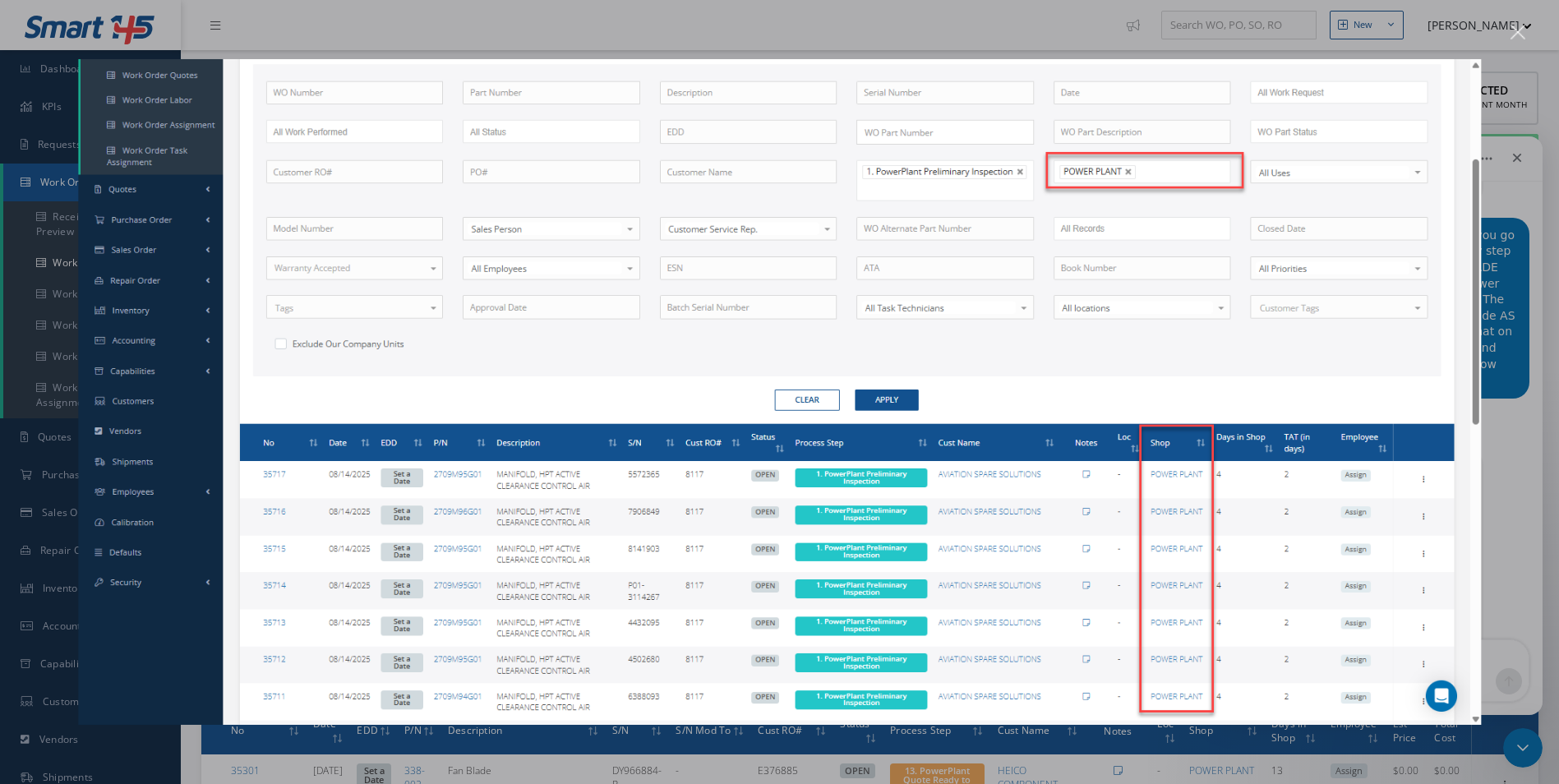
click at [1530, 36] on div "Intercom messenger" at bounding box center [780, 392] width 1559 height 784
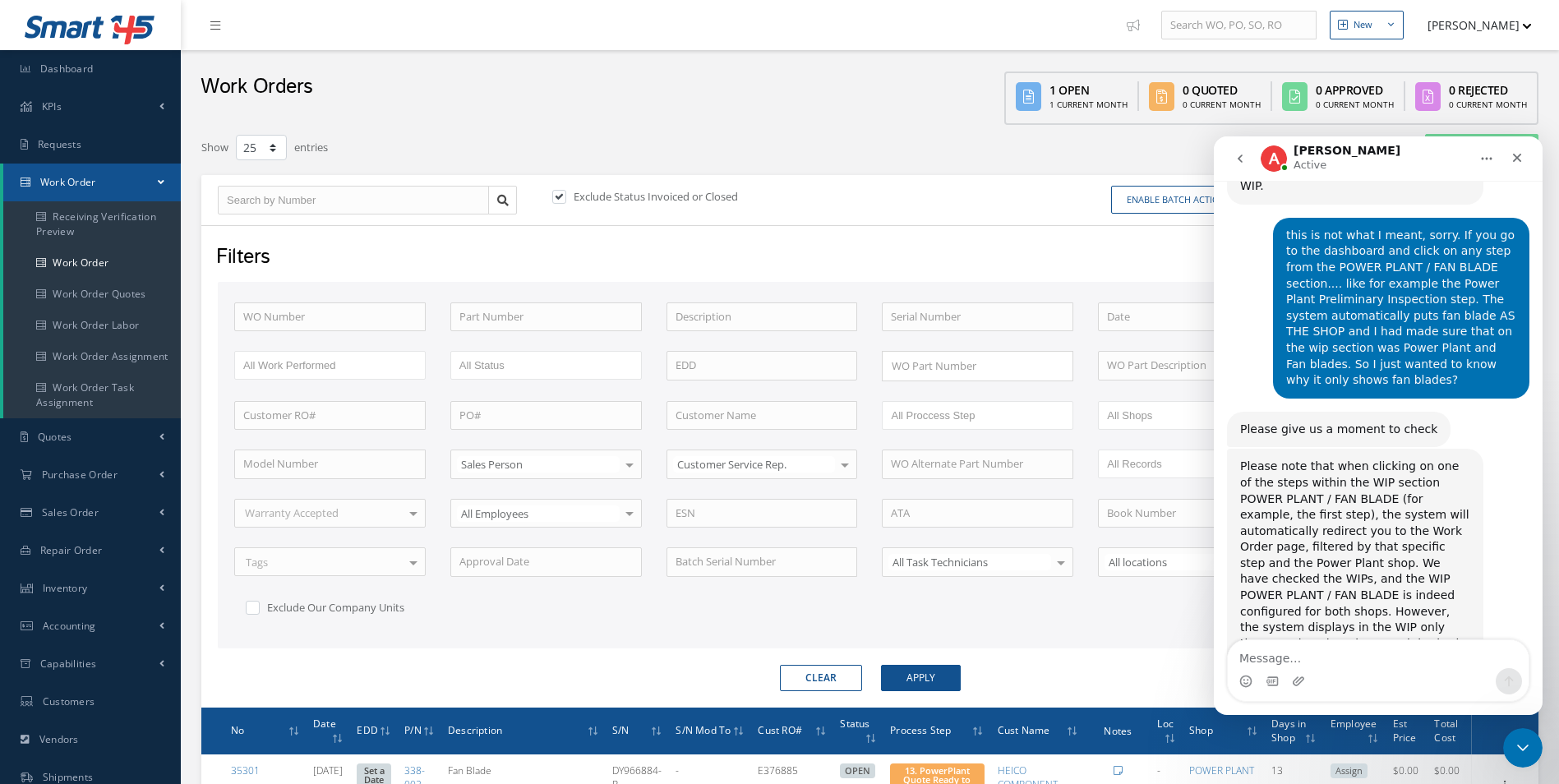
click at [1511, 36] on button "[PERSON_NAME]" at bounding box center [1471, 24] width 120 height 32
click at [974, 204] on div "Enable batch actions Update Work Orders Close Work Orders ACTIONS Receive Payme…" at bounding box center [1199, 200] width 658 height 29
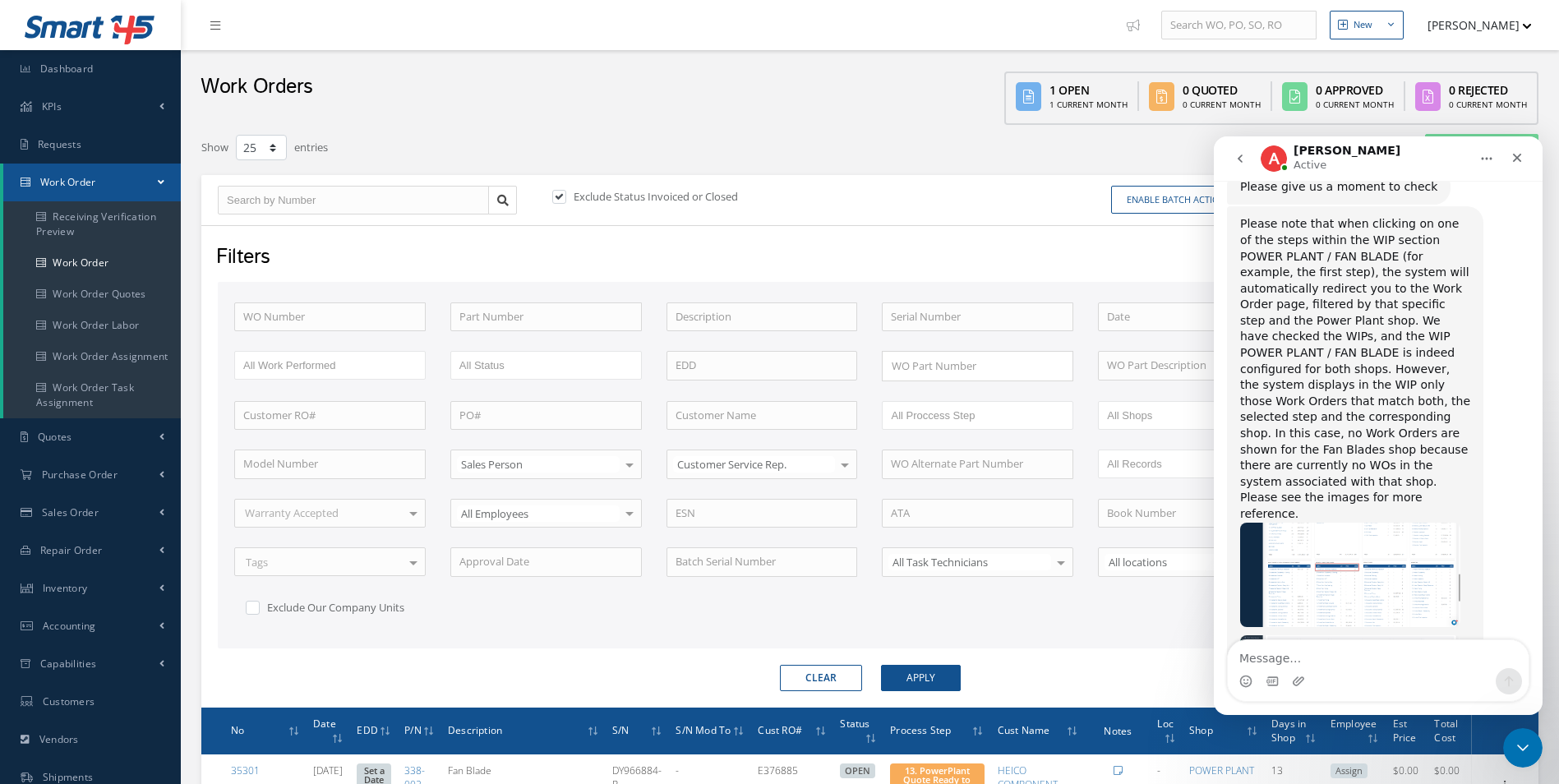
scroll to position [4500, 0]
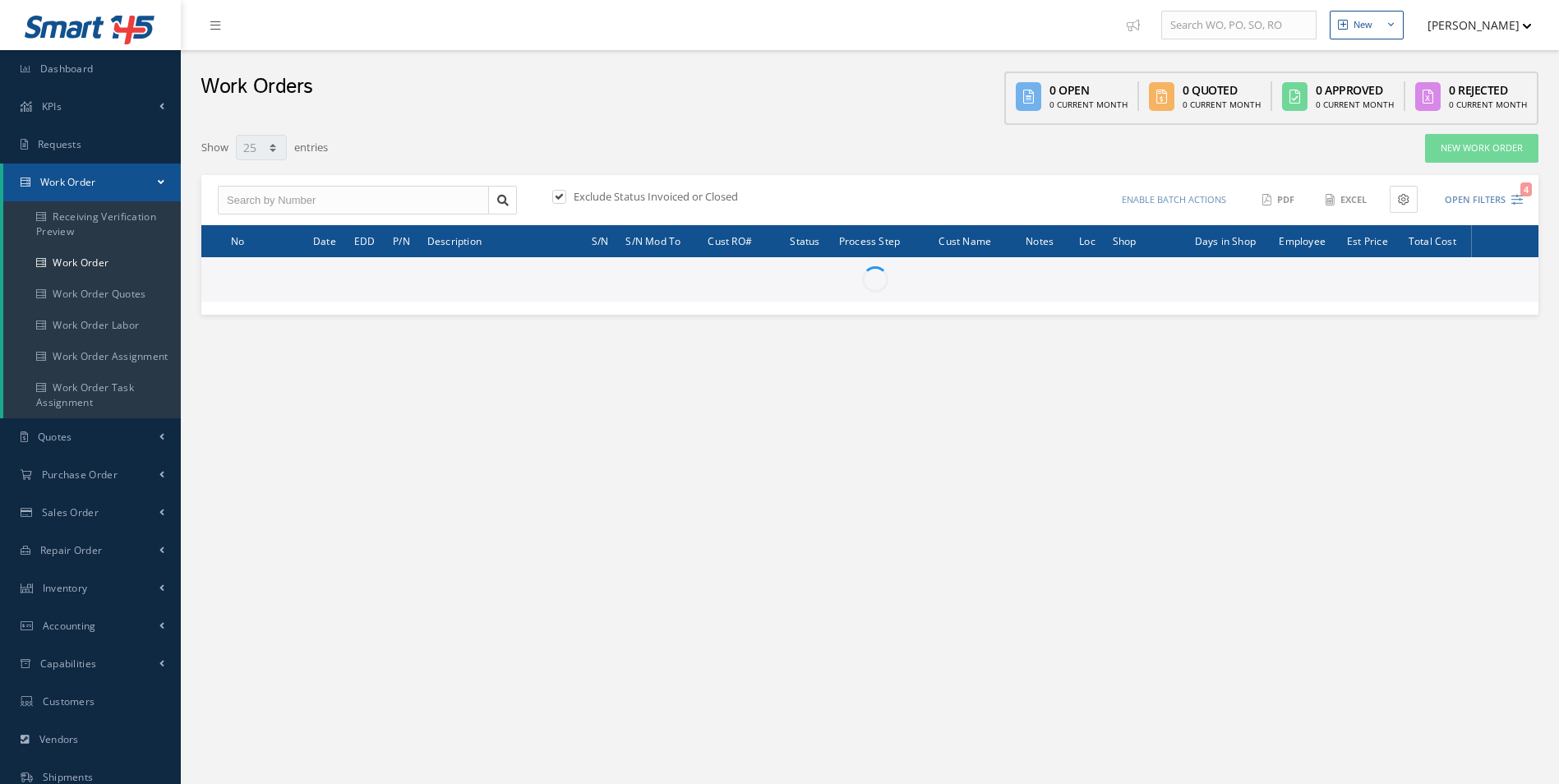
select select "25"
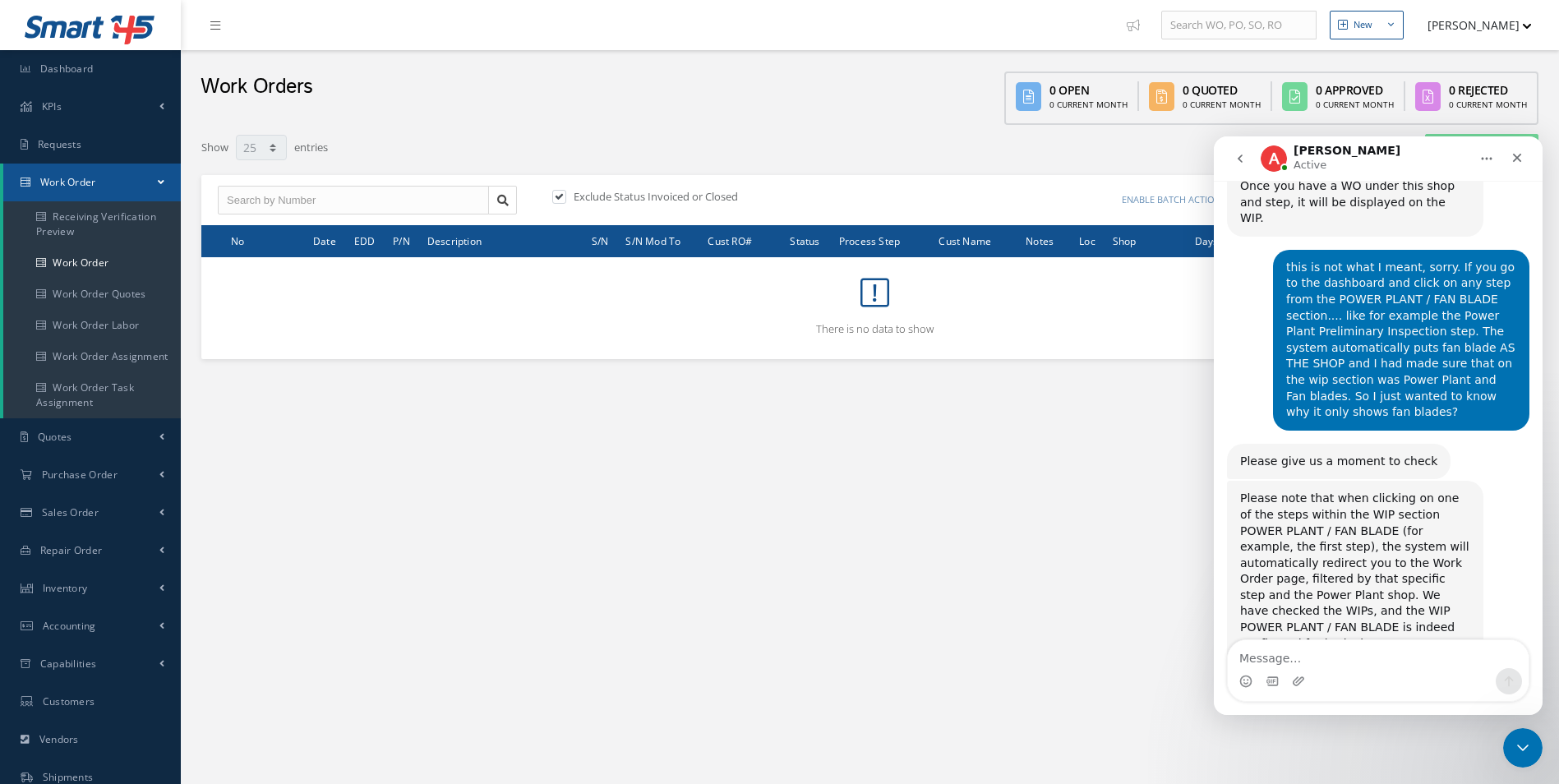
scroll to position [4246, 0]
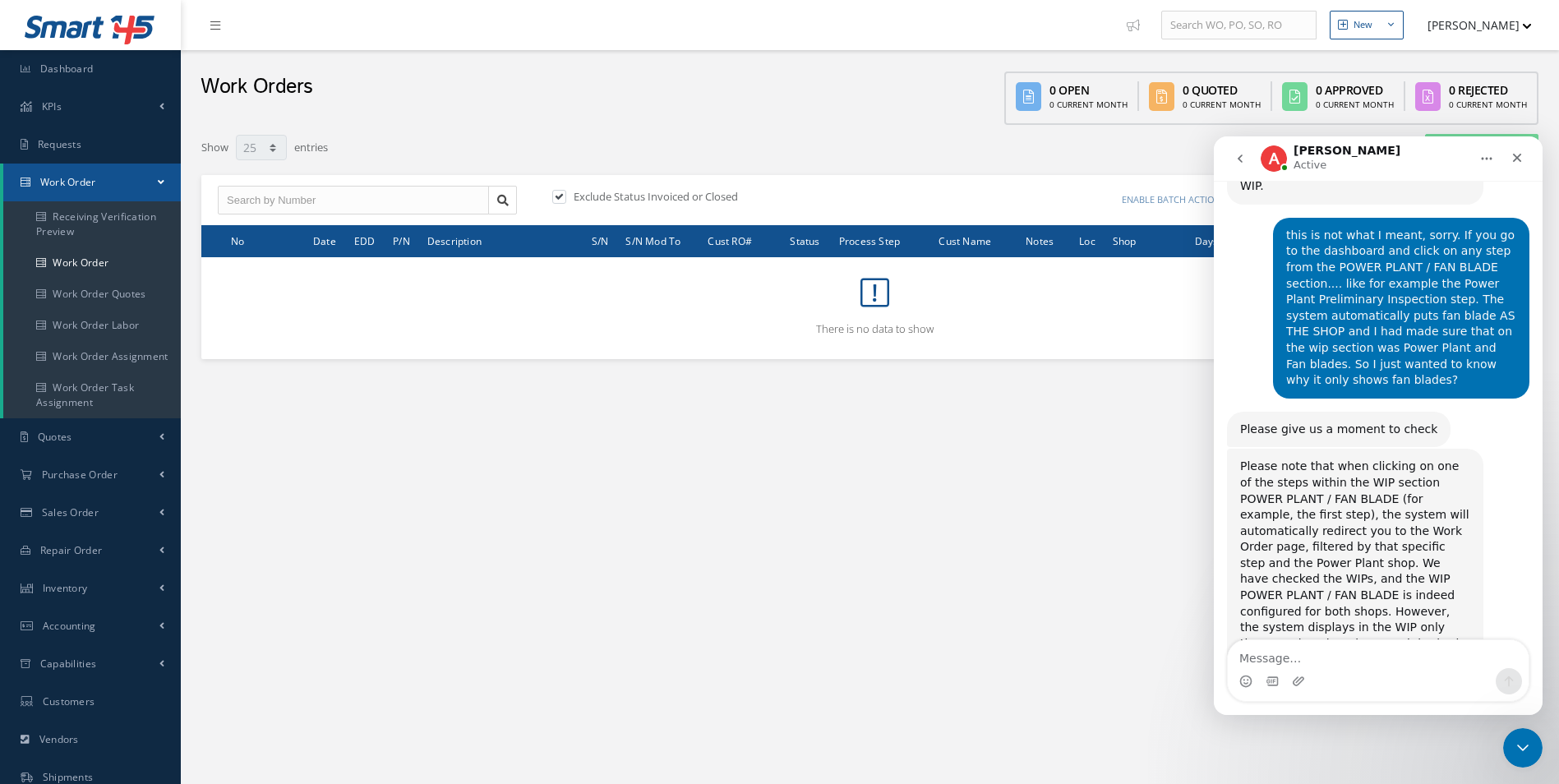
click at [1286, 662] on textarea "Message…" at bounding box center [1377, 654] width 300 height 28
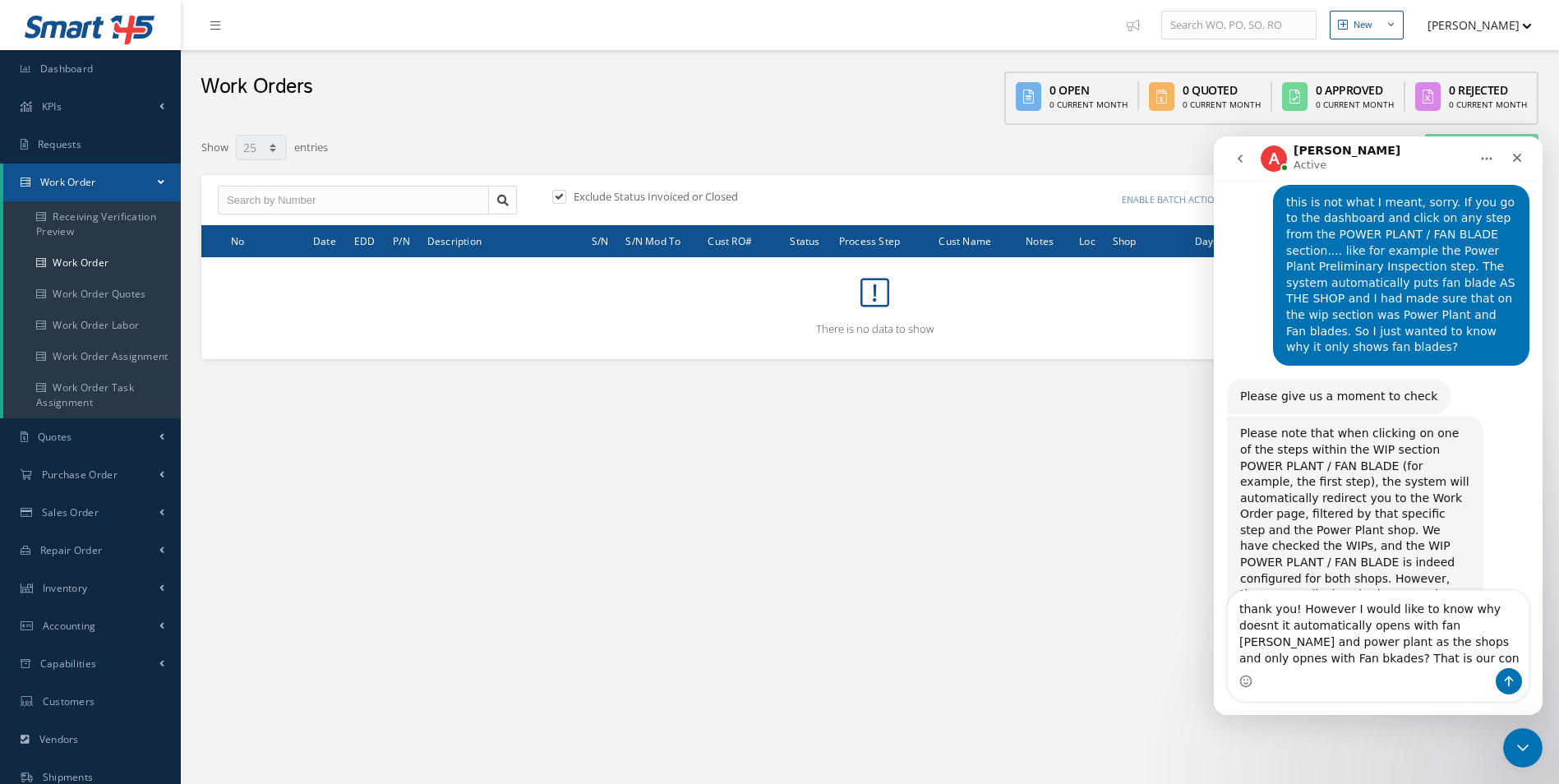
scroll to position [4296, 0]
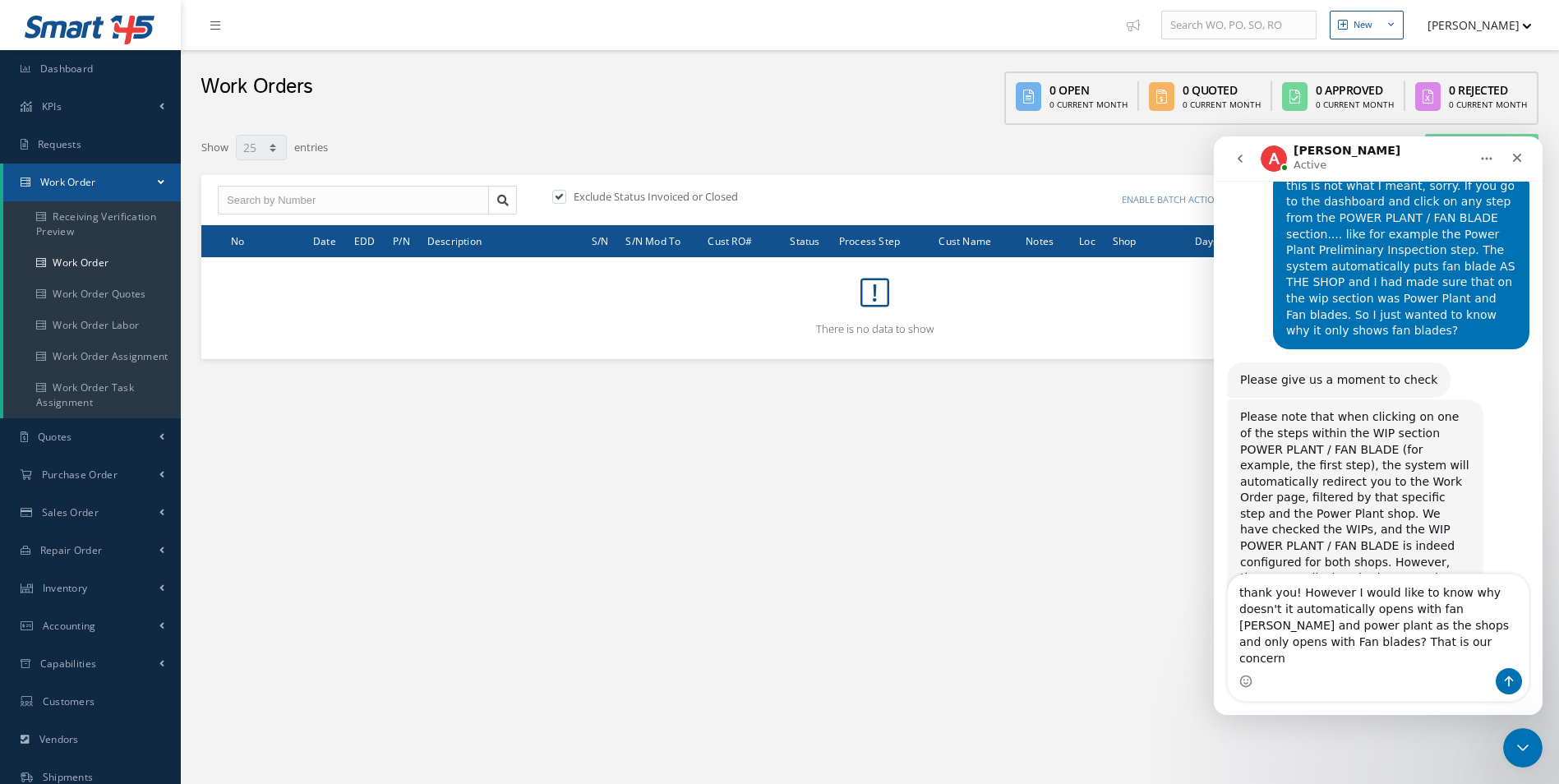
click at [1323, 681] on div "Intercom messenger" at bounding box center [1377, 681] width 300 height 26
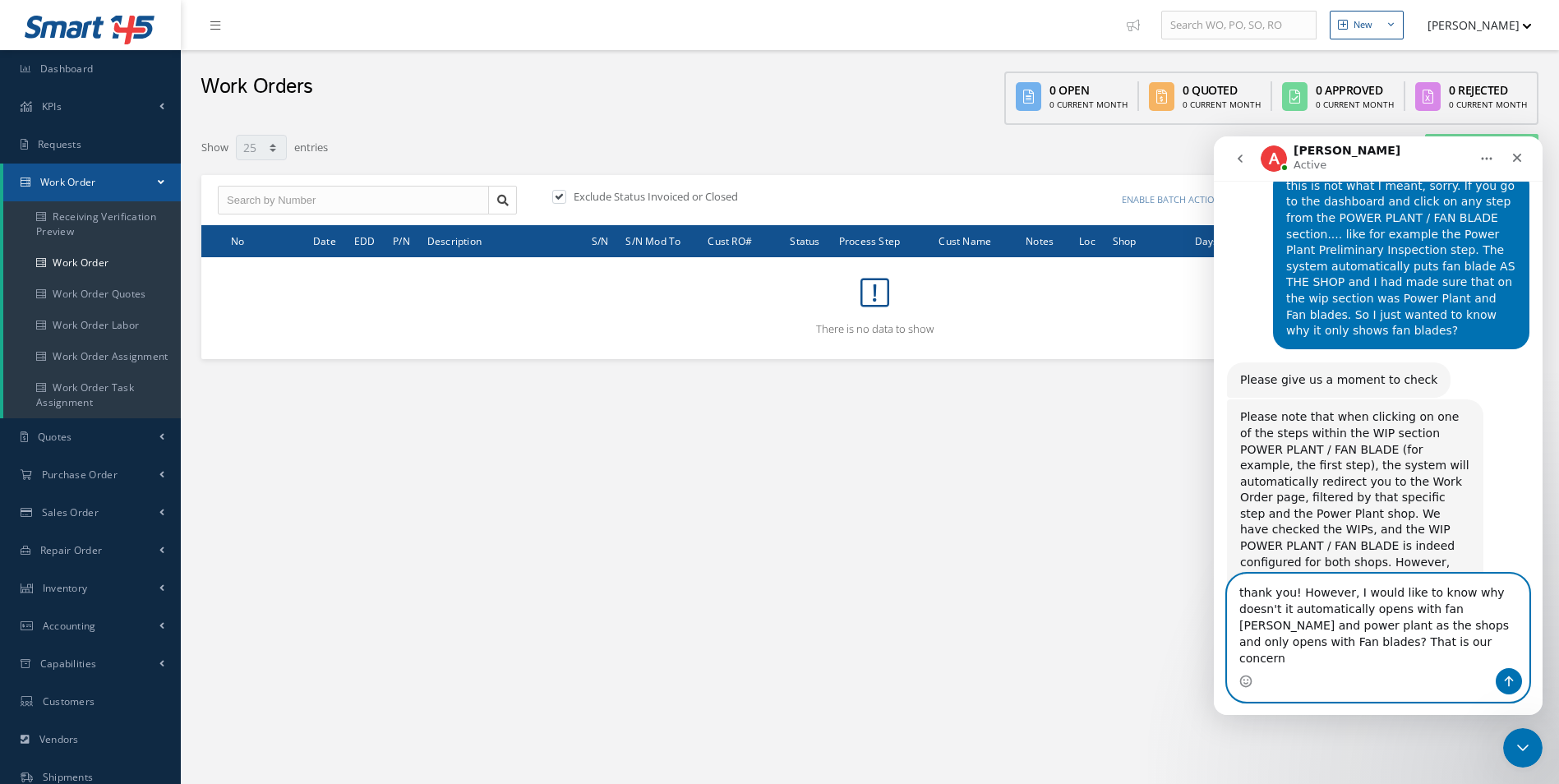
click at [1328, 648] on textarea "thank you! However, I would like to know why doesn't it automatically opens wit…" at bounding box center [1377, 621] width 300 height 94
click at [1334, 661] on textarea "thank you! However, I would like to know why doesn't it automatically opens wit…" at bounding box center [1377, 621] width 300 height 94
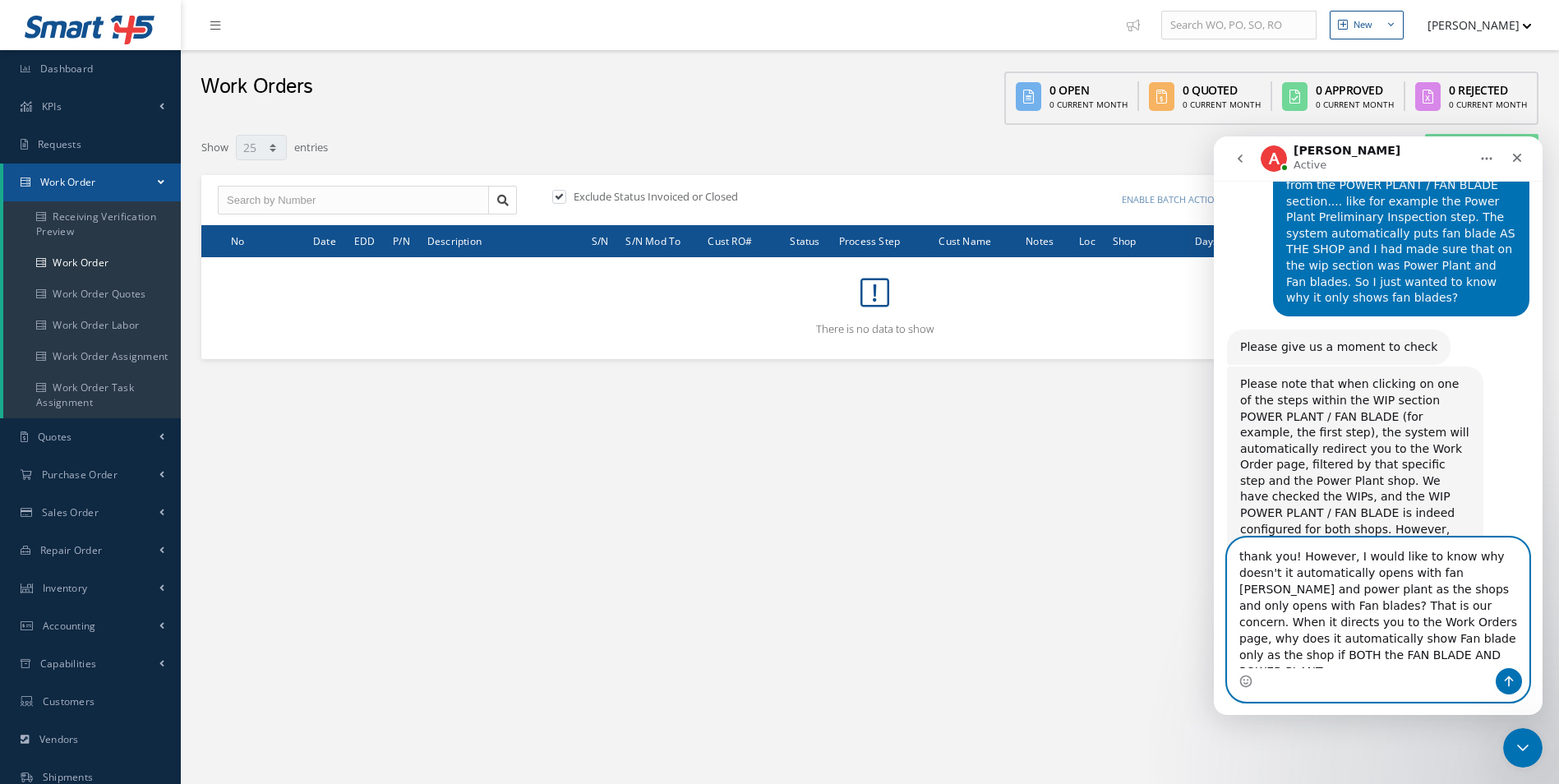
scroll to position [4345, 0]
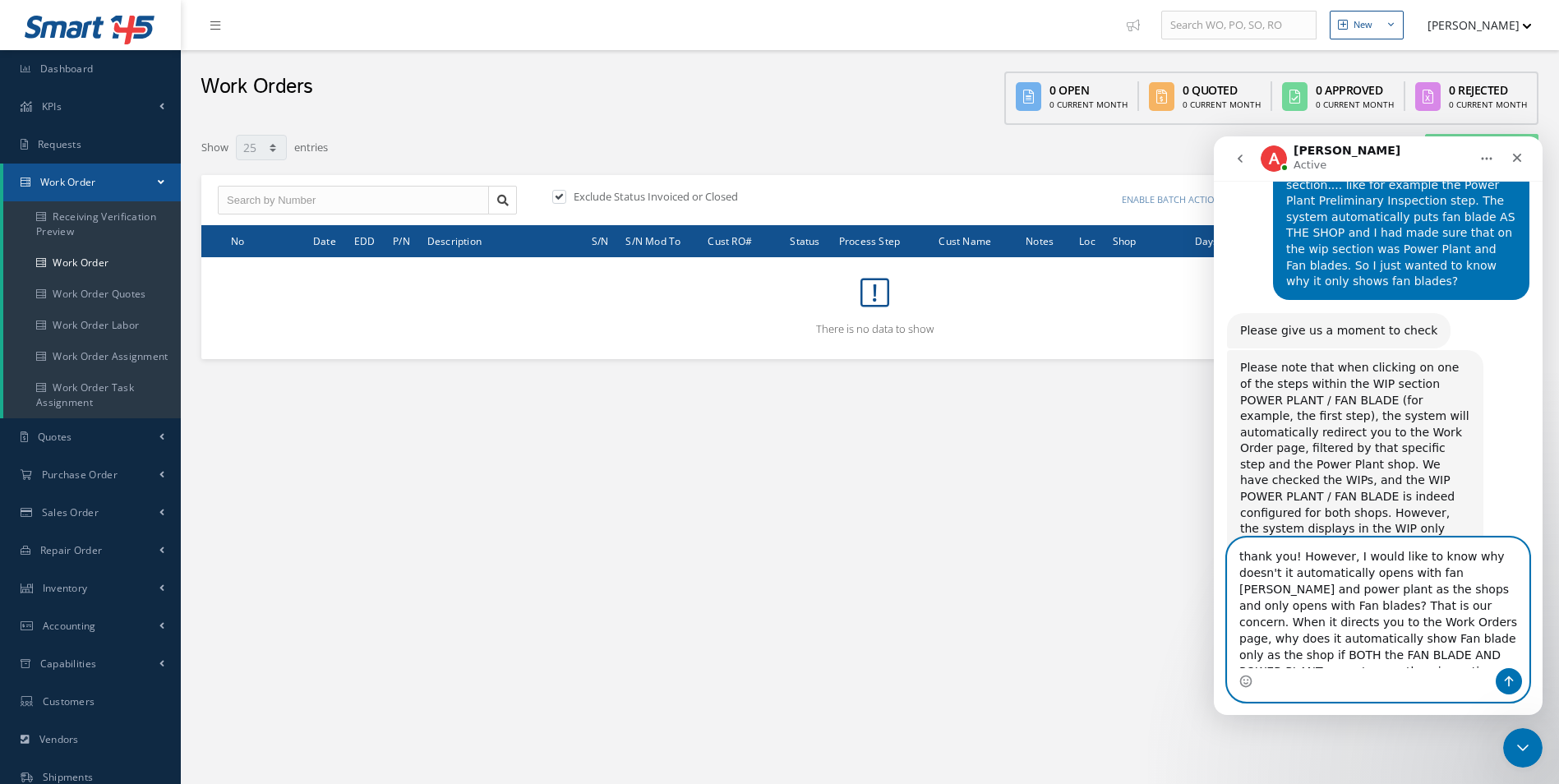
type textarea "thank you! However, I would like to know why doesn't it automatically opens wit…"
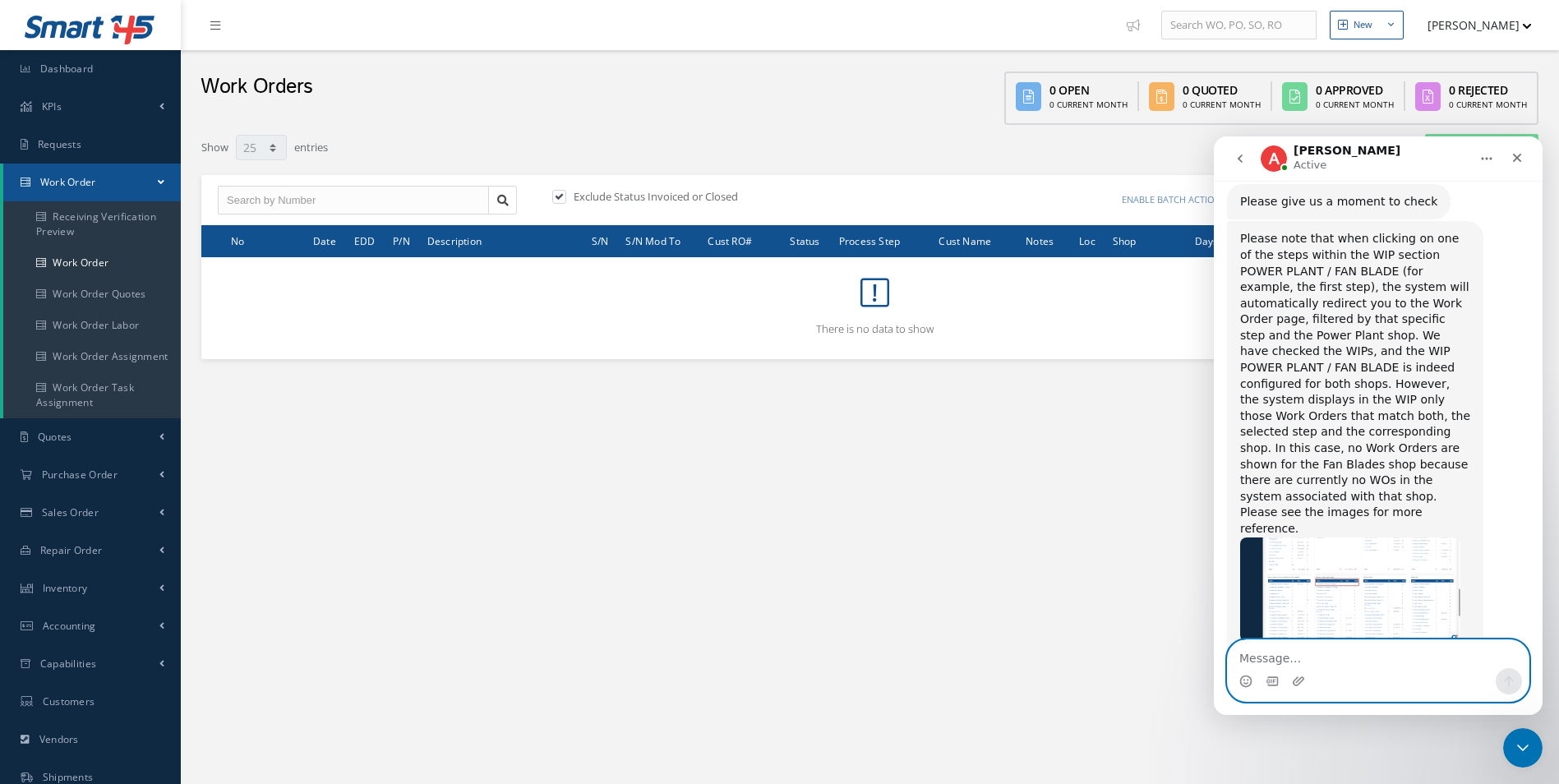
scroll to position [4473, 0]
click at [1521, 154] on icon "Close" at bounding box center [1516, 157] width 9 height 9
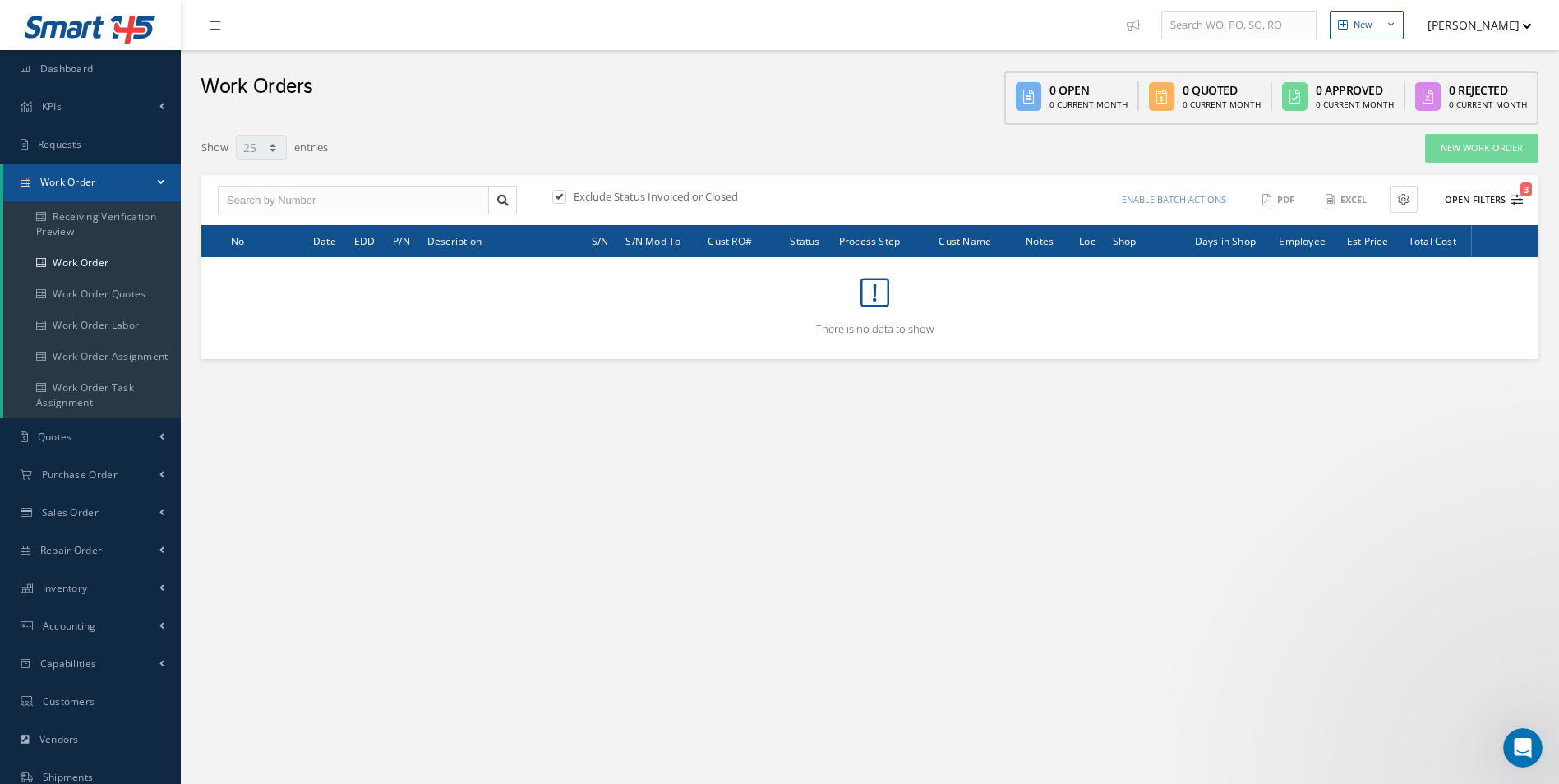
scroll to position [0, 0]
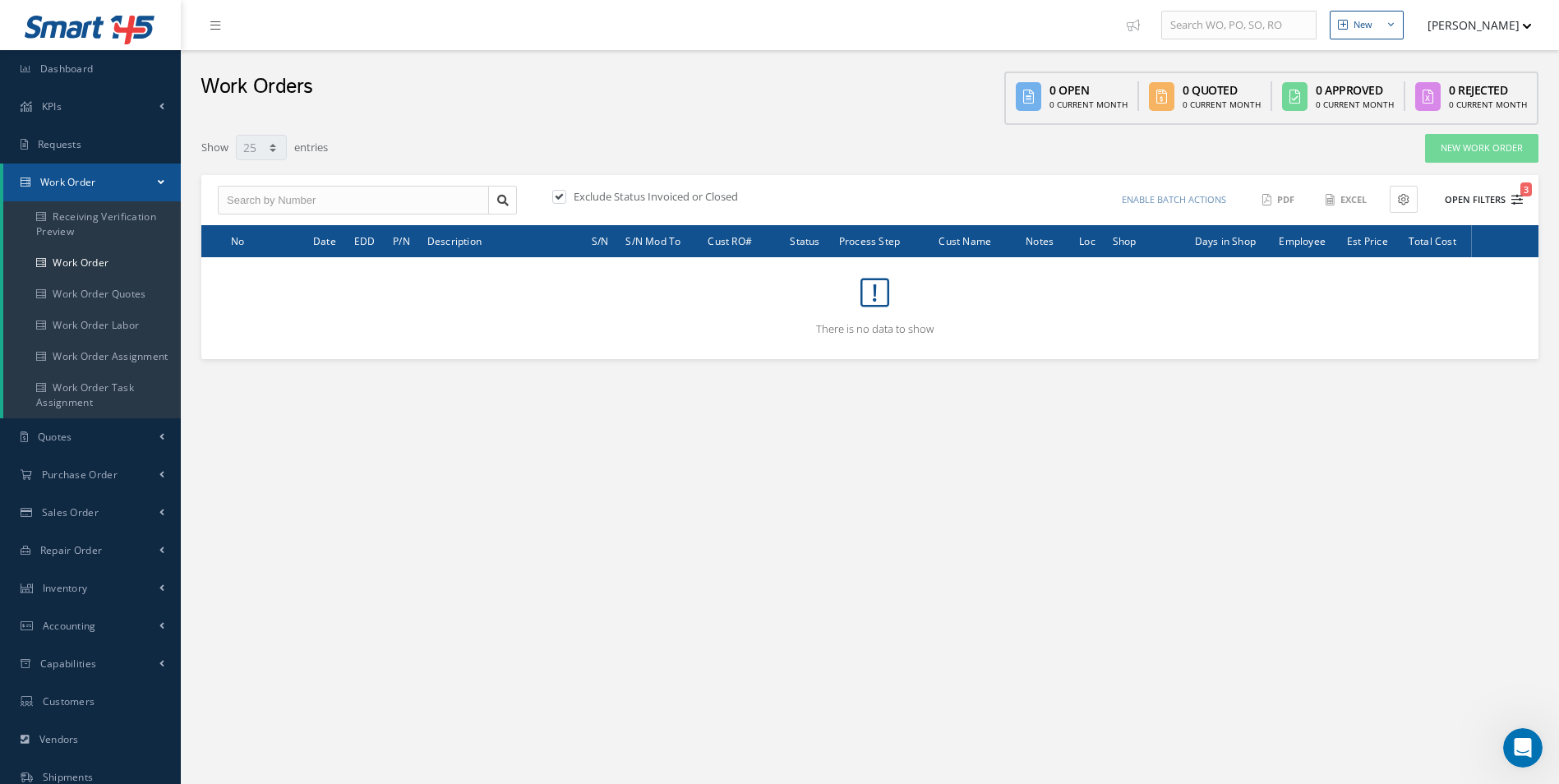
click at [1511, 194] on icon "3" at bounding box center [1516, 200] width 12 height 12
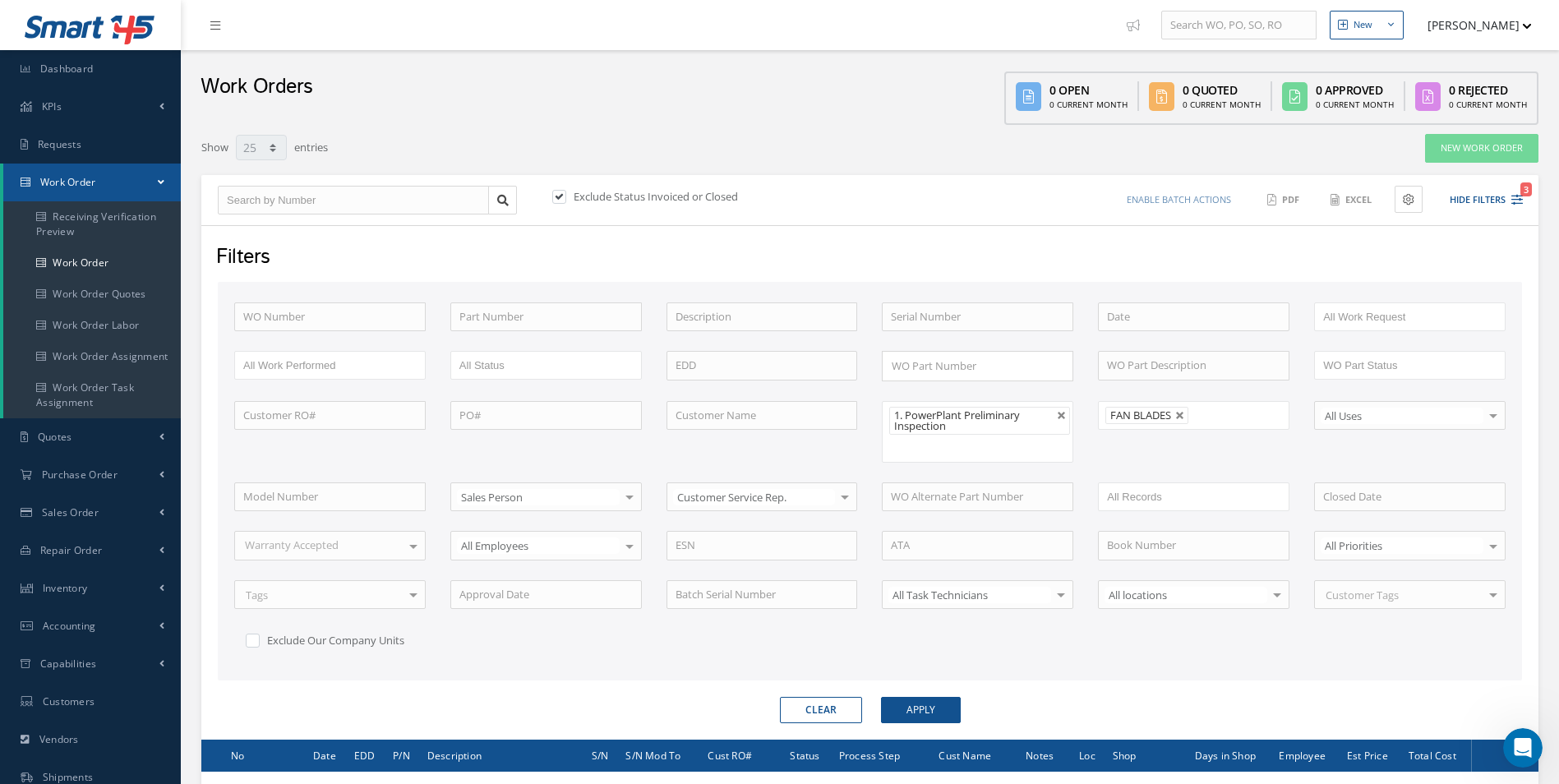
scroll to position [4473, 0]
click at [1060, 416] on link at bounding box center [1062, 415] width 10 height 10
type input "All Proccess Step"
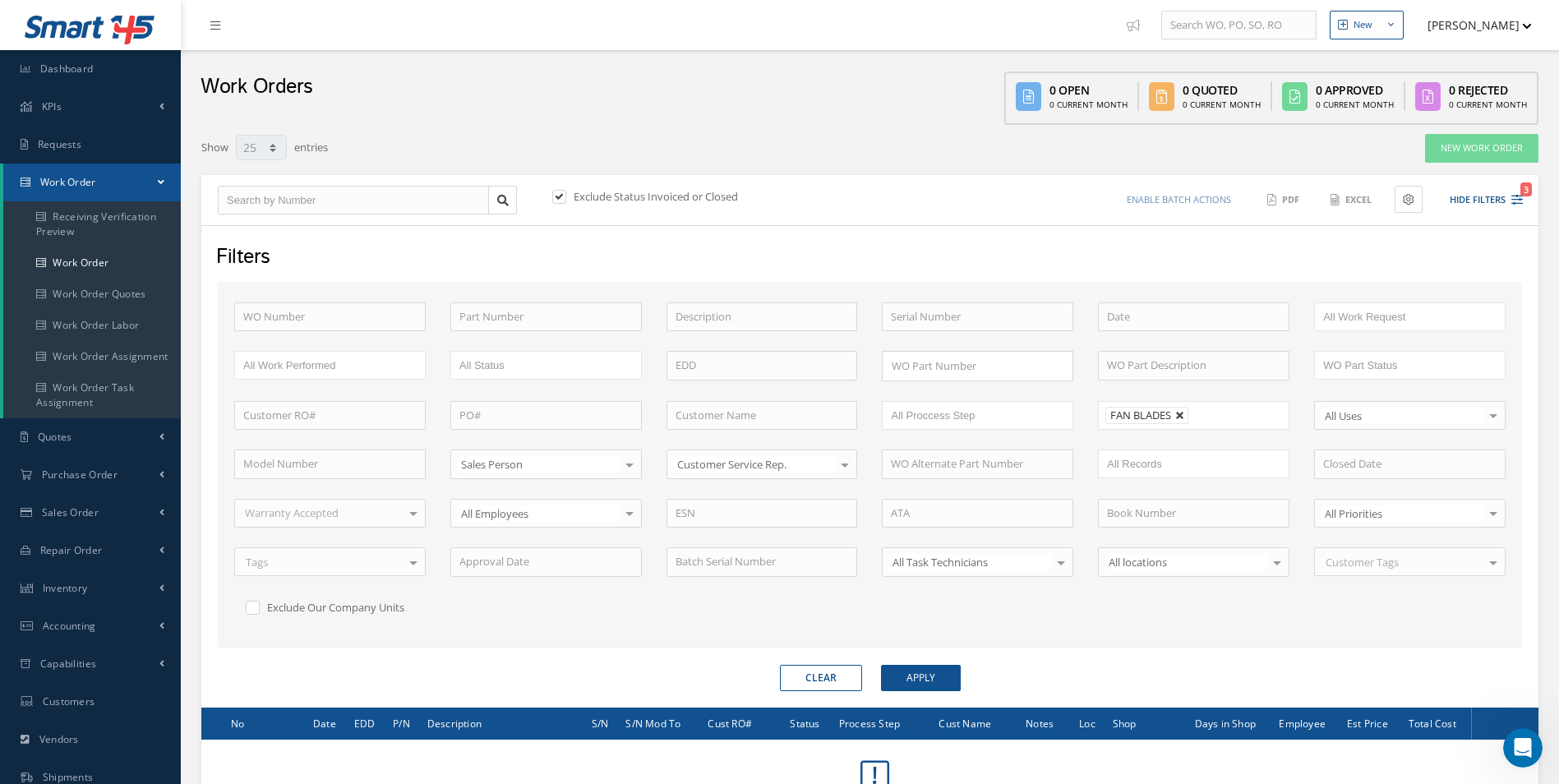
click at [1177, 415] on link at bounding box center [1179, 415] width 10 height 10
type input "All Shops"
